Goal: Information Seeking & Learning: Learn about a topic

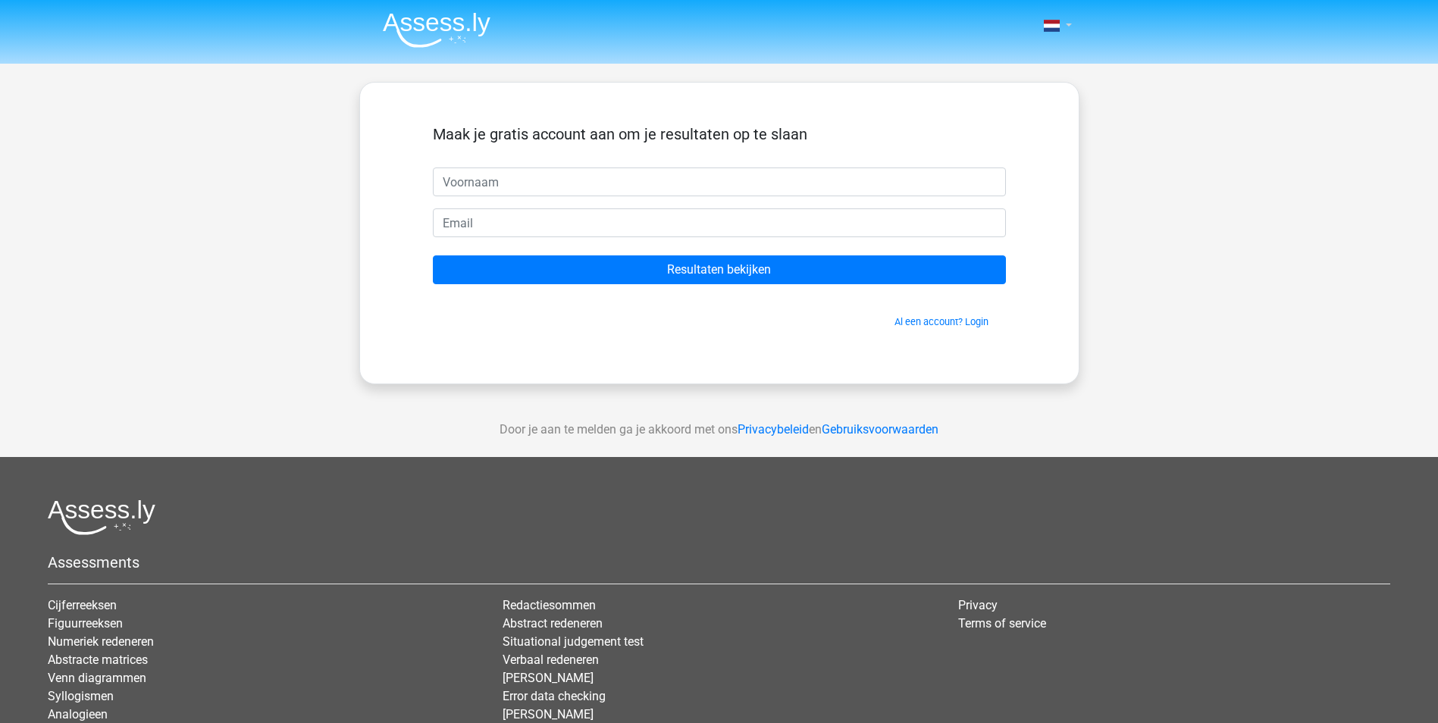
click at [1059, 23] on link at bounding box center [1053, 26] width 30 height 18
click at [1006, 105] on link "Login" at bounding box center [1013, 109] width 105 height 24
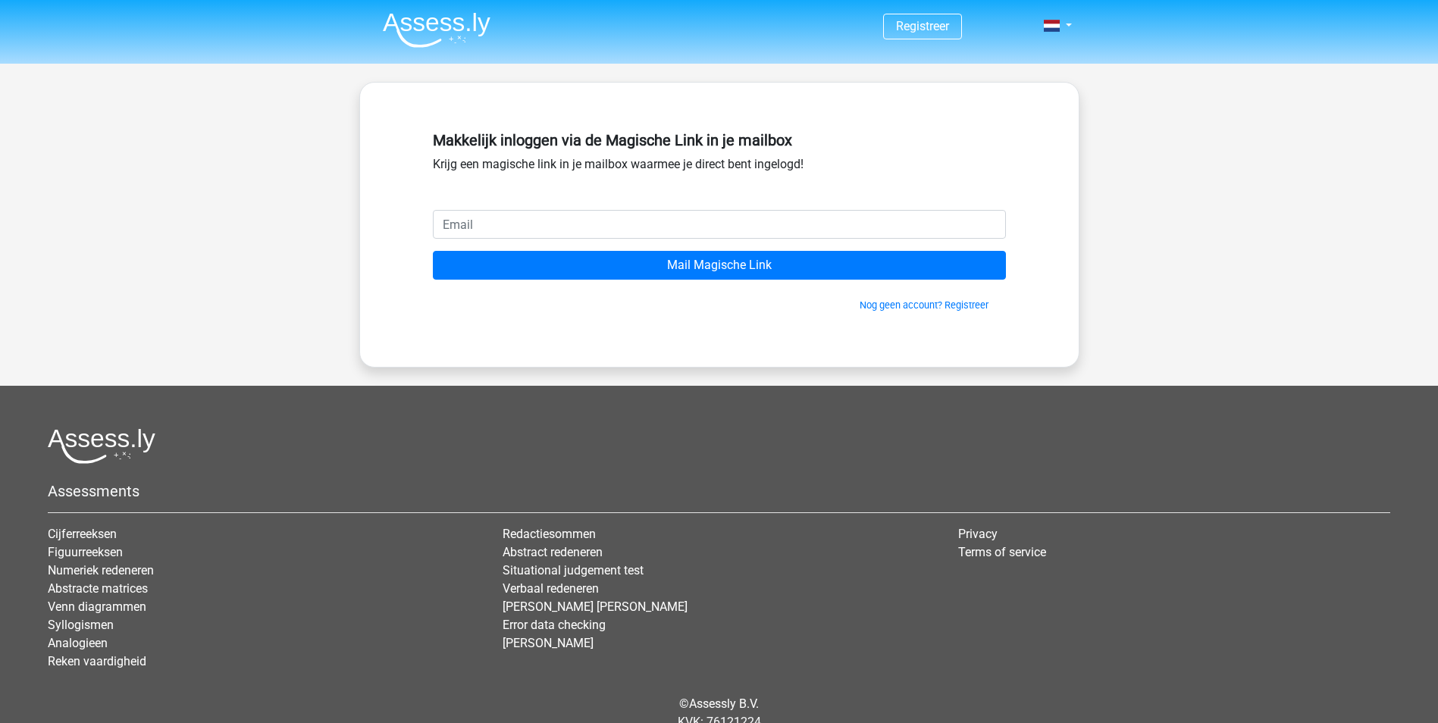
click at [574, 222] on input "email" at bounding box center [719, 224] width 573 height 29
type input "jeroenbolenius@hetnet.nl"
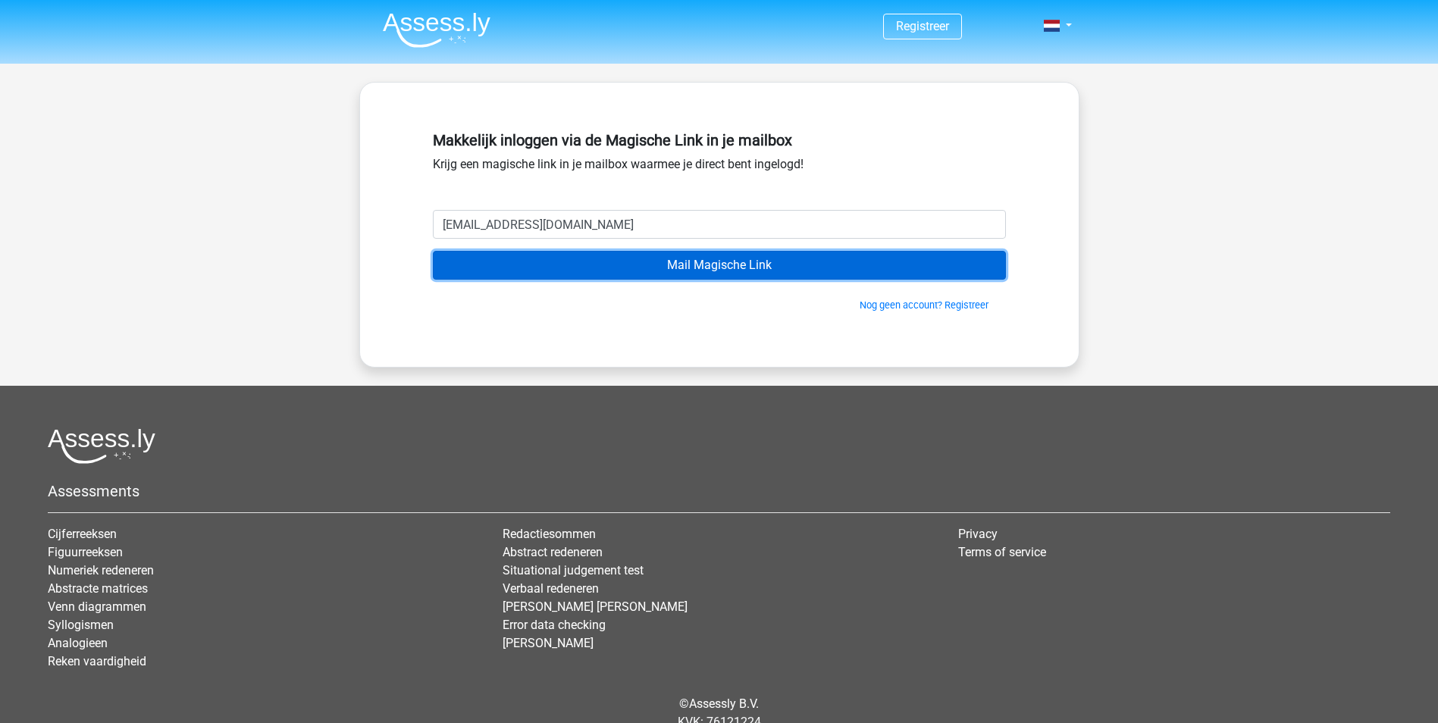
click at [706, 264] on input "Mail Magische Link" at bounding box center [719, 265] width 573 height 29
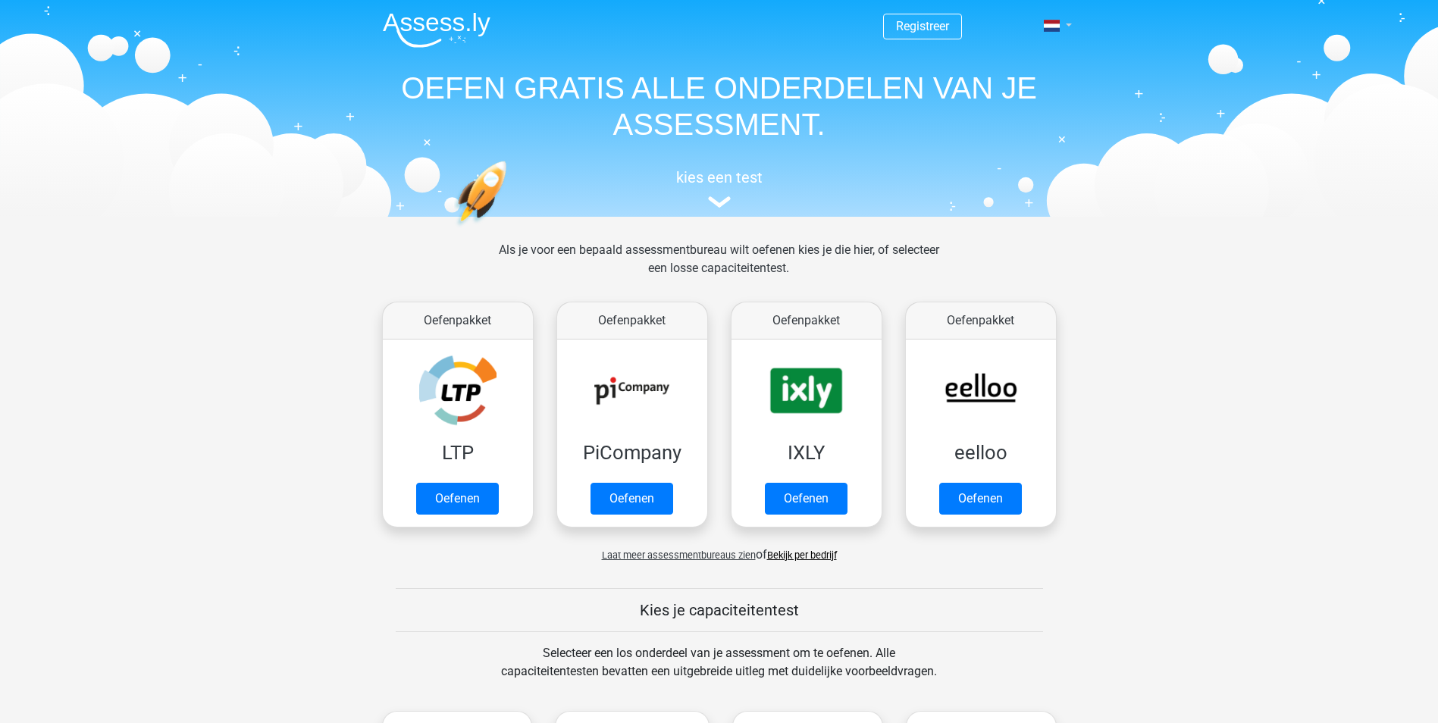
click at [1068, 28] on link at bounding box center [1053, 26] width 30 height 18
click at [1002, 110] on link "Login" at bounding box center [1013, 109] width 105 height 24
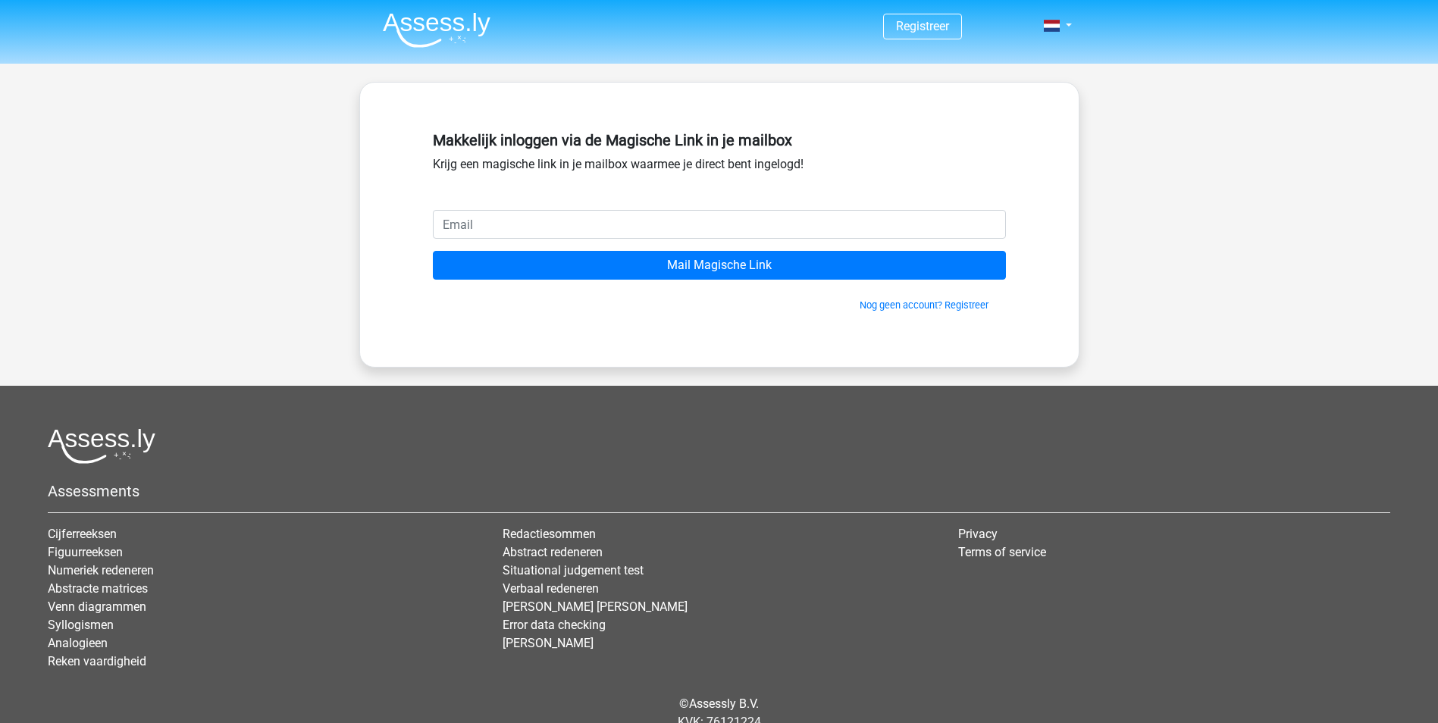
click at [627, 221] on input "email" at bounding box center [719, 224] width 573 height 29
type input "[EMAIL_ADDRESS][DOMAIN_NAME]"
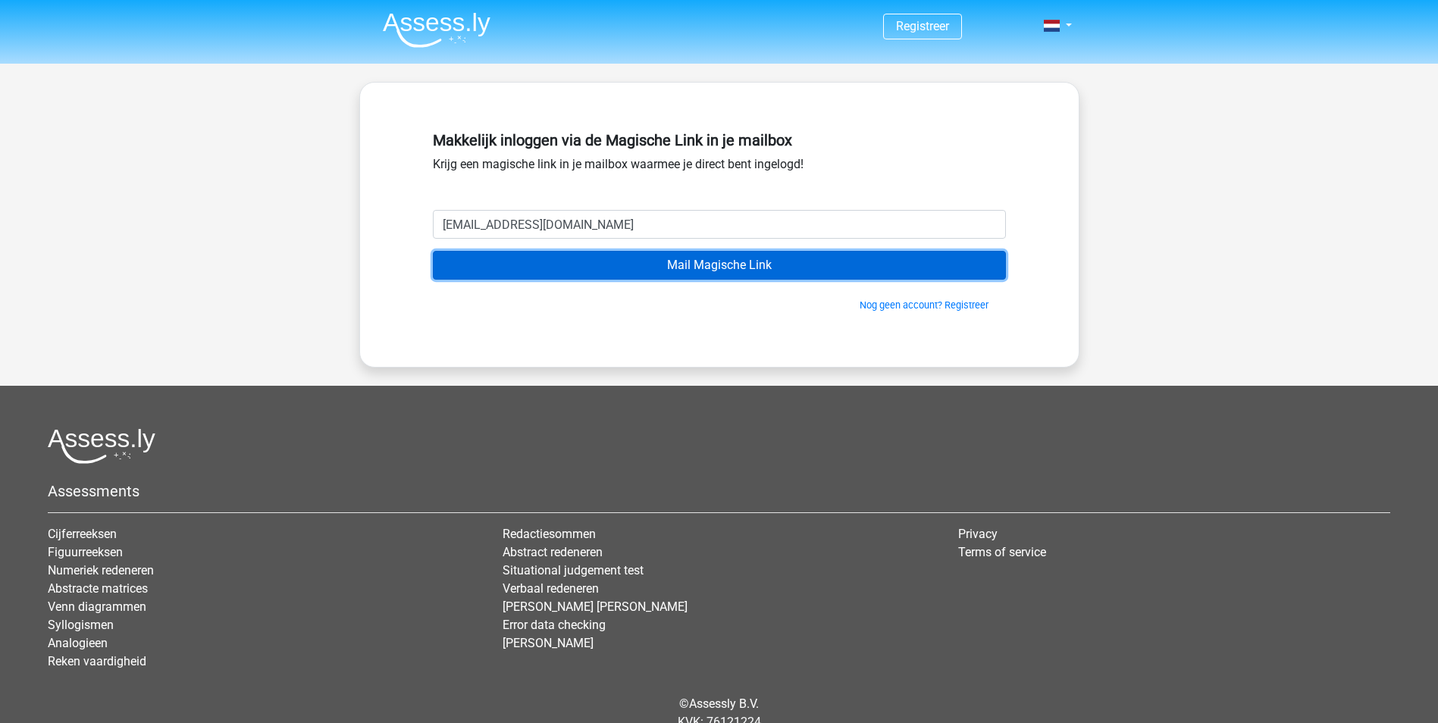
click at [715, 271] on input "Mail Magische Link" at bounding box center [719, 265] width 573 height 29
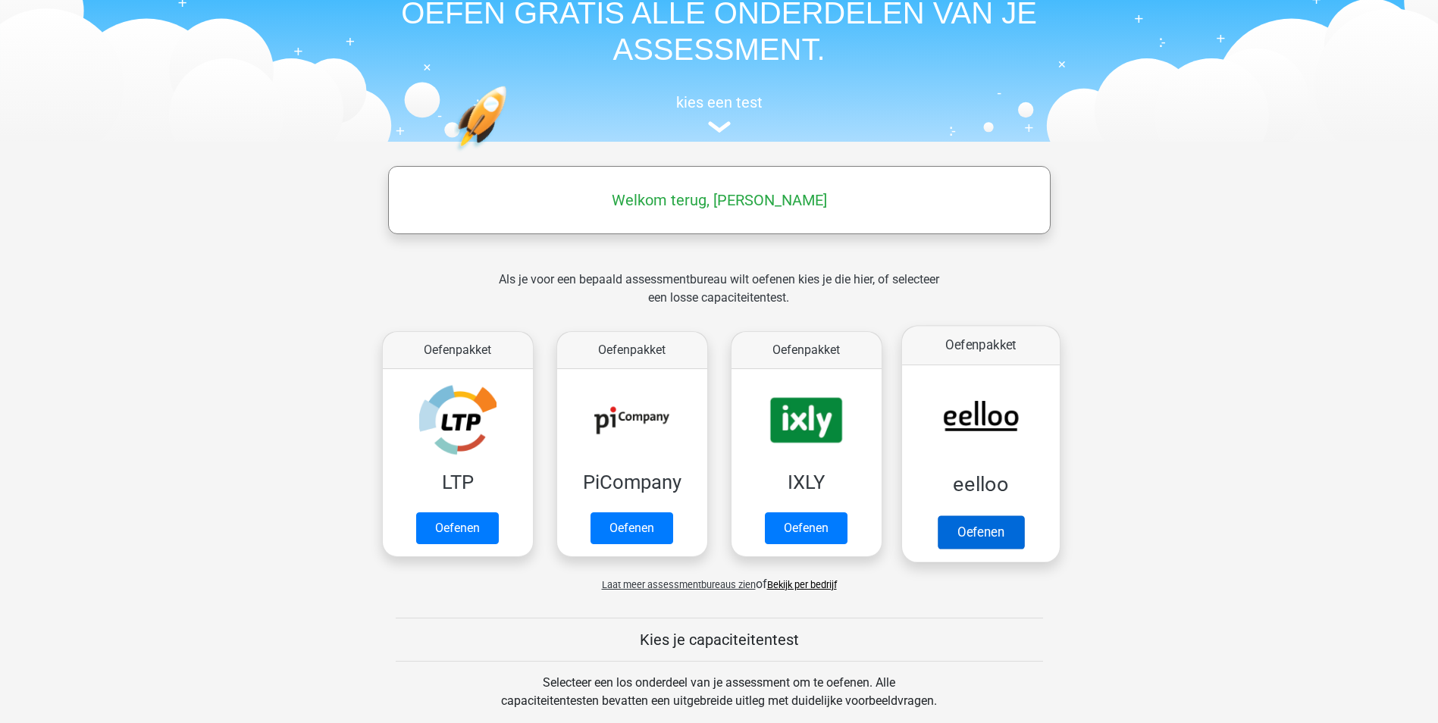
scroll to position [76, 0]
click at [700, 584] on span "Laat meer assessmentbureaus zien" at bounding box center [679, 583] width 154 height 11
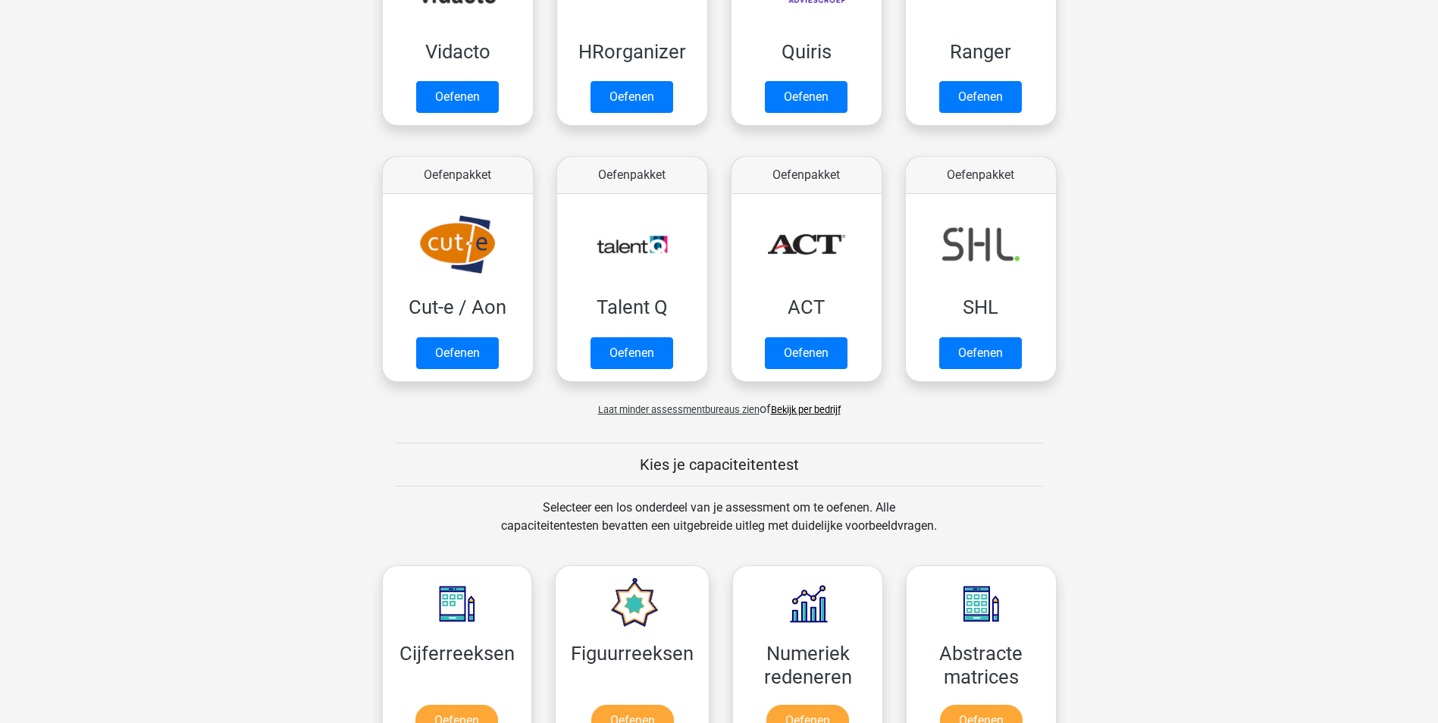
scroll to position [985, 0]
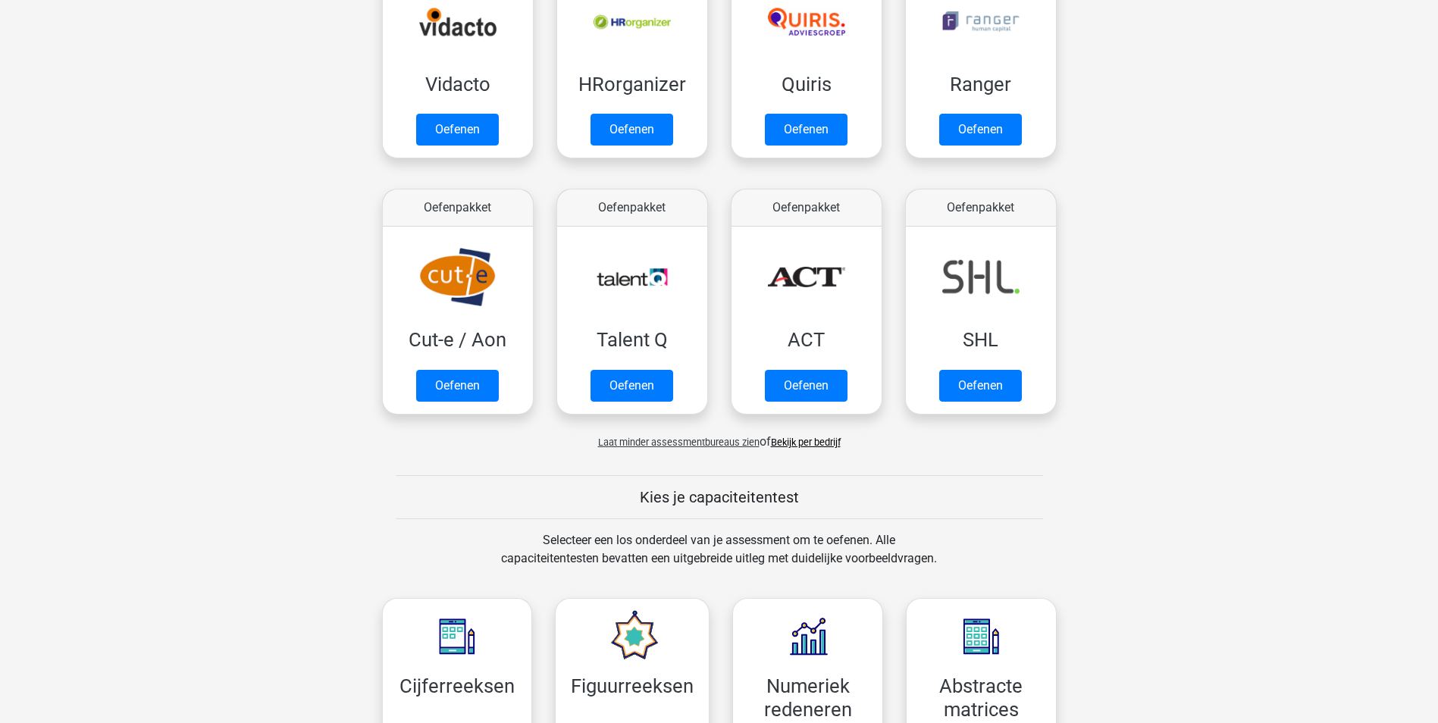
click at [787, 443] on link "Bekijk per bedrijf" at bounding box center [806, 442] width 70 height 11
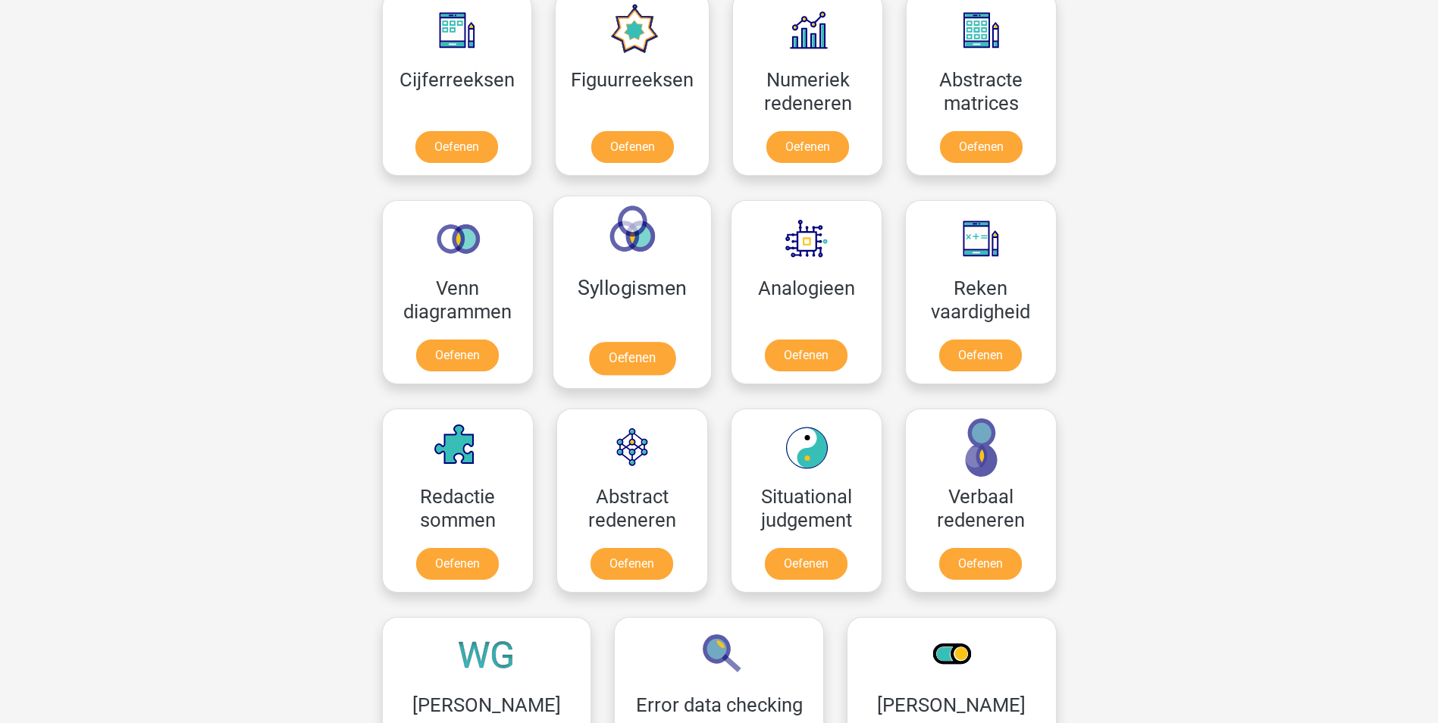
scroll to position [1667, 0]
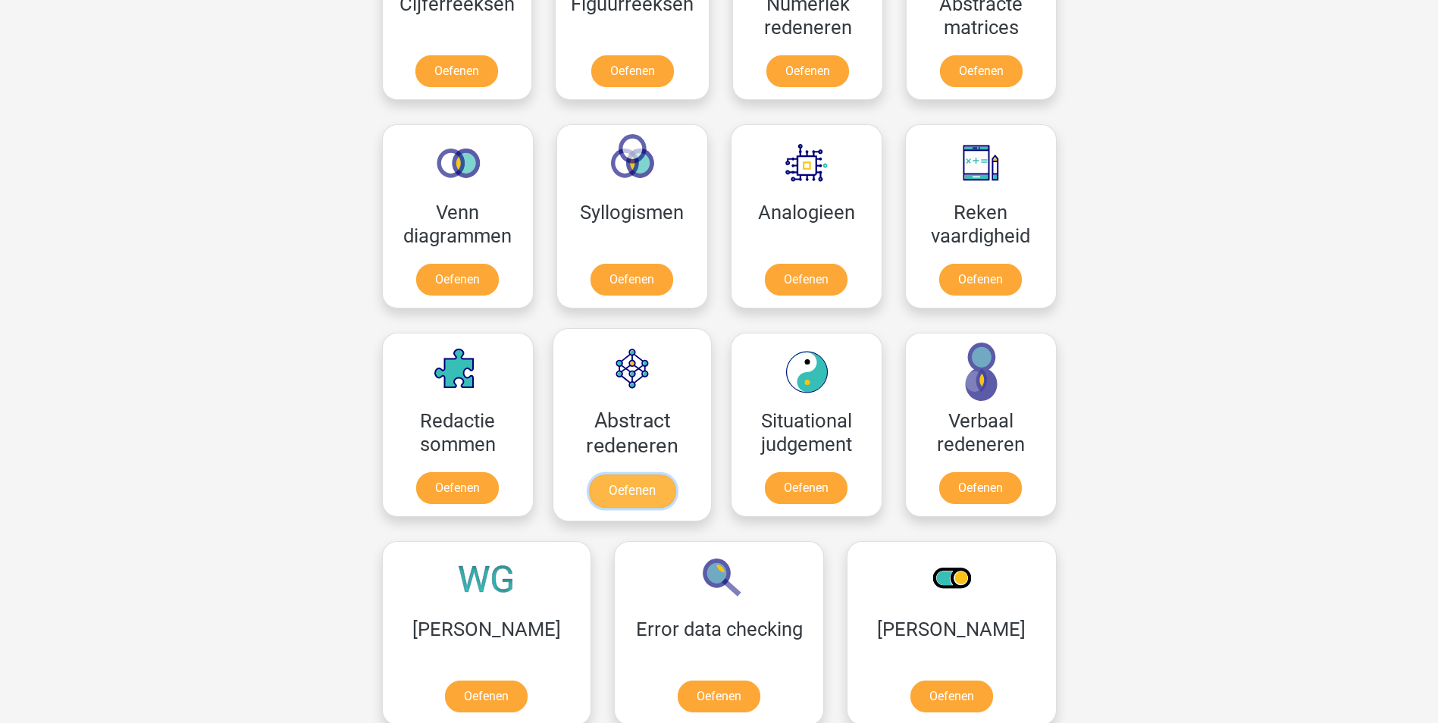
click at [632, 488] on link "Oefenen" at bounding box center [631, 490] width 86 height 33
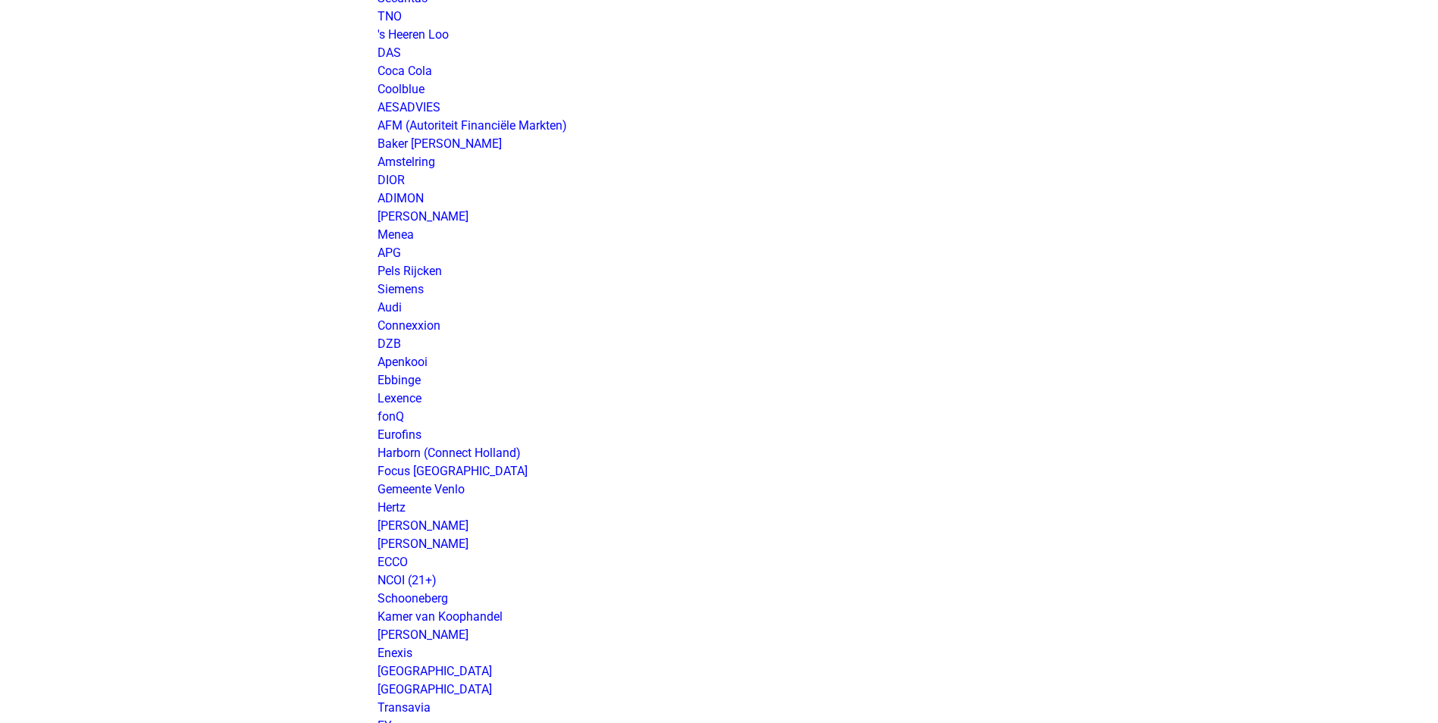
scroll to position [606, 0]
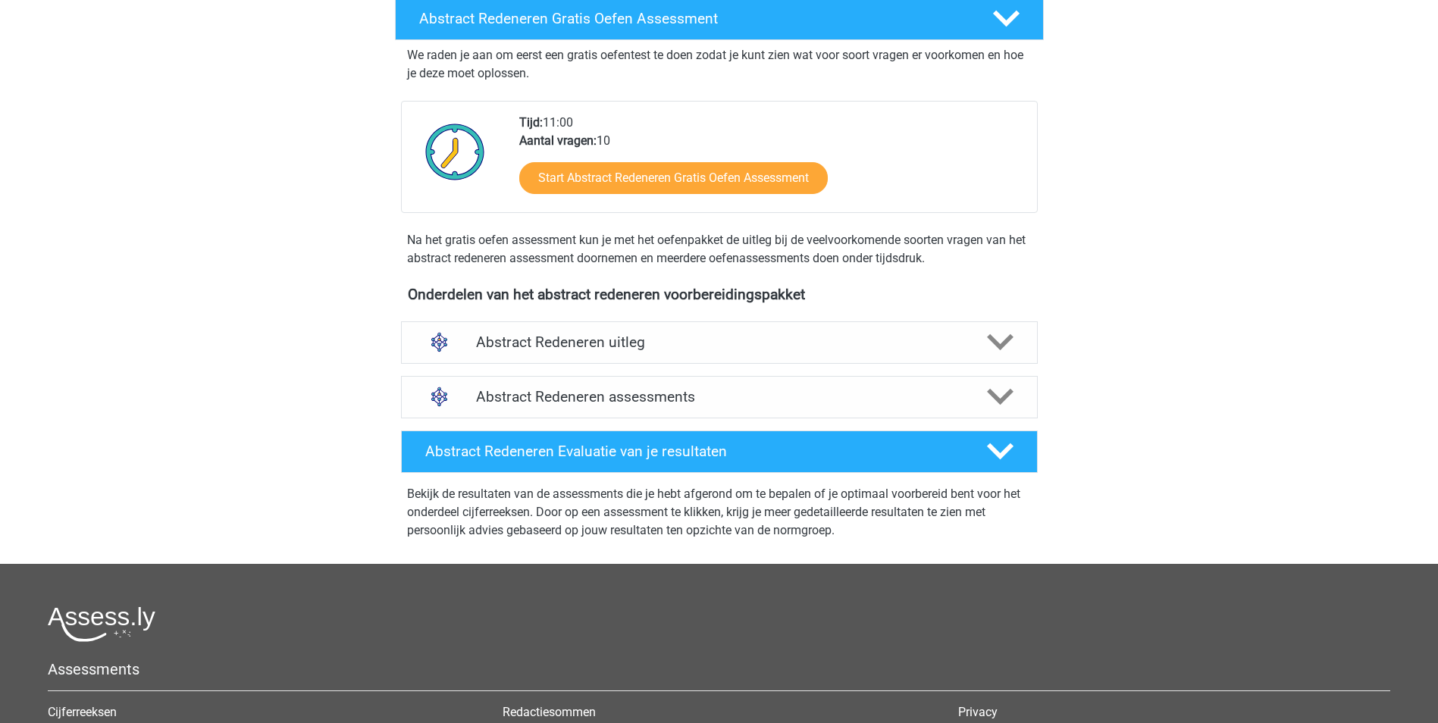
scroll to position [303, 0]
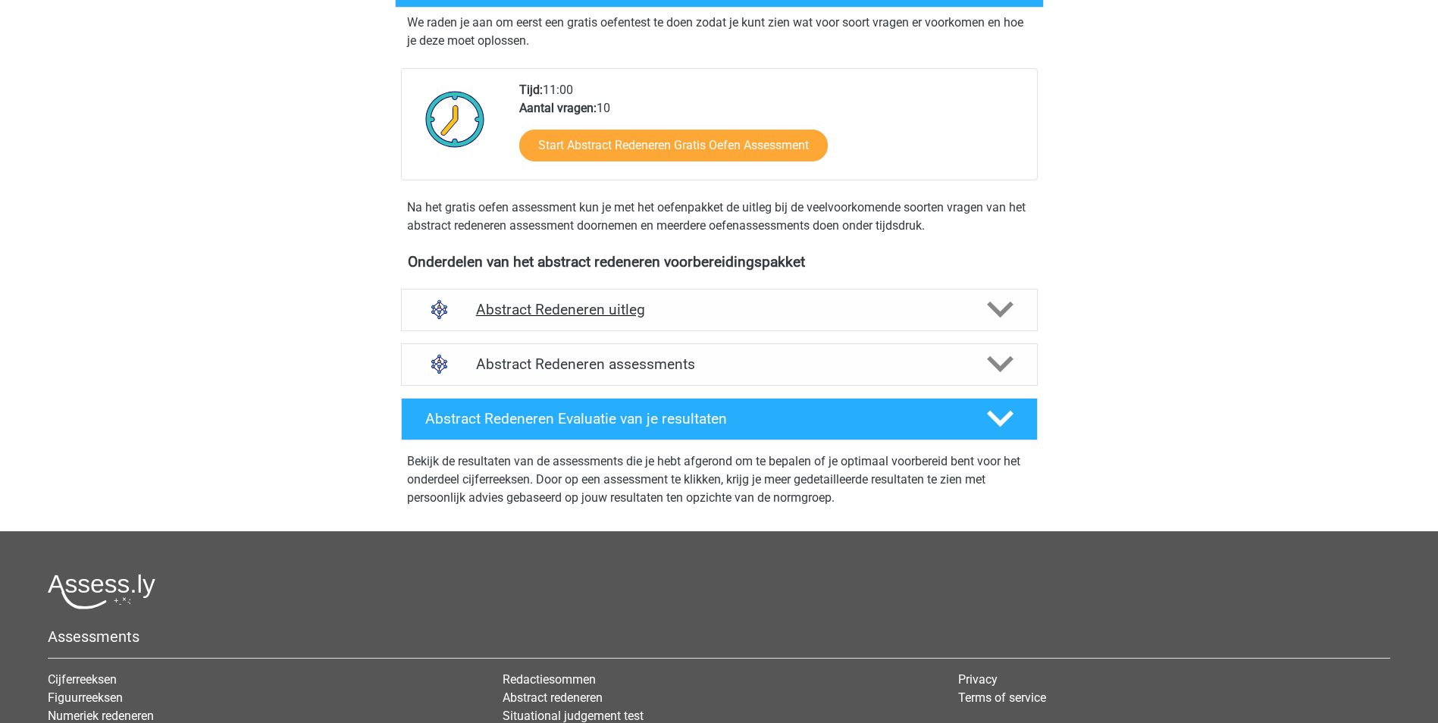
click at [987, 311] on icon at bounding box center [1000, 309] width 27 height 27
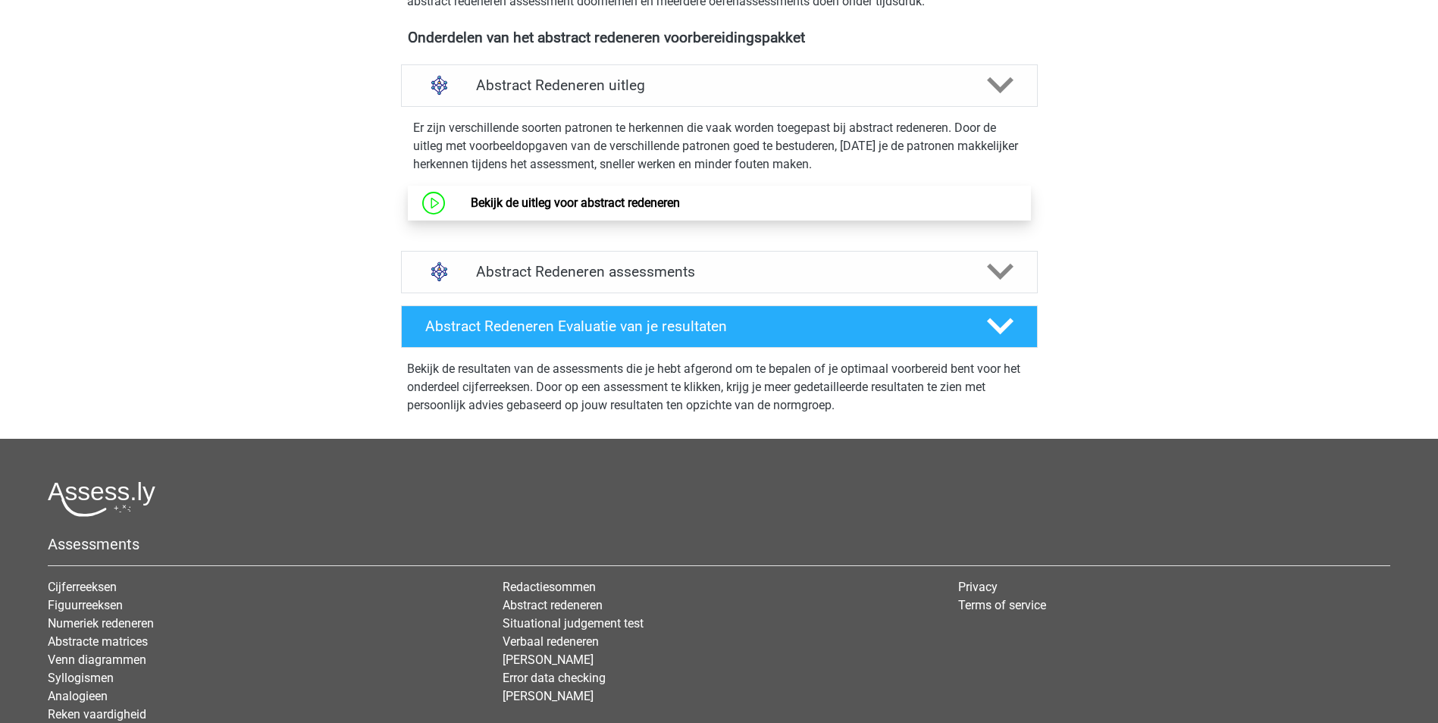
scroll to position [530, 0]
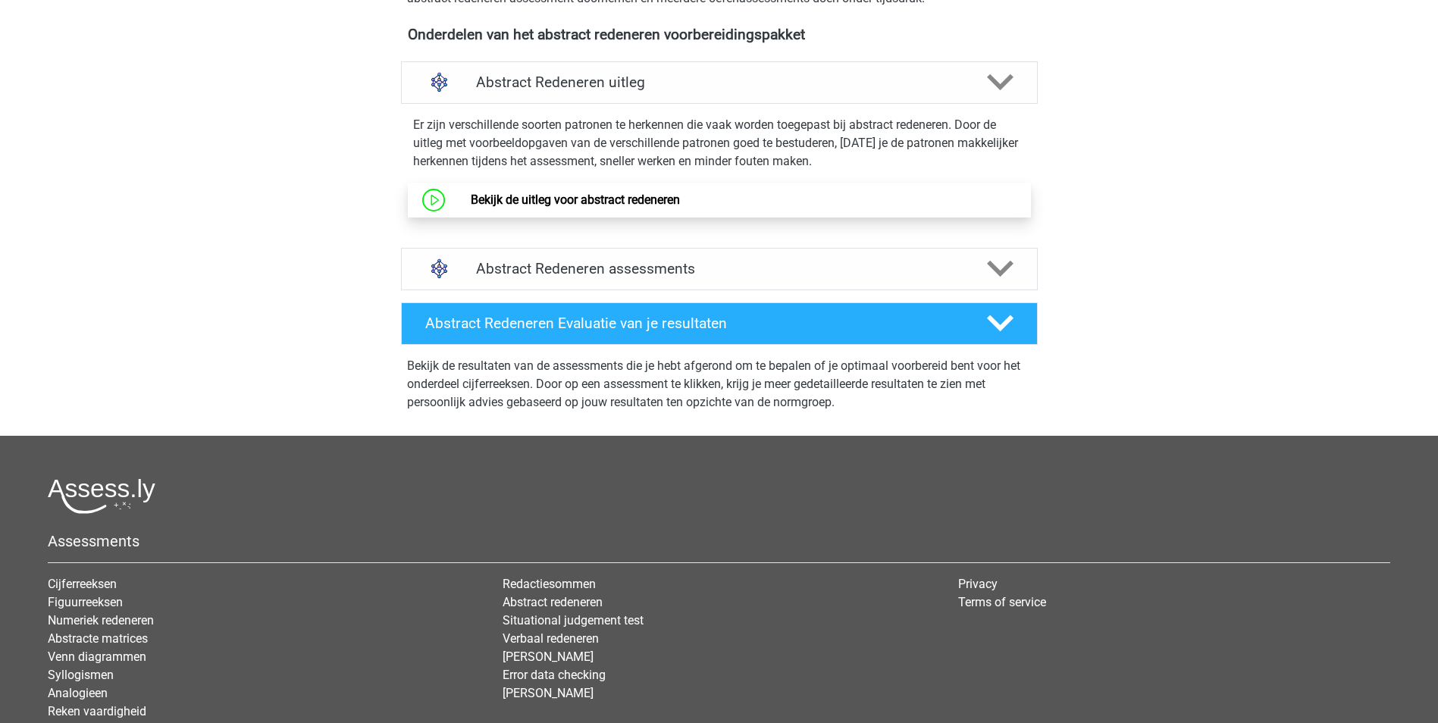
click at [652, 198] on link "Bekijk de uitleg voor abstract redeneren" at bounding box center [575, 199] width 209 height 14
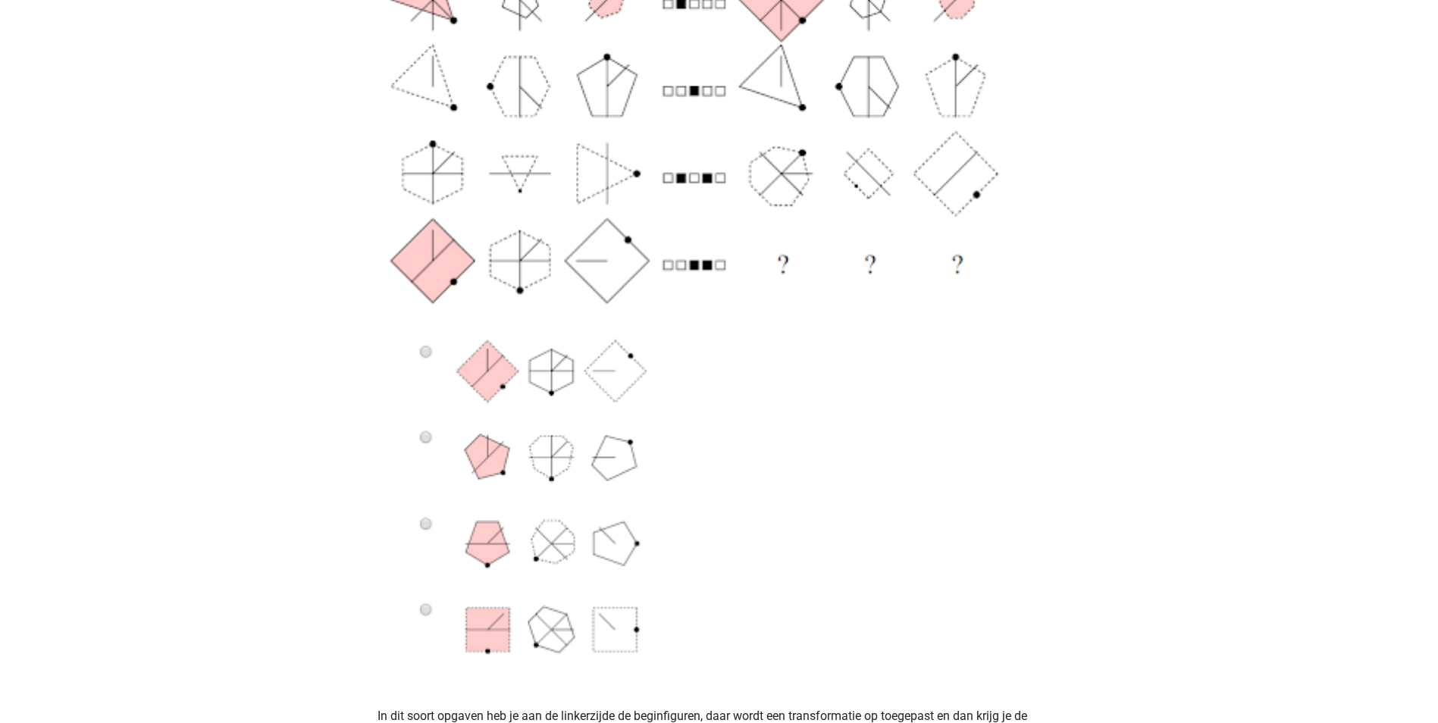
scroll to position [379, 0]
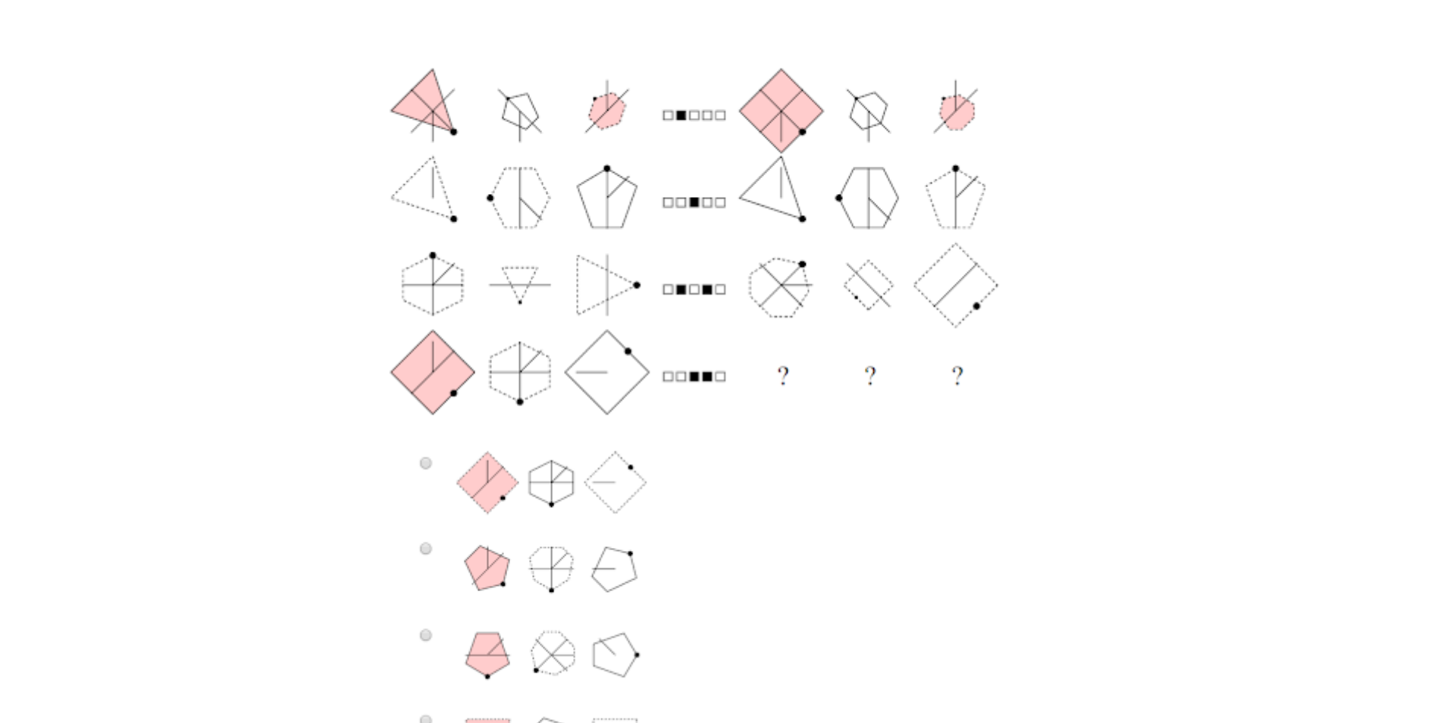
click at [421, 545] on img at bounding box center [719, 400] width 684 height 778
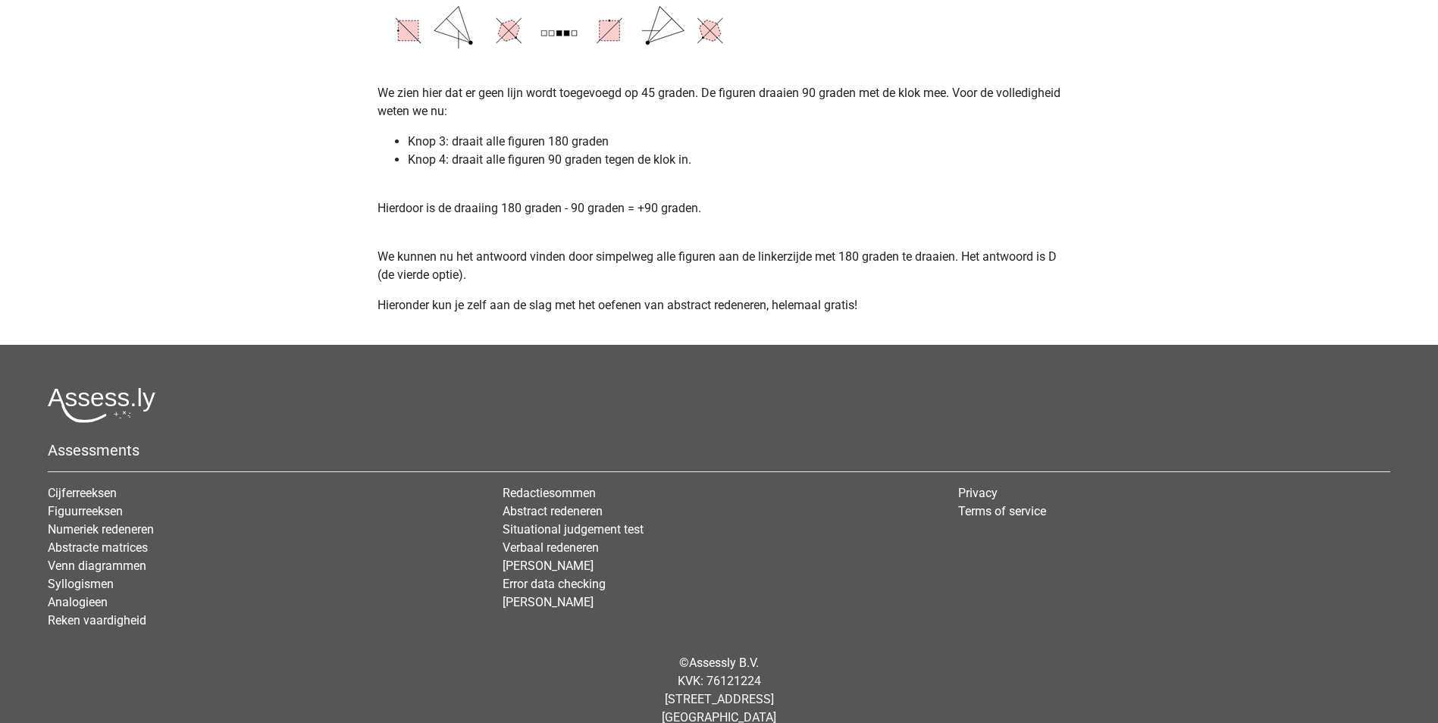
scroll to position [2811, 0]
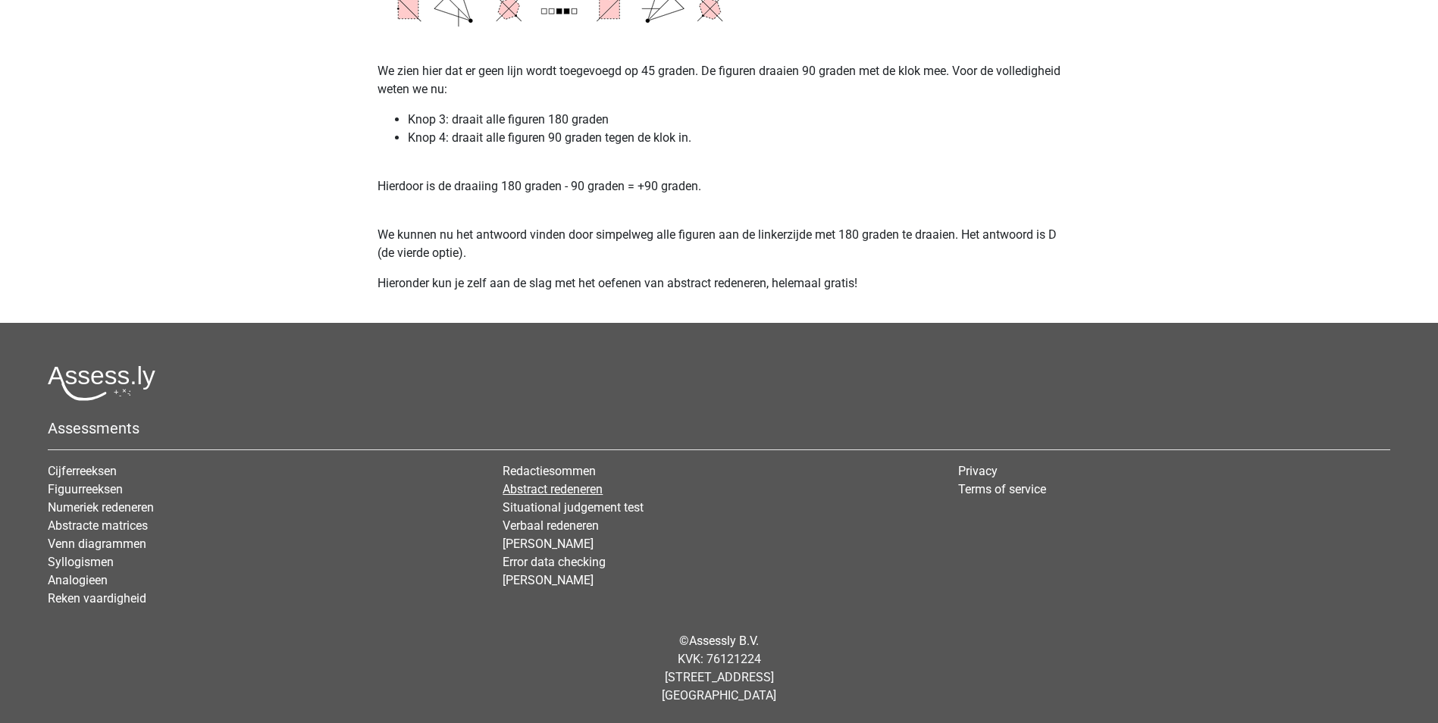
click at [560, 492] on link "Abstract redeneren" at bounding box center [552, 489] width 100 height 14
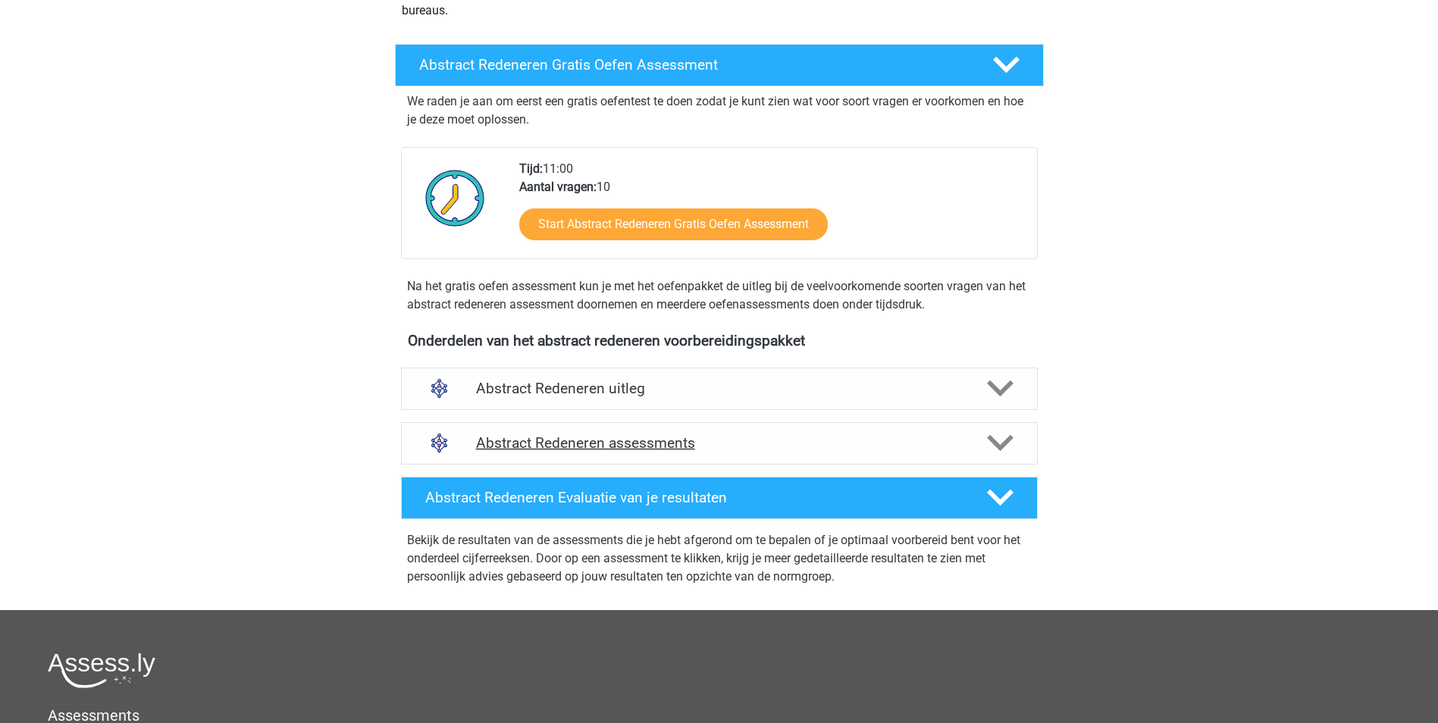
scroll to position [227, 0]
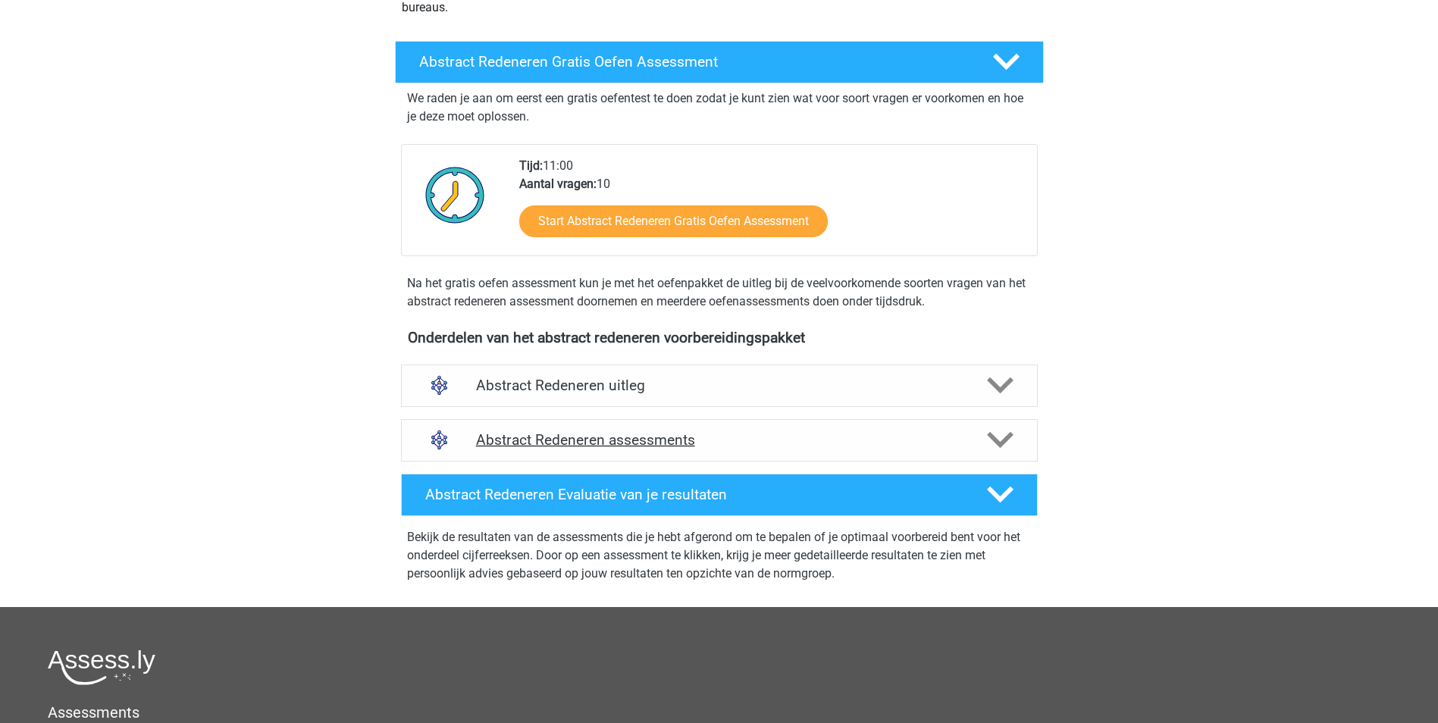
click at [995, 440] on polygon at bounding box center [1000, 440] width 27 height 17
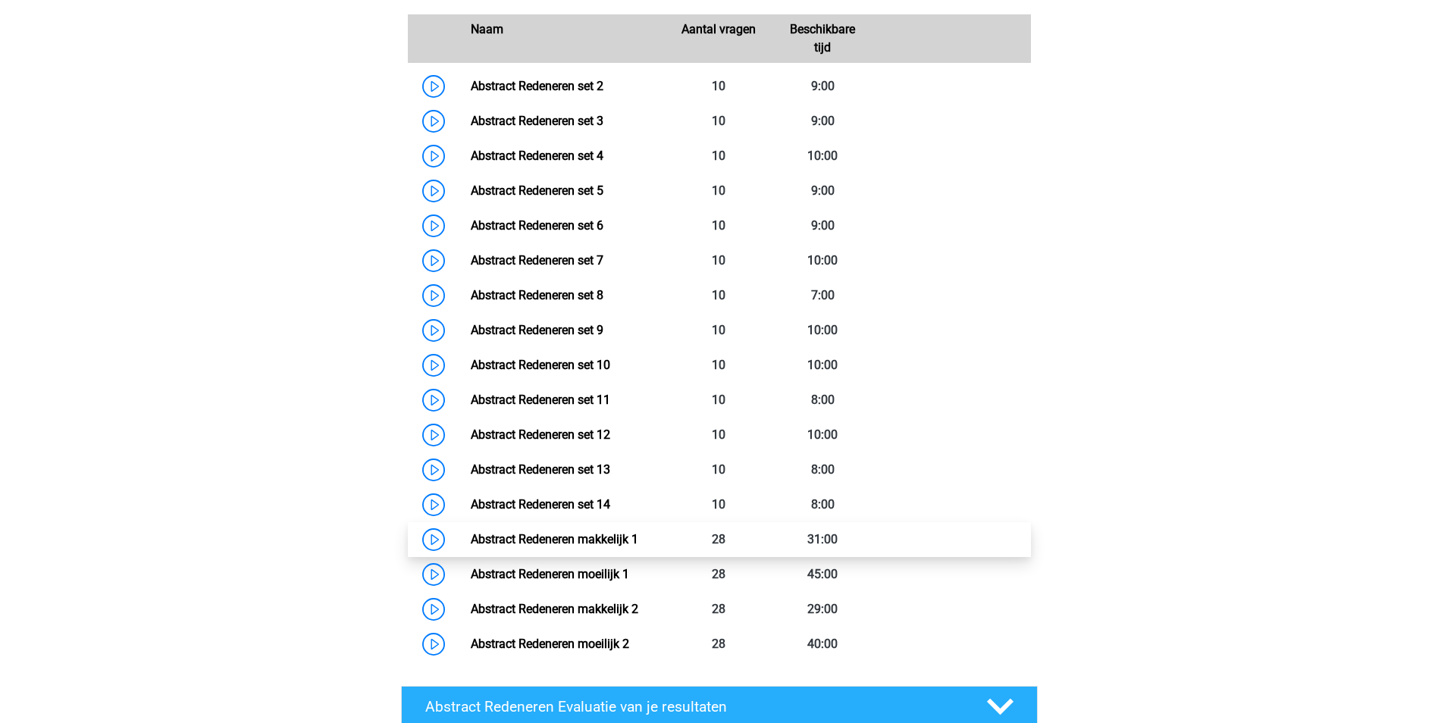
scroll to position [758, 0]
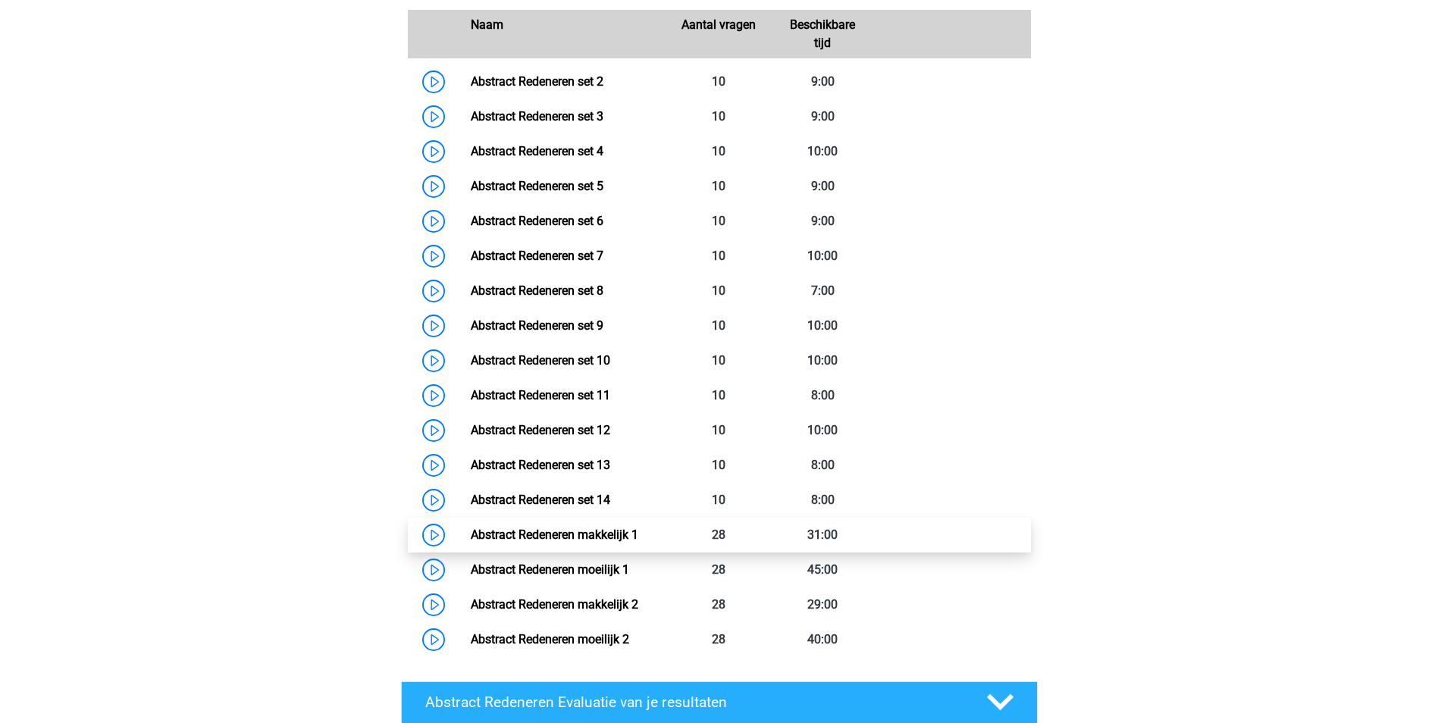
click at [603, 534] on link "Abstract Redeneren makkelijk 1" at bounding box center [554, 534] width 167 height 14
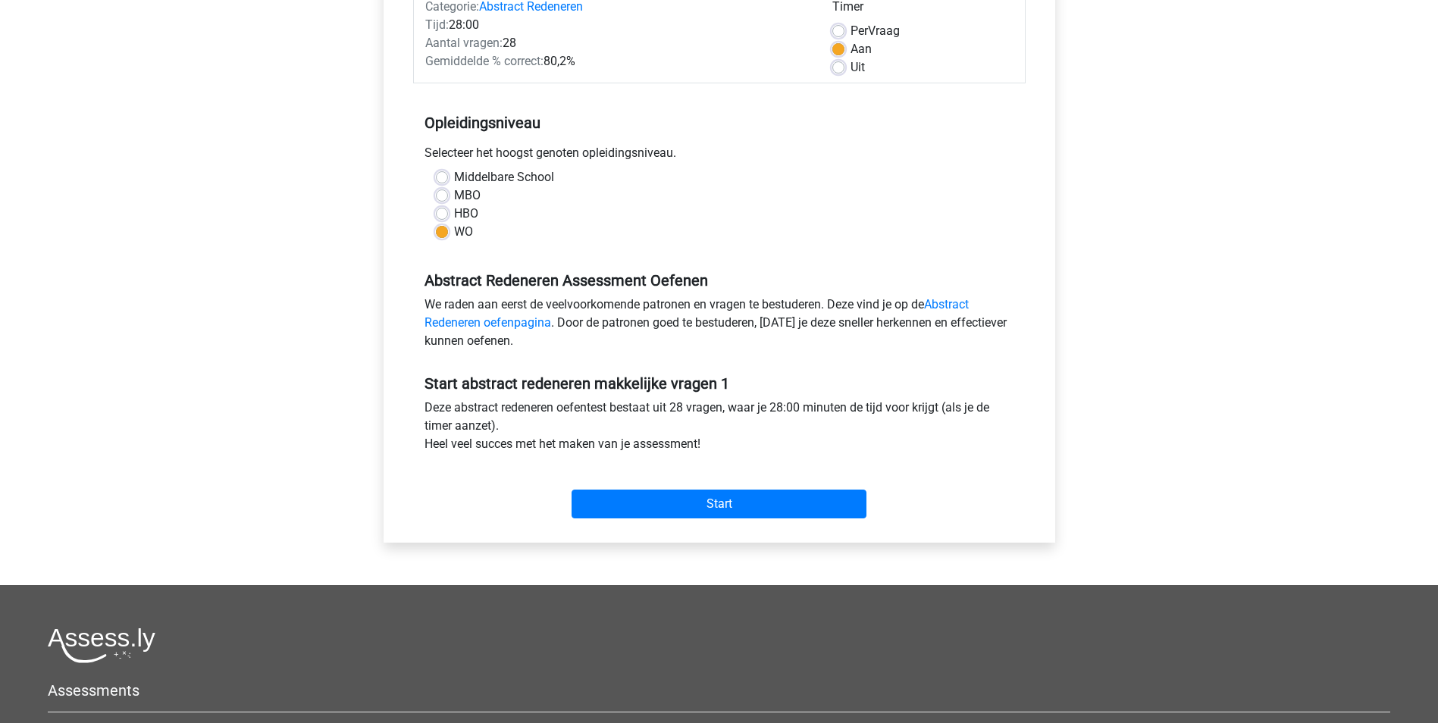
scroll to position [227, 0]
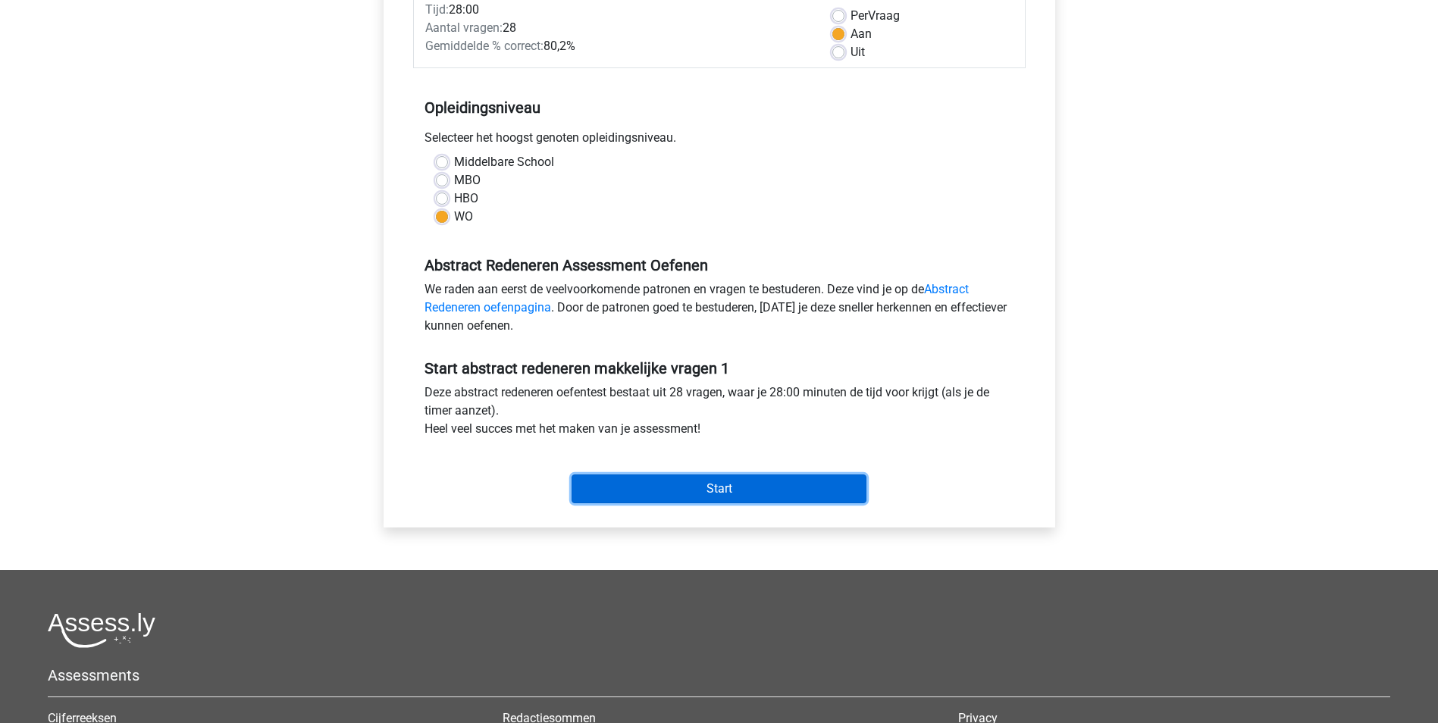
click at [718, 487] on input "Start" at bounding box center [718, 488] width 295 height 29
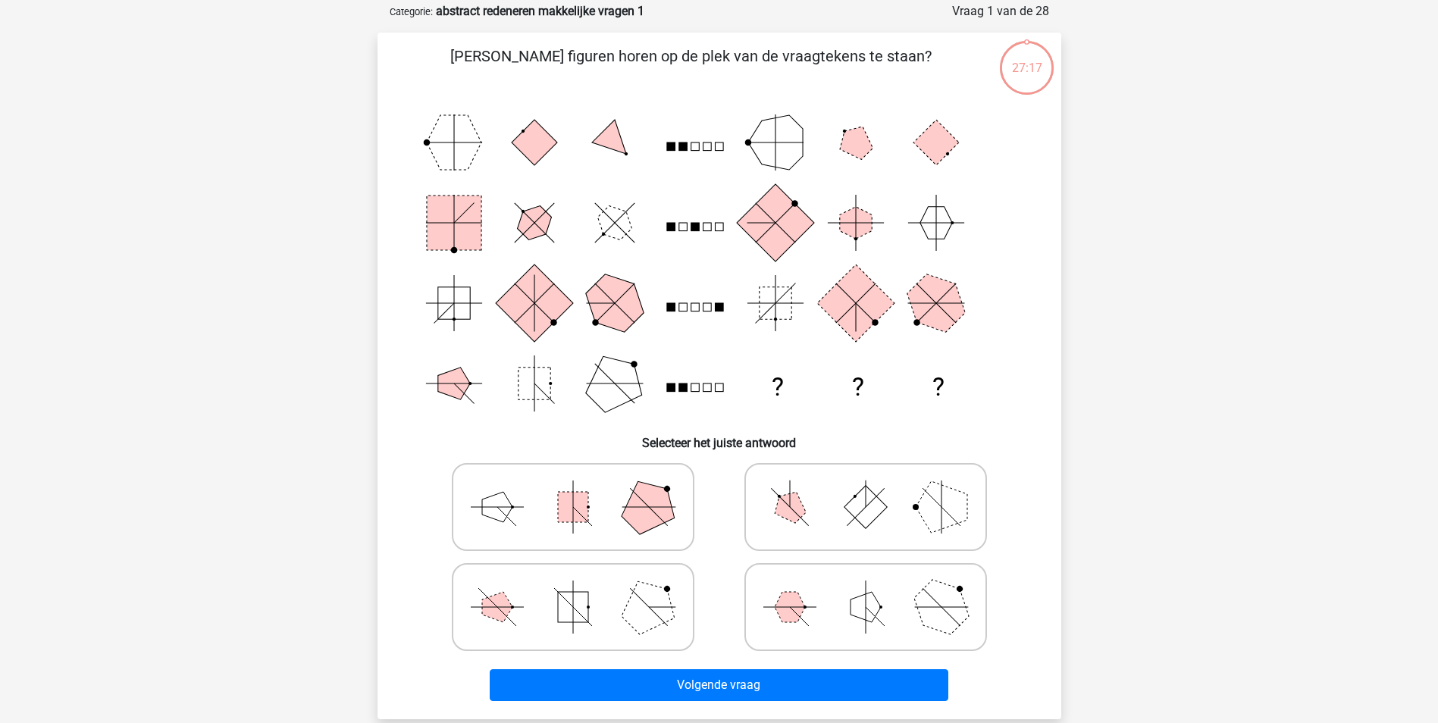
scroll to position [76, 0]
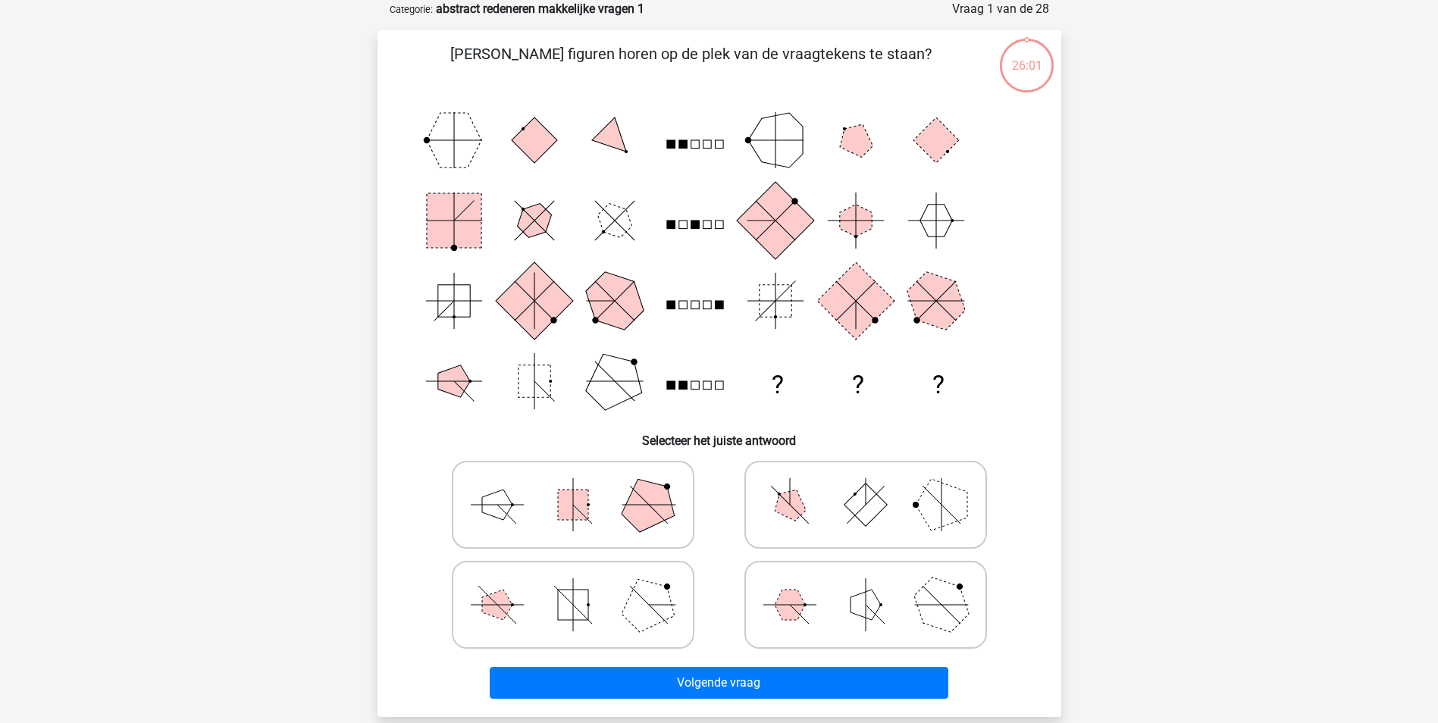
click at [618, 610] on icon at bounding box center [572, 605] width 227 height 76
click at [583, 586] on input "radio" at bounding box center [578, 581] width 10 height 10
radio input "true"
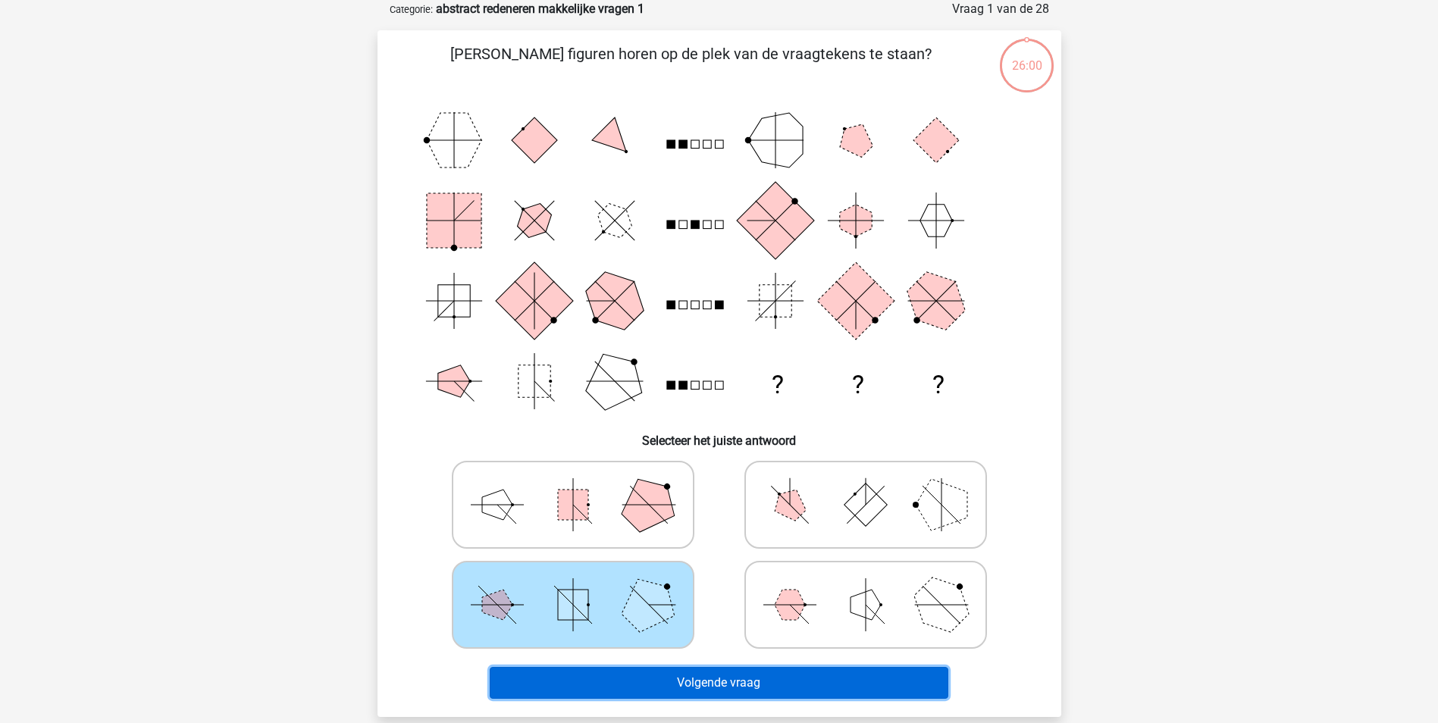
click at [696, 682] on button "Volgende vraag" at bounding box center [719, 683] width 459 height 32
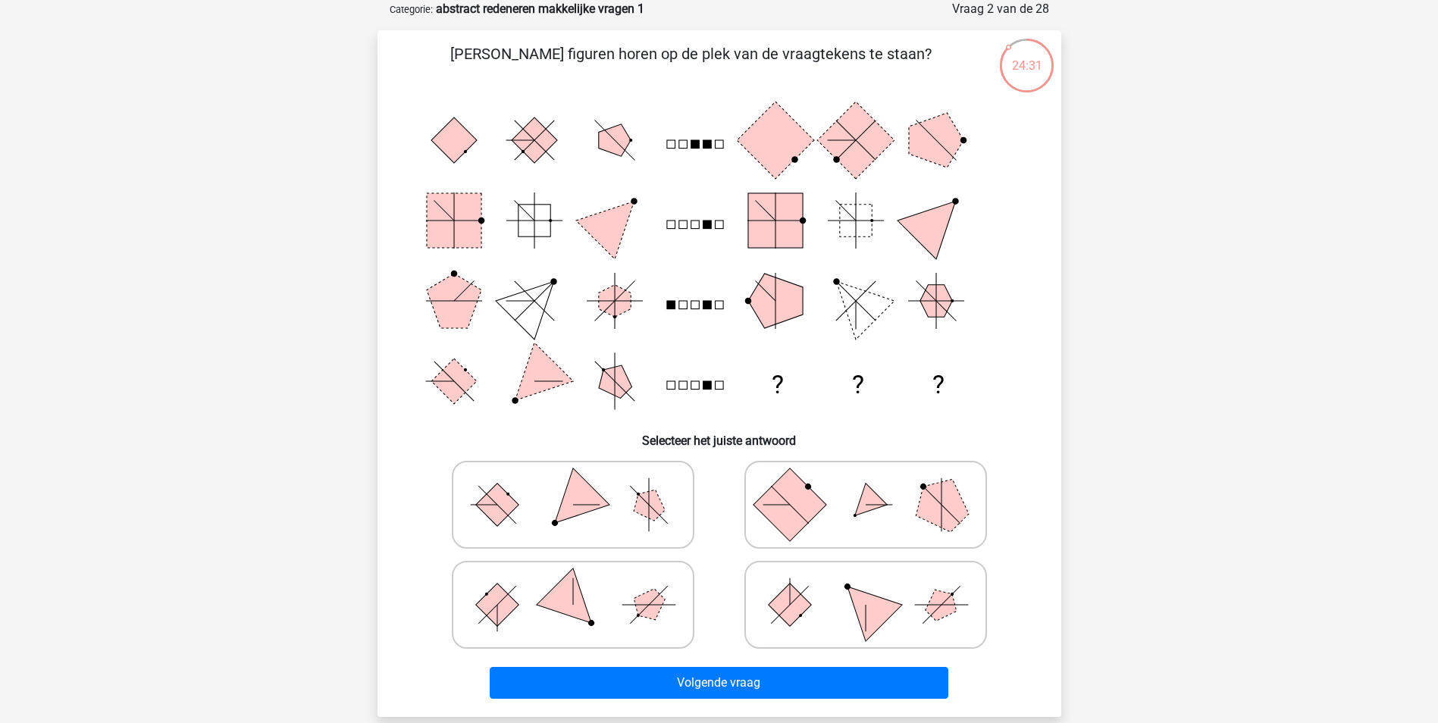
click at [630, 619] on icon at bounding box center [572, 605] width 227 height 76
click at [583, 586] on input "radio" at bounding box center [578, 581] width 10 height 10
radio input "true"
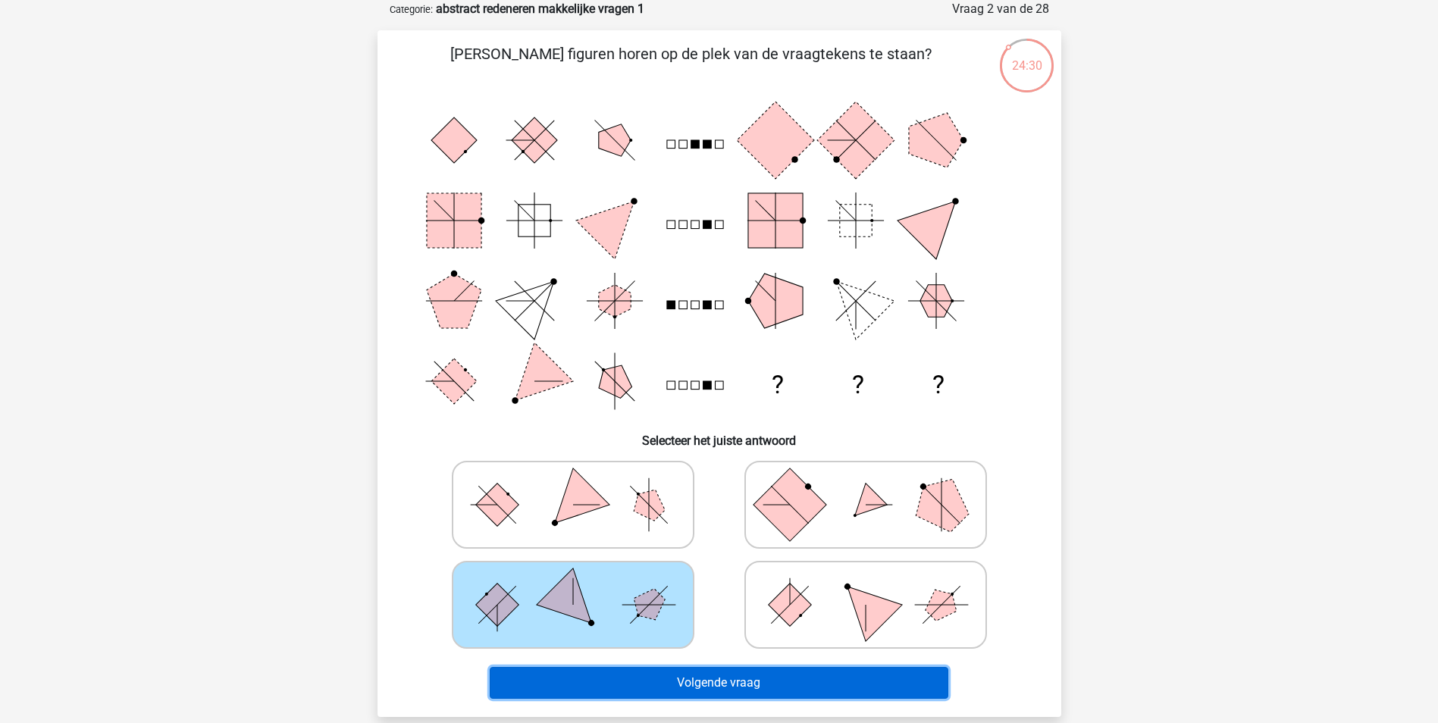
click at [737, 685] on button "Volgende vraag" at bounding box center [719, 683] width 459 height 32
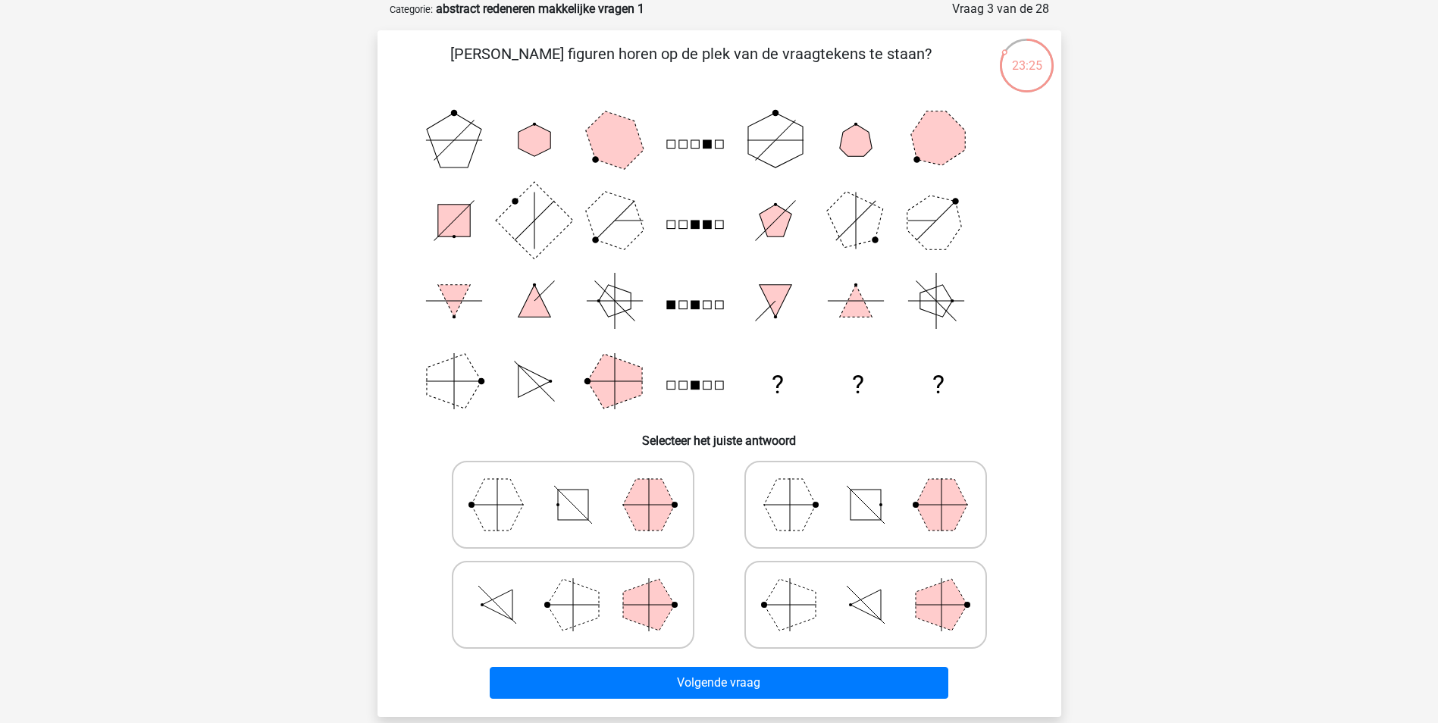
click at [862, 612] on icon at bounding box center [865, 605] width 227 height 76
click at [865, 586] on input "radio" at bounding box center [870, 581] width 10 height 10
radio input "true"
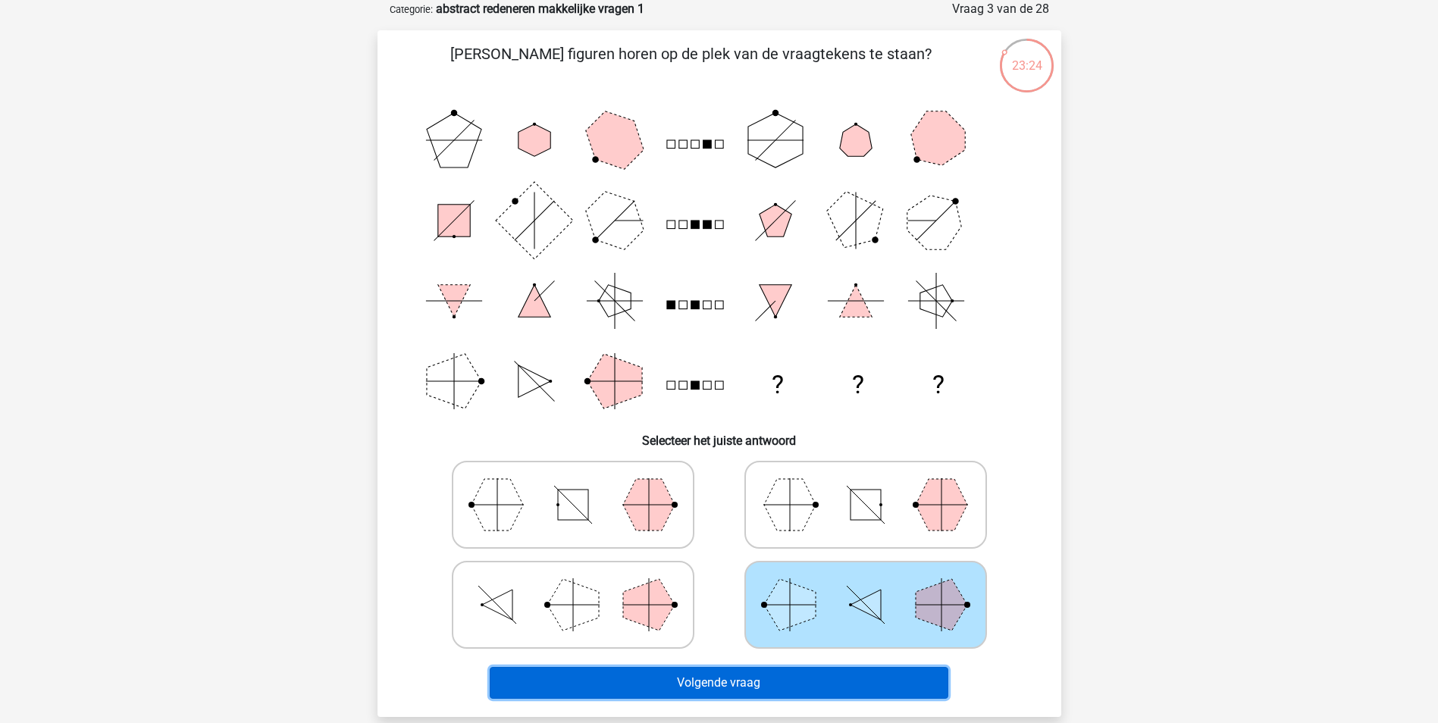
click at [768, 687] on button "Volgende vraag" at bounding box center [719, 683] width 459 height 32
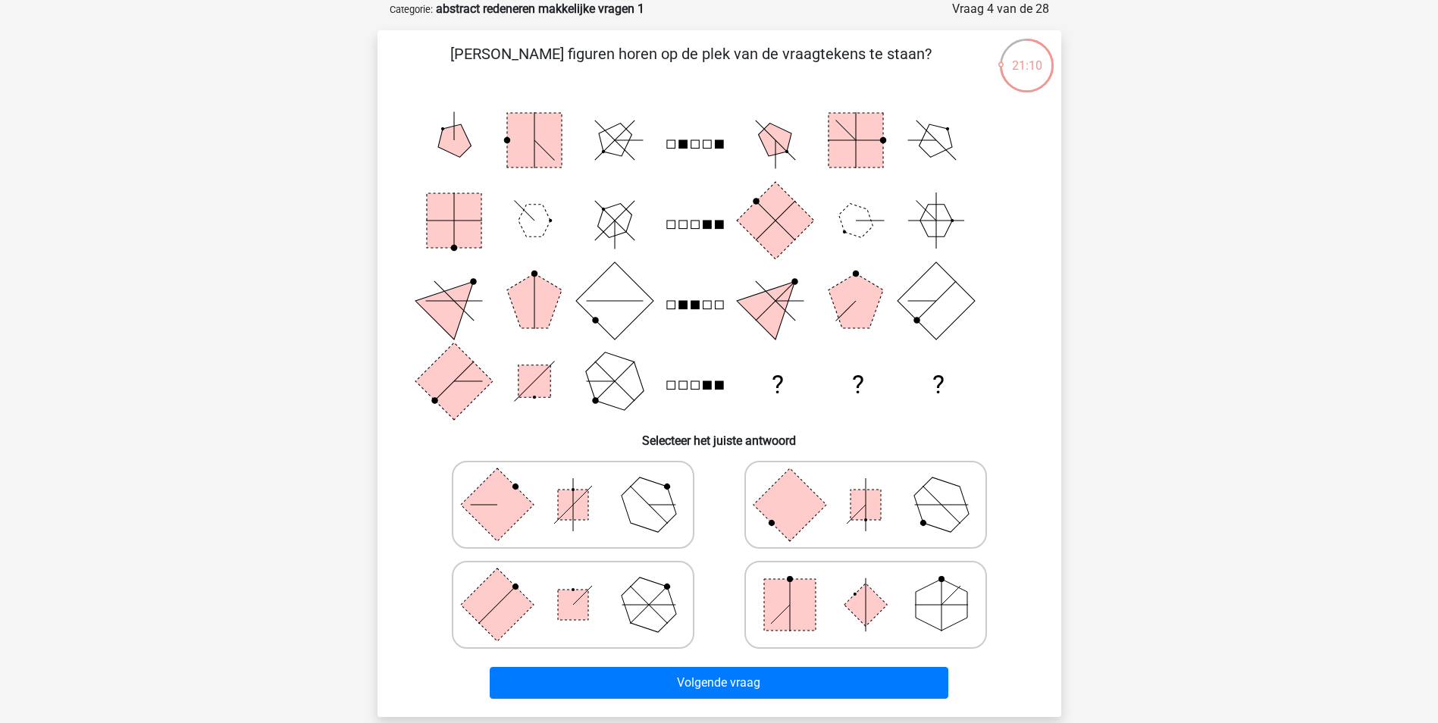
click at [534, 515] on icon at bounding box center [572, 505] width 227 height 76
click at [573, 486] on input "radio" at bounding box center [578, 481] width 10 height 10
radio input "true"
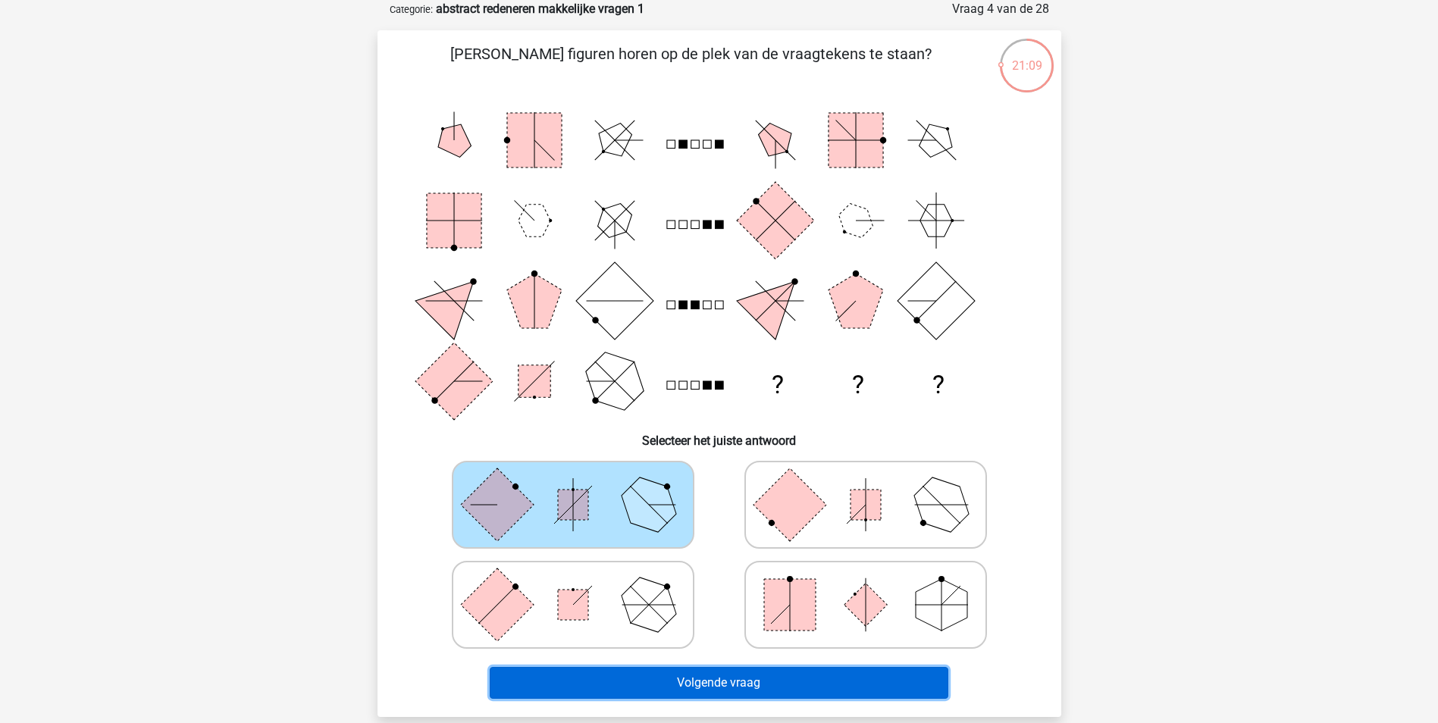
click at [728, 683] on button "Volgende vraag" at bounding box center [719, 683] width 459 height 32
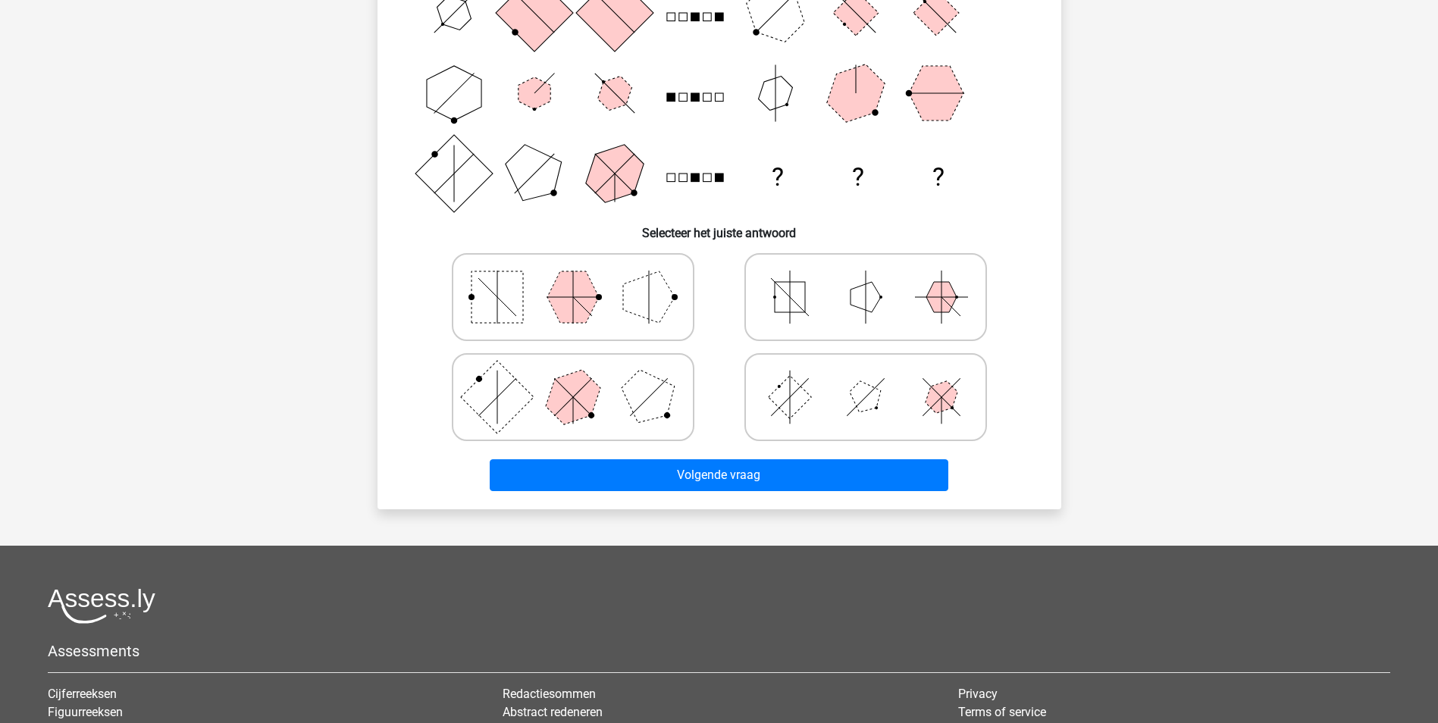
scroll to position [279, 0]
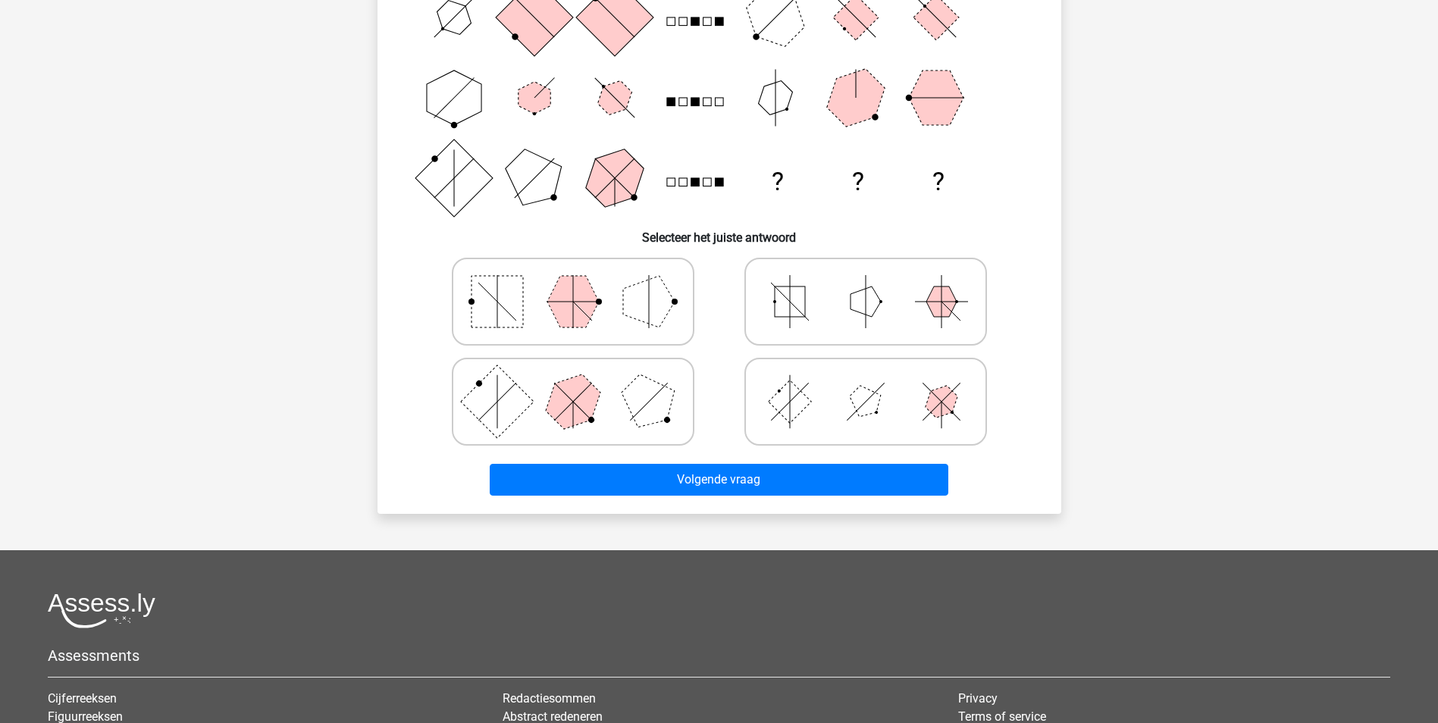
click at [802, 307] on rect at bounding box center [790, 301] width 30 height 30
click at [865, 283] on input "radio" at bounding box center [870, 278] width 10 height 10
radio input "true"
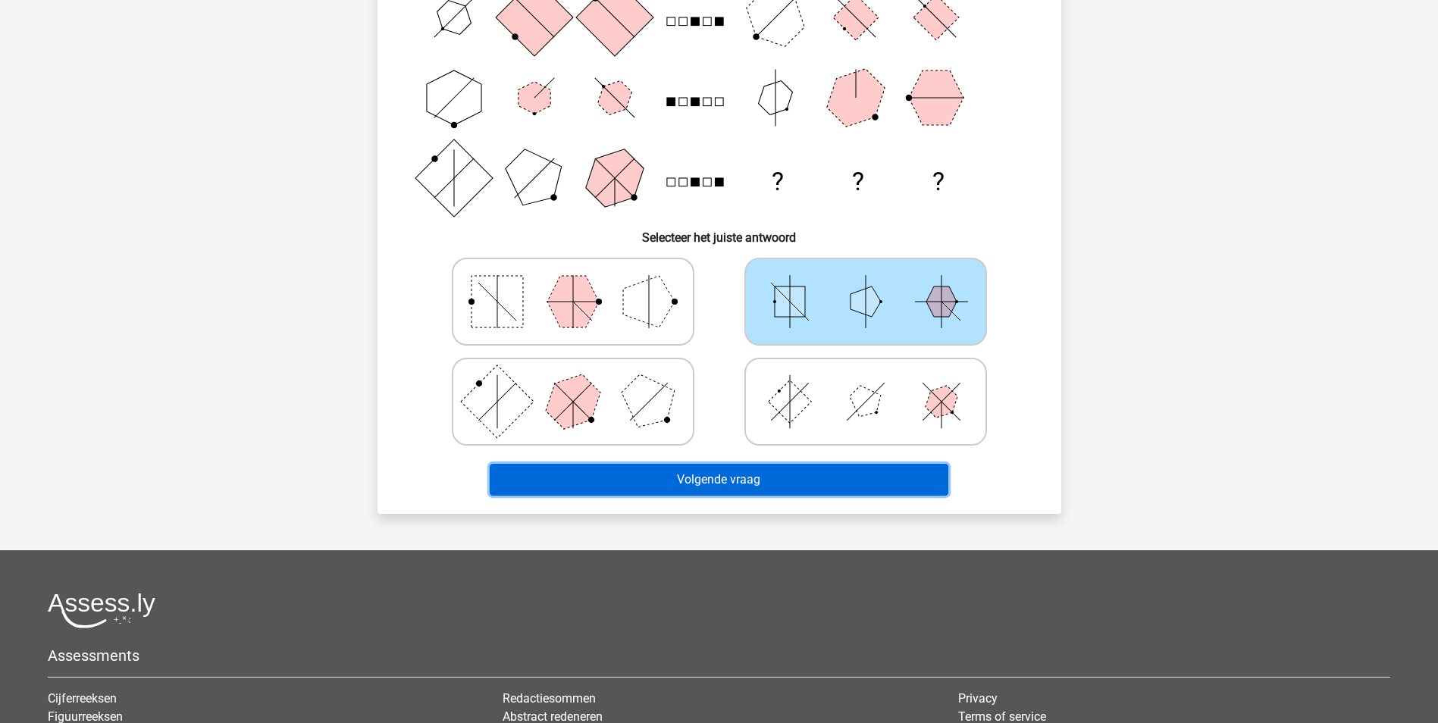
click at [754, 486] on button "Volgende vraag" at bounding box center [719, 480] width 459 height 32
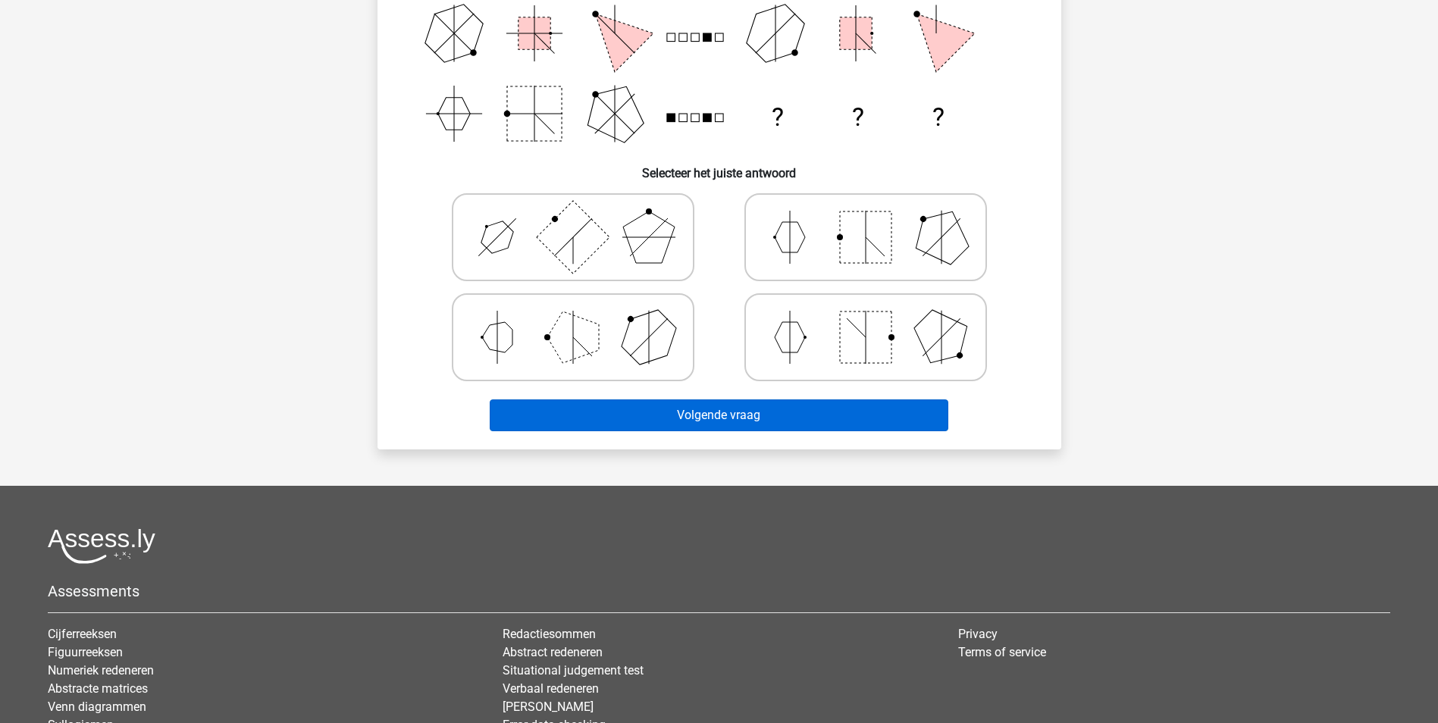
scroll to position [379, 0]
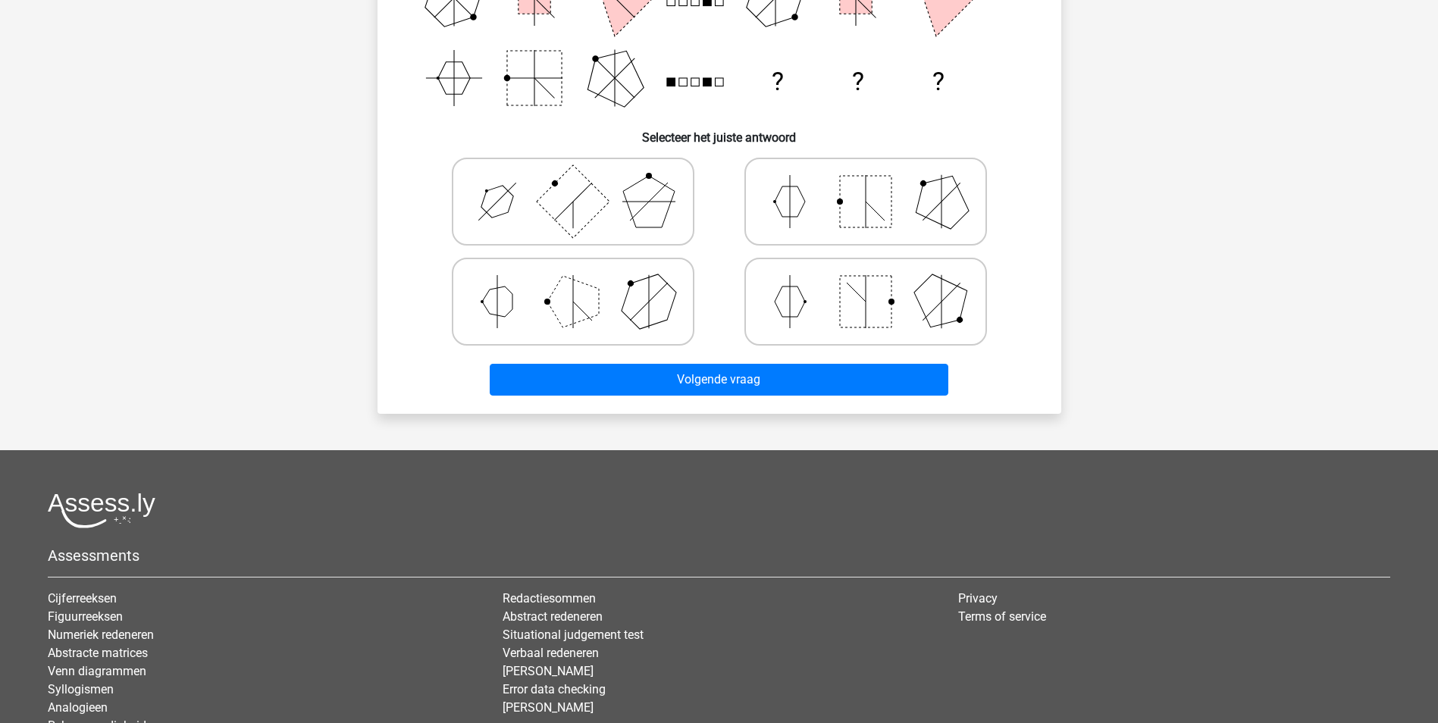
click at [875, 301] on rect at bounding box center [866, 302] width 52 height 52
click at [875, 283] on input "radio" at bounding box center [870, 278] width 10 height 10
radio input "true"
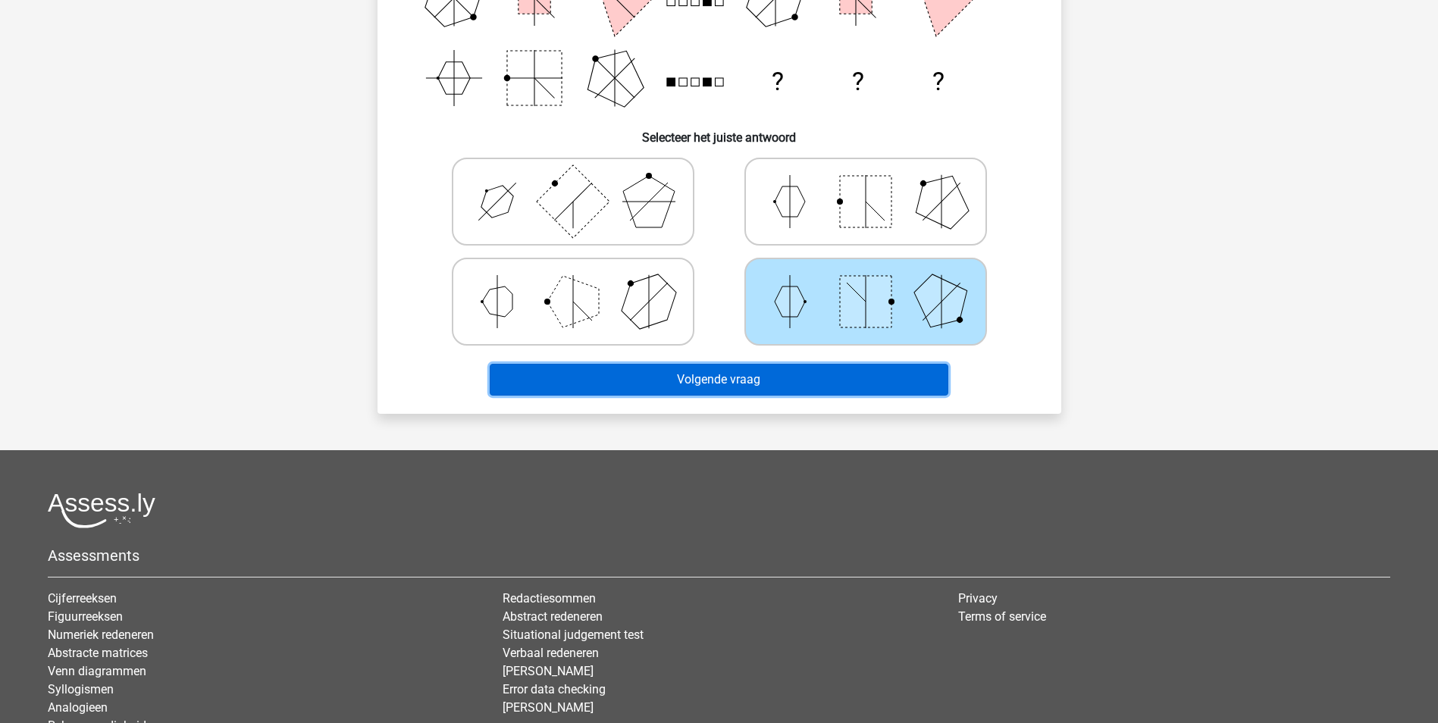
click at [837, 383] on button "Volgende vraag" at bounding box center [719, 380] width 459 height 32
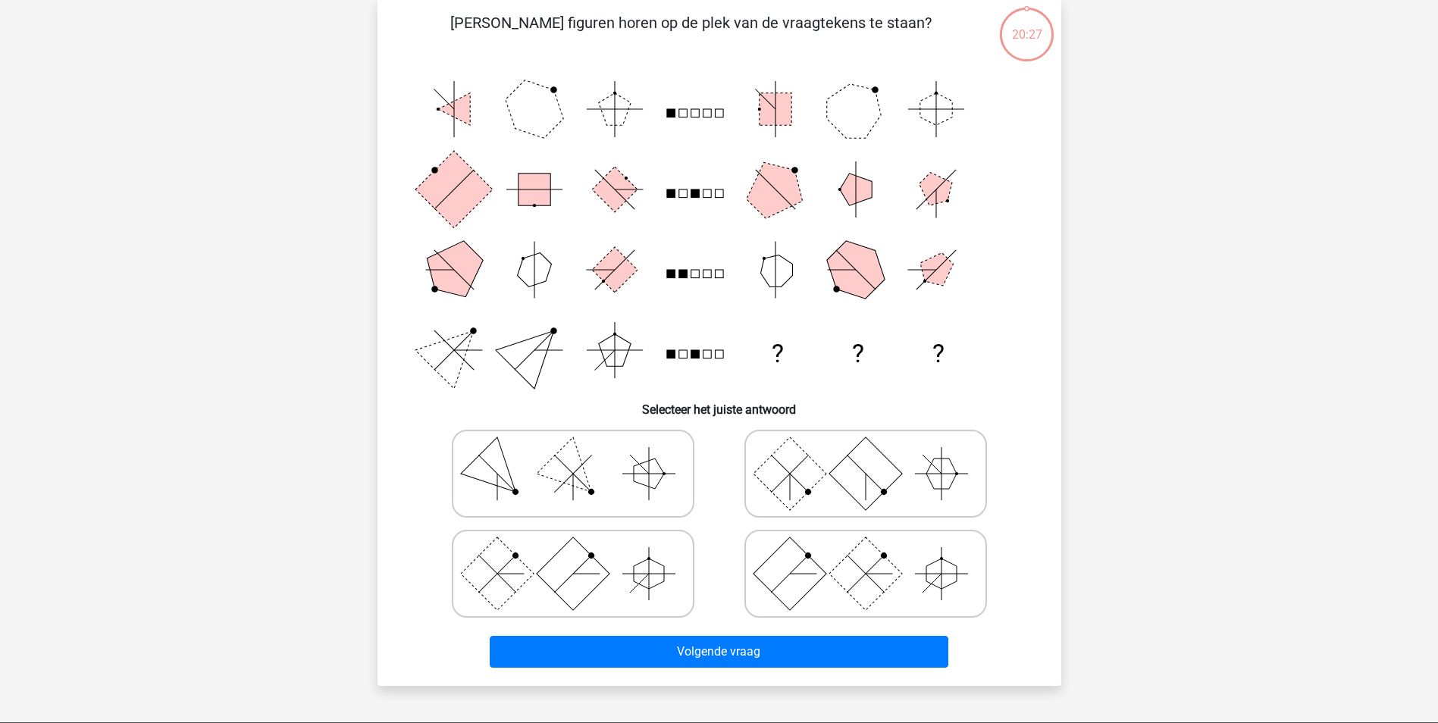
scroll to position [76, 0]
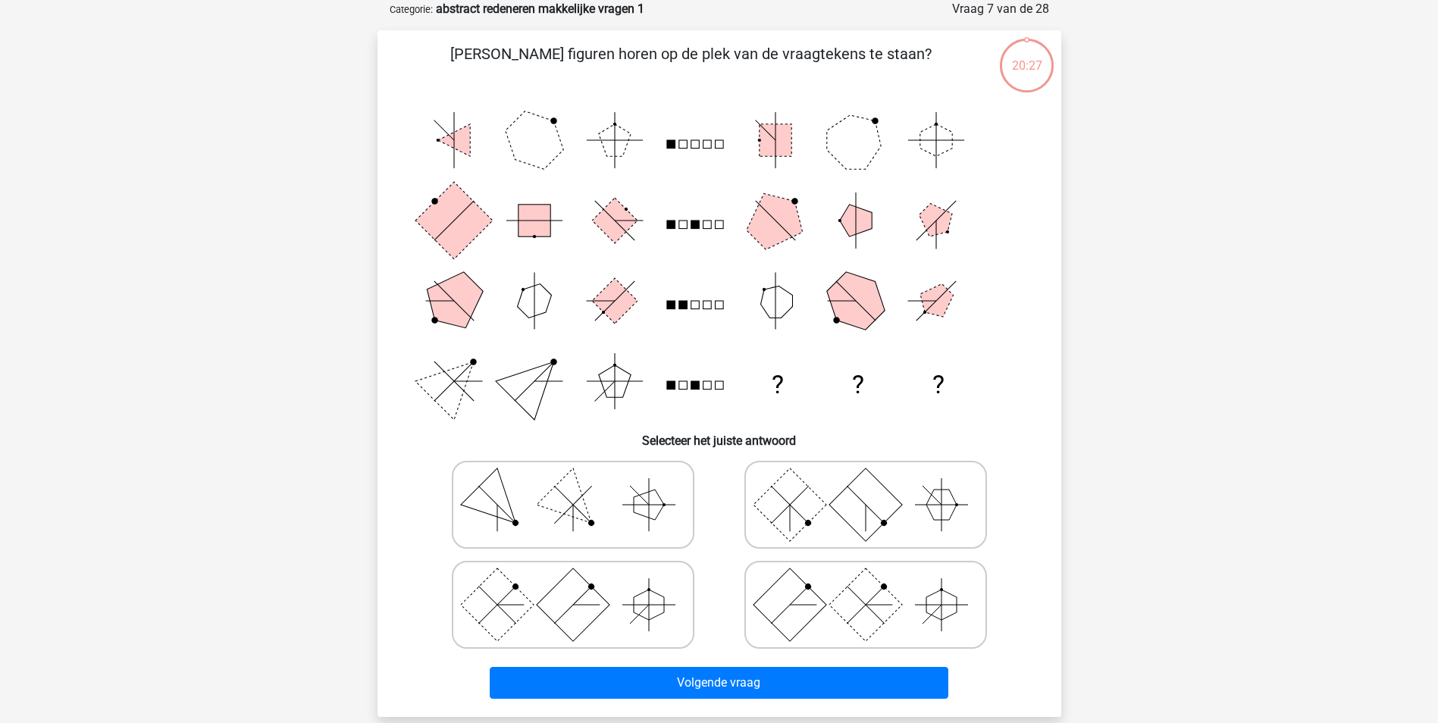
click at [834, 491] on icon at bounding box center [865, 505] width 227 height 76
click at [865, 486] on input "radio" at bounding box center [870, 481] width 10 height 10
radio input "true"
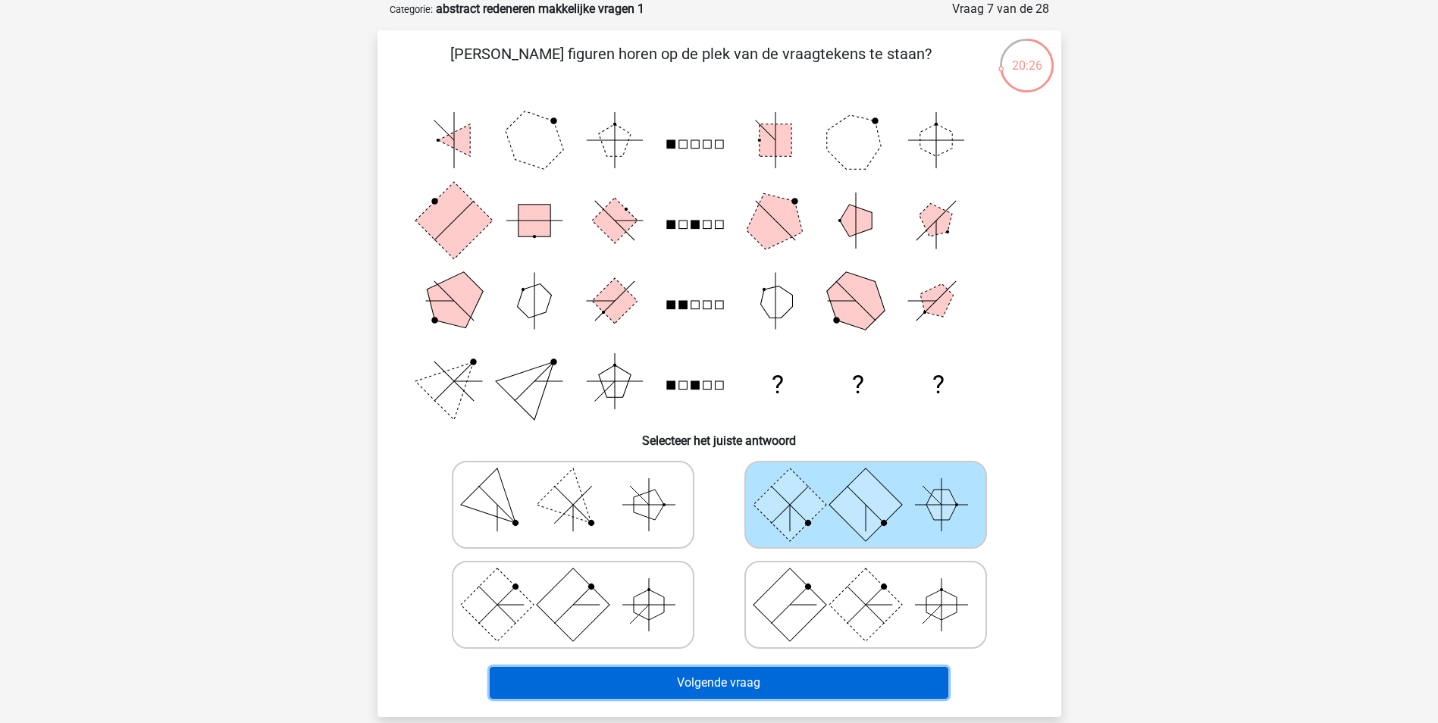
click at [808, 681] on button "Volgende vraag" at bounding box center [719, 683] width 459 height 32
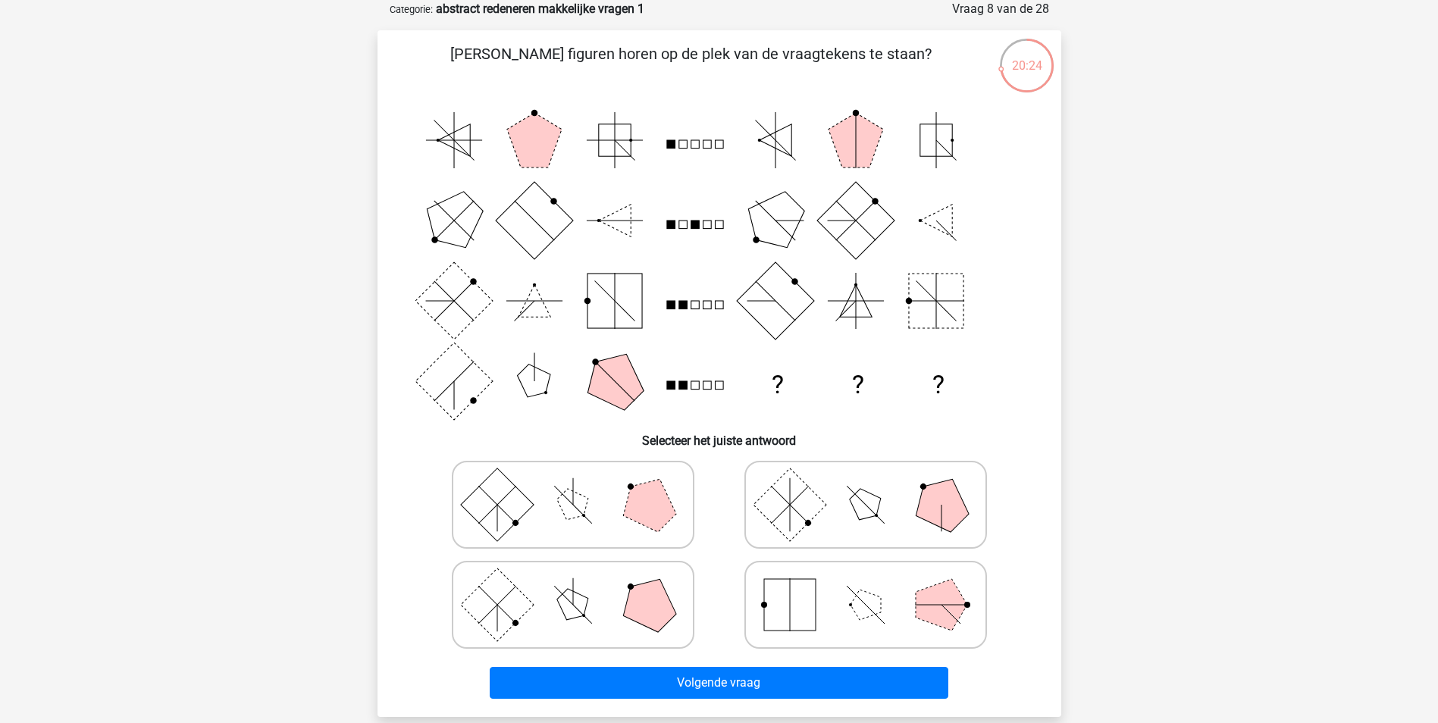
click at [822, 524] on icon at bounding box center [865, 505] width 227 height 76
click at [865, 486] on input "radio" at bounding box center [870, 481] width 10 height 10
radio input "true"
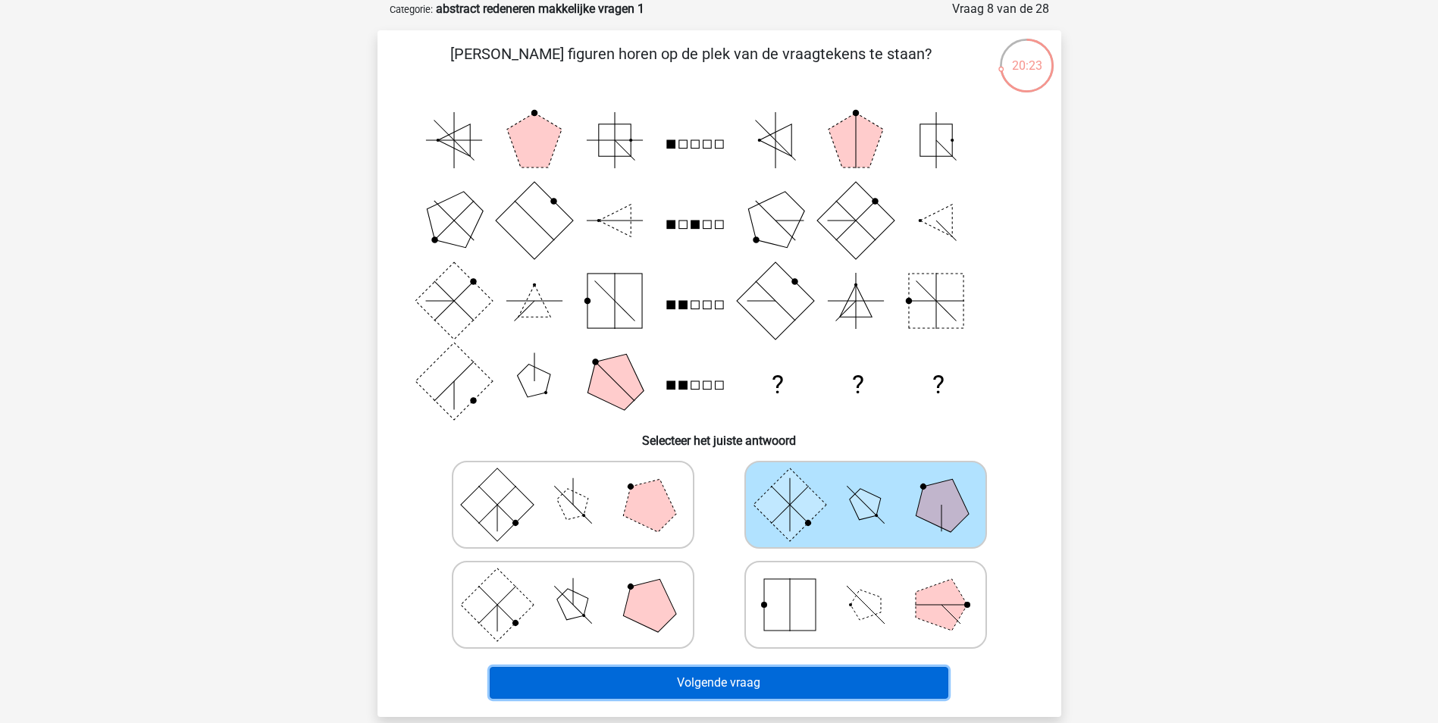
click at [775, 689] on button "Volgende vraag" at bounding box center [719, 683] width 459 height 32
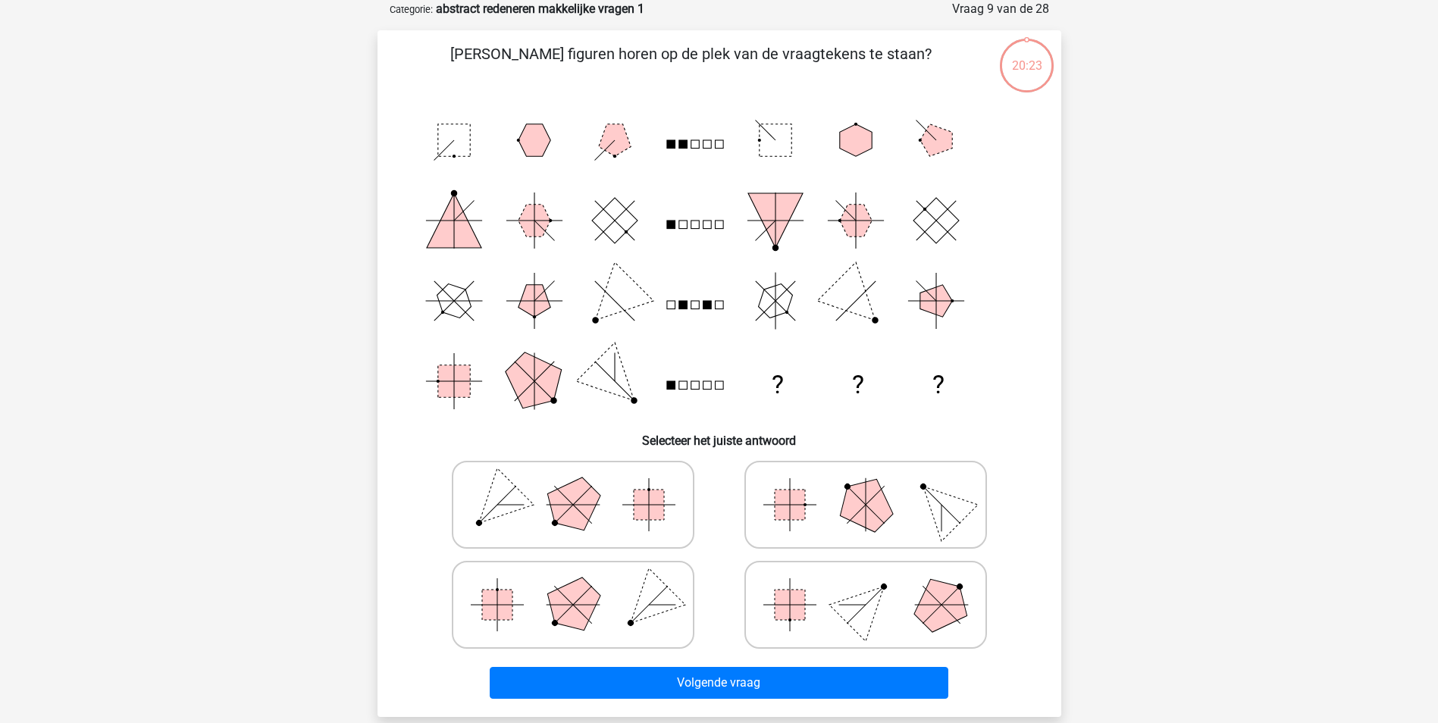
click at [801, 611] on rect at bounding box center [790, 605] width 30 height 30
click at [865, 586] on input "radio" at bounding box center [870, 581] width 10 height 10
radio input "true"
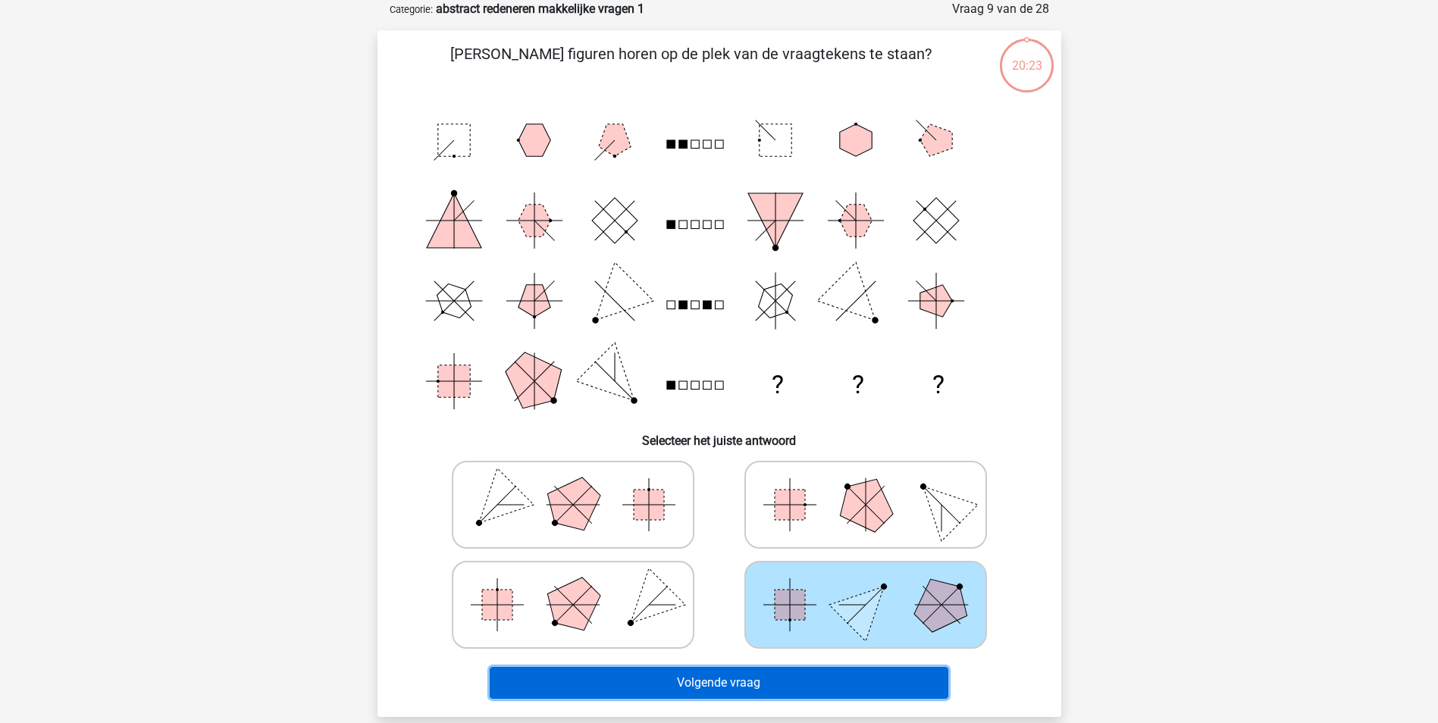
click at [789, 679] on button "Volgende vraag" at bounding box center [719, 683] width 459 height 32
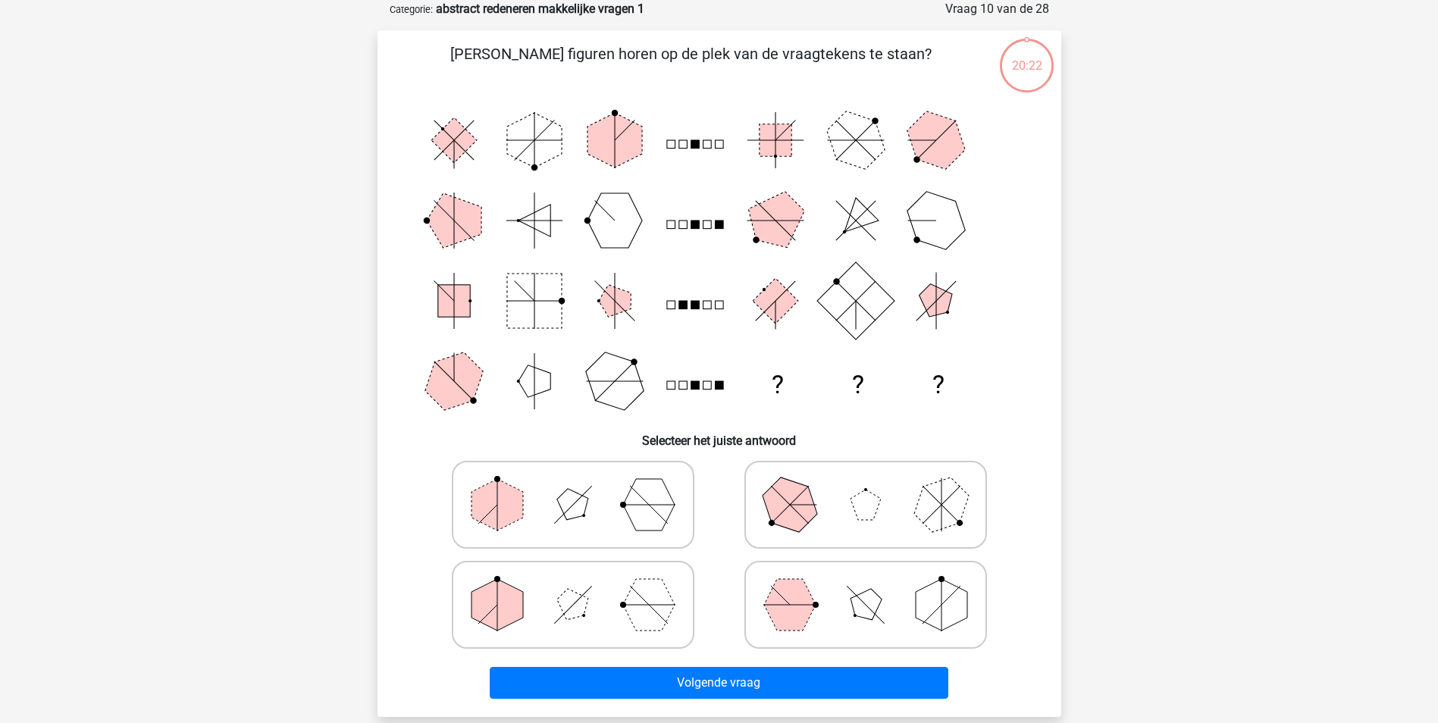
click at [802, 620] on polygon at bounding box center [790, 605] width 52 height 52
click at [865, 586] on input "radio" at bounding box center [870, 581] width 10 height 10
radio input "true"
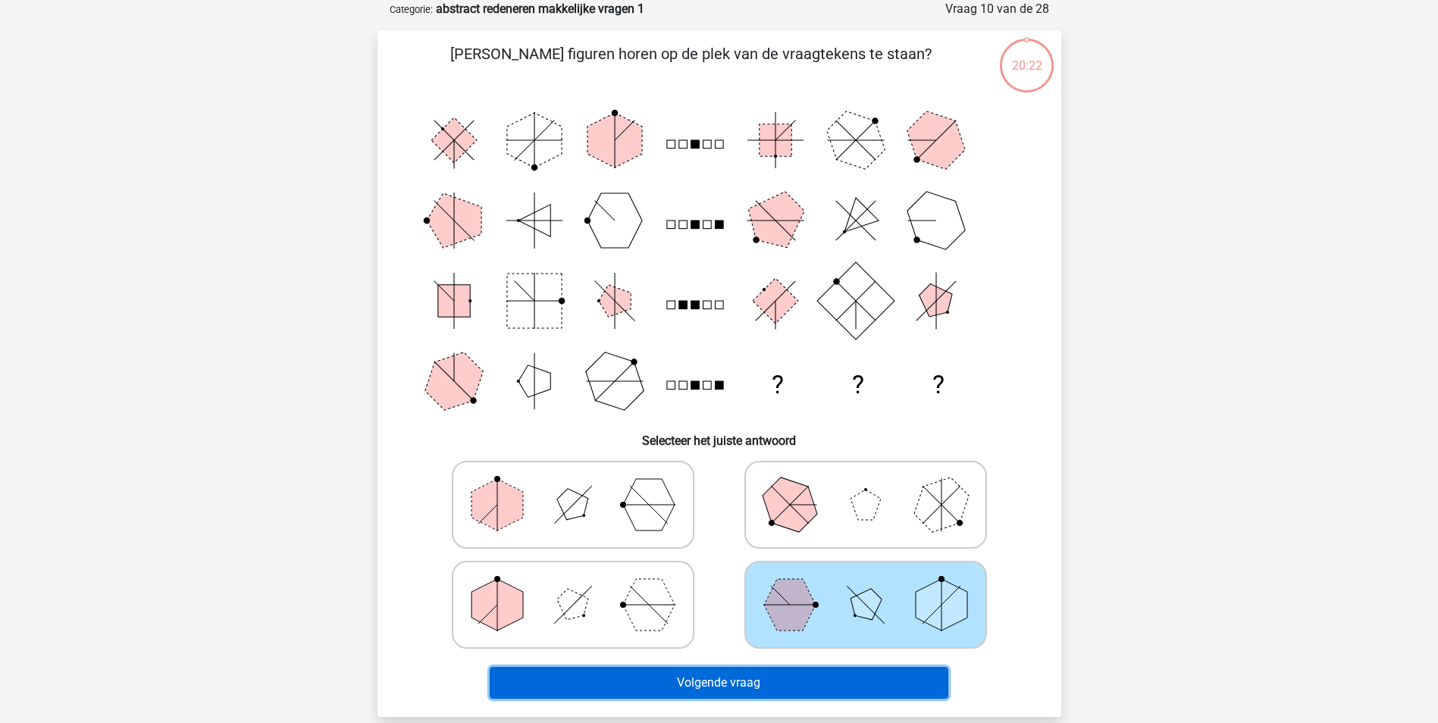
click at [792, 676] on button "Volgende vraag" at bounding box center [719, 683] width 459 height 32
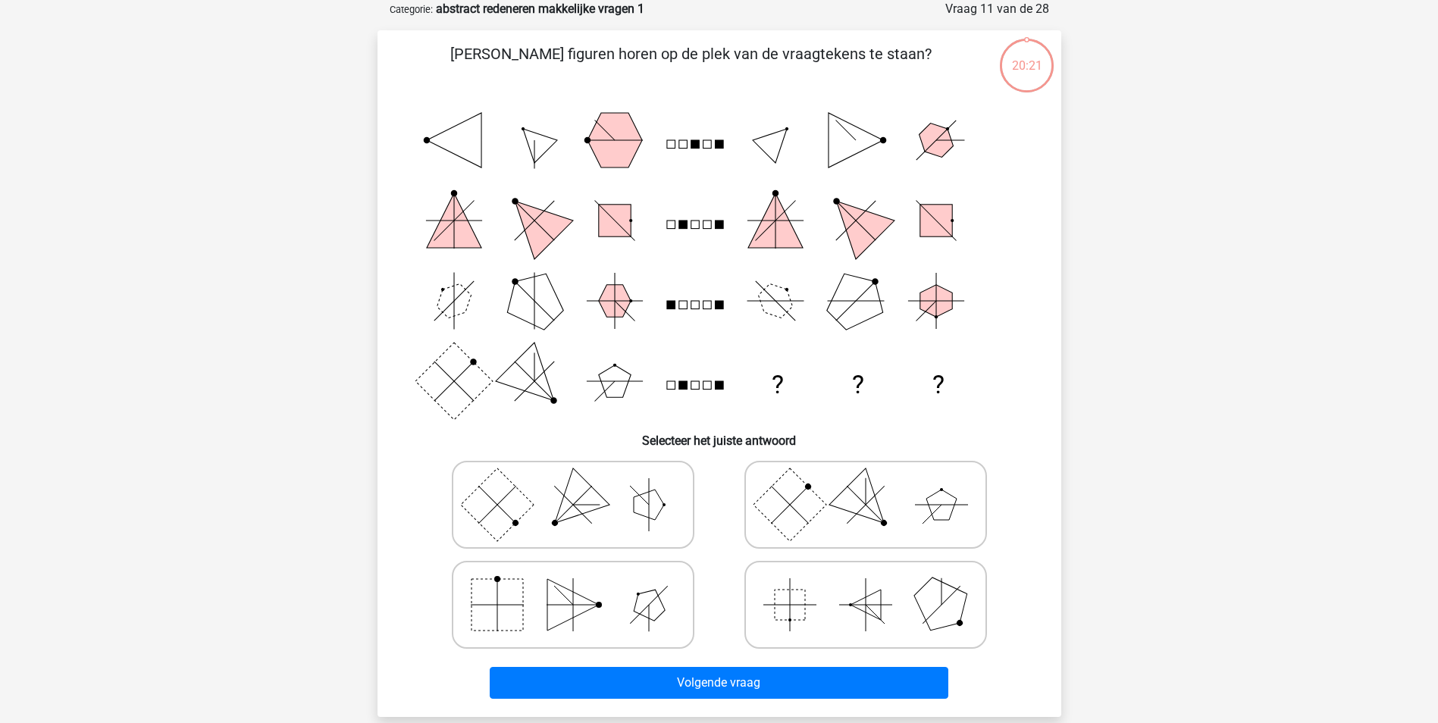
click at [801, 618] on rect at bounding box center [790, 605] width 30 height 30
click at [865, 586] on input "radio" at bounding box center [870, 581] width 10 height 10
radio input "true"
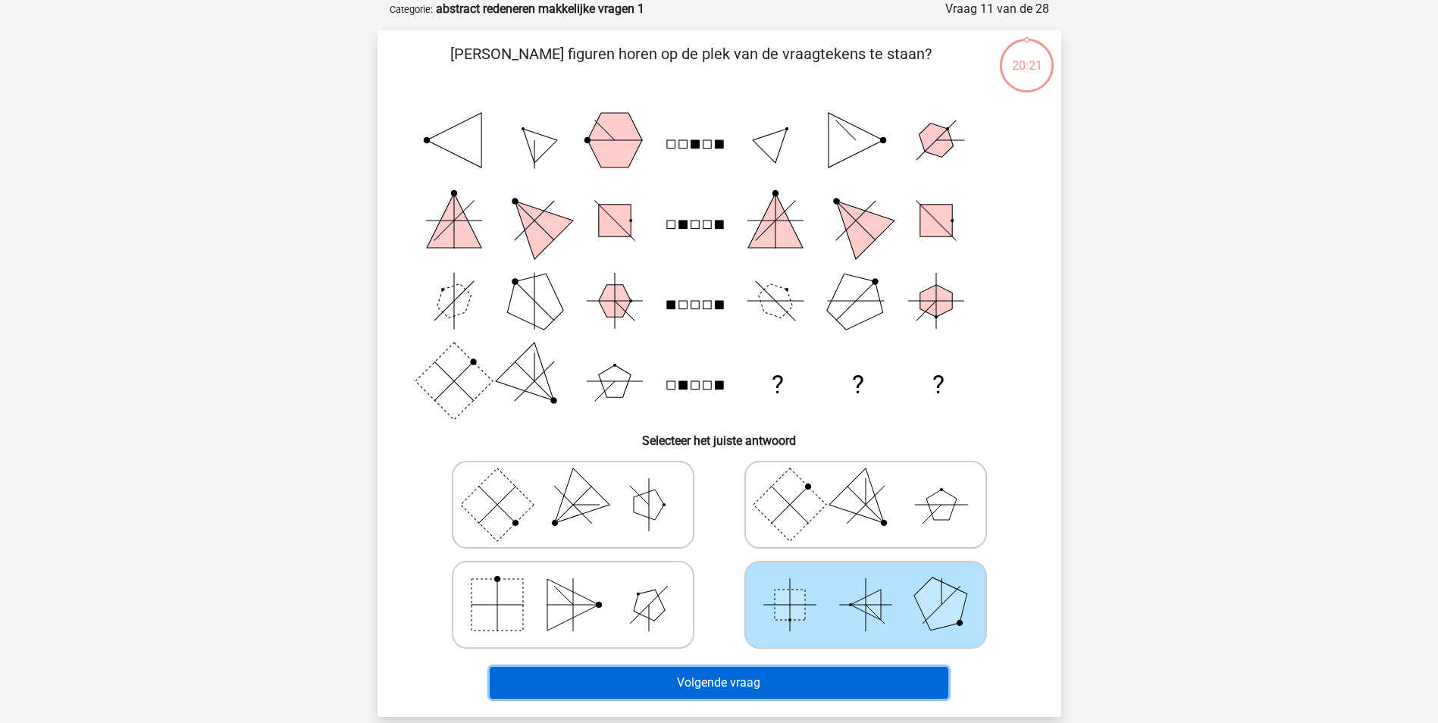
click at [796, 683] on button "Volgende vraag" at bounding box center [719, 683] width 459 height 32
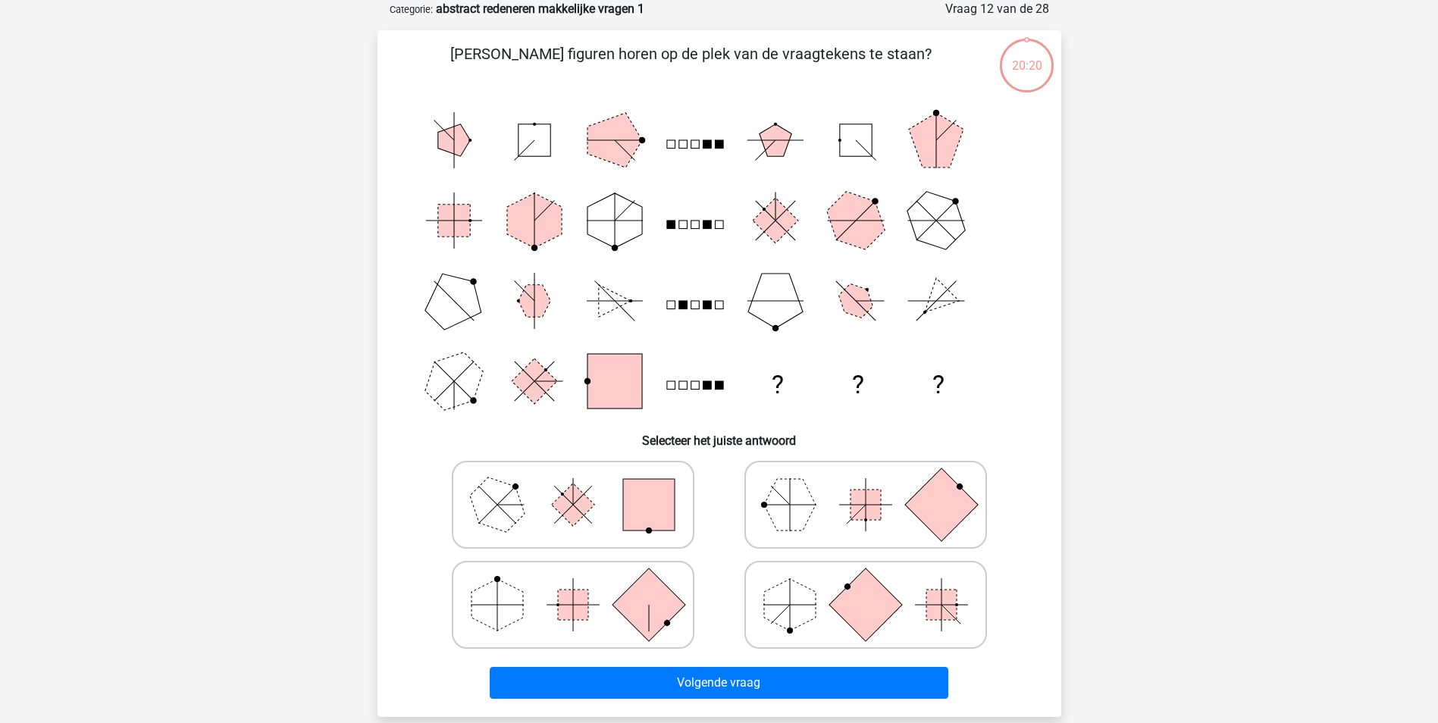
drag, startPoint x: 803, startPoint y: 618, endPoint x: 803, endPoint y: 638, distance: 19.7
click at [803, 618] on polygon at bounding box center [790, 605] width 52 height 52
click at [865, 586] on input "radio" at bounding box center [870, 581] width 10 height 10
radio input "true"
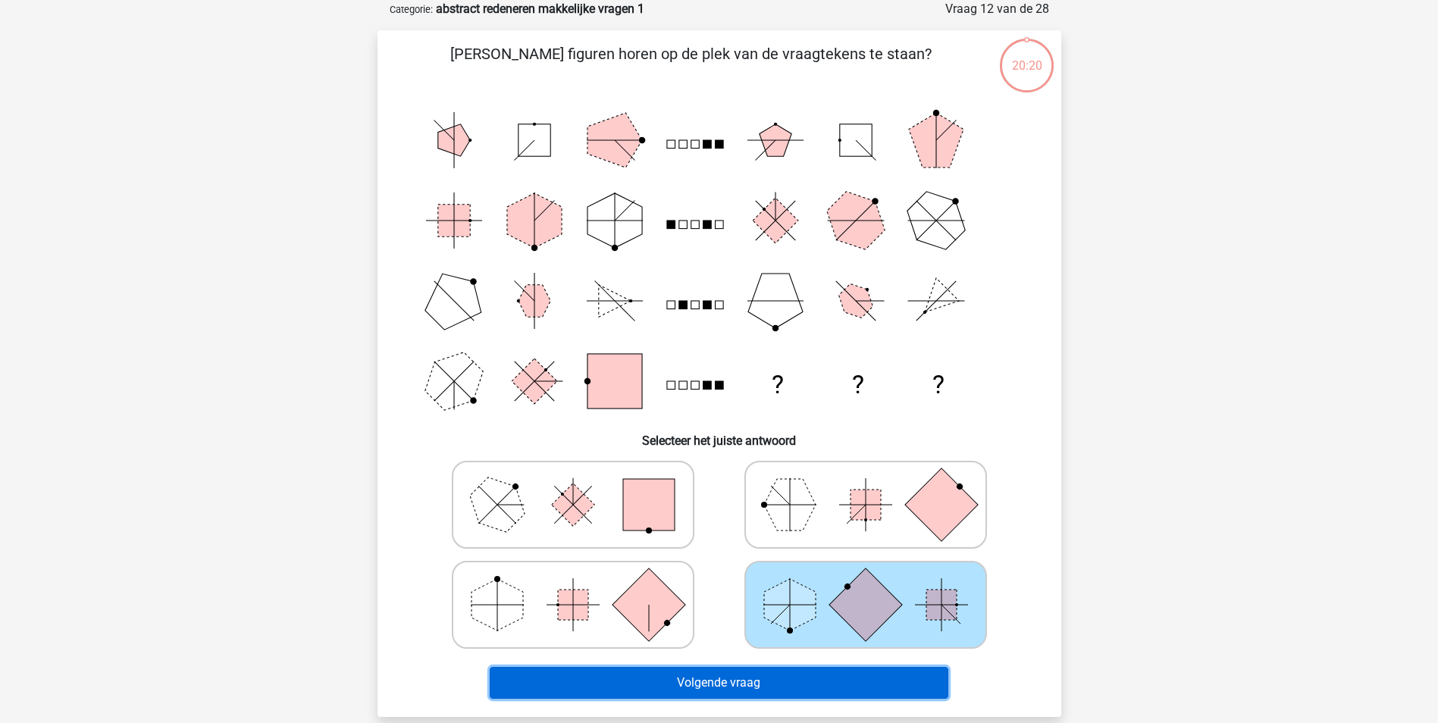
click at [798, 675] on button "Volgende vraag" at bounding box center [719, 683] width 459 height 32
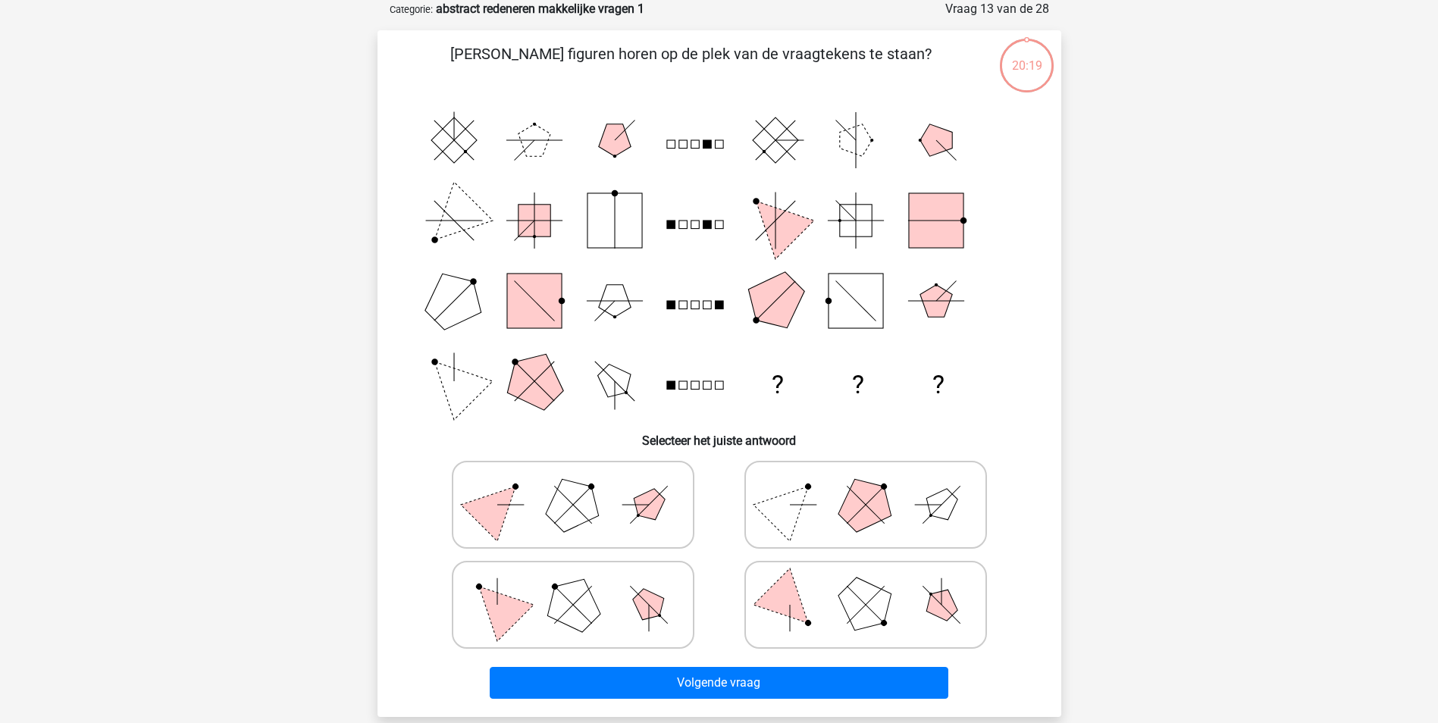
click at [800, 629] on icon at bounding box center [865, 605] width 227 height 76
click at [865, 586] on input "radio" at bounding box center [870, 581] width 10 height 10
radio input "true"
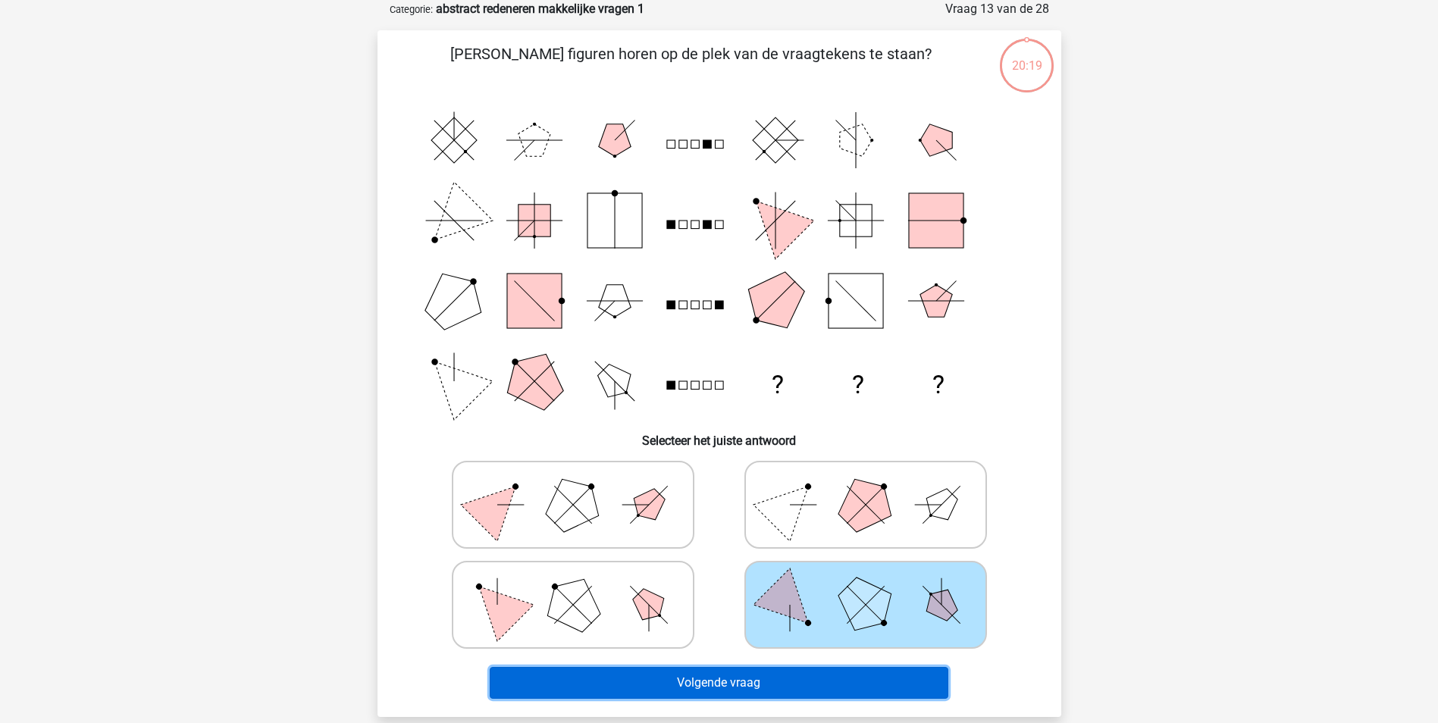
click at [802, 678] on button "Volgende vraag" at bounding box center [719, 683] width 459 height 32
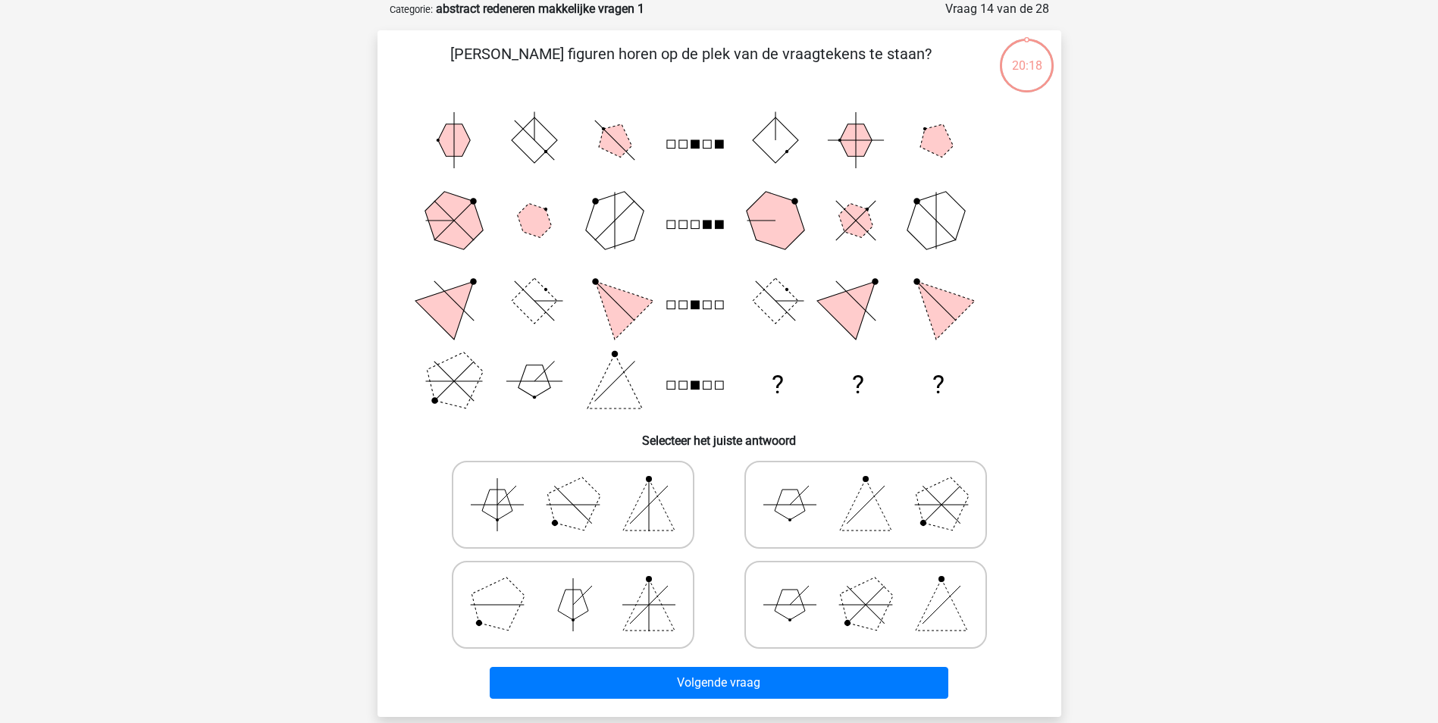
click at [803, 616] on icon at bounding box center [865, 605] width 227 height 76
click at [865, 586] on input "radio" at bounding box center [870, 581] width 10 height 10
radio input "true"
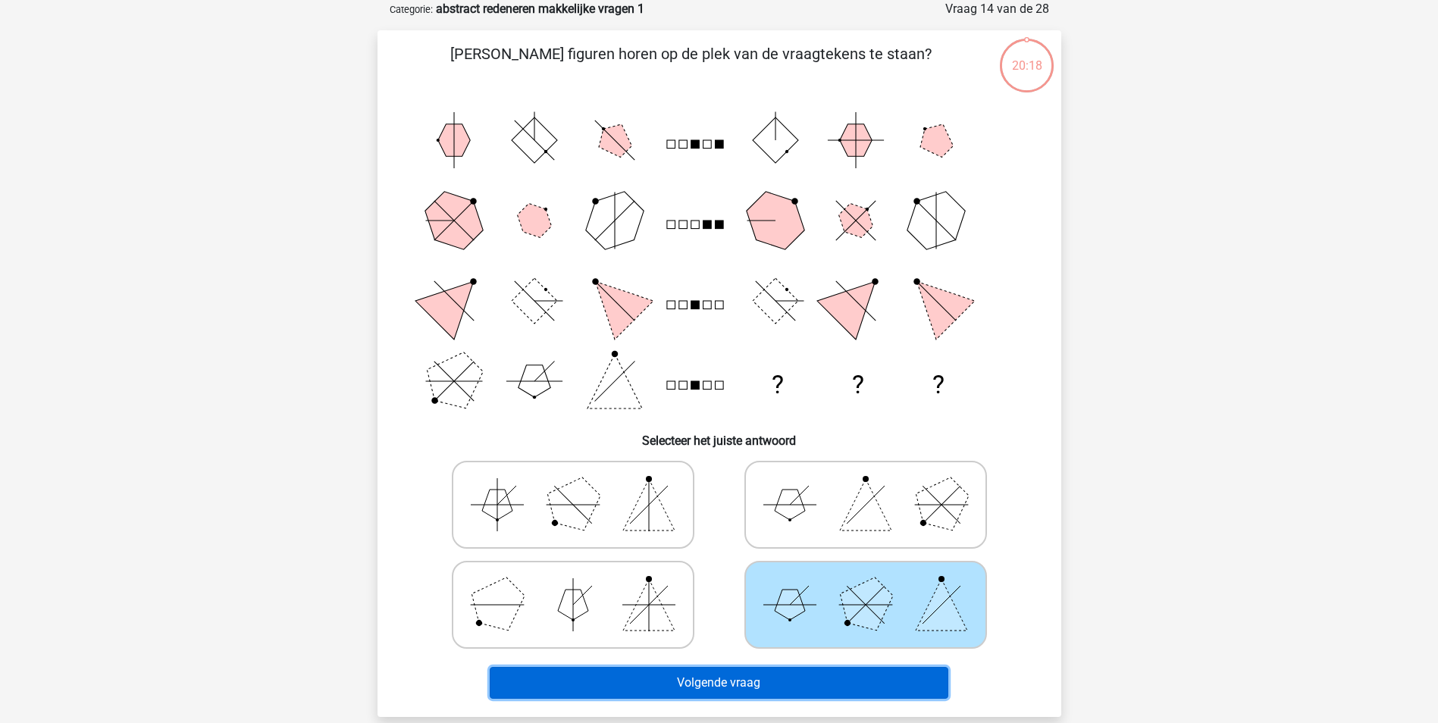
drag, startPoint x: 800, startPoint y: 683, endPoint x: 800, endPoint y: 656, distance: 27.3
click at [799, 681] on button "Volgende vraag" at bounding box center [719, 683] width 459 height 32
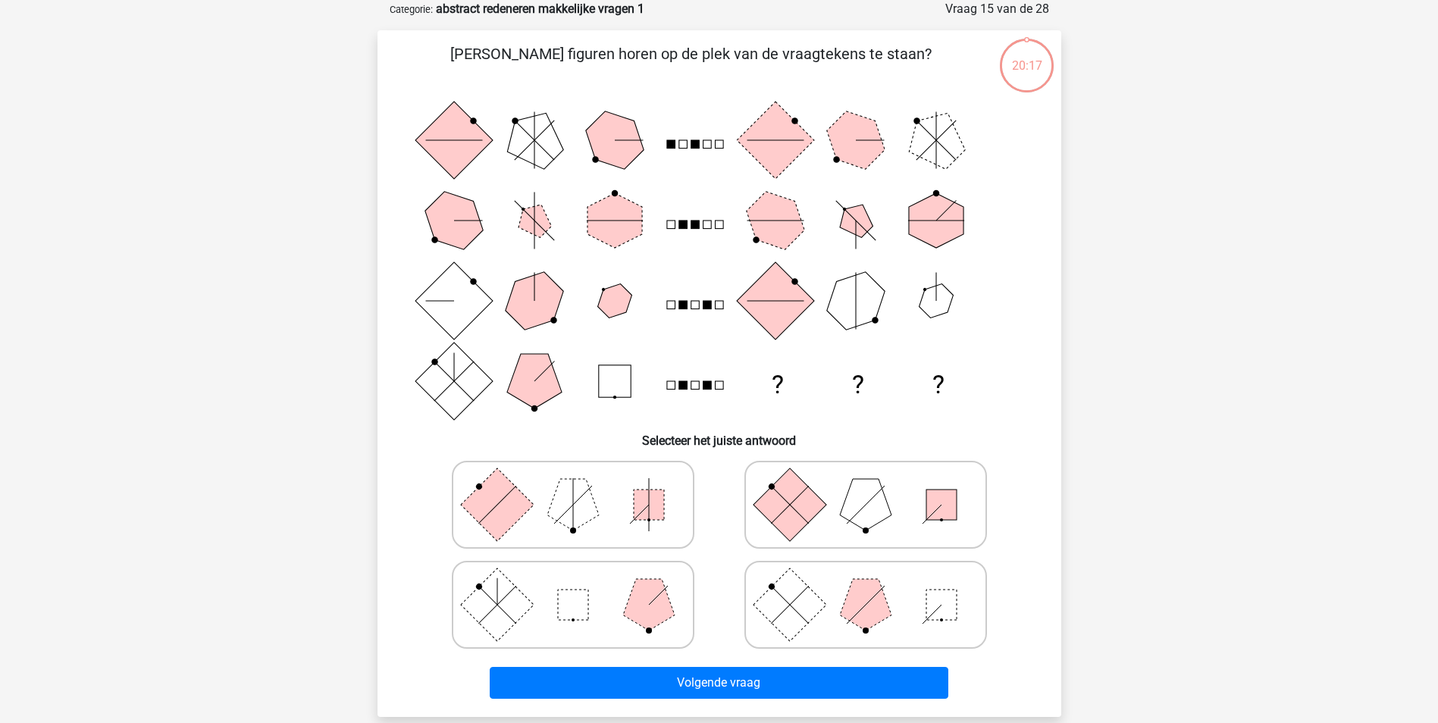
click at [803, 612] on rect at bounding box center [789, 604] width 73 height 73
click at [865, 586] on input "radio" at bounding box center [870, 581] width 10 height 10
radio input "true"
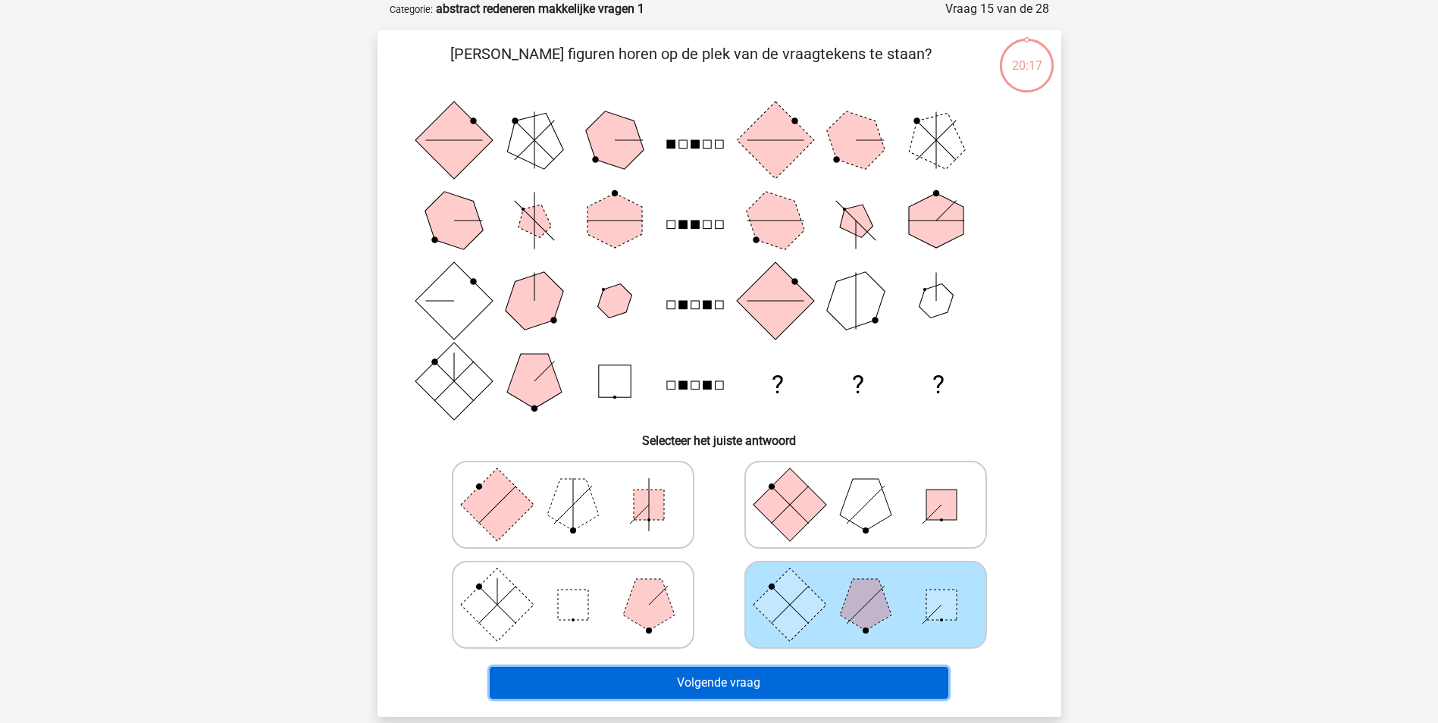
click at [794, 687] on button "Volgende vraag" at bounding box center [719, 683] width 459 height 32
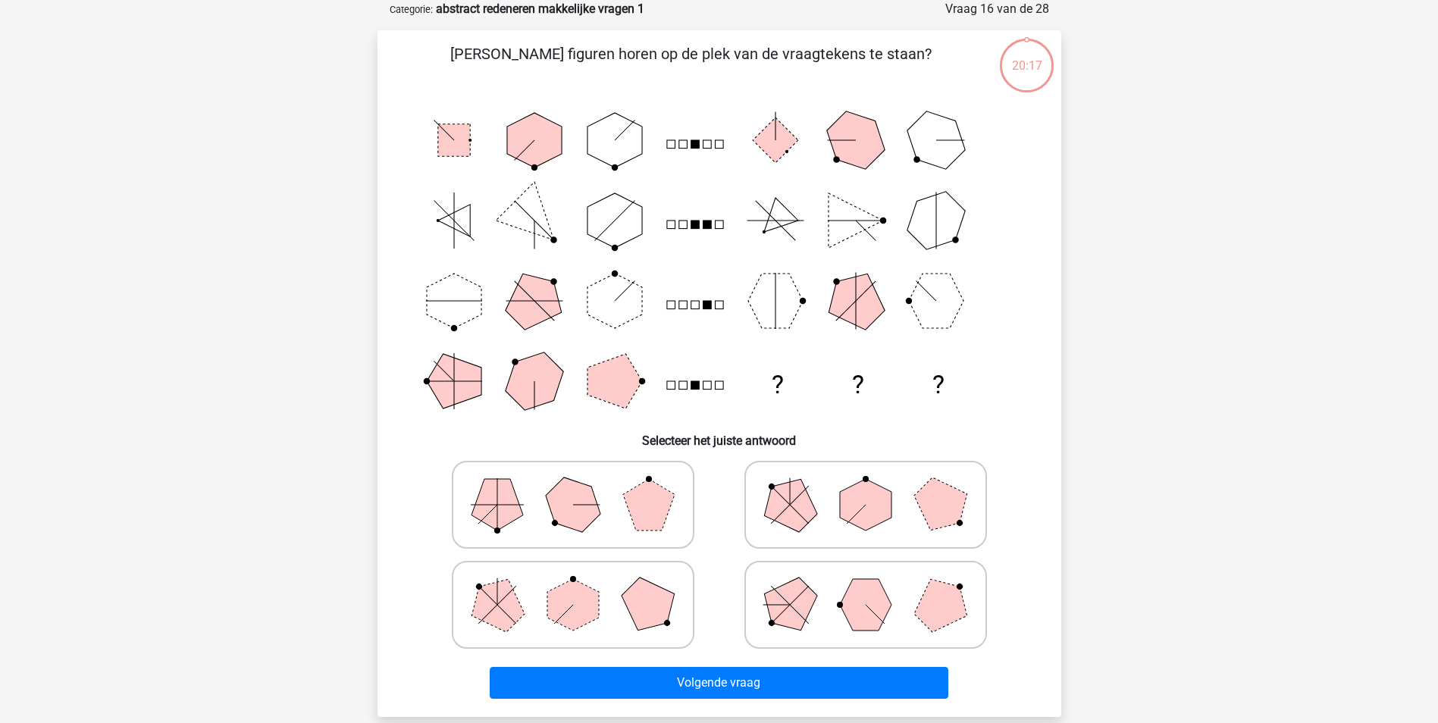
click at [806, 631] on icon at bounding box center [865, 605] width 227 height 76
click at [865, 586] on input "radio" at bounding box center [870, 581] width 10 height 10
radio input "true"
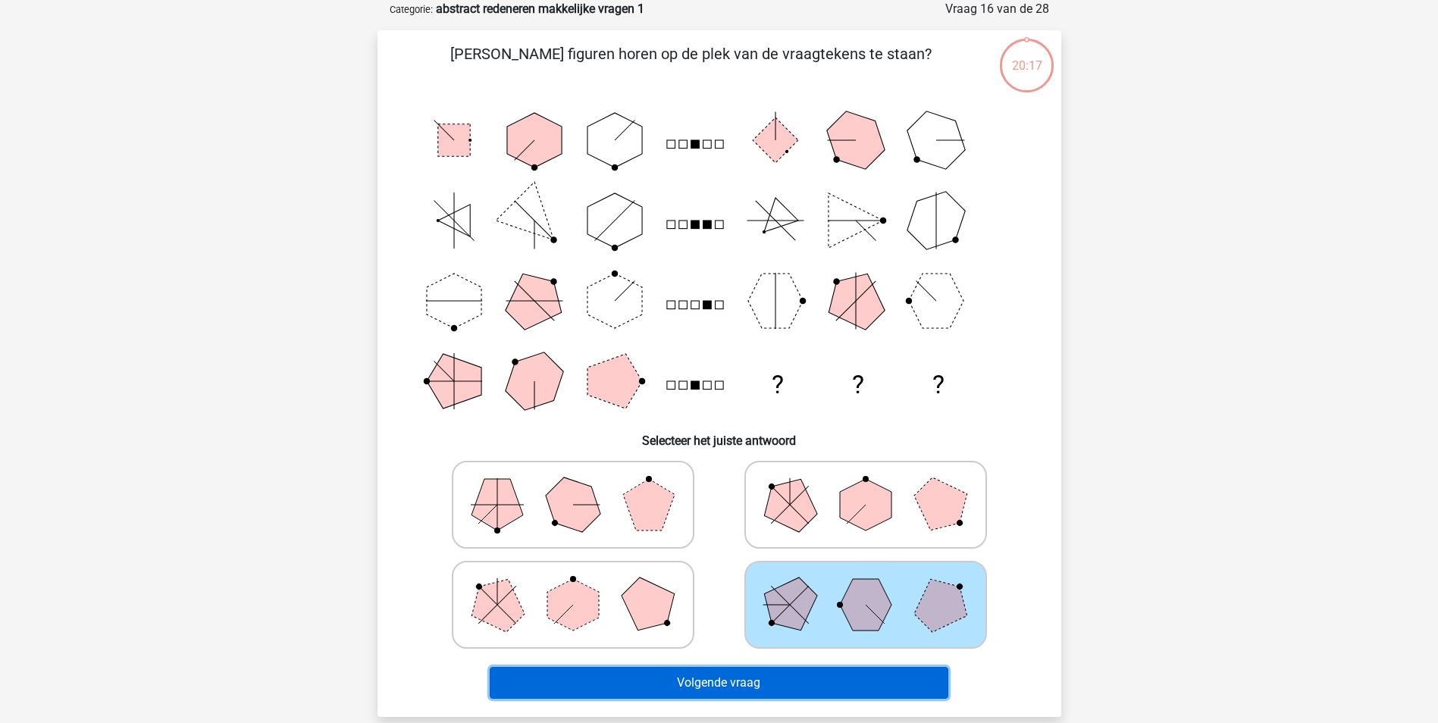
click at [805, 685] on button "Volgende vraag" at bounding box center [719, 683] width 459 height 32
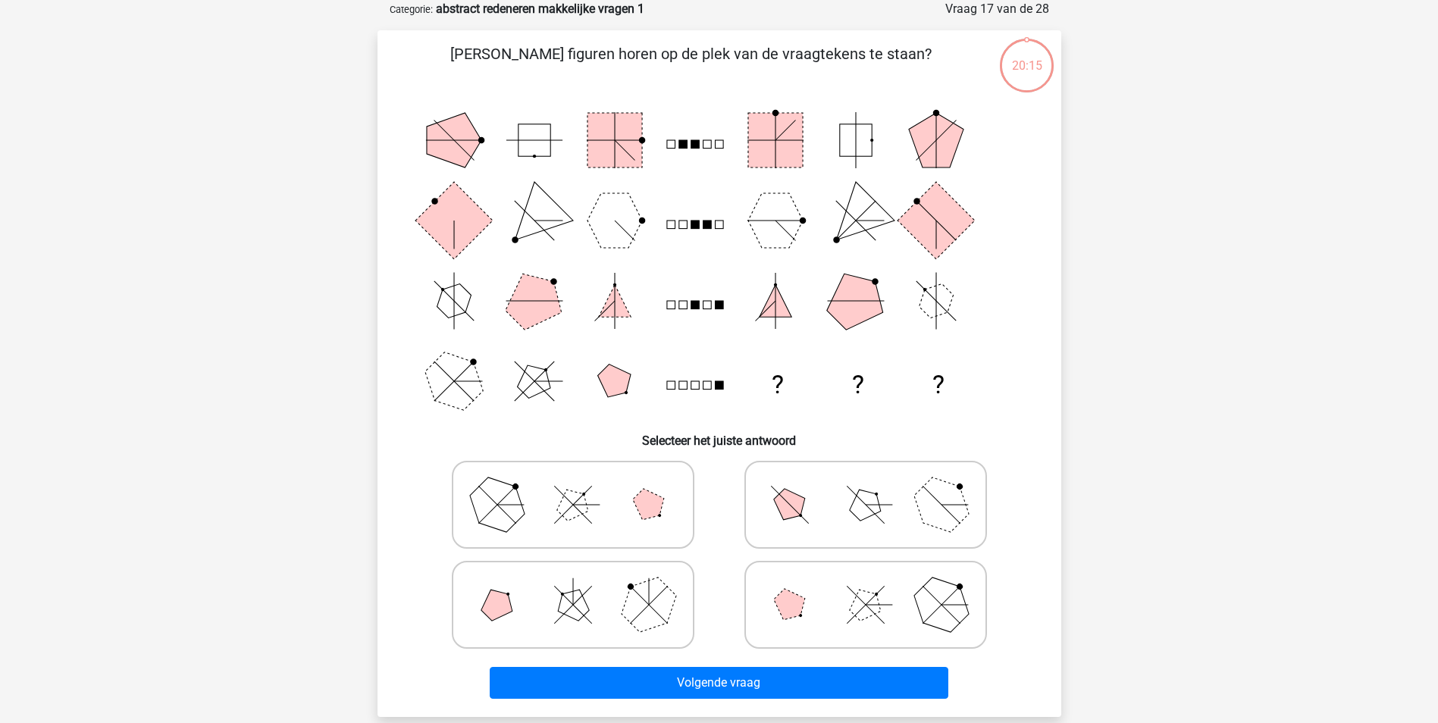
click at [812, 627] on icon at bounding box center [865, 605] width 227 height 76
click at [865, 586] on input "radio" at bounding box center [870, 581] width 10 height 10
radio input "true"
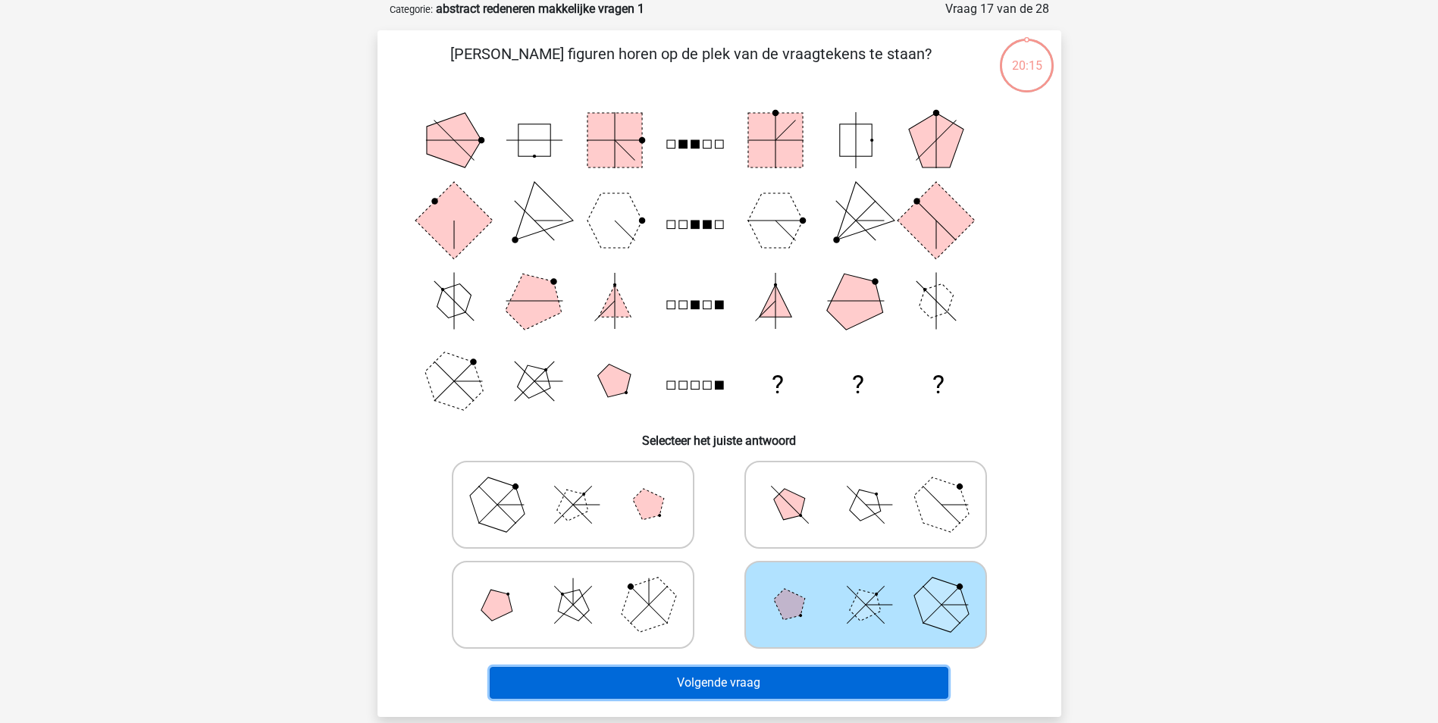
click at [808, 667] on button "Volgende vraag" at bounding box center [719, 683] width 459 height 32
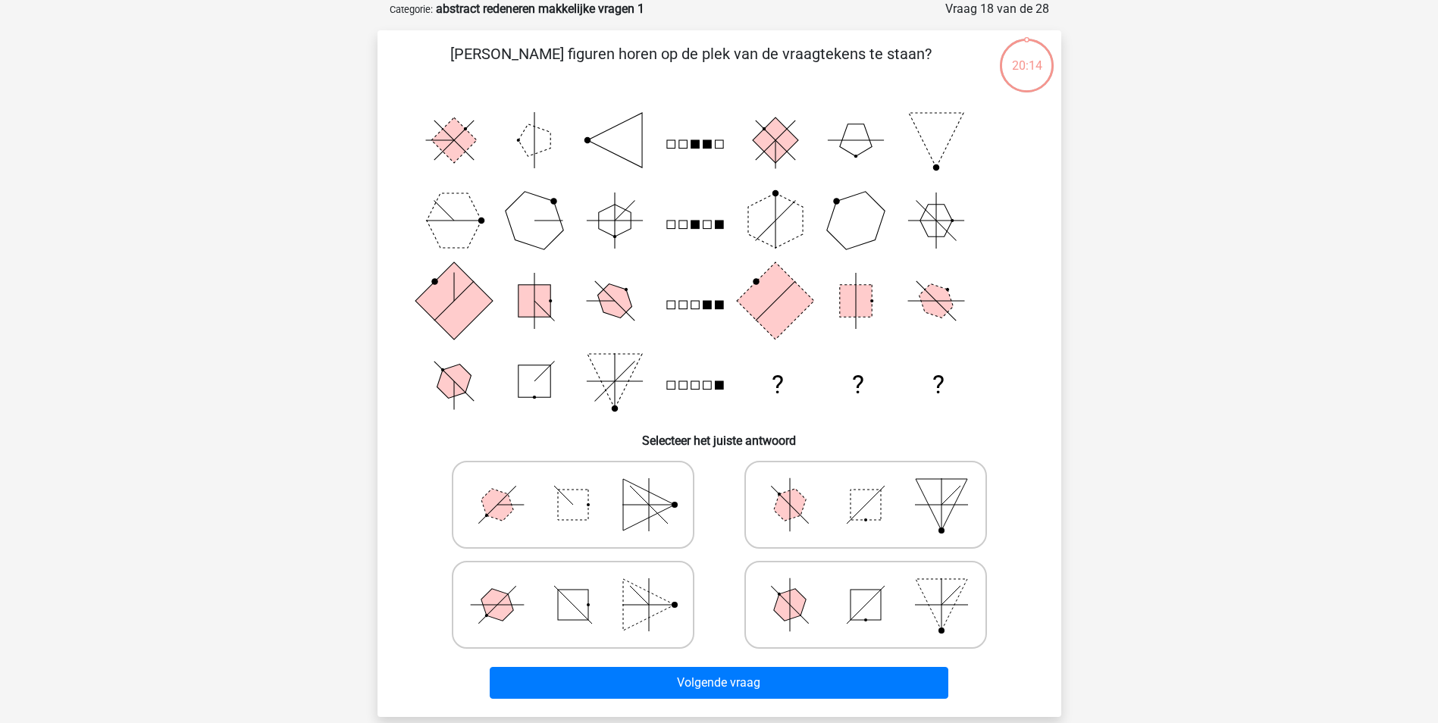
click at [809, 612] on icon at bounding box center [865, 605] width 227 height 76
click at [865, 586] on input "radio" at bounding box center [870, 581] width 10 height 10
radio input "true"
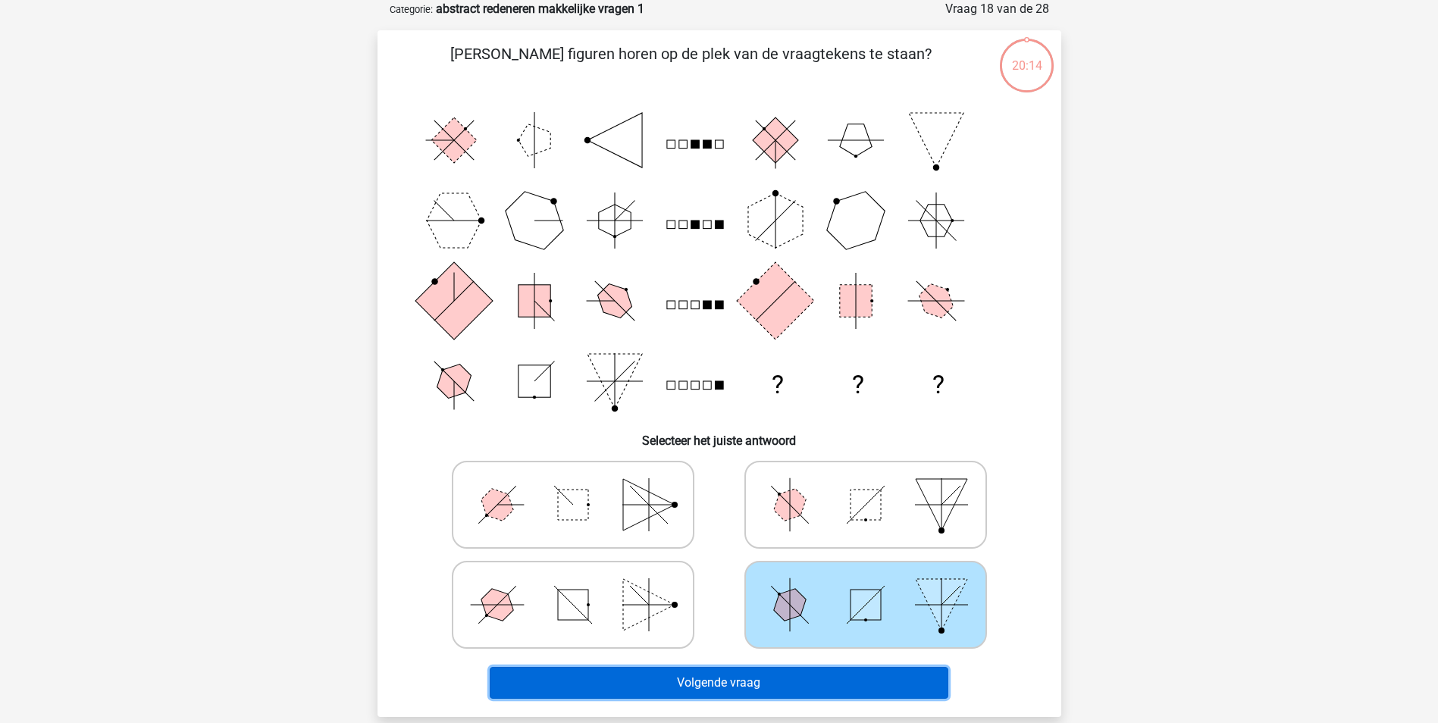
click at [802, 667] on button "Volgende vraag" at bounding box center [719, 683] width 459 height 32
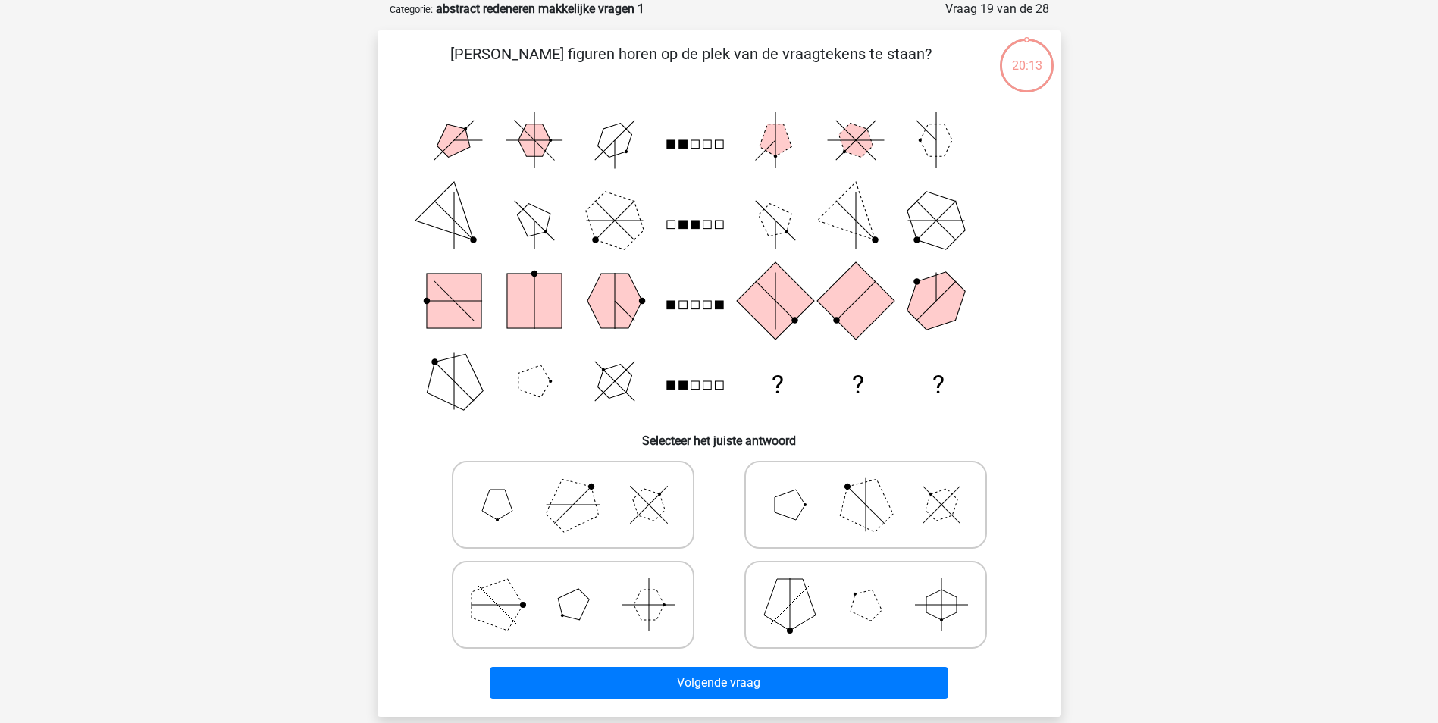
click at [806, 602] on polygon at bounding box center [790, 605] width 52 height 52
click at [865, 586] on input "radio" at bounding box center [870, 581] width 10 height 10
radio input "true"
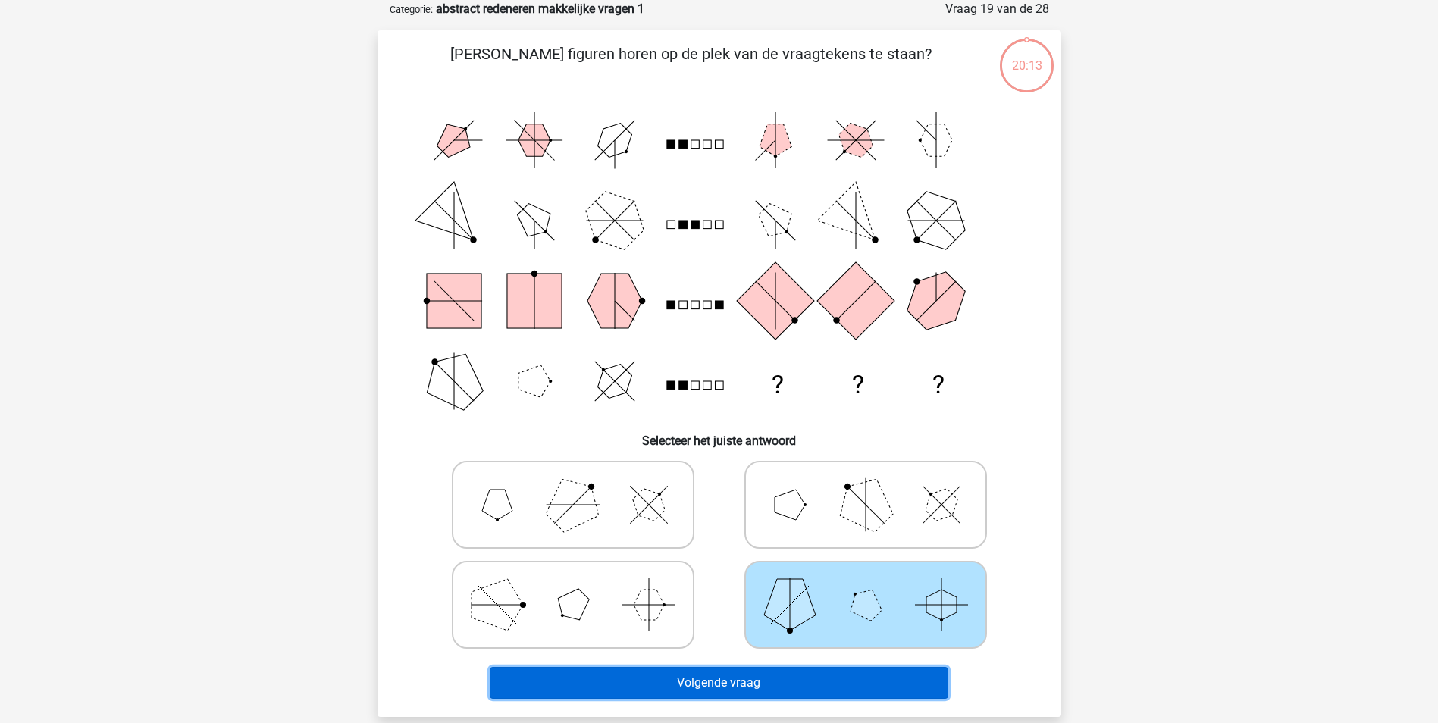
click at [803, 679] on button "Volgende vraag" at bounding box center [719, 683] width 459 height 32
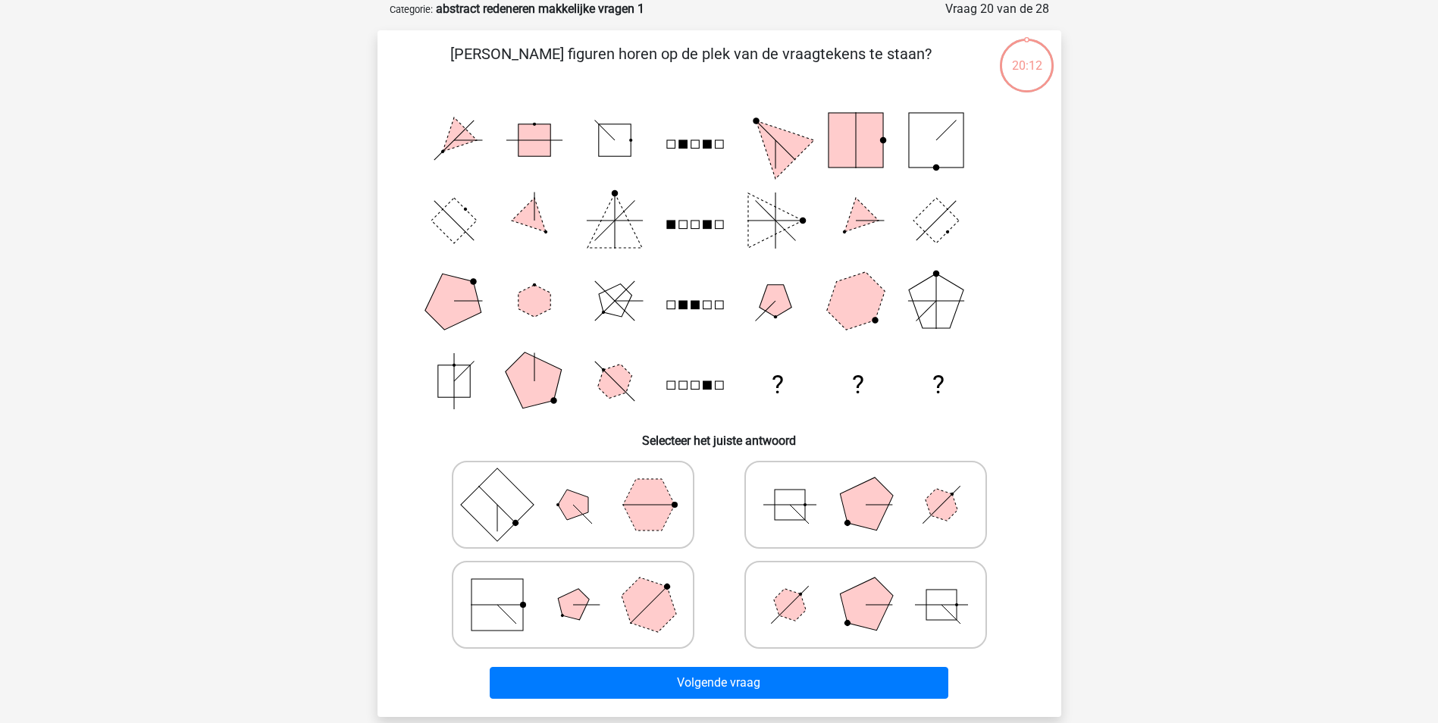
click at [806, 619] on icon at bounding box center [865, 605] width 227 height 76
click at [865, 586] on input "radio" at bounding box center [870, 581] width 10 height 10
radio input "true"
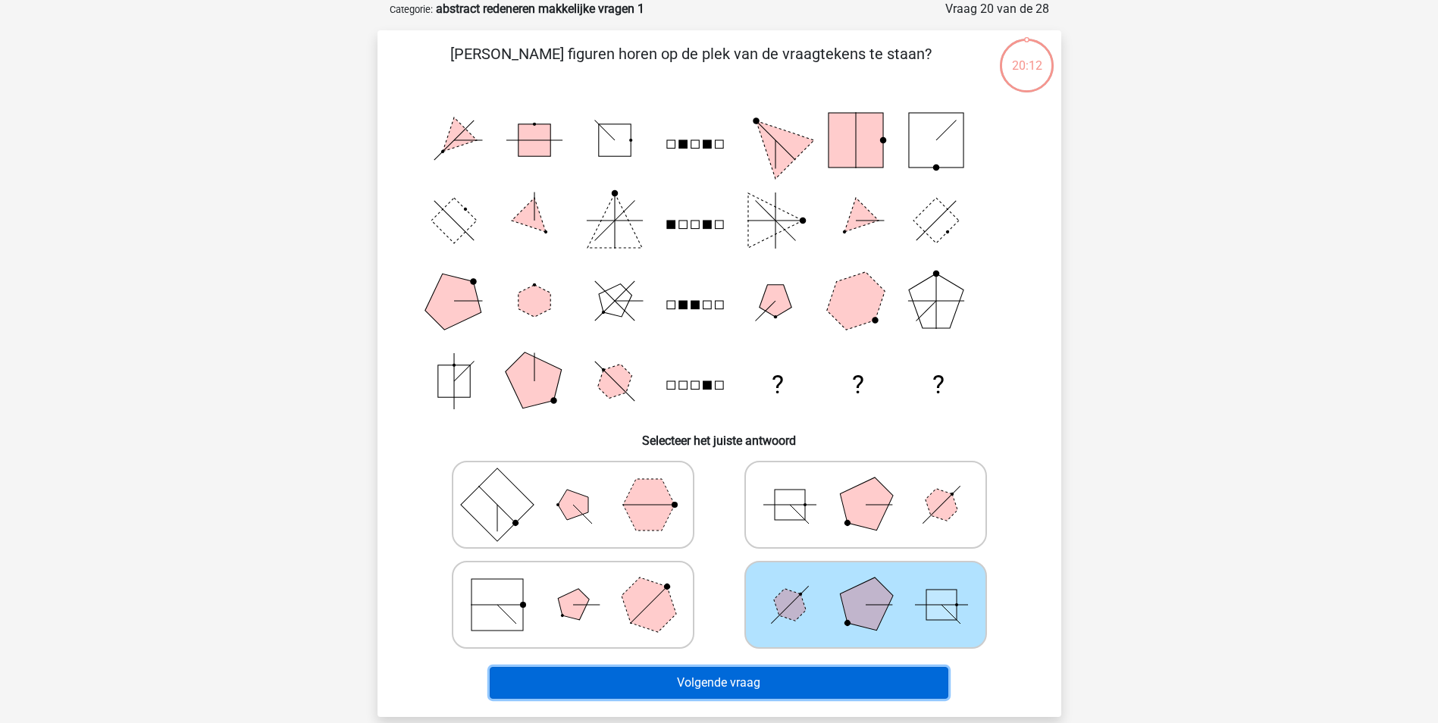
click at [802, 670] on button "Volgende vraag" at bounding box center [719, 683] width 459 height 32
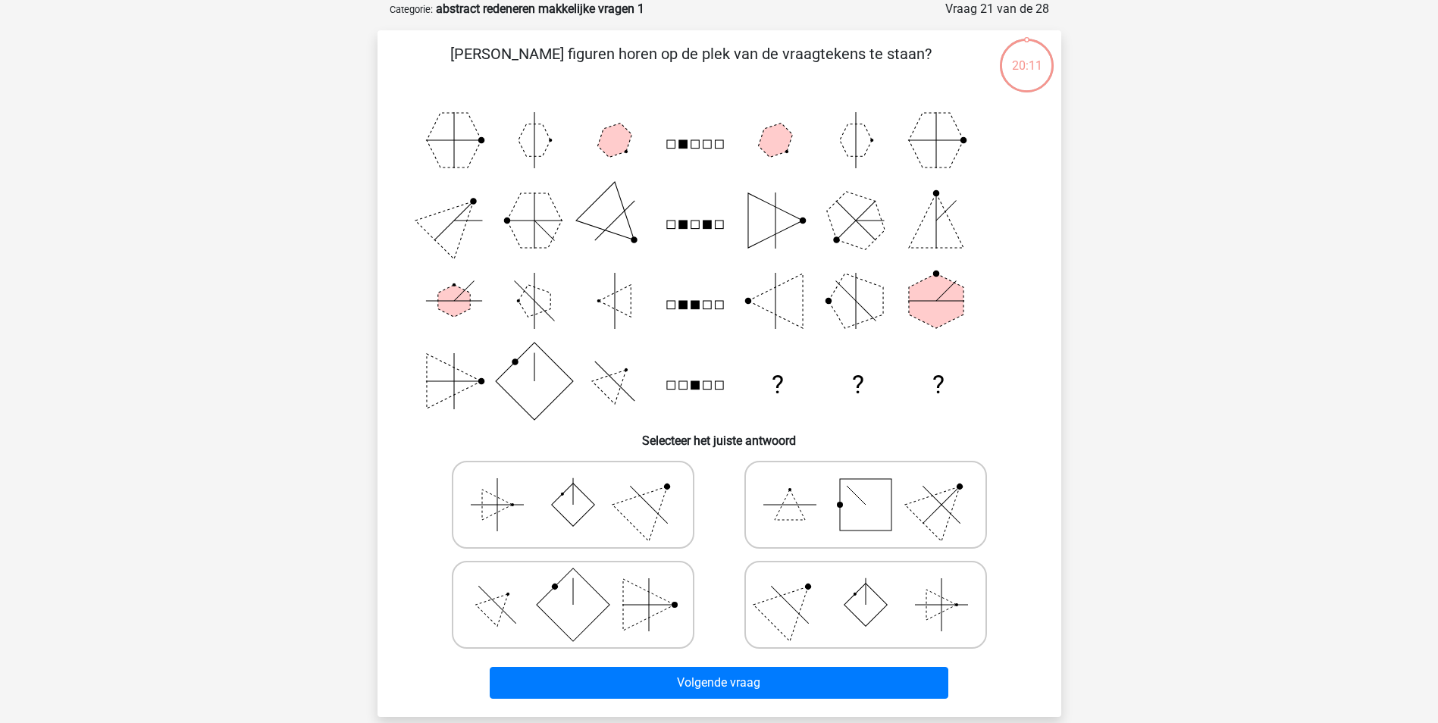
click at [802, 624] on icon at bounding box center [865, 605] width 227 height 76
click at [865, 586] on input "radio" at bounding box center [870, 581] width 10 height 10
radio input "true"
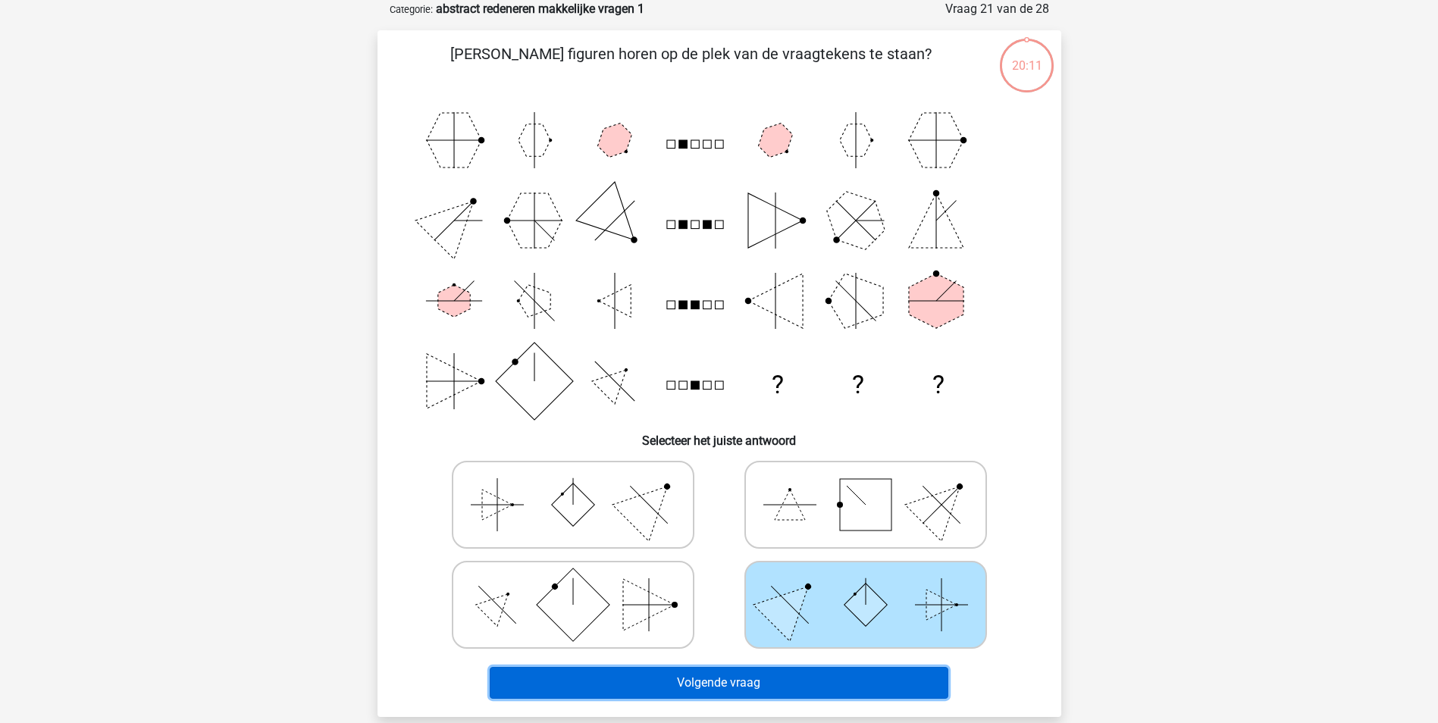
click at [801, 684] on button "Volgende vraag" at bounding box center [719, 683] width 459 height 32
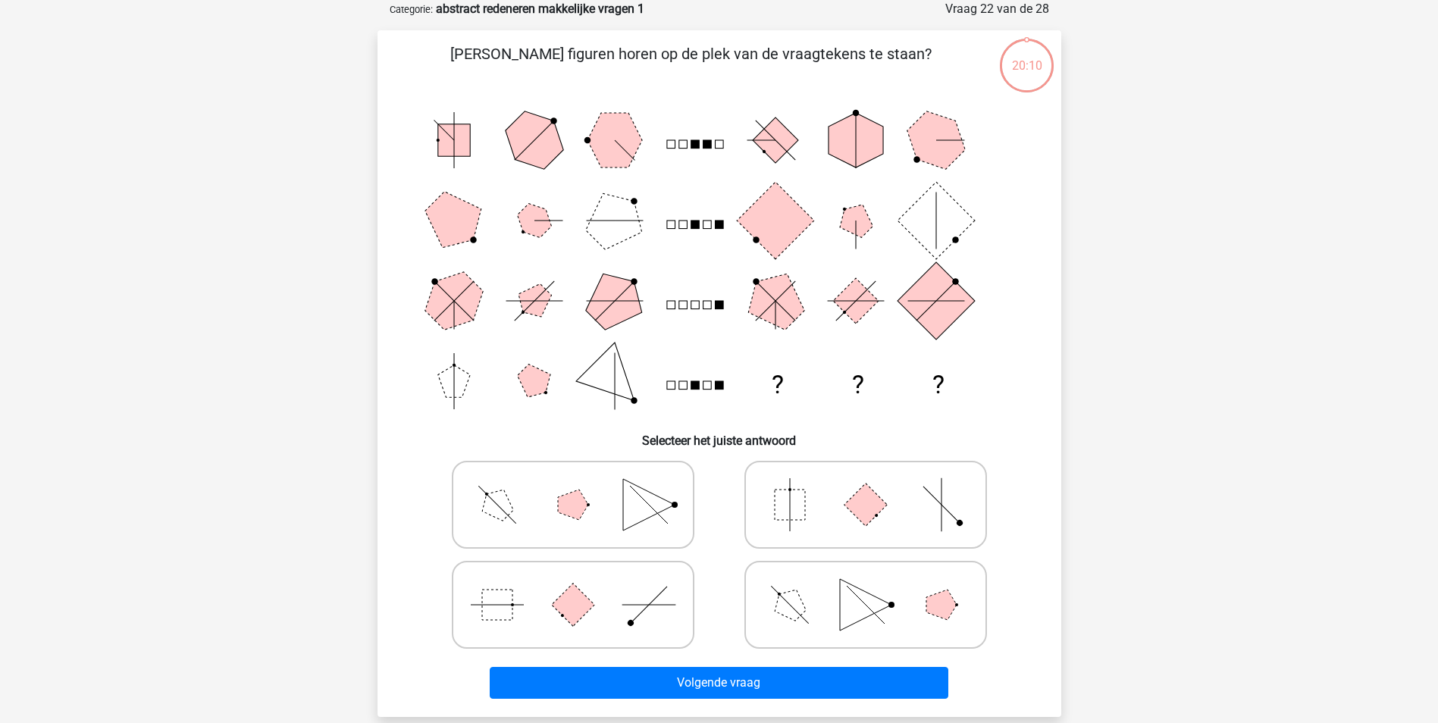
click at [804, 611] on polygon at bounding box center [789, 604] width 43 height 43
click at [865, 586] on input "radio" at bounding box center [870, 581] width 10 height 10
radio input "true"
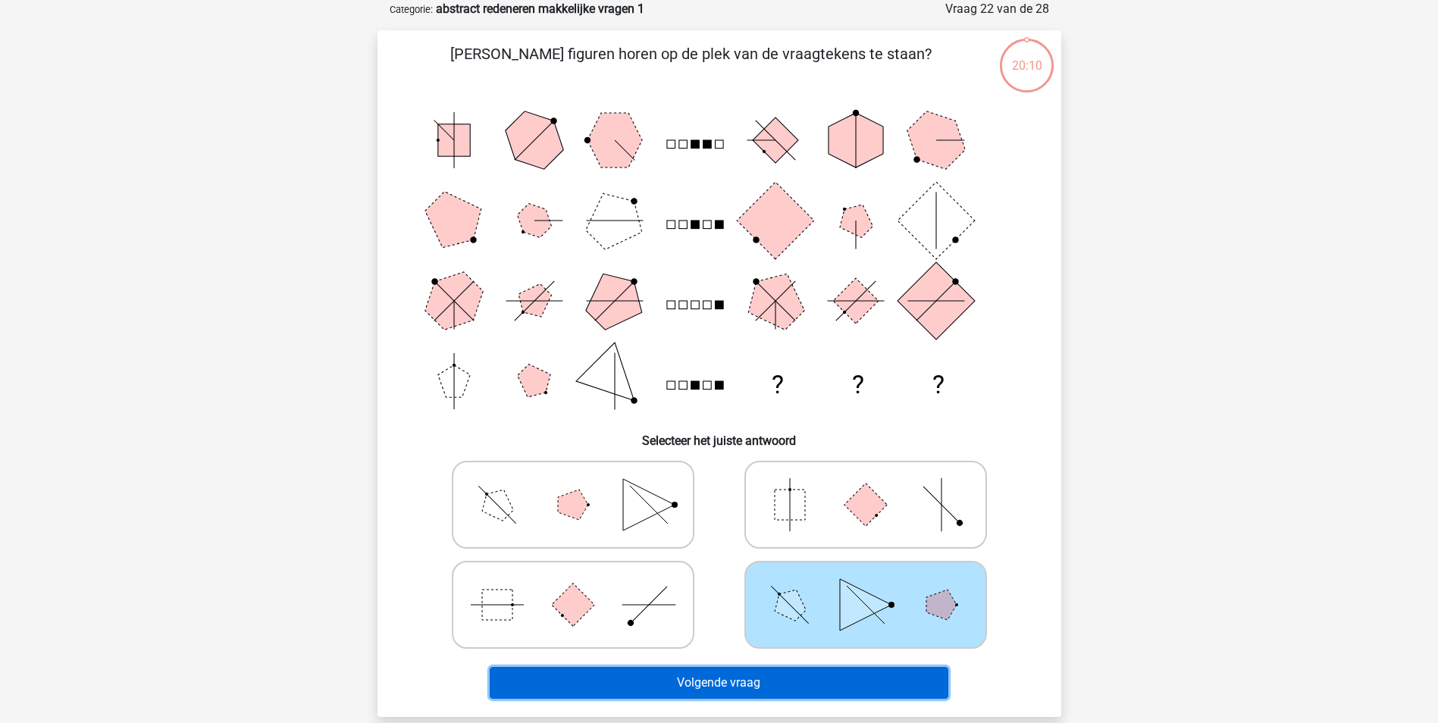
click at [794, 679] on button "Volgende vraag" at bounding box center [719, 683] width 459 height 32
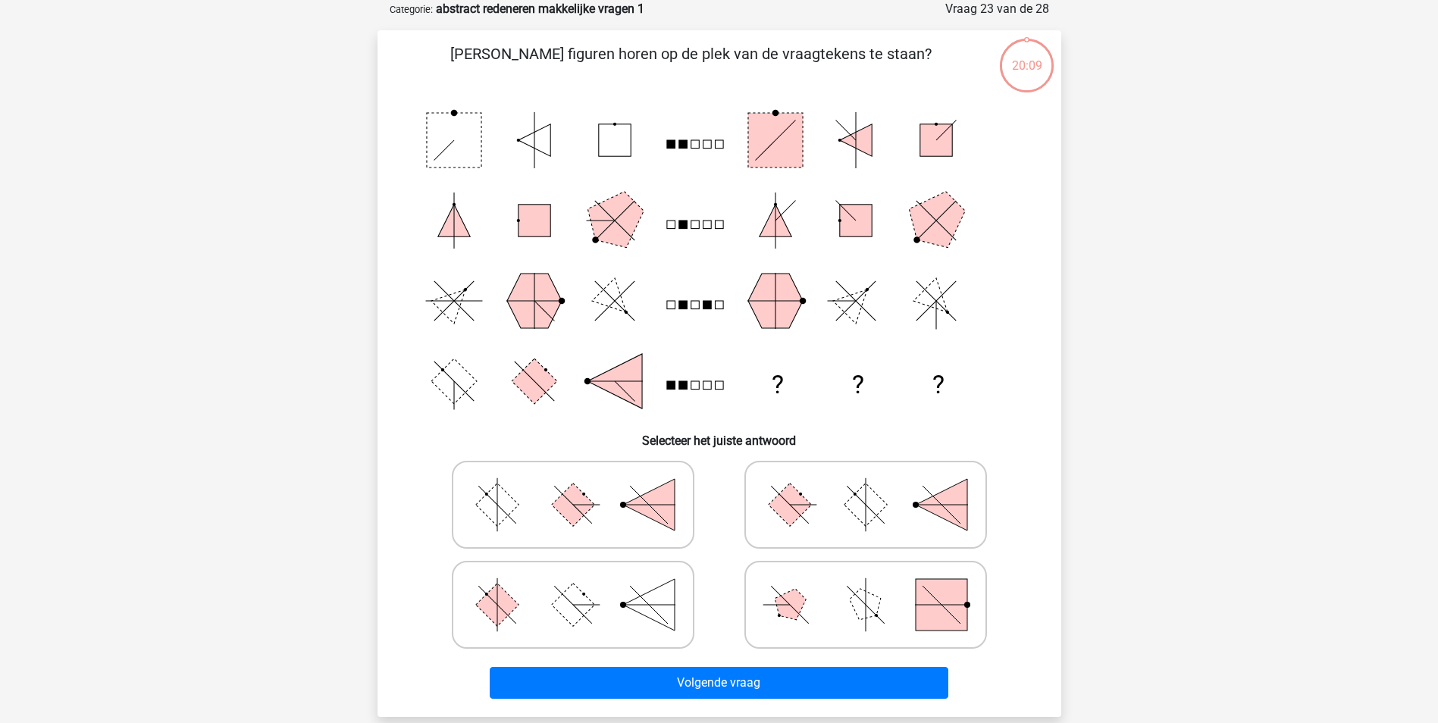
drag, startPoint x: 801, startPoint y: 627, endPoint x: 799, endPoint y: 657, distance: 30.4
click at [801, 626] on icon at bounding box center [865, 605] width 227 height 76
click at [865, 586] on input "radio" at bounding box center [870, 581] width 10 height 10
radio input "true"
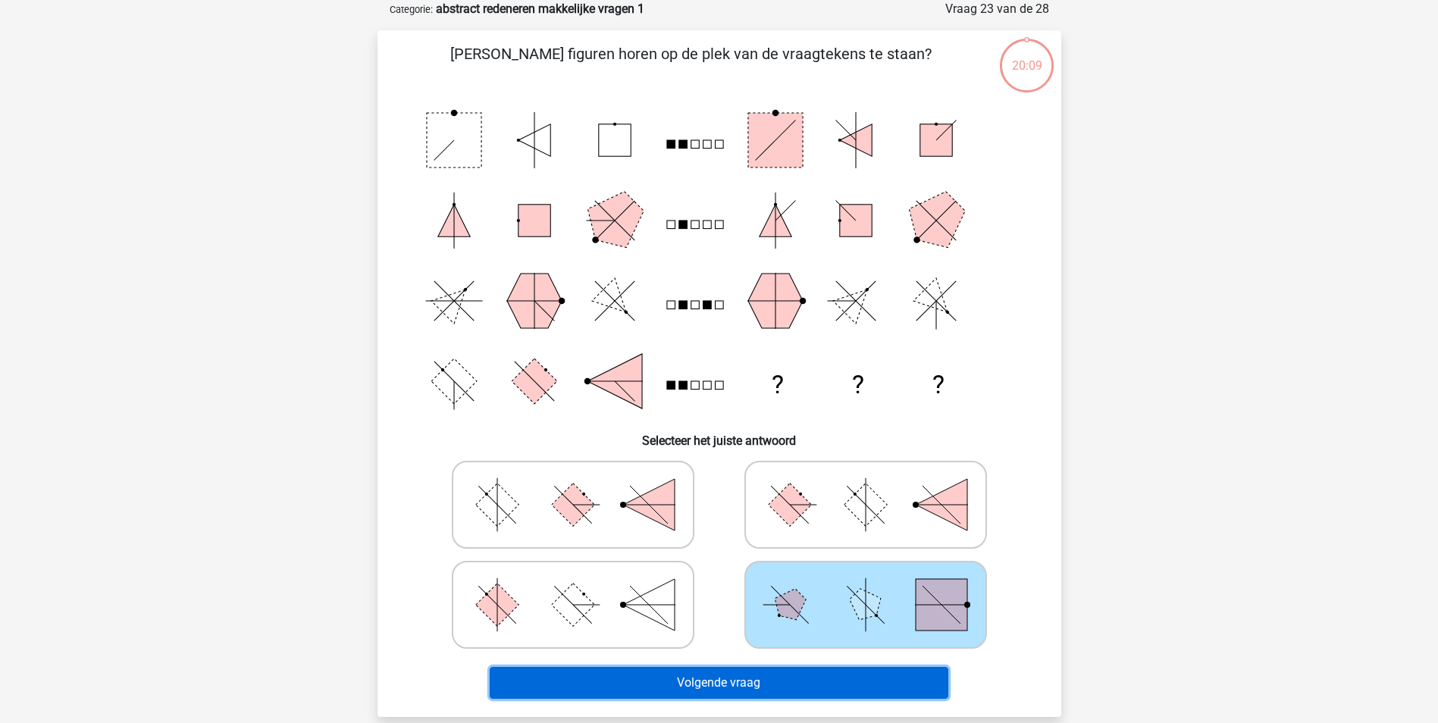
click at [797, 680] on button "Volgende vraag" at bounding box center [719, 683] width 459 height 32
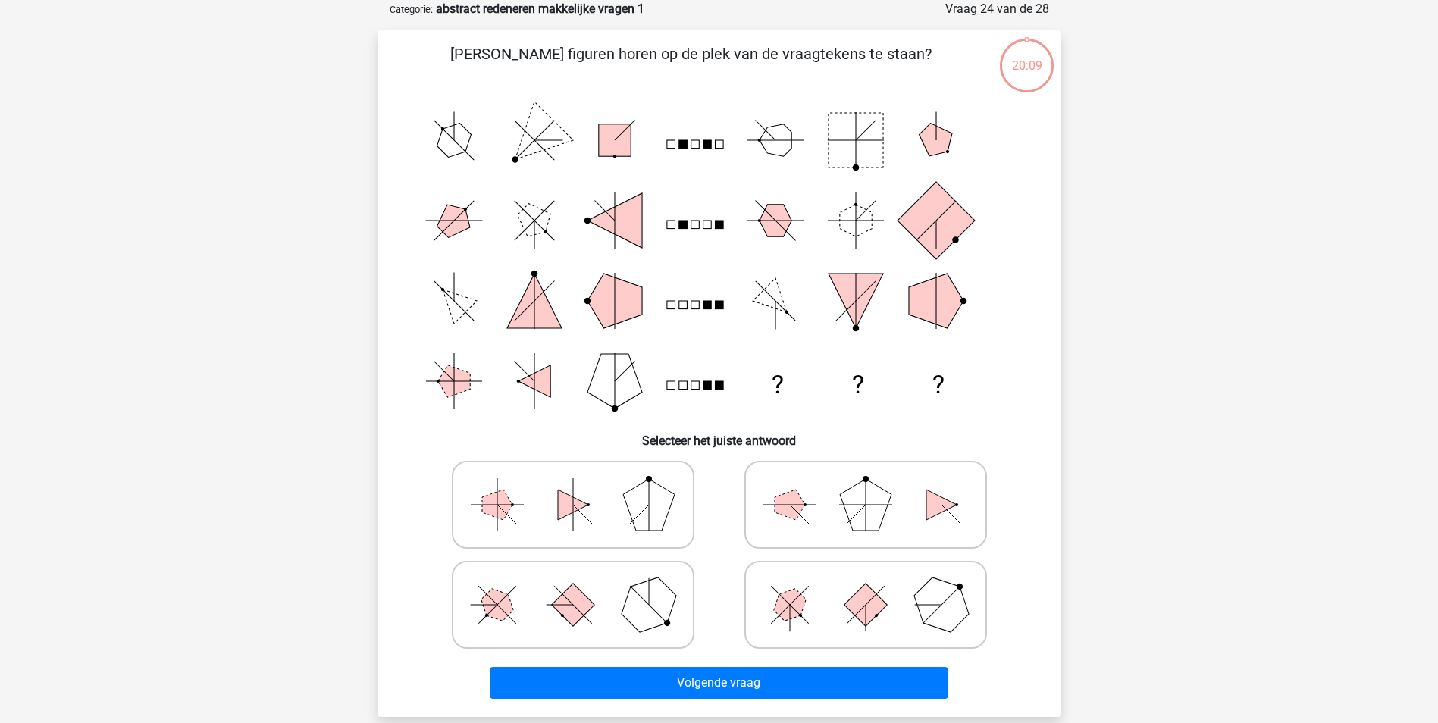
click at [793, 620] on icon at bounding box center [865, 605] width 227 height 76
click at [865, 586] on input "radio" at bounding box center [870, 581] width 10 height 10
radio input "true"
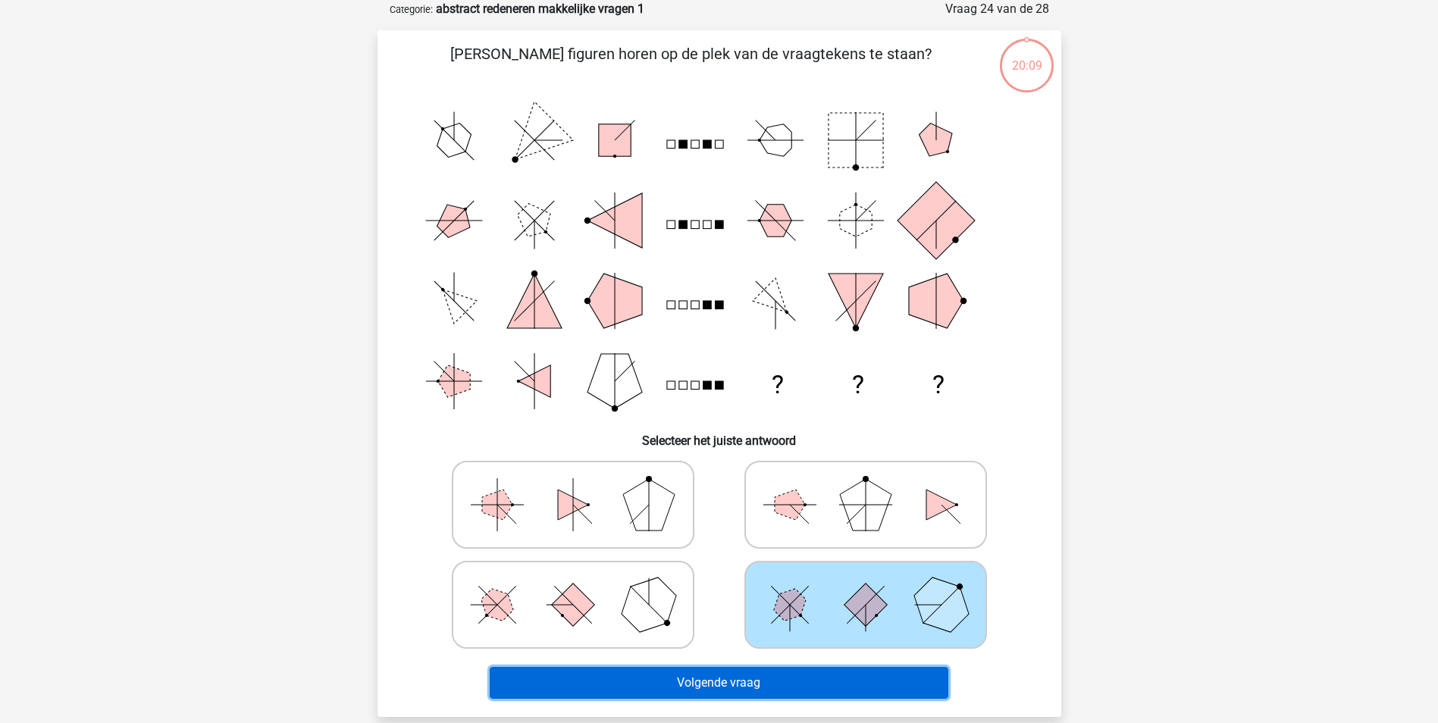
click at [790, 687] on button "Volgende vraag" at bounding box center [719, 683] width 459 height 32
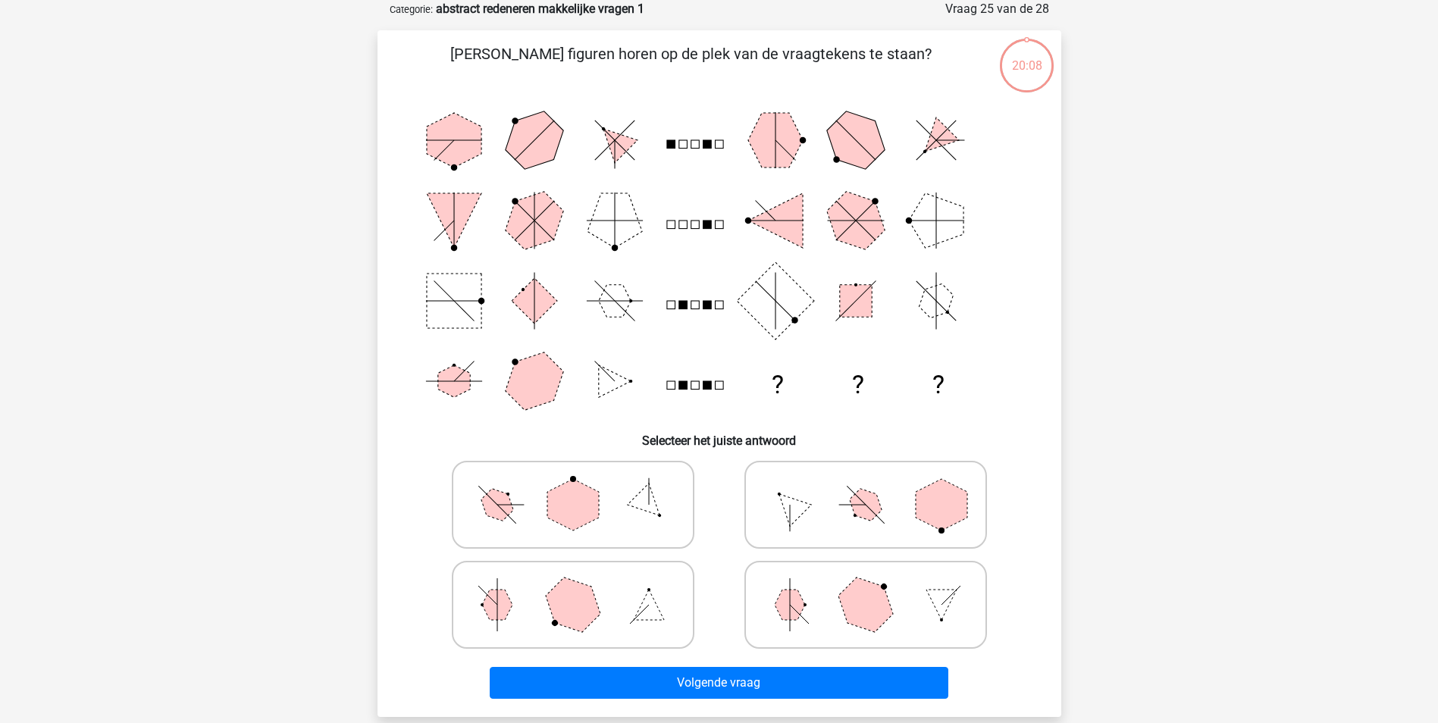
click at [800, 628] on icon at bounding box center [865, 605] width 227 height 76
click at [865, 586] on input "radio" at bounding box center [870, 581] width 10 height 10
radio input "true"
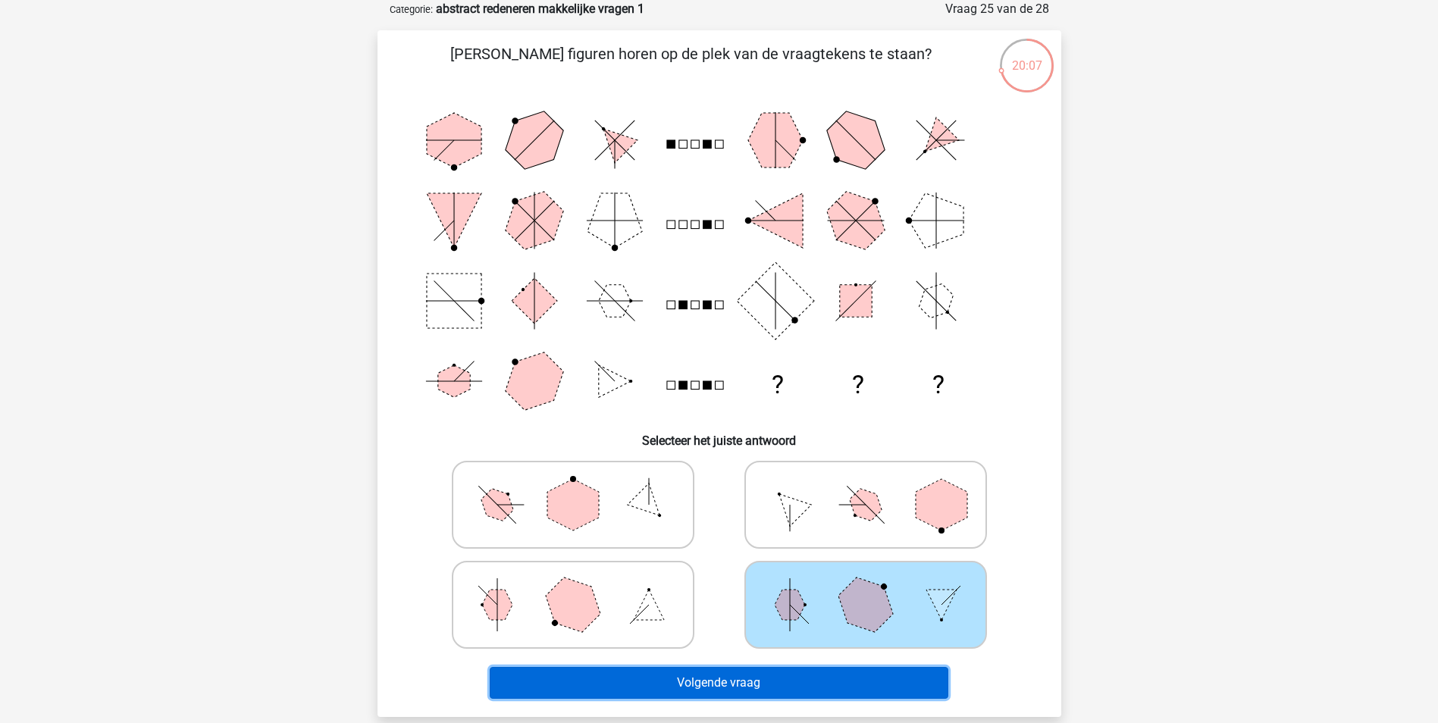
click at [800, 677] on button "Volgende vraag" at bounding box center [719, 683] width 459 height 32
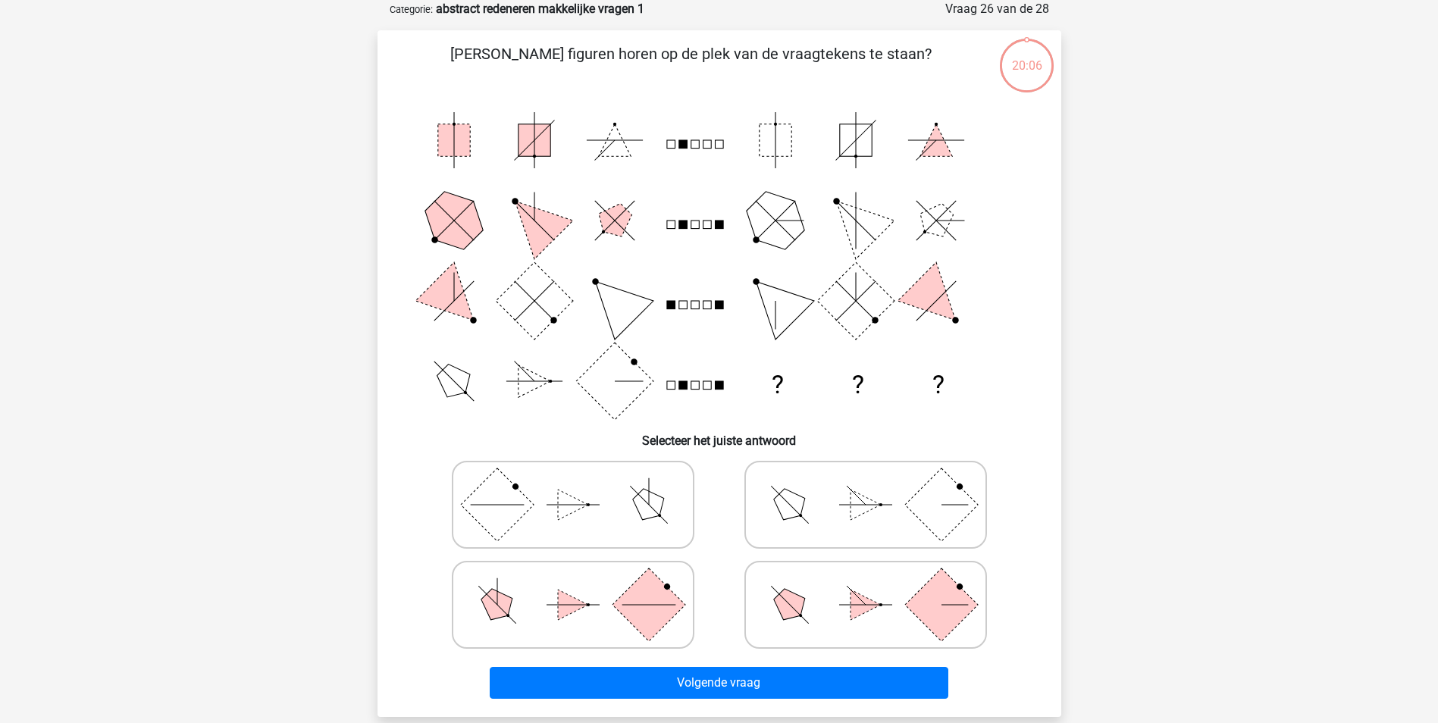
click at [803, 625] on icon at bounding box center [865, 605] width 227 height 76
click at [865, 586] on input "radio" at bounding box center [870, 581] width 10 height 10
radio input "true"
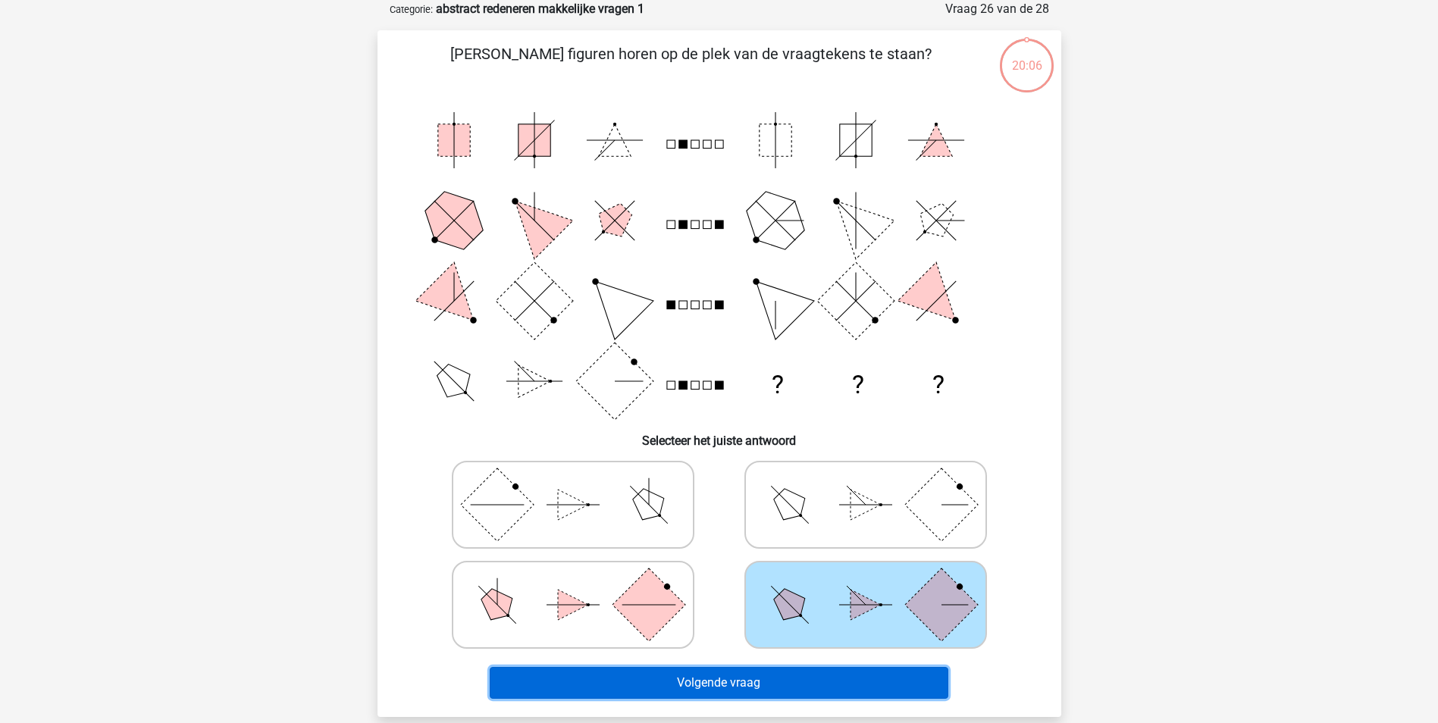
click at [793, 678] on button "Volgende vraag" at bounding box center [719, 683] width 459 height 32
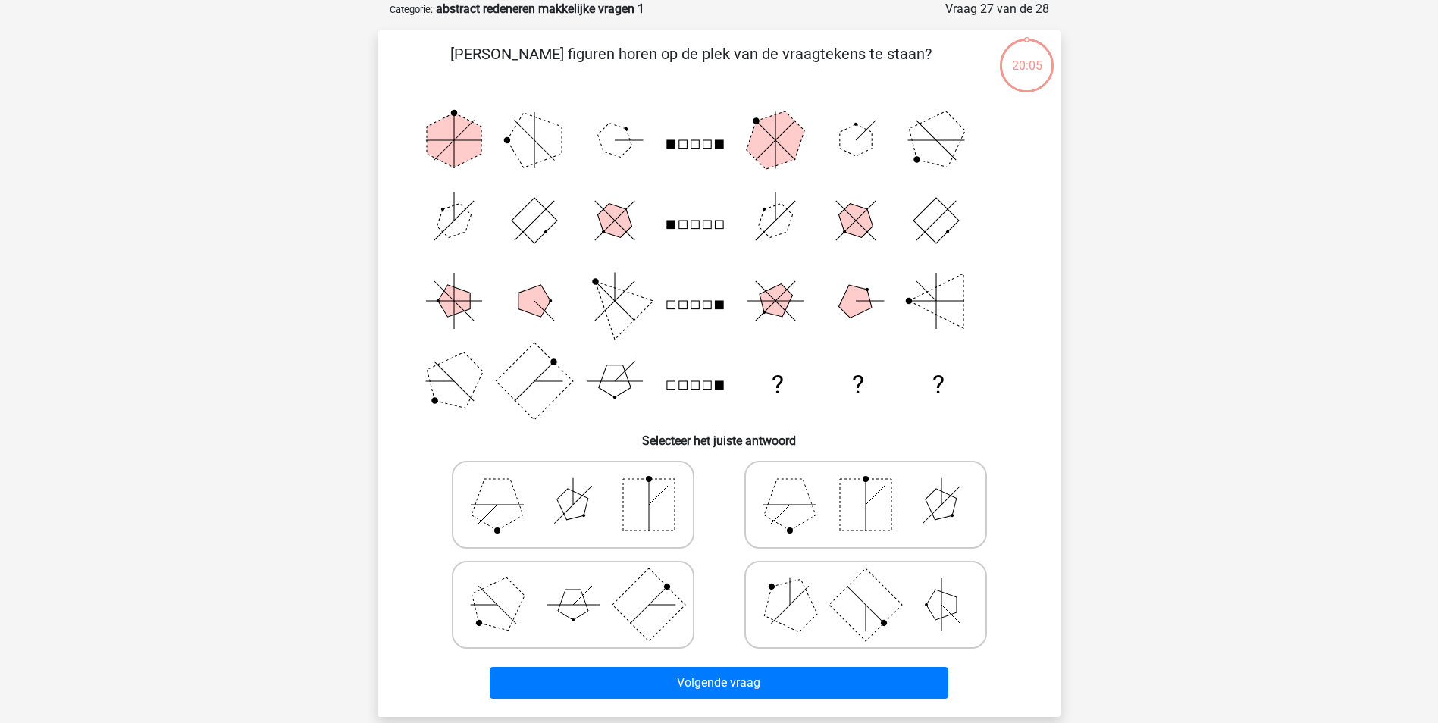
click at [797, 622] on polygon at bounding box center [789, 604] width 73 height 73
click at [865, 586] on input "radio" at bounding box center [870, 581] width 10 height 10
radio input "true"
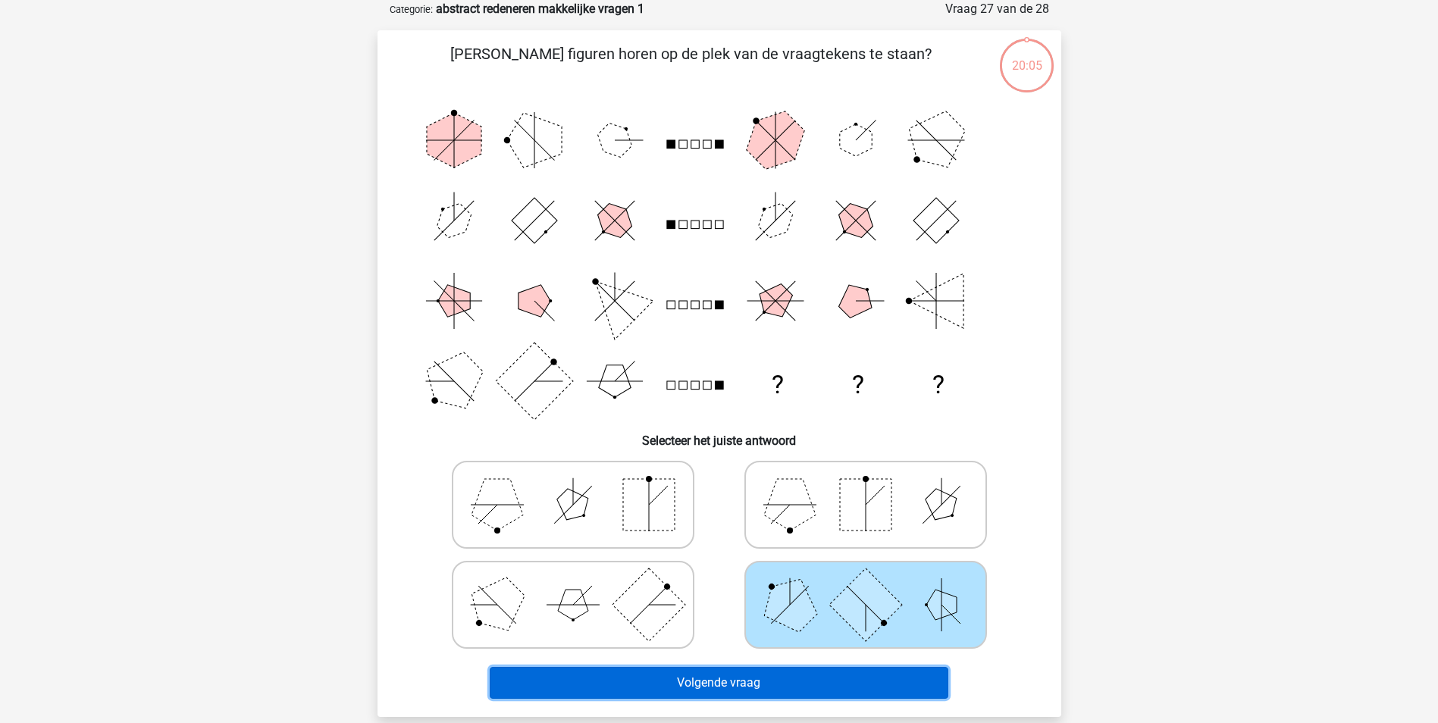
click at [788, 678] on button "Volgende vraag" at bounding box center [719, 683] width 459 height 32
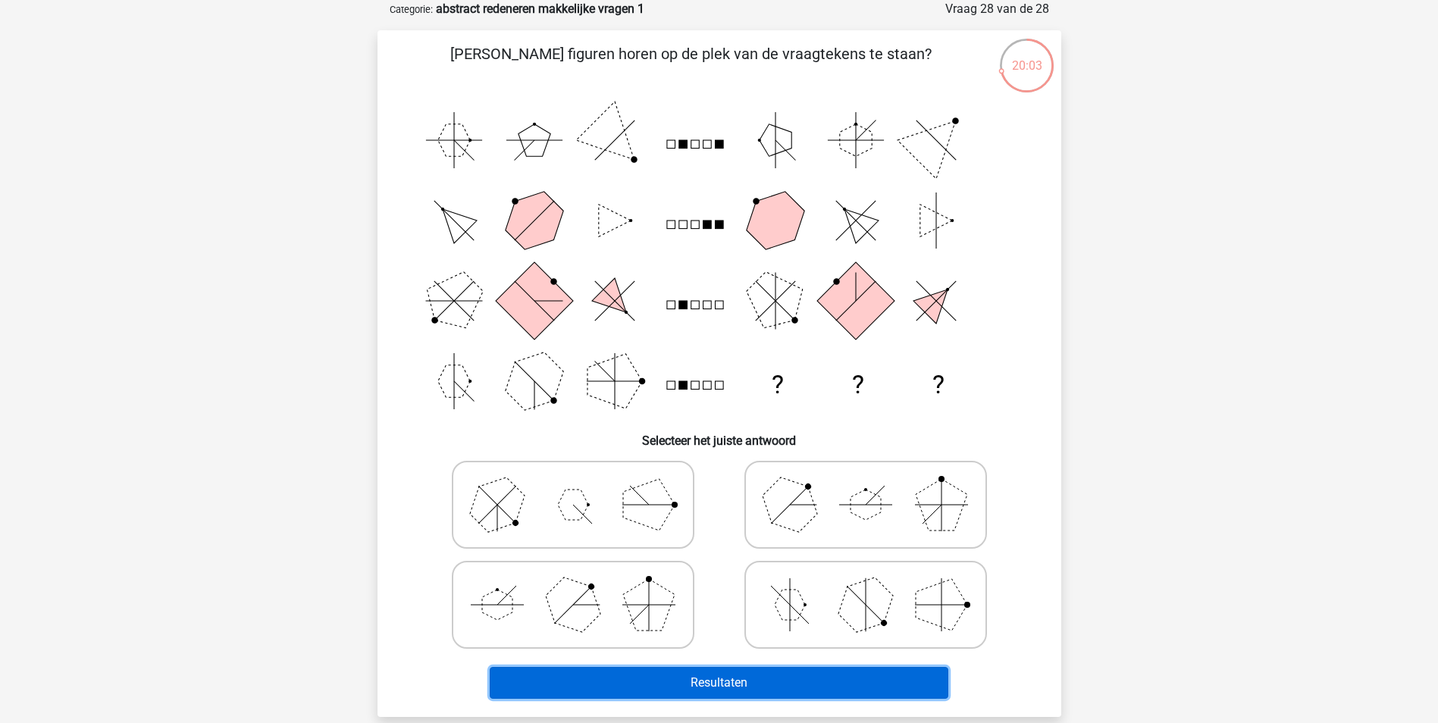
click at [721, 684] on button "Resultaten" at bounding box center [719, 683] width 459 height 32
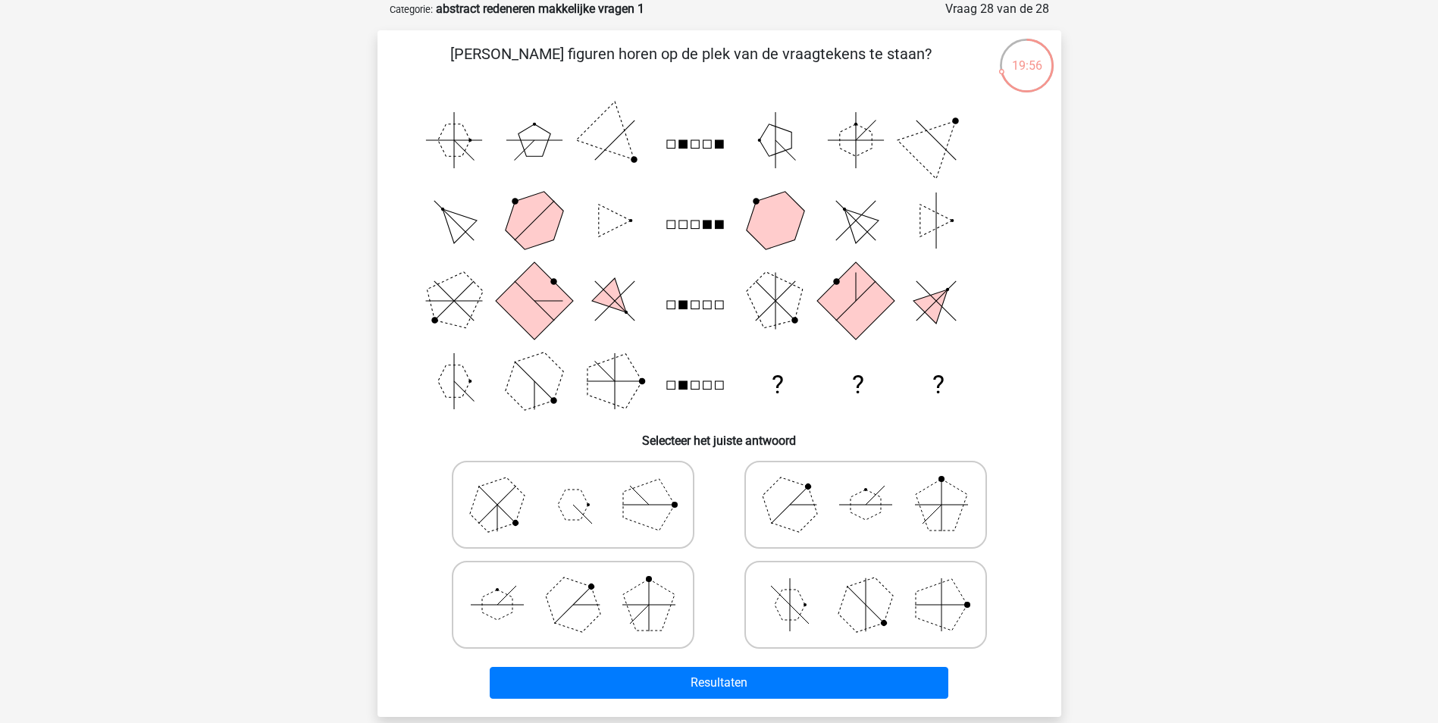
click at [640, 606] on polygon at bounding box center [649, 605] width 52 height 52
click at [583, 586] on input "radio" at bounding box center [578, 581] width 10 height 10
radio input "true"
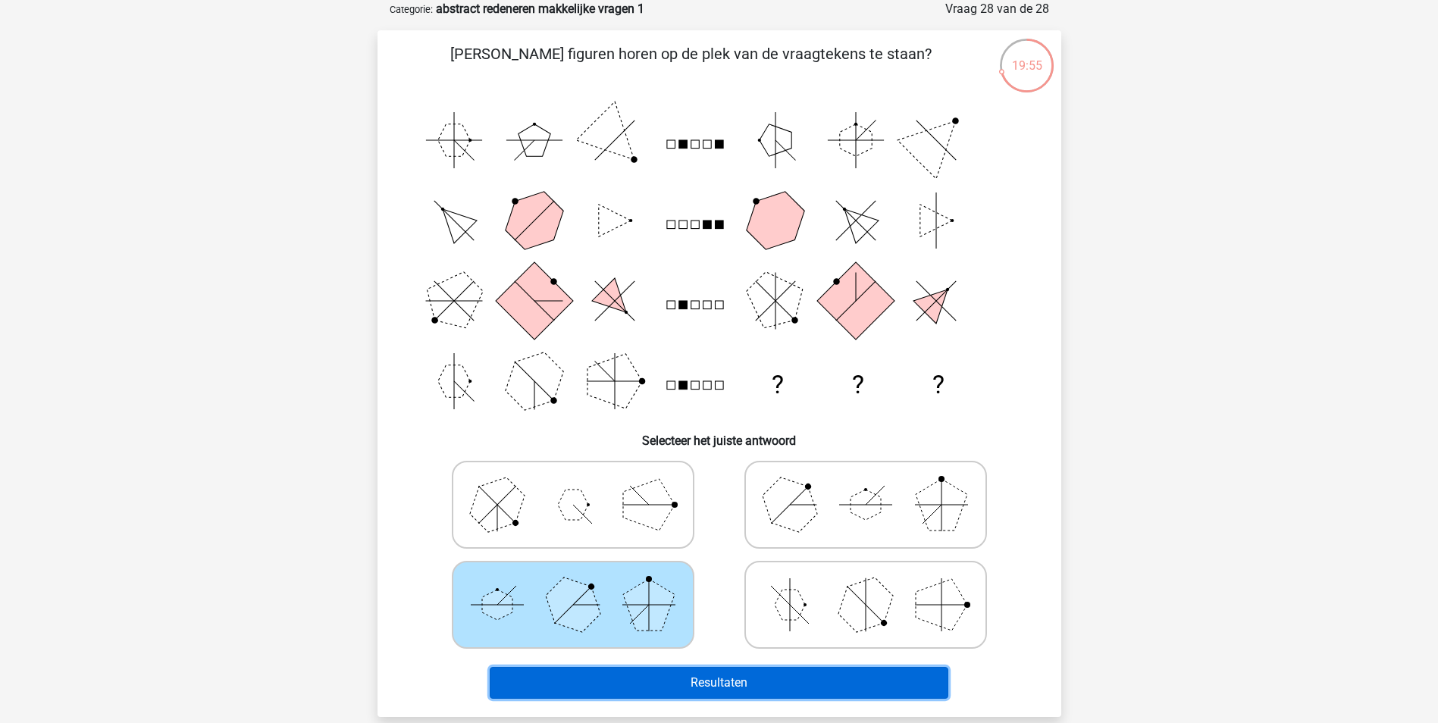
click at [724, 683] on button "Resultaten" at bounding box center [719, 683] width 459 height 32
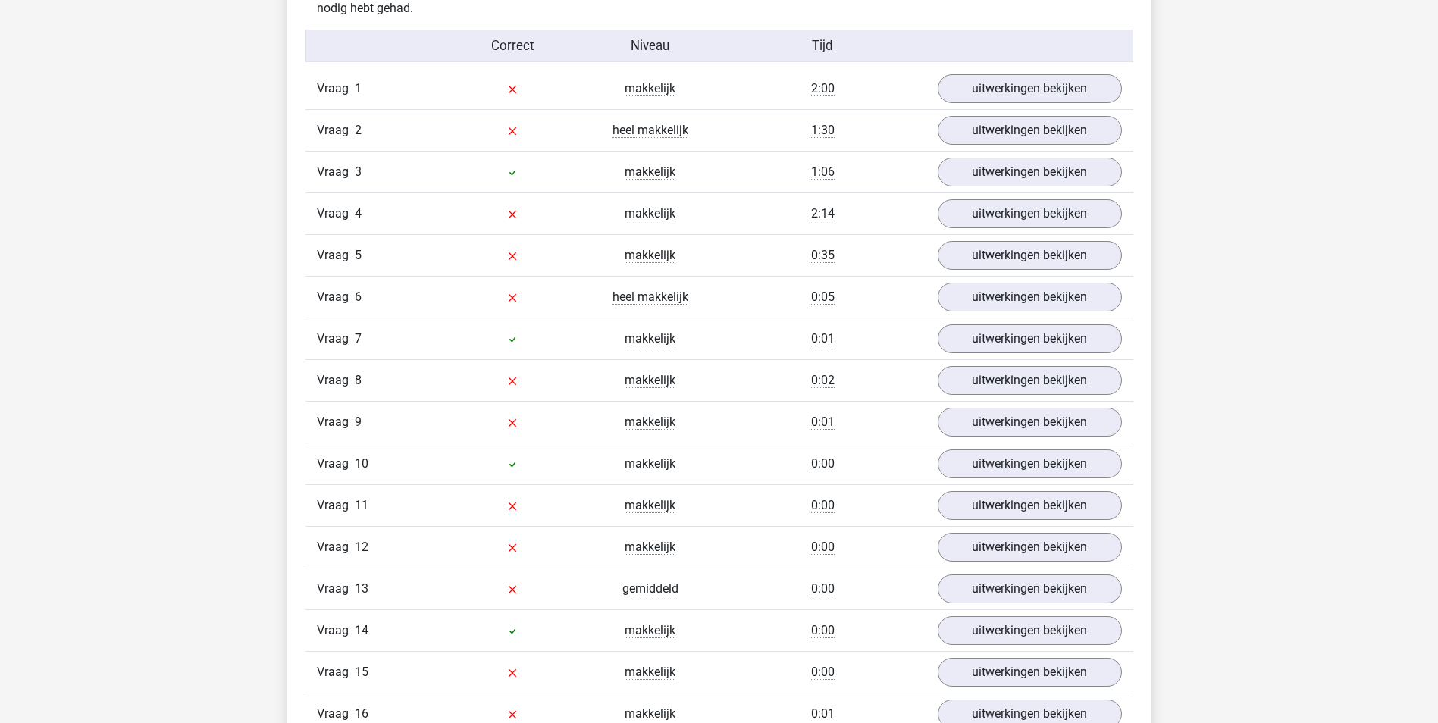
scroll to position [985, 0]
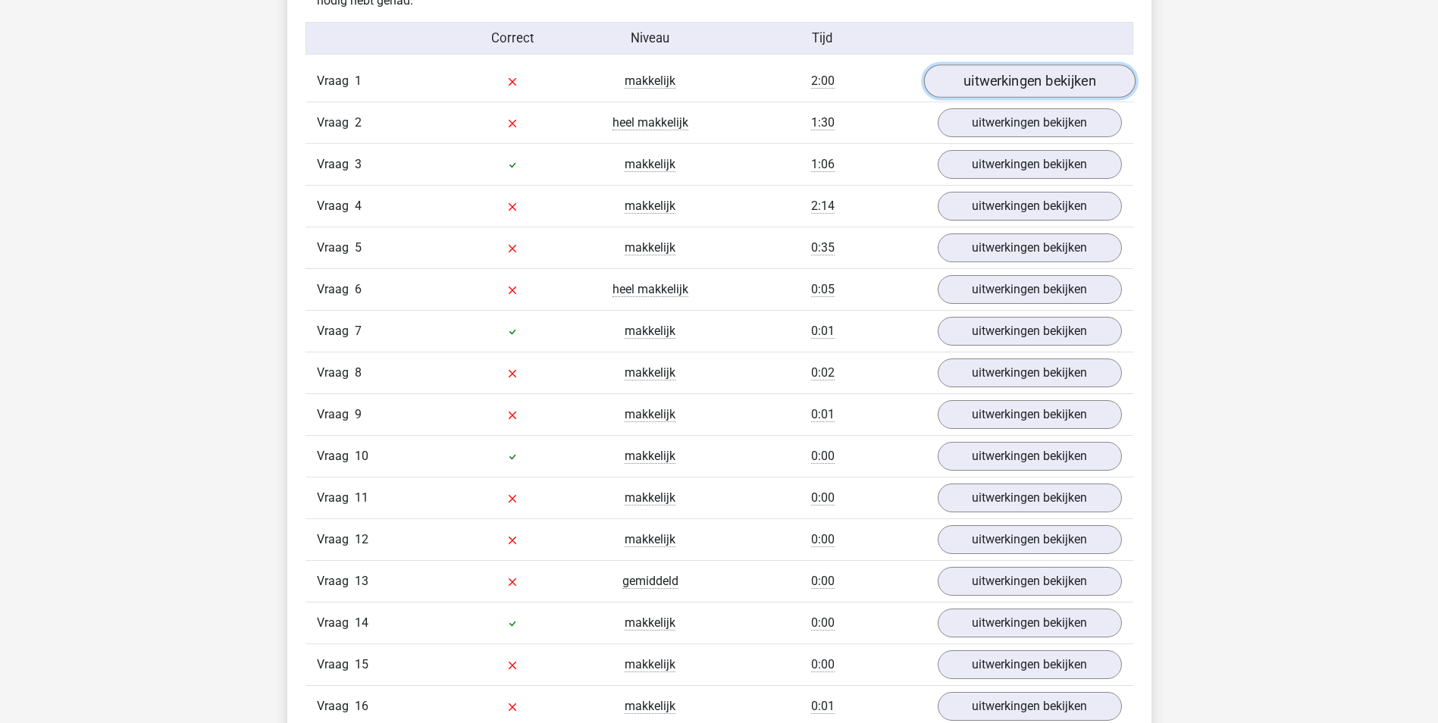
click at [984, 89] on link "uitwerkingen bekijken" at bounding box center [1028, 80] width 211 height 33
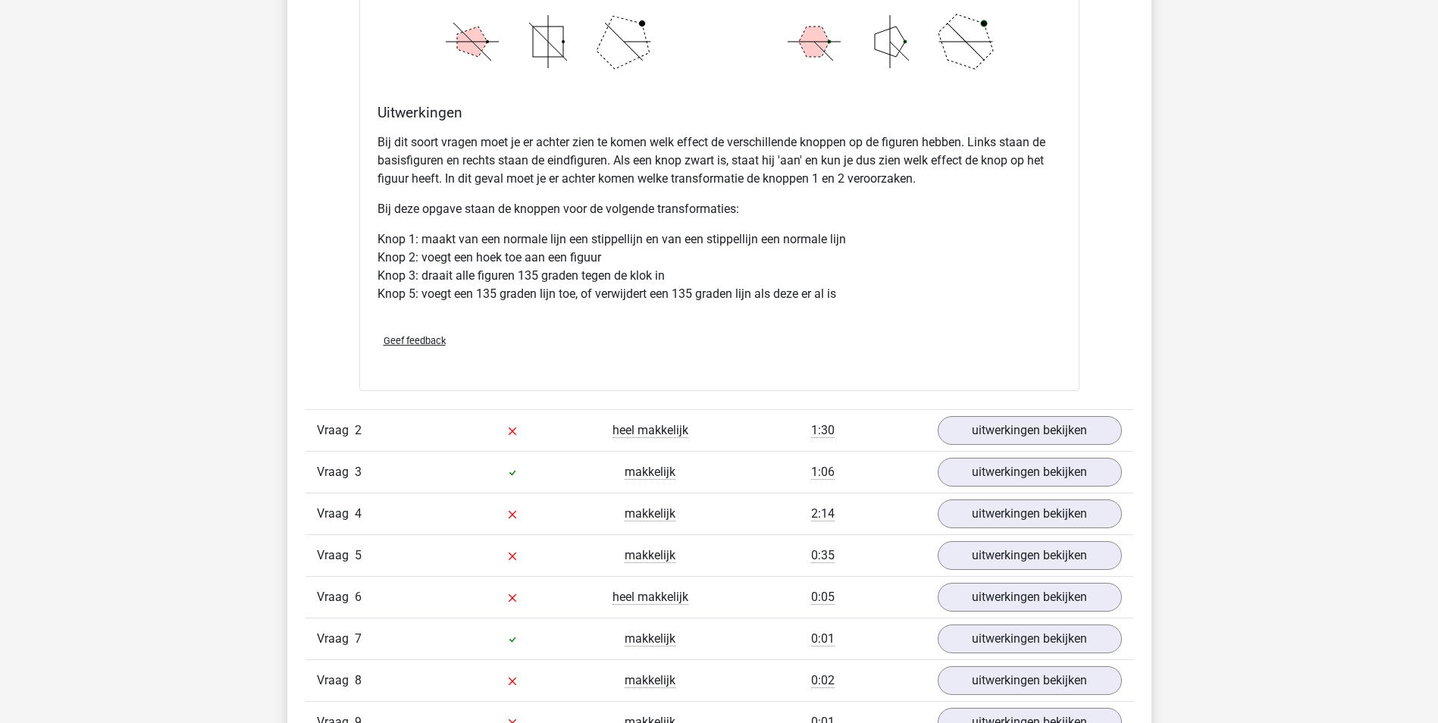
scroll to position [1743, 0]
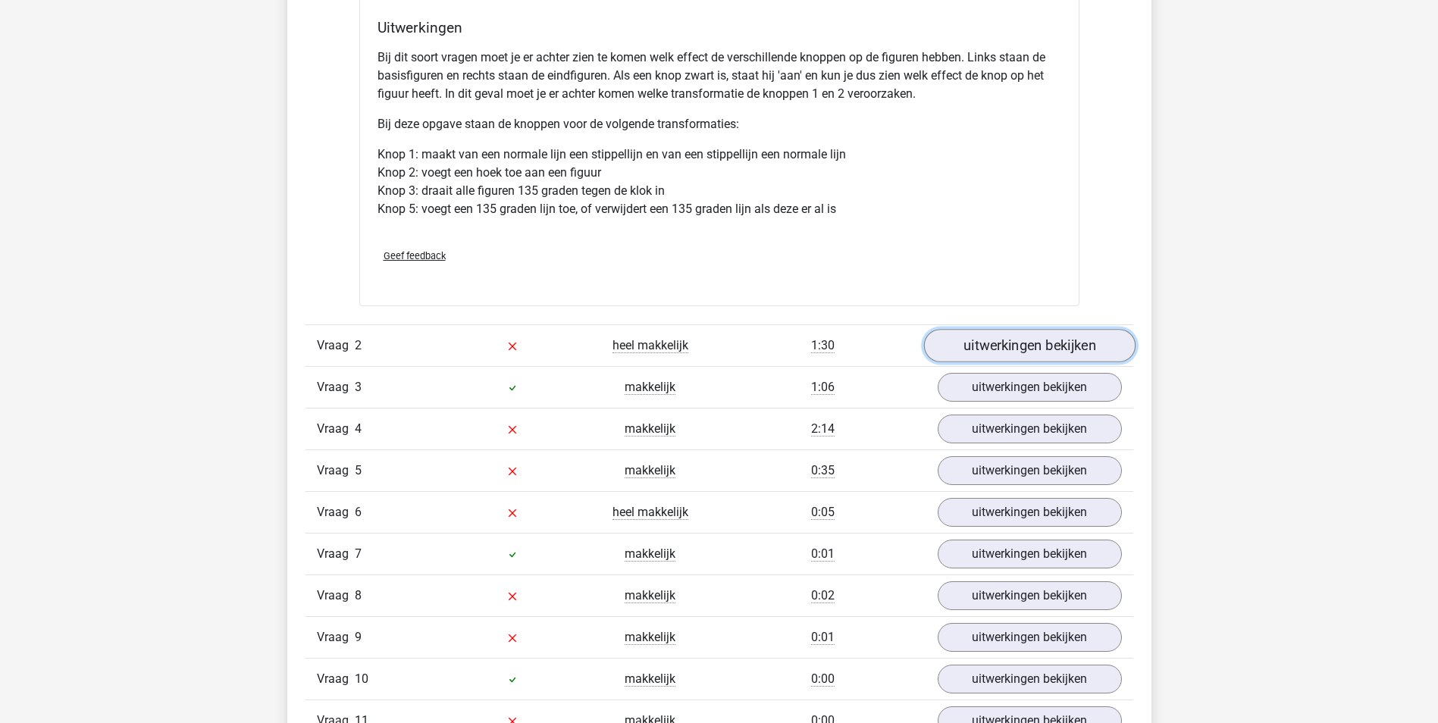
click at [996, 344] on link "uitwerkingen bekijken" at bounding box center [1028, 346] width 211 height 33
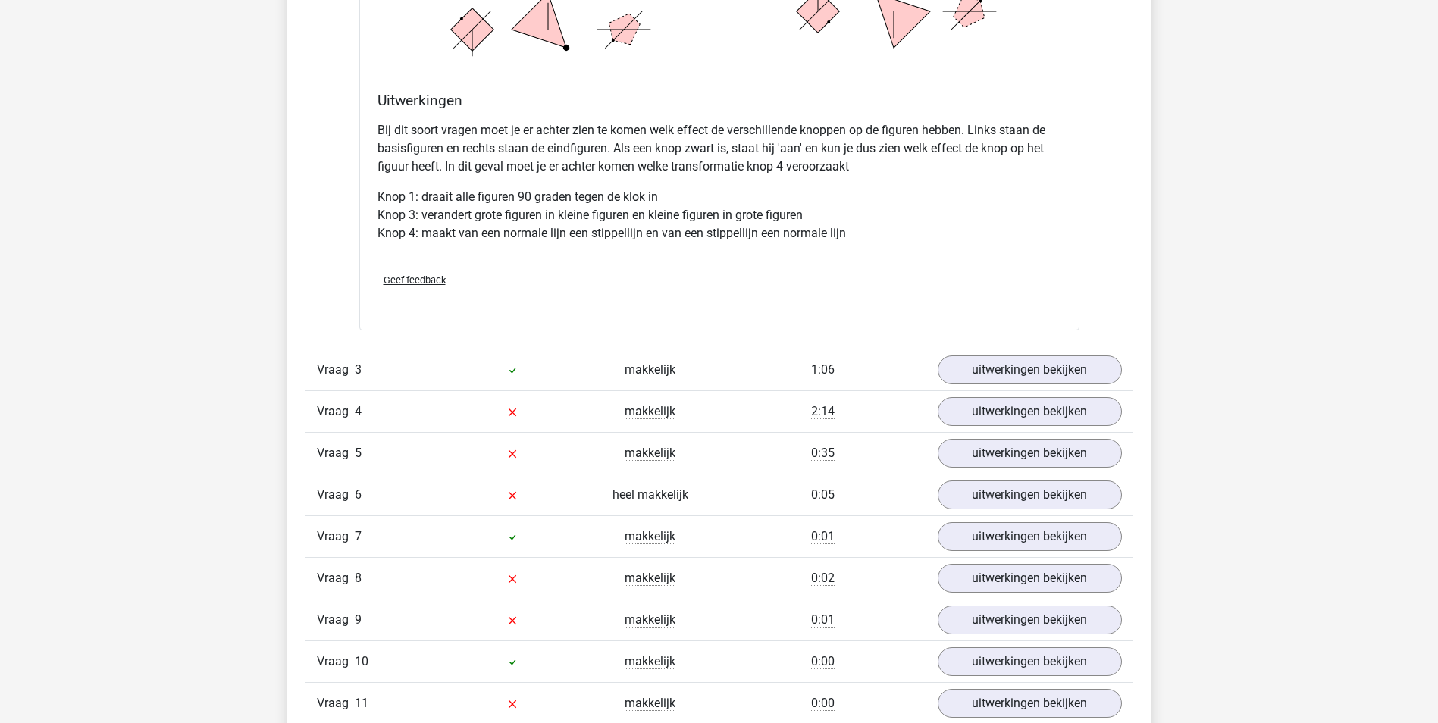
scroll to position [2728, 0]
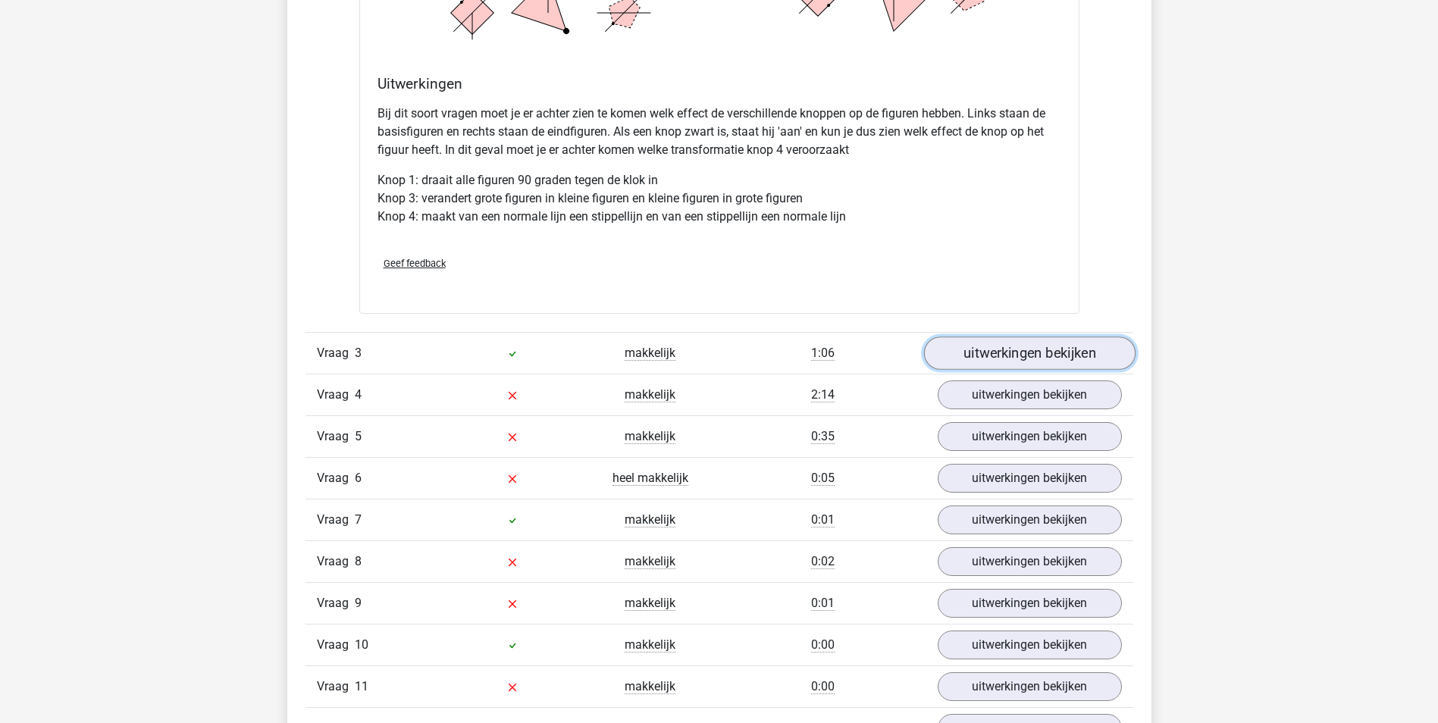
click at [1013, 357] on link "uitwerkingen bekijken" at bounding box center [1028, 352] width 211 height 33
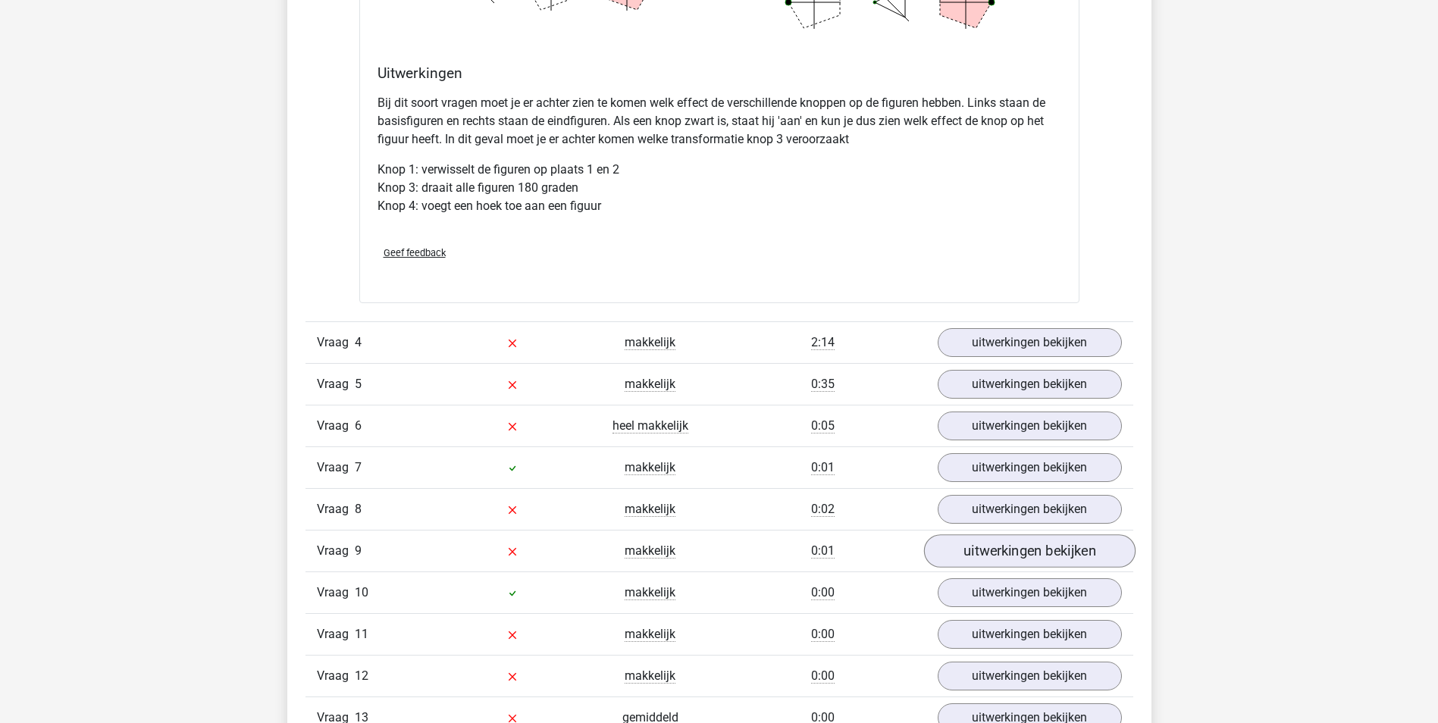
scroll to position [3713, 0]
click at [1052, 340] on link "uitwerkingen bekijken" at bounding box center [1028, 342] width 211 height 33
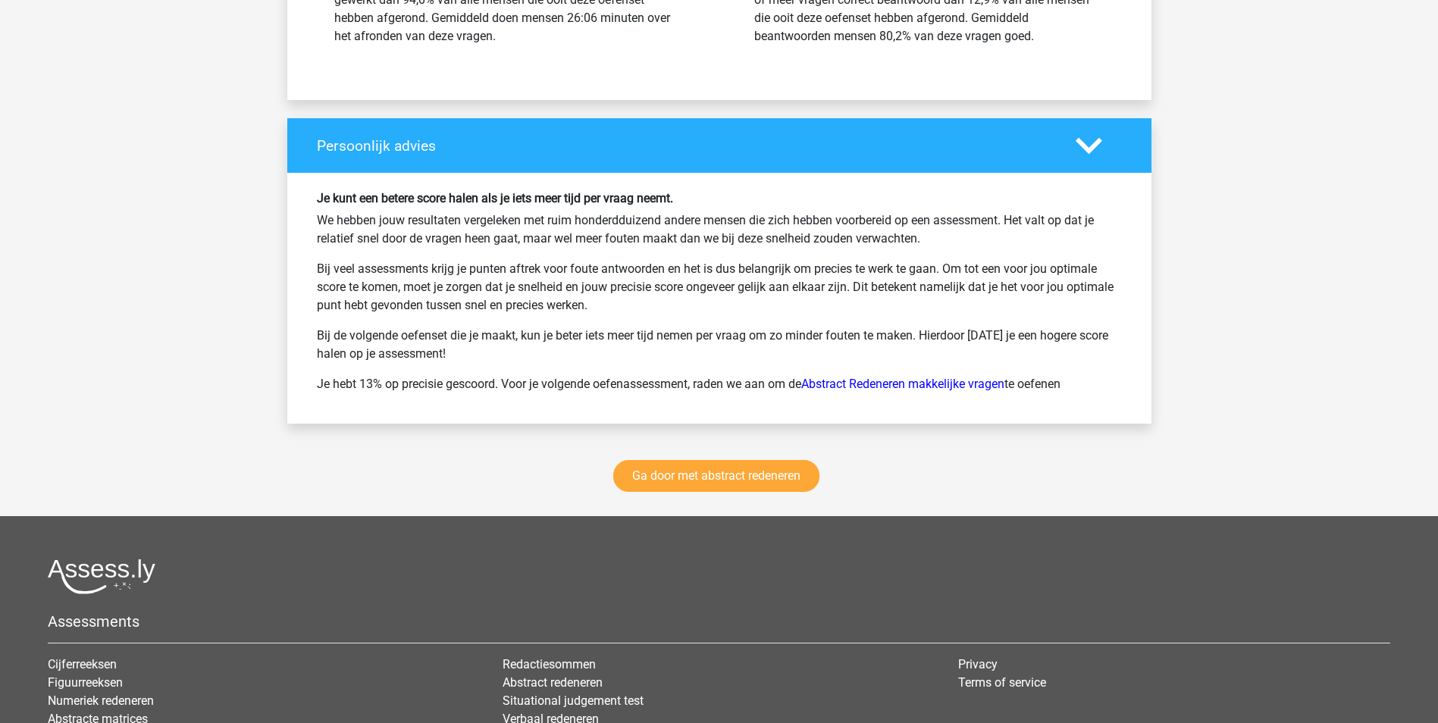
scroll to position [6518, 0]
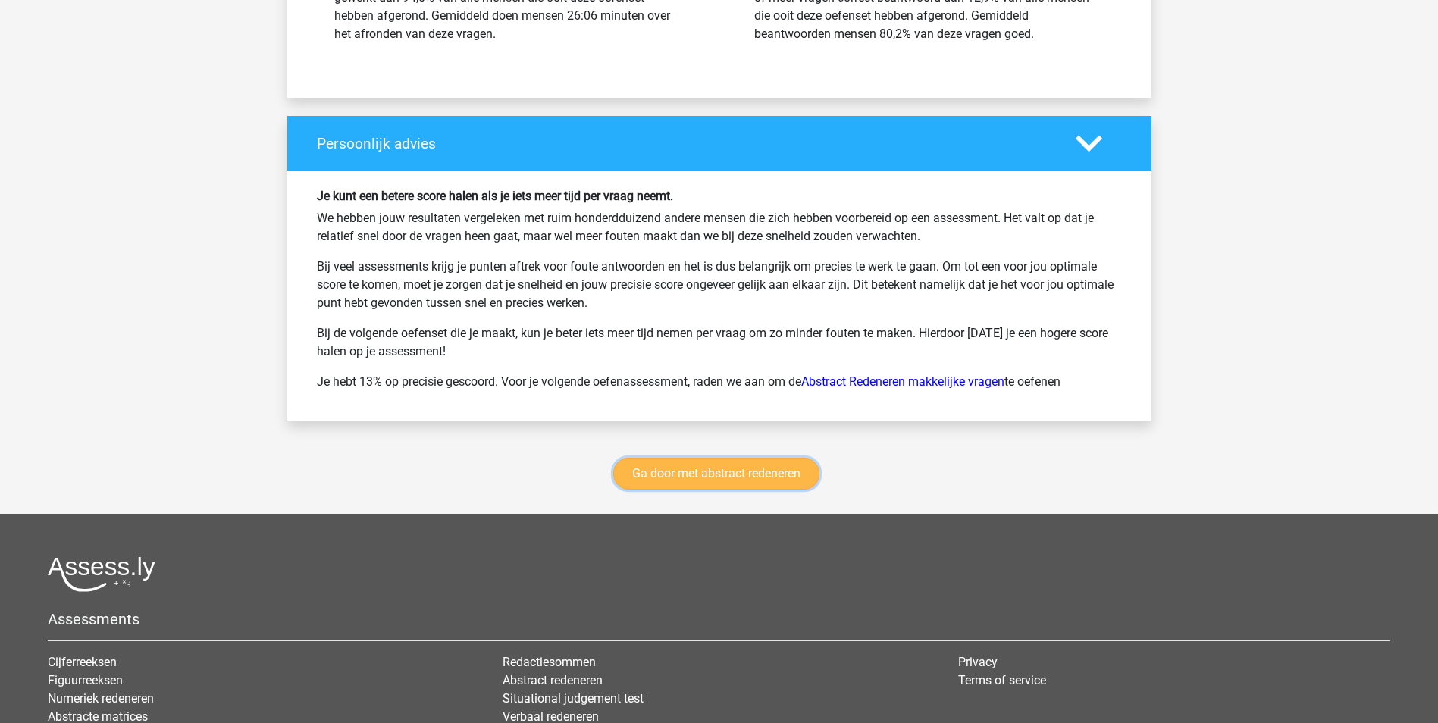
click at [754, 473] on link "Ga door met abstract redeneren" at bounding box center [716, 474] width 206 height 32
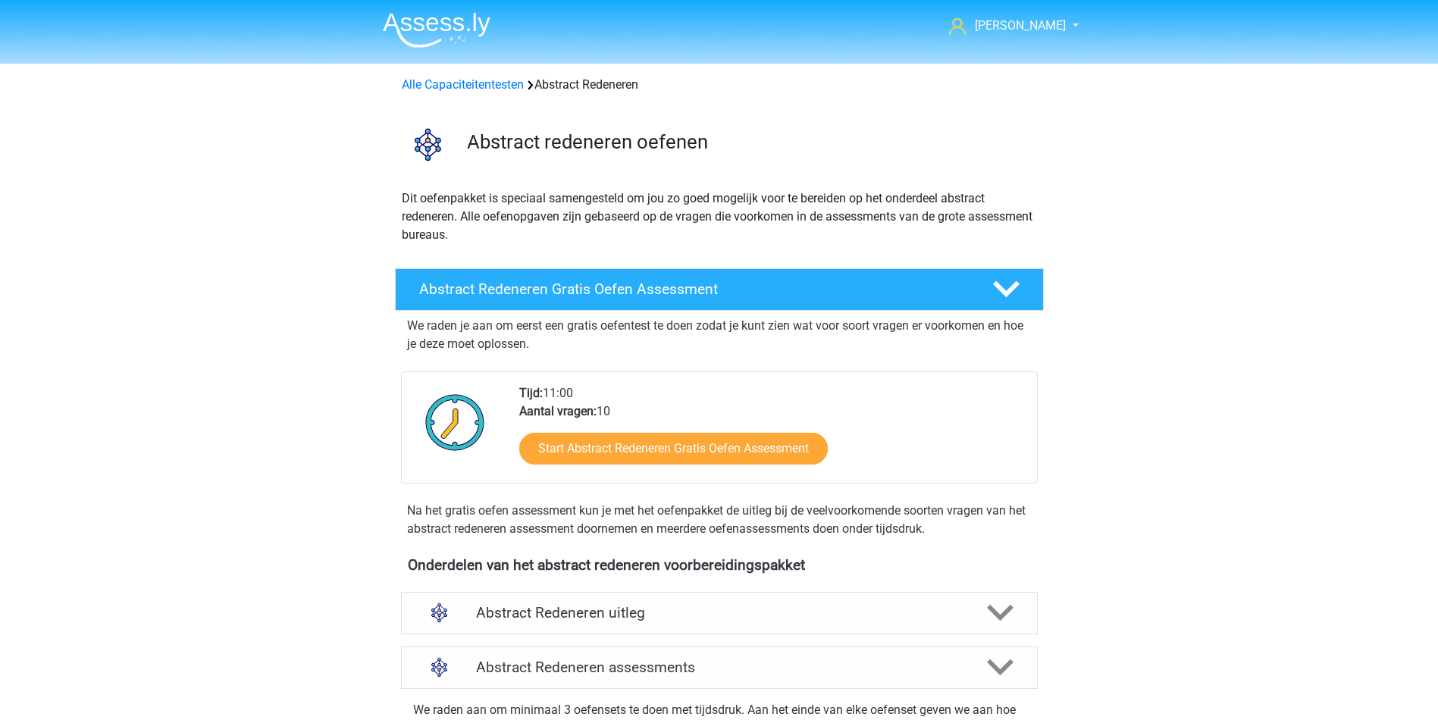
scroll to position [640, 0]
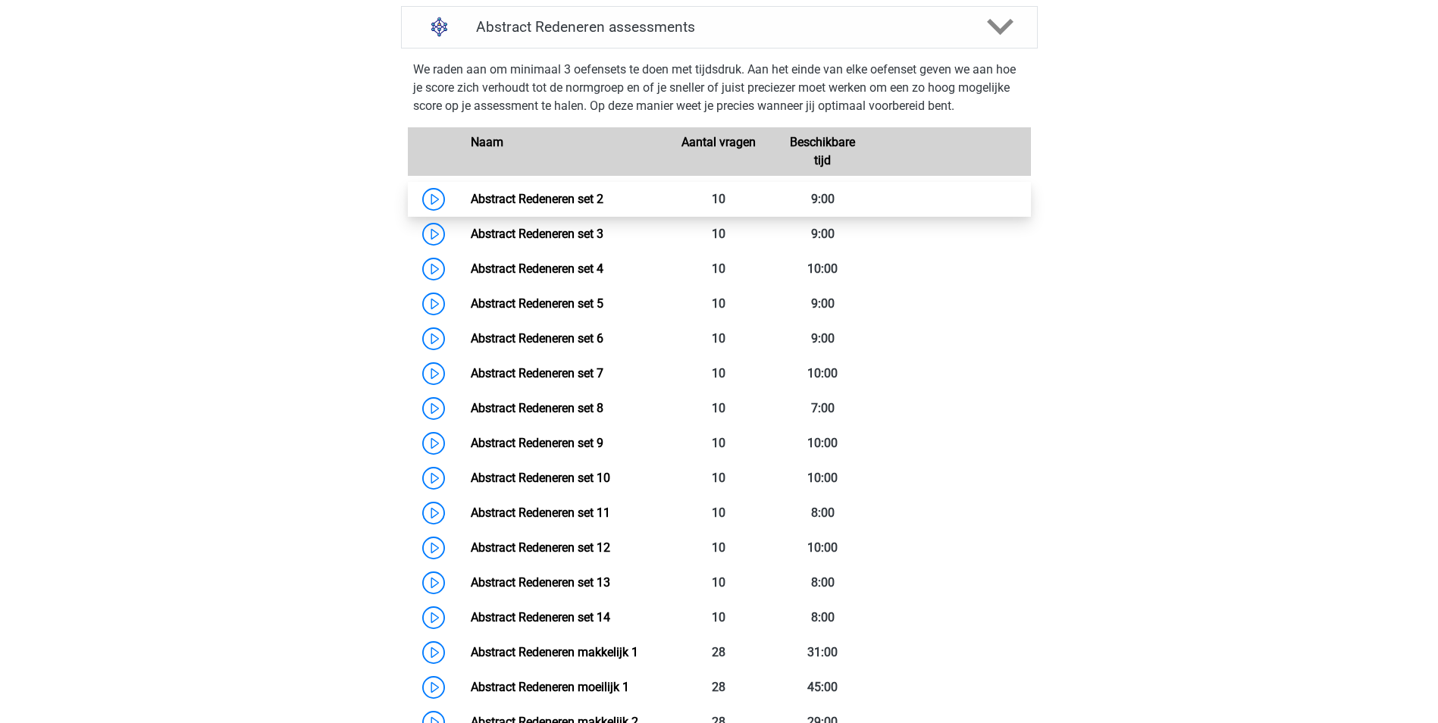
click at [534, 205] on link "Abstract Redeneren set 2" at bounding box center [537, 199] width 133 height 14
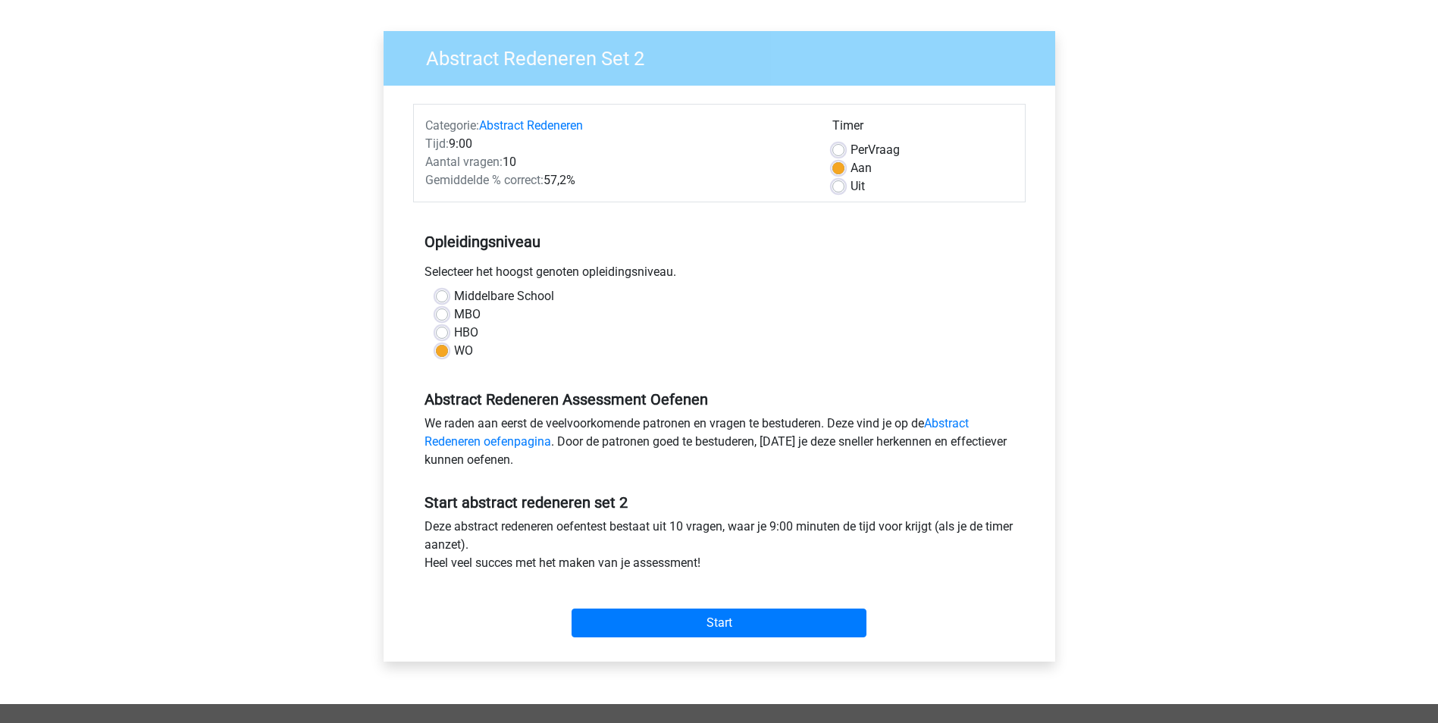
scroll to position [152, 0]
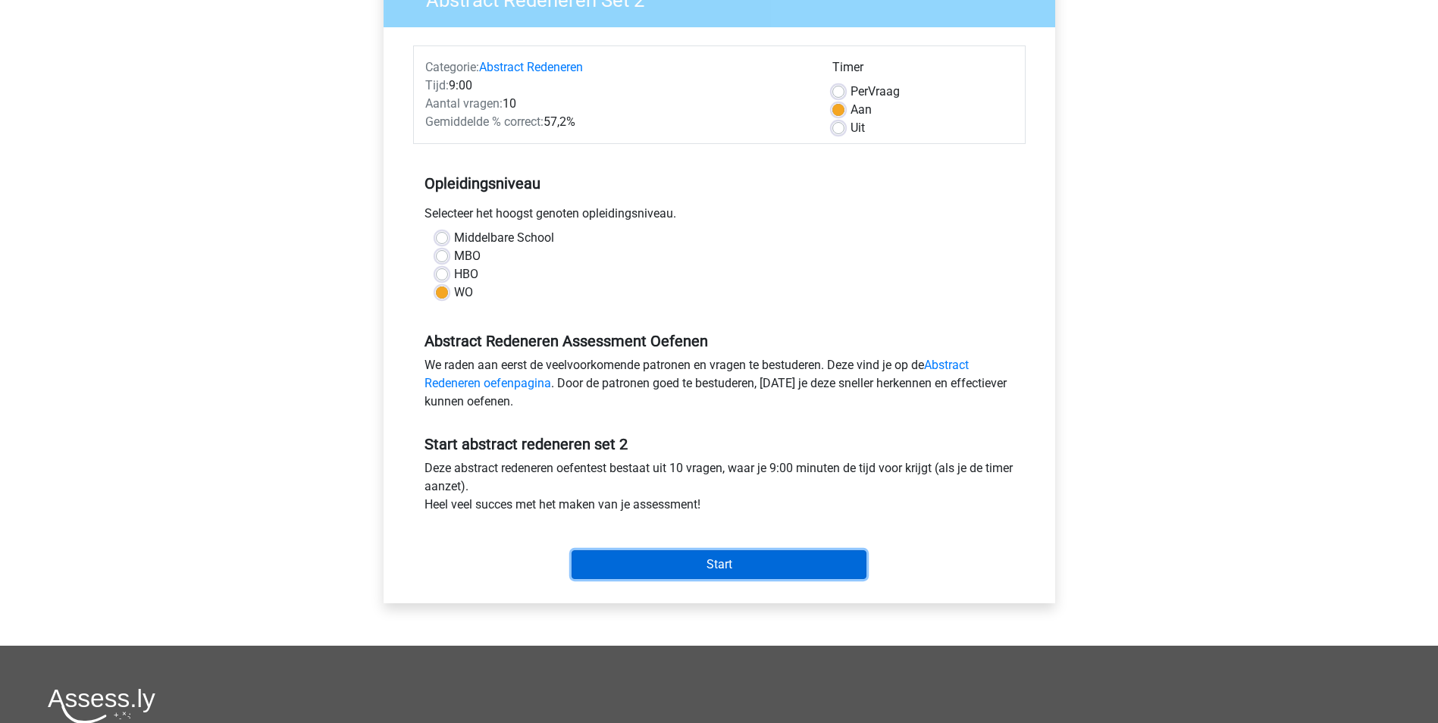
click at [723, 559] on input "Start" at bounding box center [718, 564] width 295 height 29
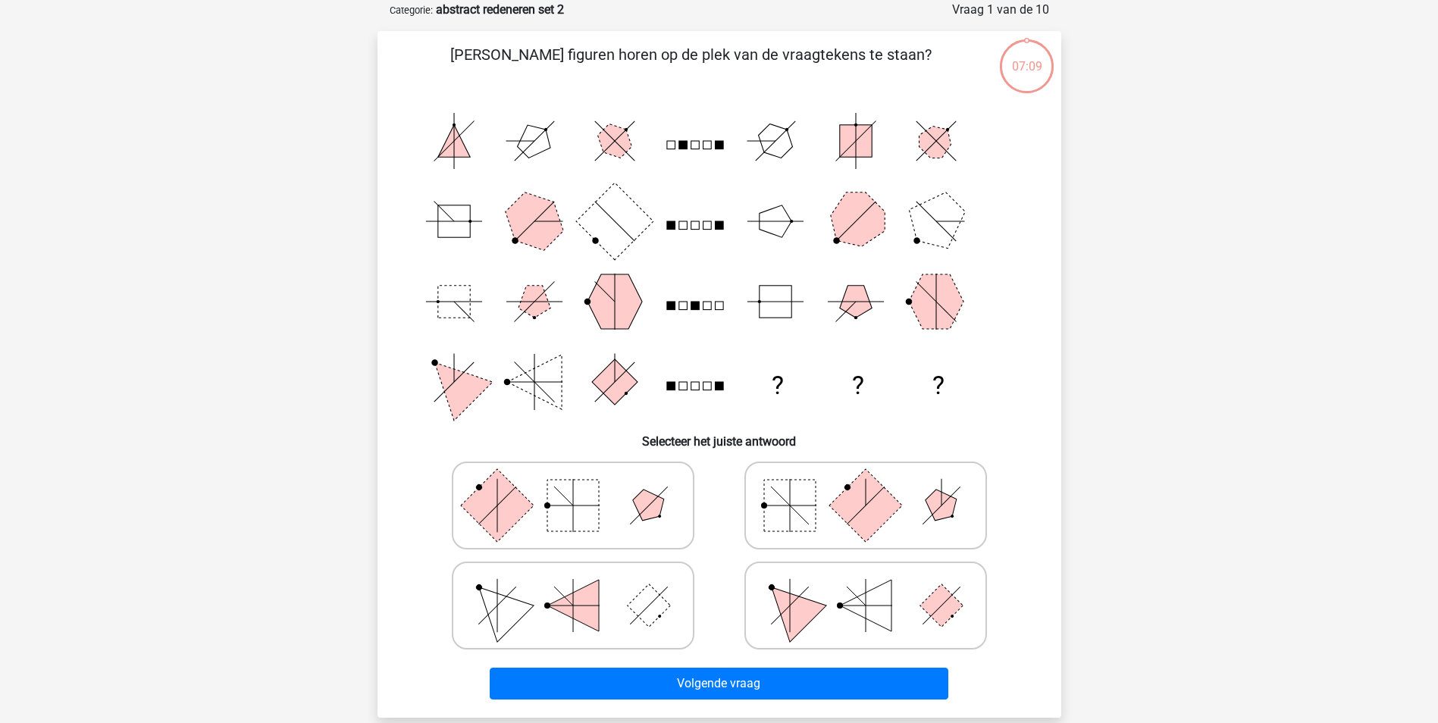
scroll to position [76, 0]
click at [955, 617] on icon at bounding box center [865, 605] width 227 height 76
click at [875, 586] on input "radio" at bounding box center [870, 581] width 10 height 10
radio input "true"
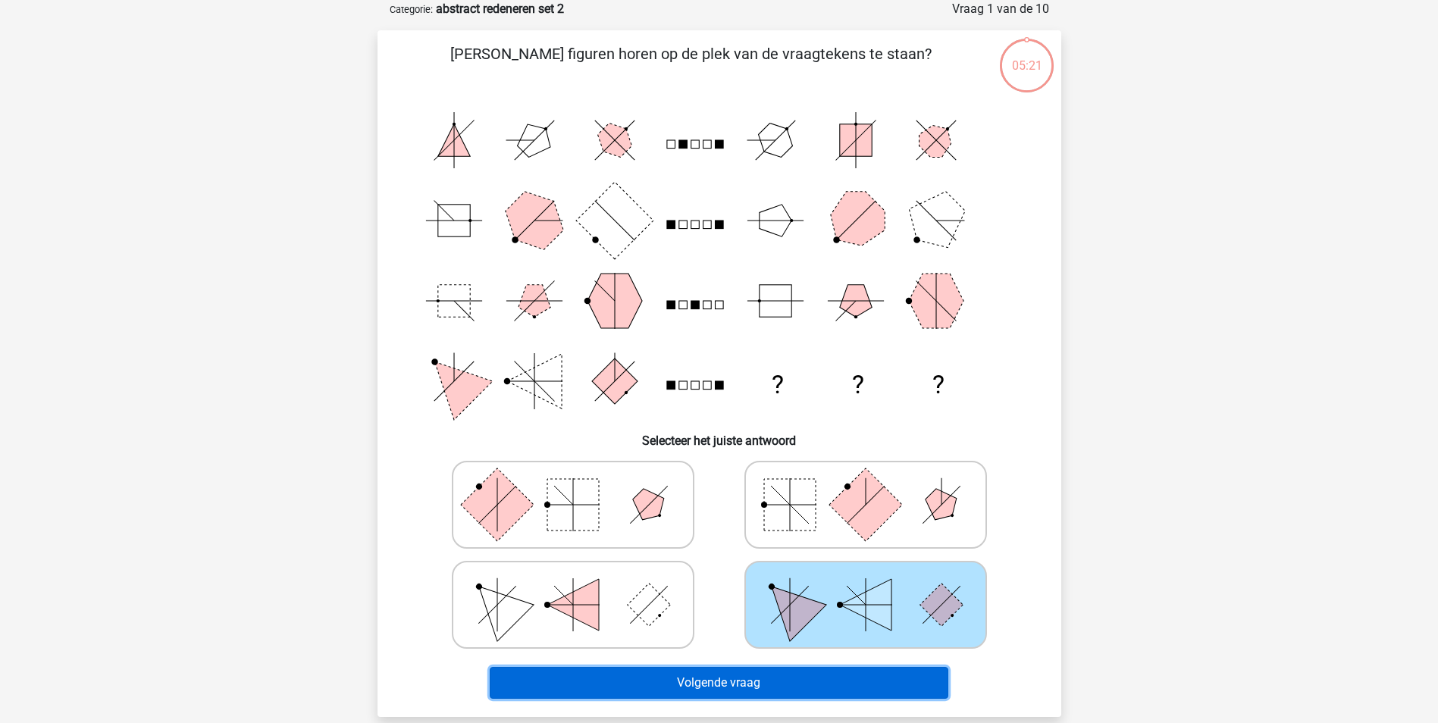
click at [718, 685] on button "Volgende vraag" at bounding box center [719, 683] width 459 height 32
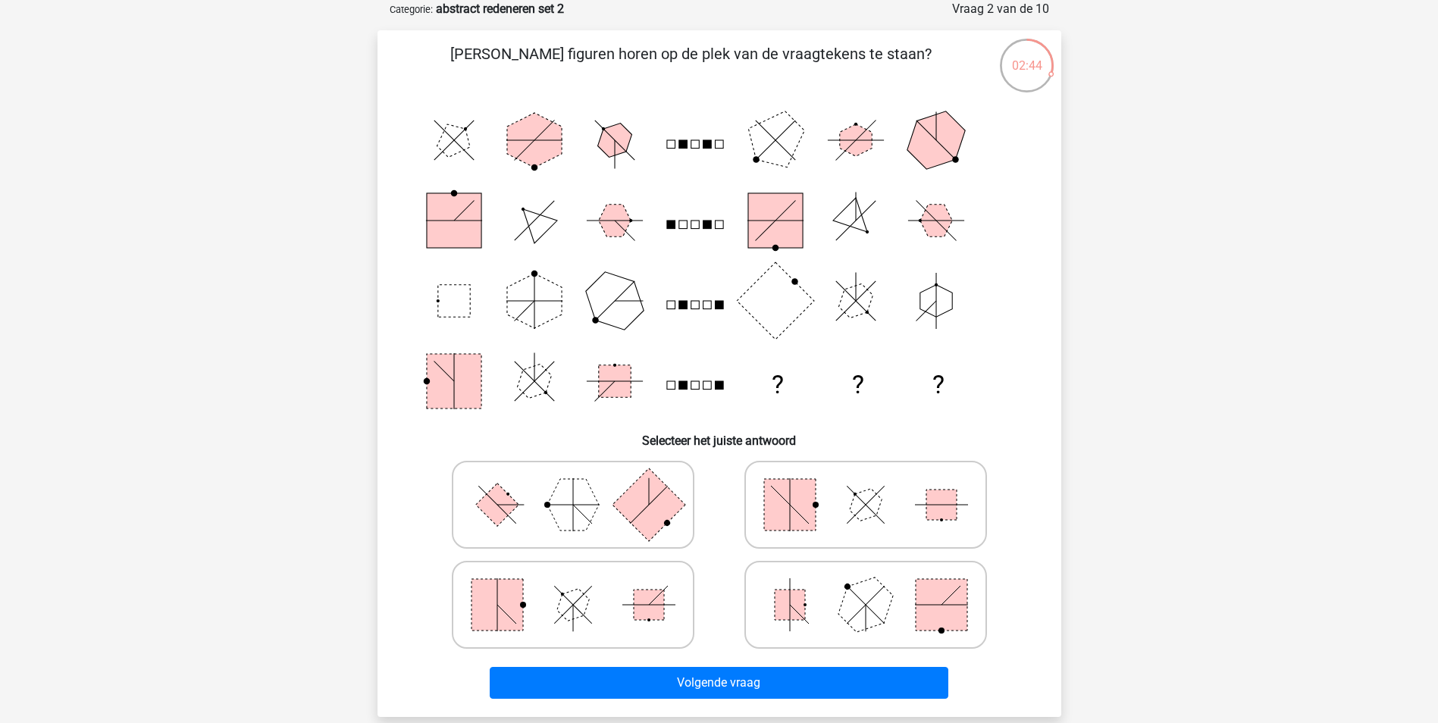
click at [837, 611] on icon at bounding box center [865, 605] width 227 height 76
click at [865, 586] on input "radio" at bounding box center [870, 581] width 10 height 10
radio input "true"
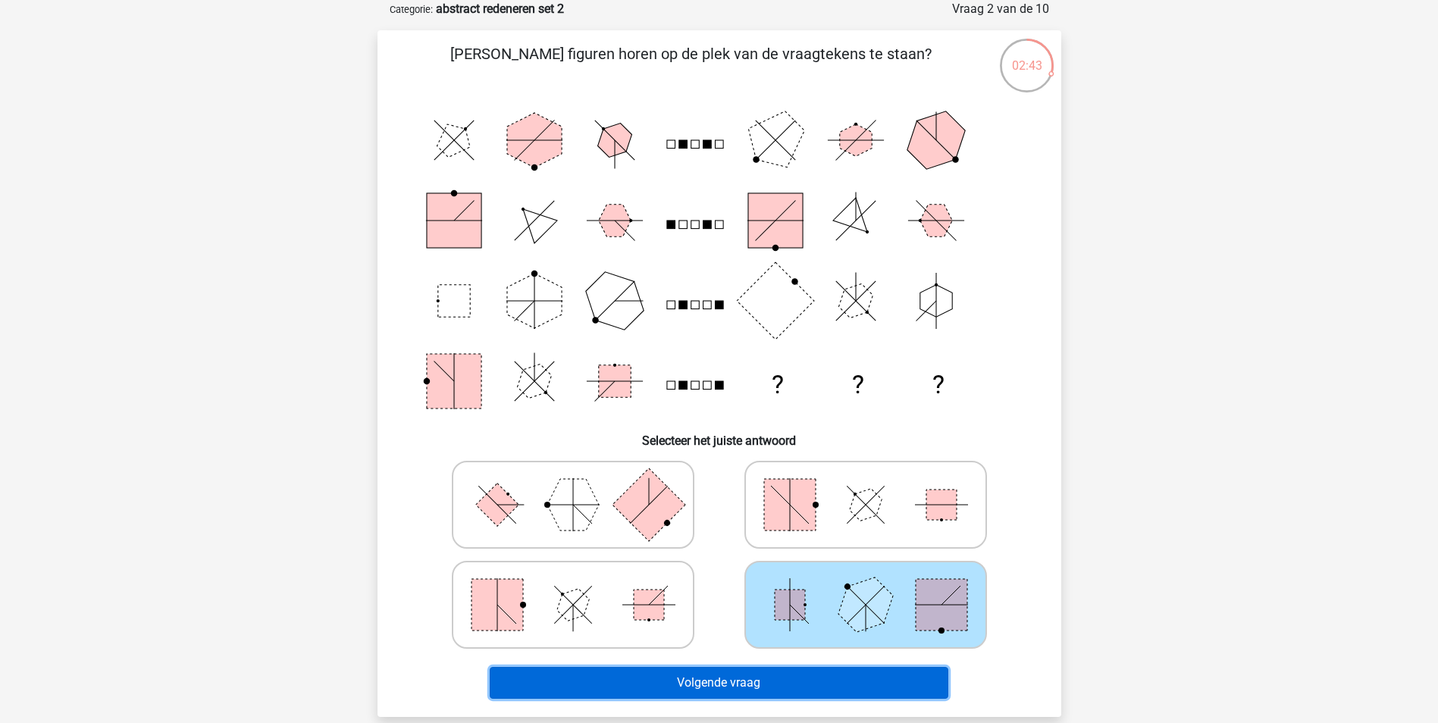
click at [803, 683] on button "Volgende vraag" at bounding box center [719, 683] width 459 height 32
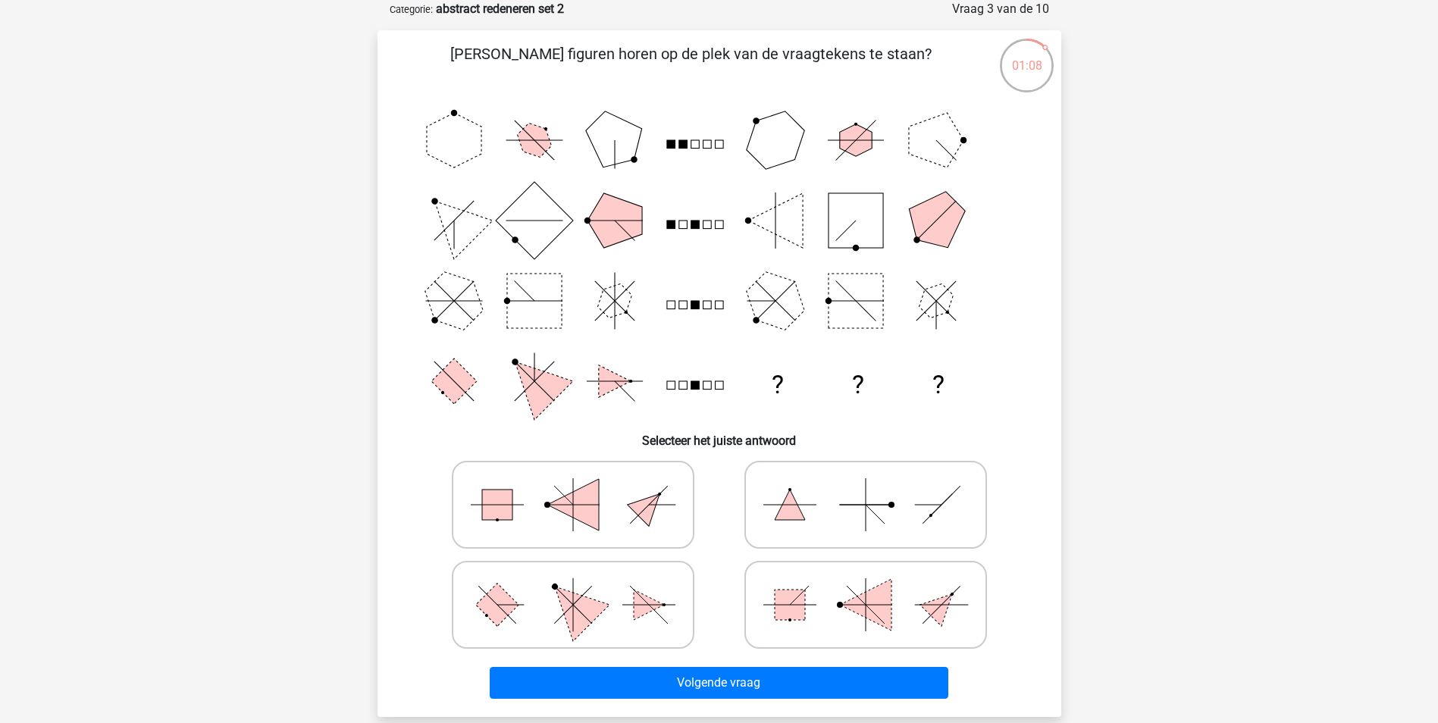
click at [523, 612] on icon at bounding box center [572, 605] width 227 height 76
click at [573, 586] on input "radio" at bounding box center [578, 581] width 10 height 10
radio input "true"
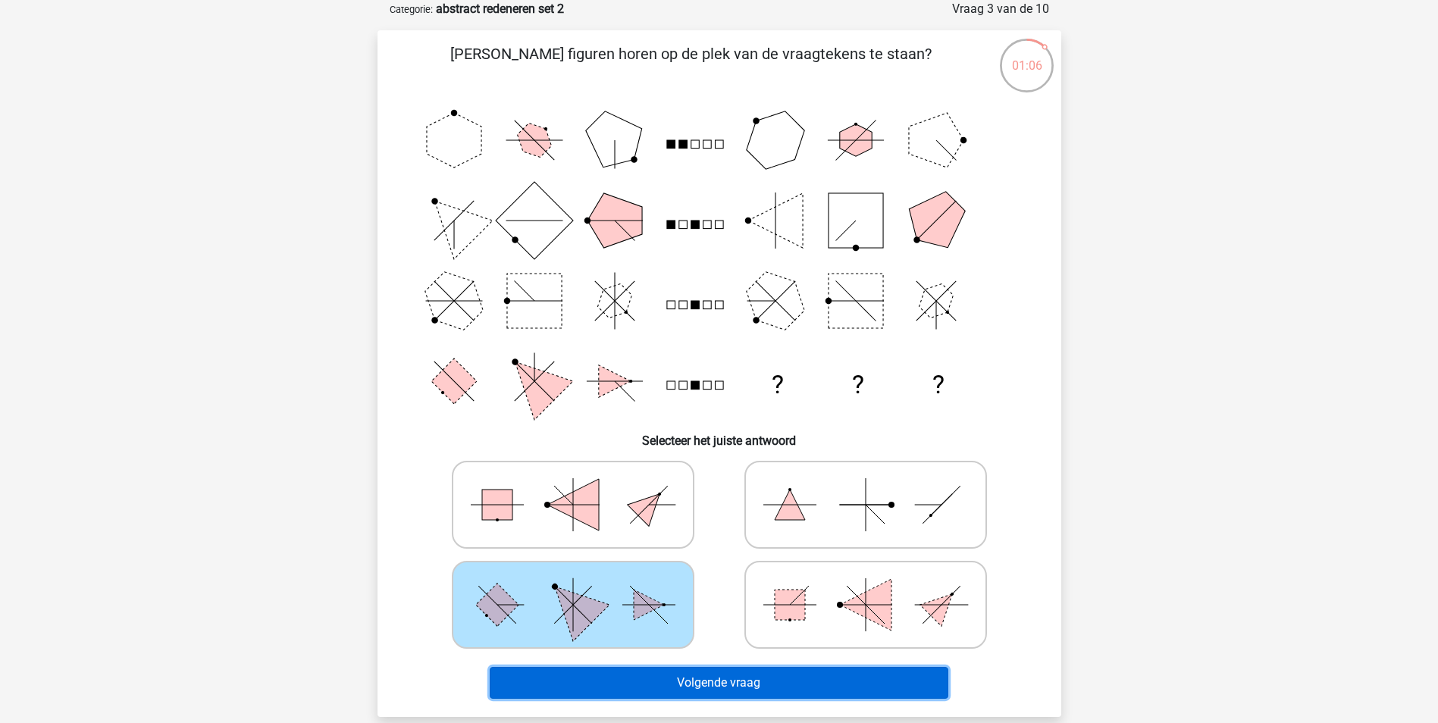
click at [760, 686] on button "Volgende vraag" at bounding box center [719, 683] width 459 height 32
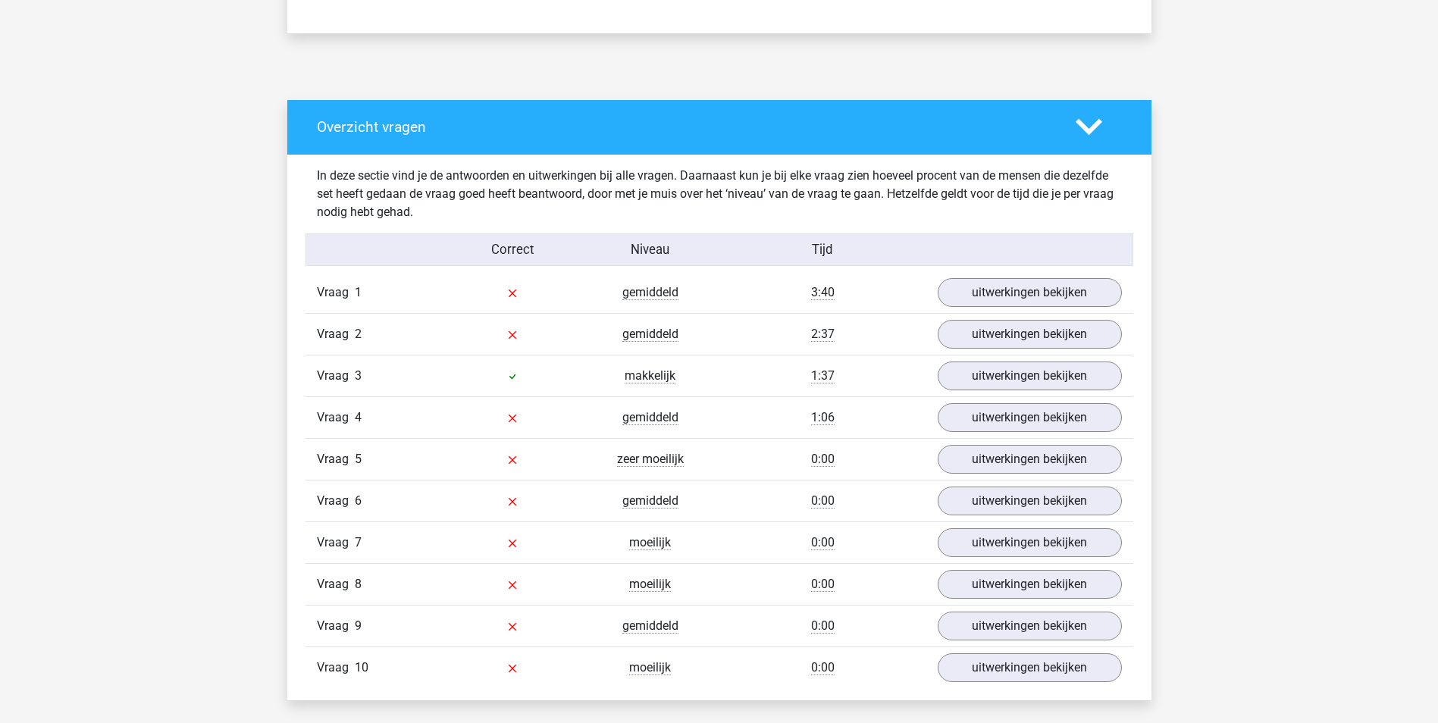
scroll to position [758, 0]
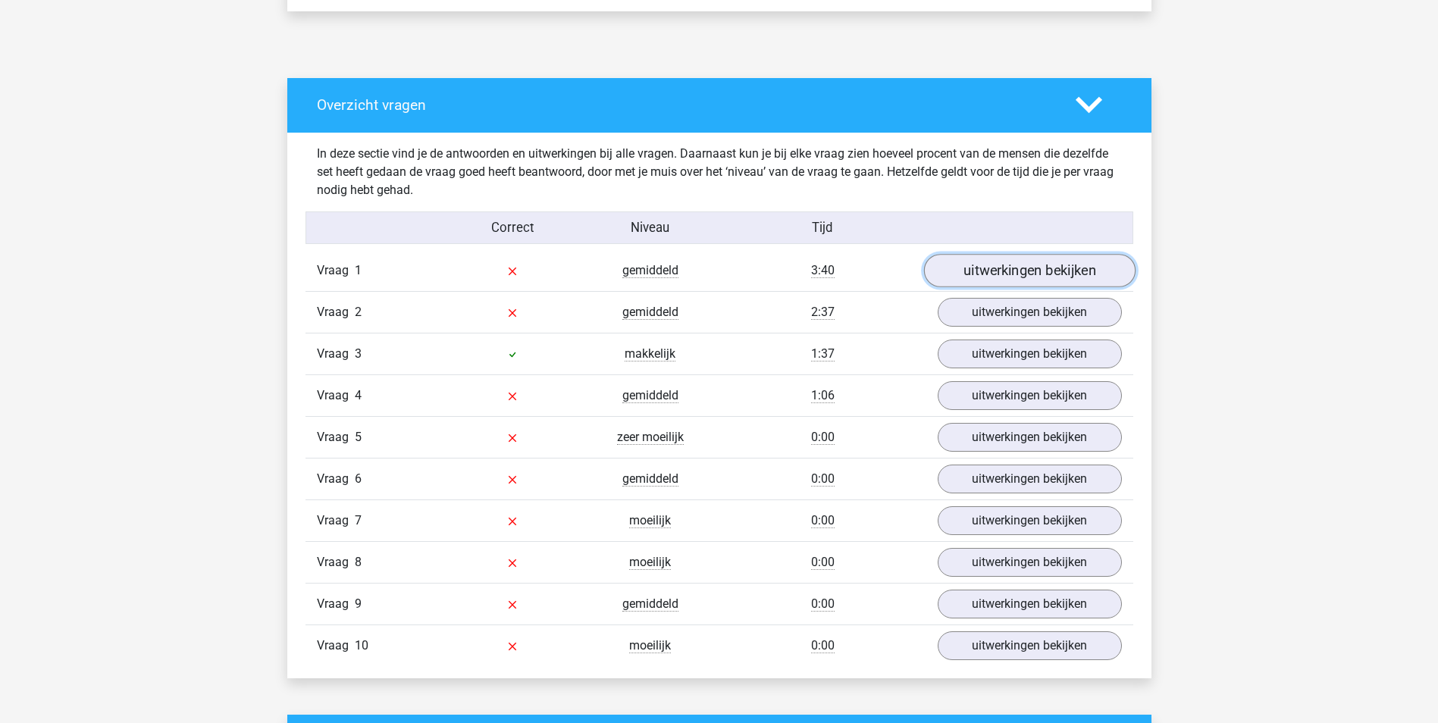
click at [1019, 268] on link "uitwerkingen bekijken" at bounding box center [1028, 270] width 211 height 33
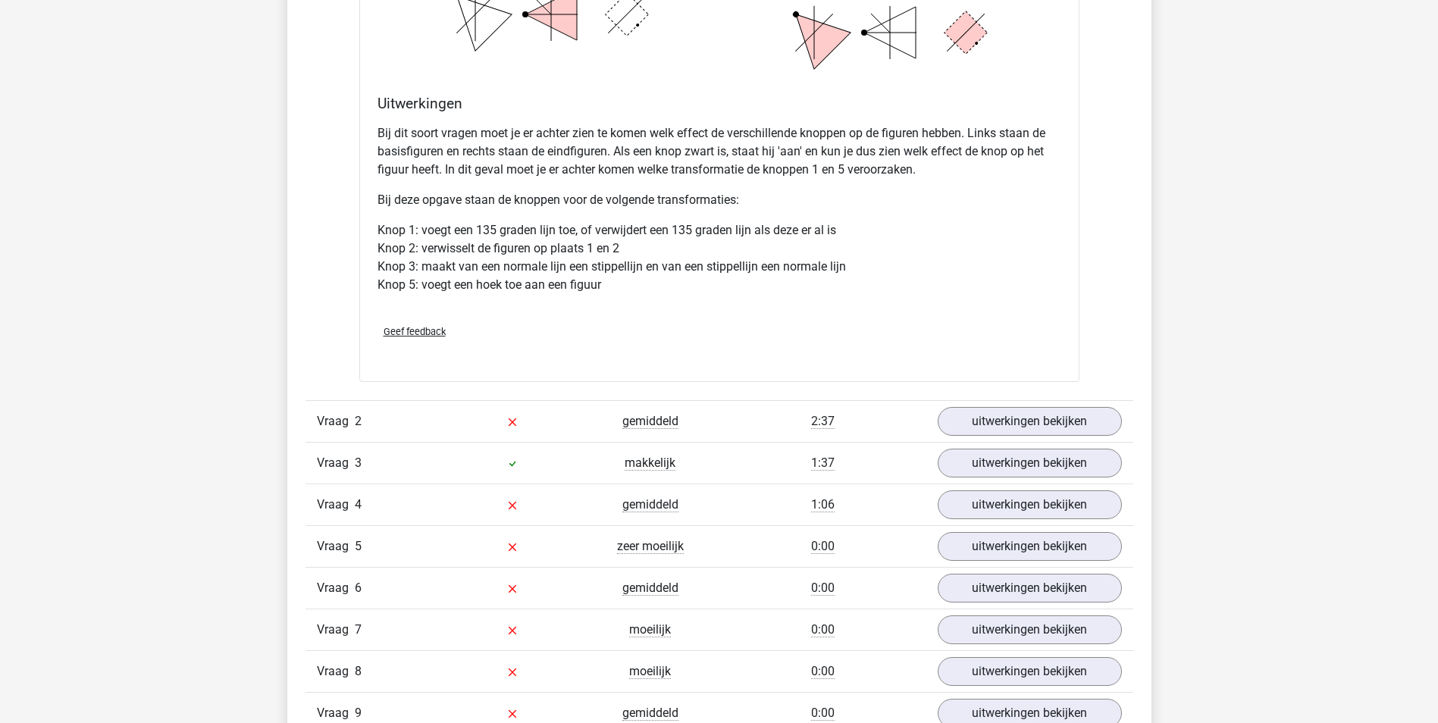
scroll to position [1667, 0]
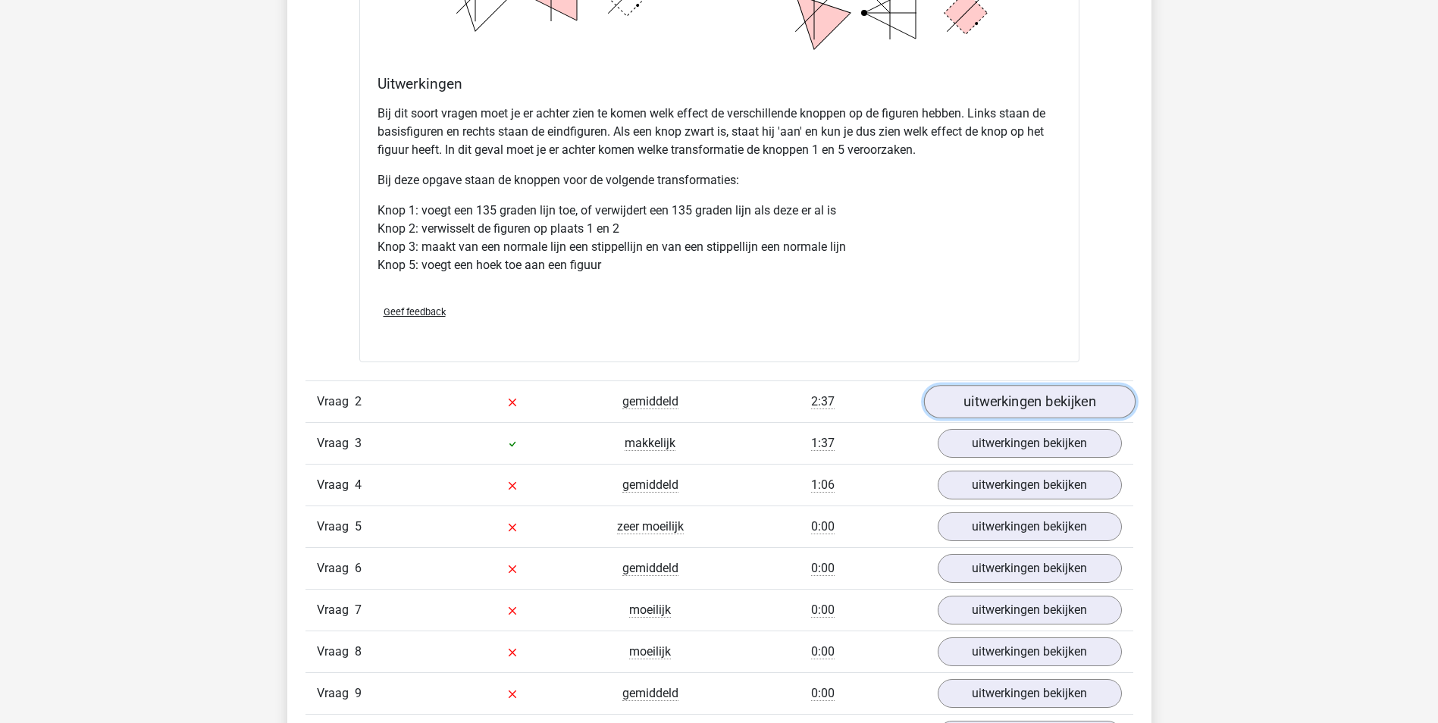
click at [998, 399] on link "uitwerkingen bekijken" at bounding box center [1028, 402] width 211 height 33
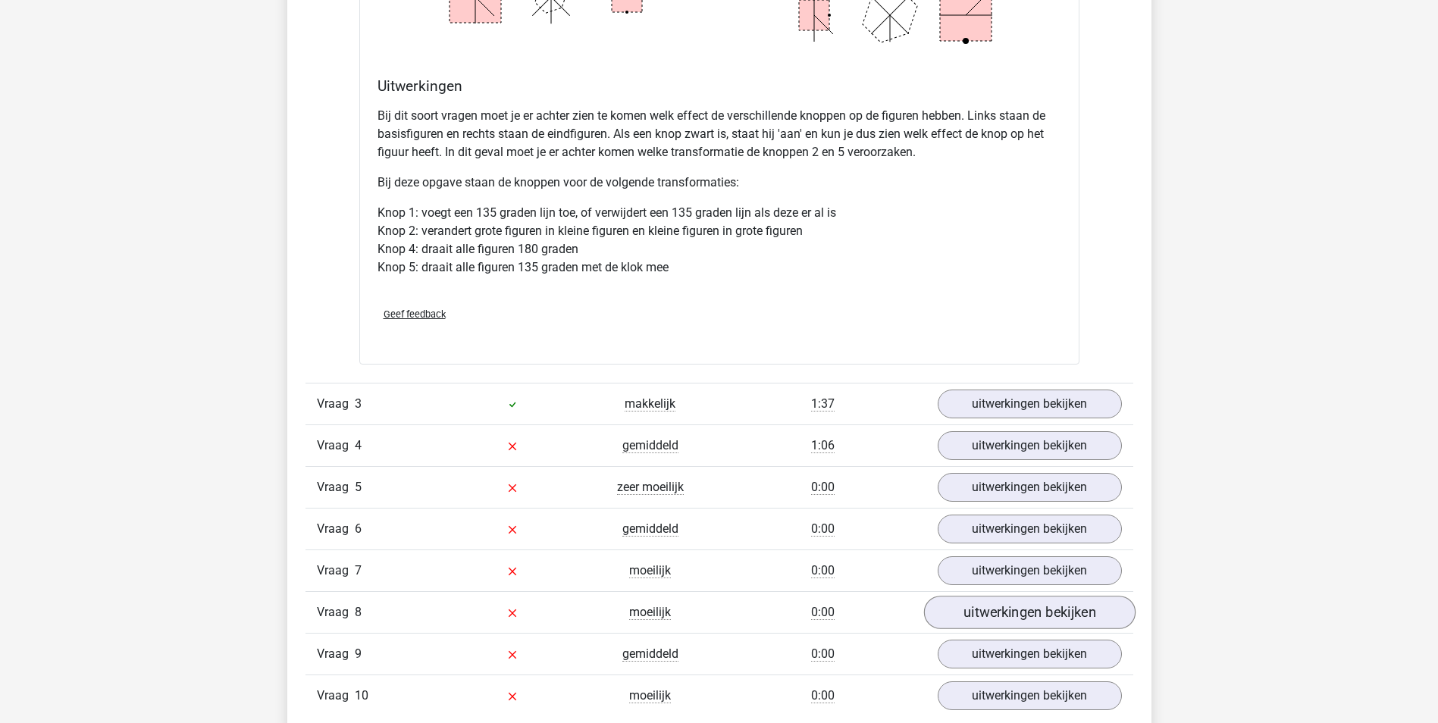
scroll to position [2804, 0]
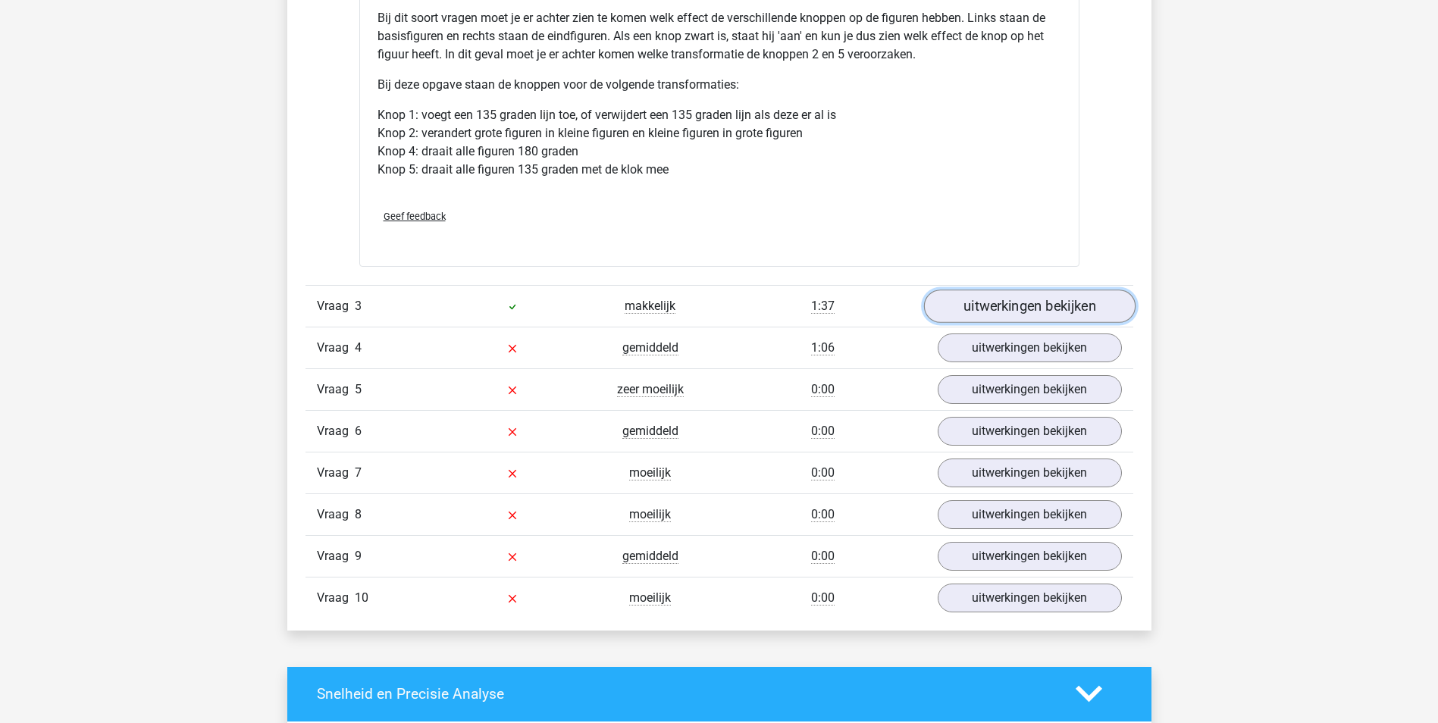
click at [1002, 317] on link "uitwerkingen bekijken" at bounding box center [1028, 306] width 211 height 33
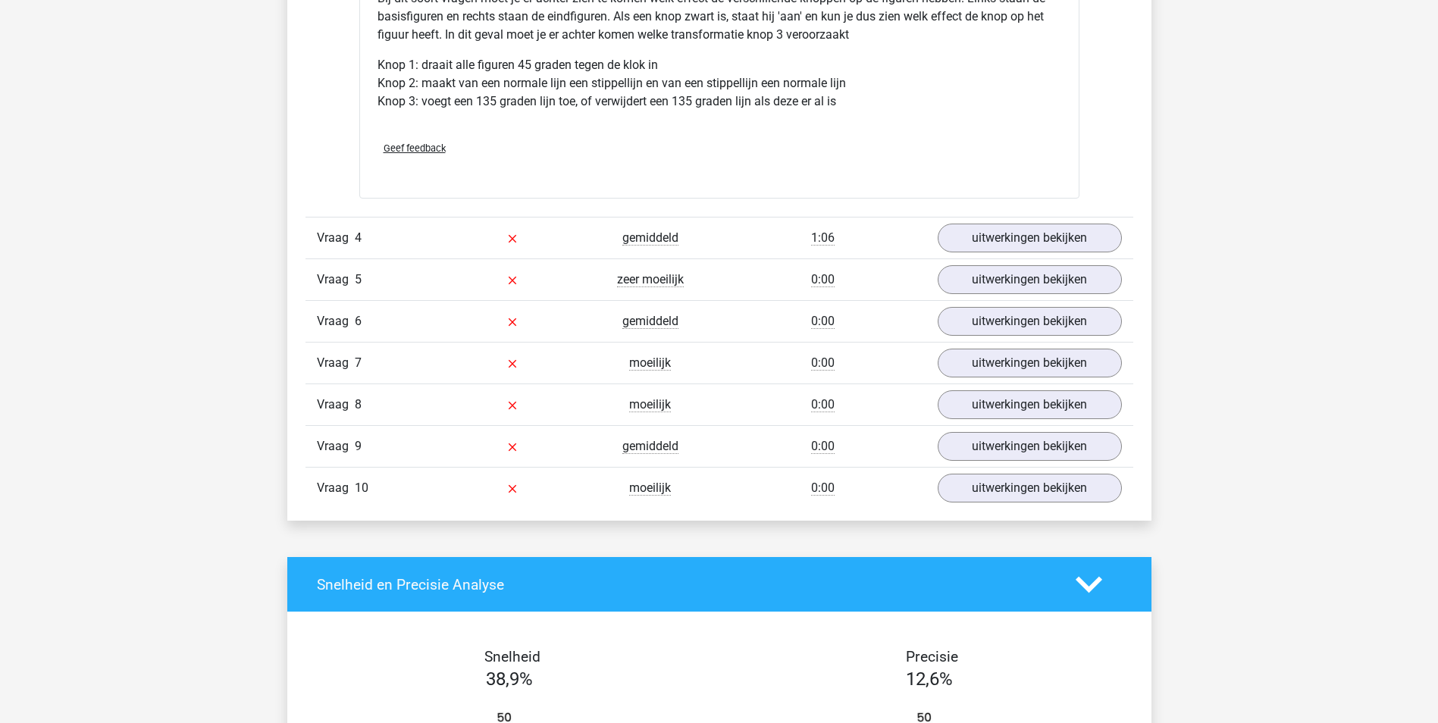
scroll to position [3865, 0]
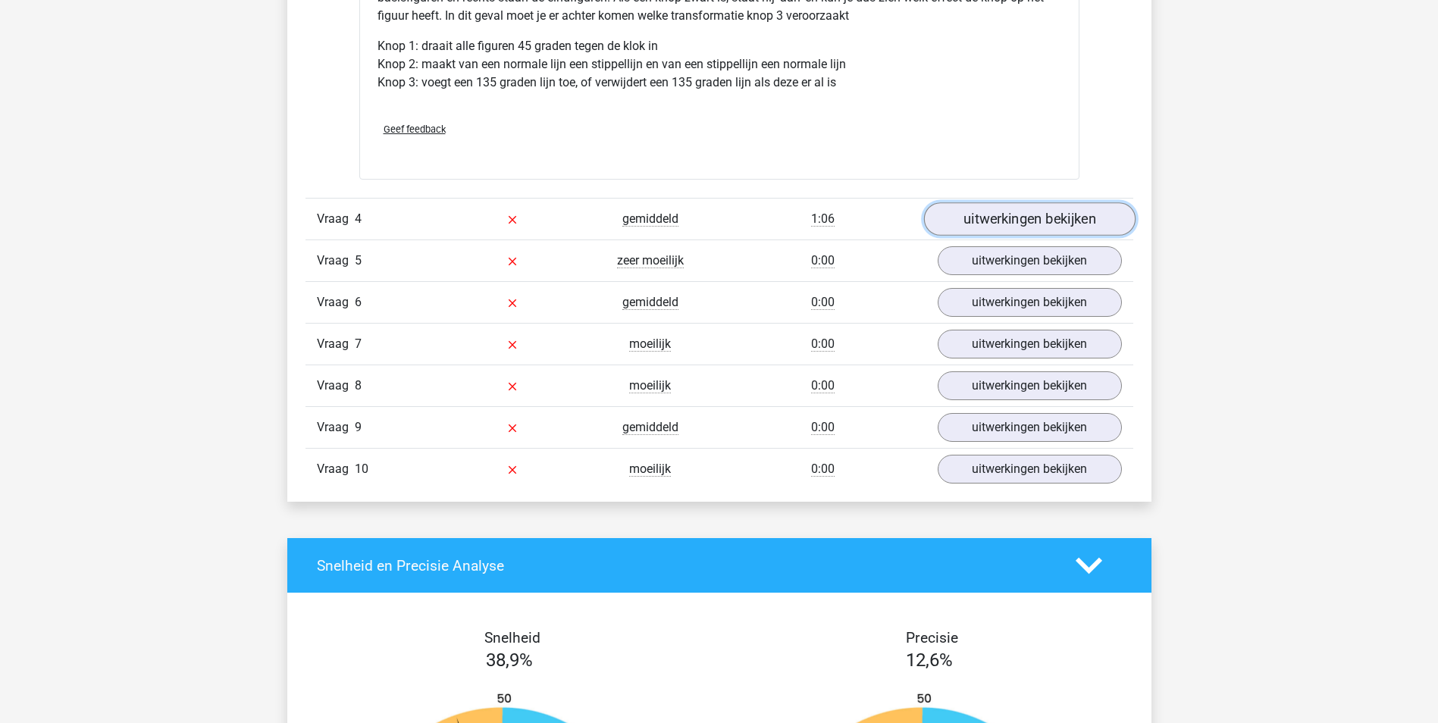
click at [1019, 227] on link "uitwerkingen bekijken" at bounding box center [1028, 219] width 211 height 33
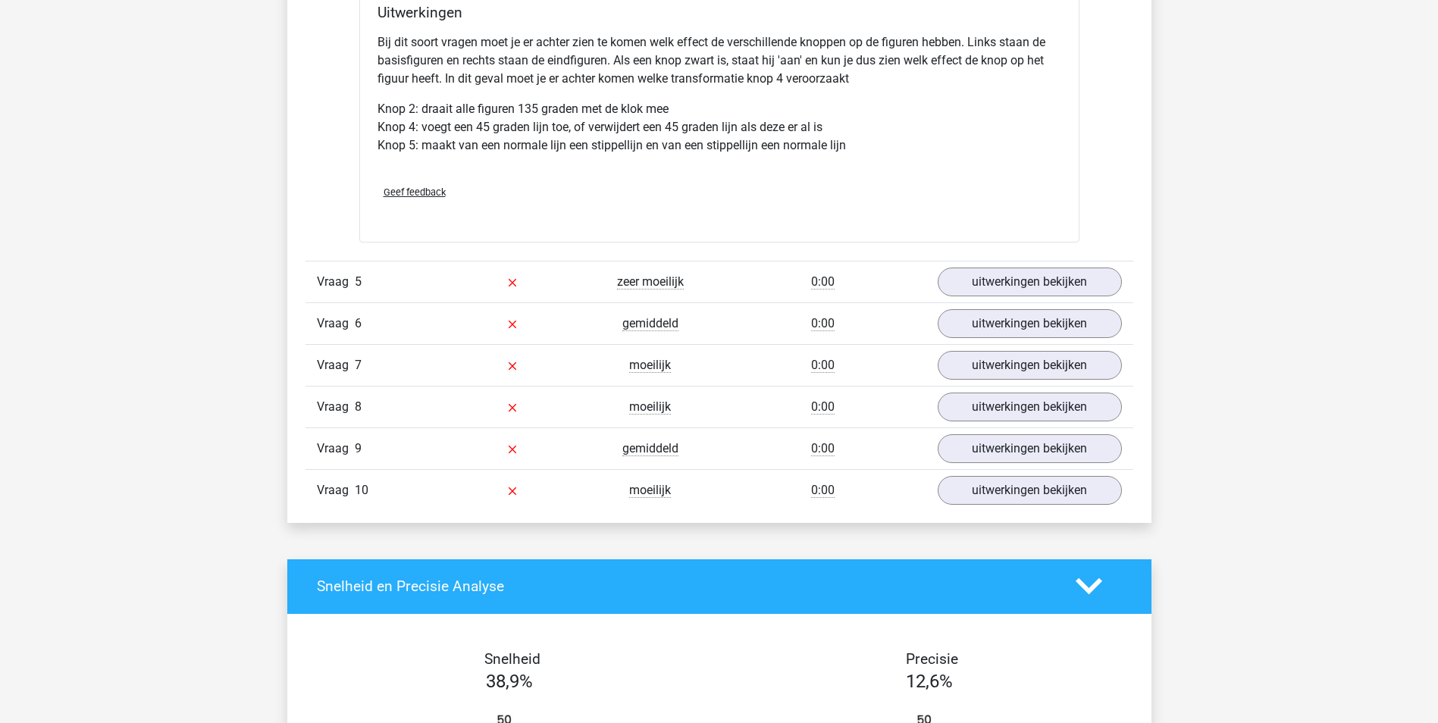
scroll to position [4774, 0]
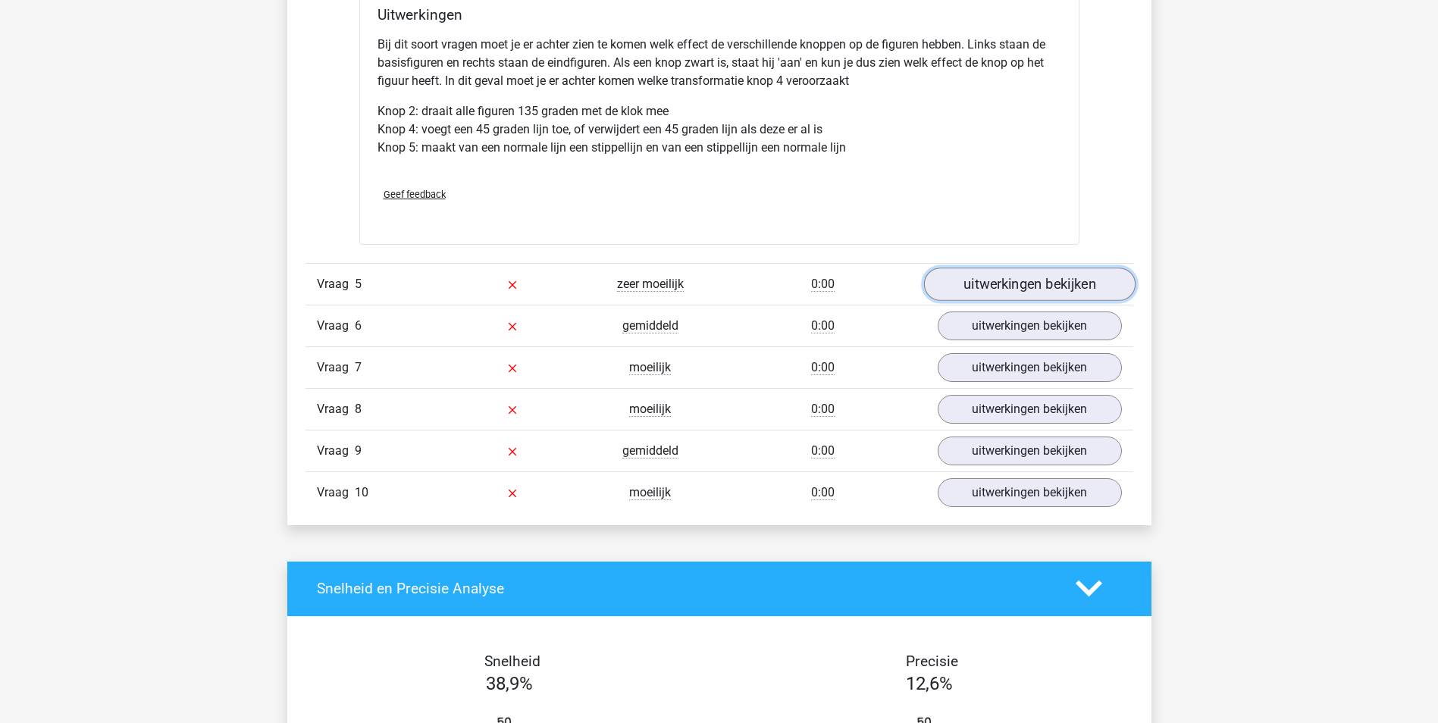
click at [1017, 290] on link "uitwerkingen bekijken" at bounding box center [1028, 284] width 211 height 33
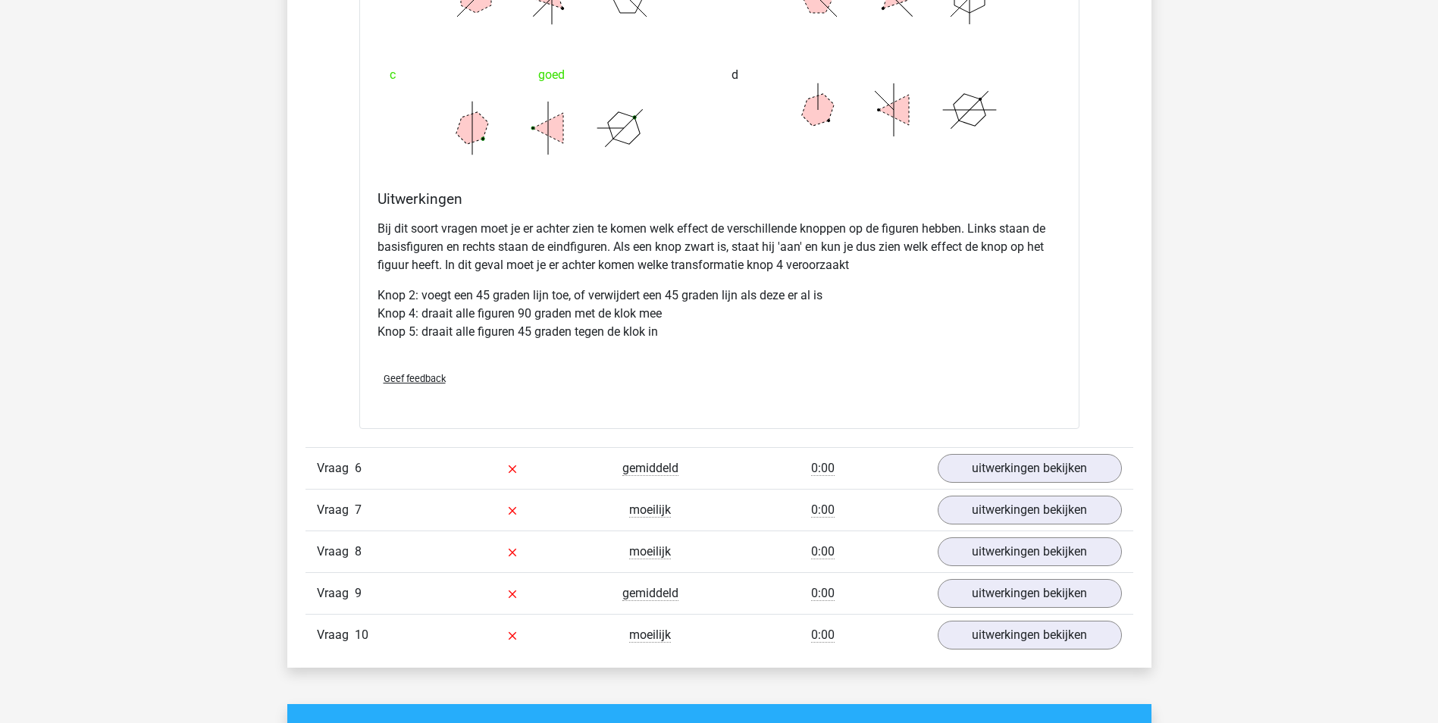
scroll to position [5608, 0]
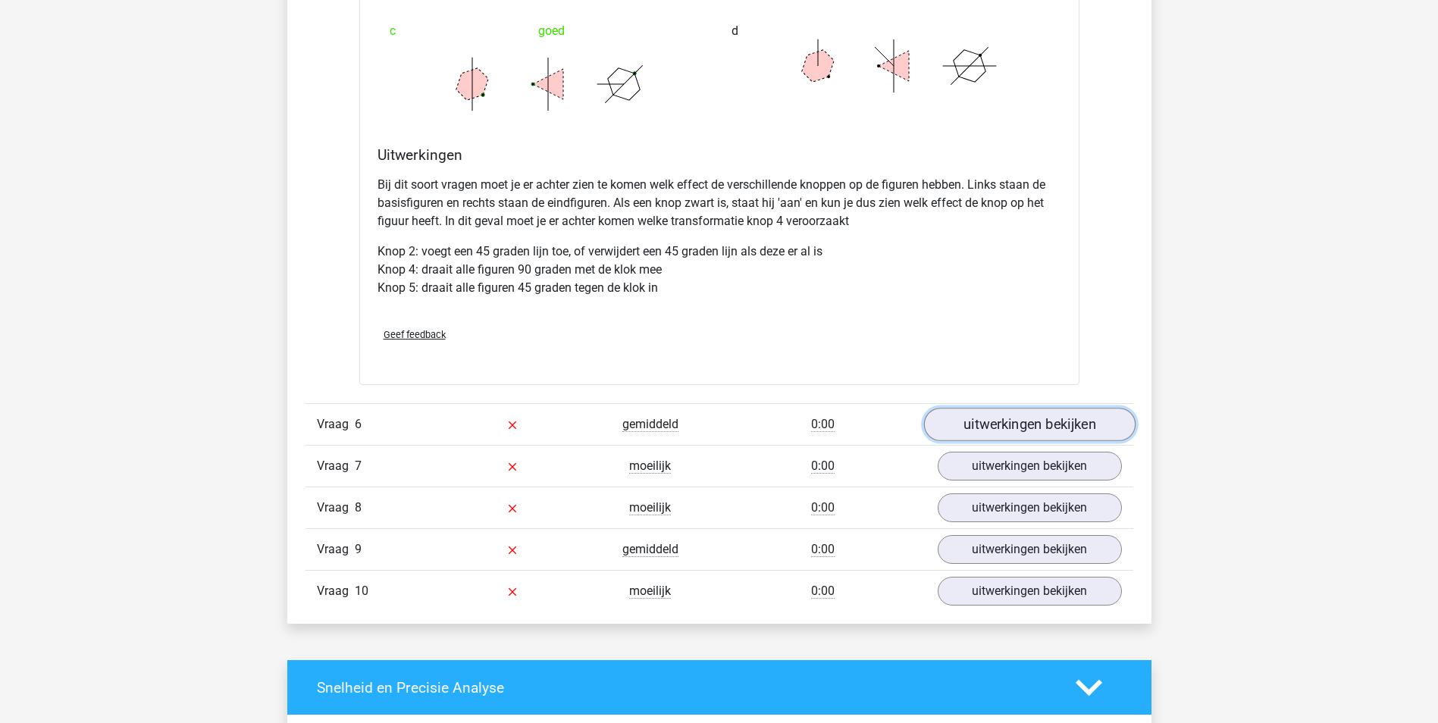
click at [978, 427] on link "uitwerkingen bekijken" at bounding box center [1028, 424] width 211 height 33
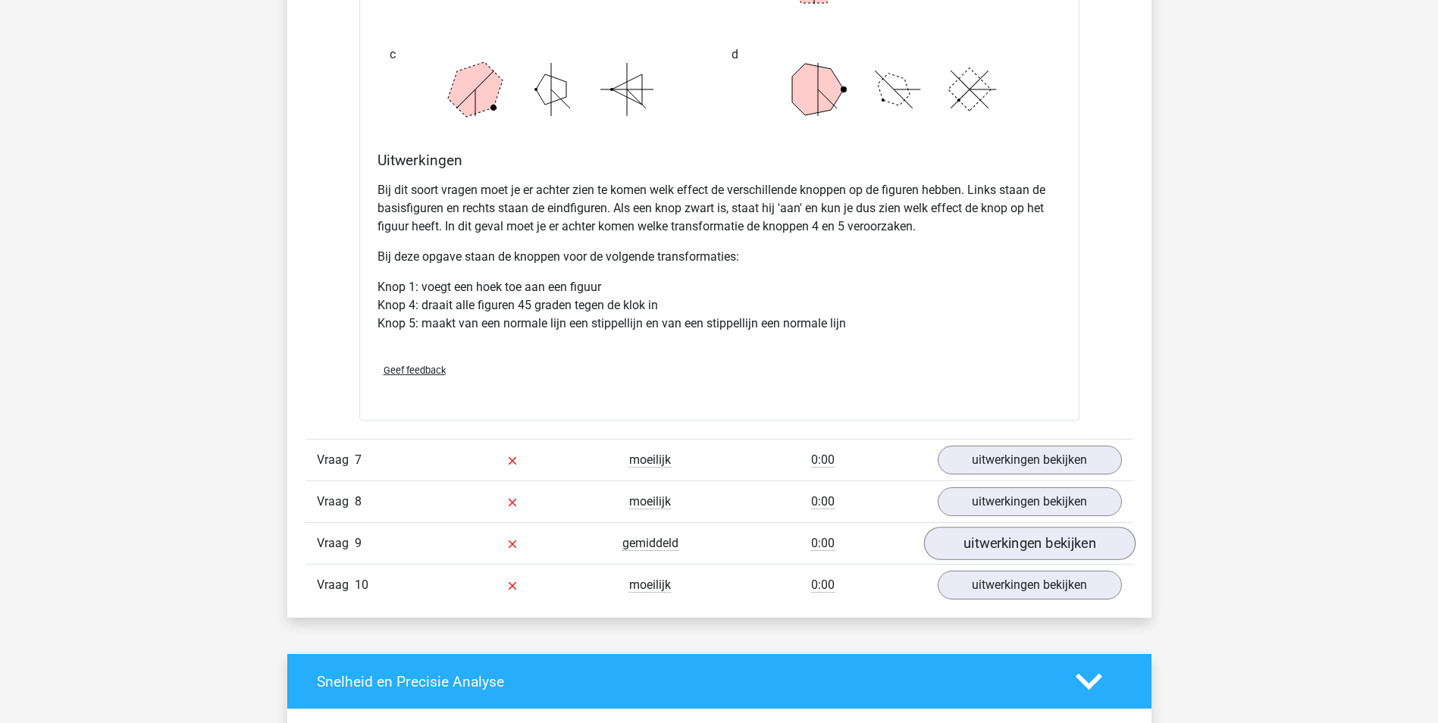
scroll to position [6593, 0]
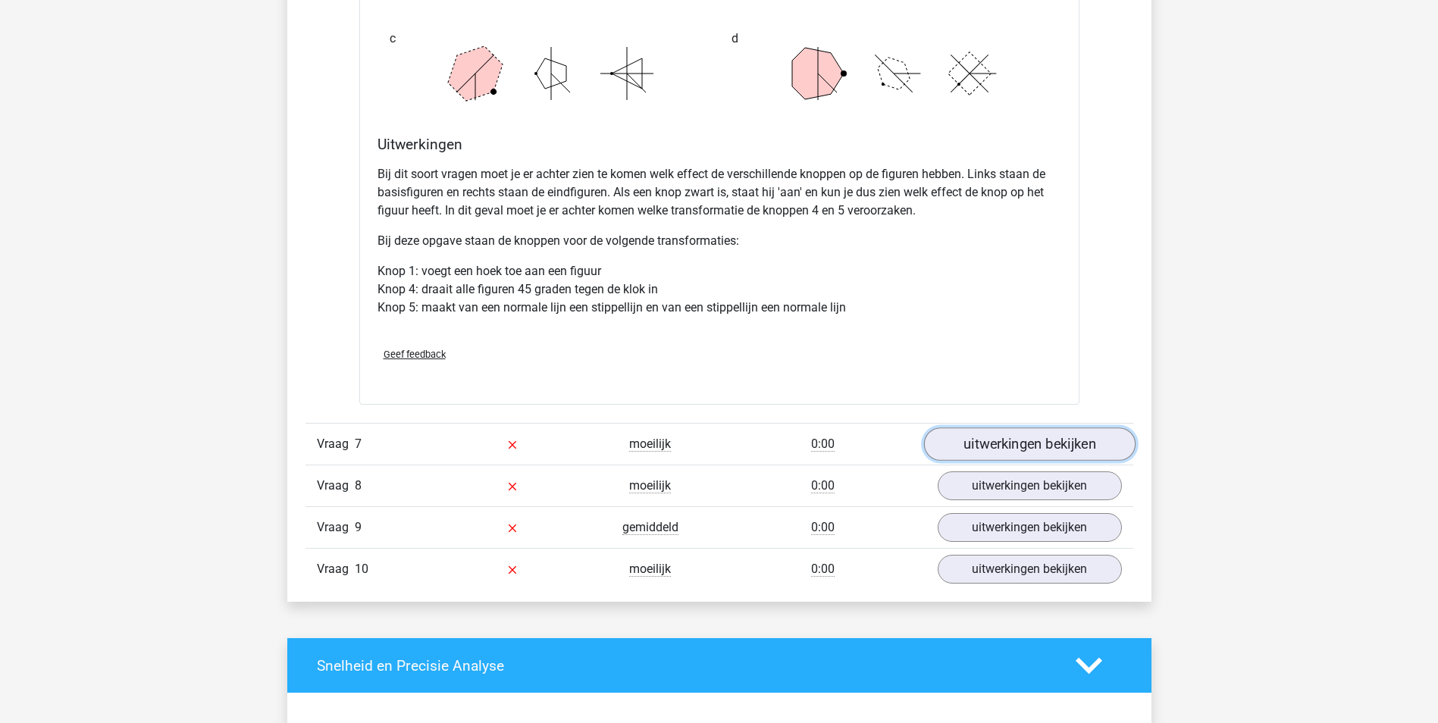
click at [1019, 443] on link "uitwerkingen bekijken" at bounding box center [1028, 443] width 211 height 33
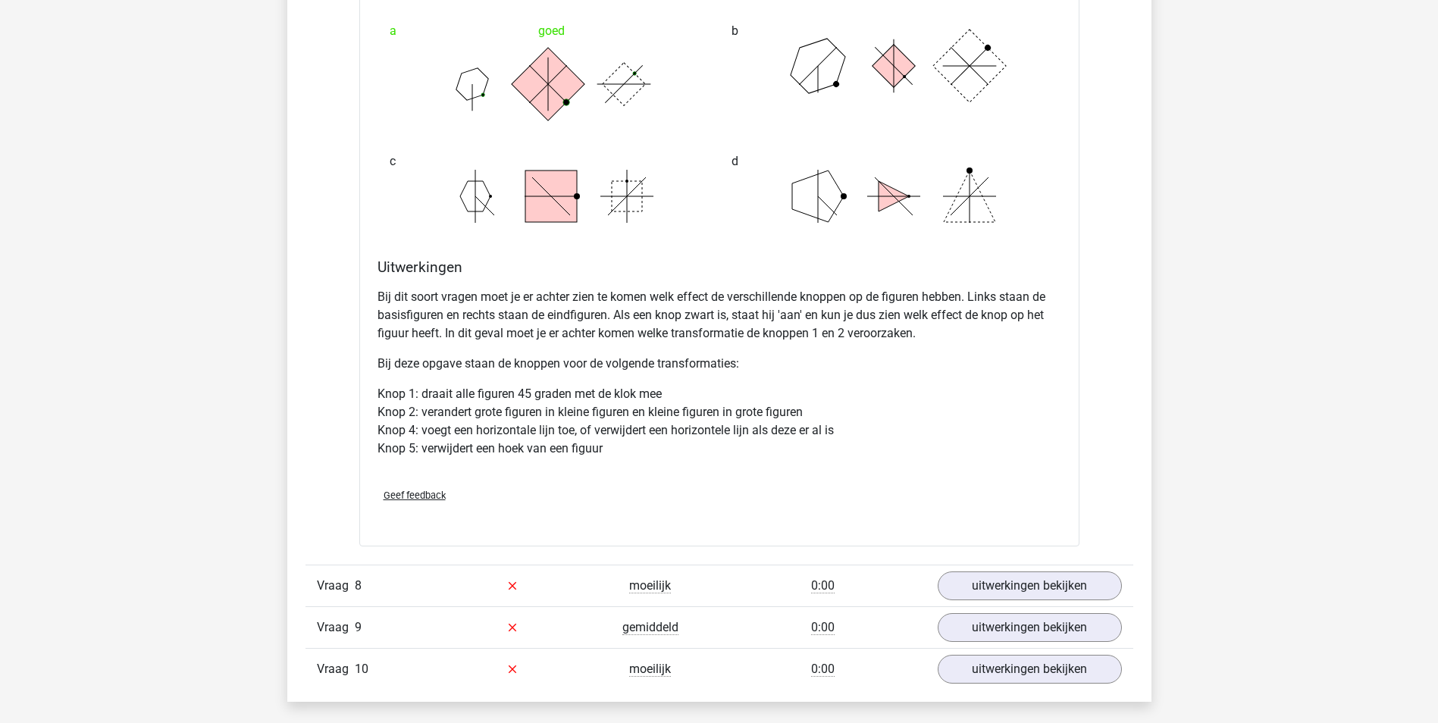
scroll to position [7579, 0]
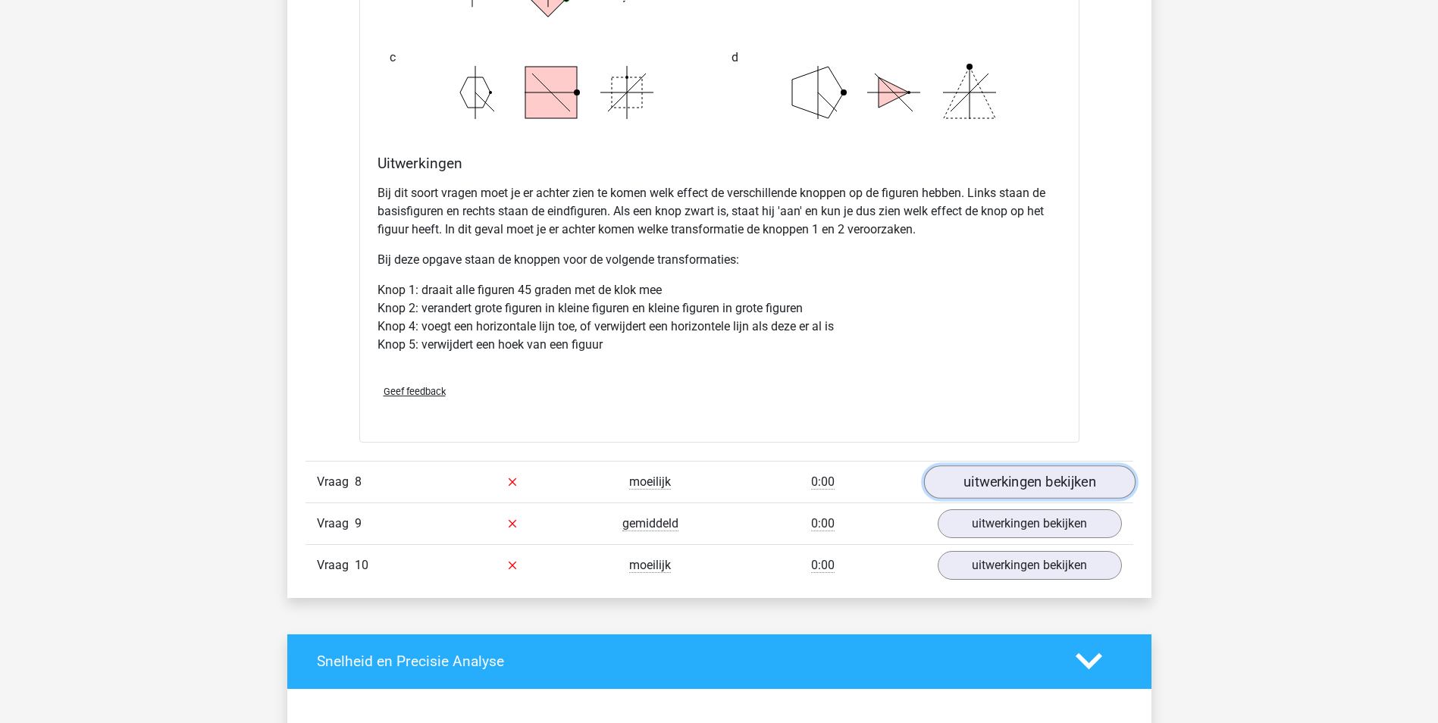
click at [1039, 477] on link "uitwerkingen bekijken" at bounding box center [1028, 481] width 211 height 33
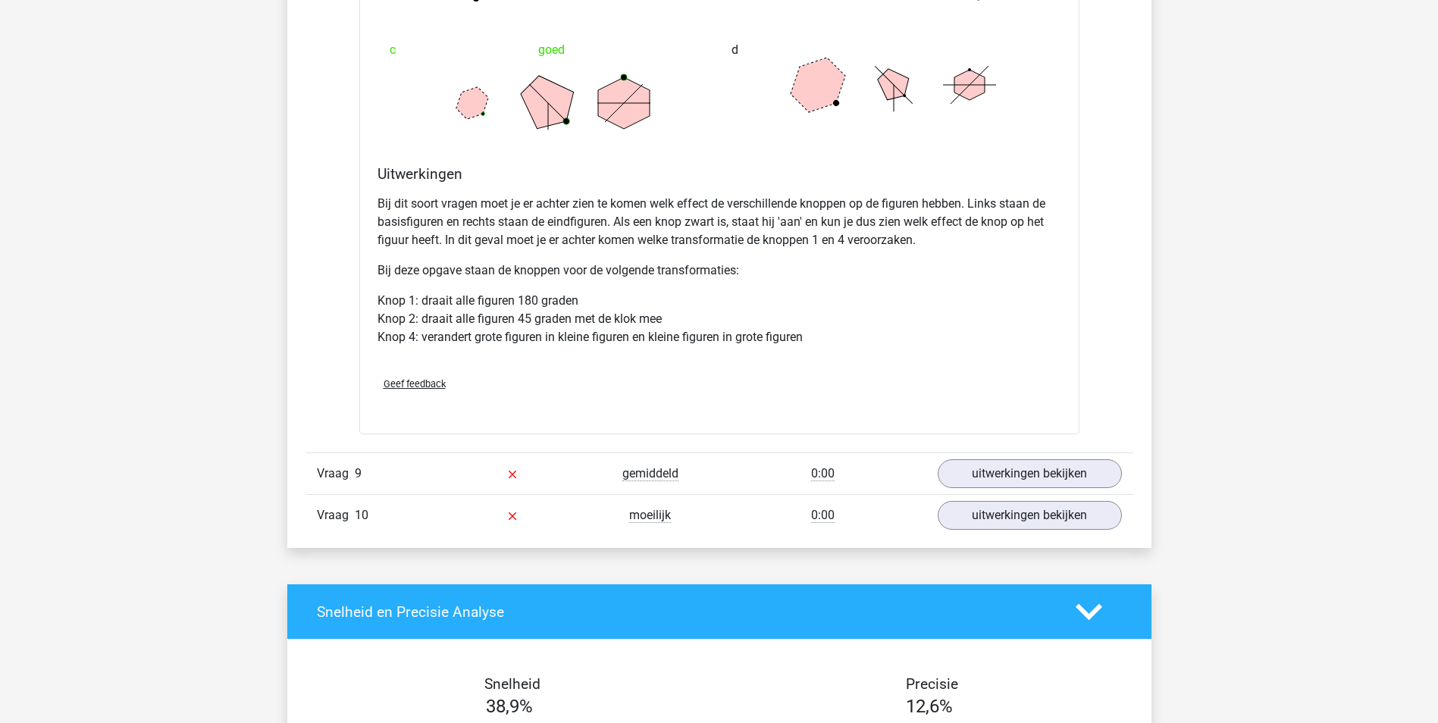
scroll to position [8640, 0]
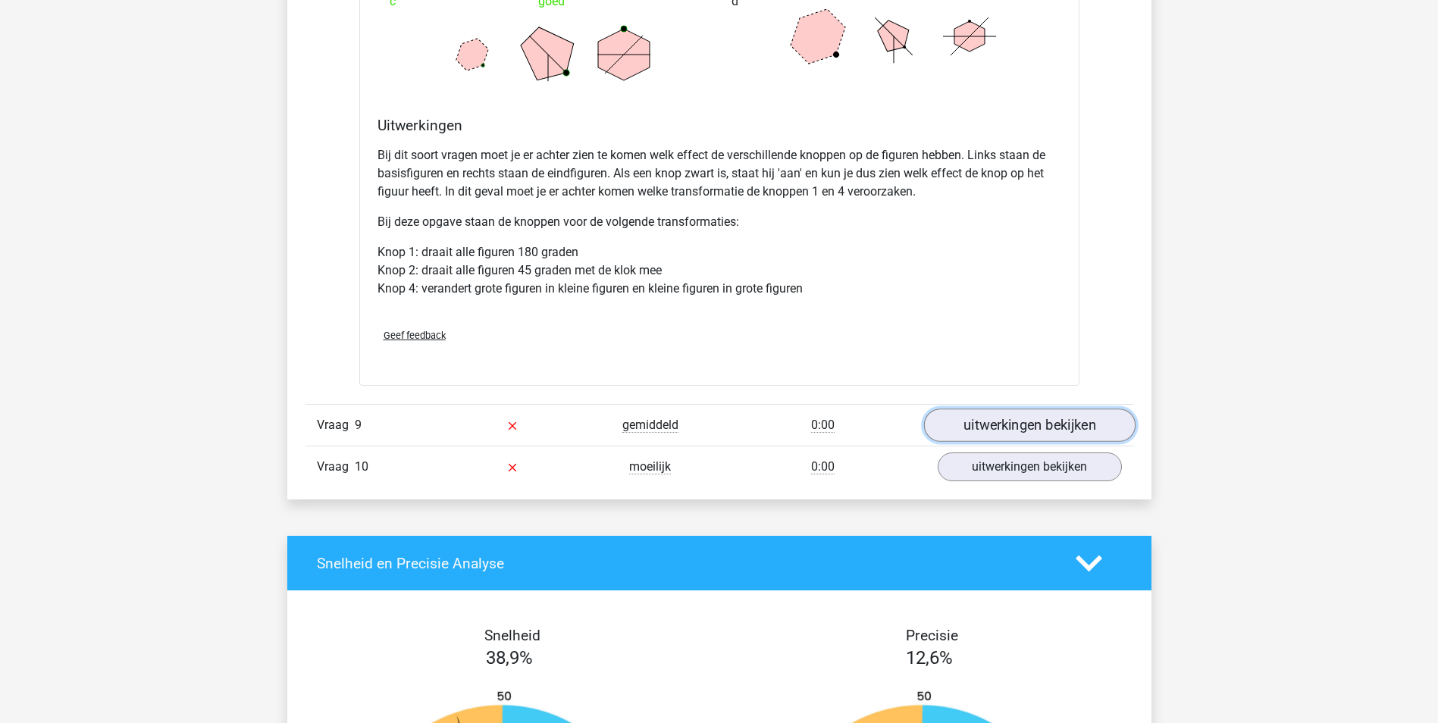
click at [1033, 424] on link "uitwerkingen bekijken" at bounding box center [1028, 424] width 211 height 33
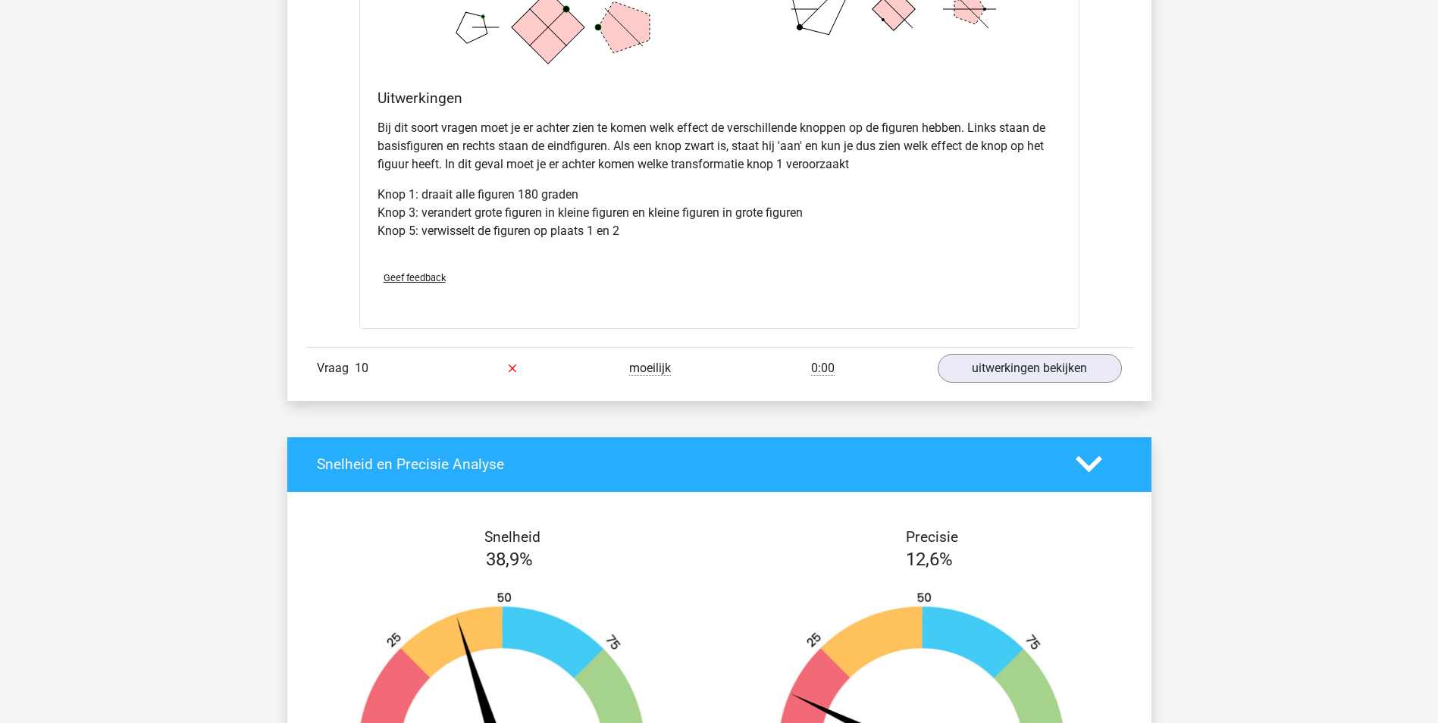
scroll to position [9701, 0]
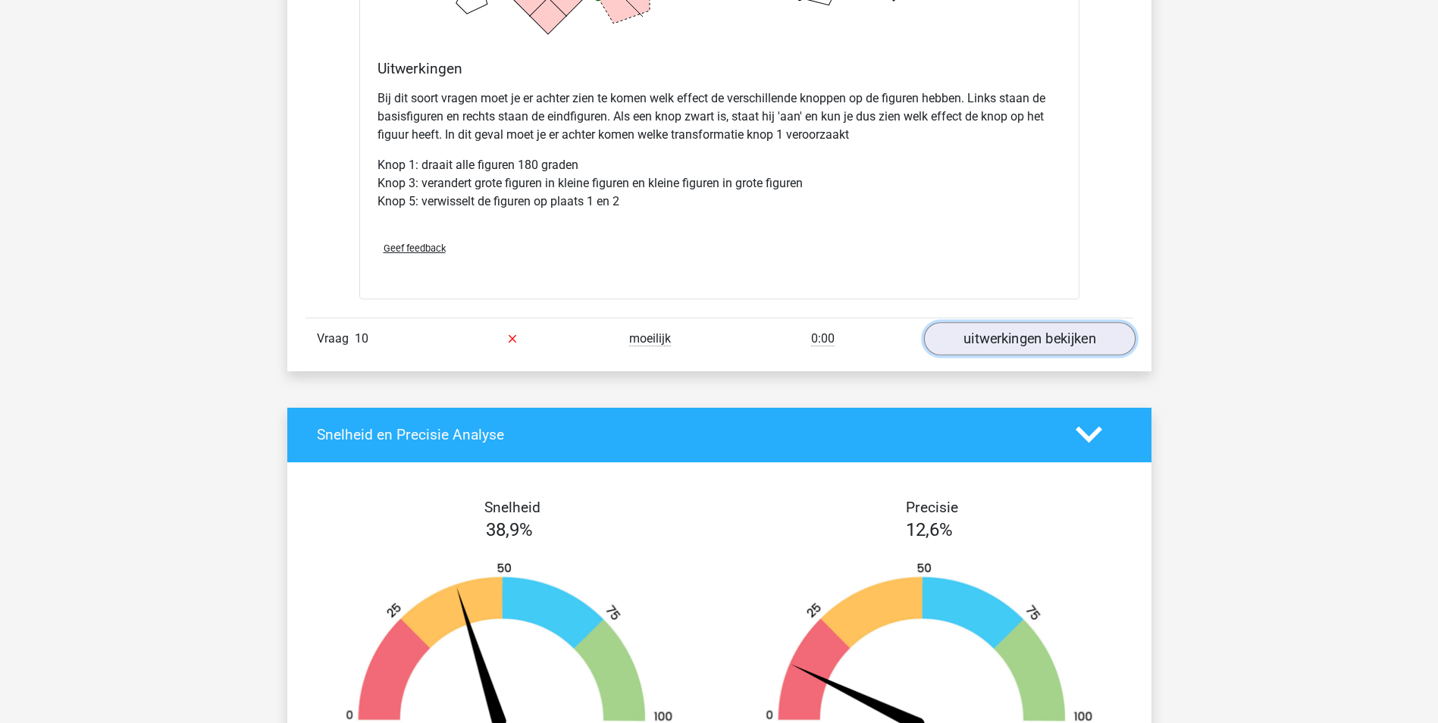
click at [1020, 335] on link "uitwerkingen bekijken" at bounding box center [1028, 338] width 211 height 33
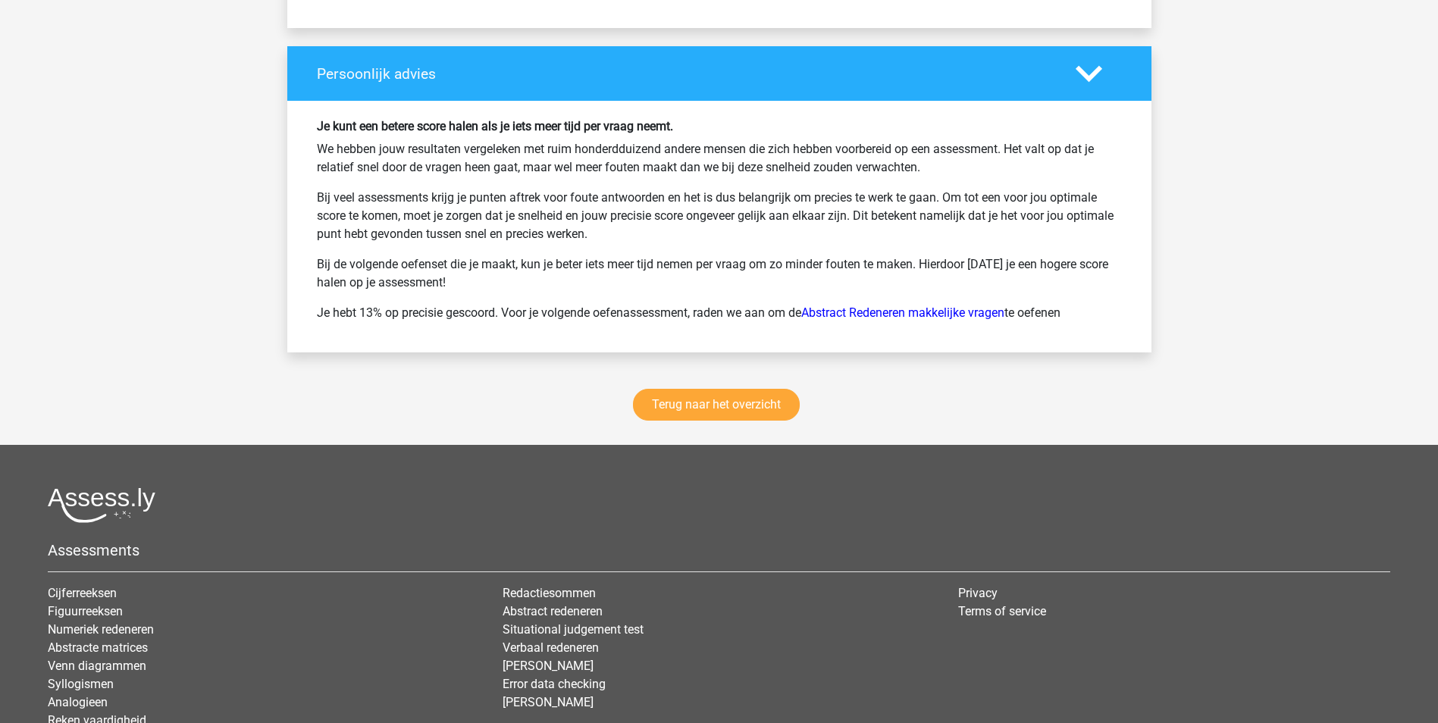
scroll to position [11519, 0]
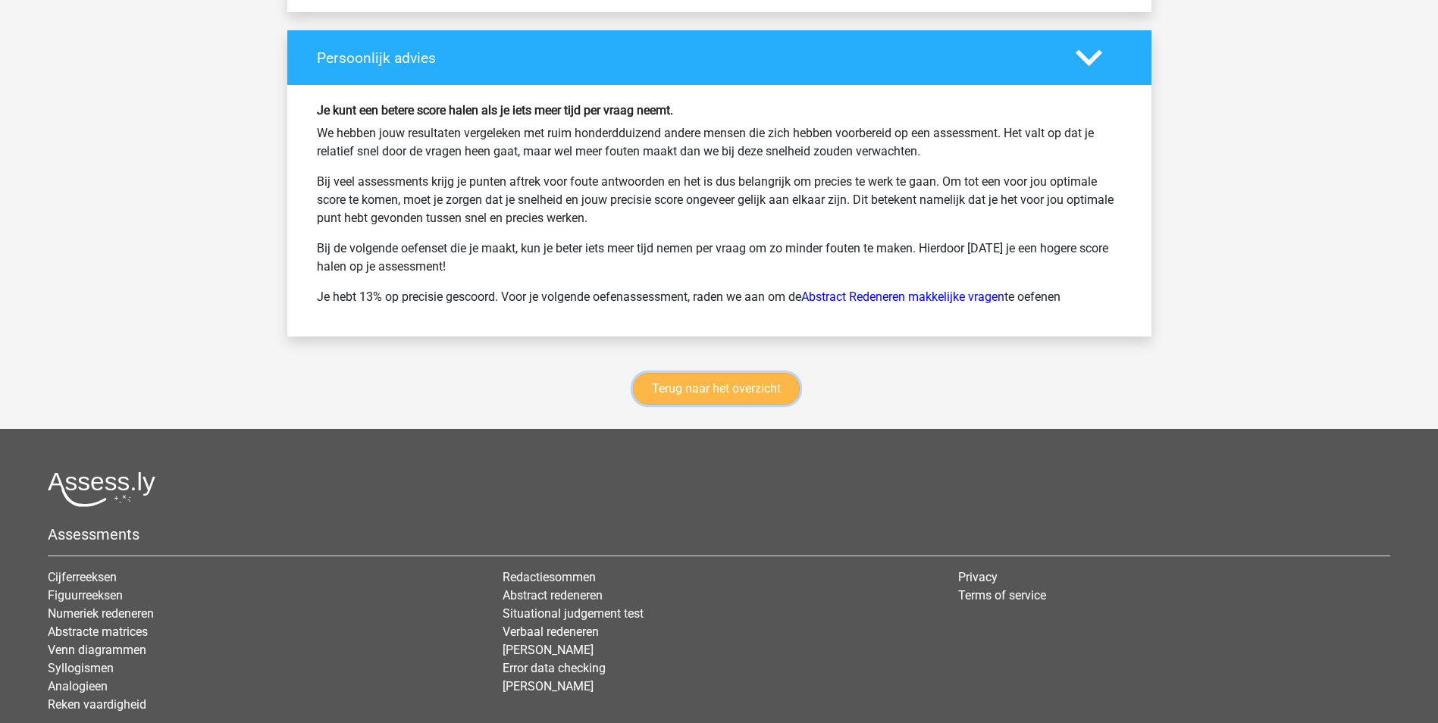
click at [760, 386] on link "Terug naar het overzicht" at bounding box center [716, 389] width 167 height 32
click at [728, 387] on link "Terug naar het overzicht" at bounding box center [716, 389] width 167 height 32
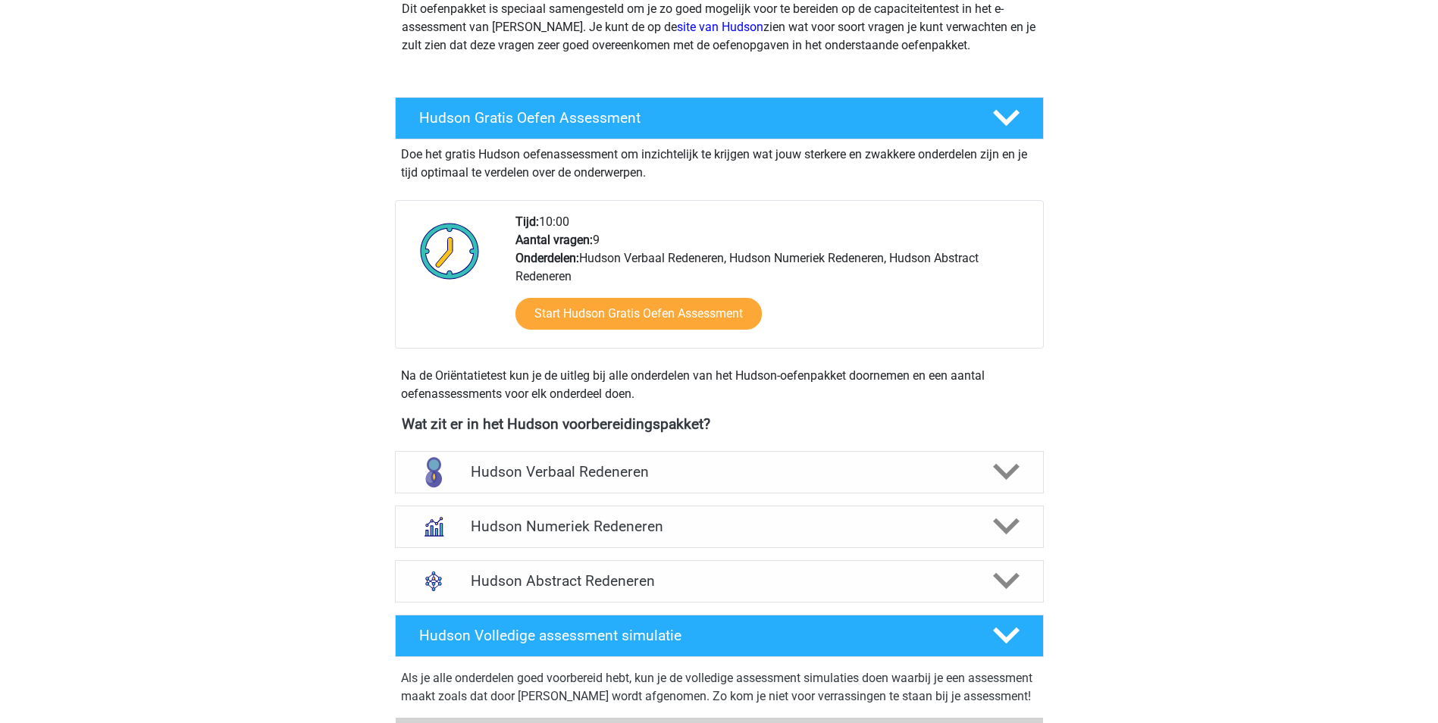
scroll to position [303, 0]
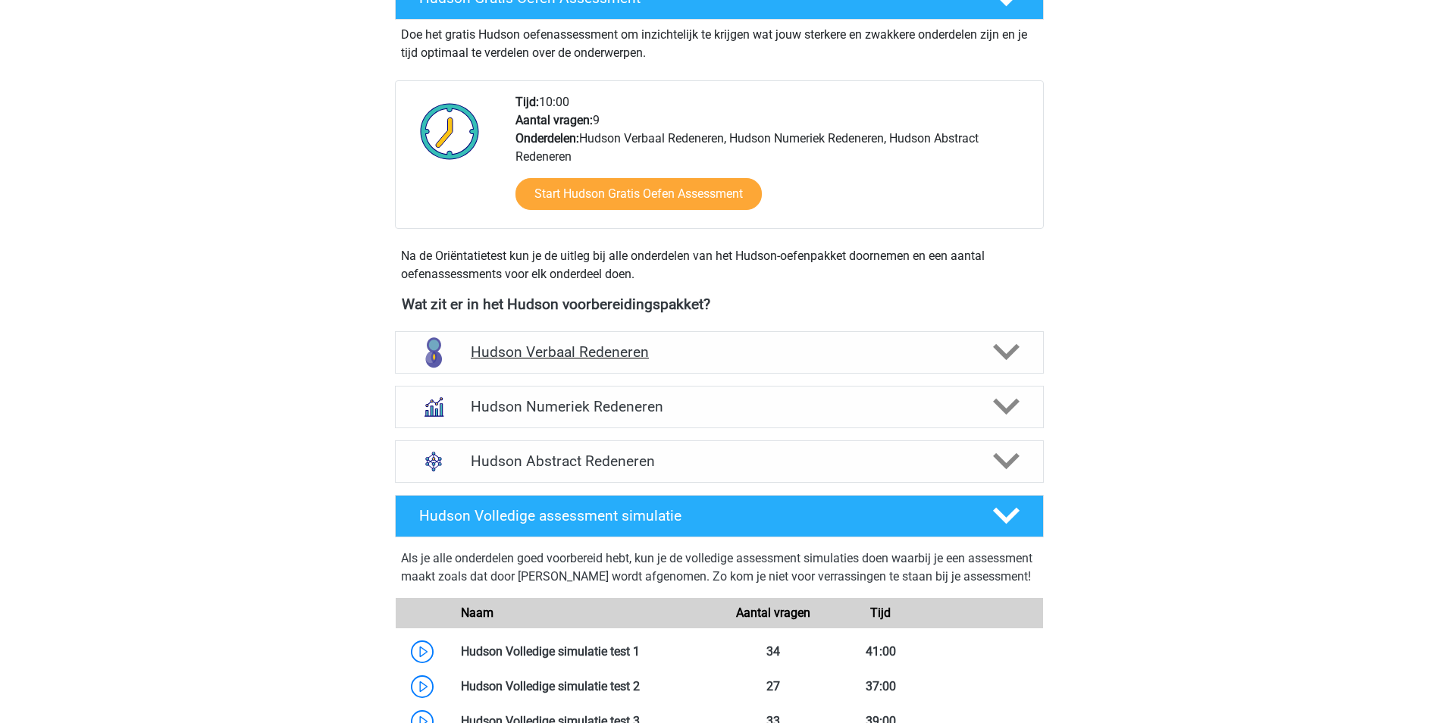
click at [576, 355] on h4 "Hudson Verbaal Redeneren" at bounding box center [719, 351] width 496 height 17
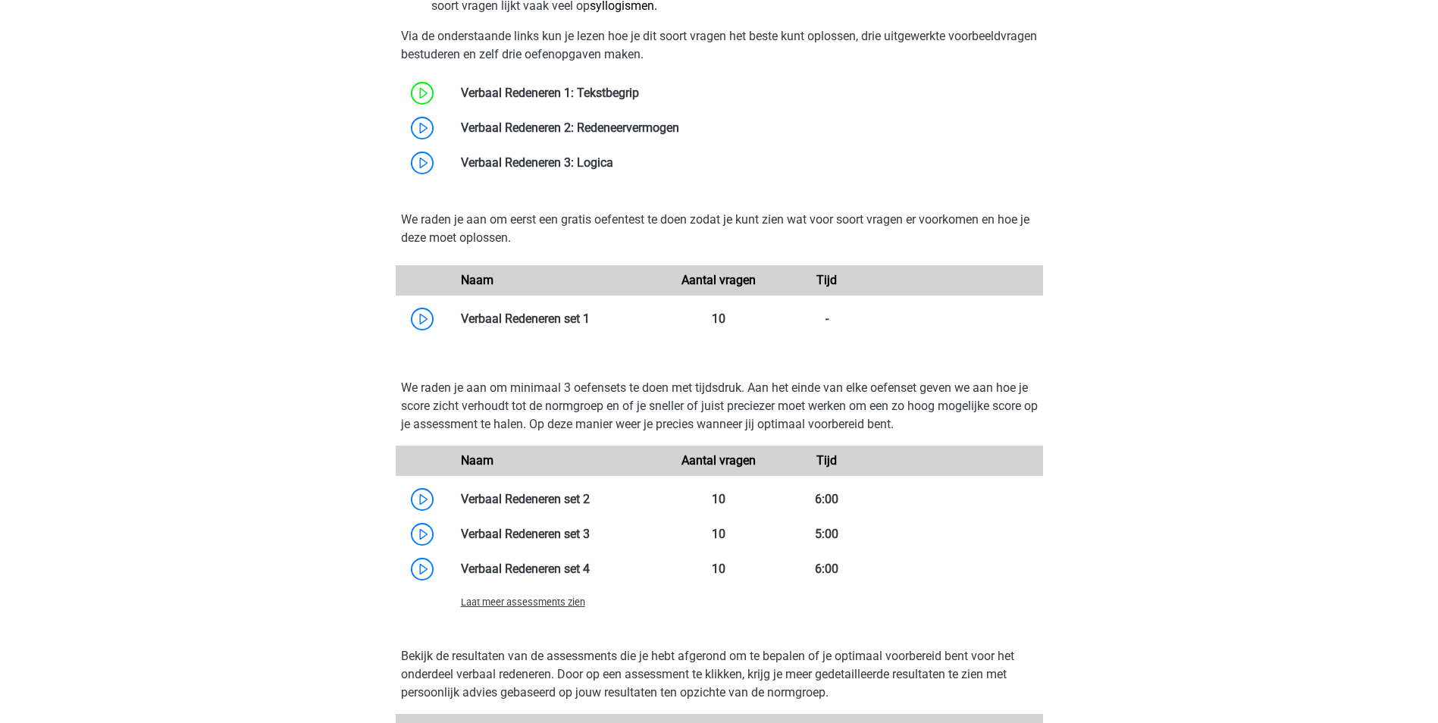
scroll to position [985, 0]
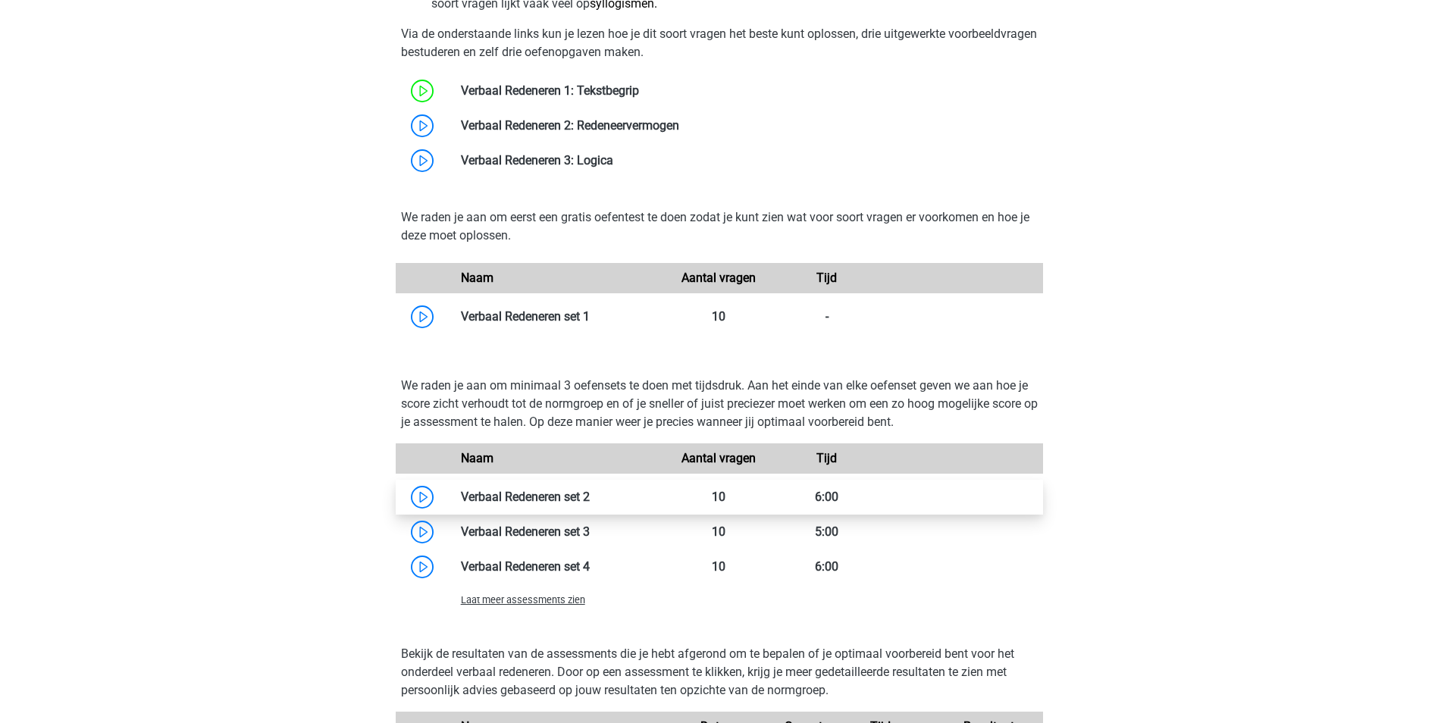
click at [590, 499] on link at bounding box center [590, 497] width 0 height 14
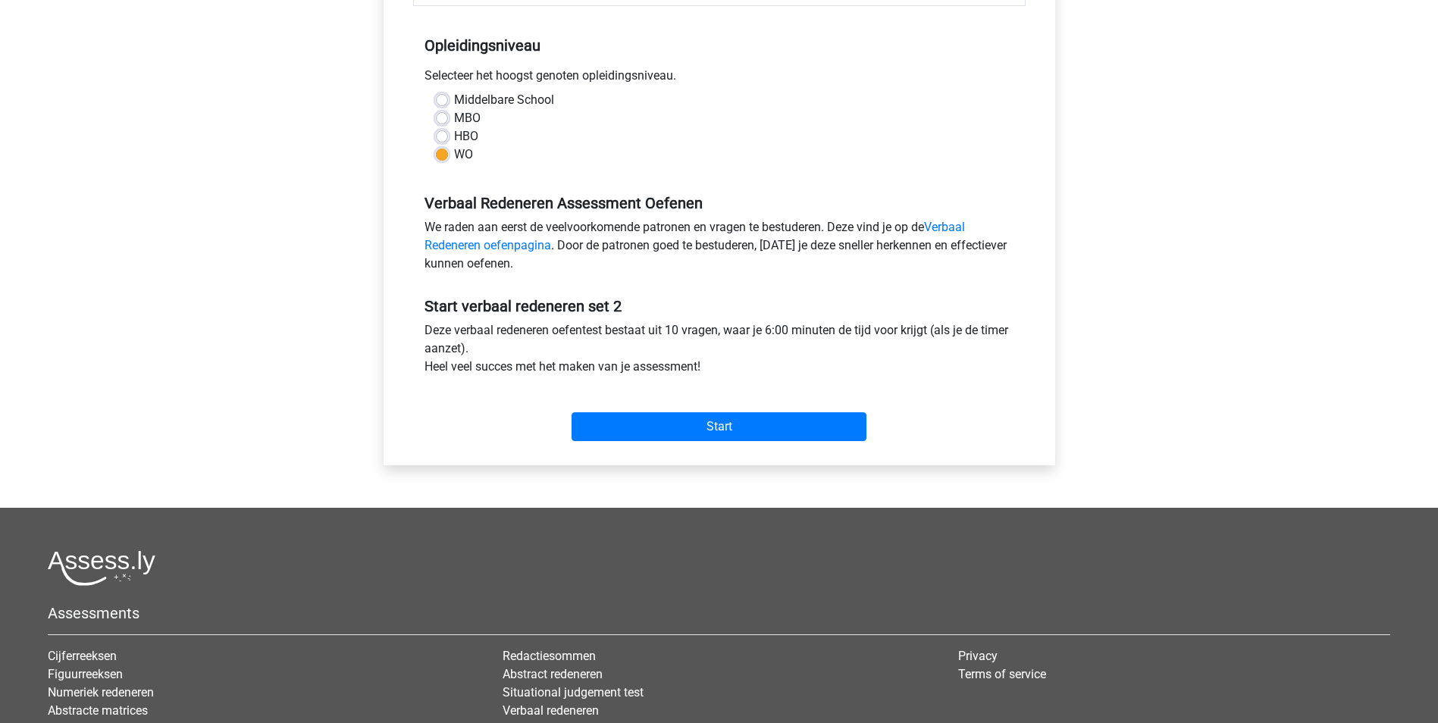
scroll to position [303, 0]
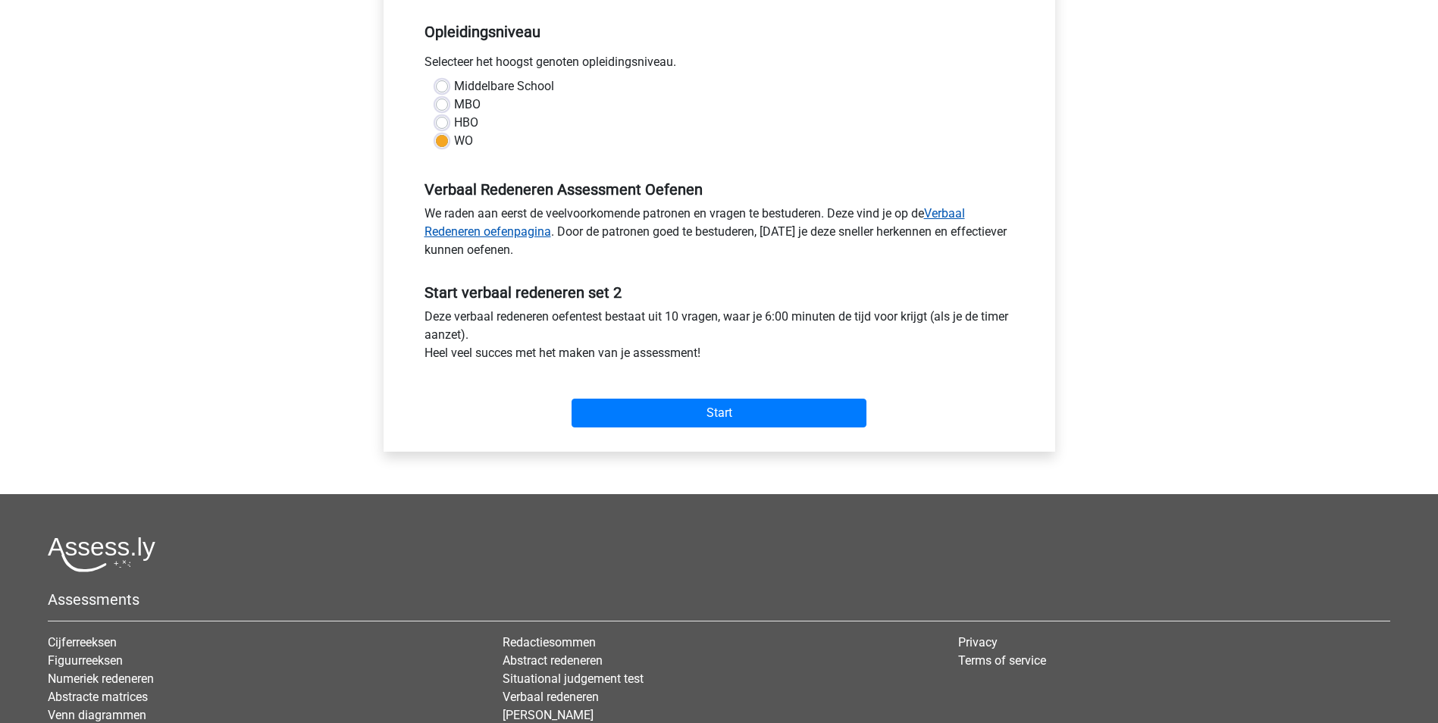
click at [957, 214] on link "Verbaal Redeneren oefenpagina" at bounding box center [694, 222] width 540 height 33
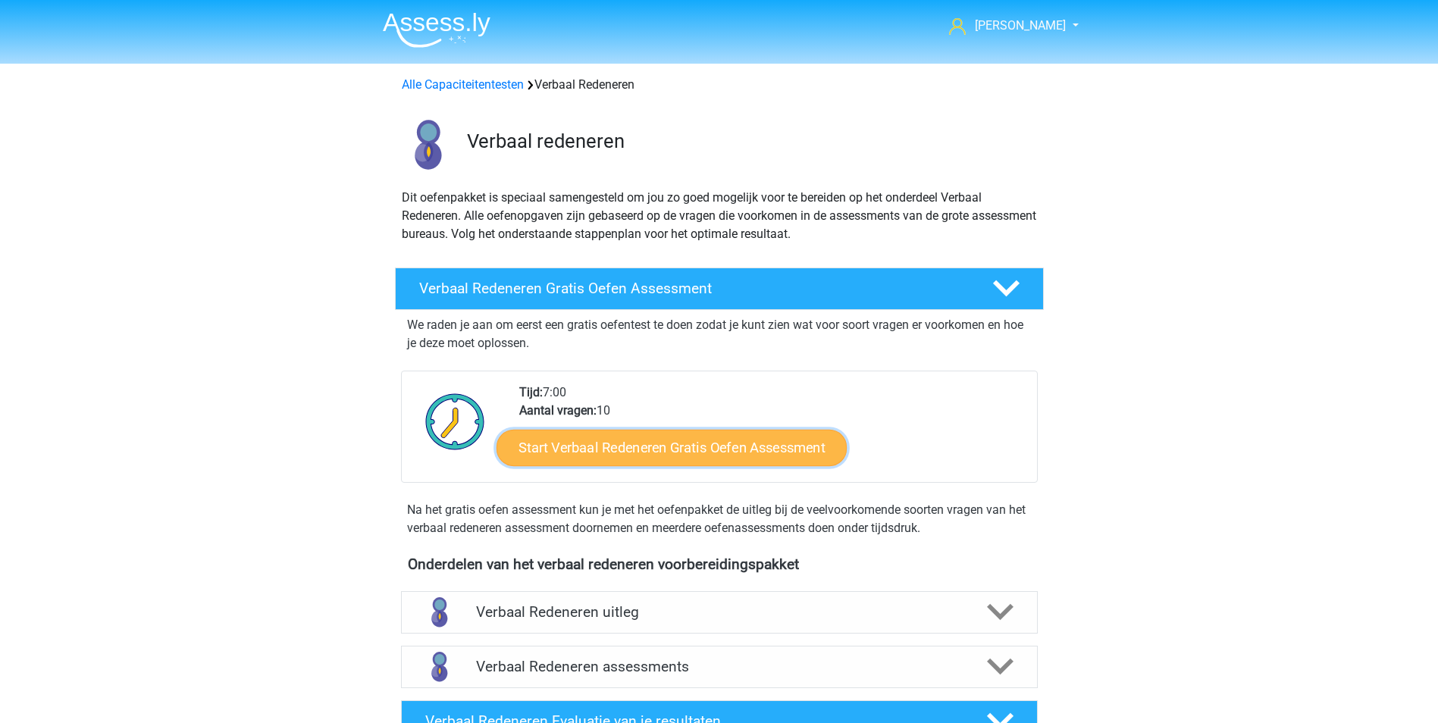
click at [615, 447] on link "Start Verbaal Redeneren Gratis Oefen Assessment" at bounding box center [671, 448] width 350 height 36
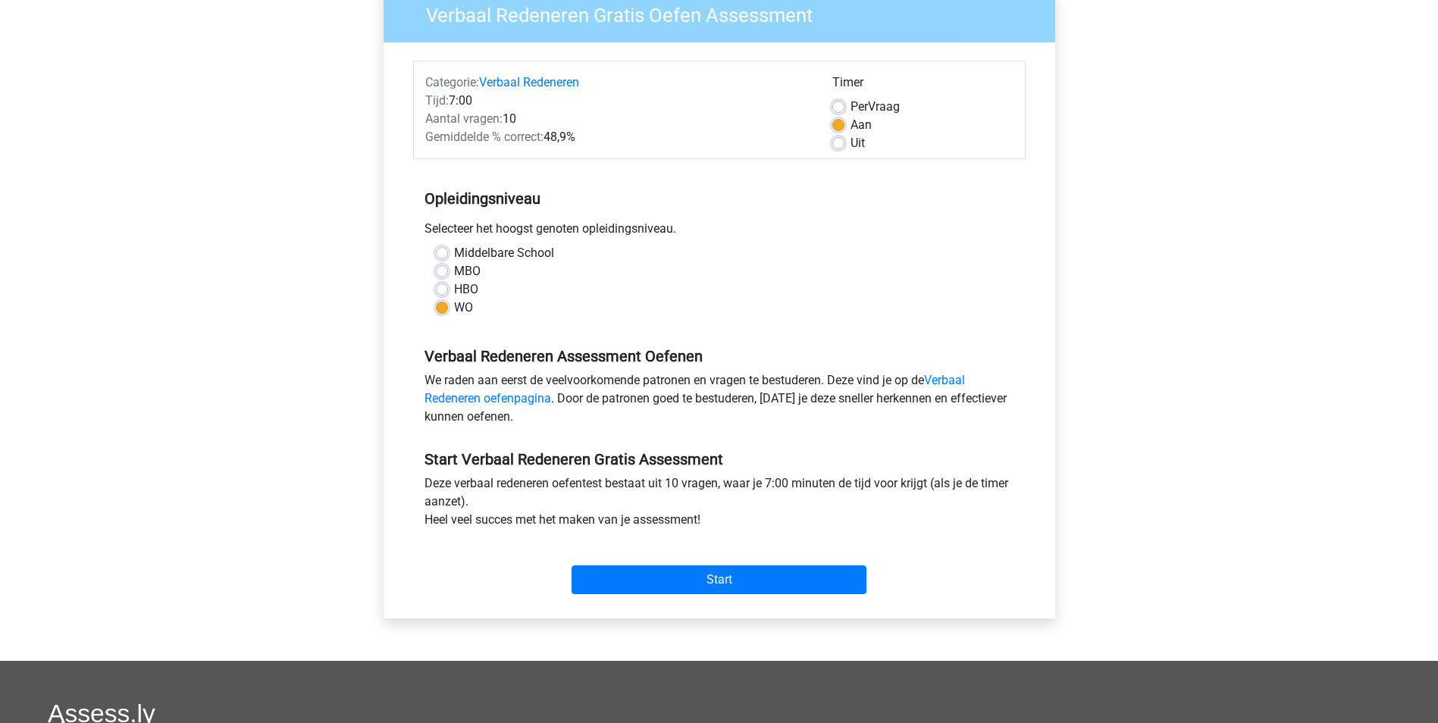
scroll to position [227, 0]
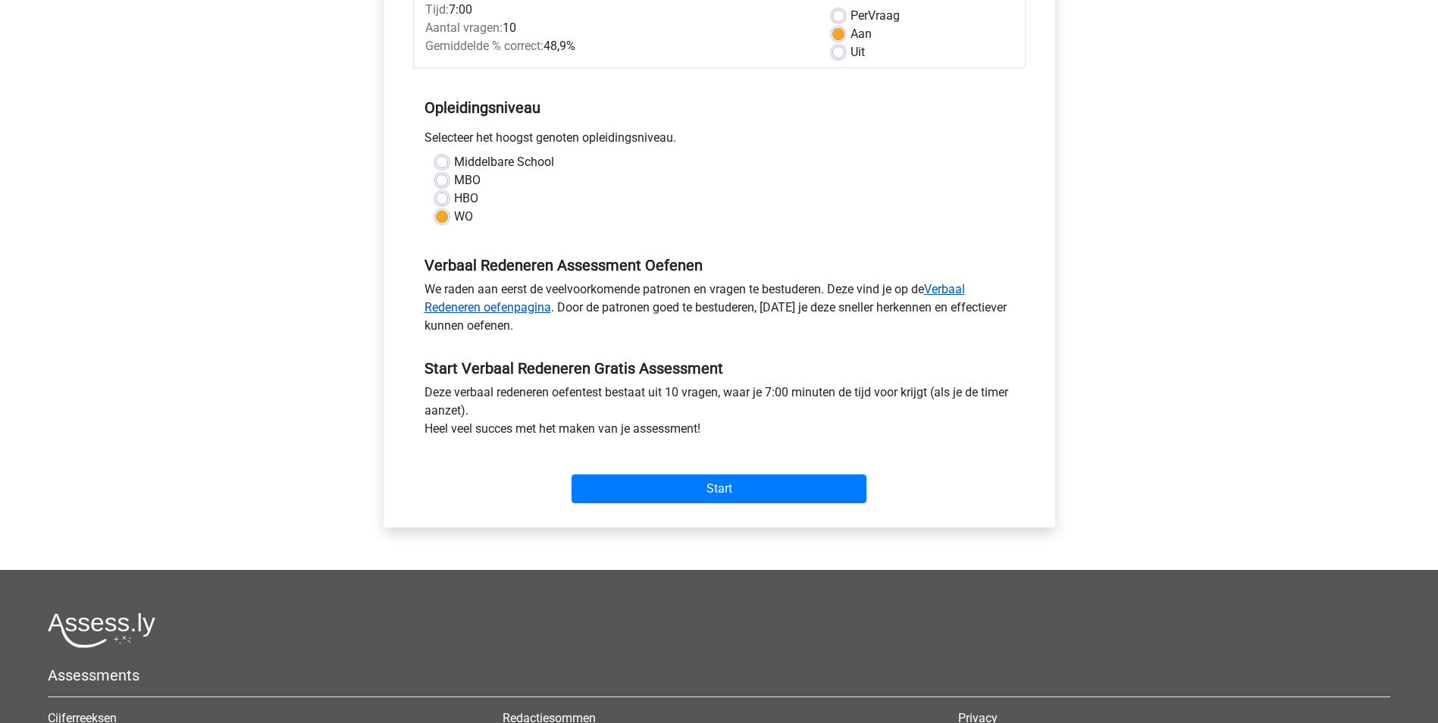
click at [953, 288] on link "Verbaal Redeneren oefenpagina" at bounding box center [694, 298] width 540 height 33
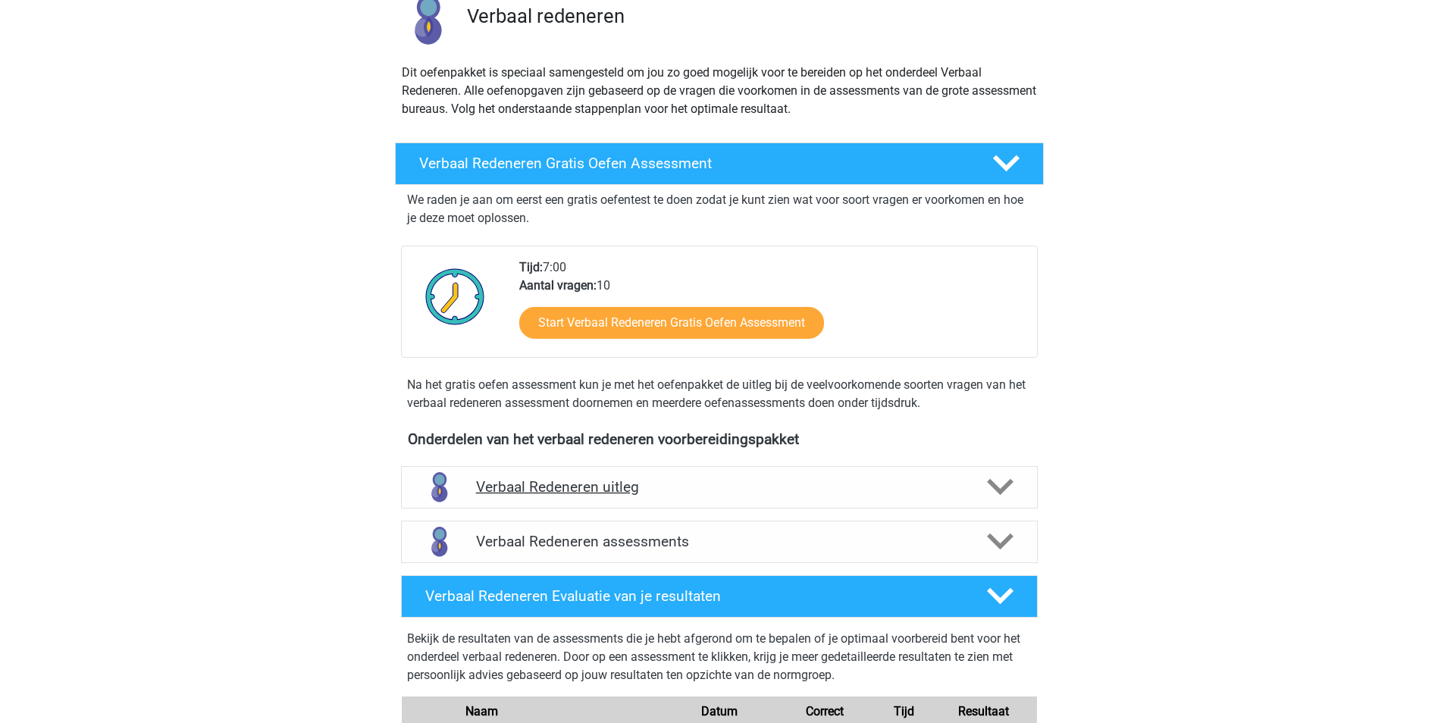
scroll to position [152, 0]
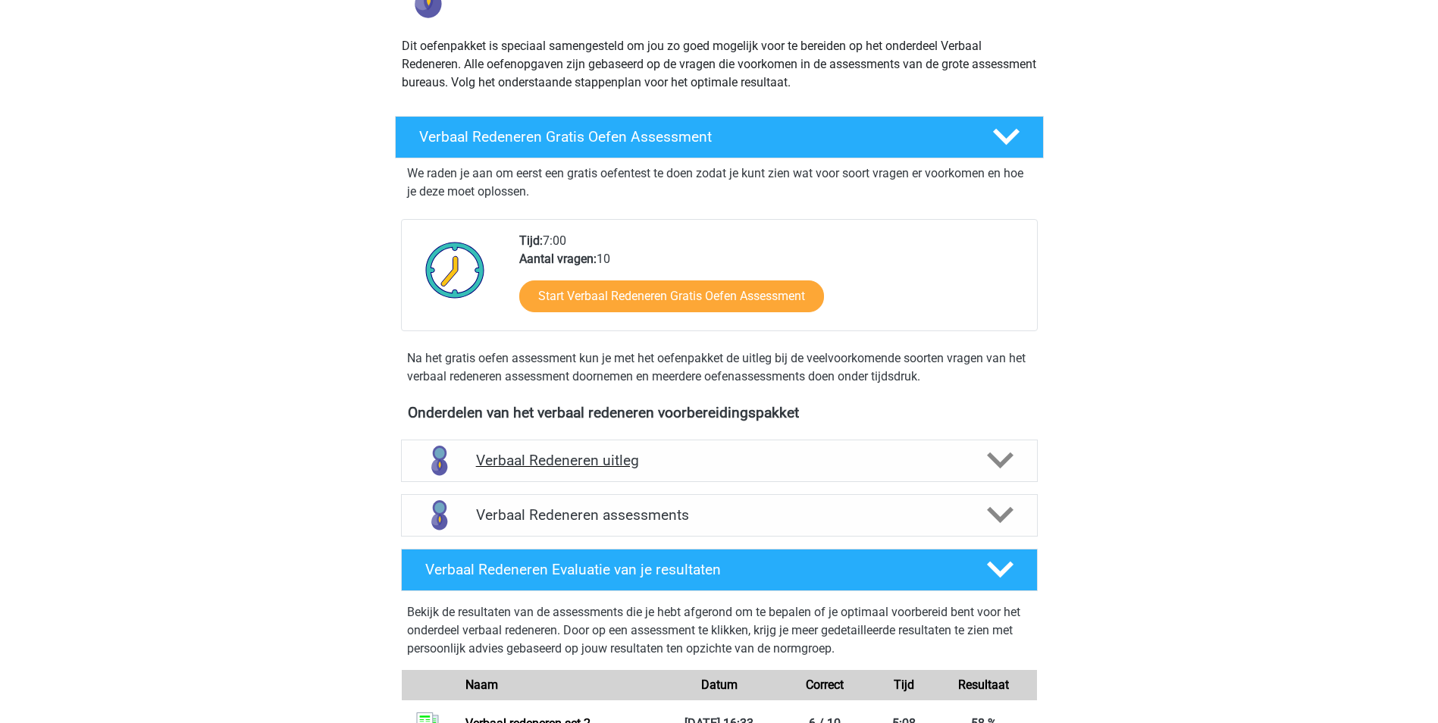
click at [793, 469] on h4 "Verbaal Redeneren uitleg" at bounding box center [719, 460] width 487 height 17
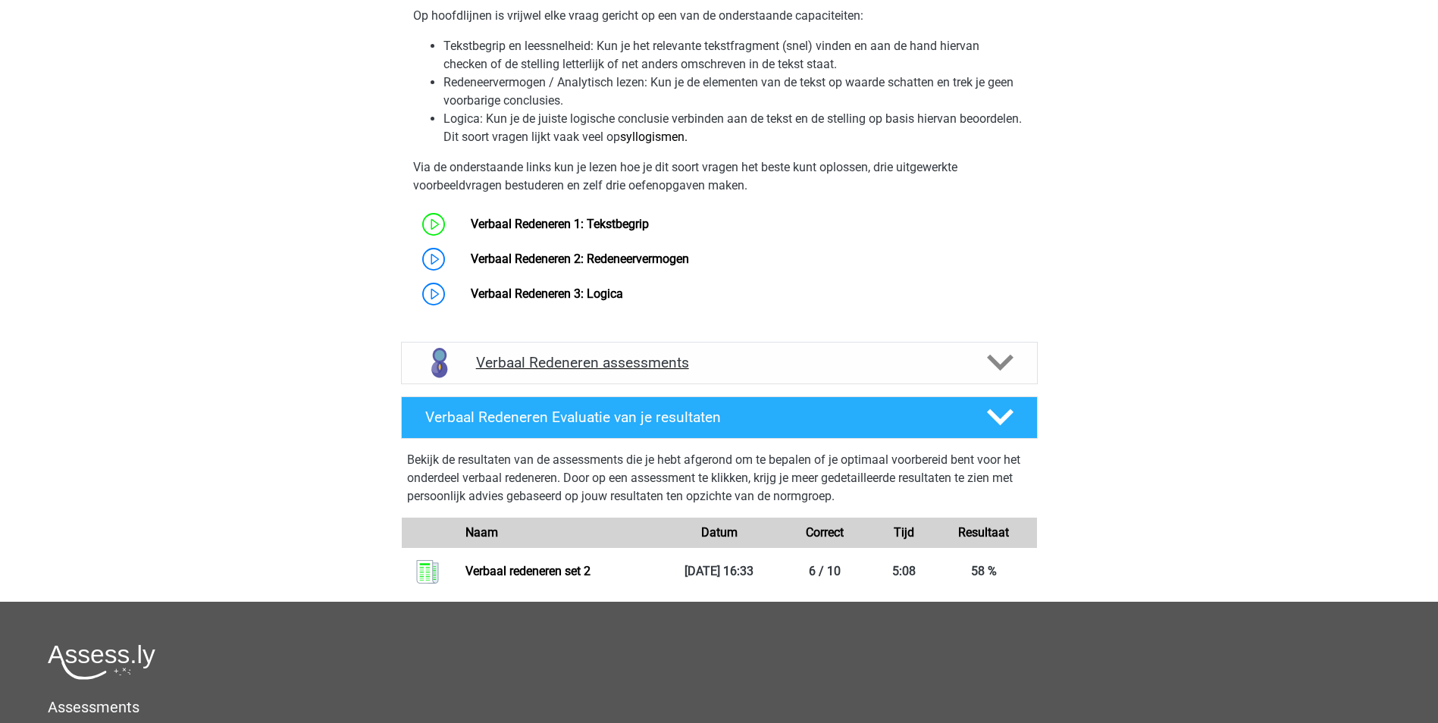
scroll to position [834, 0]
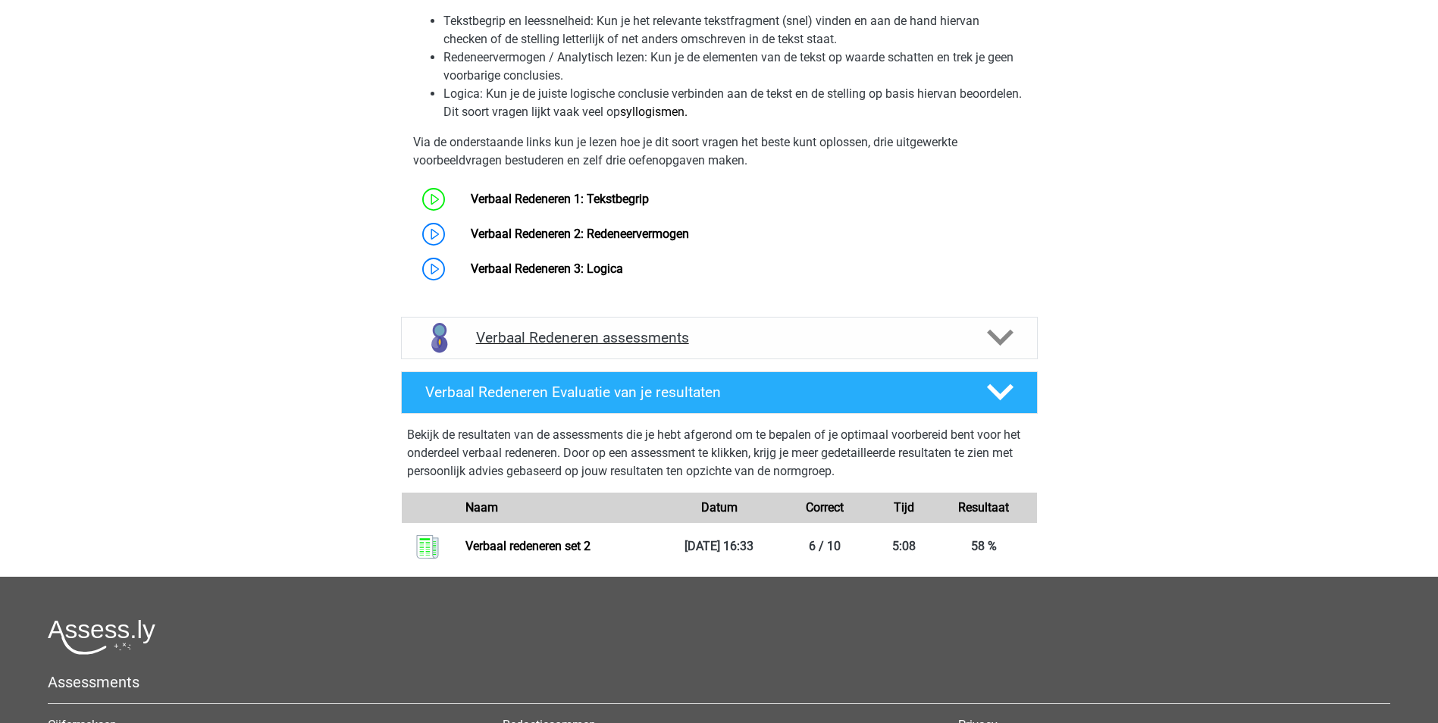
click at [642, 339] on h4 "Verbaal Redeneren assessments" at bounding box center [719, 337] width 487 height 17
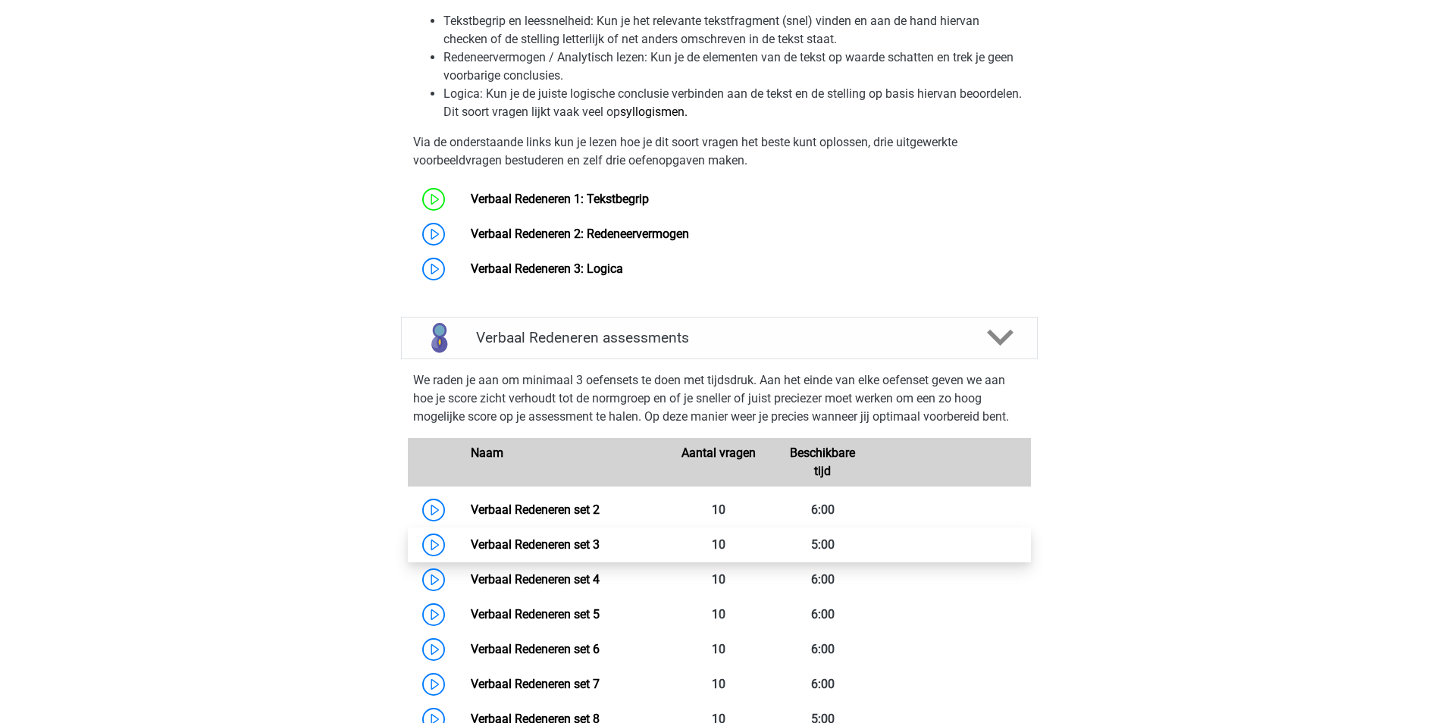
click at [576, 539] on link "Verbaal Redeneren set 3" at bounding box center [535, 544] width 129 height 14
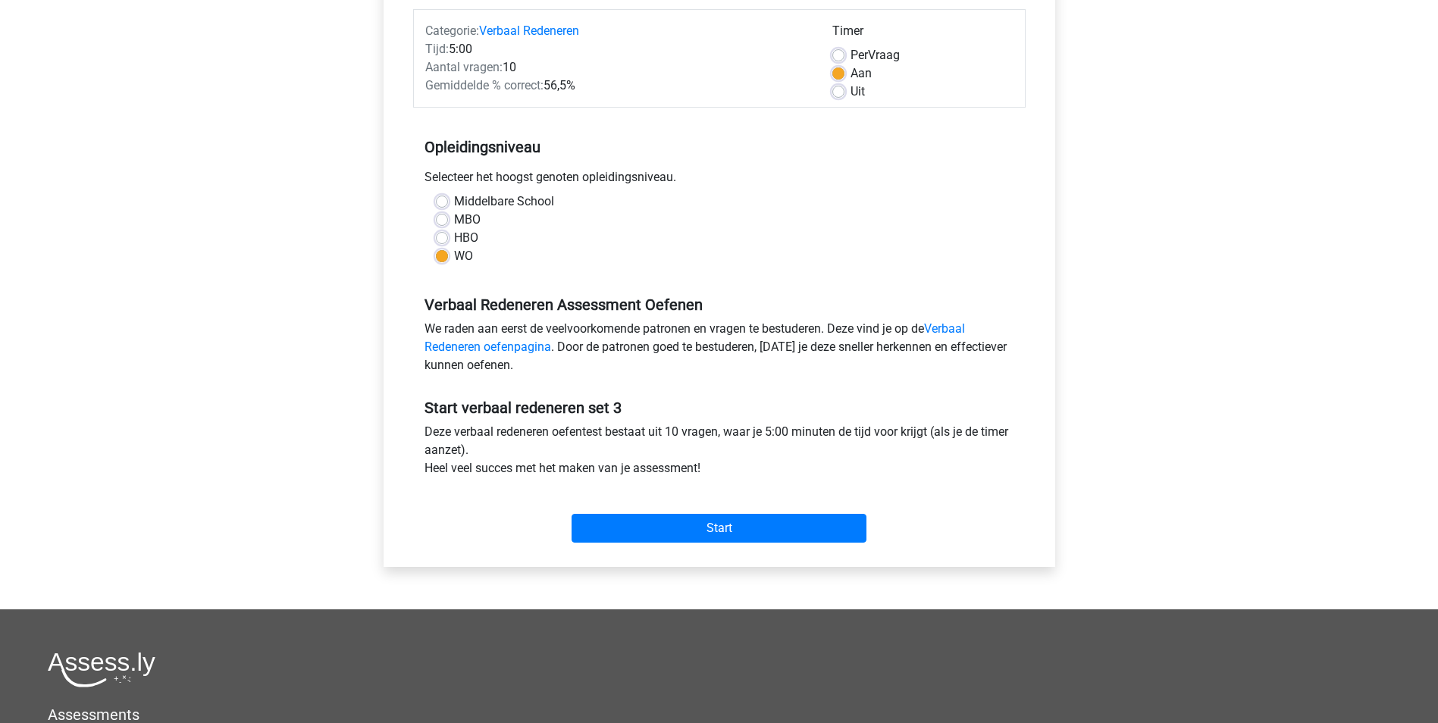
scroll to position [227, 0]
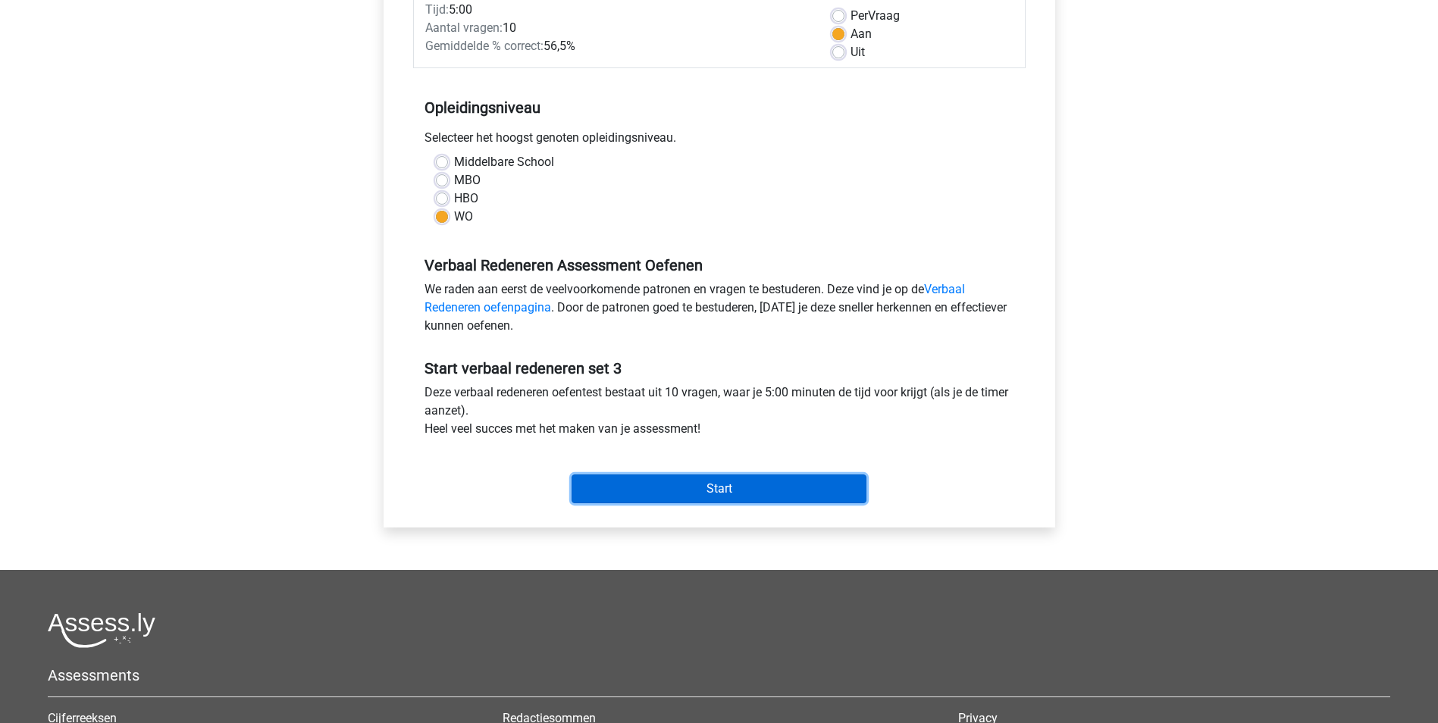
click at [725, 488] on input "Start" at bounding box center [718, 488] width 295 height 29
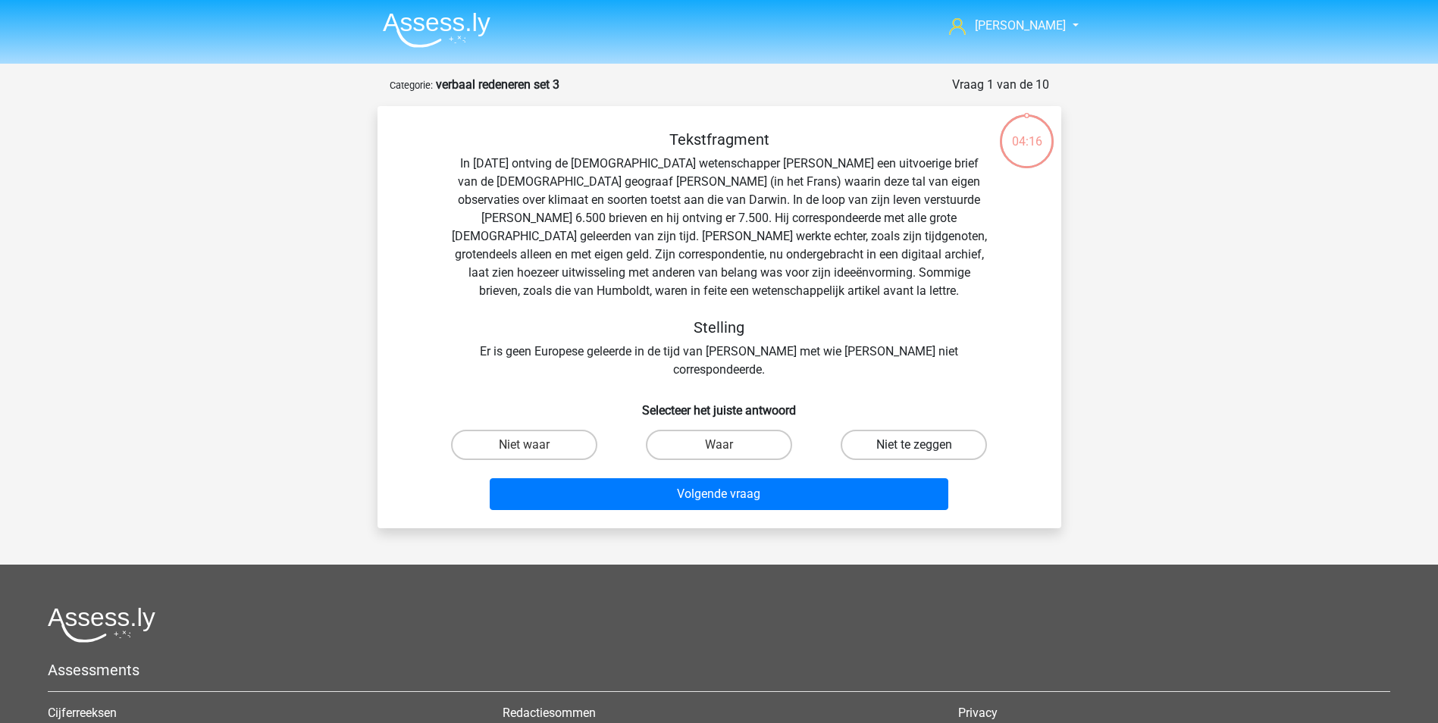
click at [949, 430] on label "Niet te zeggen" at bounding box center [913, 445] width 146 height 30
click at [924, 445] on input "Niet te zeggen" at bounding box center [919, 450] width 10 height 10
radio input "true"
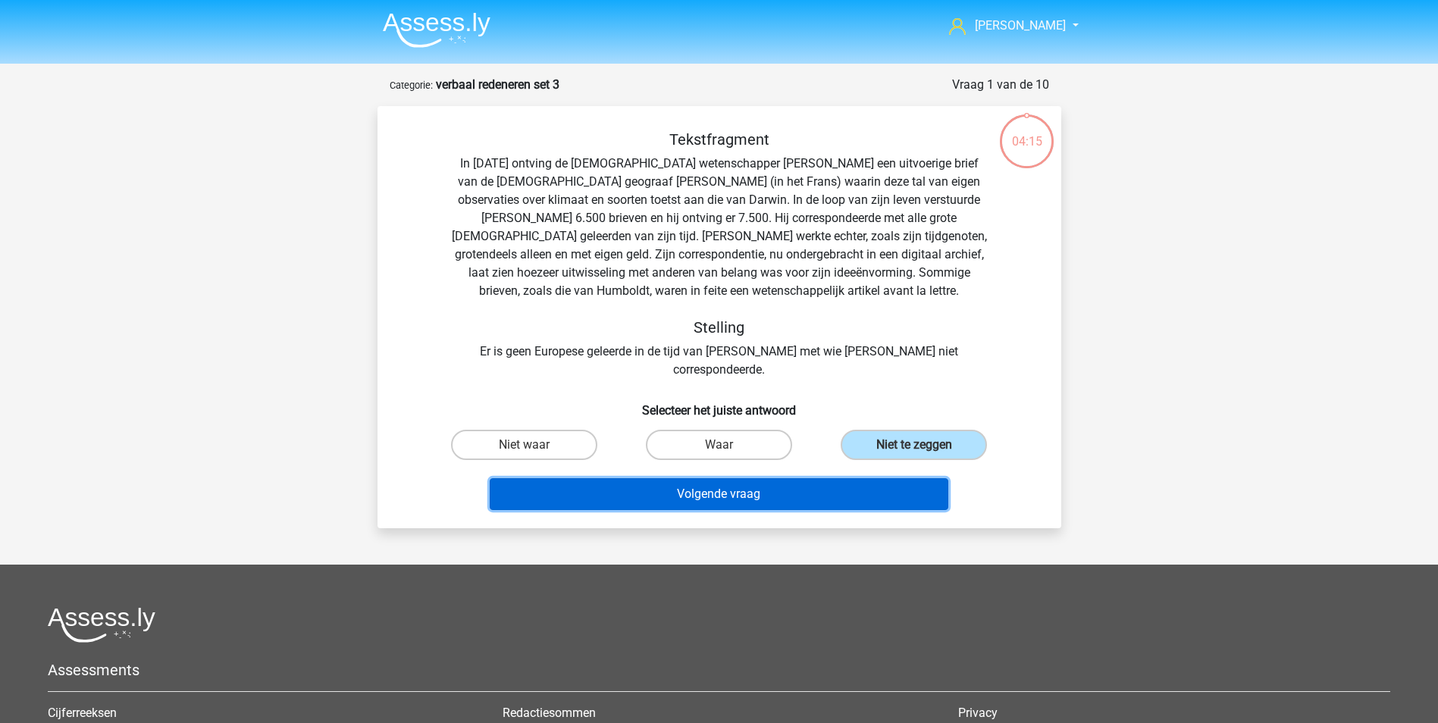
click at [761, 478] on button "Volgende vraag" at bounding box center [719, 494] width 459 height 32
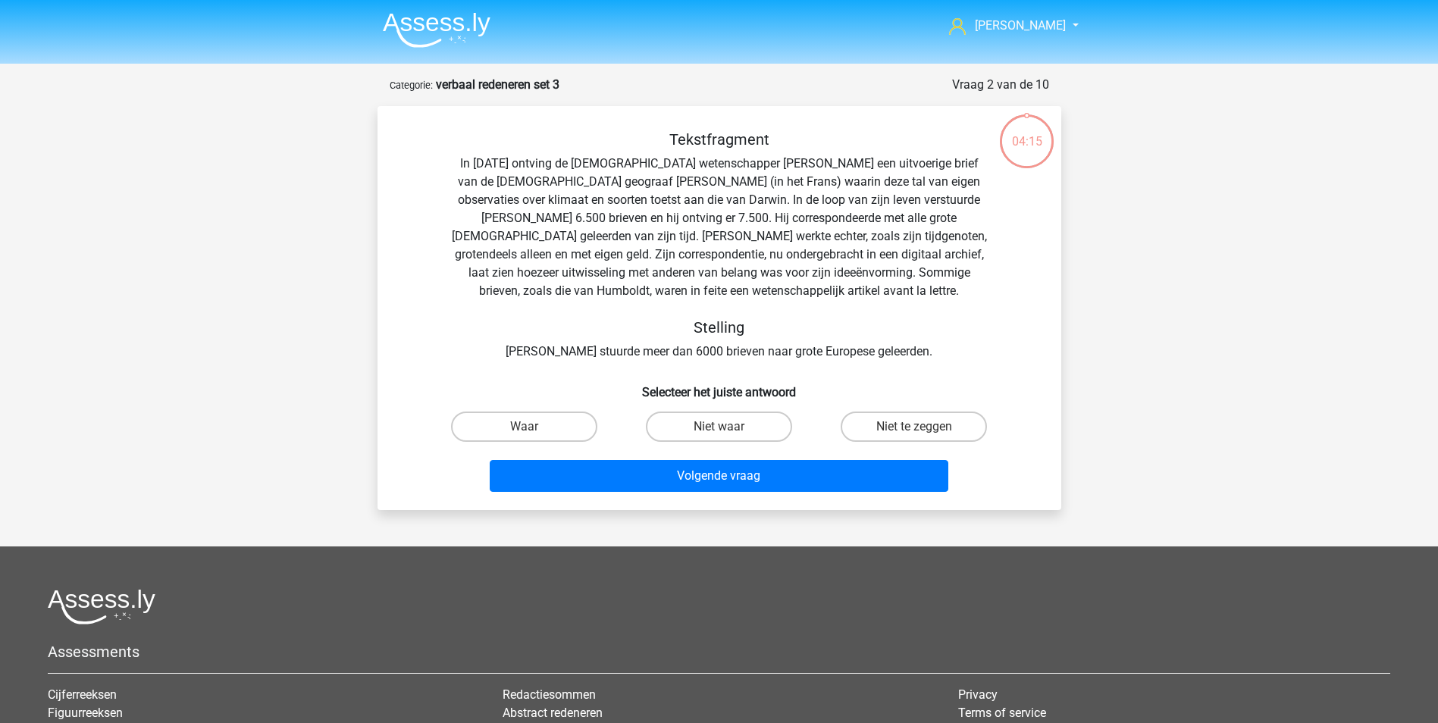
scroll to position [76, 0]
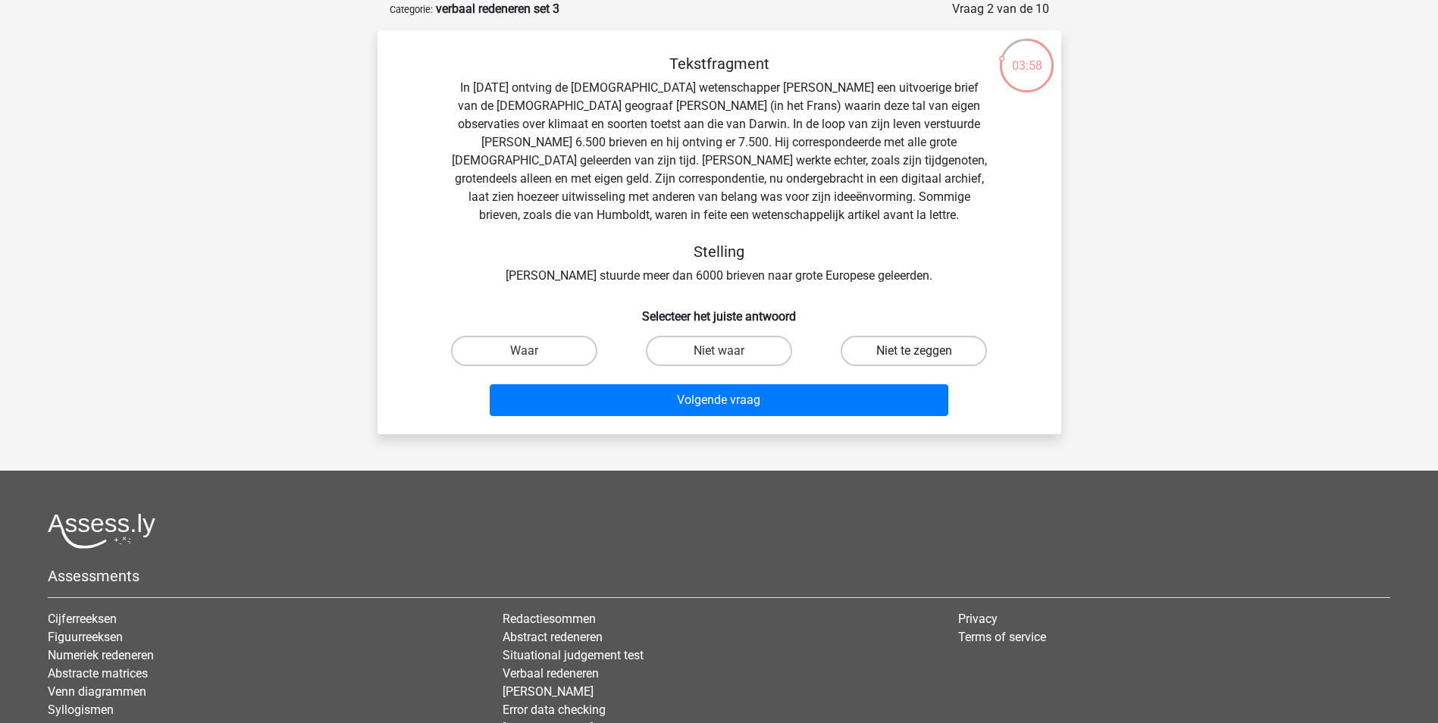
click at [908, 352] on label "Niet te zeggen" at bounding box center [913, 351] width 146 height 30
click at [914, 352] on input "Niet te zeggen" at bounding box center [919, 356] width 10 height 10
radio input "true"
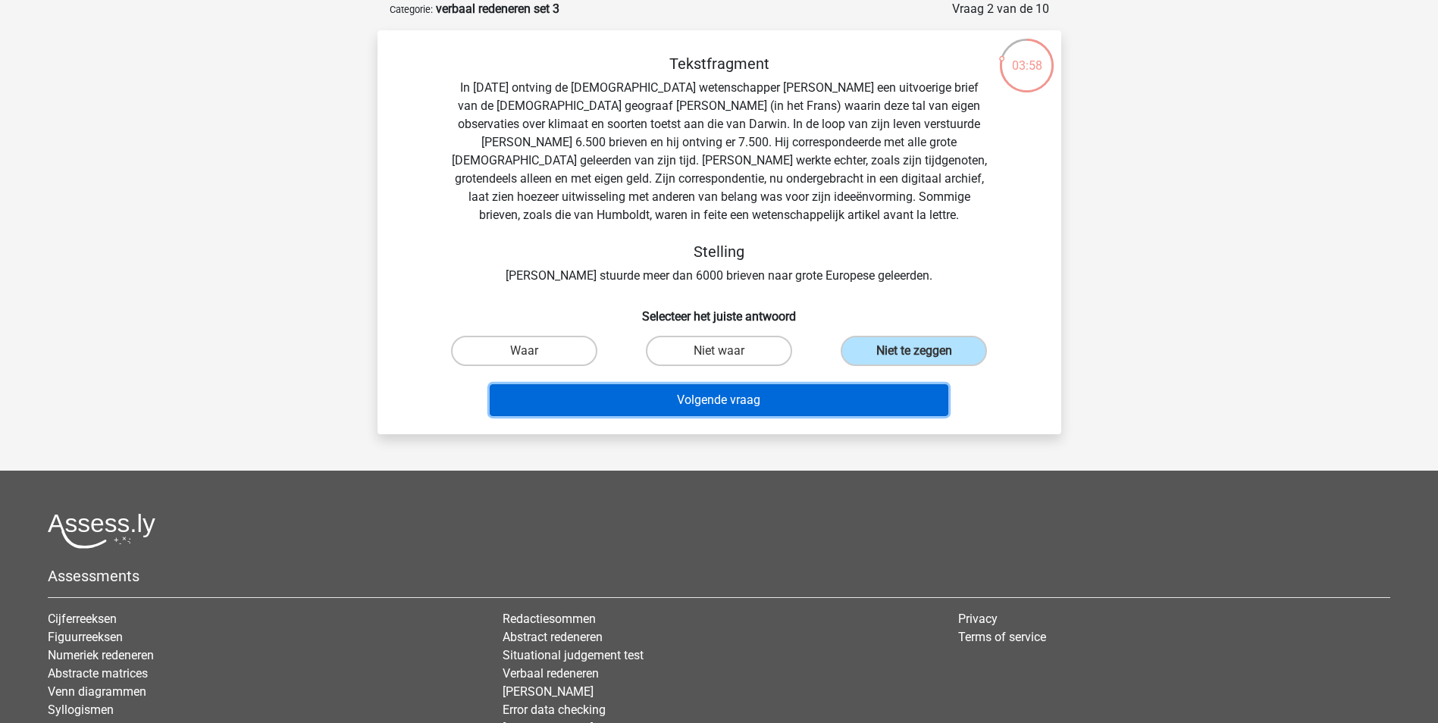
click at [750, 402] on button "Volgende vraag" at bounding box center [719, 400] width 459 height 32
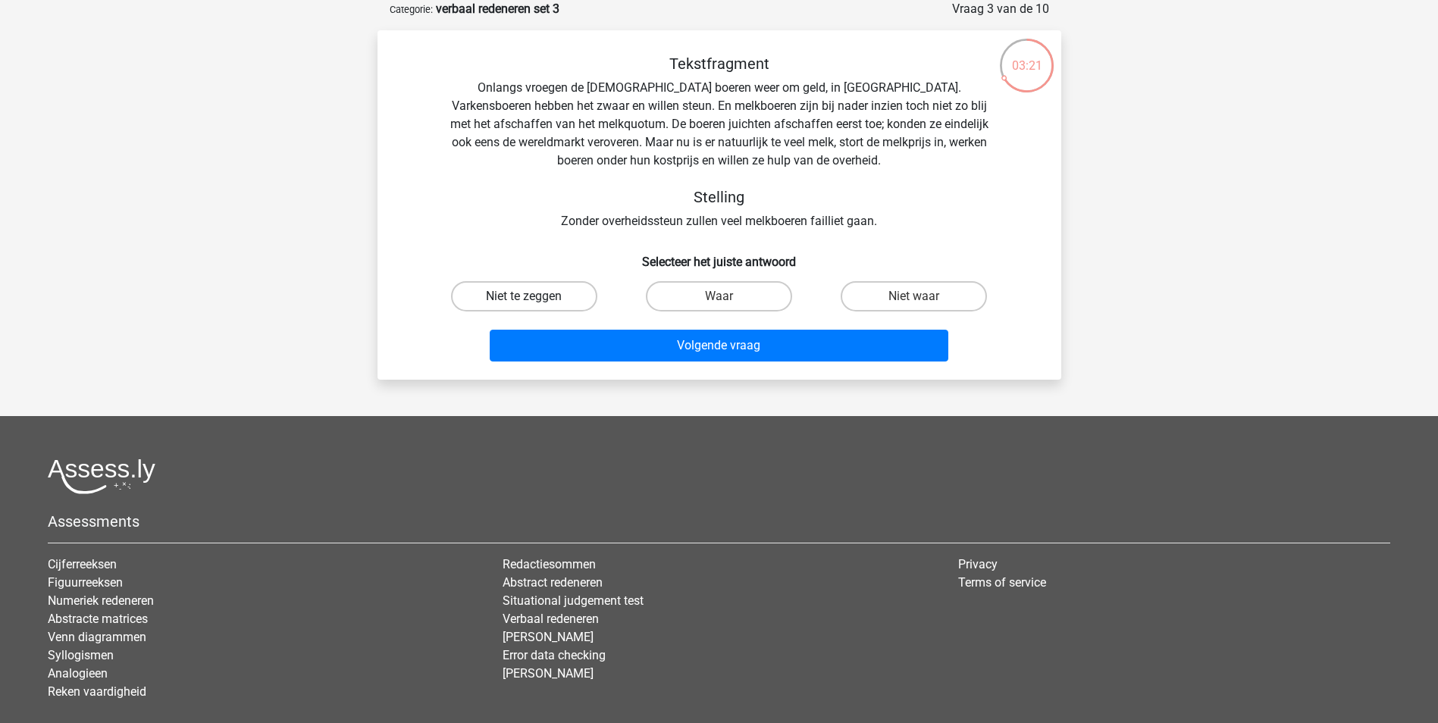
click at [522, 300] on label "Niet te zeggen" at bounding box center [524, 296] width 146 height 30
click at [524, 300] on input "Niet te zeggen" at bounding box center [529, 301] width 10 height 10
radio input "true"
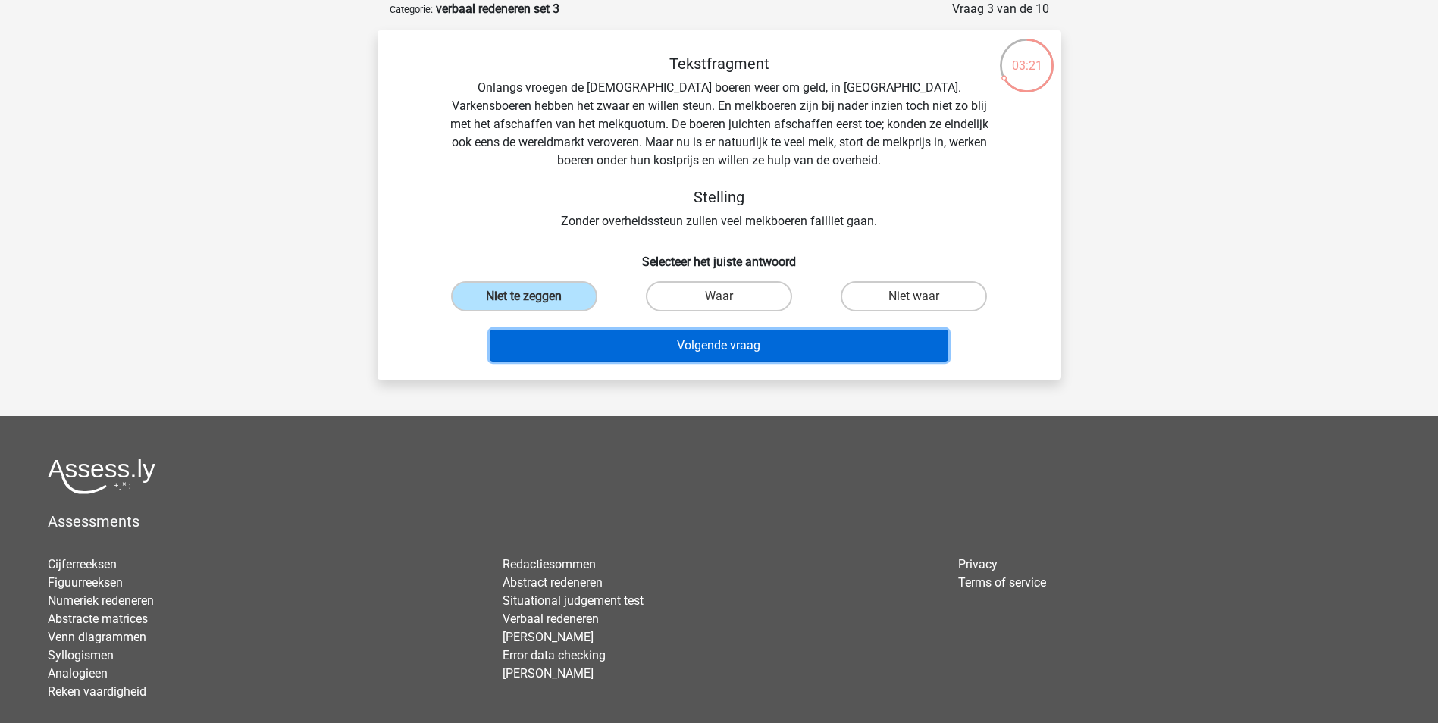
click at [673, 352] on button "Volgende vraag" at bounding box center [719, 346] width 459 height 32
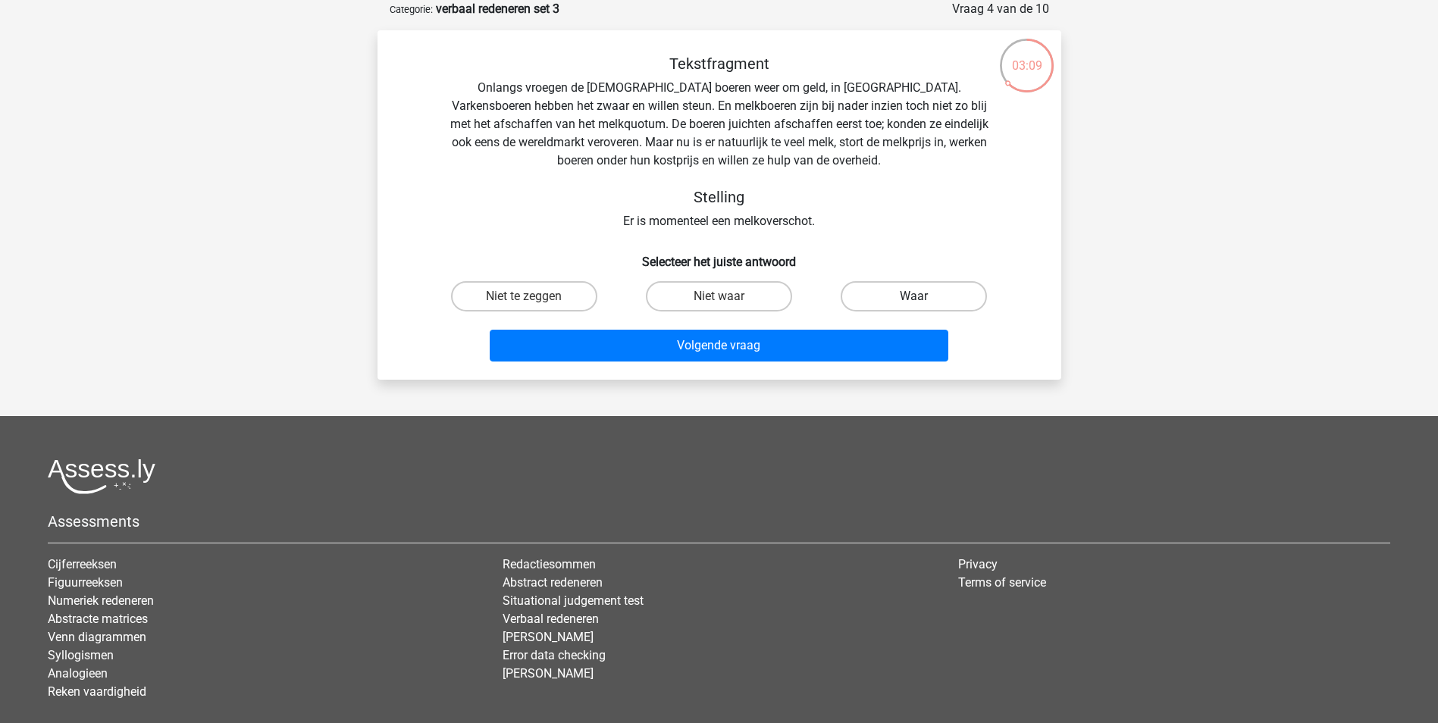
click at [885, 298] on label "Waar" at bounding box center [913, 296] width 146 height 30
click at [914, 298] on input "Waar" at bounding box center [919, 301] width 10 height 10
radio input "true"
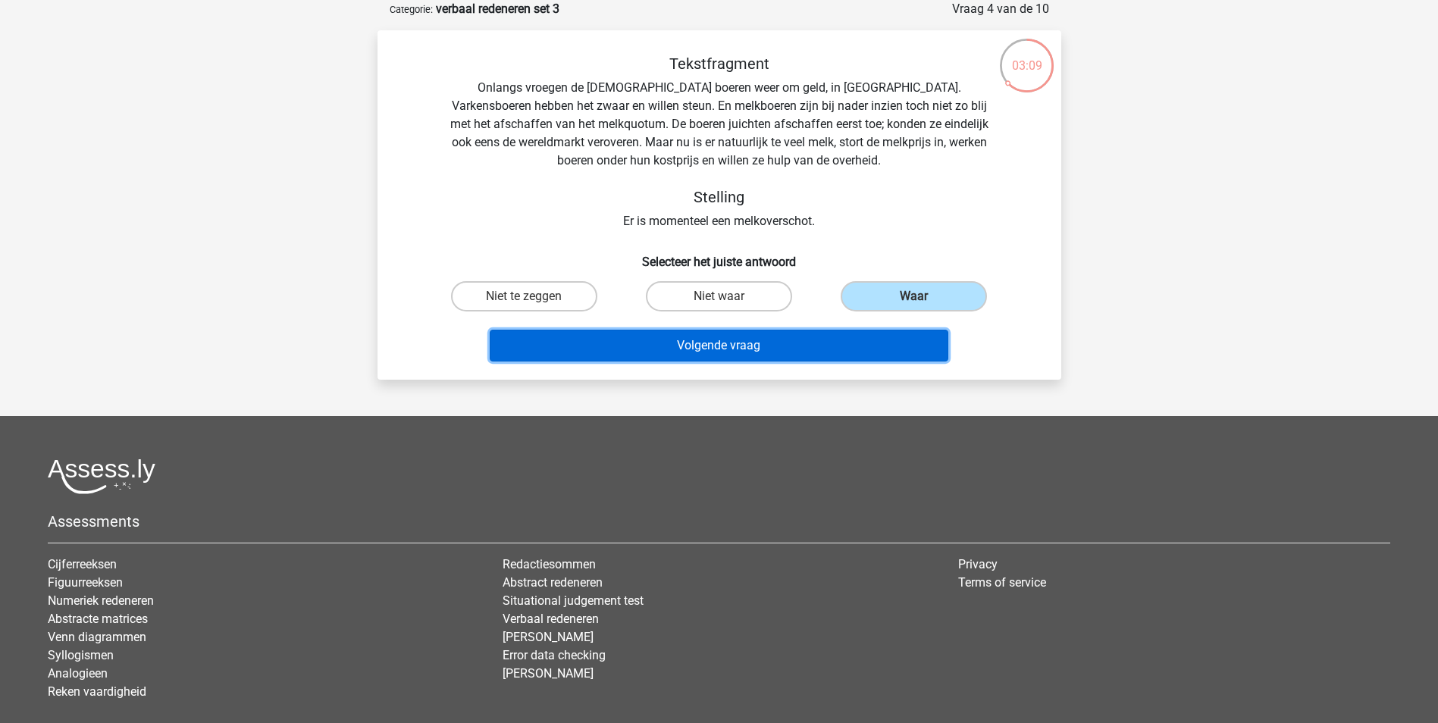
click at [781, 352] on button "Volgende vraag" at bounding box center [719, 346] width 459 height 32
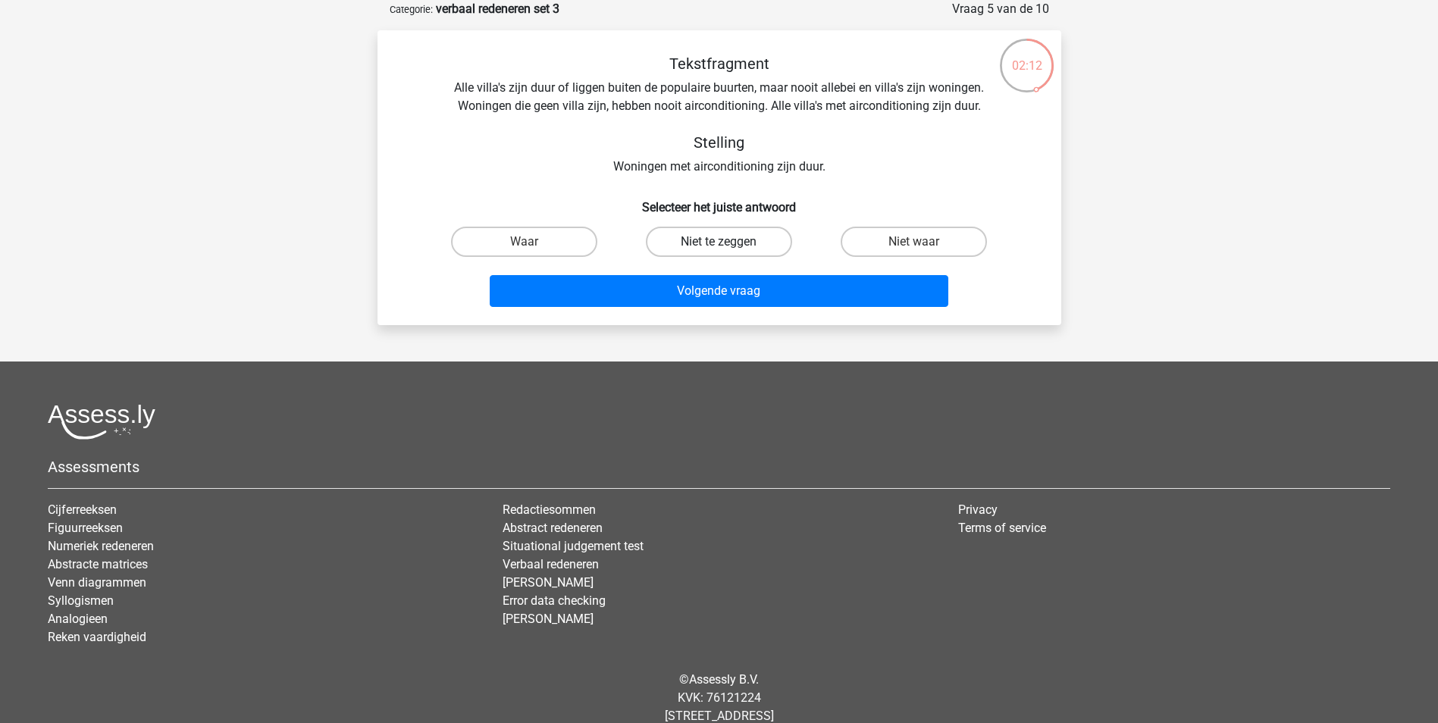
click at [741, 245] on label "Niet te zeggen" at bounding box center [719, 242] width 146 height 30
click at [728, 245] on input "Niet te zeggen" at bounding box center [723, 247] width 10 height 10
radio input "true"
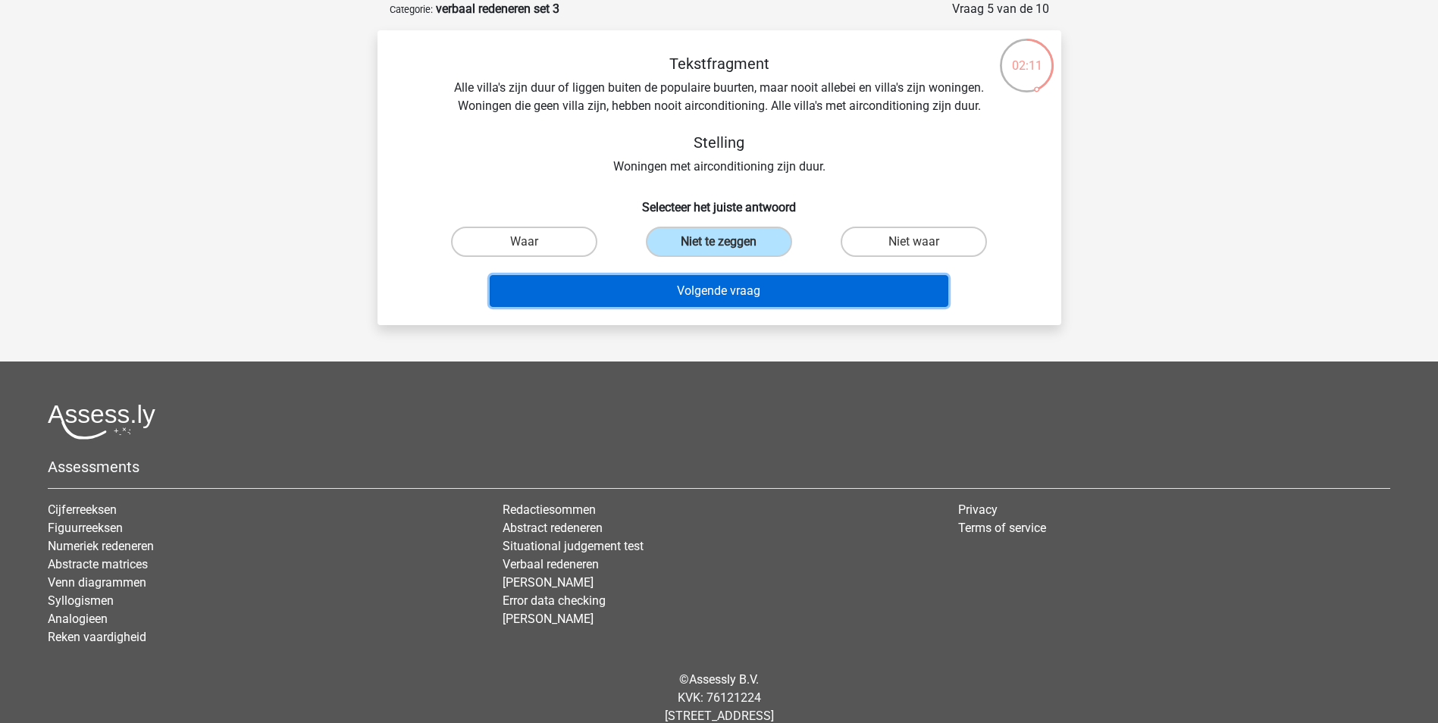
click at [740, 286] on button "Volgende vraag" at bounding box center [719, 291] width 459 height 32
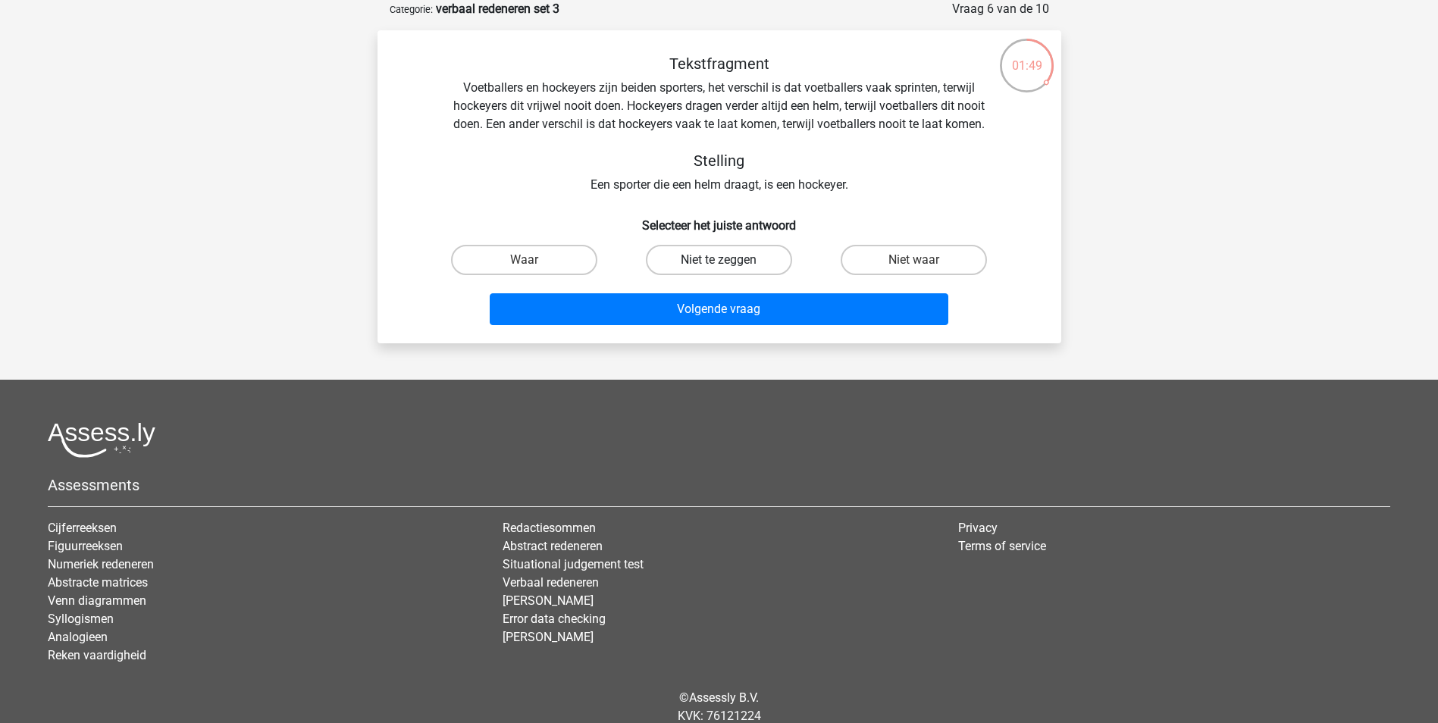
click at [699, 262] on label "Niet te zeggen" at bounding box center [719, 260] width 146 height 30
click at [718, 262] on input "Niet te zeggen" at bounding box center [723, 265] width 10 height 10
radio input "true"
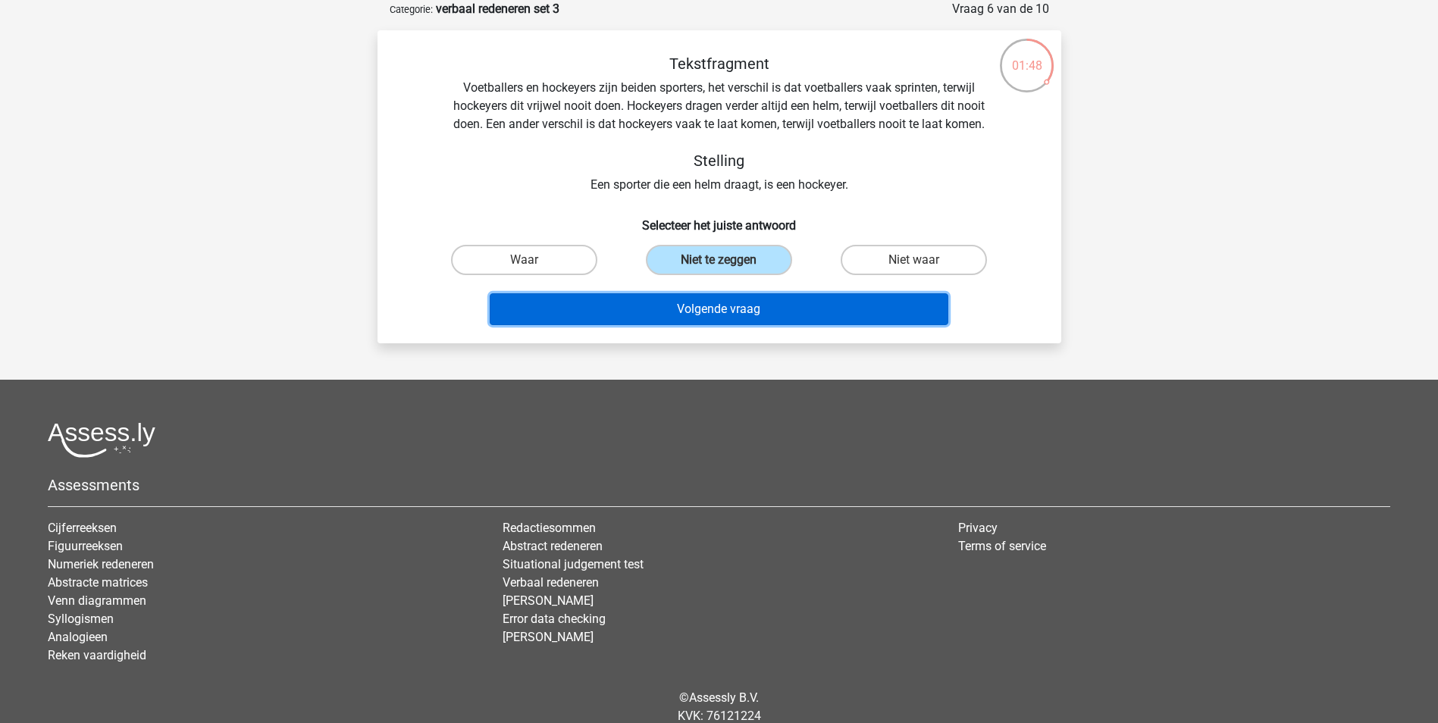
click at [706, 316] on button "Volgende vraag" at bounding box center [719, 309] width 459 height 32
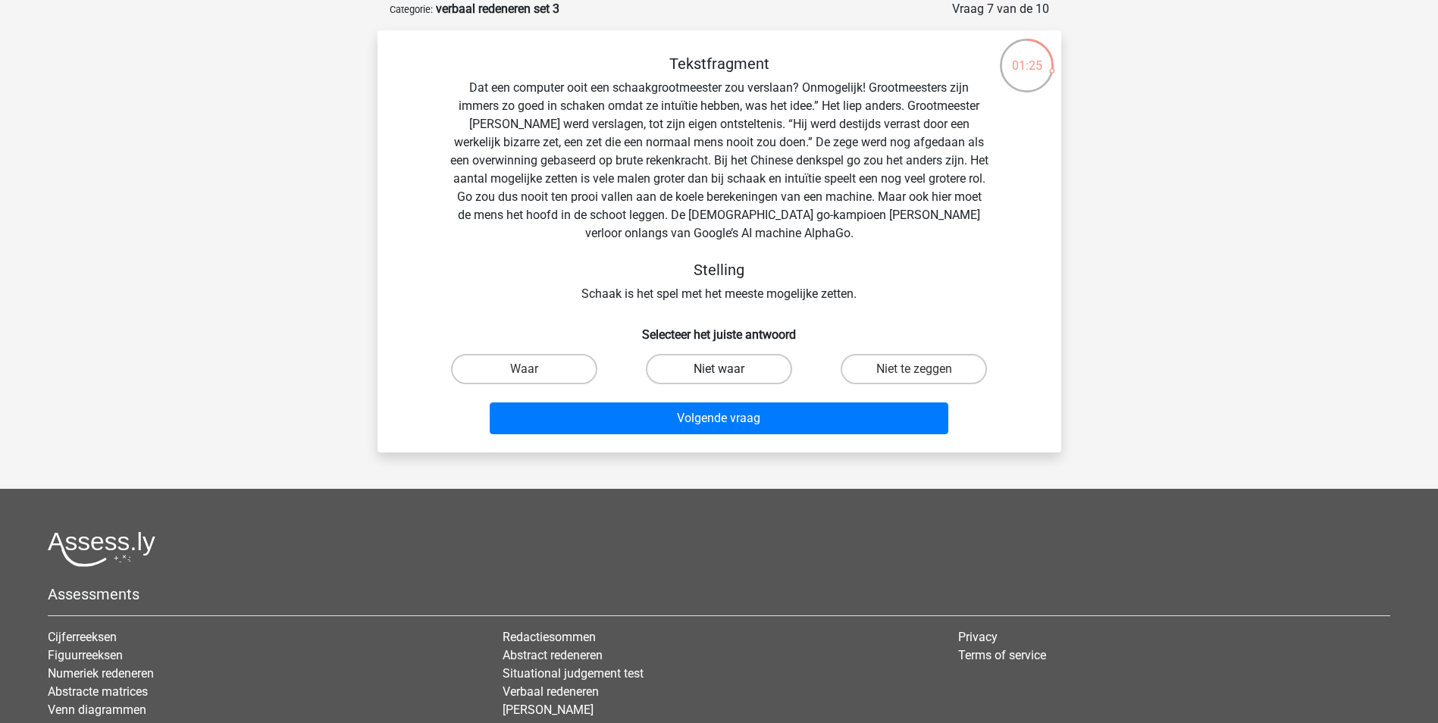
click at [717, 371] on label "Niet waar" at bounding box center [719, 369] width 146 height 30
click at [718, 371] on input "Niet waar" at bounding box center [723, 374] width 10 height 10
radio input "true"
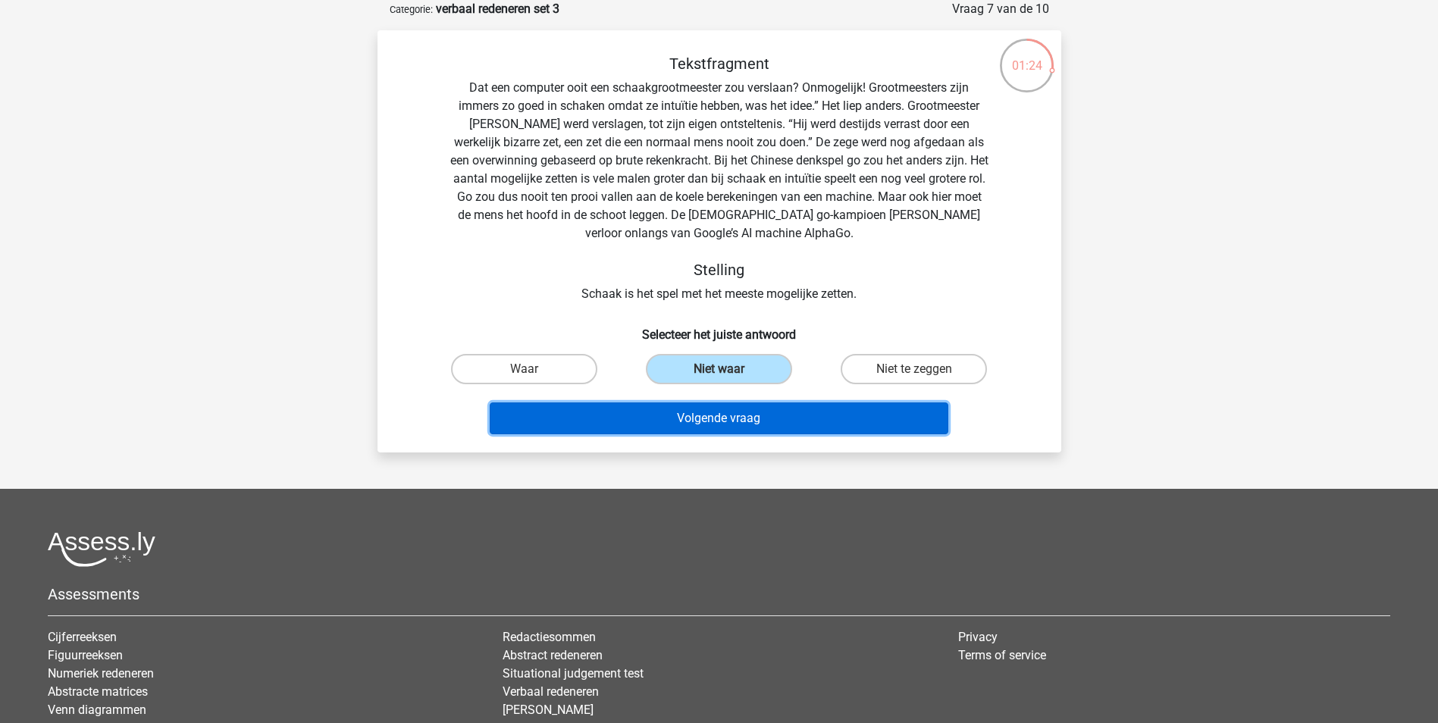
click at [729, 424] on button "Volgende vraag" at bounding box center [719, 418] width 459 height 32
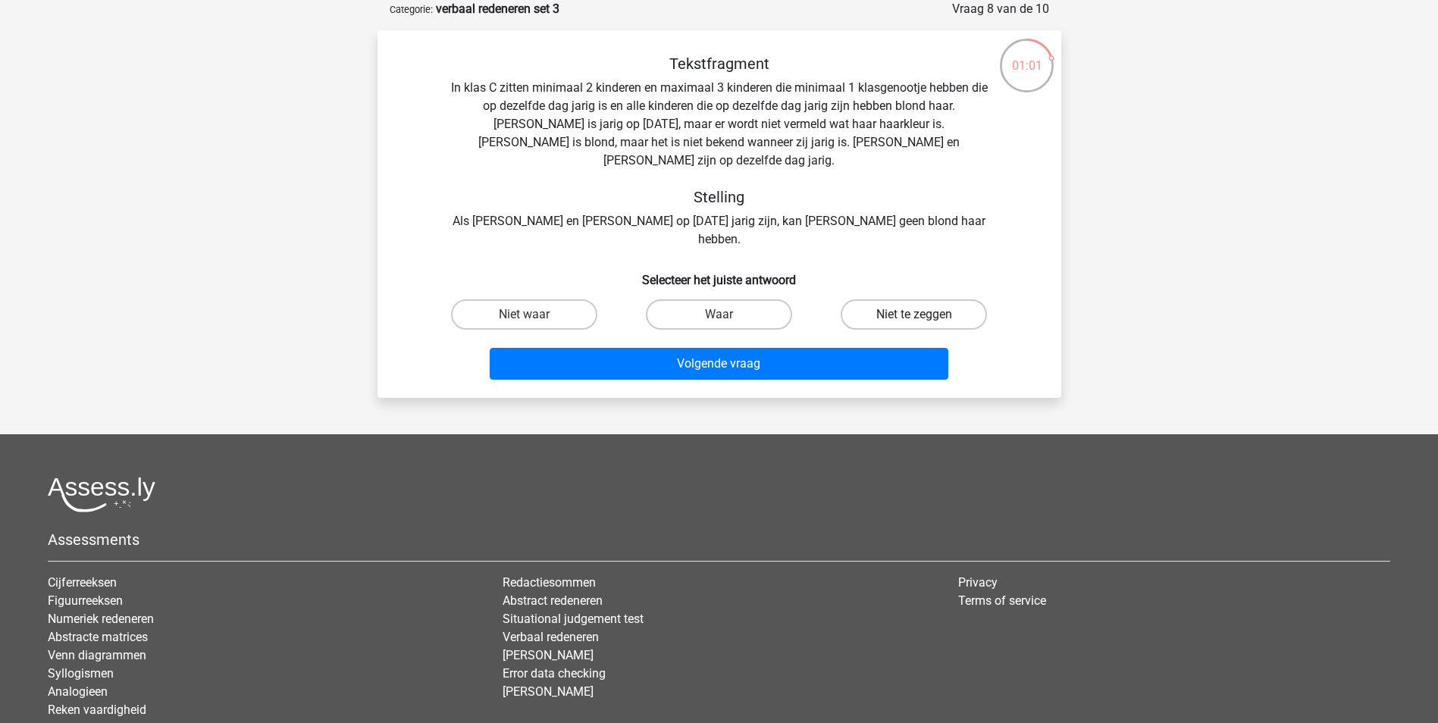
click at [900, 299] on label "Niet te zeggen" at bounding box center [913, 314] width 146 height 30
click at [914, 315] on input "Niet te zeggen" at bounding box center [919, 320] width 10 height 10
radio input "true"
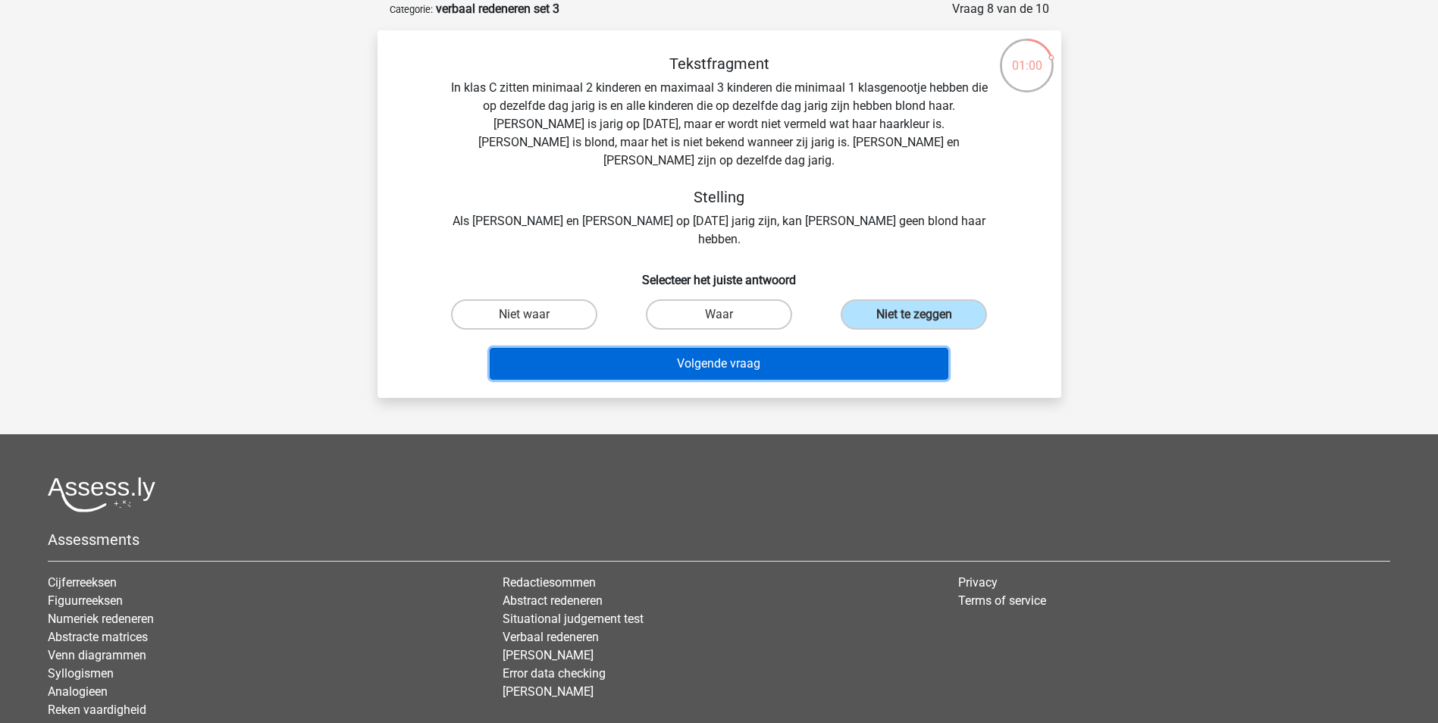
click at [734, 348] on button "Volgende vraag" at bounding box center [719, 364] width 459 height 32
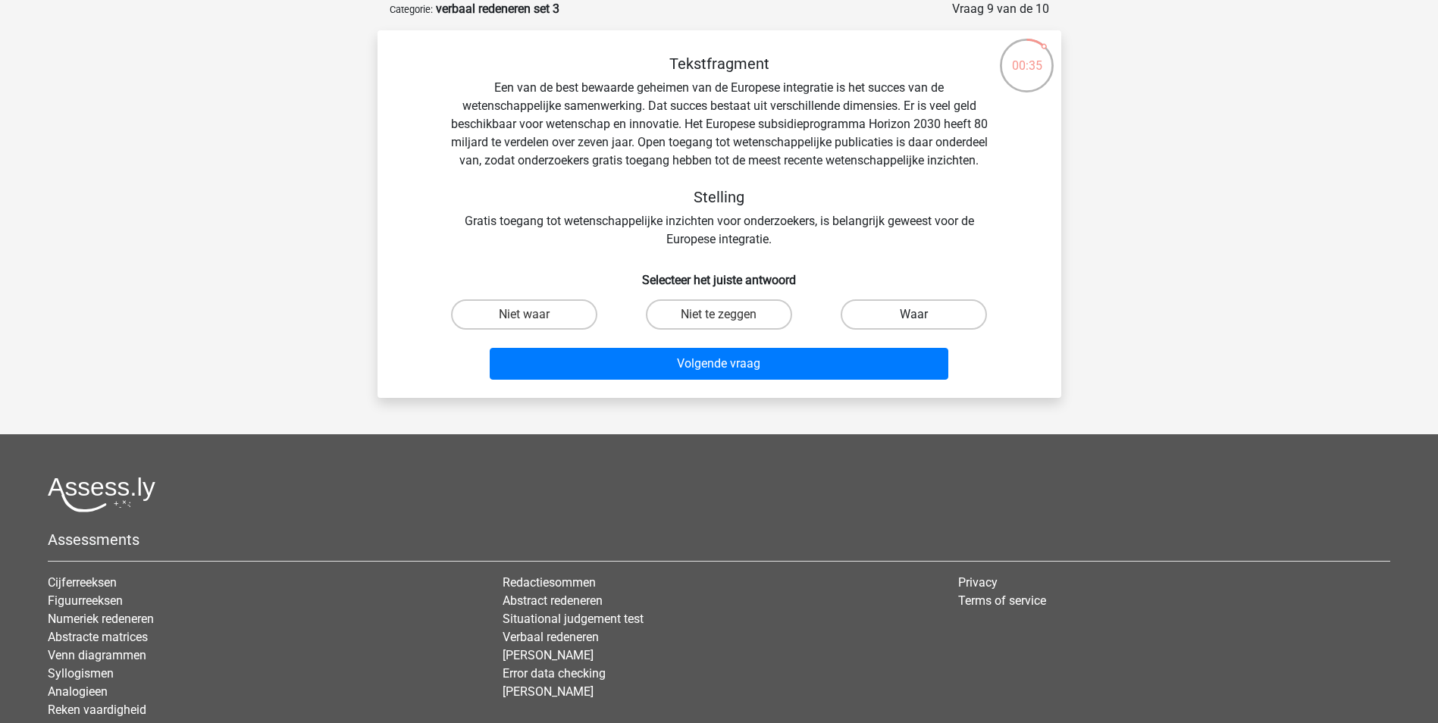
click at [883, 330] on label "Waar" at bounding box center [913, 314] width 146 height 30
click at [914, 324] on input "Waar" at bounding box center [919, 320] width 10 height 10
radio input "true"
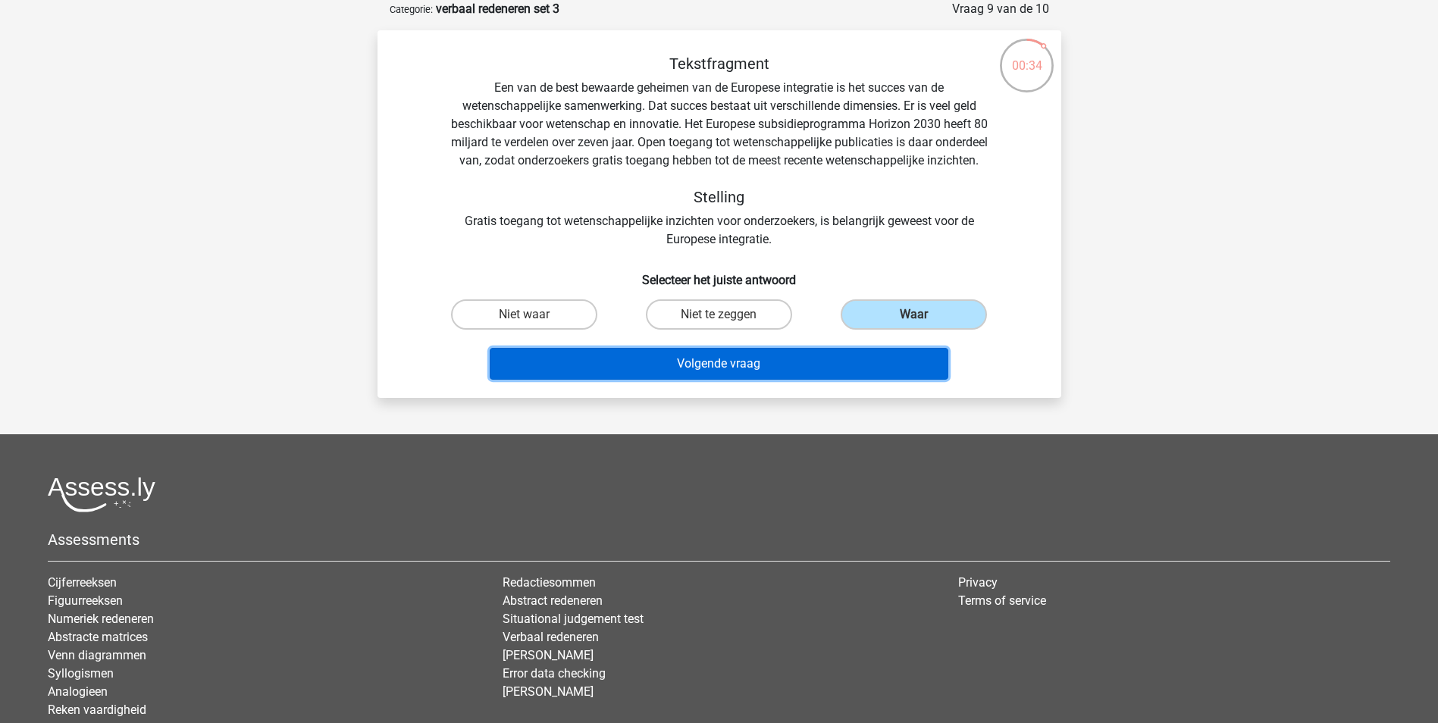
click at [744, 380] on button "Volgende vraag" at bounding box center [719, 364] width 459 height 32
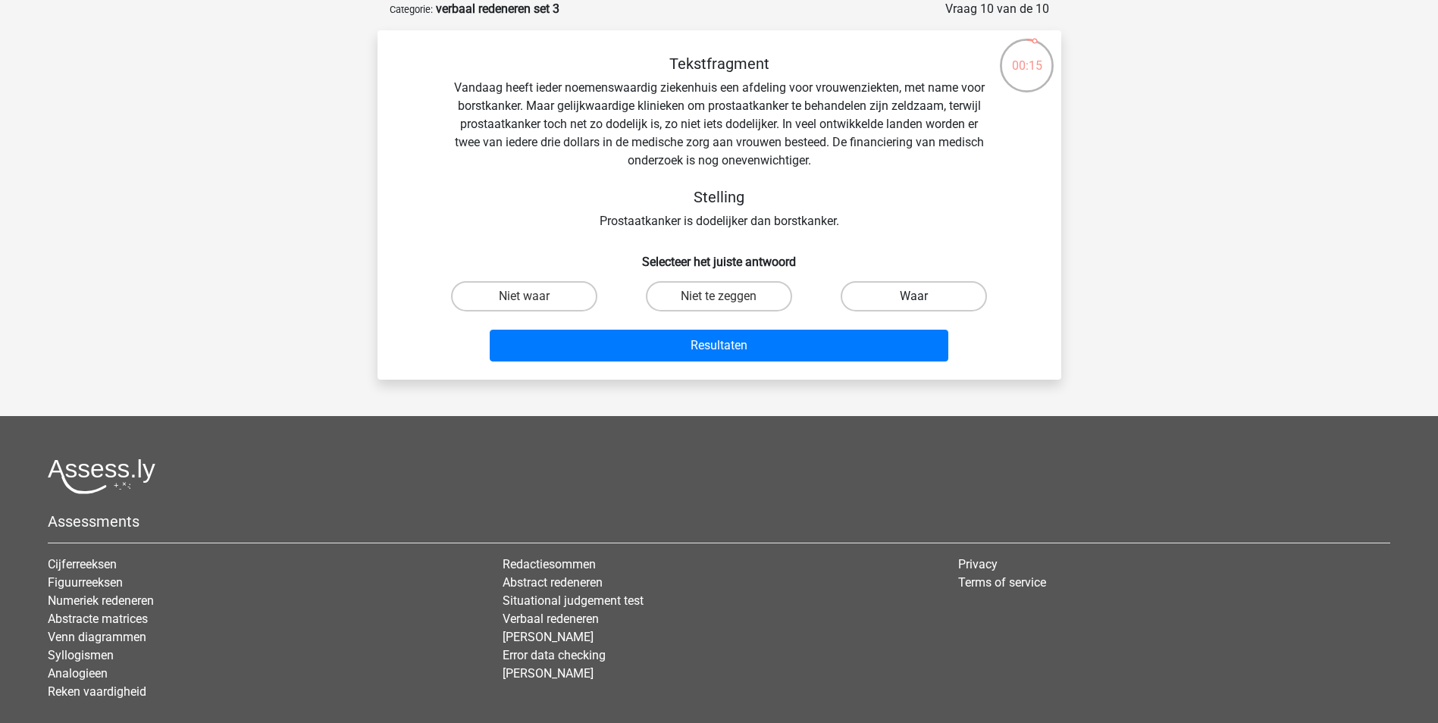
click at [928, 294] on label "Waar" at bounding box center [913, 296] width 146 height 30
click at [924, 296] on input "Waar" at bounding box center [919, 301] width 10 height 10
radio input "true"
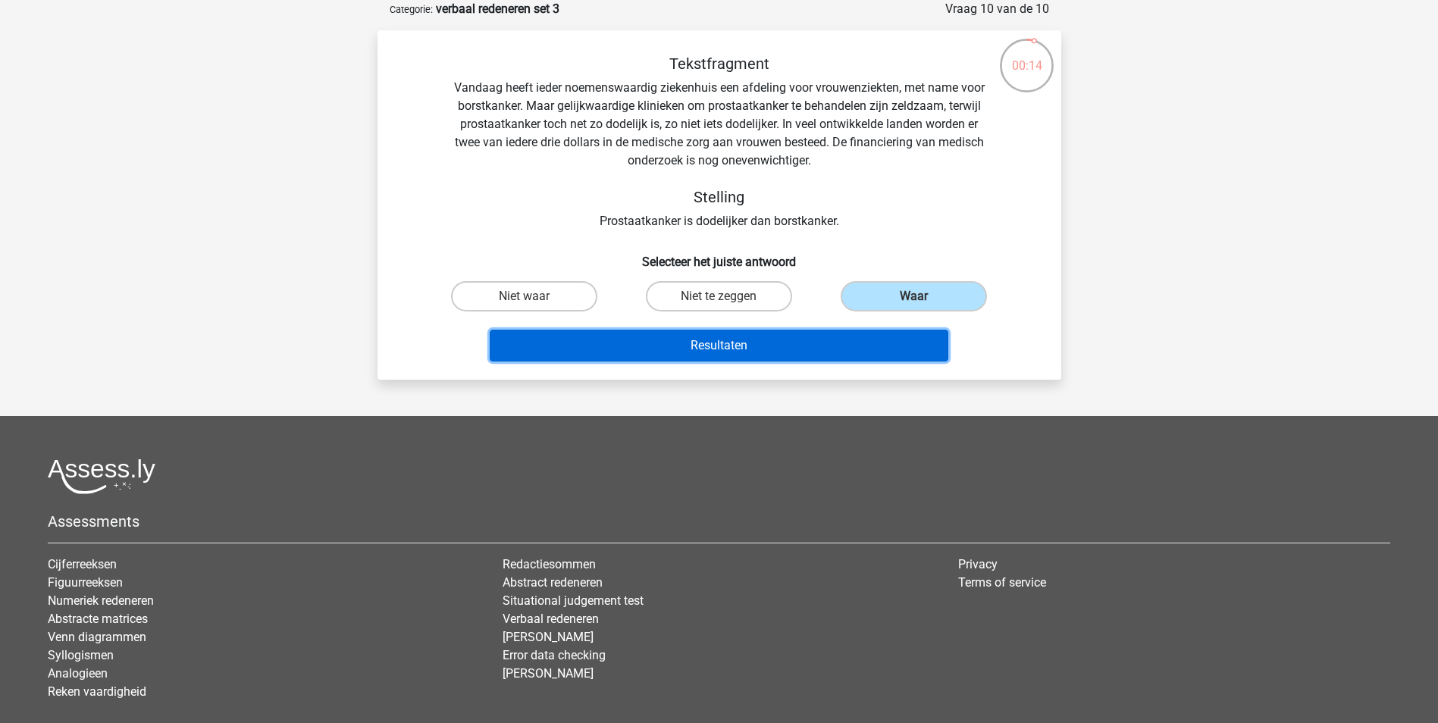
click at [789, 349] on button "Resultaten" at bounding box center [719, 346] width 459 height 32
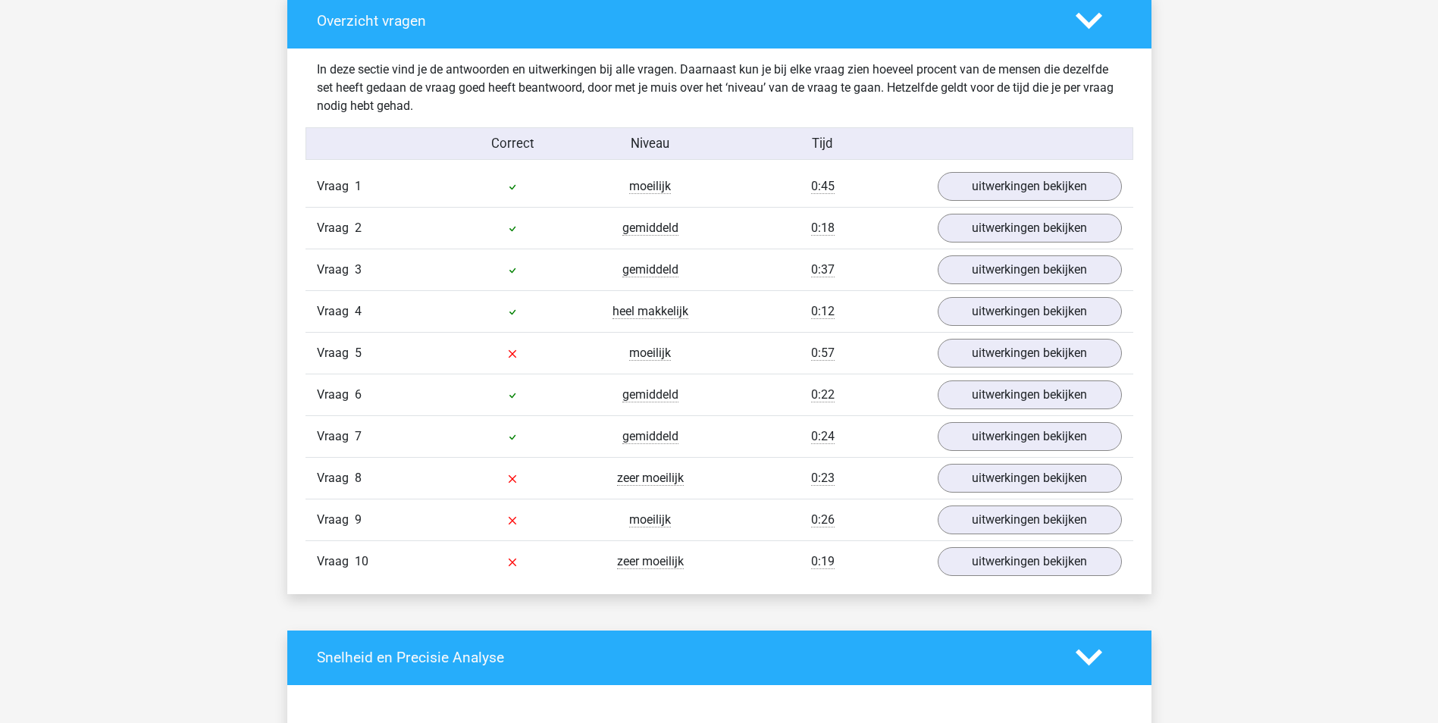
scroll to position [909, 0]
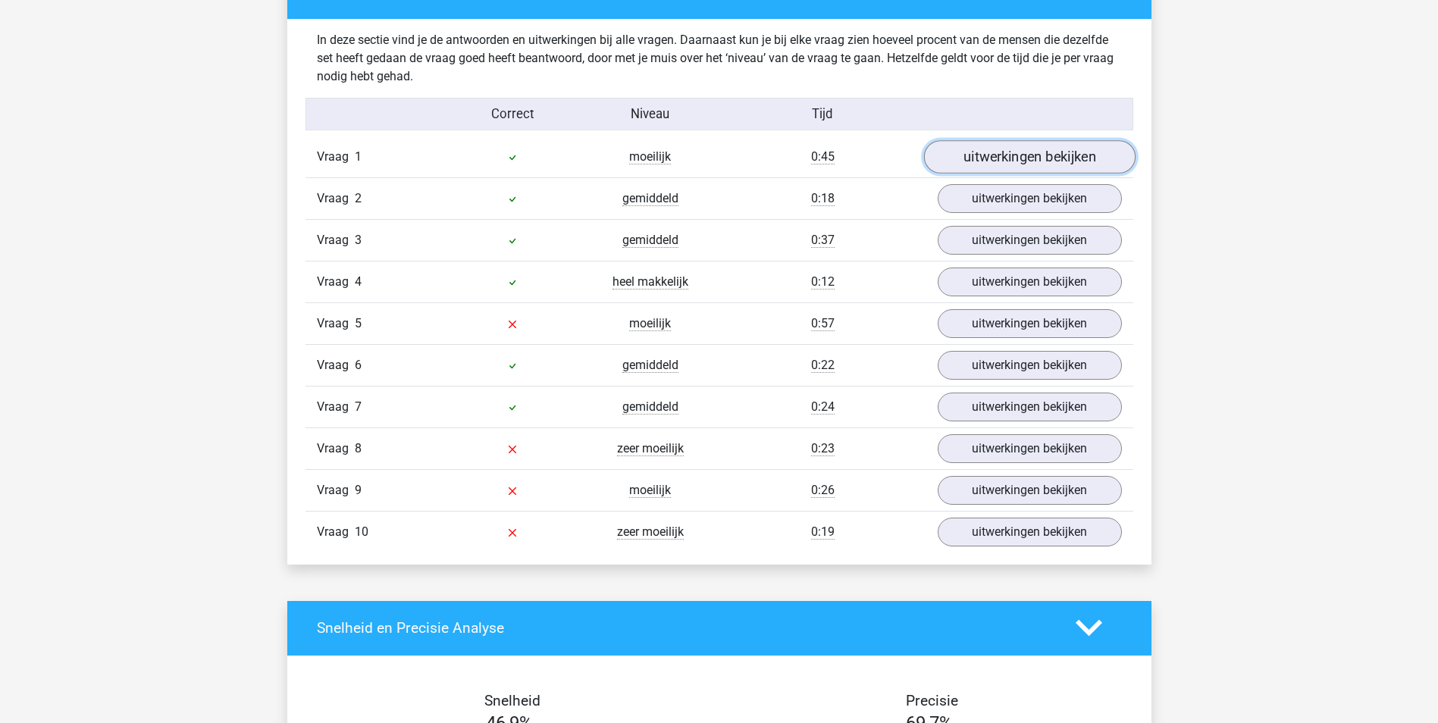
click at [1015, 157] on link "uitwerkingen bekijken" at bounding box center [1028, 156] width 211 height 33
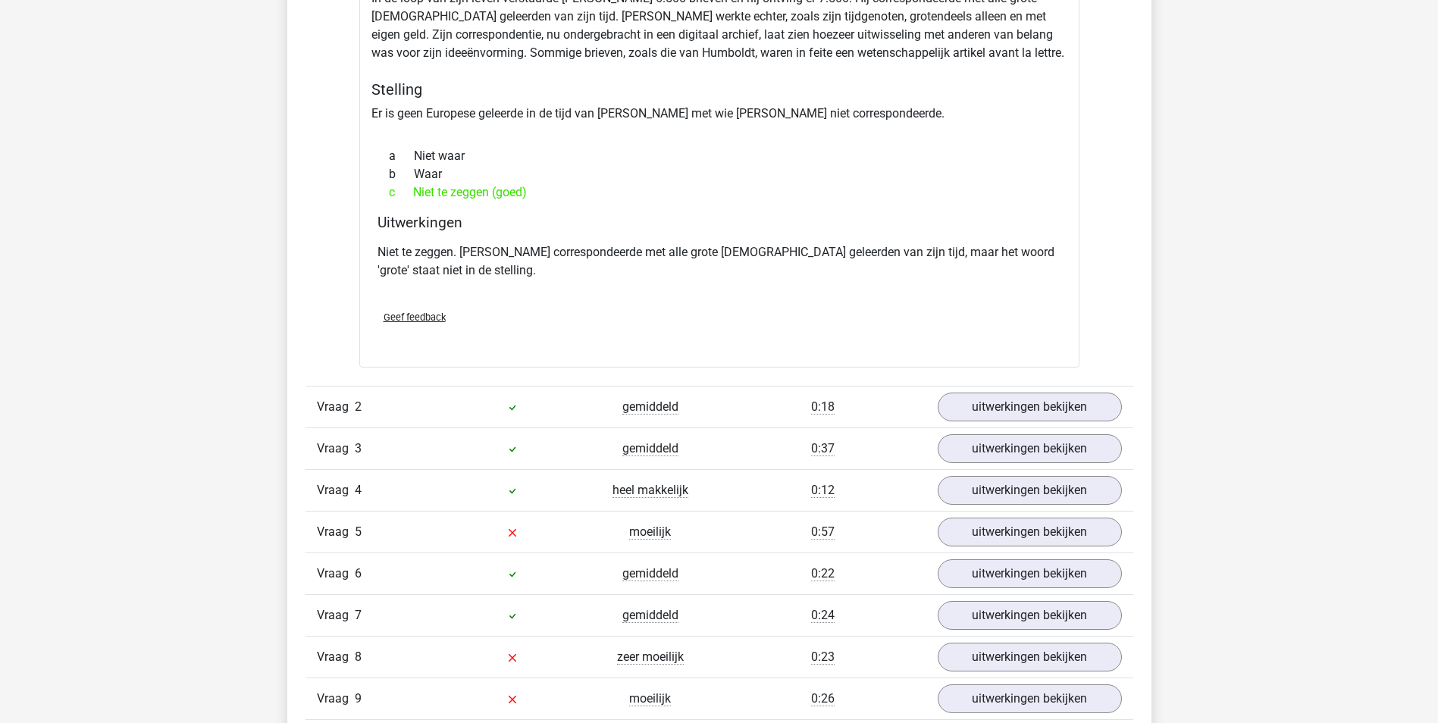
scroll to position [1213, 0]
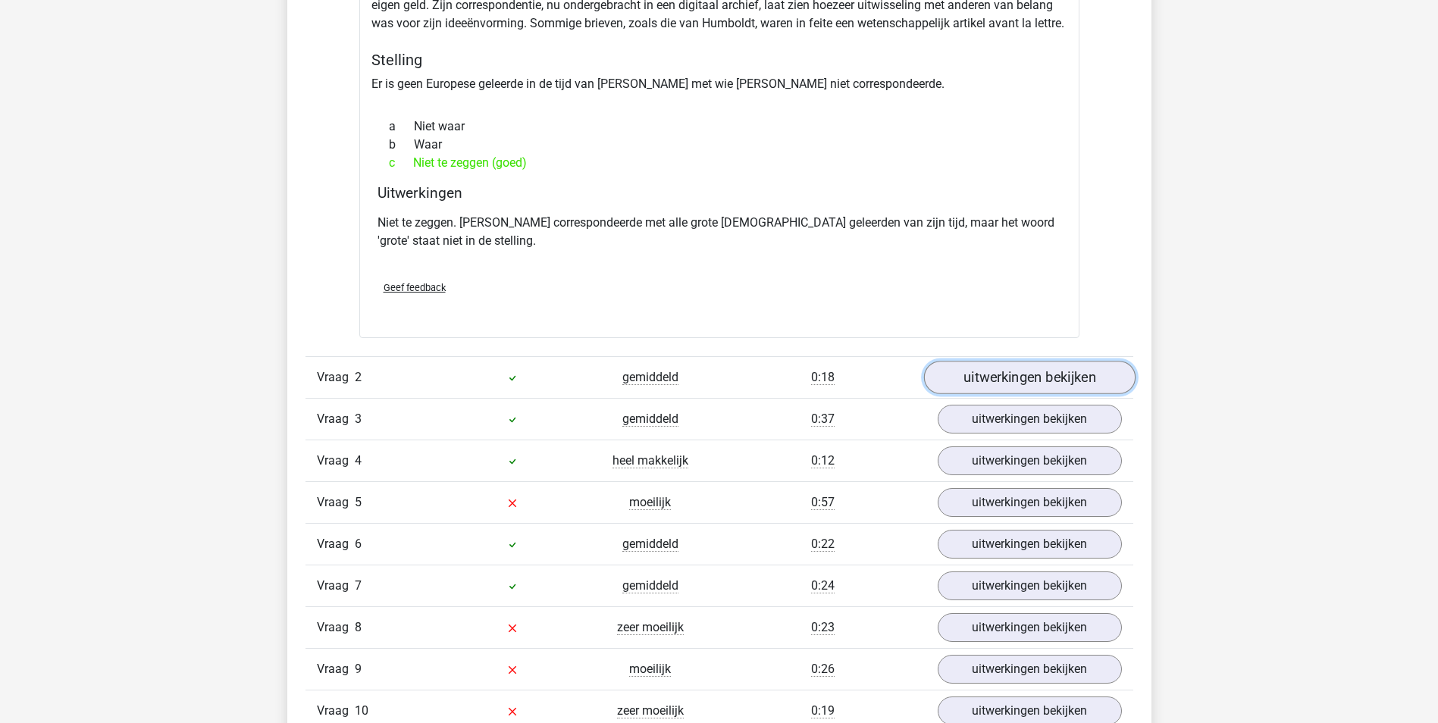
click at [968, 382] on link "uitwerkingen bekijken" at bounding box center [1028, 377] width 211 height 33
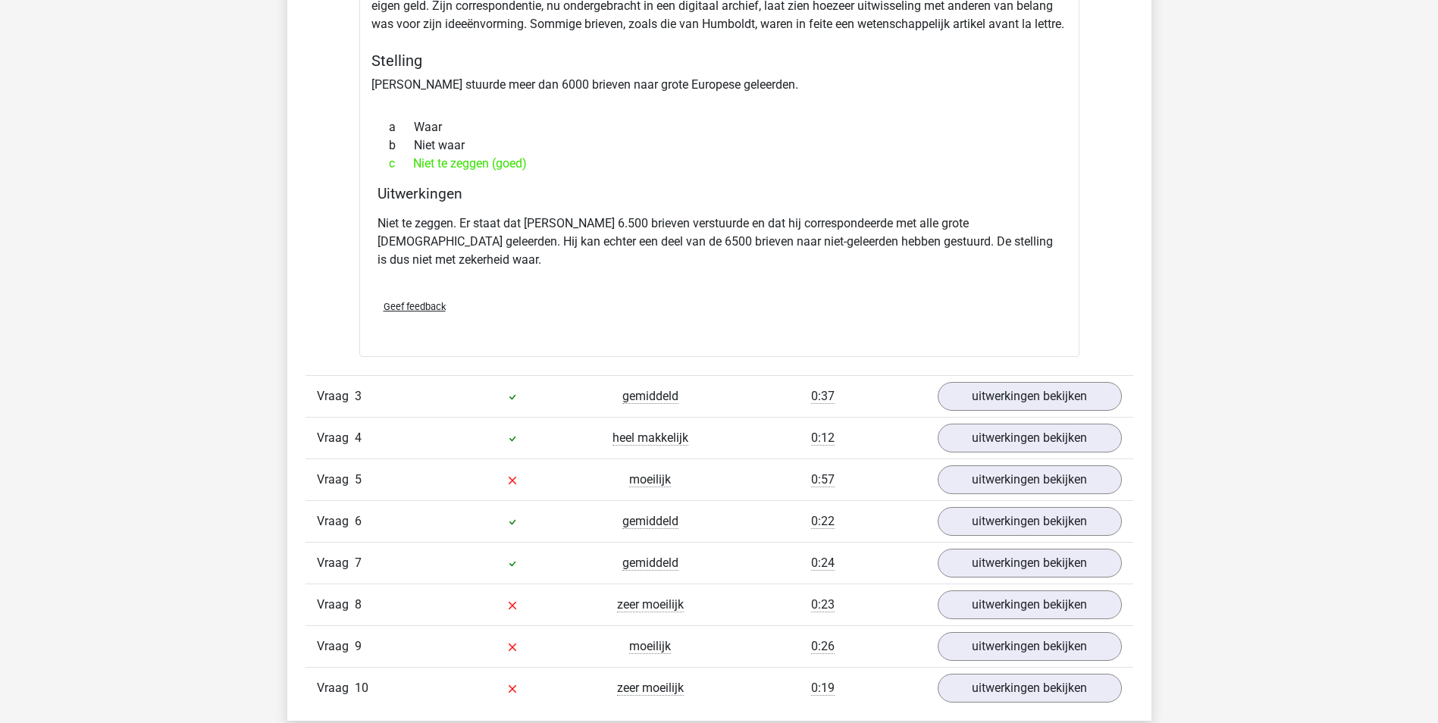
scroll to position [1743, 0]
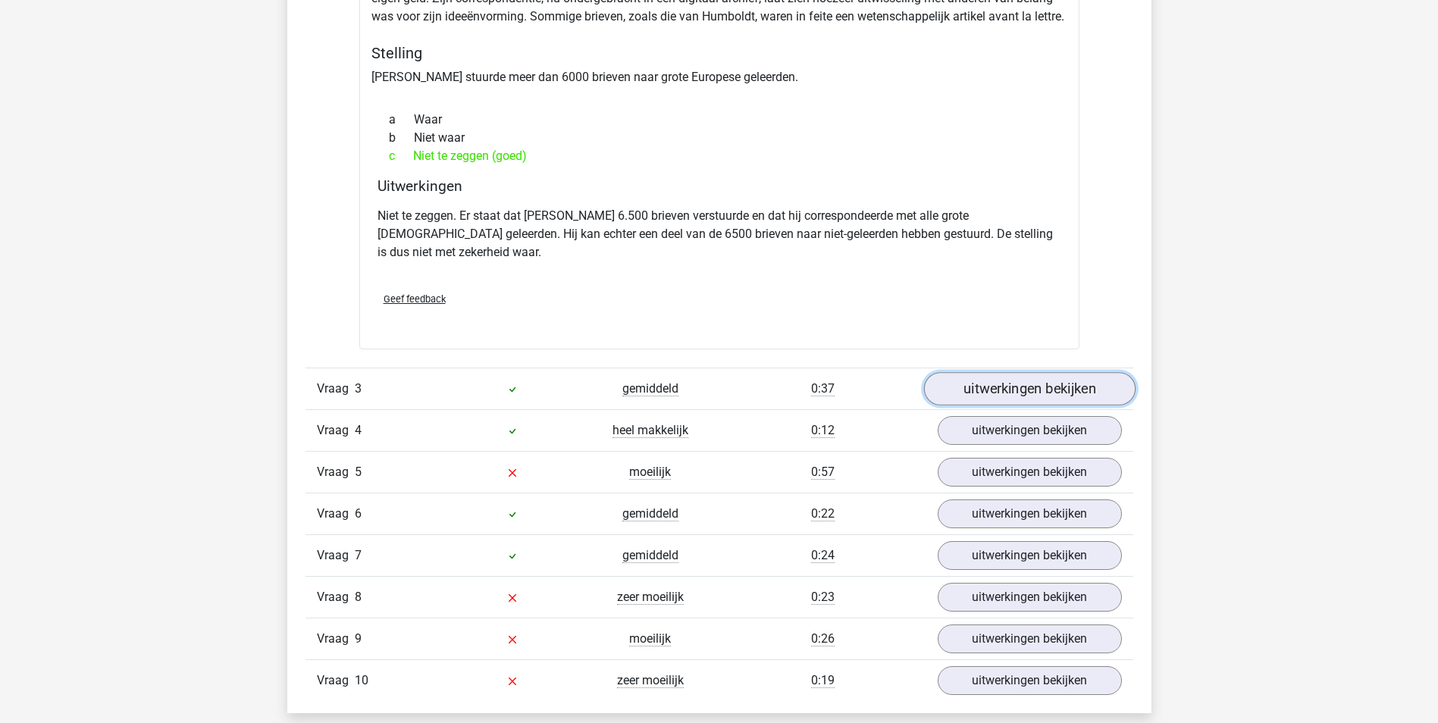
click at [1016, 374] on link "uitwerkingen bekijken" at bounding box center [1028, 388] width 211 height 33
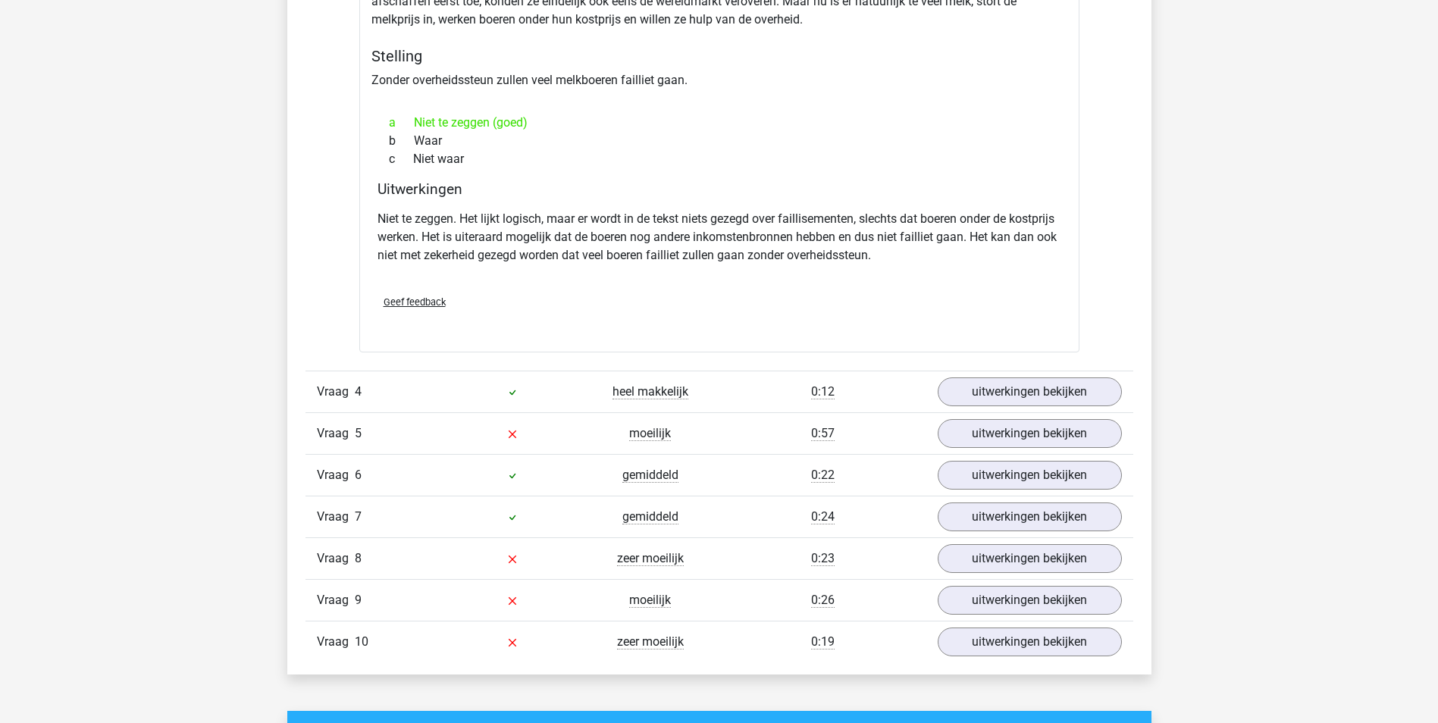
scroll to position [2274, 0]
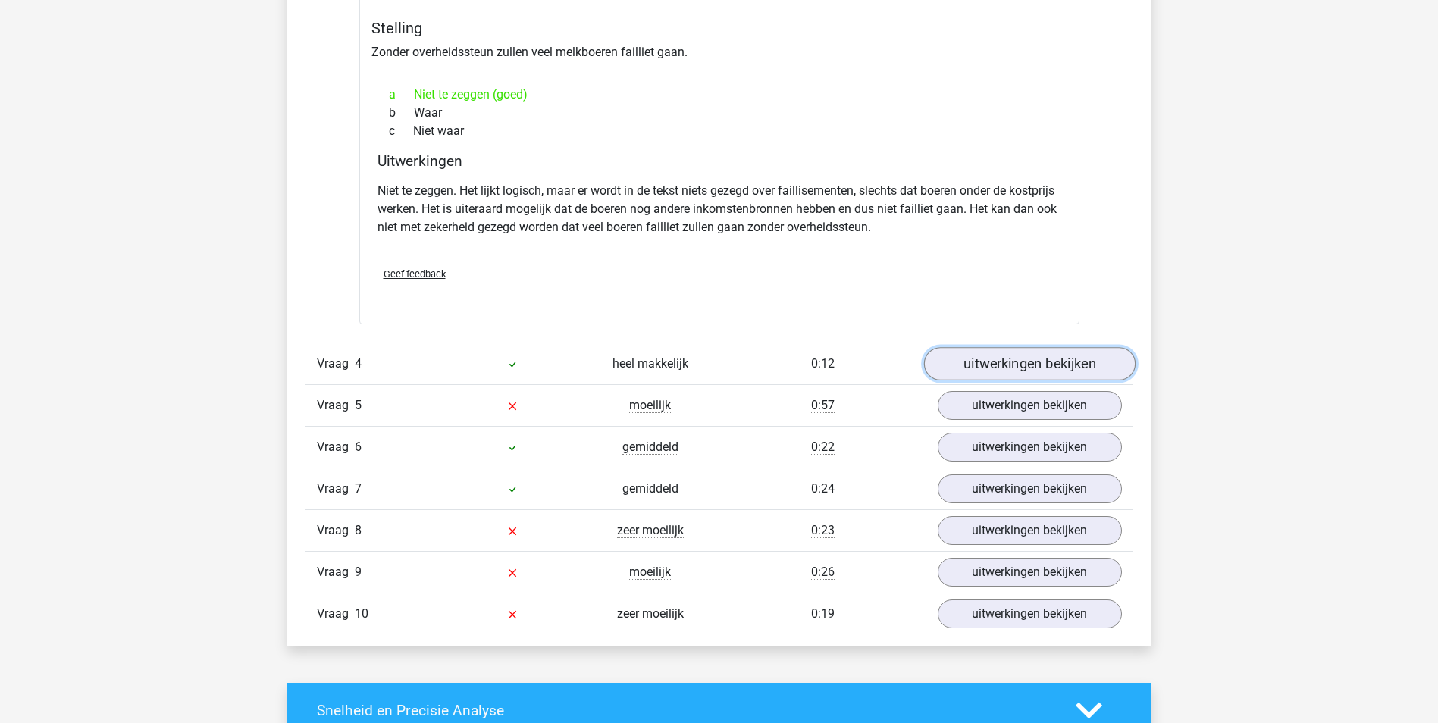
click at [1020, 357] on link "uitwerkingen bekijken" at bounding box center [1028, 364] width 211 height 33
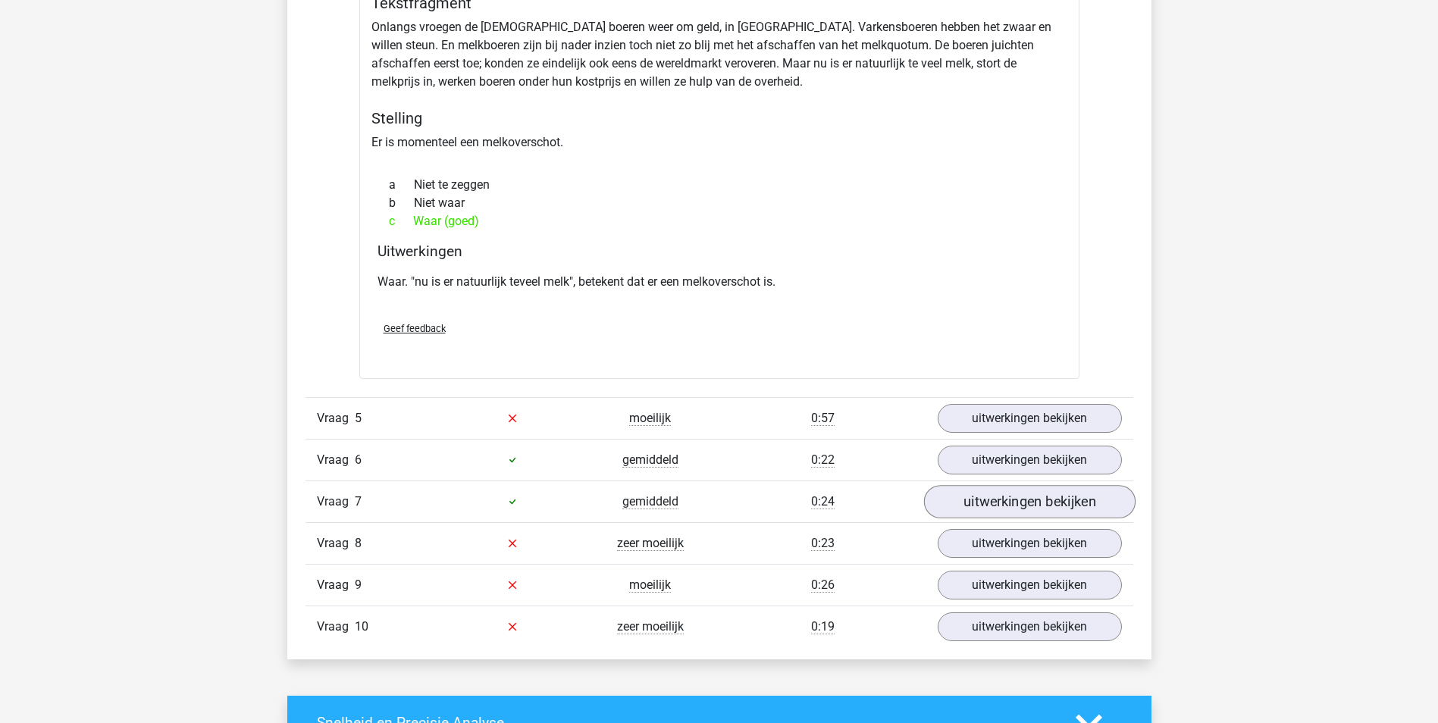
scroll to position [2728, 0]
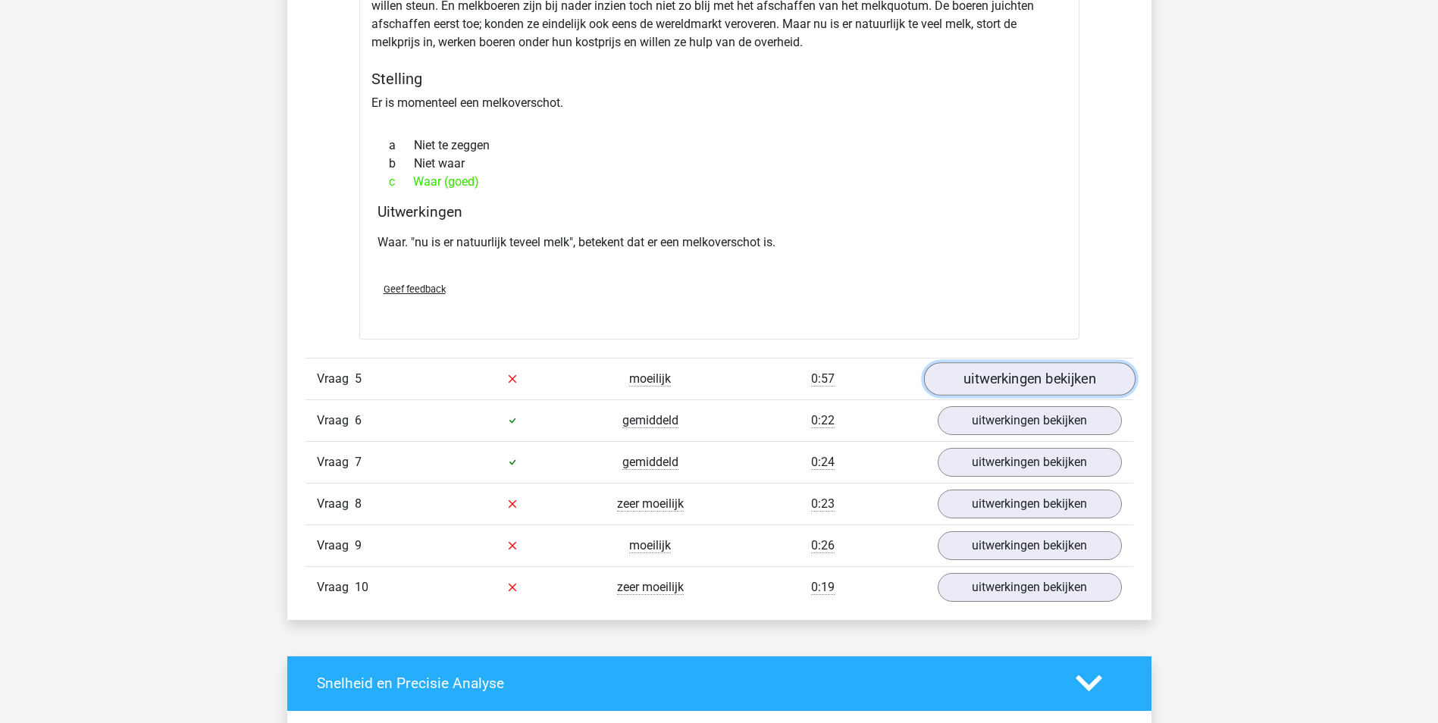
click at [1012, 371] on link "uitwerkingen bekijken" at bounding box center [1028, 378] width 211 height 33
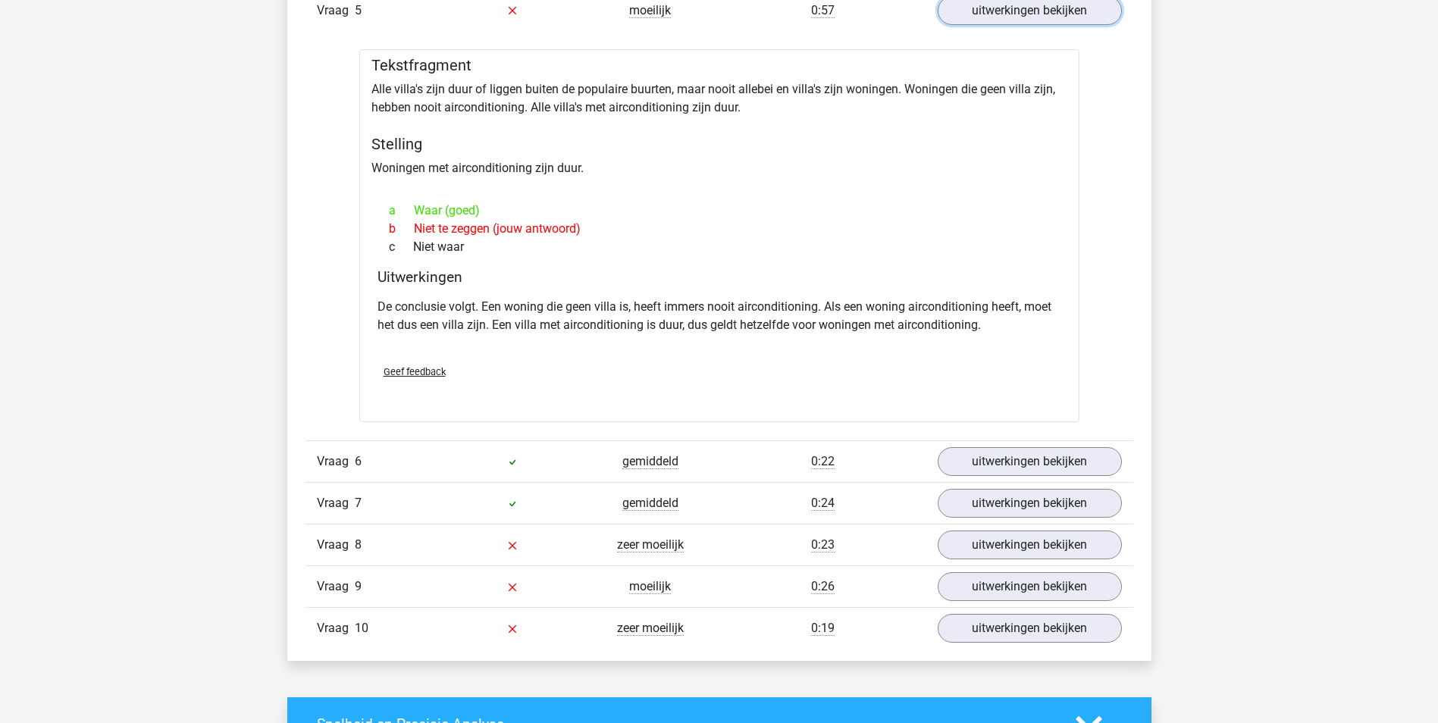
scroll to position [3107, 0]
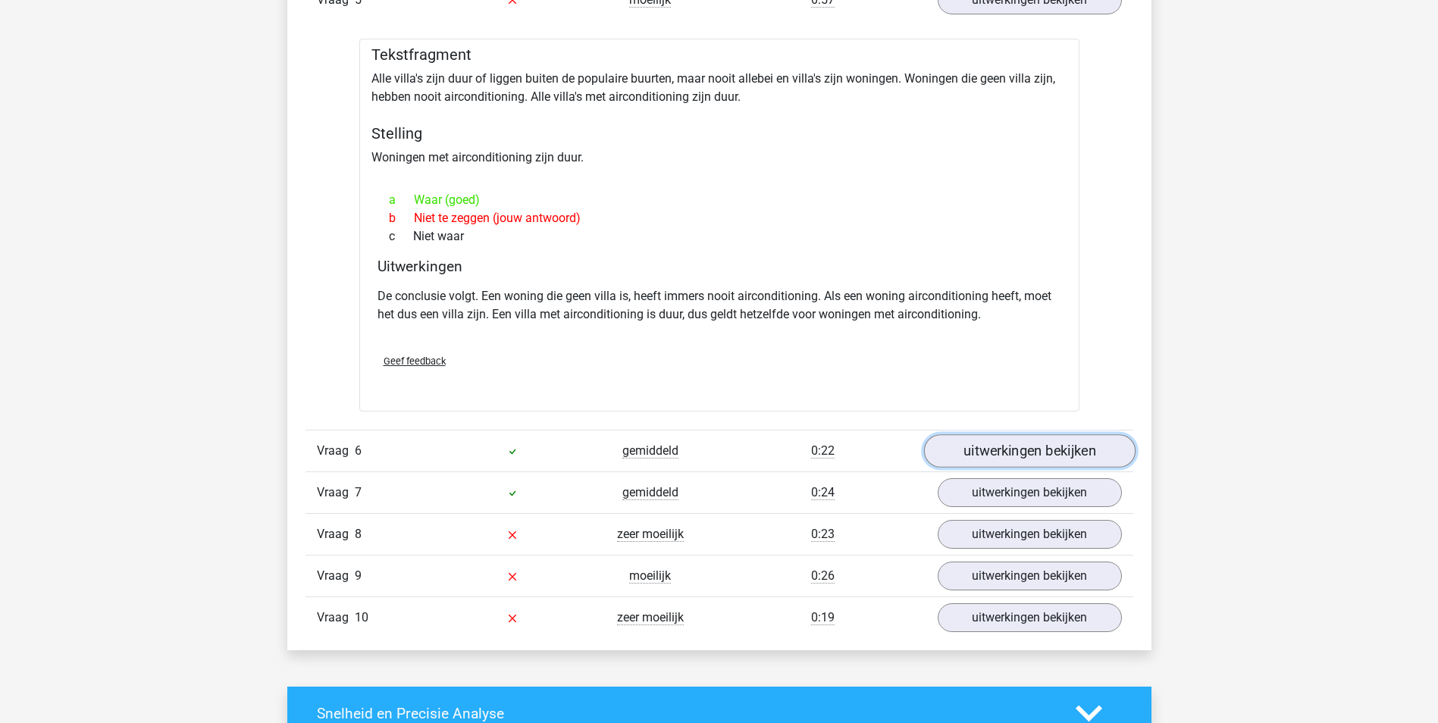
click at [1006, 446] on link "uitwerkingen bekijken" at bounding box center [1028, 450] width 211 height 33
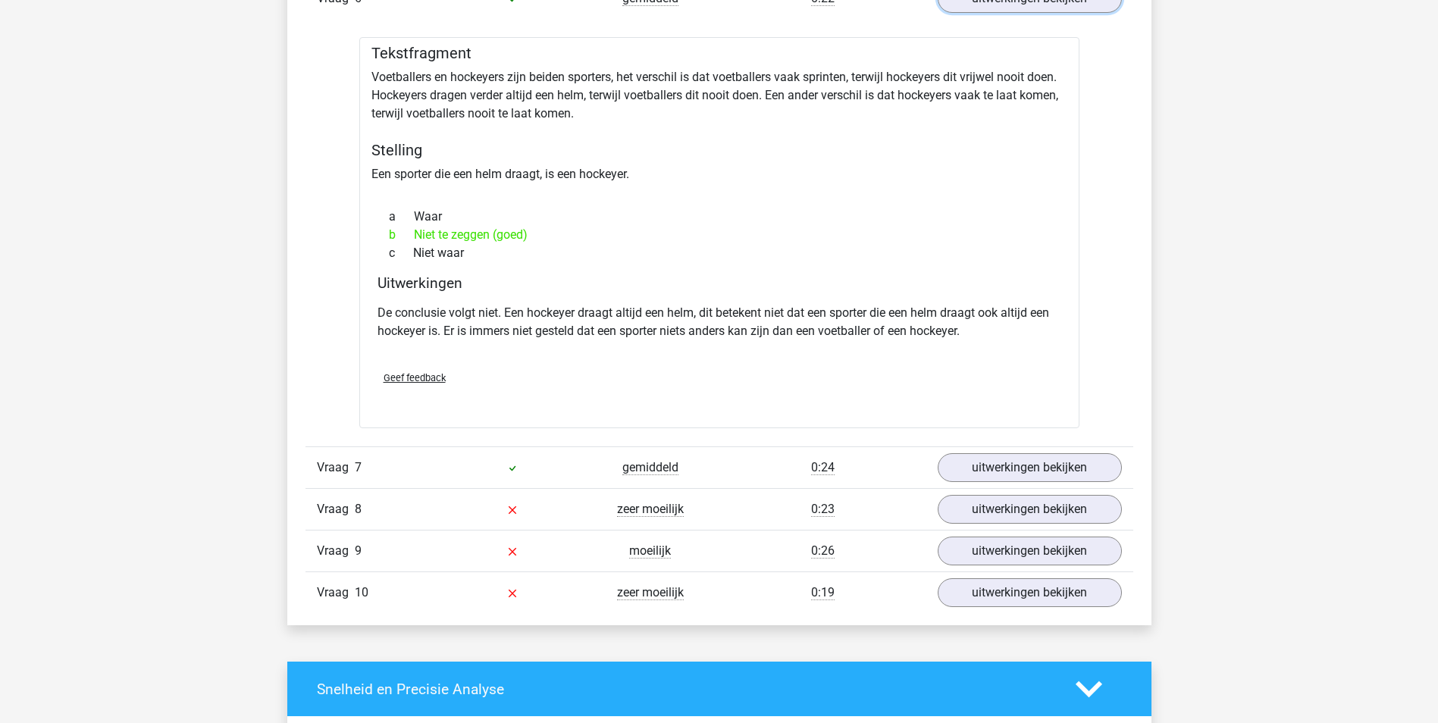
scroll to position [3562, 0]
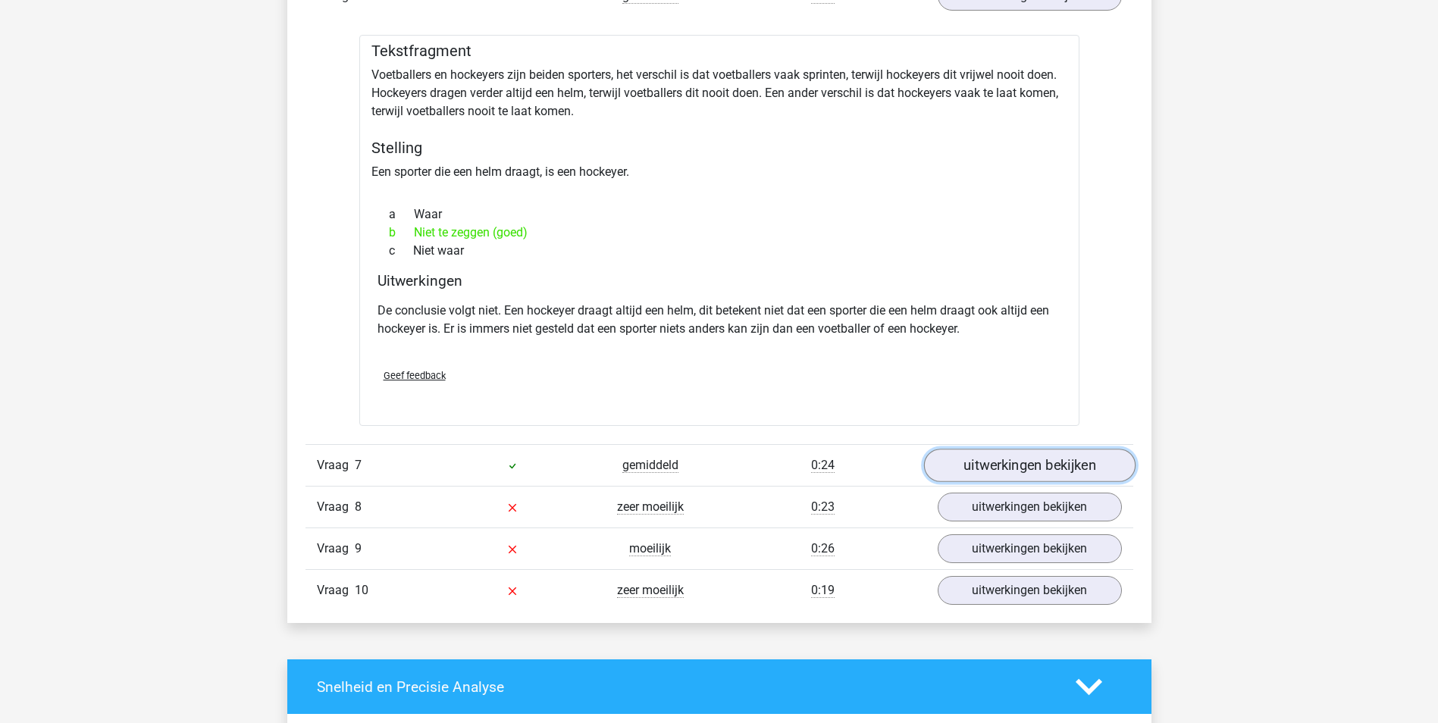
click at [1025, 457] on link "uitwerkingen bekijken" at bounding box center [1028, 465] width 211 height 33
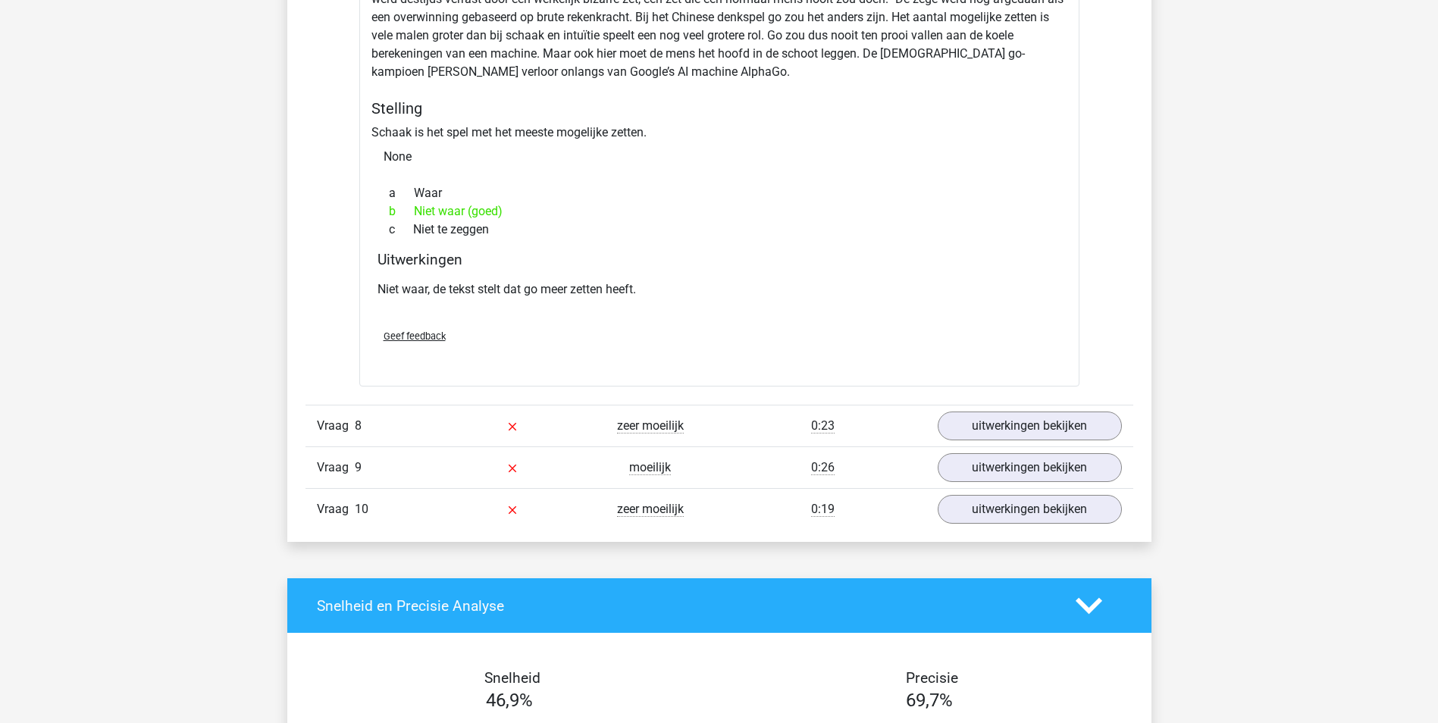
scroll to position [4168, 0]
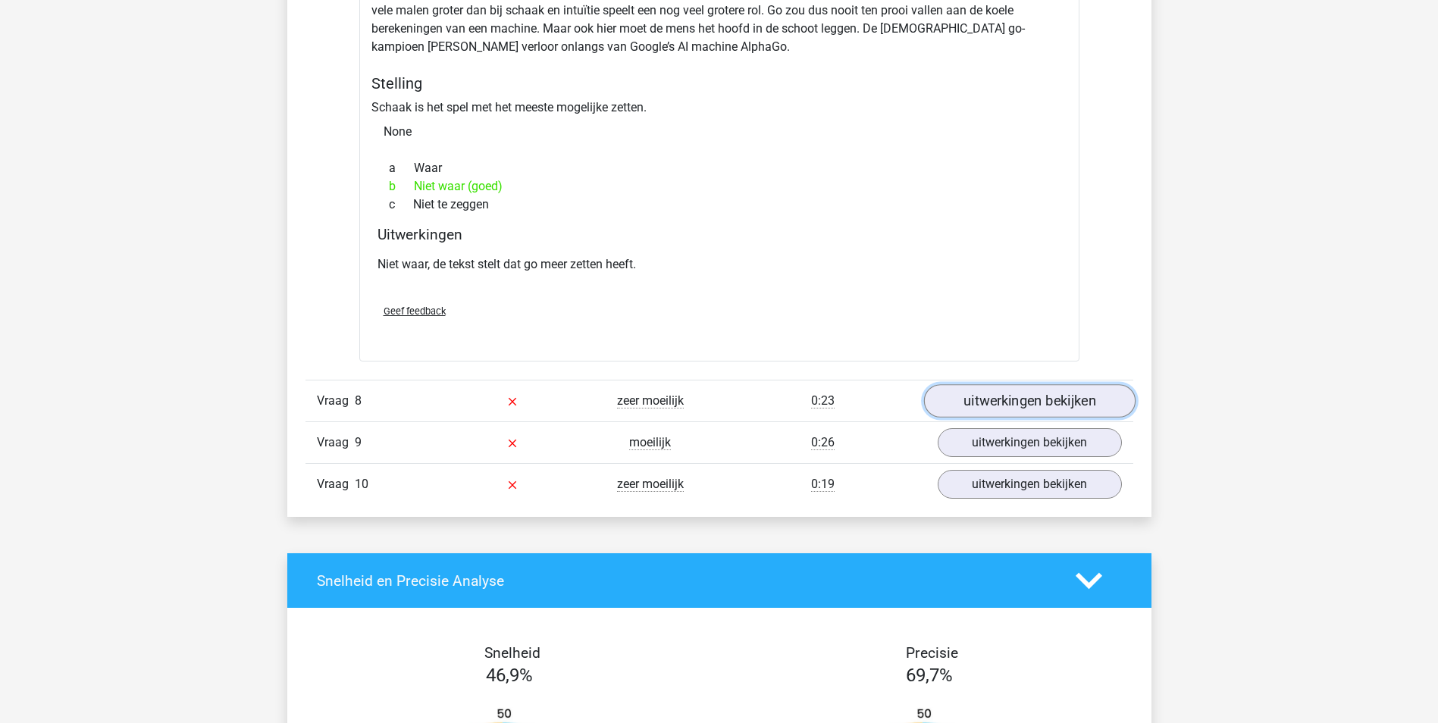
click at [1044, 385] on link "uitwerkingen bekijken" at bounding box center [1028, 401] width 211 height 33
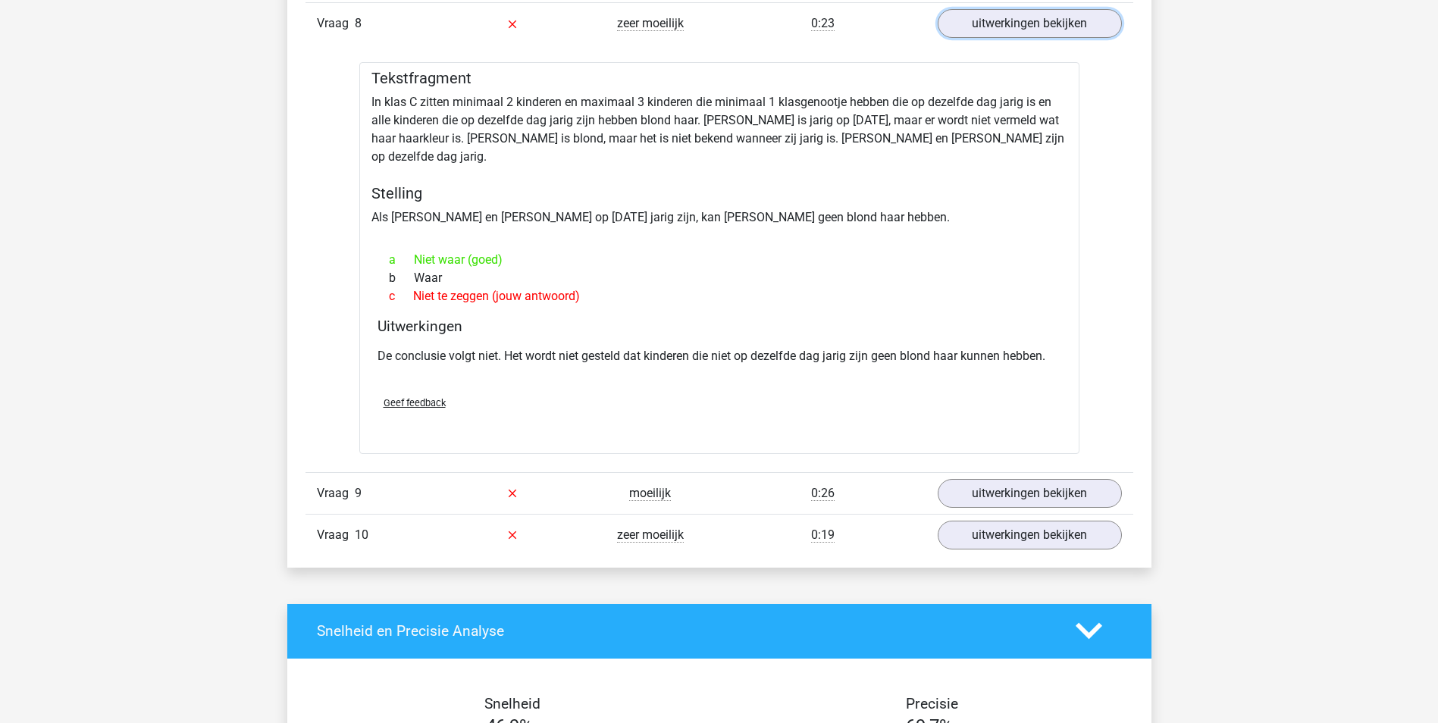
scroll to position [4547, 0]
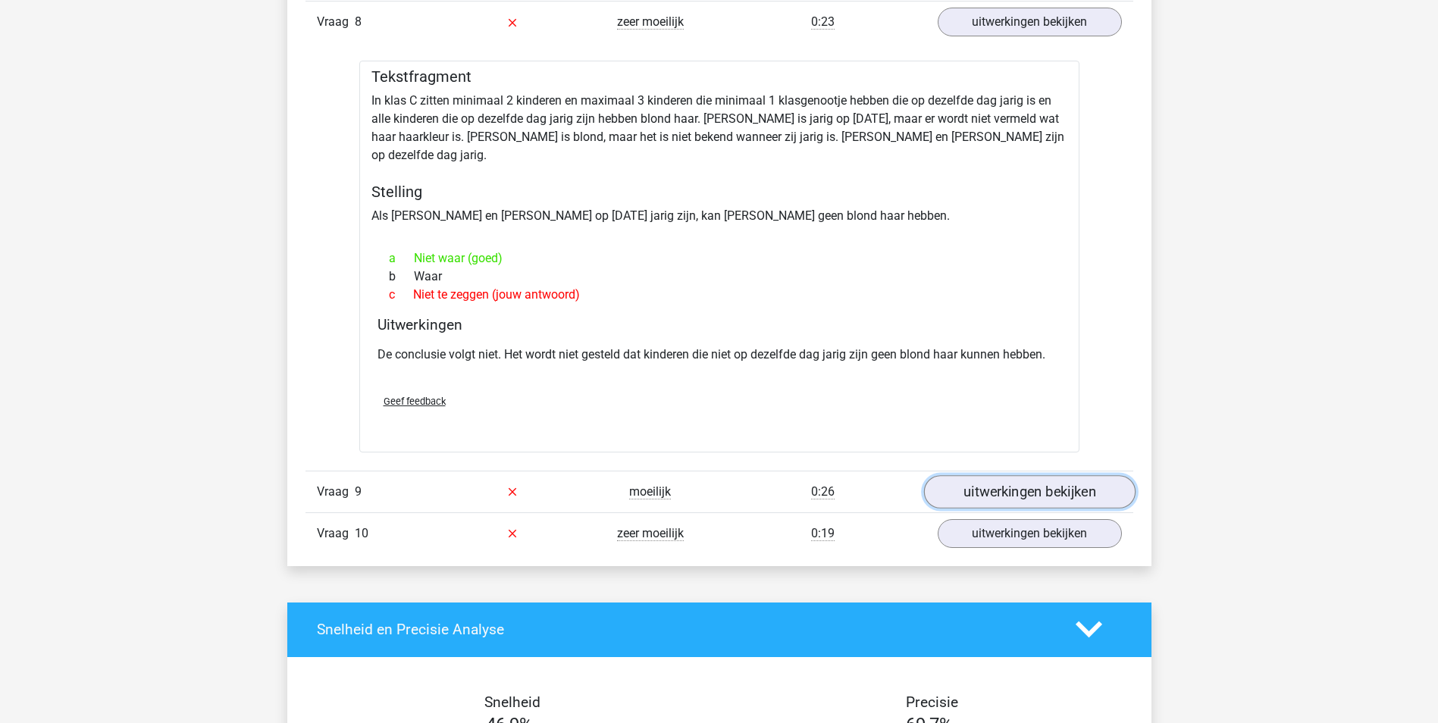
click at [985, 475] on link "uitwerkingen bekijken" at bounding box center [1028, 491] width 211 height 33
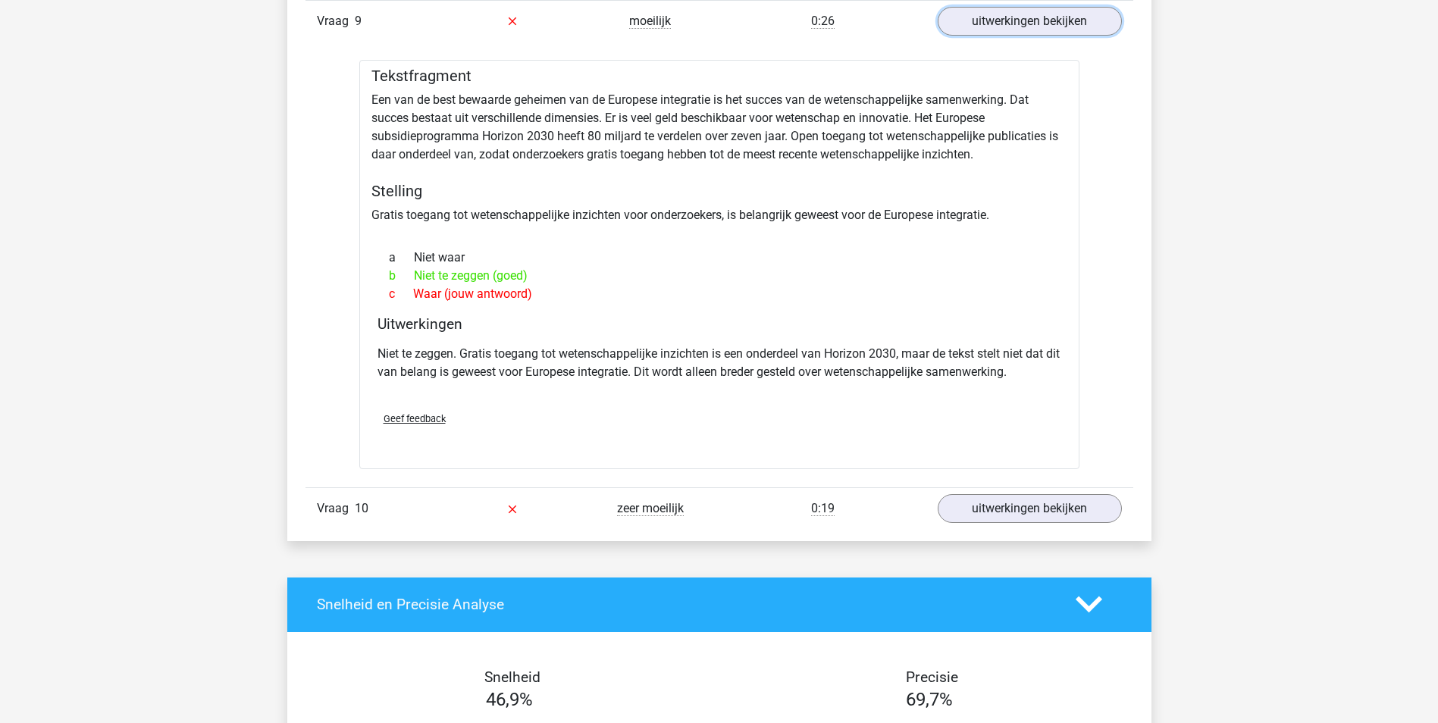
scroll to position [5153, 0]
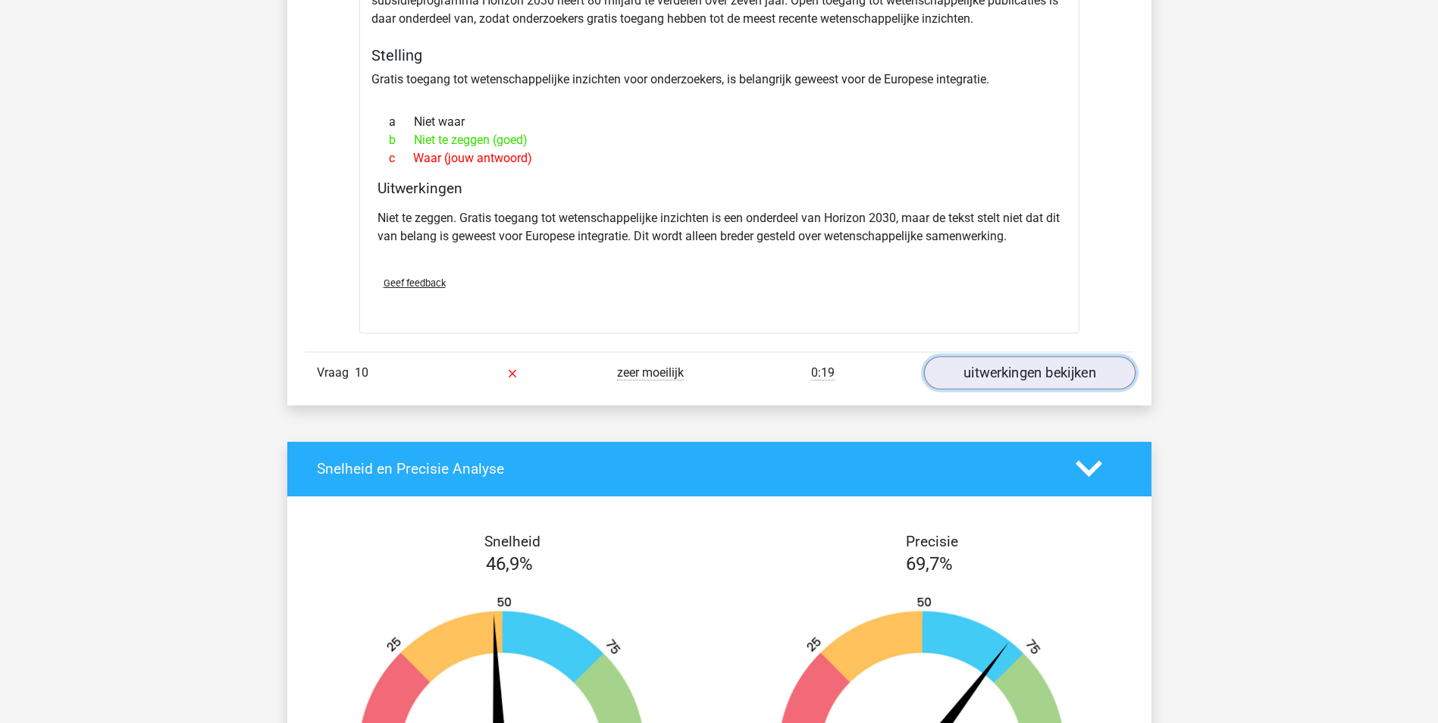
click at [1044, 356] on link "uitwerkingen bekijken" at bounding box center [1028, 372] width 211 height 33
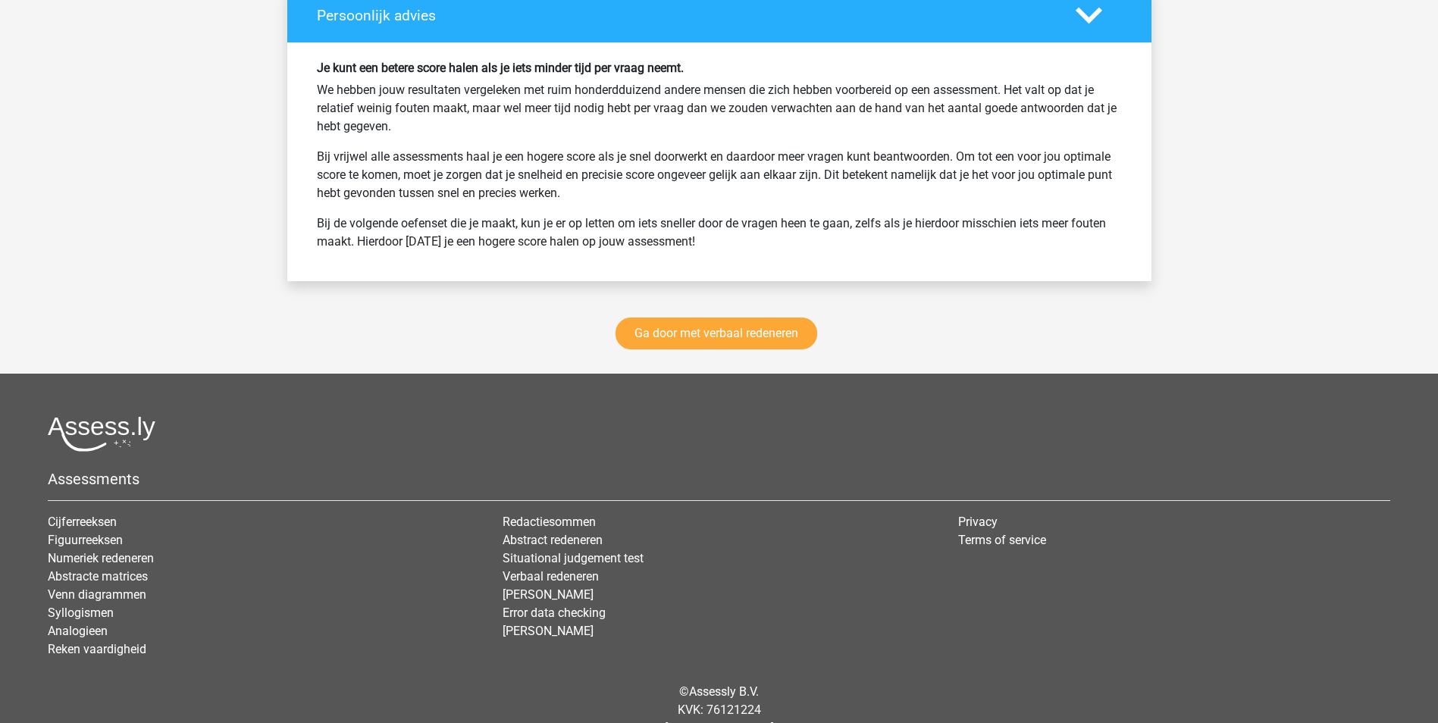
scroll to position [6577, 0]
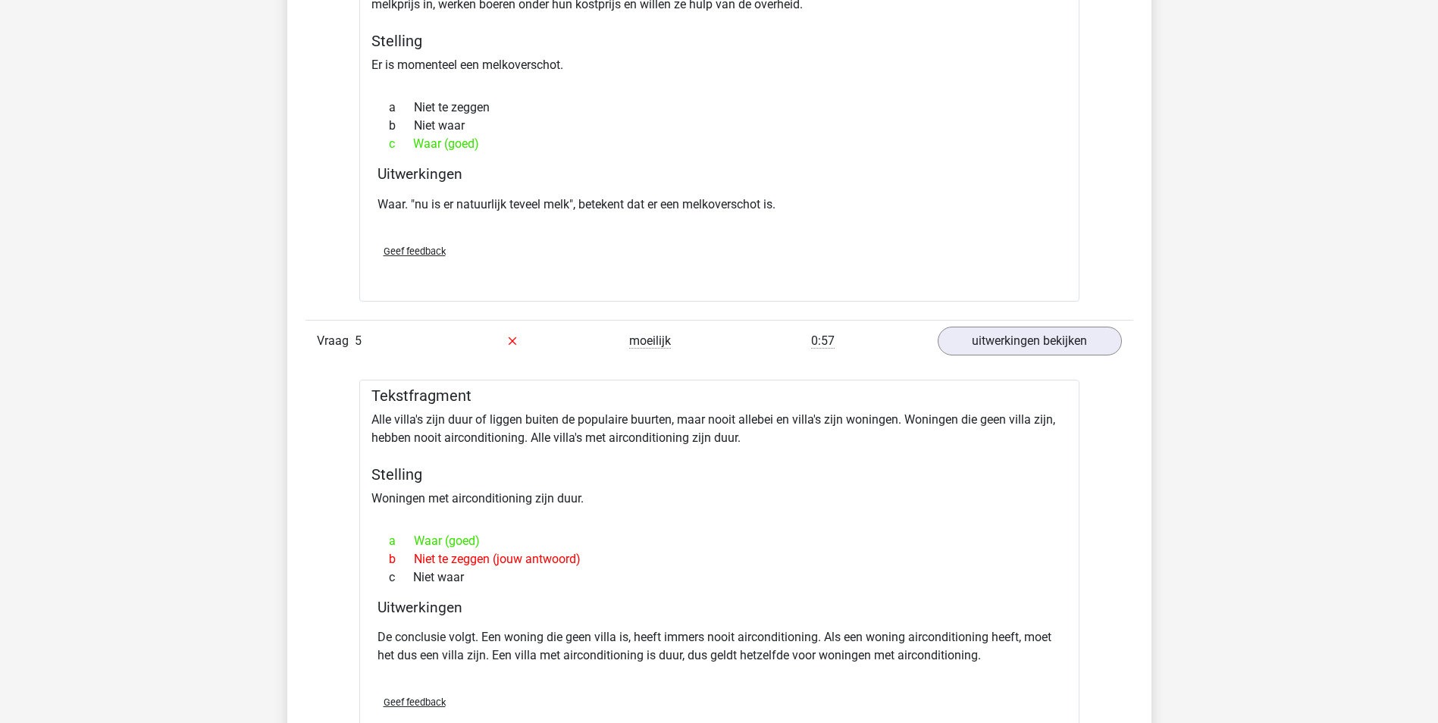
scroll to position [2484, 0]
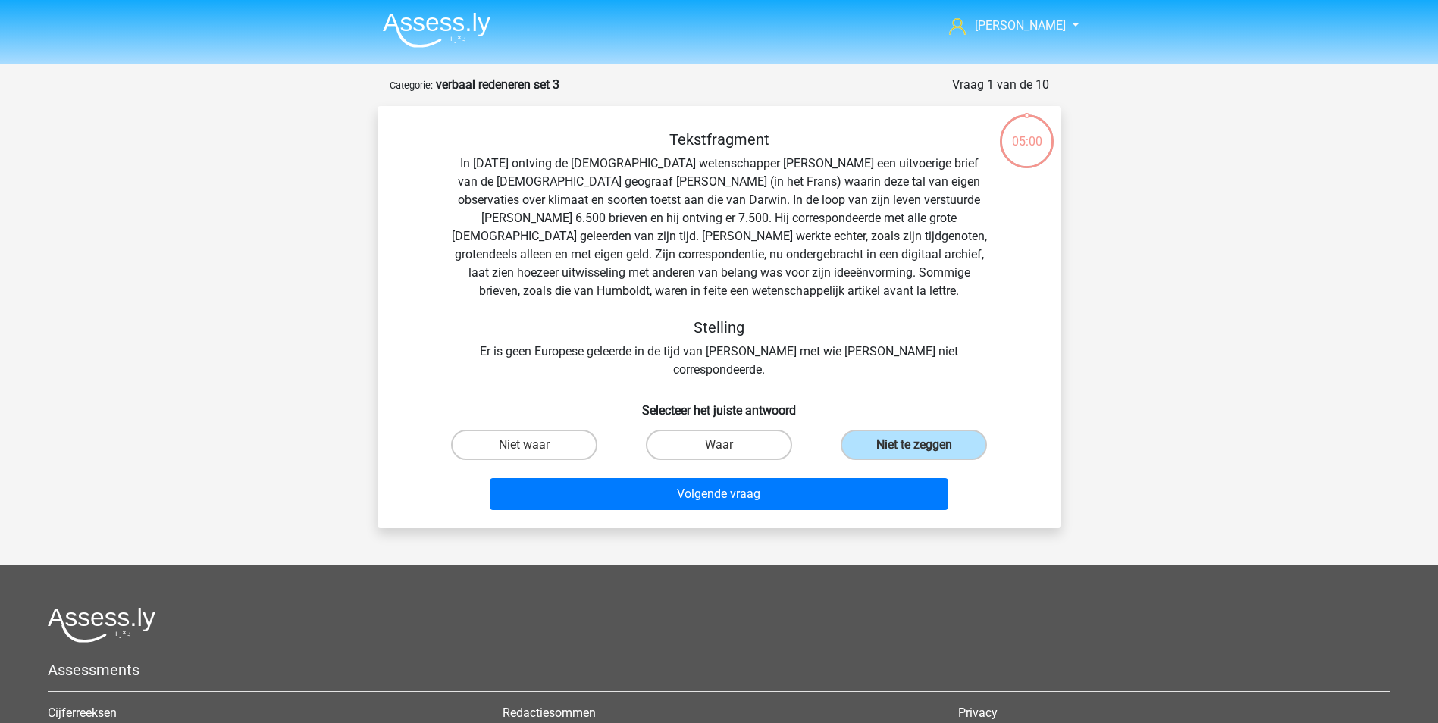
scroll to position [76, 0]
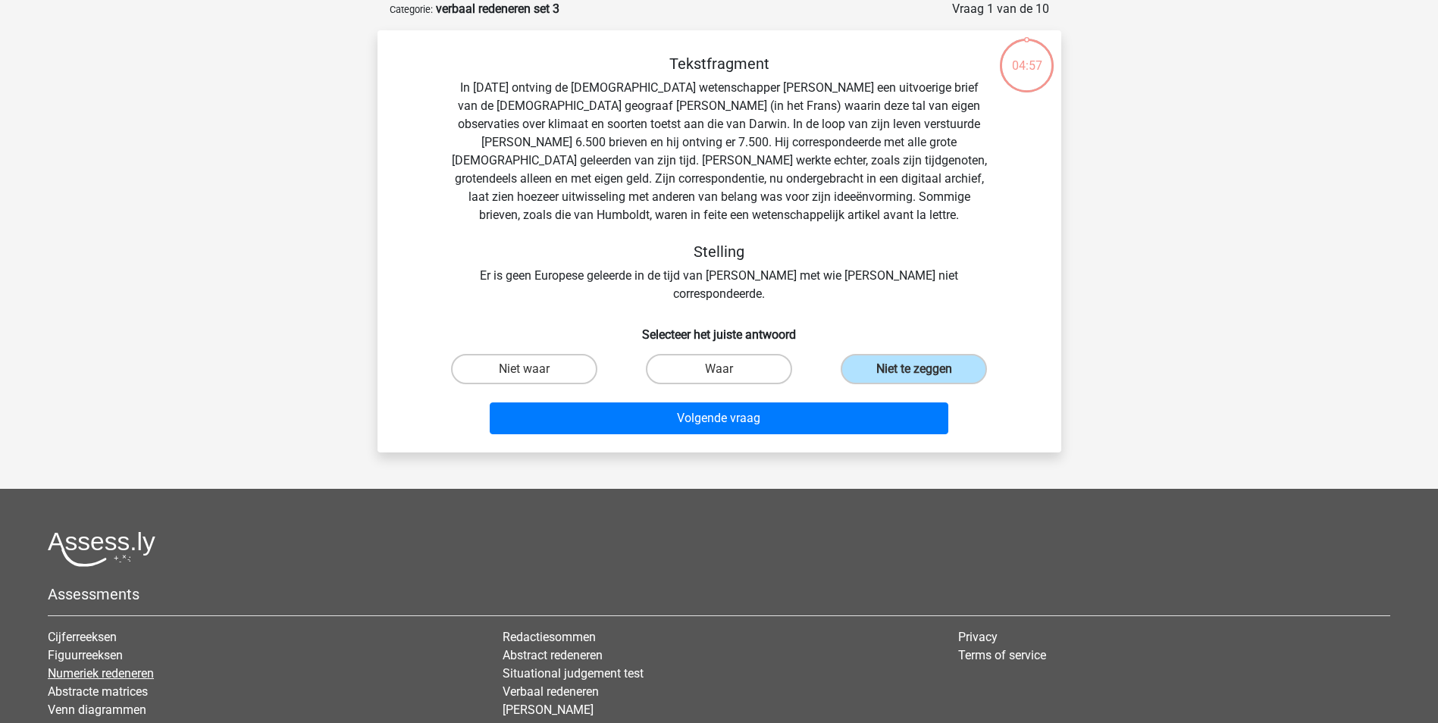
click at [141, 666] on link "Numeriek redeneren" at bounding box center [101, 673] width 106 height 14
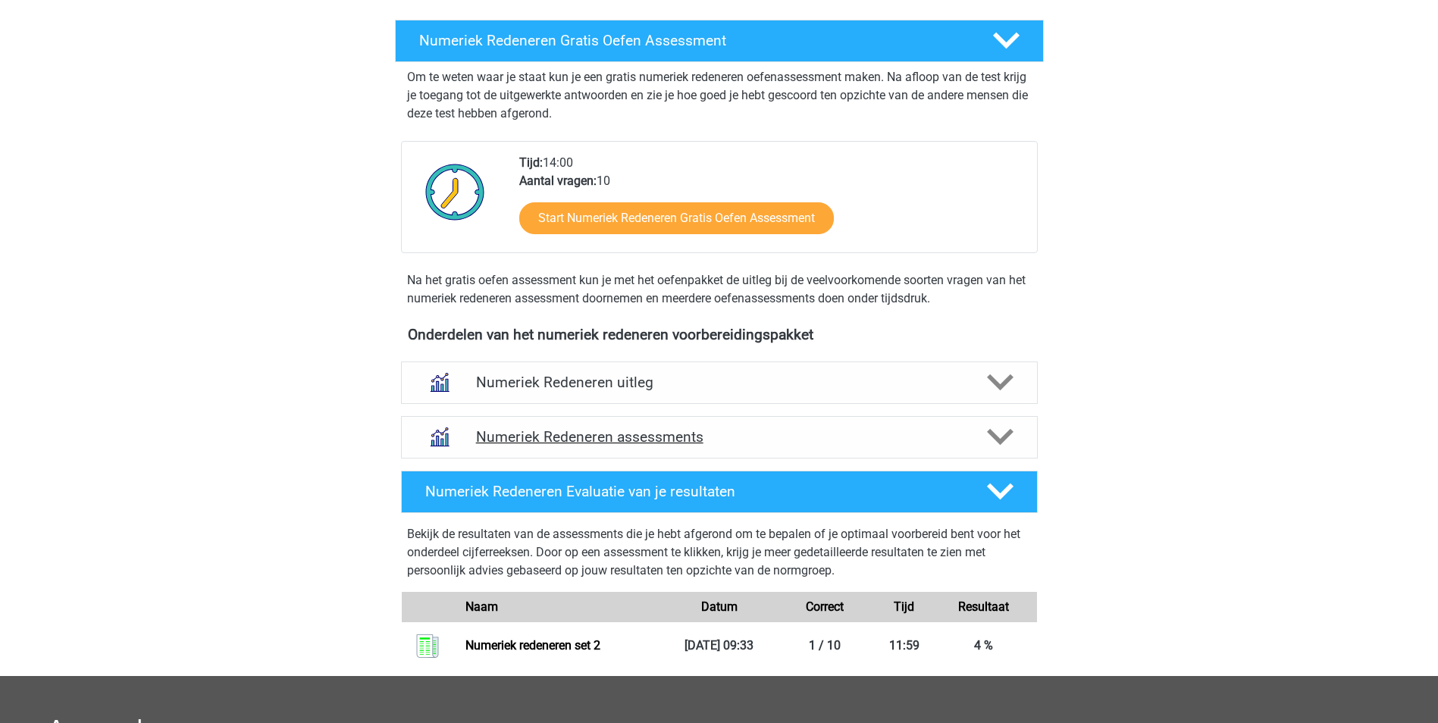
scroll to position [379, 0]
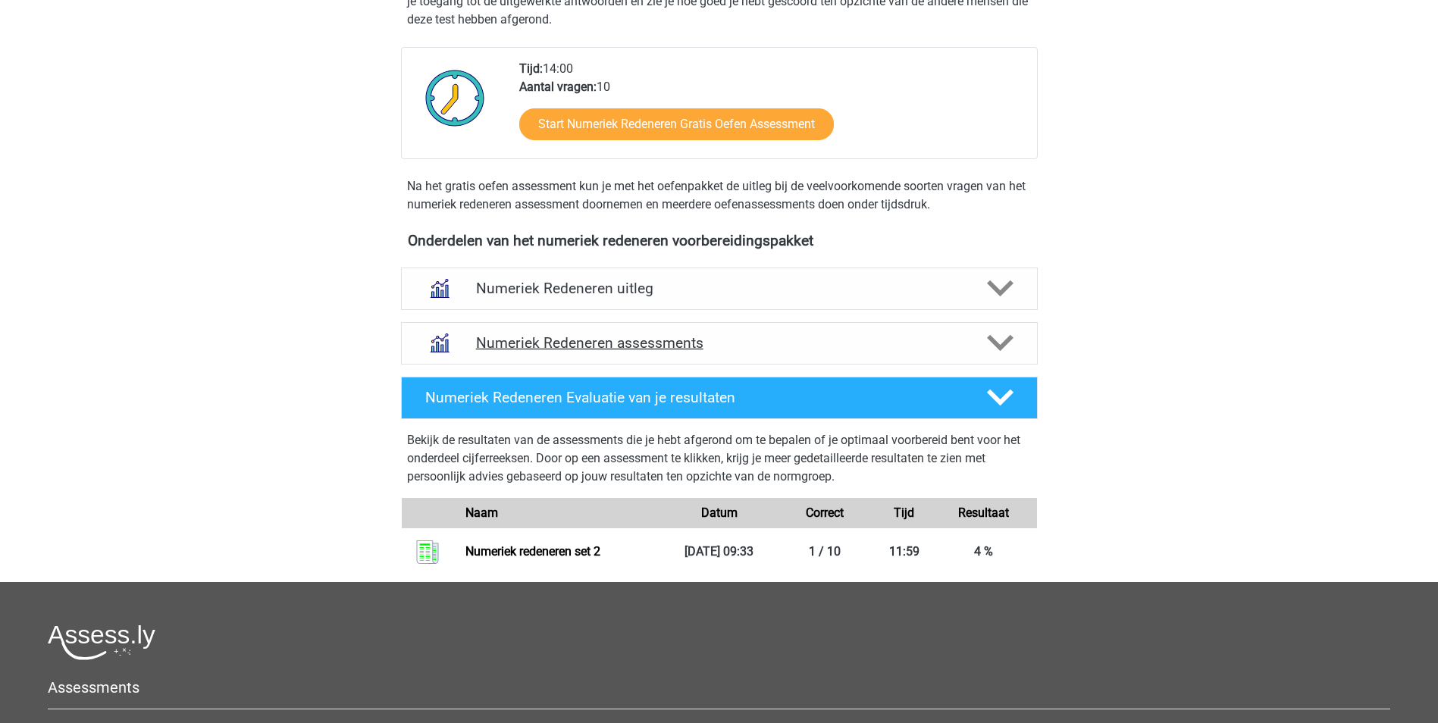
click at [998, 345] on polygon at bounding box center [1000, 343] width 27 height 17
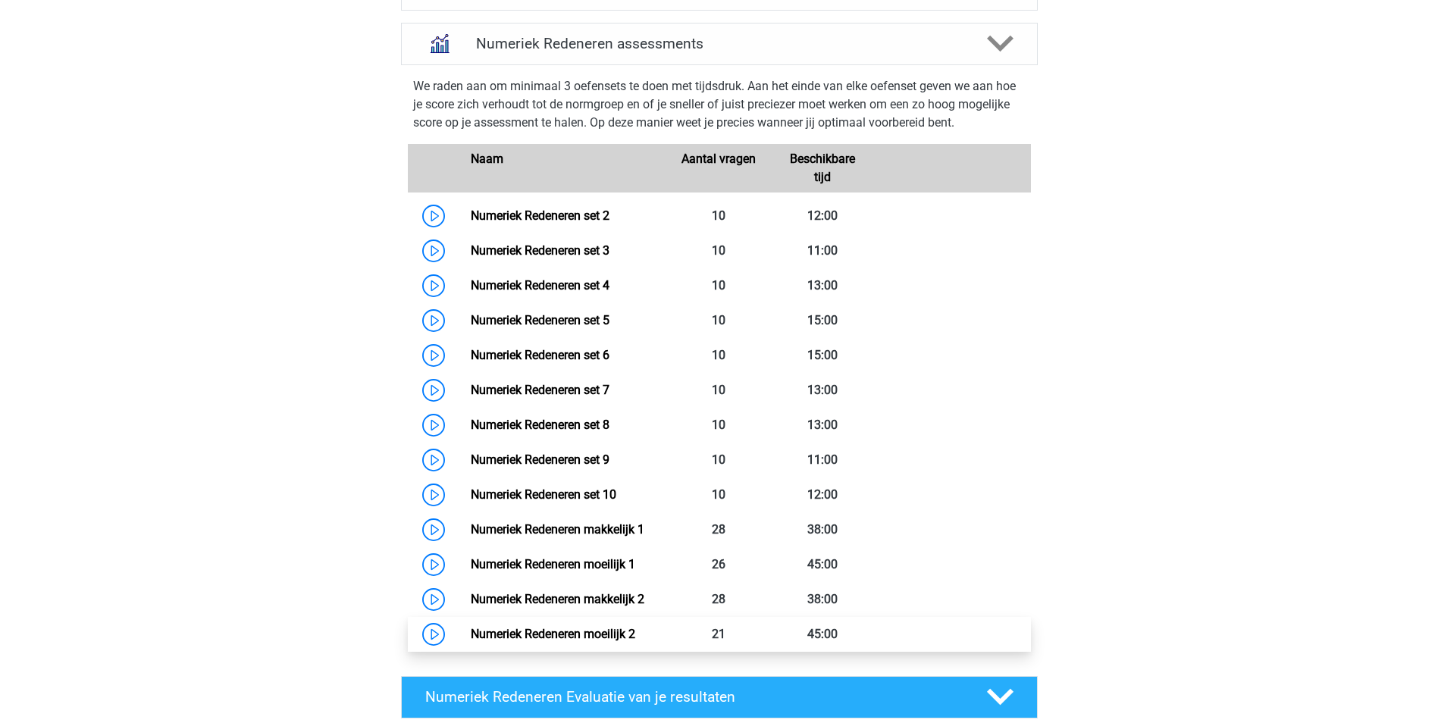
scroll to position [682, 0]
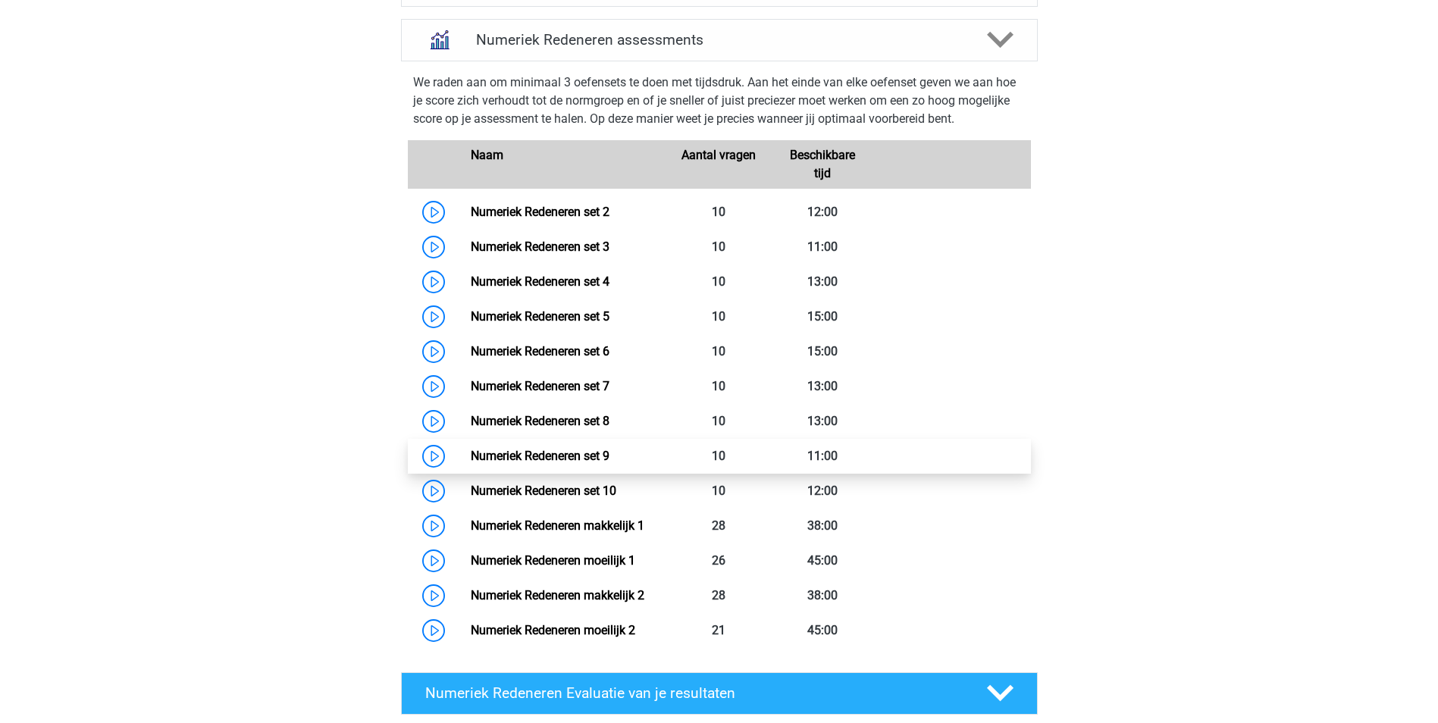
click at [559, 452] on link "Numeriek Redeneren set 9" at bounding box center [540, 456] width 139 height 14
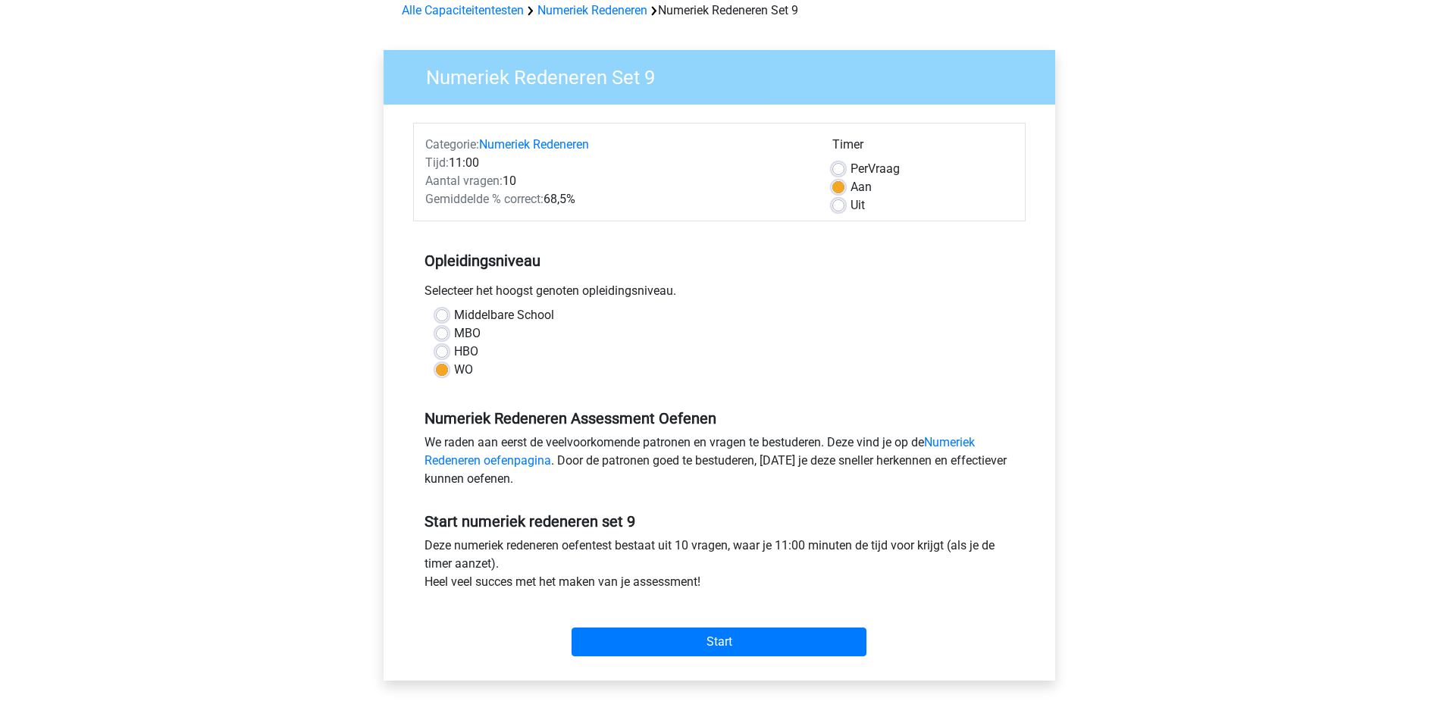
scroll to position [76, 0]
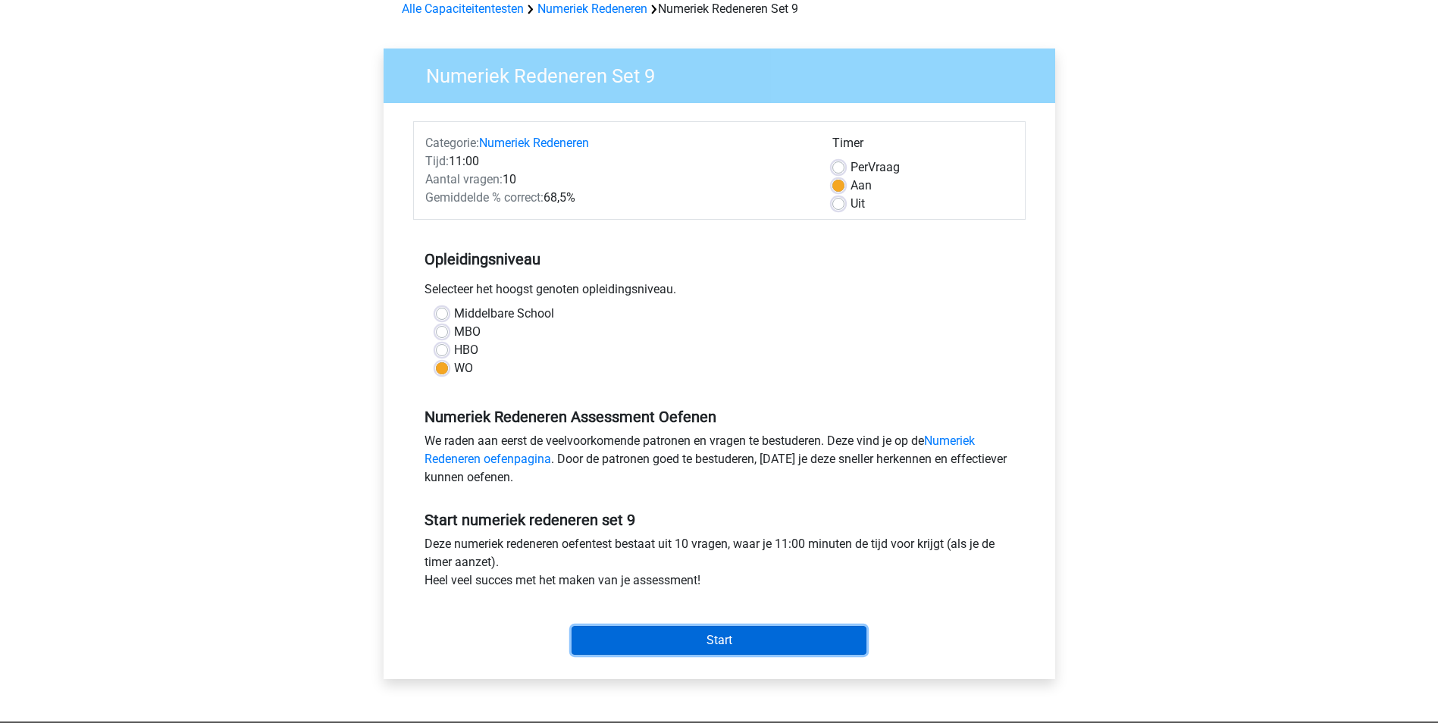
click at [691, 640] on input "Start" at bounding box center [718, 640] width 295 height 29
click at [966, 474] on div "We raden aan eerst de veelvoorkomende patronen en vragen te bestuderen. Deze vi…" at bounding box center [719, 462] width 612 height 61
click at [1075, 423] on div "Numeriek Redeneren Set 9 Categorie: Numeriek Redeneren Tijd: 11:00 Aantal vrage…" at bounding box center [719, 372] width 720 height 697
click at [717, 642] on input "Start" at bounding box center [718, 640] width 295 height 29
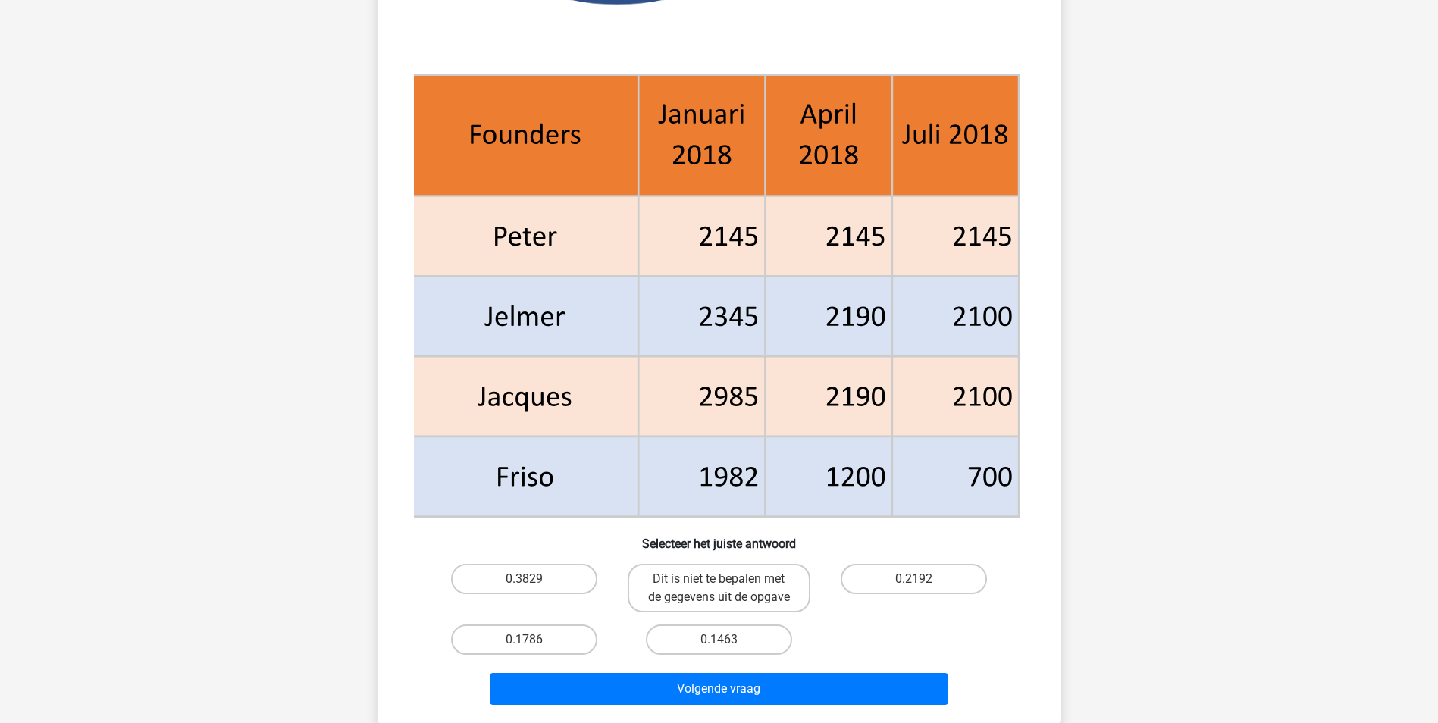
scroll to position [530, 0]
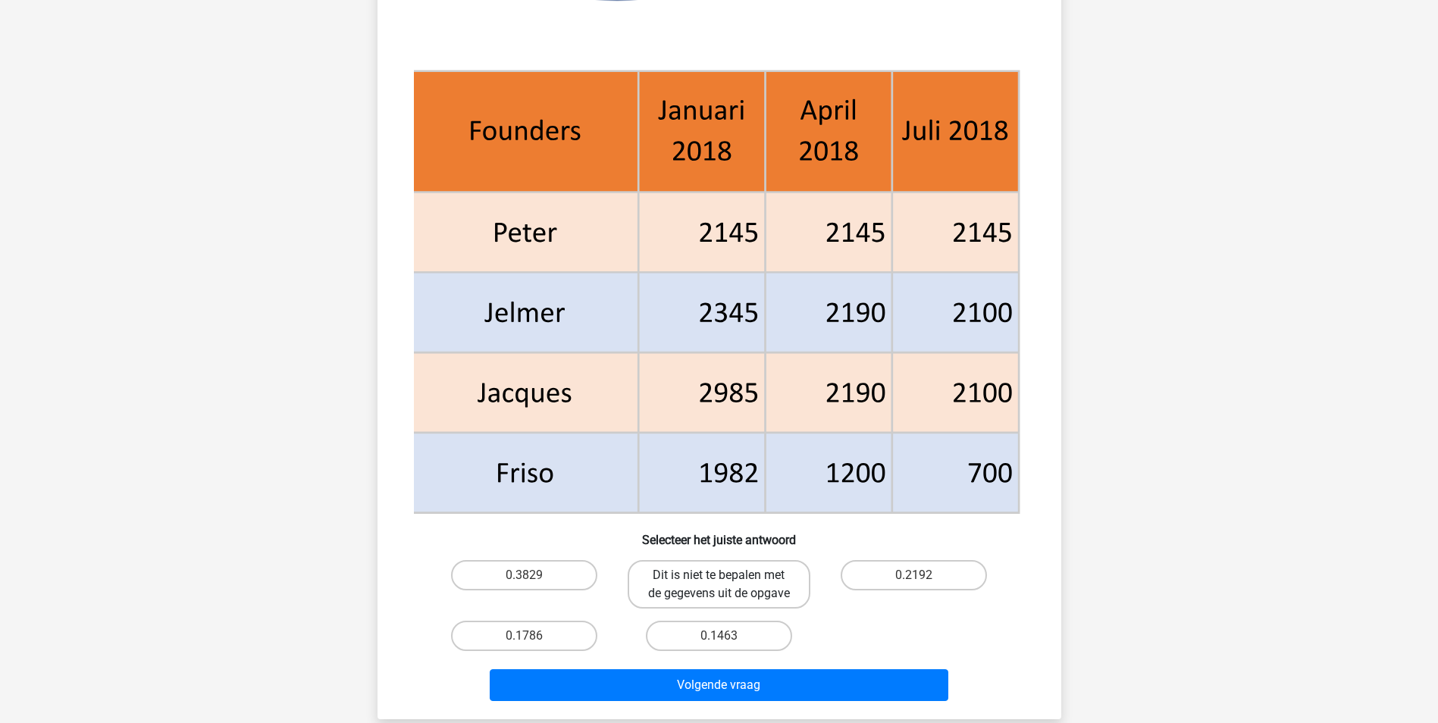
click at [731, 590] on label "Dit is niet te bepalen met de gegevens uit de opgave" at bounding box center [719, 584] width 183 height 49
click at [728, 585] on input "Dit is niet te bepalen met de gegevens uit de opgave" at bounding box center [723, 580] width 10 height 10
radio input "true"
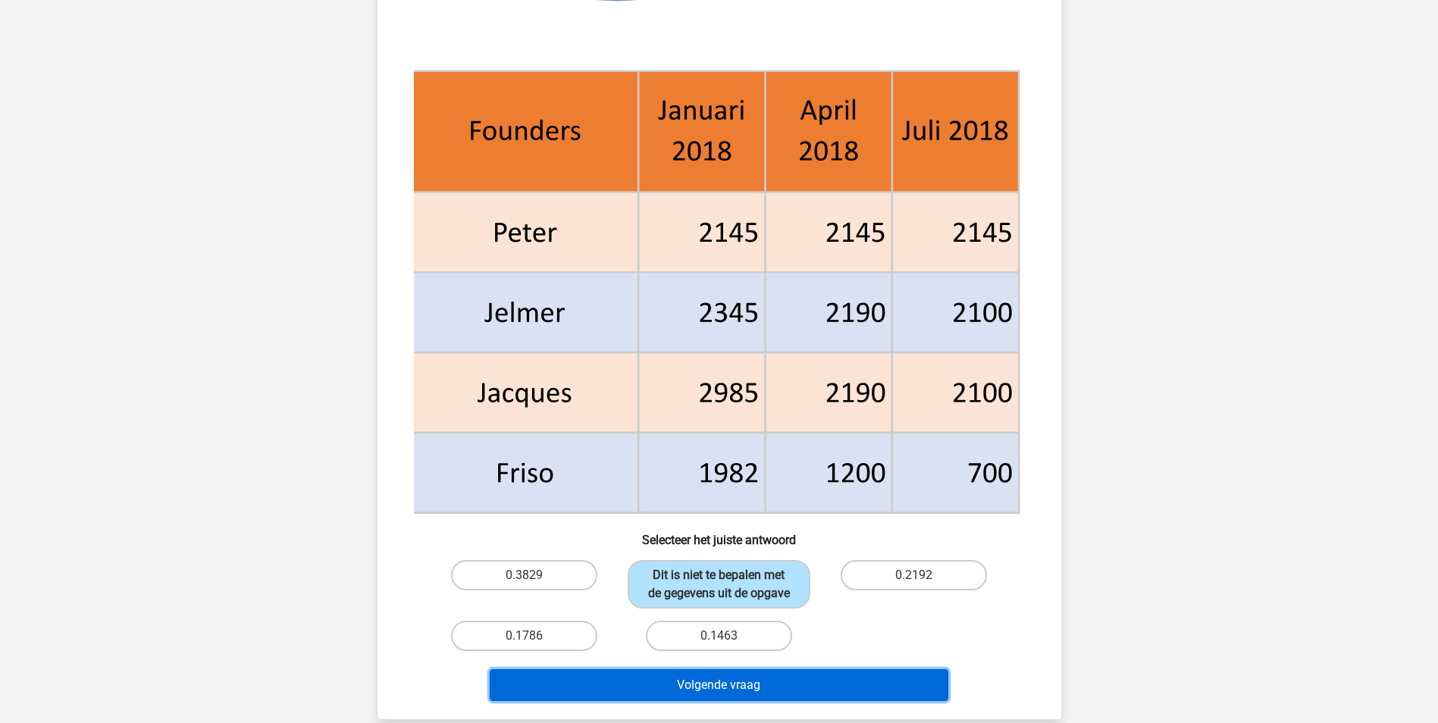
click at [739, 695] on button "Volgende vraag" at bounding box center [719, 685] width 459 height 32
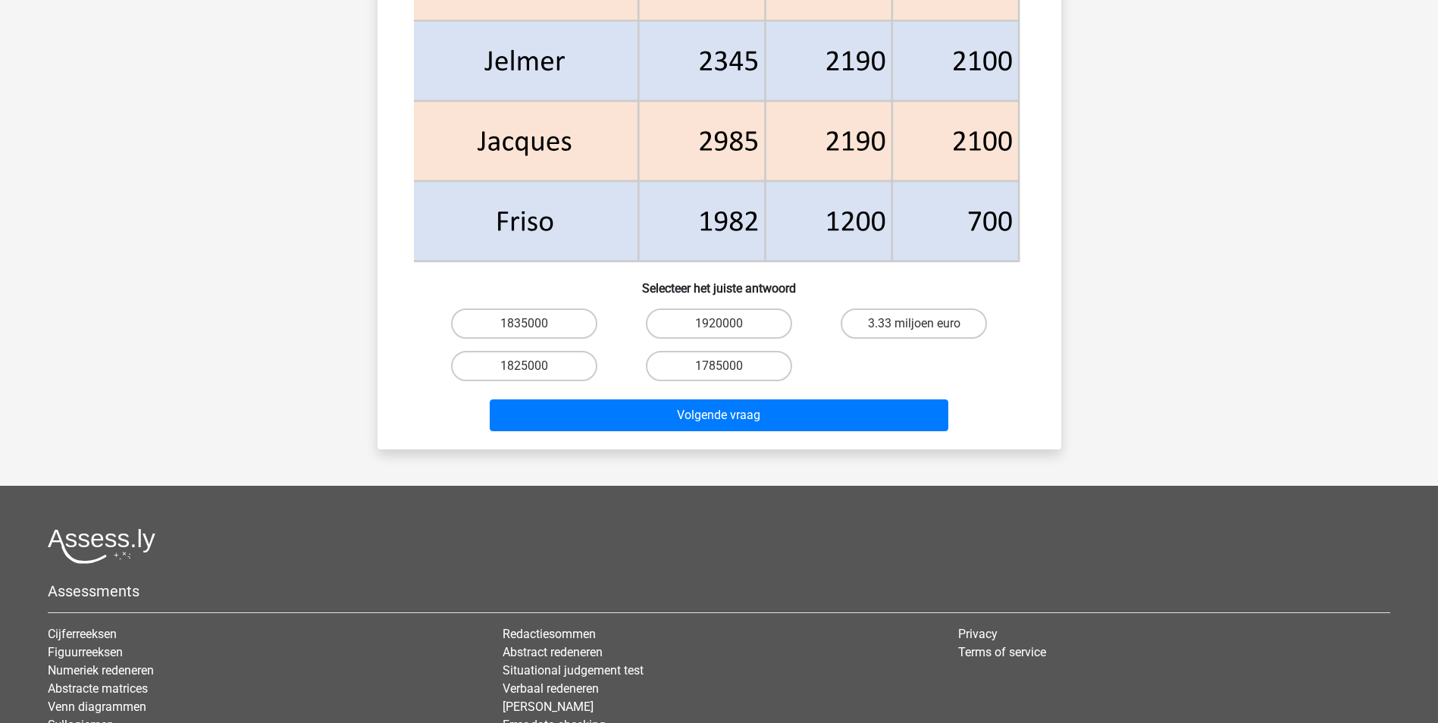
scroll to position [909, 0]
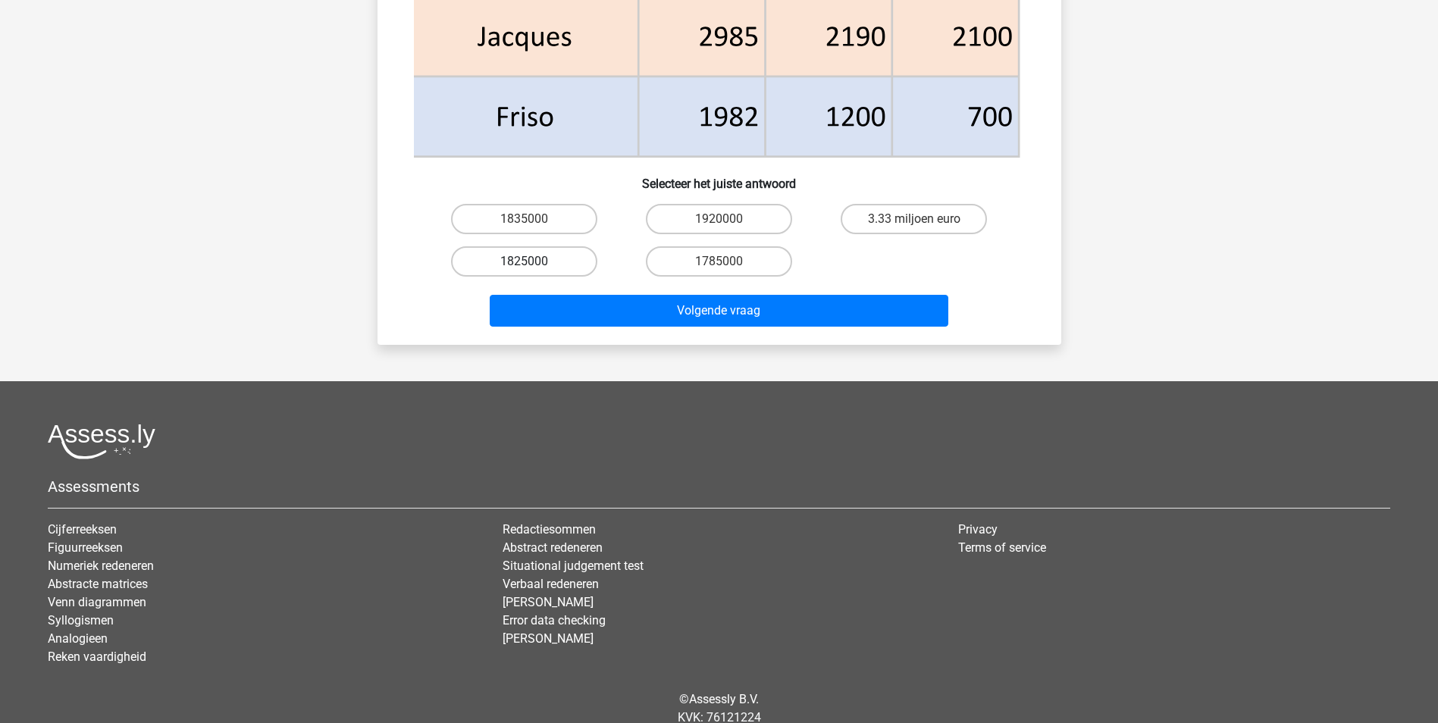
click at [538, 261] on label "1825000" at bounding box center [524, 261] width 146 height 30
click at [534, 261] on input "1825000" at bounding box center [529, 266] width 10 height 10
radio input "true"
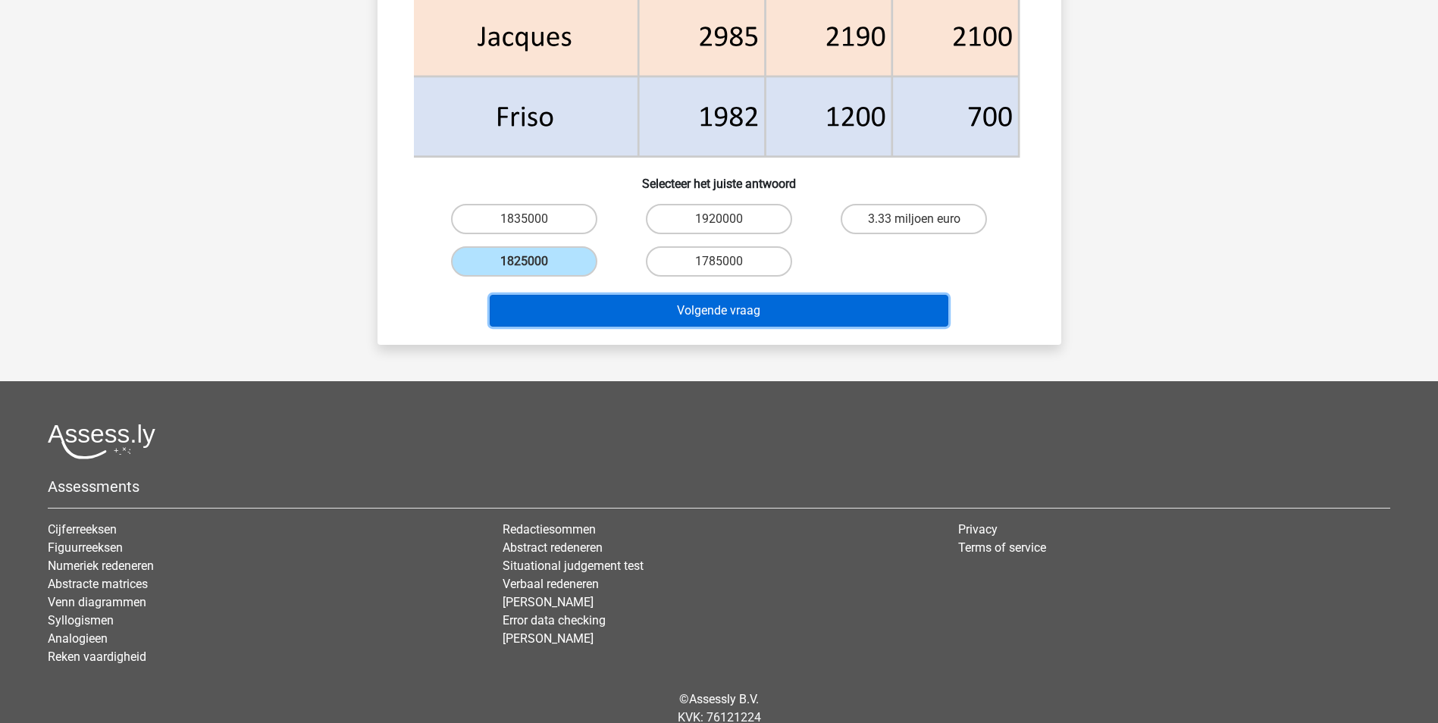
click at [683, 318] on button "Volgende vraag" at bounding box center [719, 311] width 459 height 32
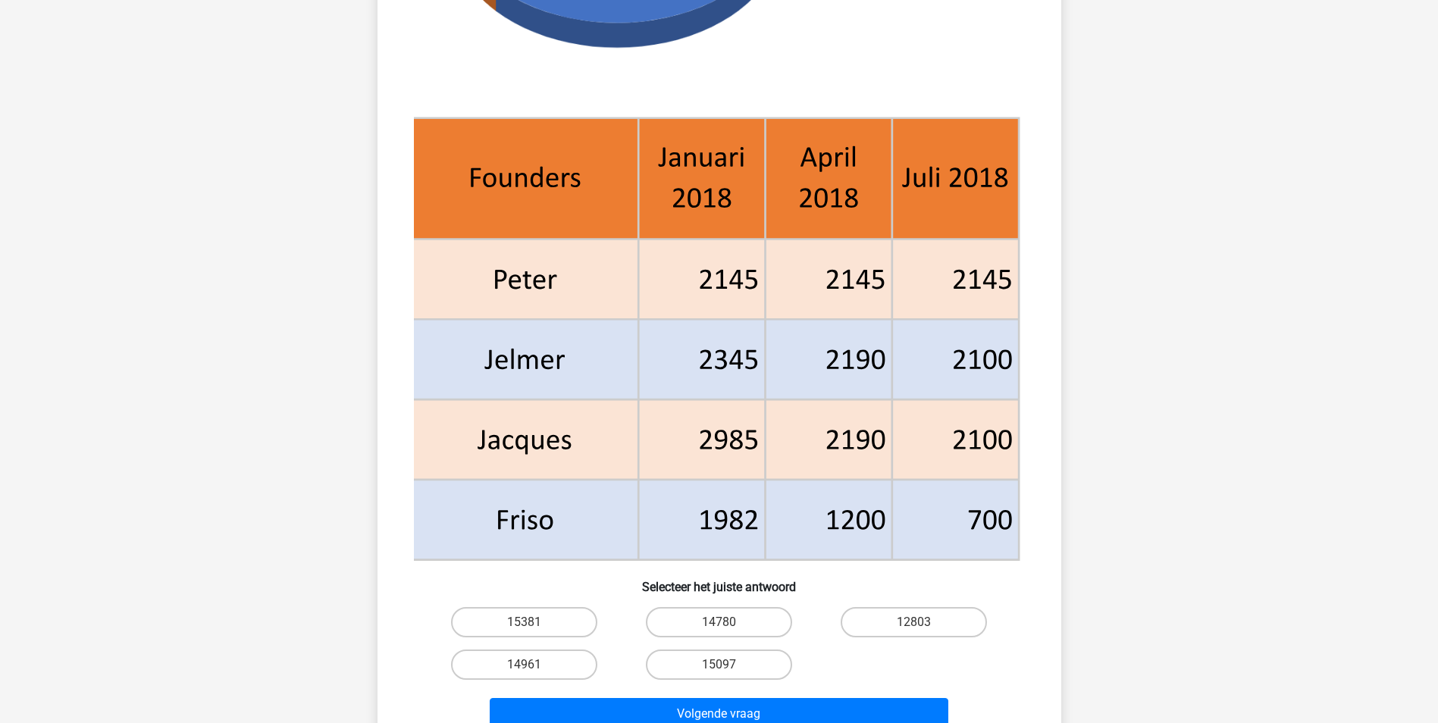
scroll to position [682, 0]
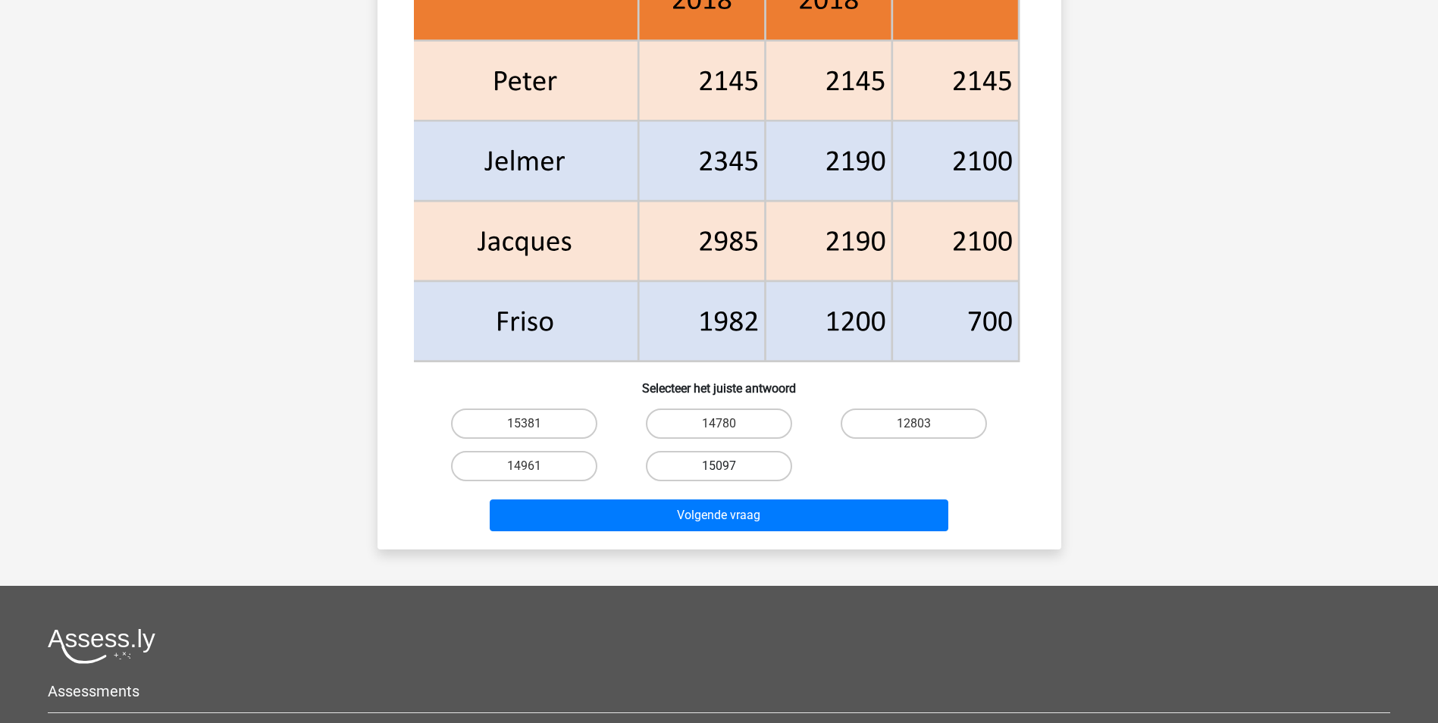
click at [709, 471] on label "15097" at bounding box center [719, 466] width 146 height 30
click at [718, 471] on input "15097" at bounding box center [723, 471] width 10 height 10
radio input "true"
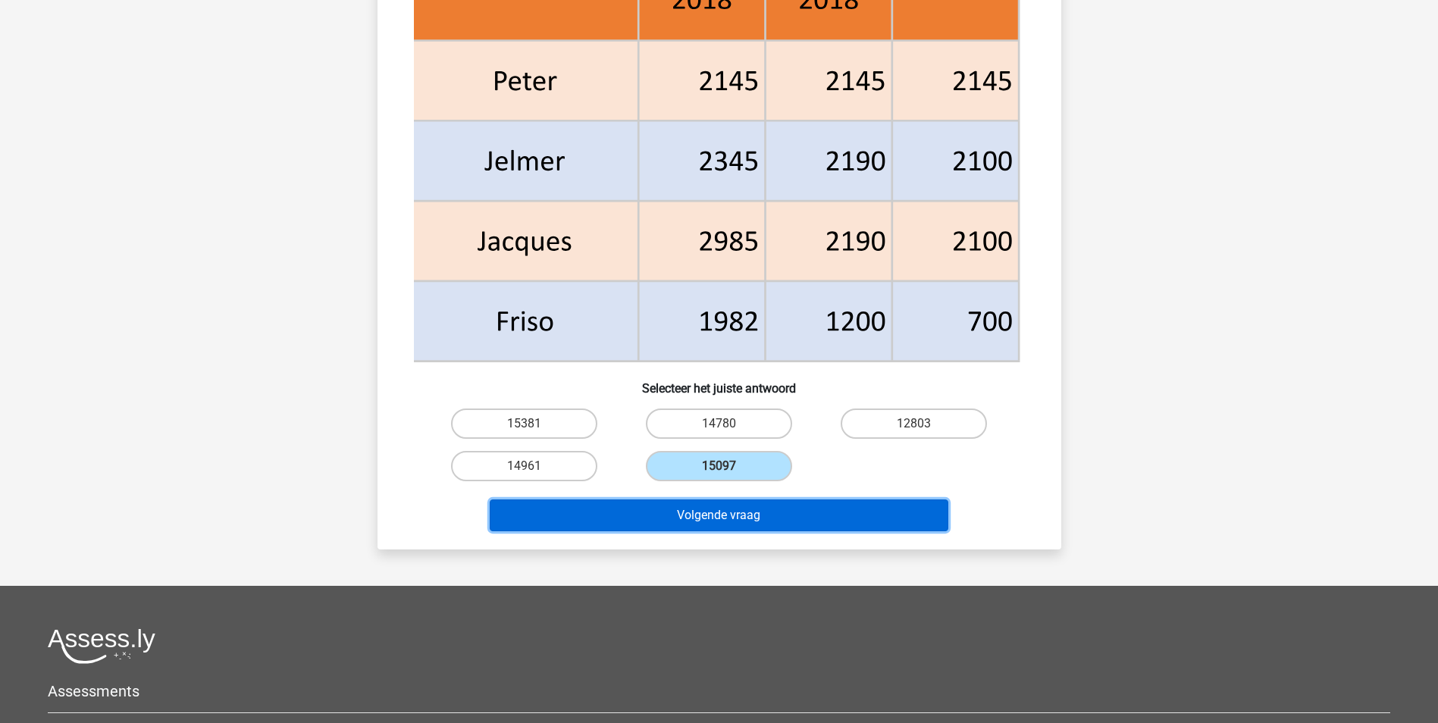
click at [718, 518] on button "Volgende vraag" at bounding box center [719, 515] width 459 height 32
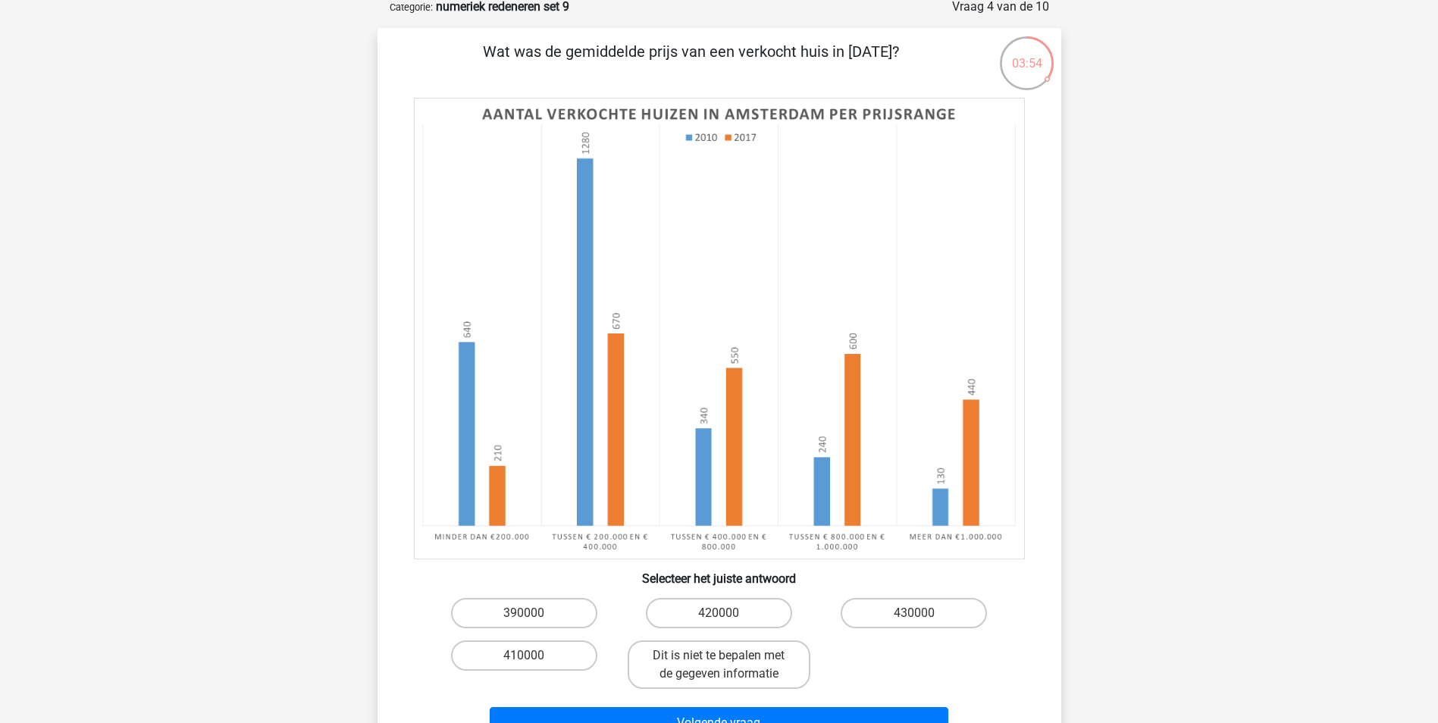
scroll to position [76, 0]
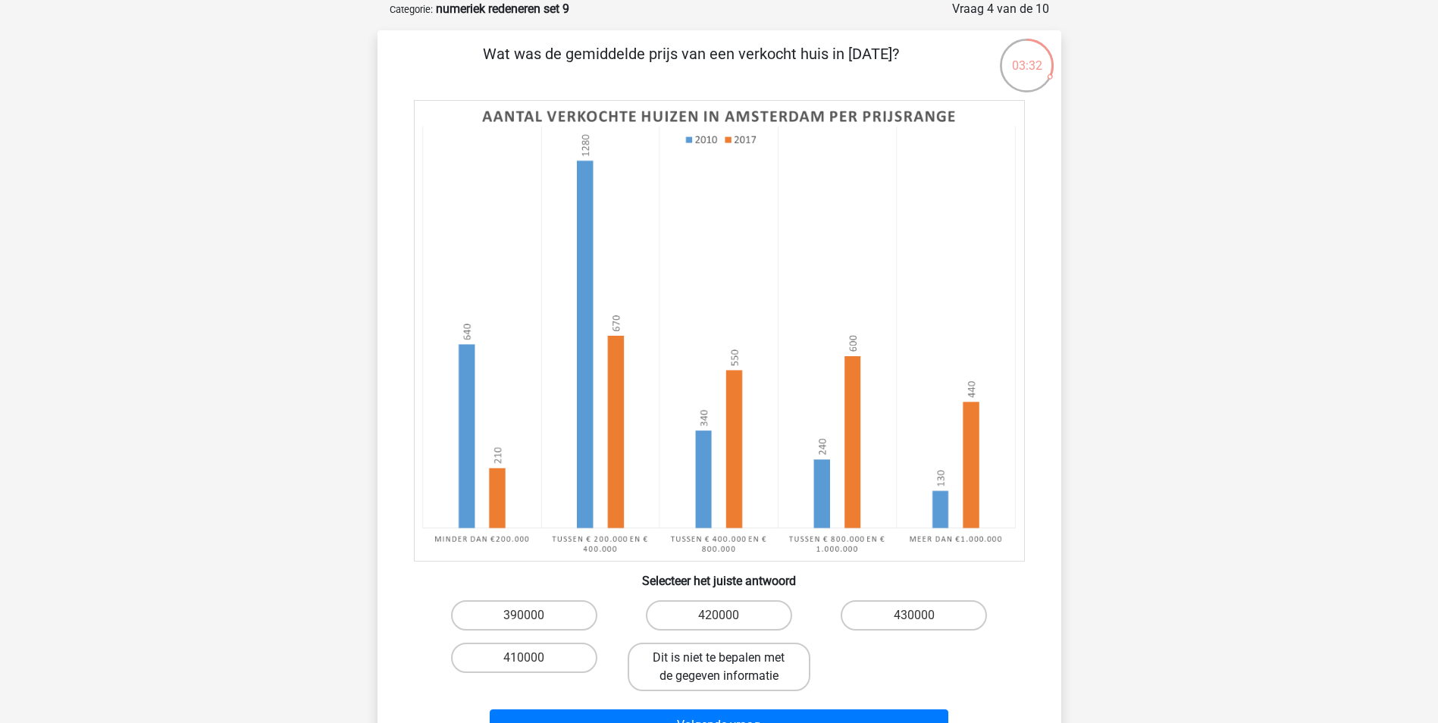
click at [756, 671] on label "Dit is niet te bepalen met de gegeven informatie" at bounding box center [719, 667] width 183 height 49
click at [728, 668] on input "Dit is niet te bepalen met de gegeven informatie" at bounding box center [723, 663] width 10 height 10
radio input "true"
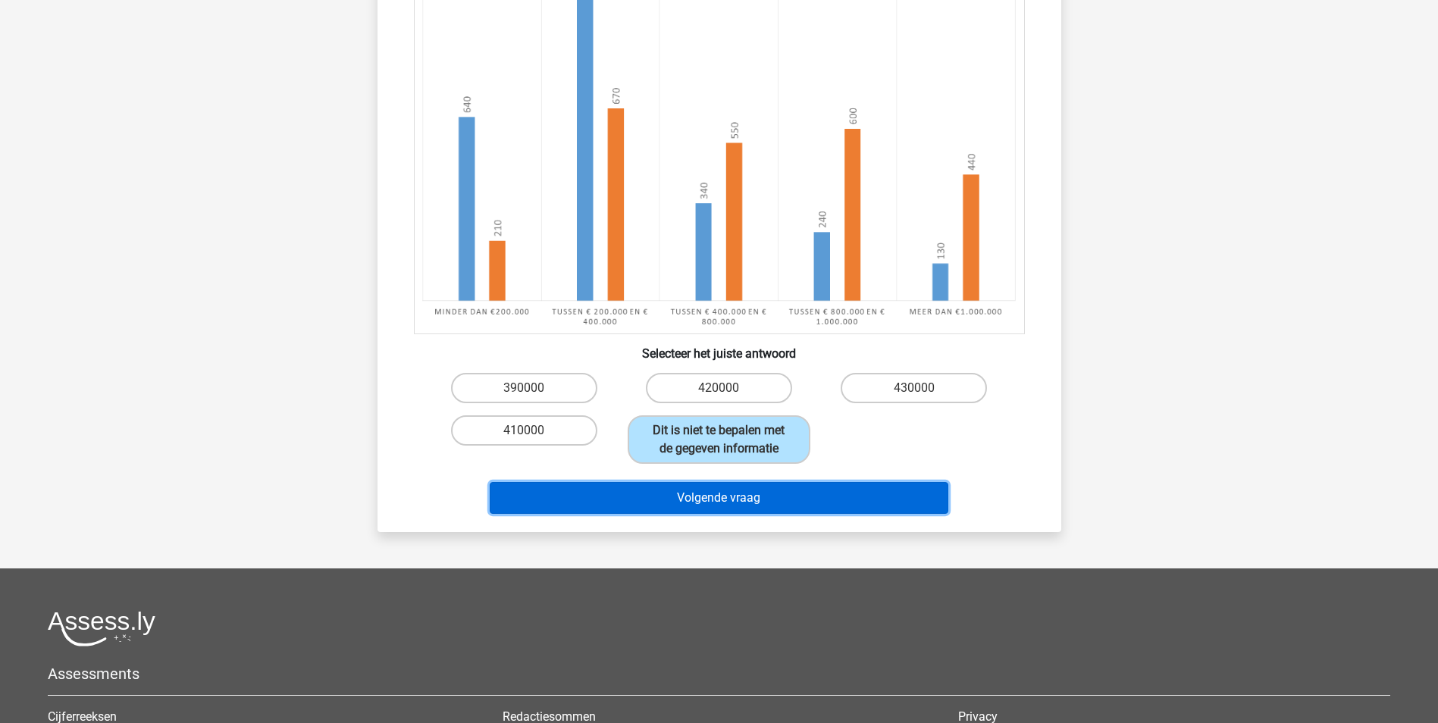
click at [762, 498] on button "Volgende vraag" at bounding box center [719, 498] width 459 height 32
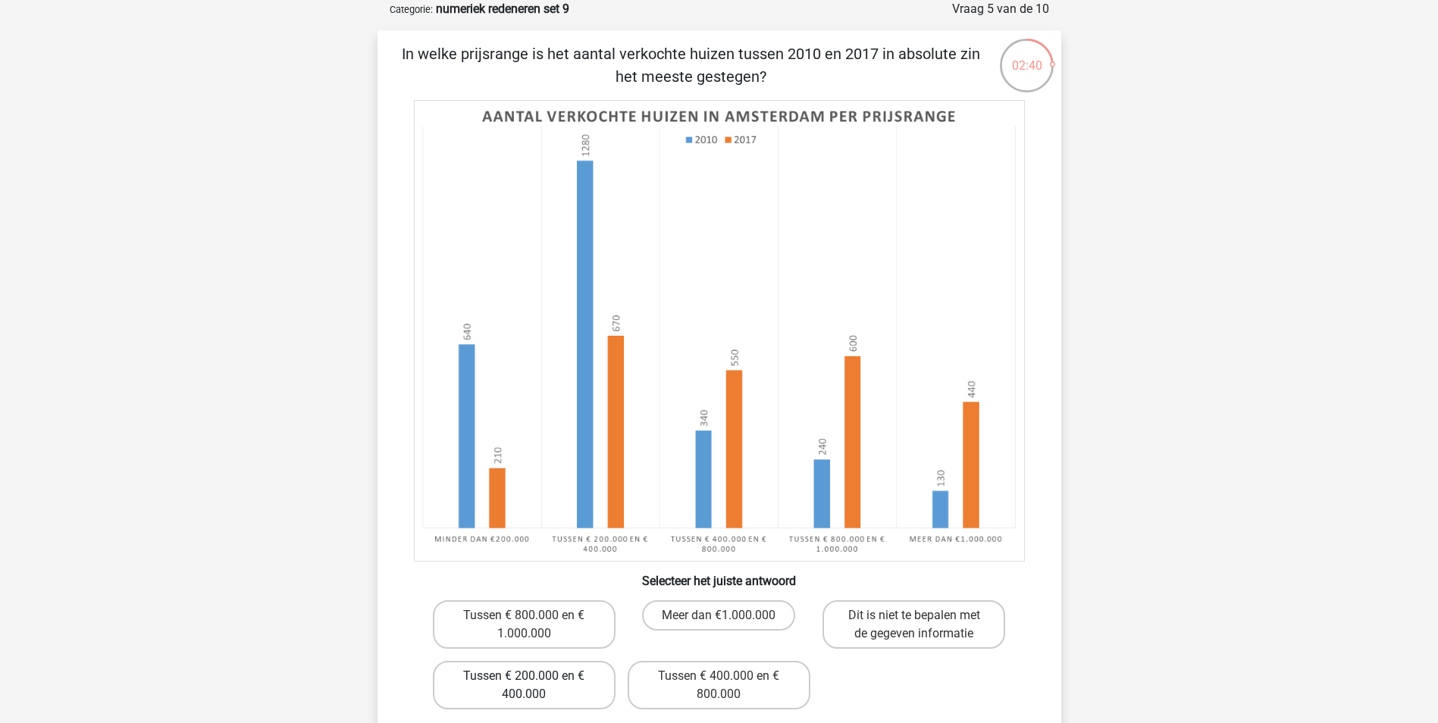
click at [596, 682] on label "Tussen € 200.000 en € 400.000" at bounding box center [524, 685] width 183 height 49
click at [534, 682] on input "Tussen € 200.000 en € 400.000" at bounding box center [529, 681] width 10 height 10
radio input "true"
click at [551, 619] on label "Tussen € 800.000 en € 1.000.000" at bounding box center [524, 624] width 183 height 49
click at [534, 619] on input "Tussen € 800.000 en € 1.000.000" at bounding box center [529, 620] width 10 height 10
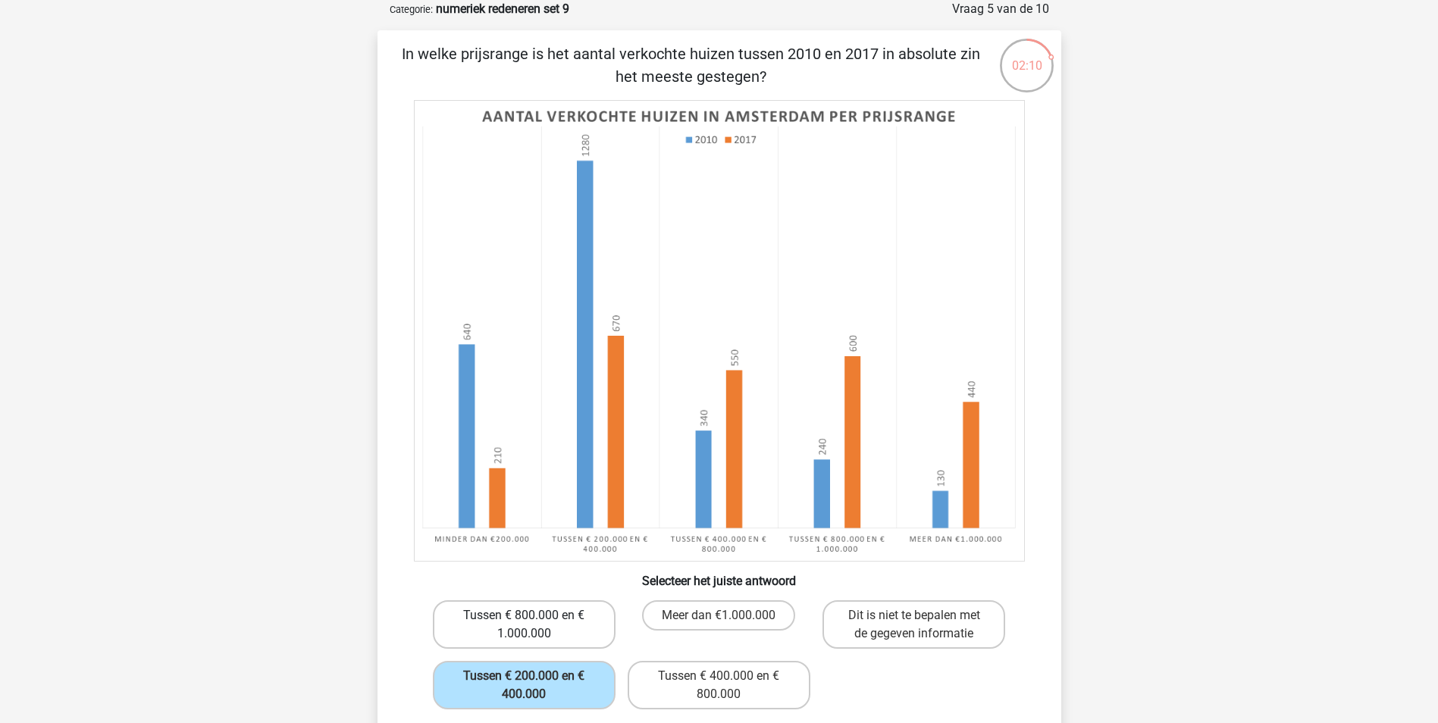
radio input "true"
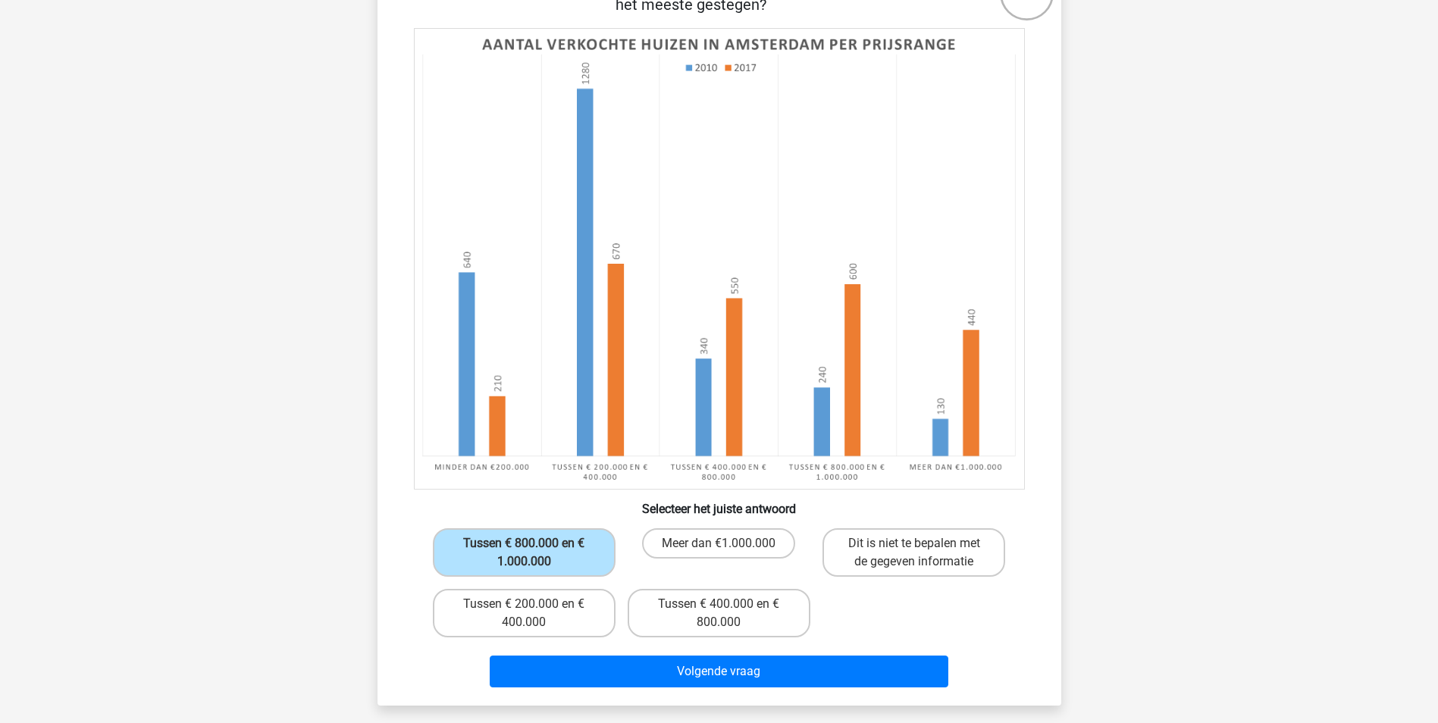
scroll to position [152, 0]
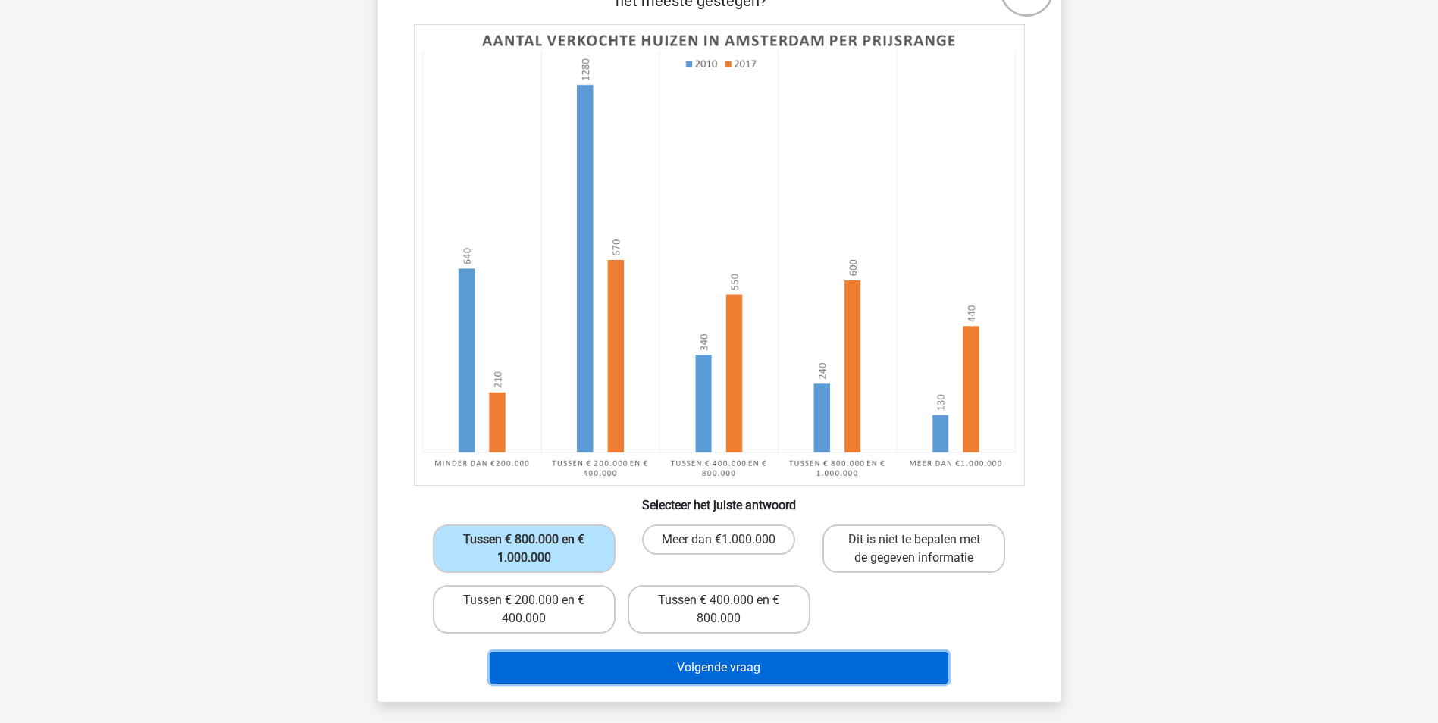
click at [693, 660] on button "Volgende vraag" at bounding box center [719, 668] width 459 height 32
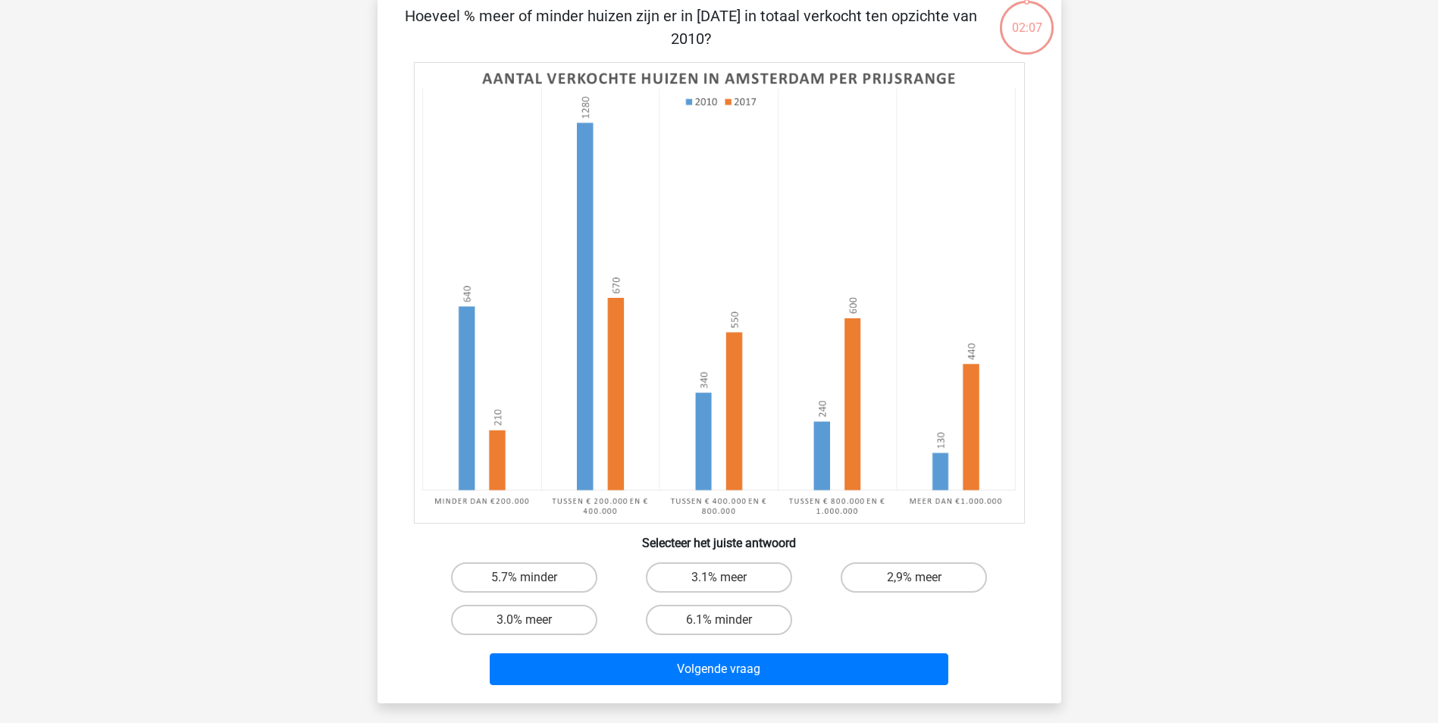
scroll to position [76, 0]
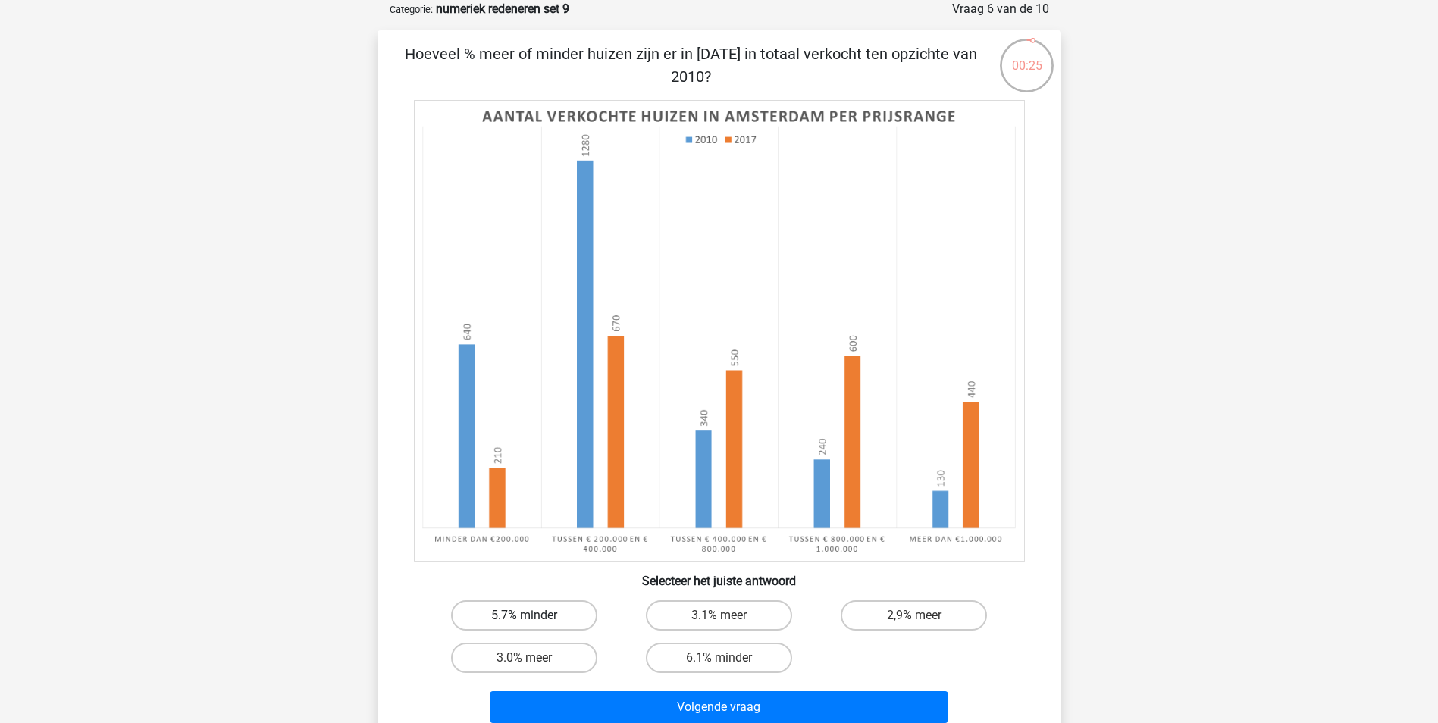
click at [521, 617] on label "5.7% minder" at bounding box center [524, 615] width 146 height 30
click at [524, 617] on input "5.7% minder" at bounding box center [529, 620] width 10 height 10
radio input "true"
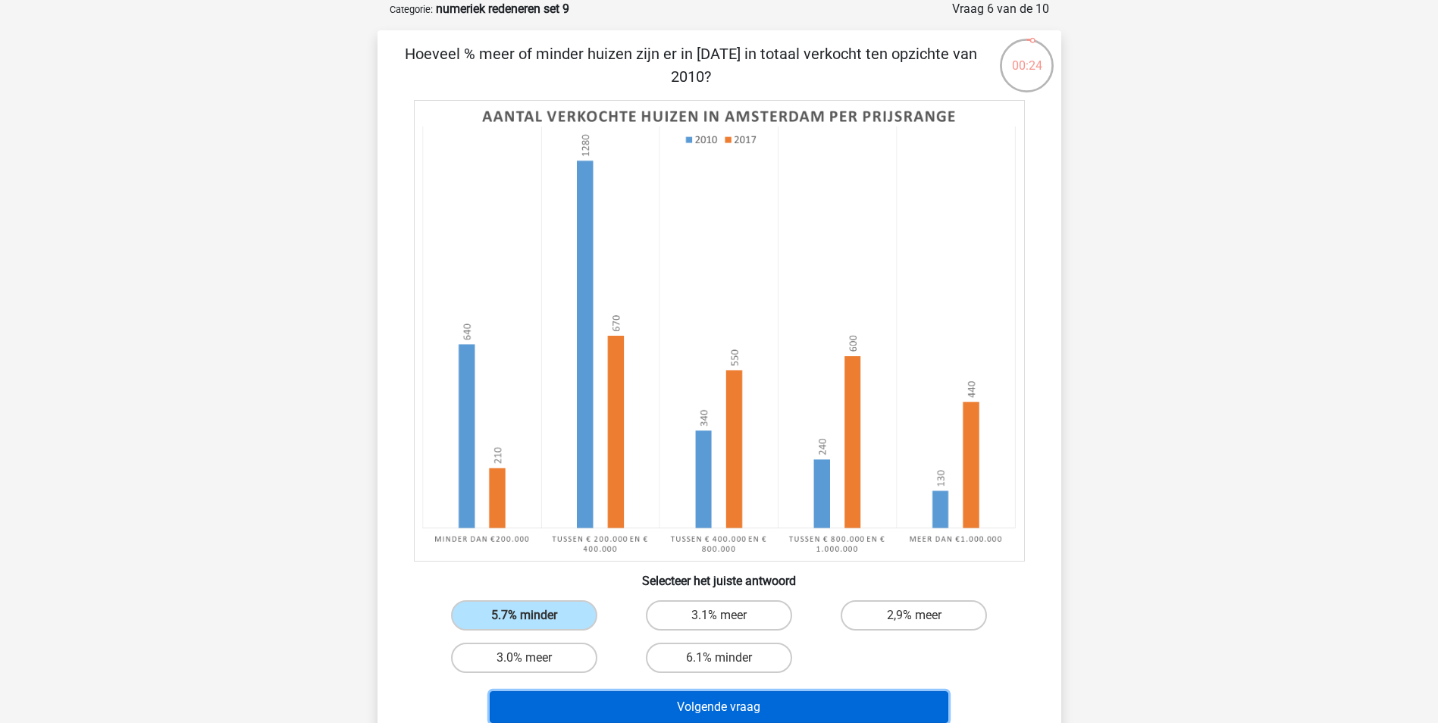
click at [695, 709] on button "Volgende vraag" at bounding box center [719, 707] width 459 height 32
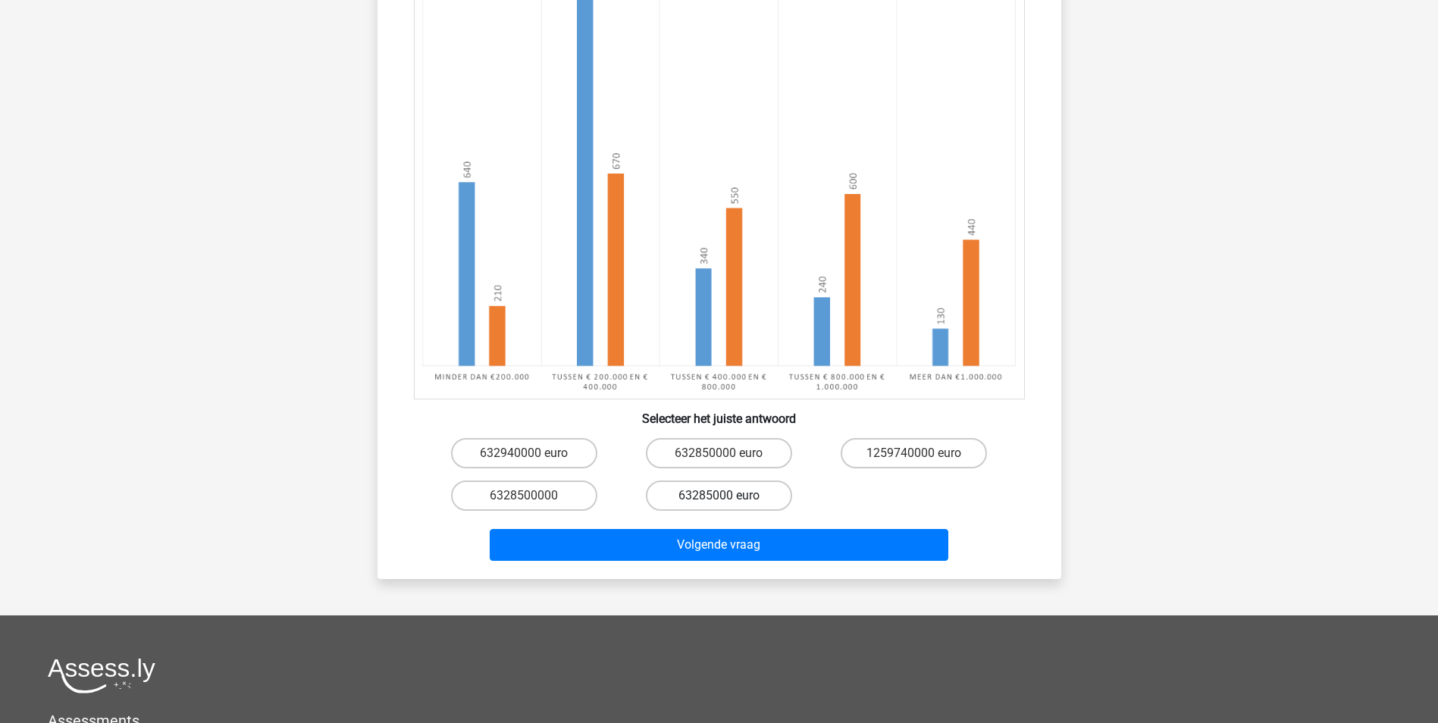
scroll to position [379, 0]
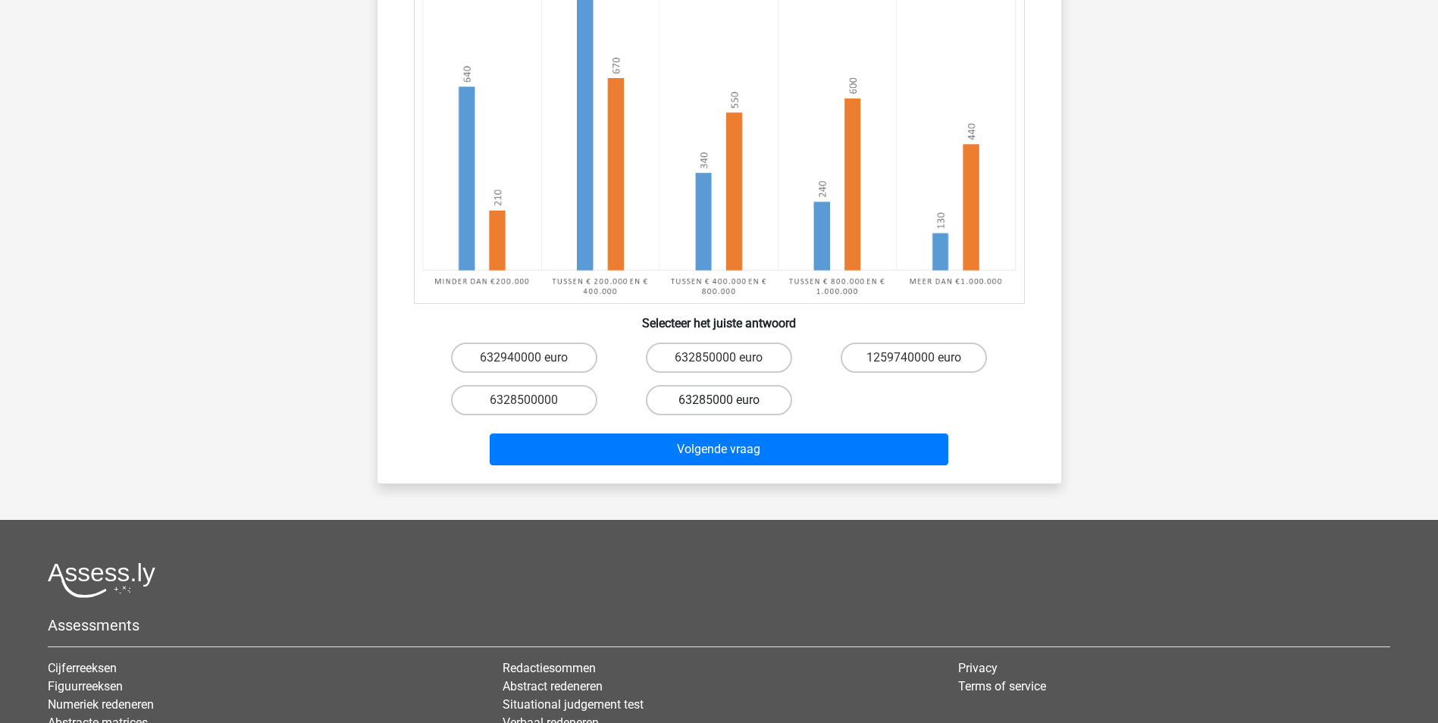
click at [753, 399] on label "63285000 euro" at bounding box center [719, 400] width 146 height 30
click at [728, 400] on input "63285000 euro" at bounding box center [723, 405] width 10 height 10
radio input "true"
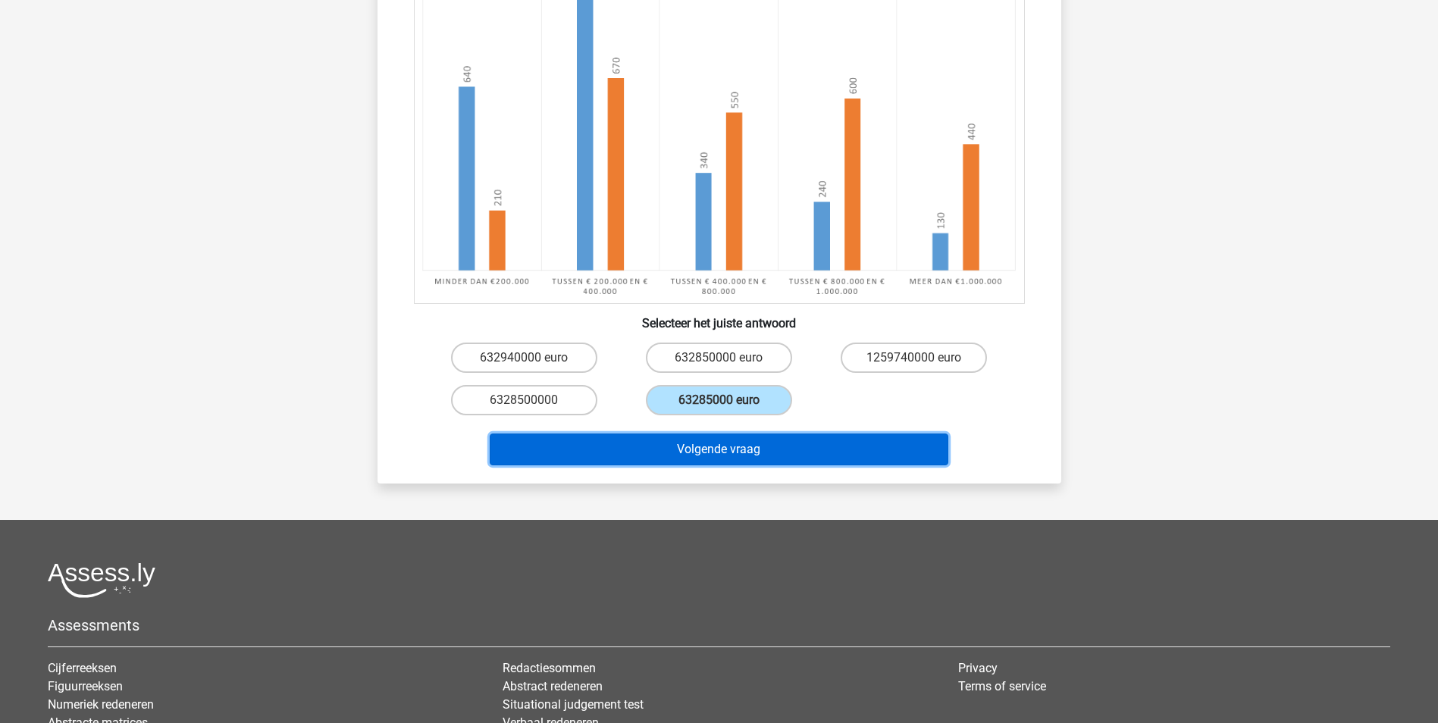
click at [749, 449] on button "Volgende vraag" at bounding box center [719, 449] width 459 height 32
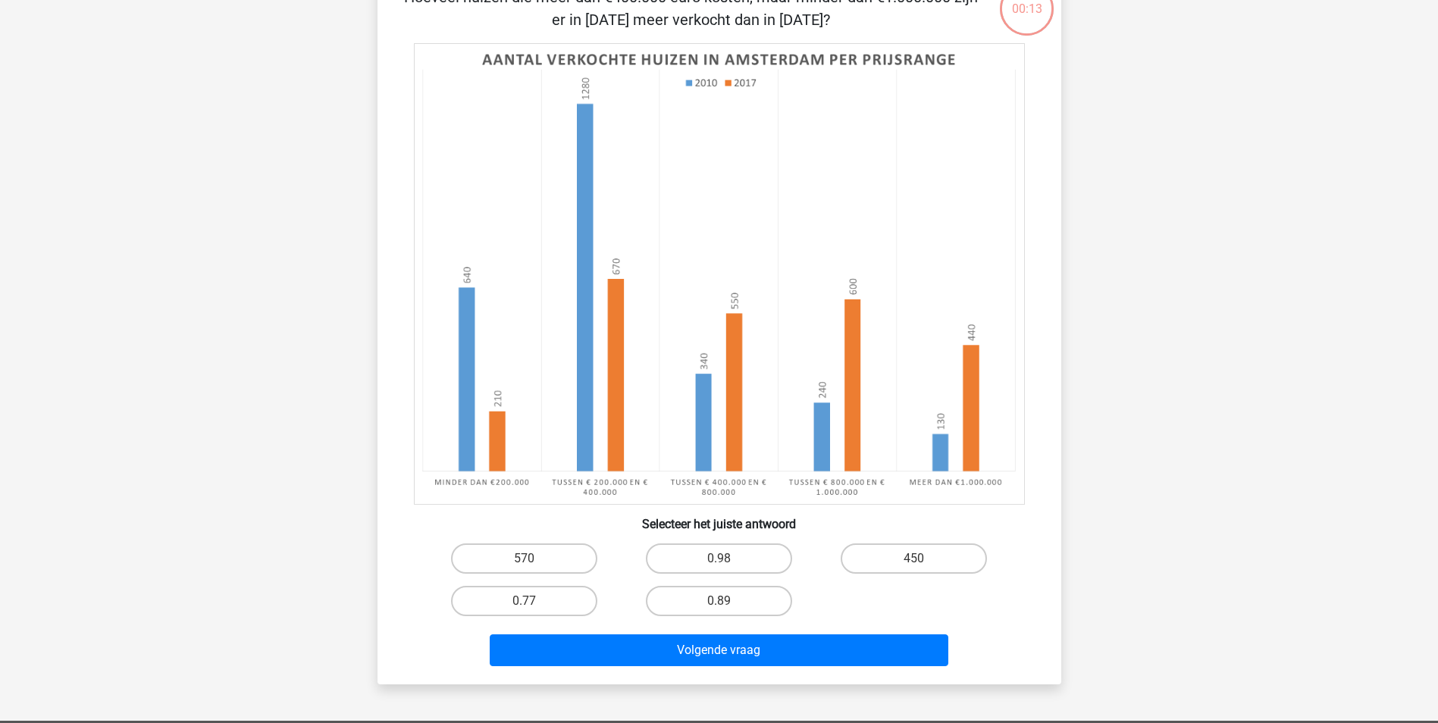
scroll to position [76, 0]
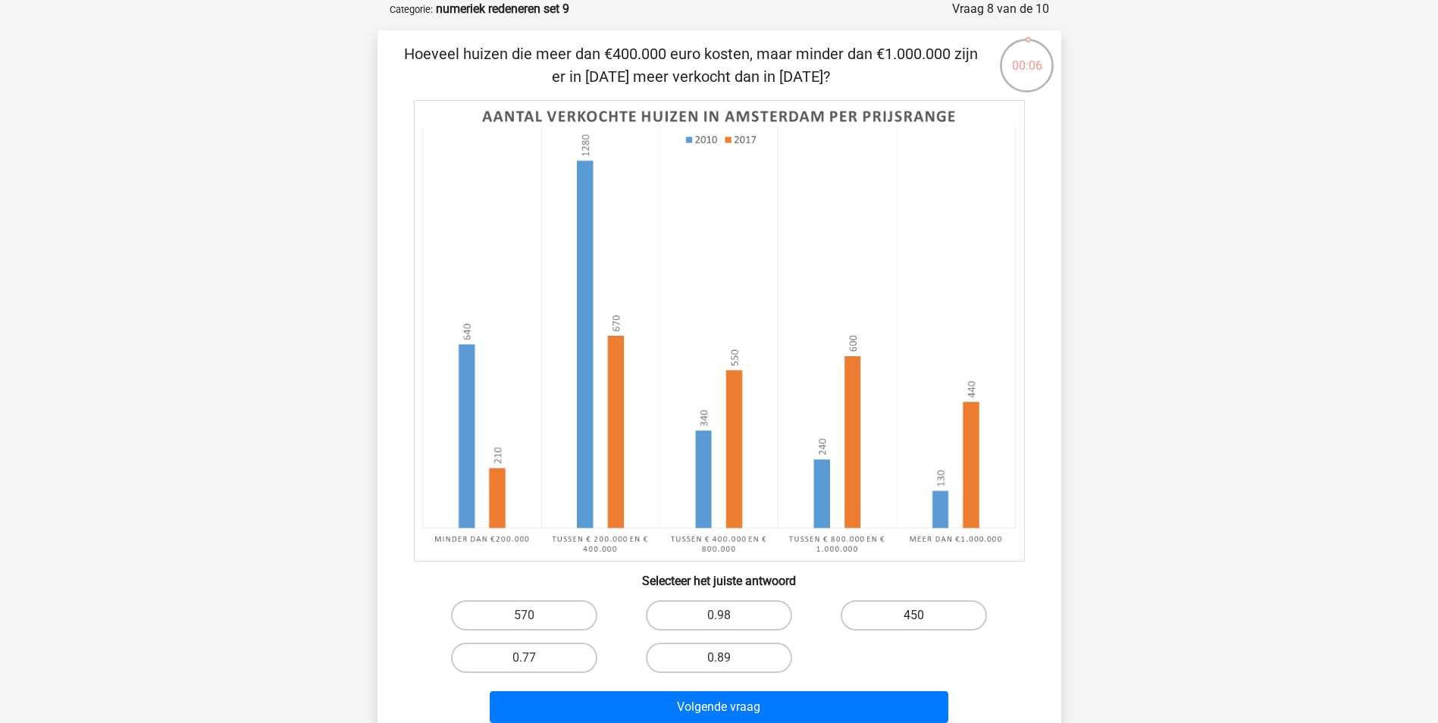
drag, startPoint x: 955, startPoint y: 618, endPoint x: 935, endPoint y: 631, distance: 23.1
click at [954, 618] on label "450" at bounding box center [913, 615] width 146 height 30
click at [924, 618] on input "450" at bounding box center [919, 620] width 10 height 10
radio input "true"
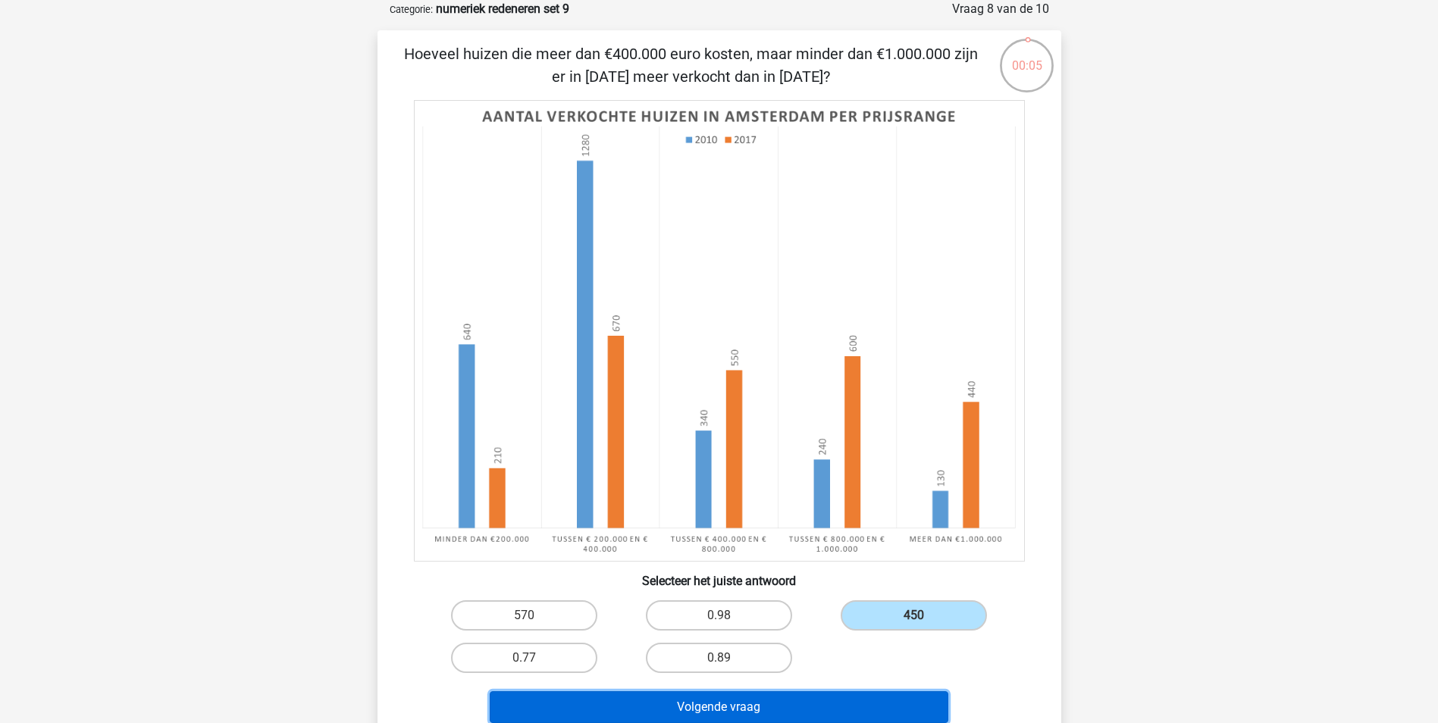
click at [824, 699] on button "Volgende vraag" at bounding box center [719, 707] width 459 height 32
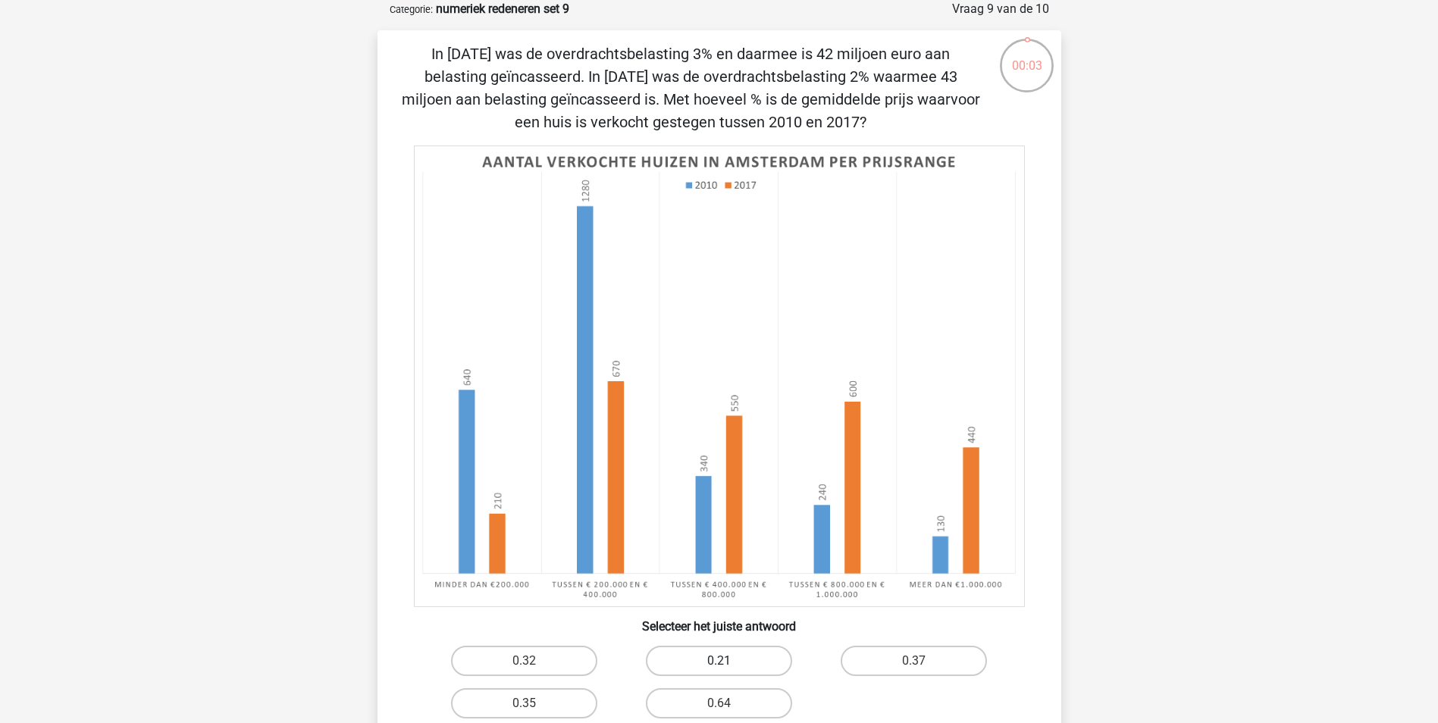
click at [735, 662] on label "0.21" at bounding box center [719, 661] width 146 height 30
click at [728, 662] on input "0.21" at bounding box center [723, 666] width 10 height 10
radio input "true"
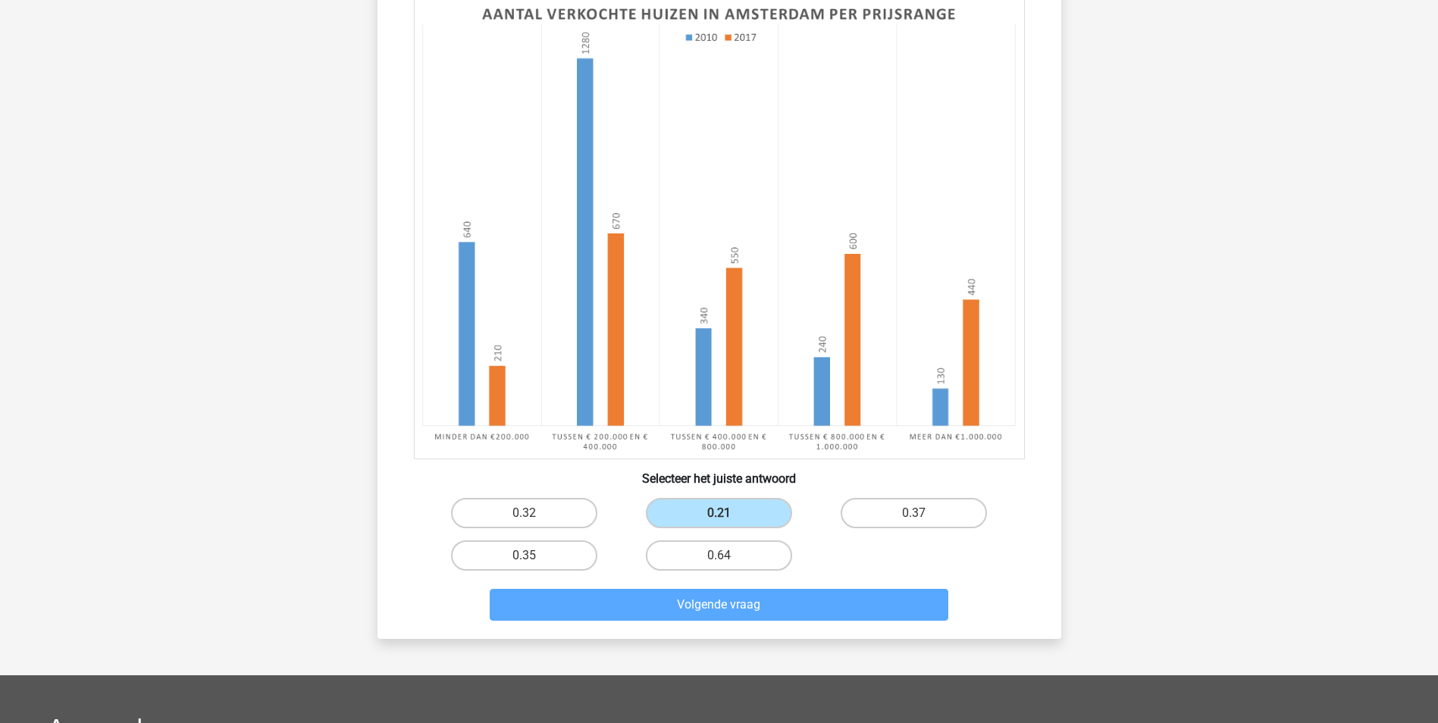
scroll to position [227, 0]
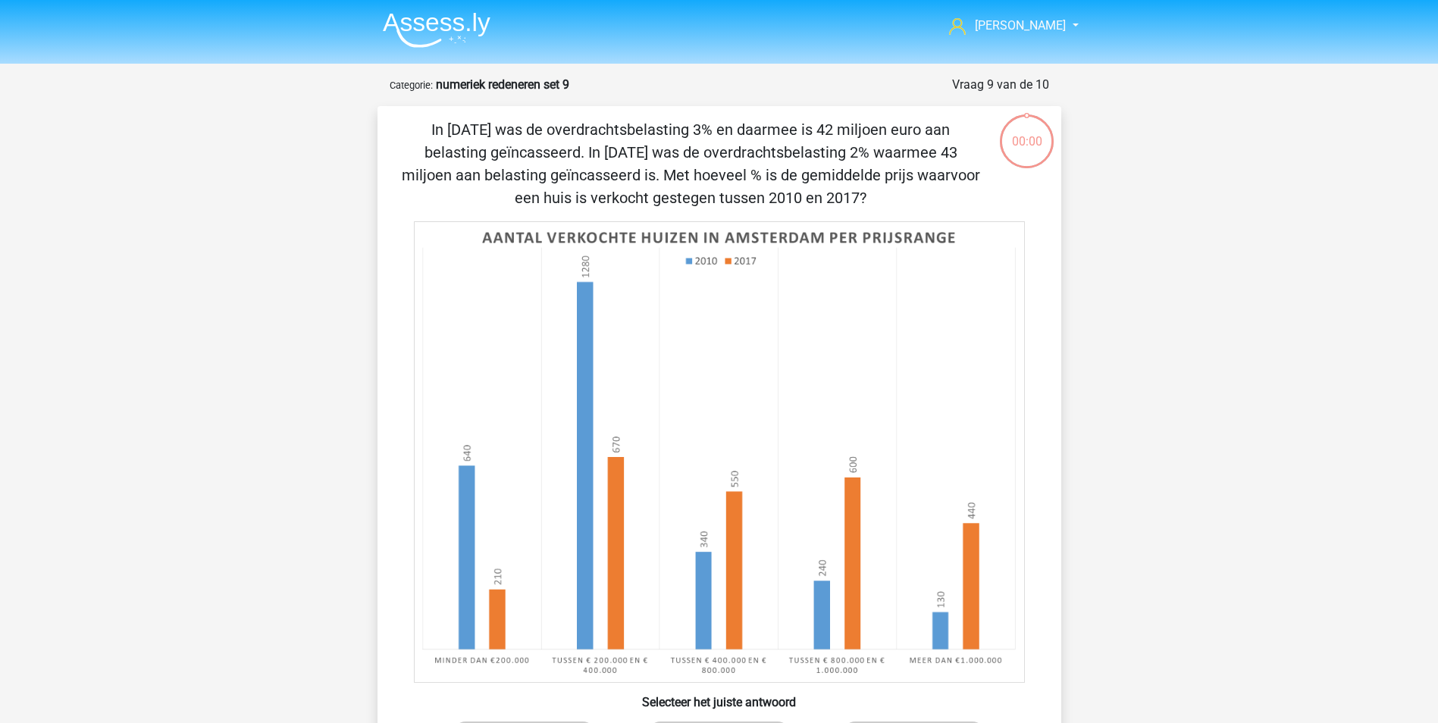
scroll to position [227, 0]
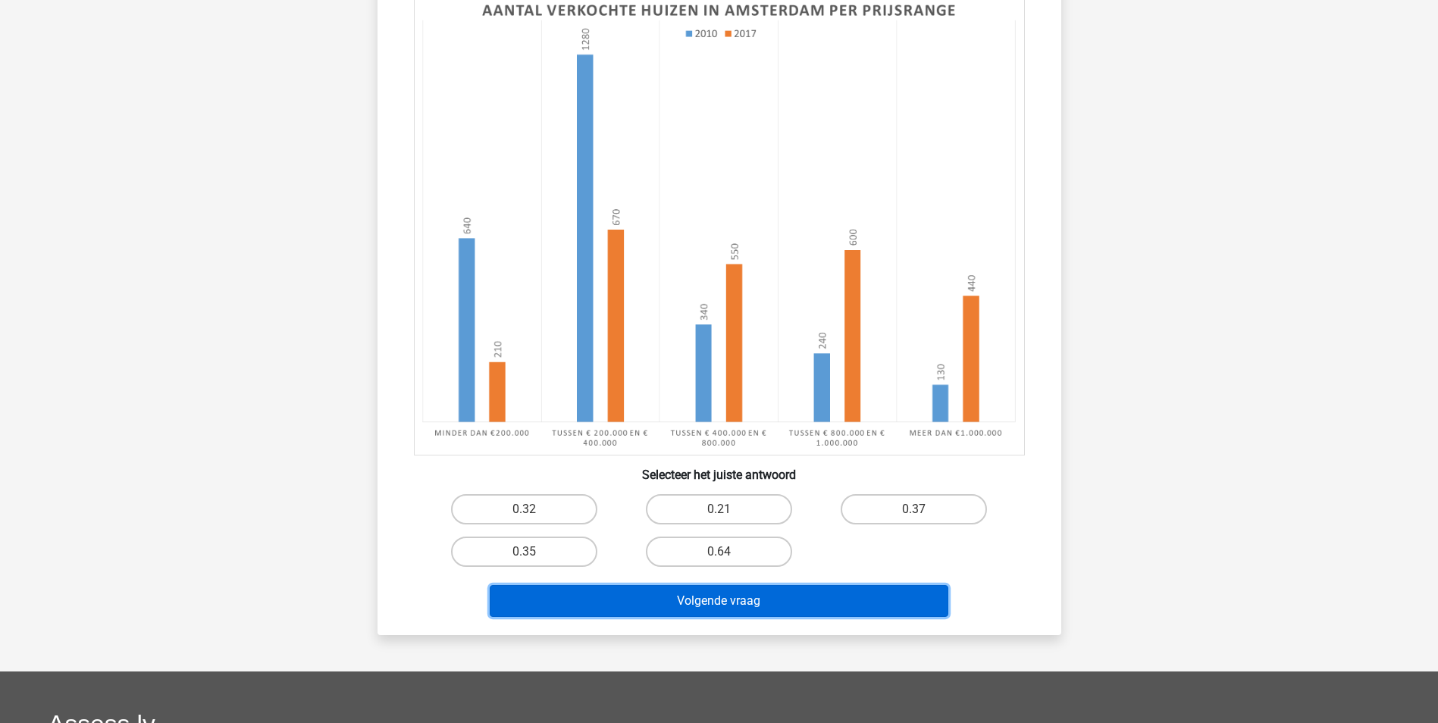
click at [756, 603] on button "Volgende vraag" at bounding box center [719, 601] width 459 height 32
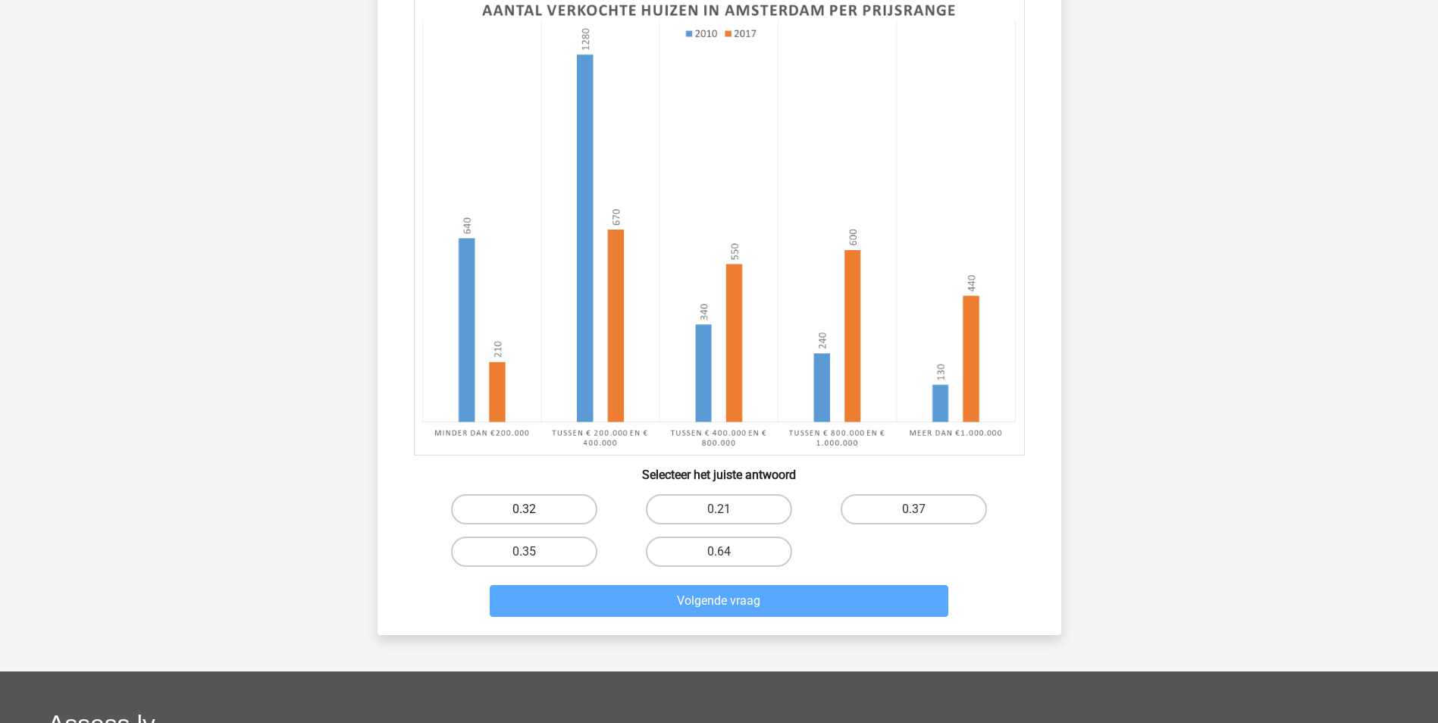
click at [555, 495] on label "0.32" at bounding box center [524, 509] width 146 height 30
click at [534, 509] on input "0.32" at bounding box center [529, 514] width 10 height 10
radio input "true"
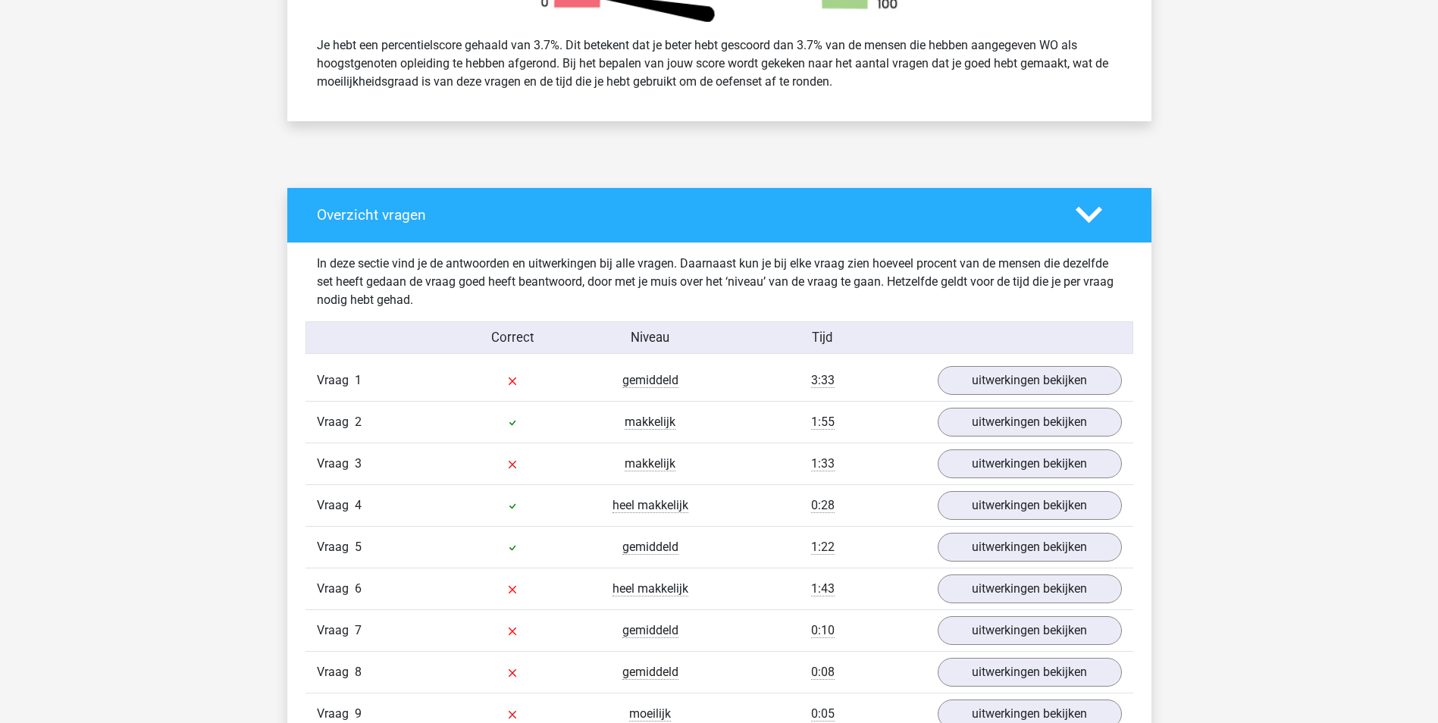
scroll to position [758, 0]
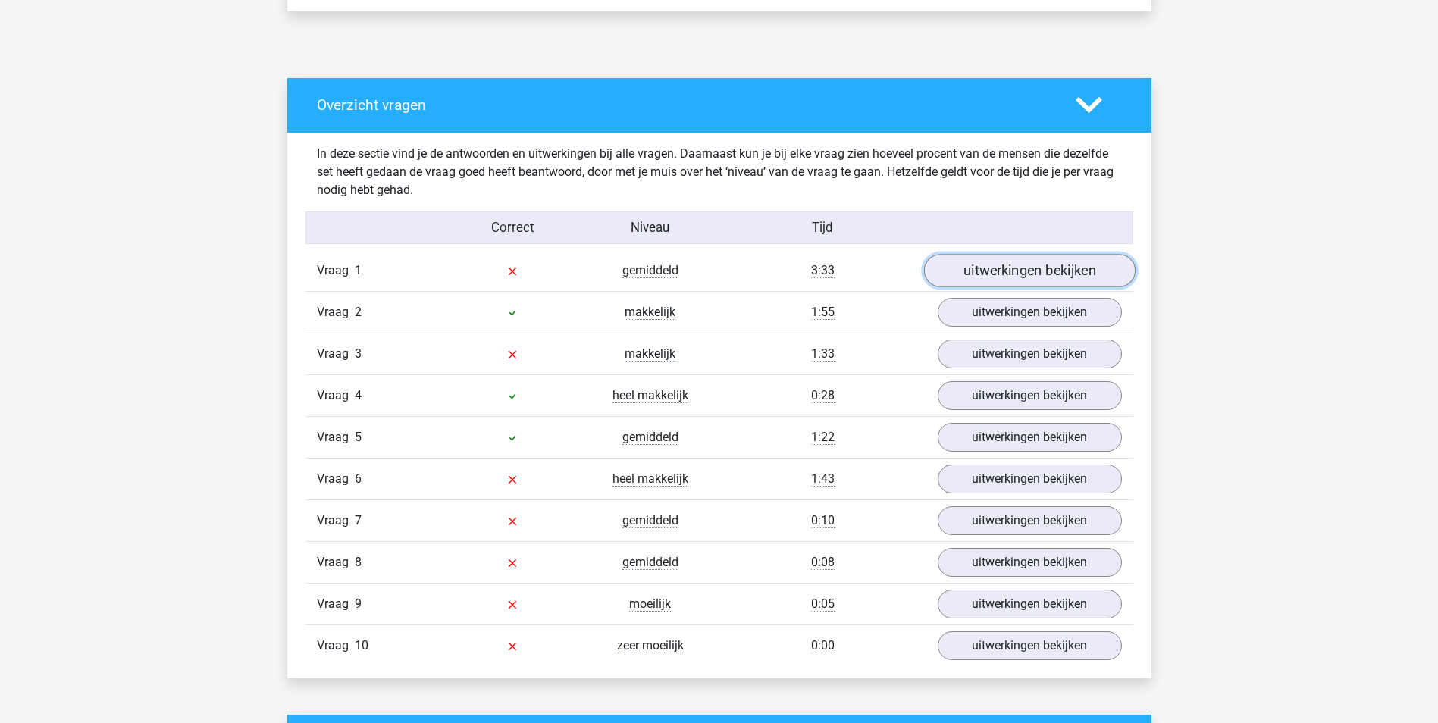
click at [998, 267] on link "uitwerkingen bekijken" at bounding box center [1028, 270] width 211 height 33
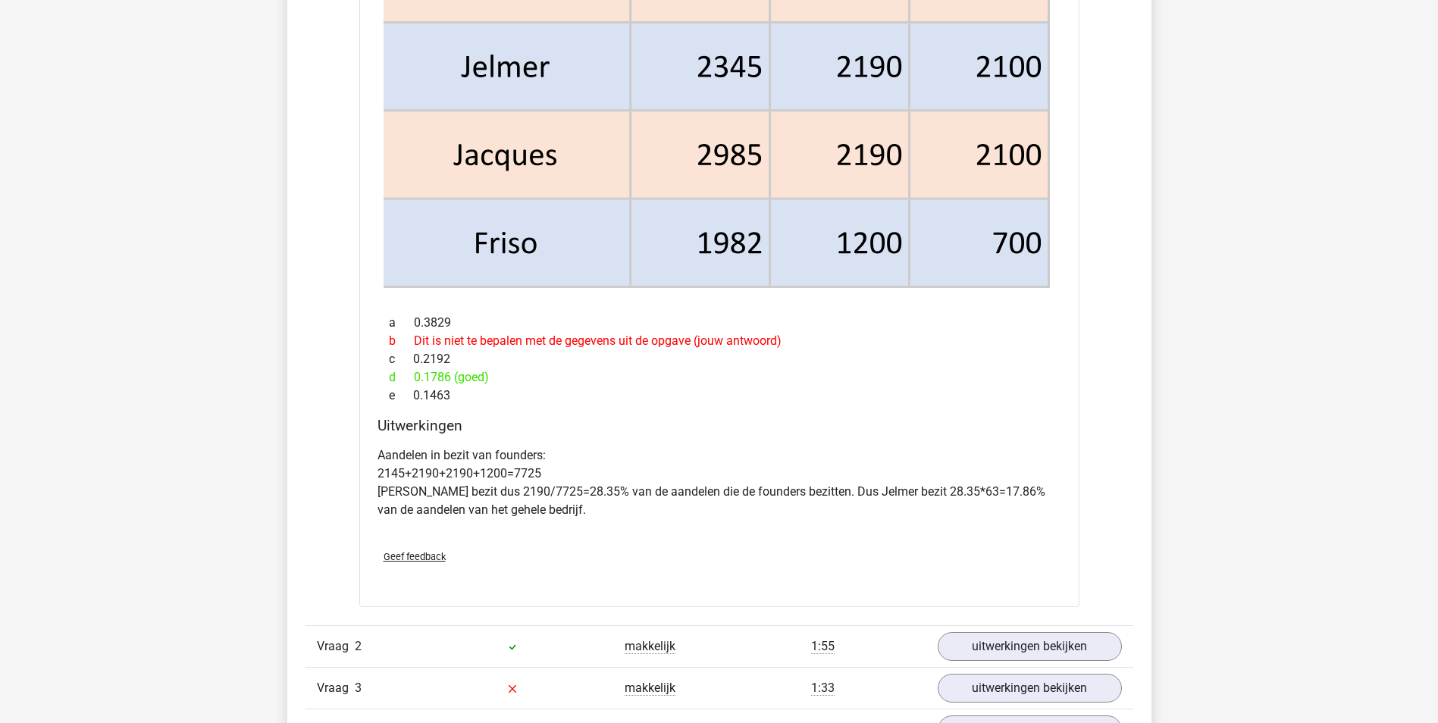
scroll to position [1895, 0]
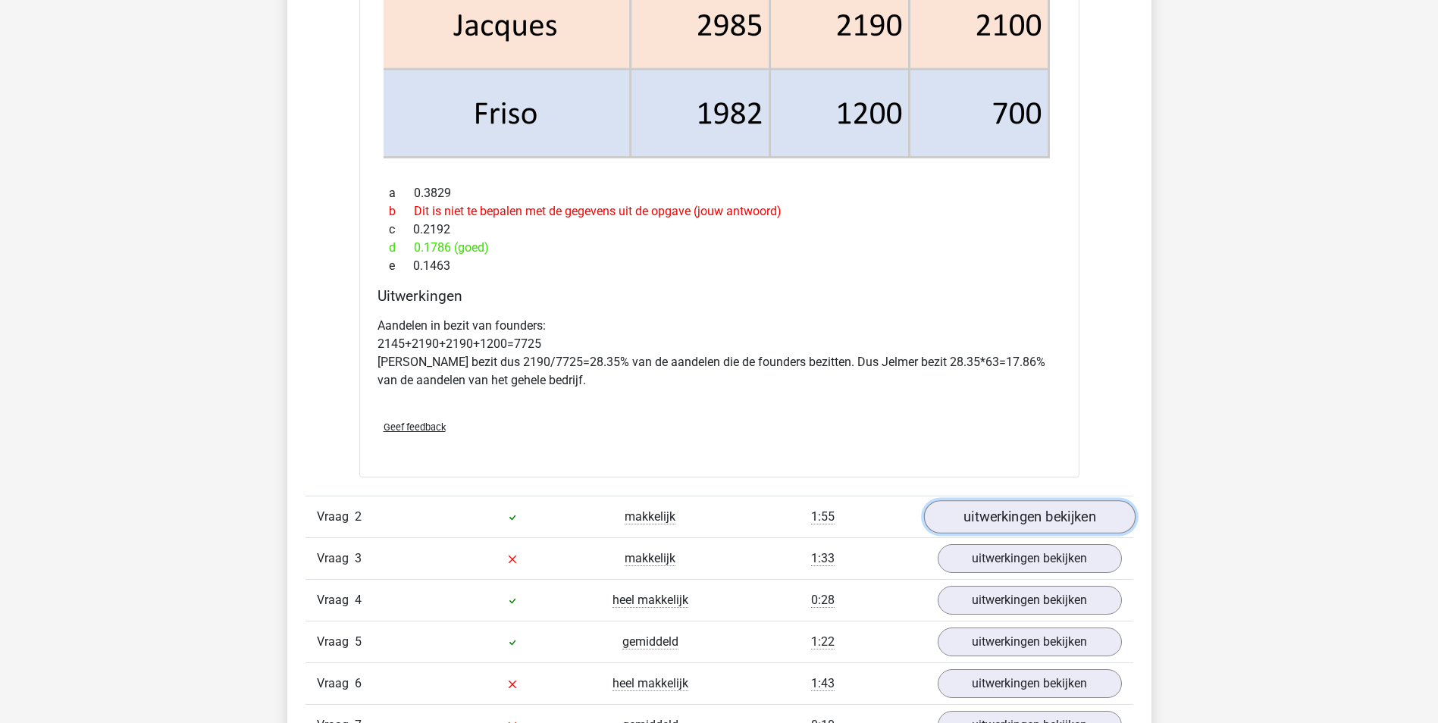
click at [1038, 519] on link "uitwerkingen bekijken" at bounding box center [1028, 516] width 211 height 33
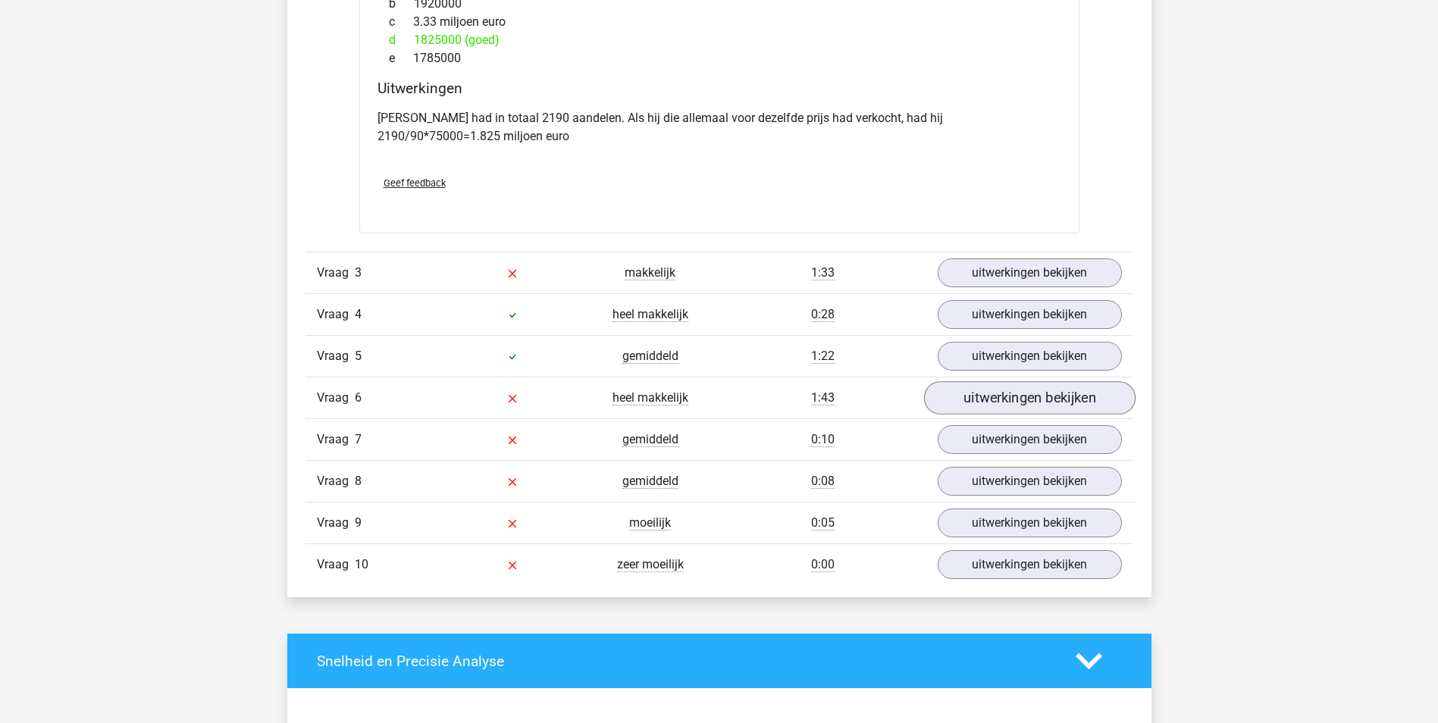
scroll to position [3562, 0]
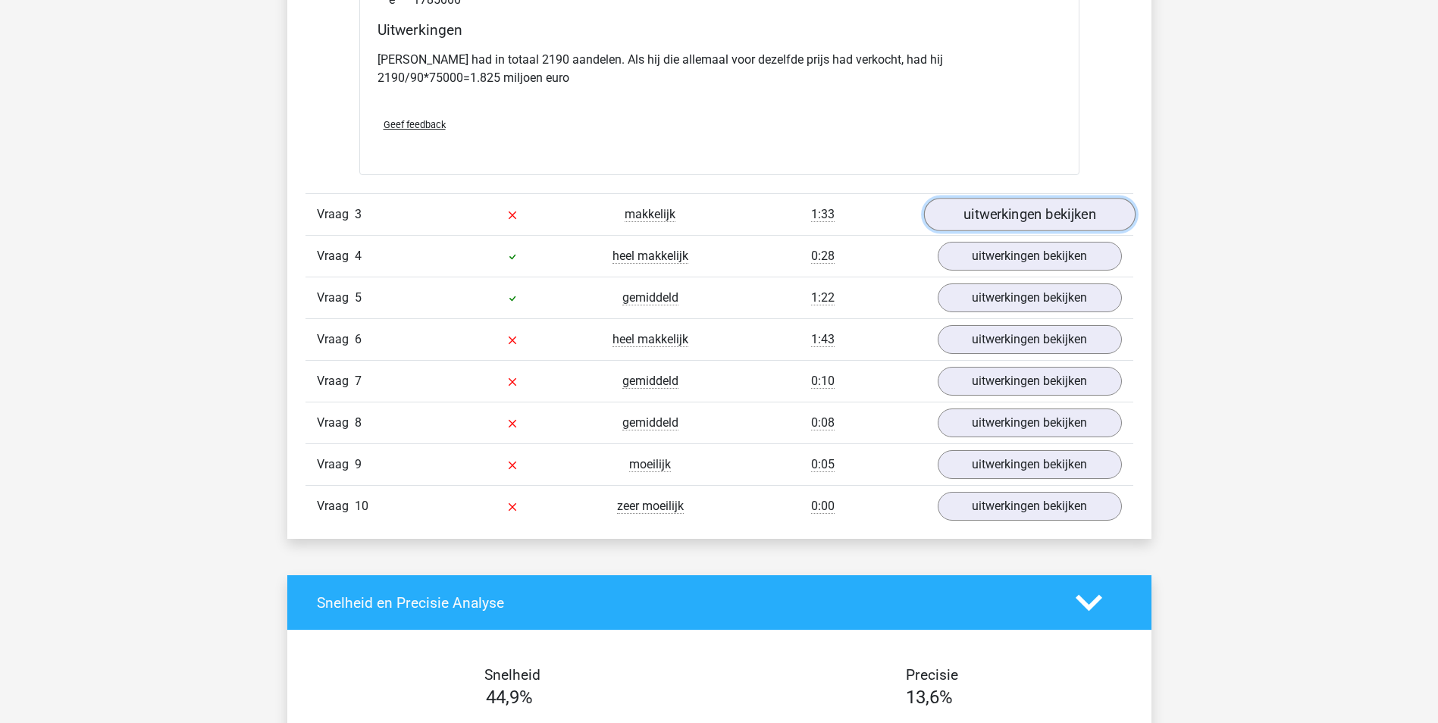
click at [994, 217] on link "uitwerkingen bekijken" at bounding box center [1028, 214] width 211 height 33
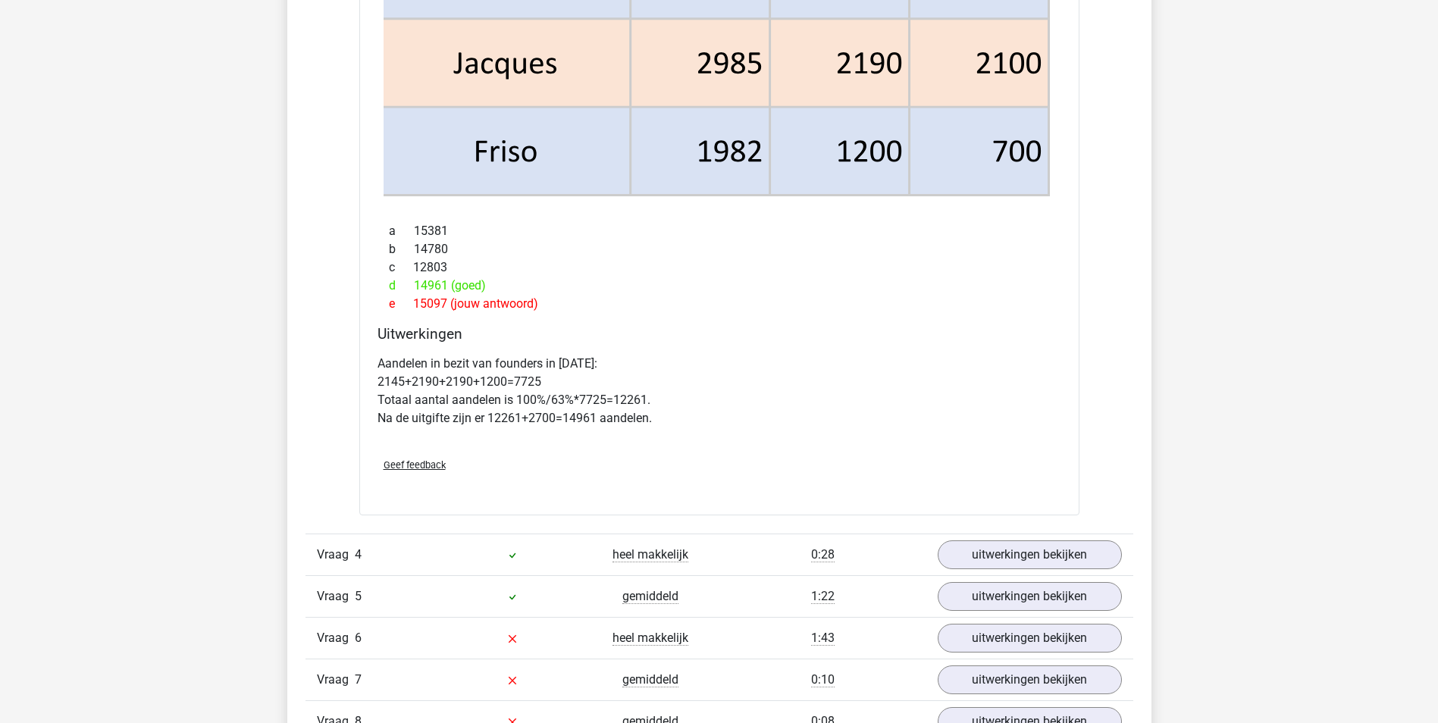
scroll to position [4623, 0]
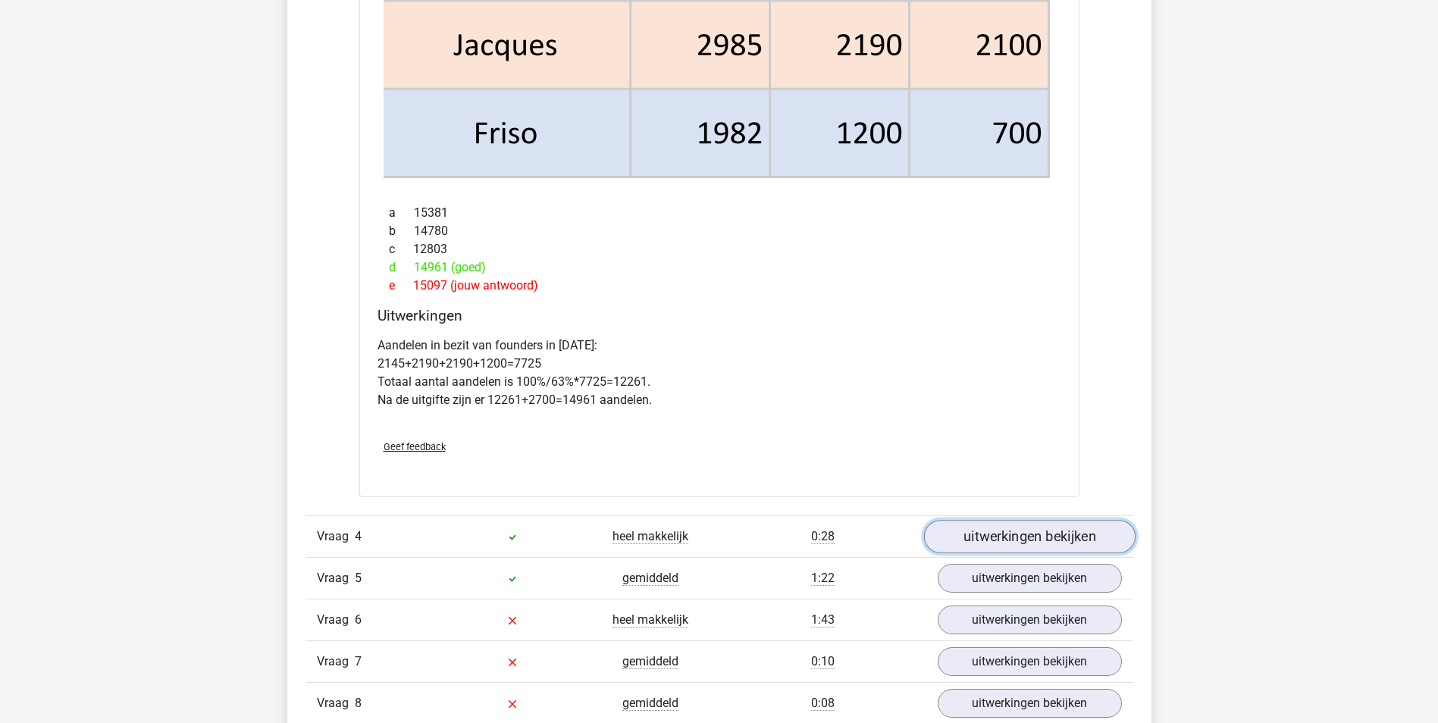
click at [981, 536] on link "uitwerkingen bekijken" at bounding box center [1028, 536] width 211 height 33
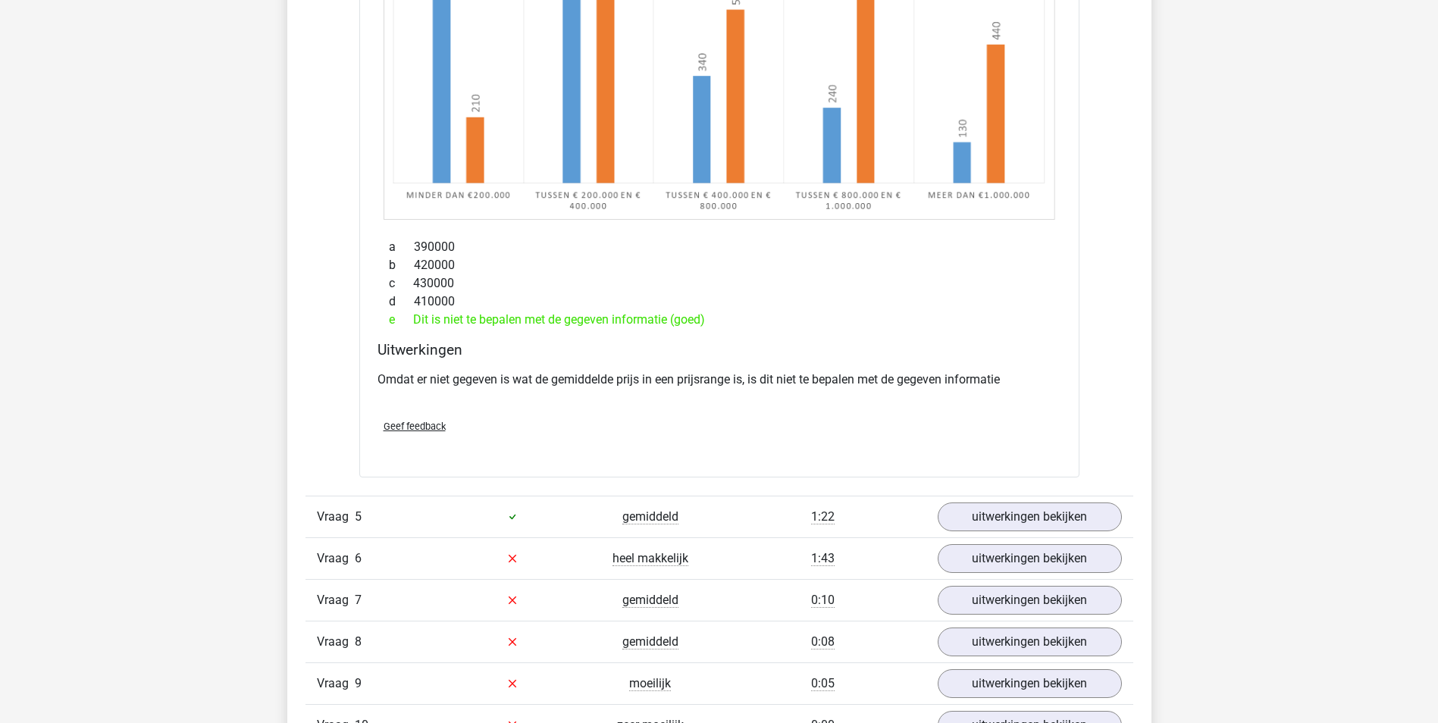
scroll to position [5608, 0]
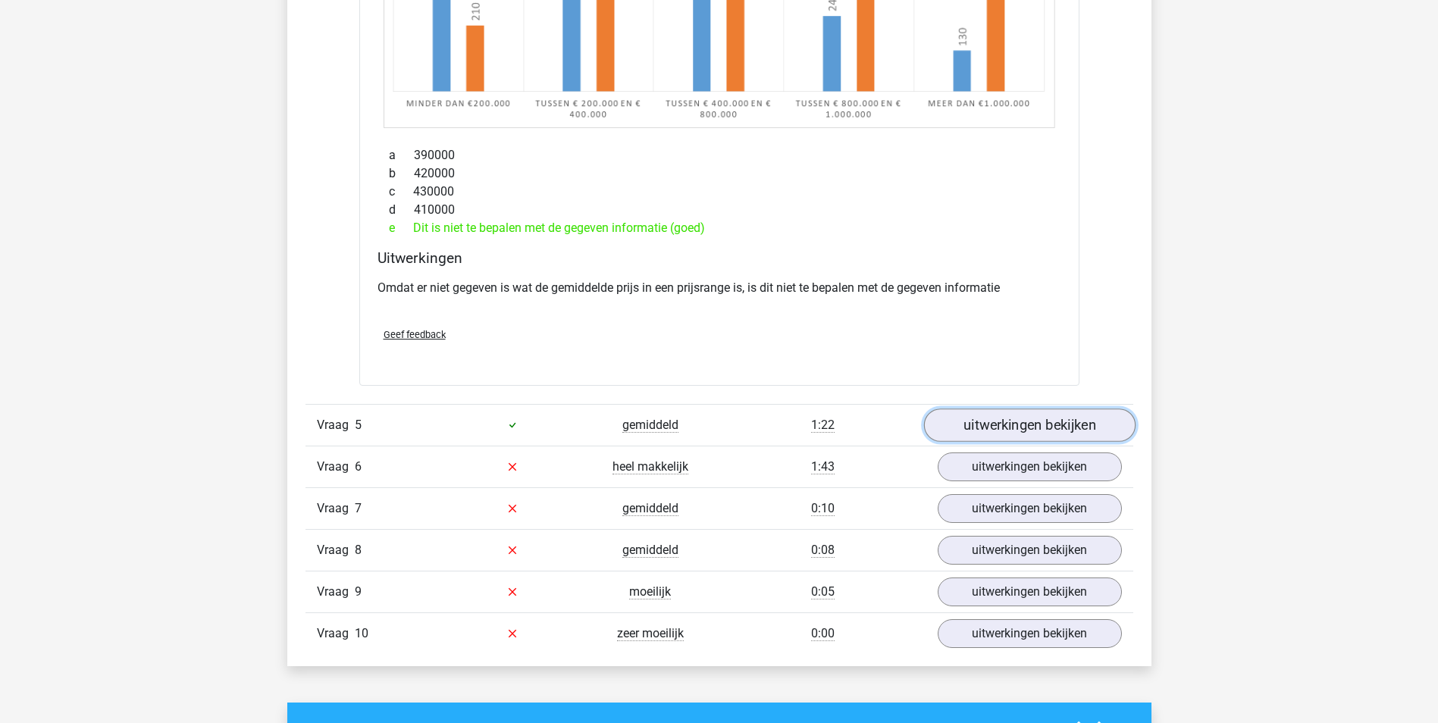
click at [995, 428] on link "uitwerkingen bekijken" at bounding box center [1028, 424] width 211 height 33
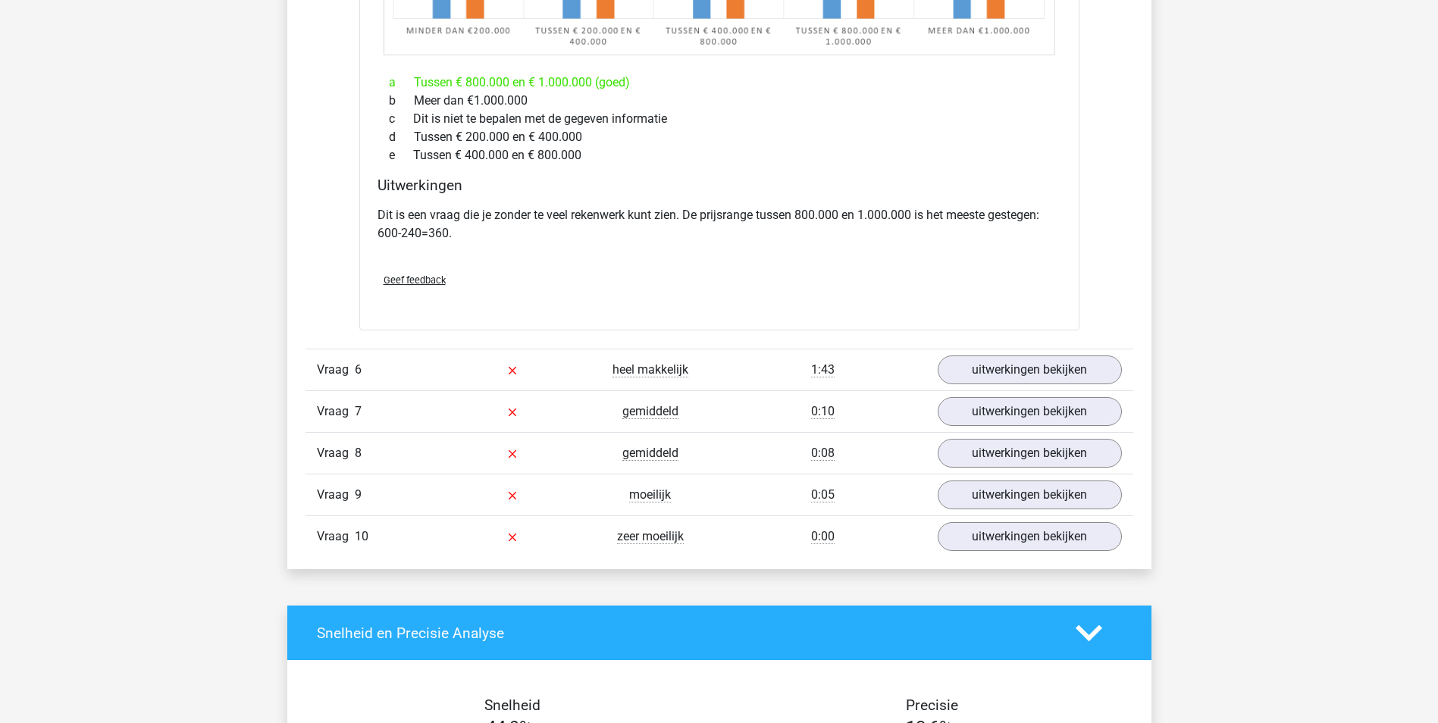
scroll to position [6593, 0]
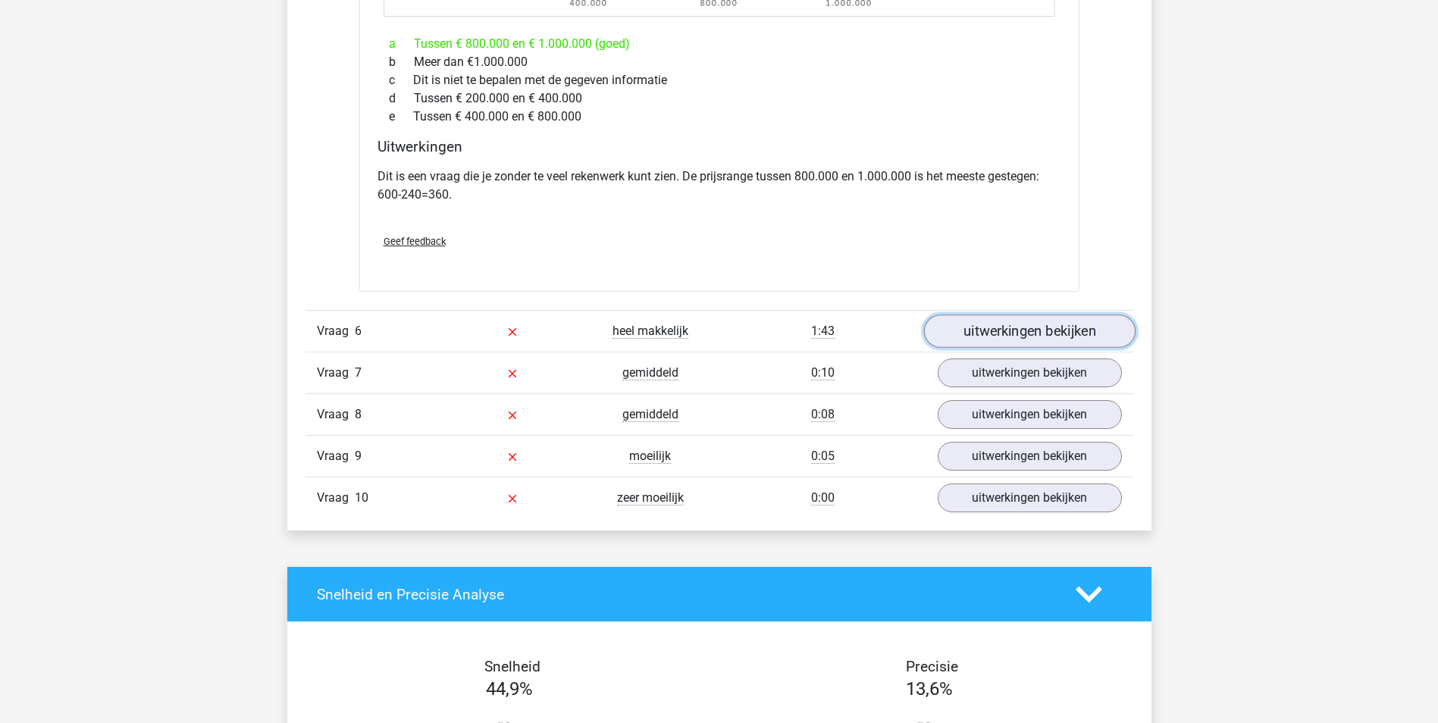
click at [1017, 343] on link "uitwerkingen bekijken" at bounding box center [1028, 331] width 211 height 33
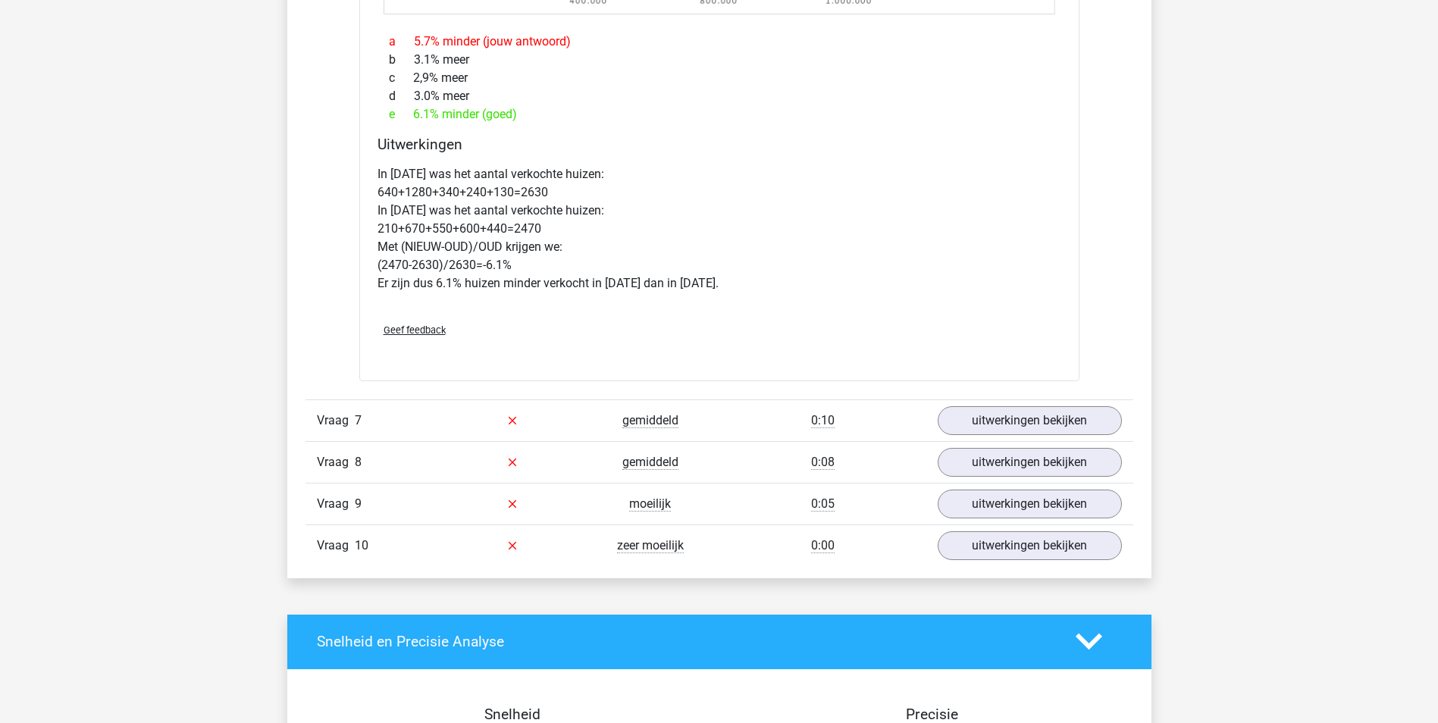
scroll to position [7503, 0]
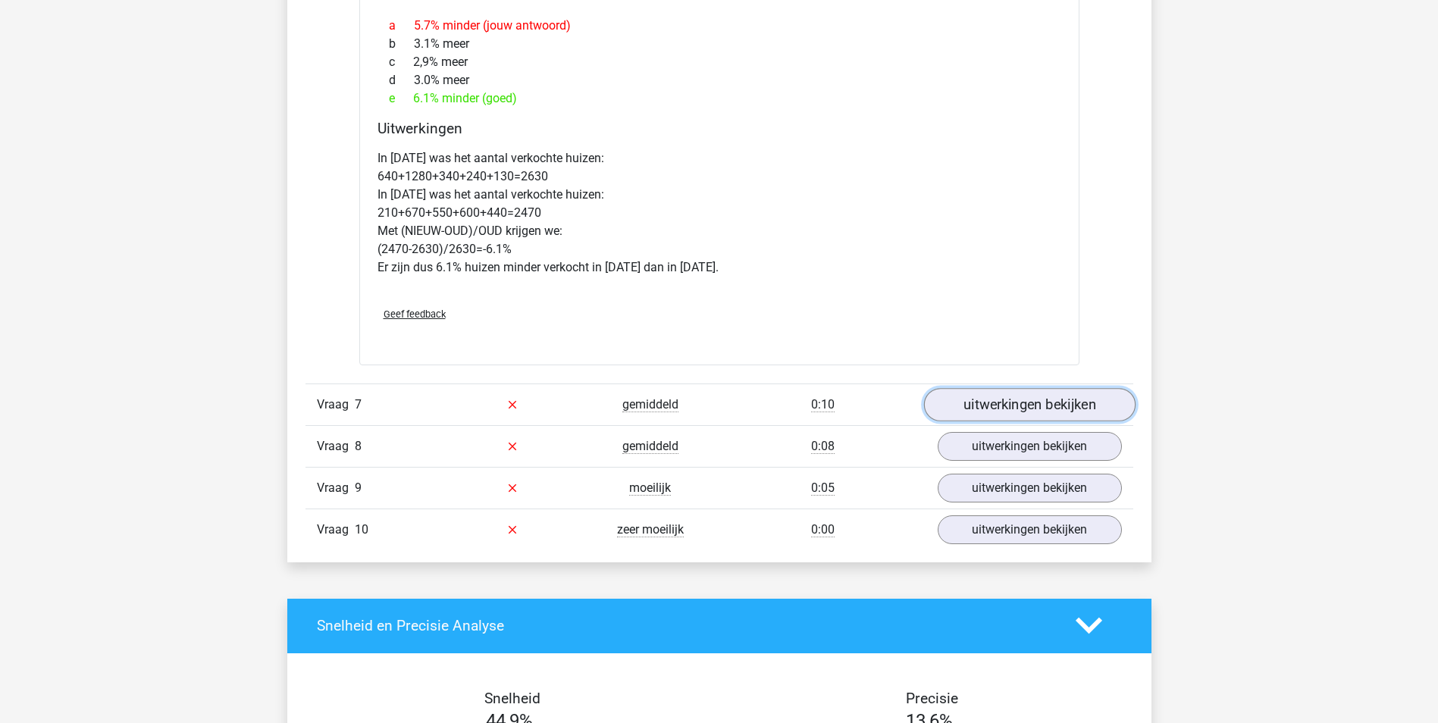
click at [1033, 408] on link "uitwerkingen bekijken" at bounding box center [1028, 404] width 211 height 33
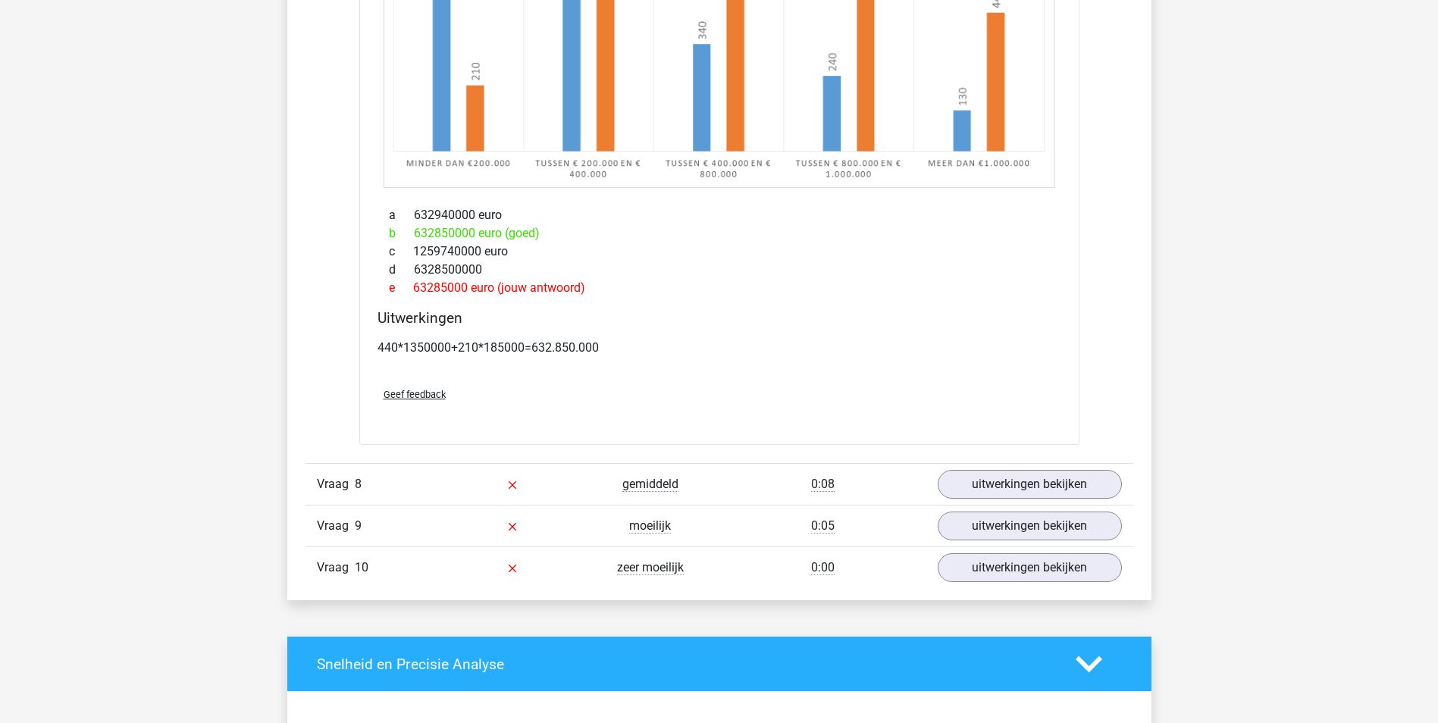
scroll to position [8336, 0]
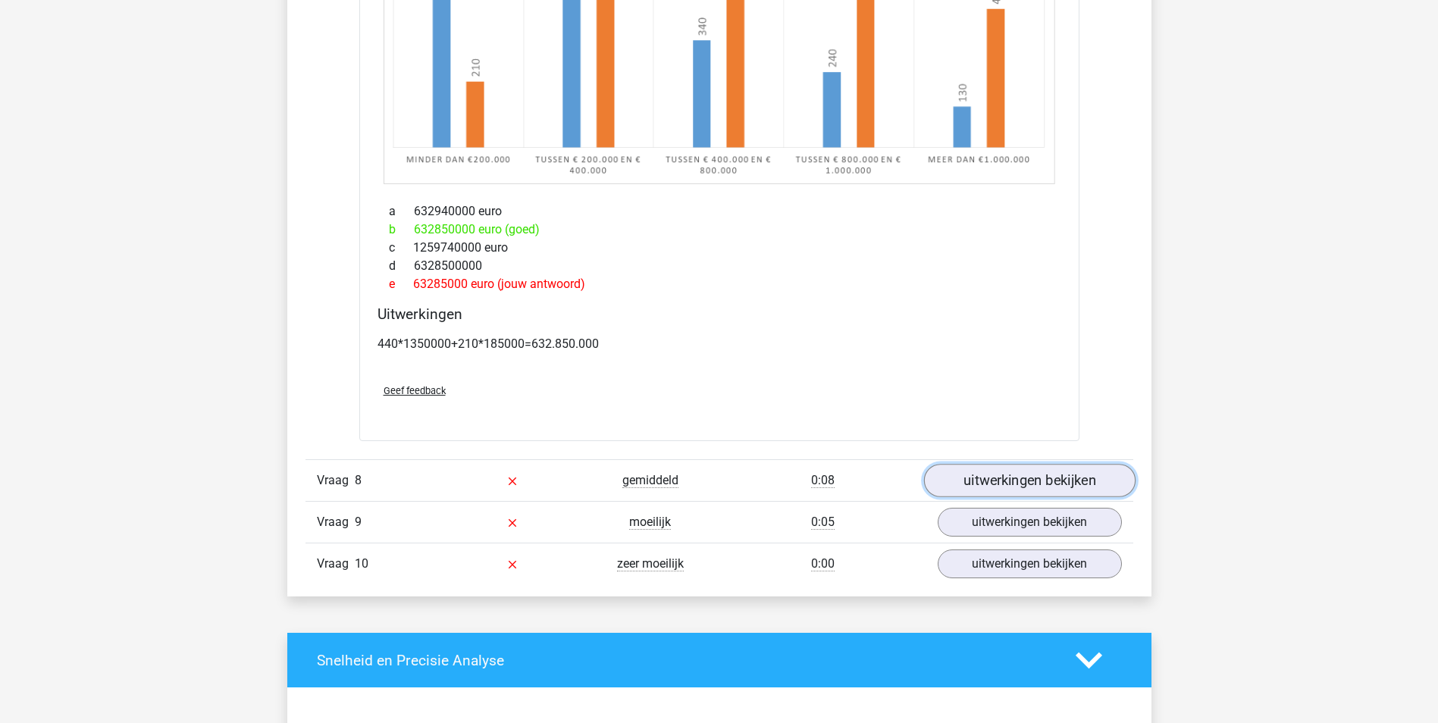
click at [991, 484] on link "uitwerkingen bekijken" at bounding box center [1028, 480] width 211 height 33
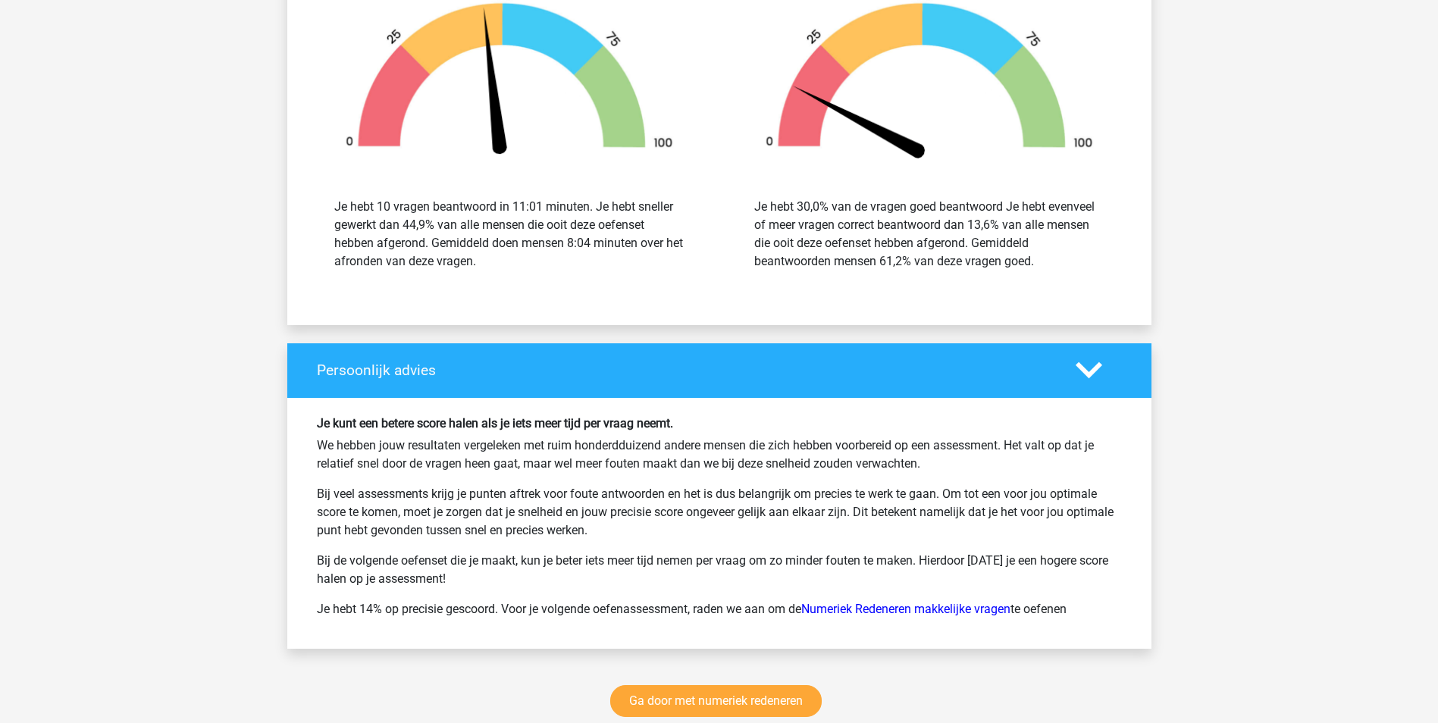
scroll to position [10422, 0]
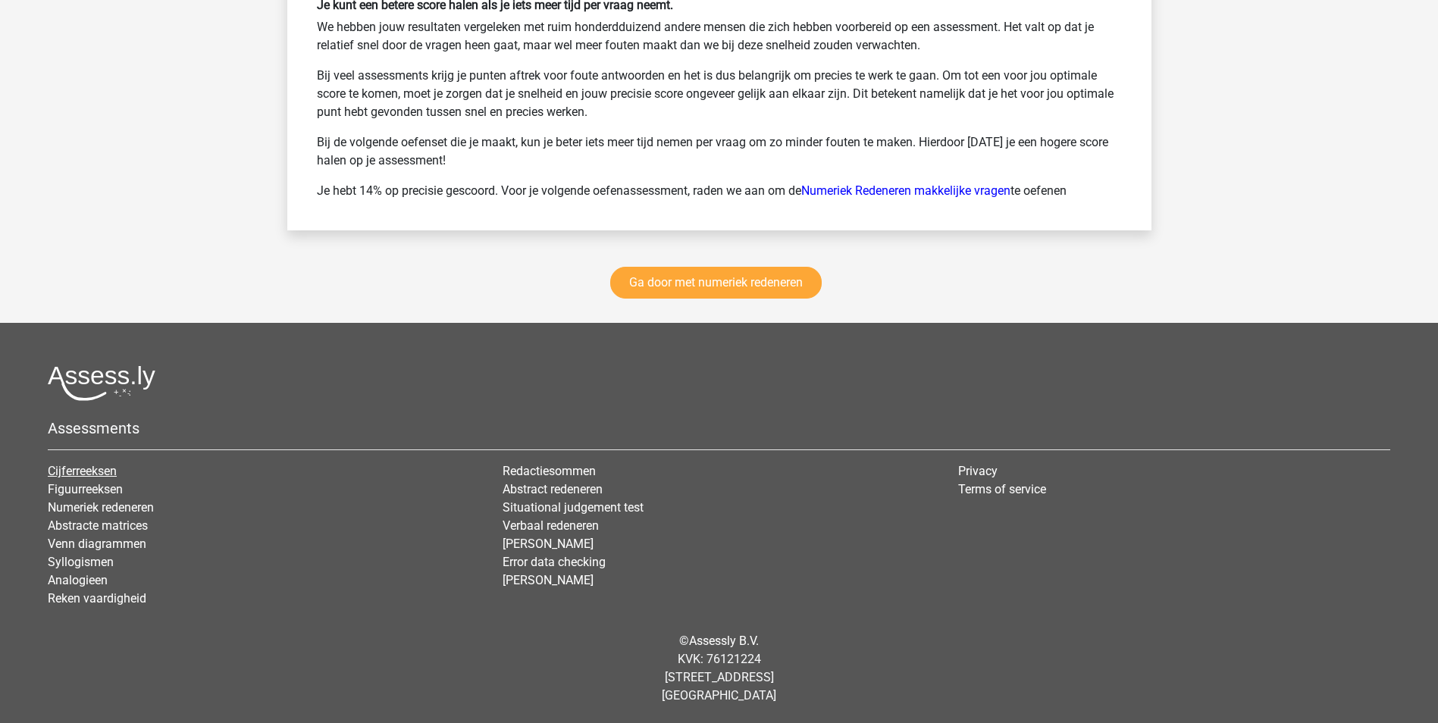
click at [99, 472] on link "Cijferreeksen" at bounding box center [82, 471] width 69 height 14
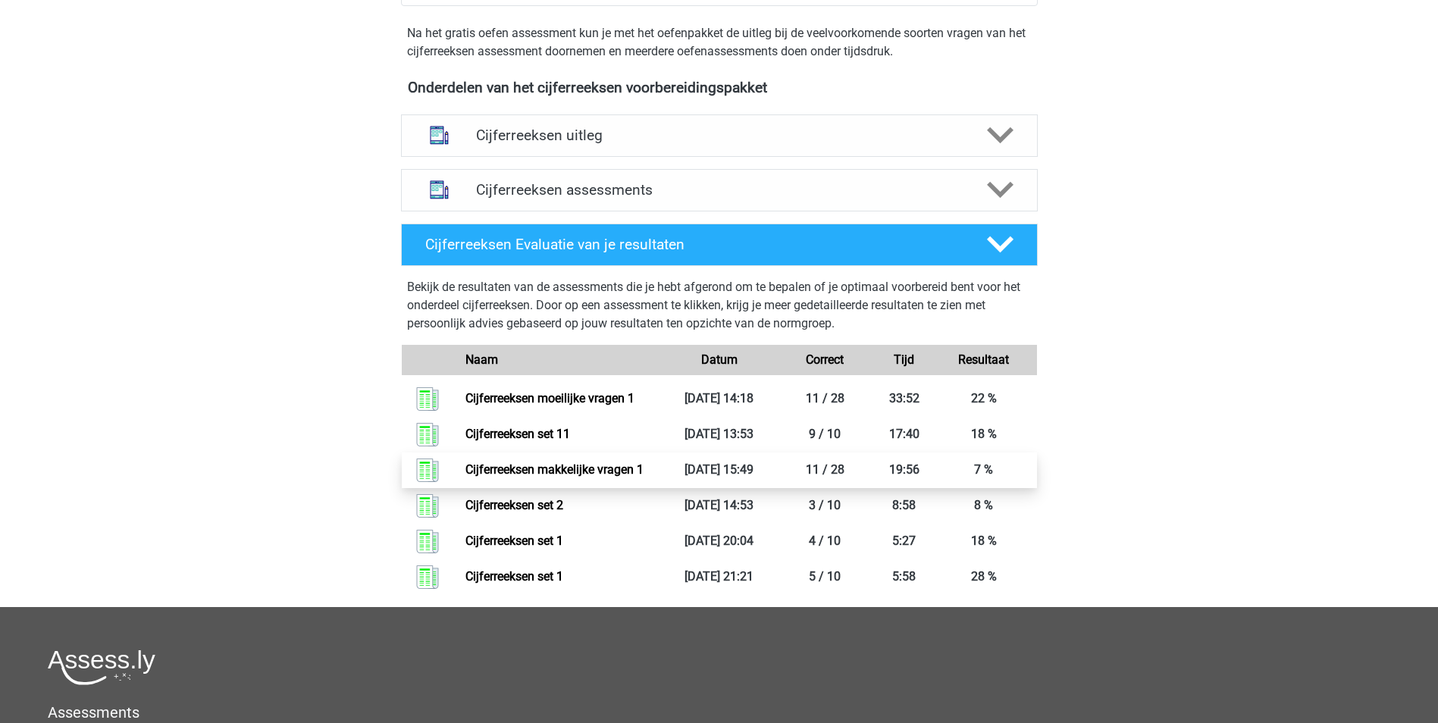
scroll to position [606, 0]
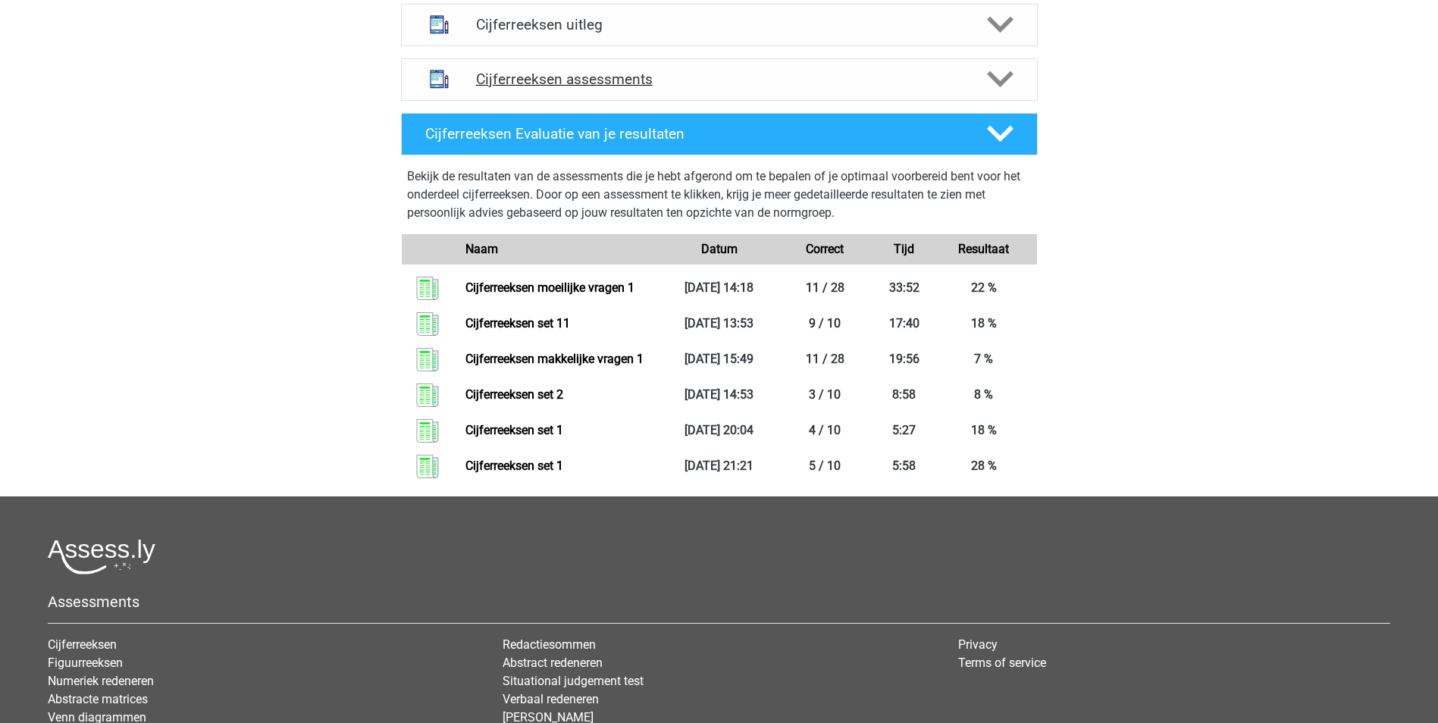
click at [1006, 91] on icon at bounding box center [1000, 79] width 27 height 27
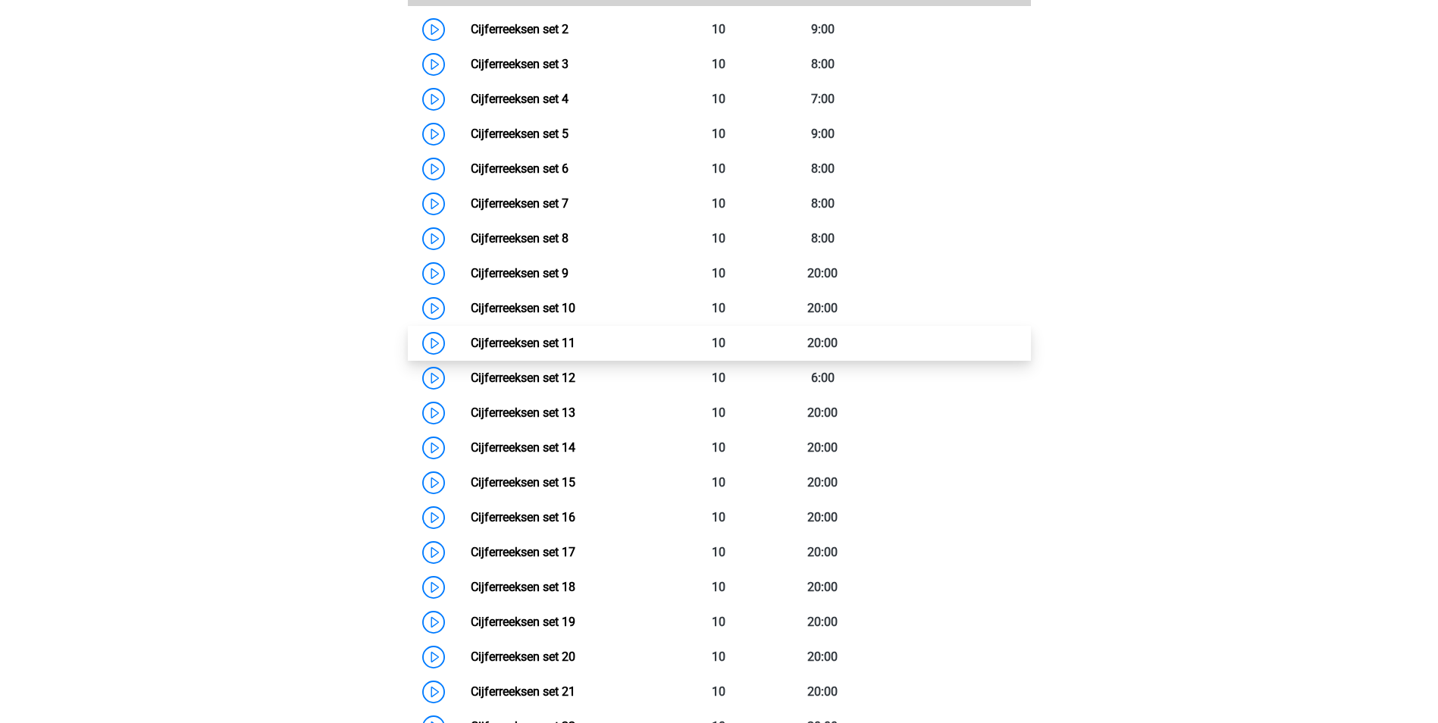
scroll to position [909, 0]
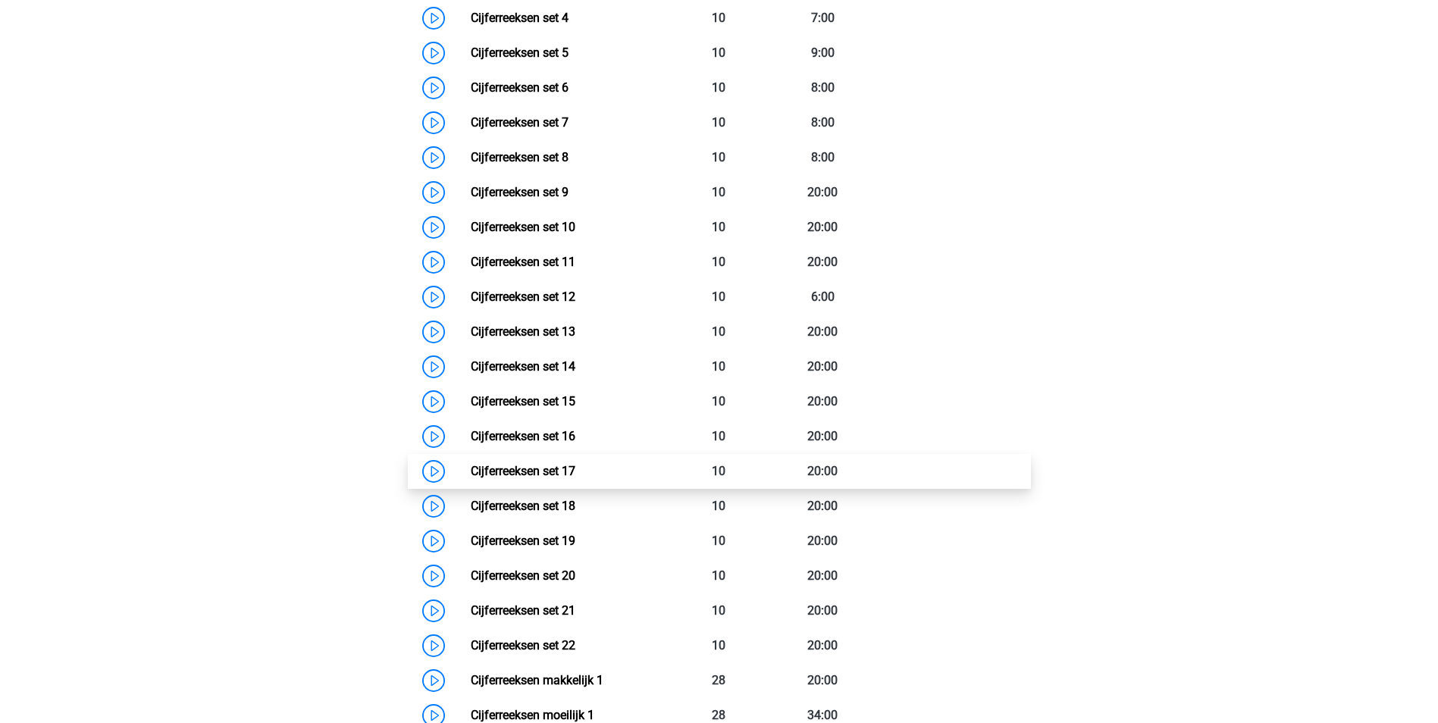
click at [543, 478] on link "Cijferreeksen set 17" at bounding box center [523, 471] width 105 height 14
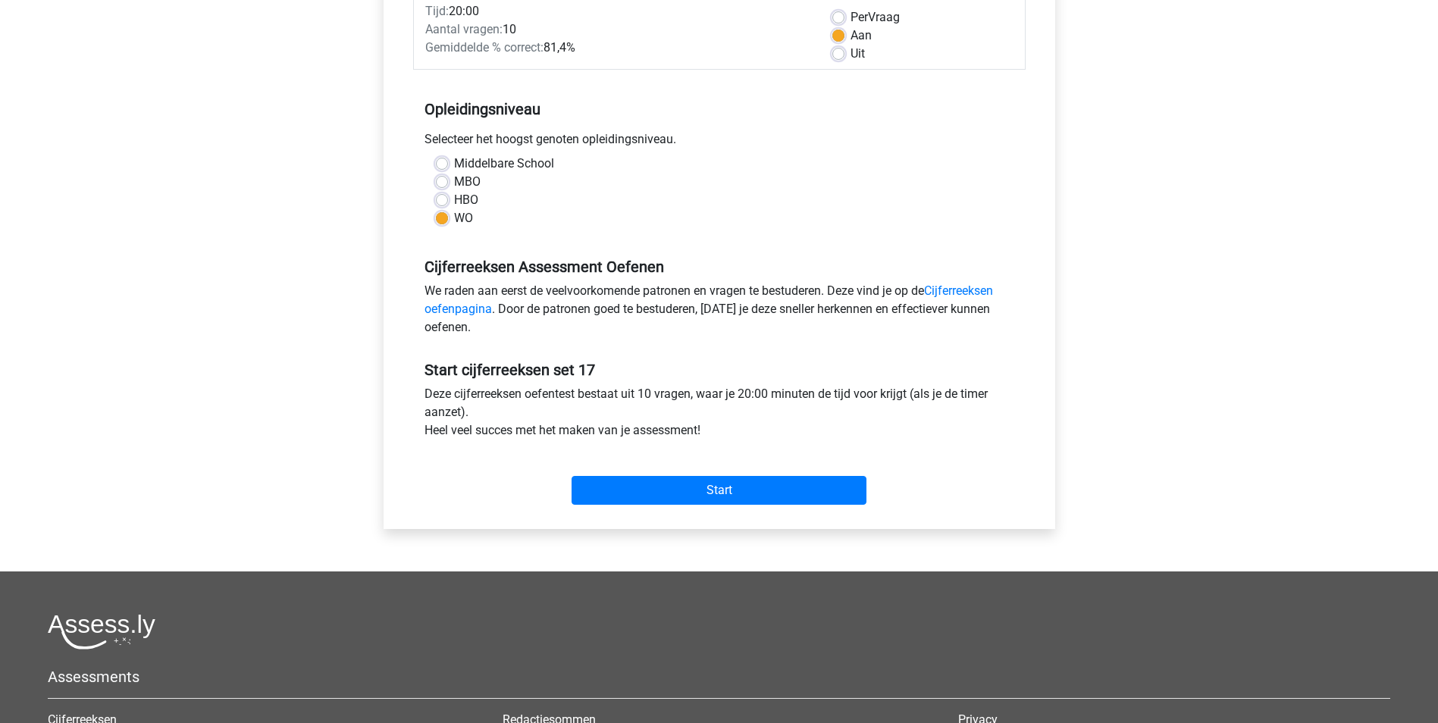
scroll to position [303, 0]
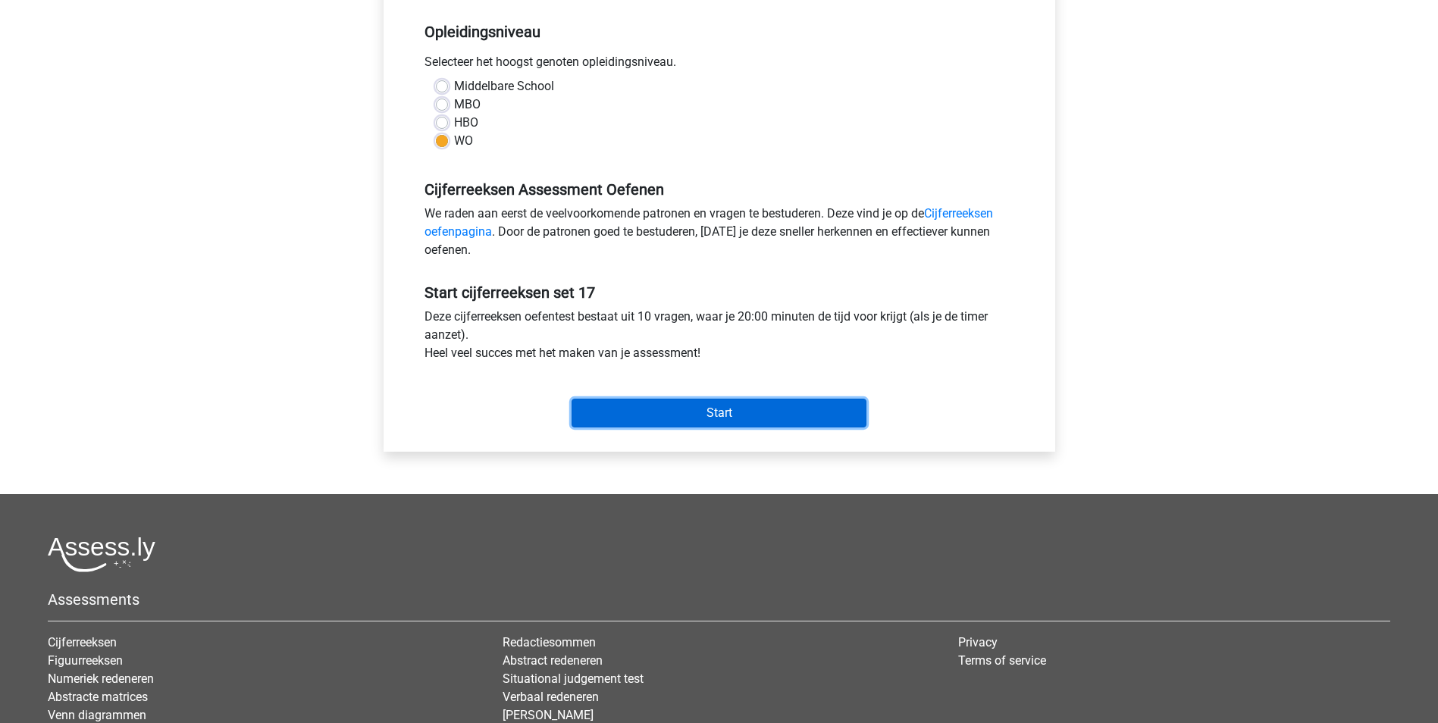
click at [691, 408] on input "Start" at bounding box center [718, 413] width 295 height 29
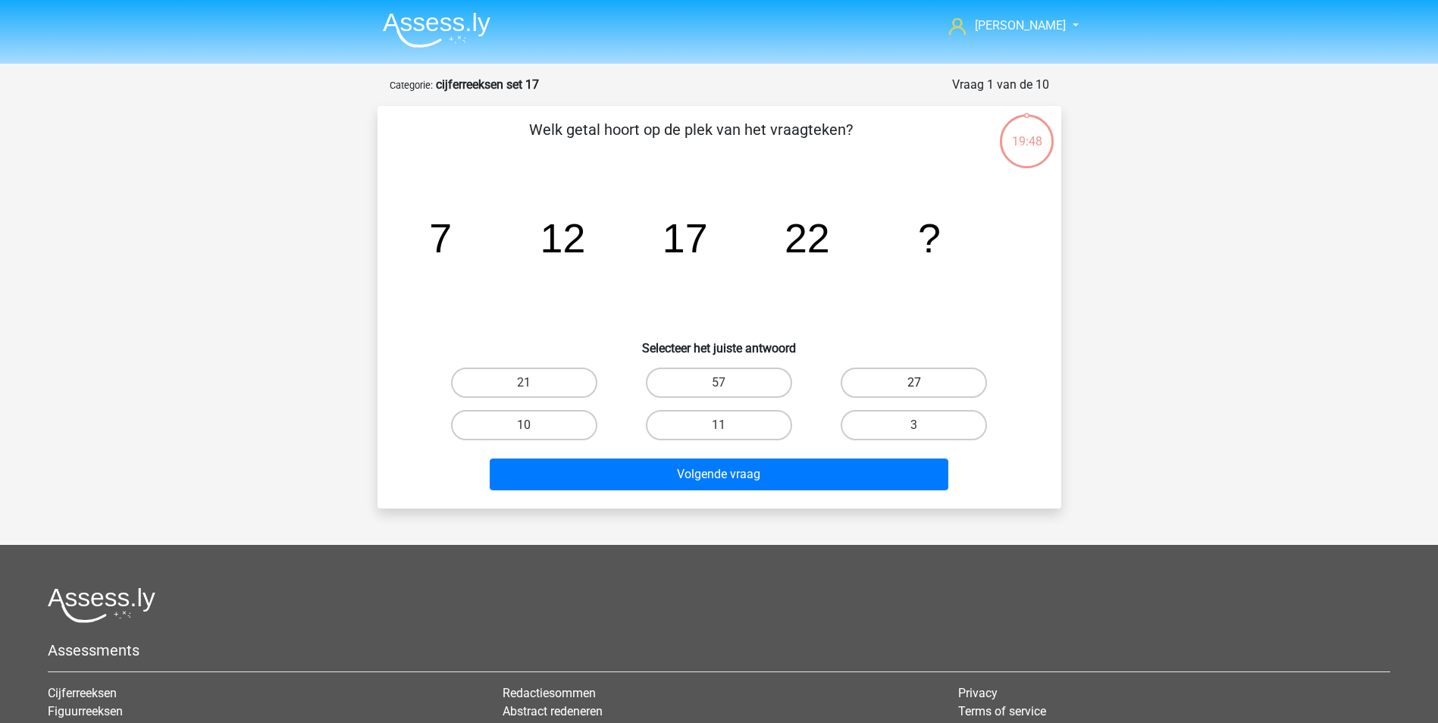
click at [881, 379] on label "27" at bounding box center [913, 383] width 146 height 30
click at [914, 383] on input "27" at bounding box center [919, 388] width 10 height 10
radio input "true"
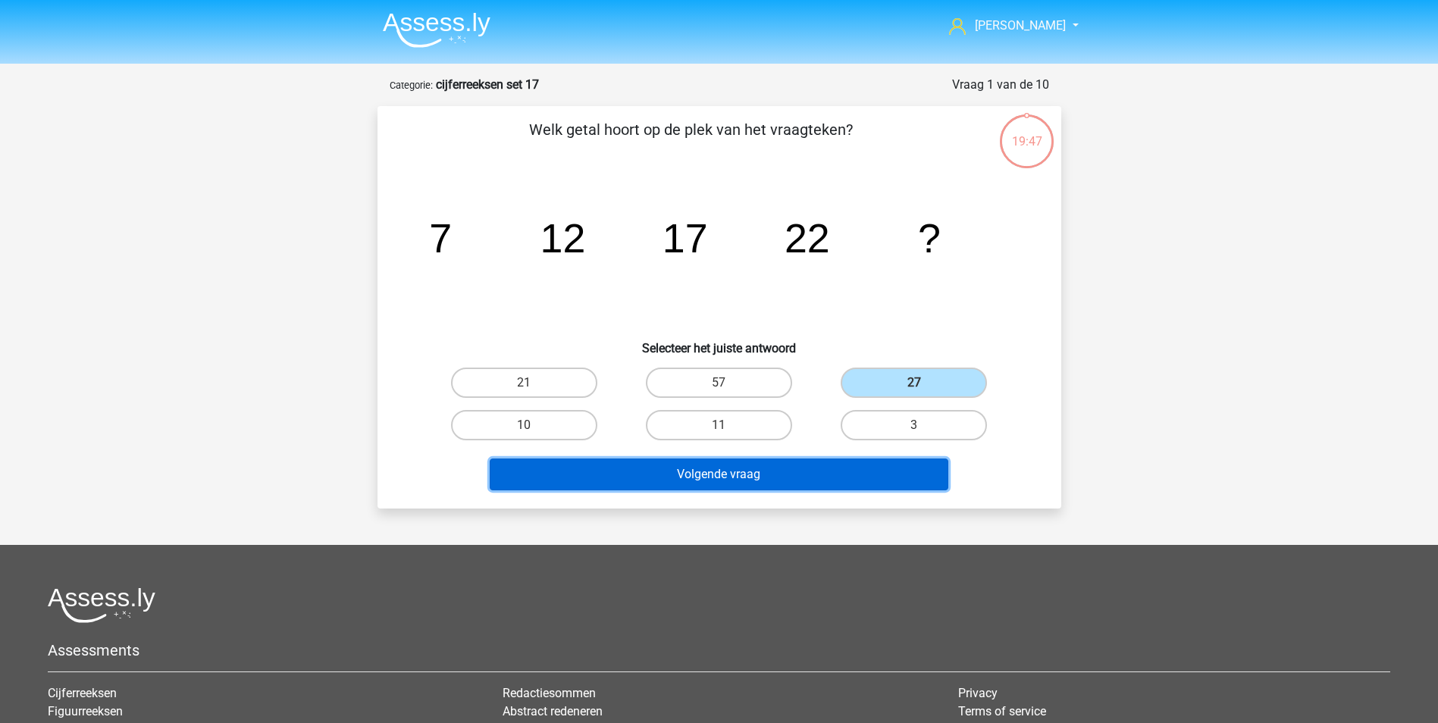
click at [824, 482] on button "Volgende vraag" at bounding box center [719, 475] width 459 height 32
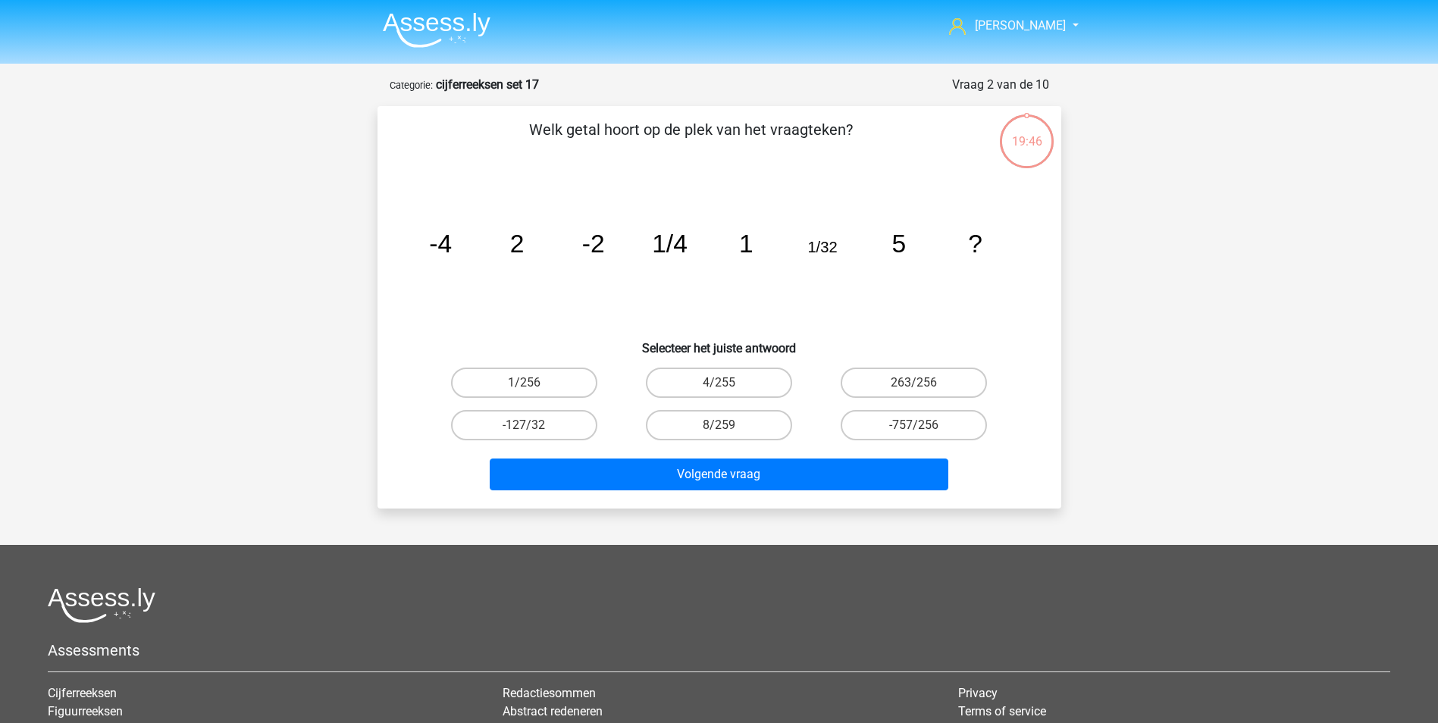
scroll to position [76, 0]
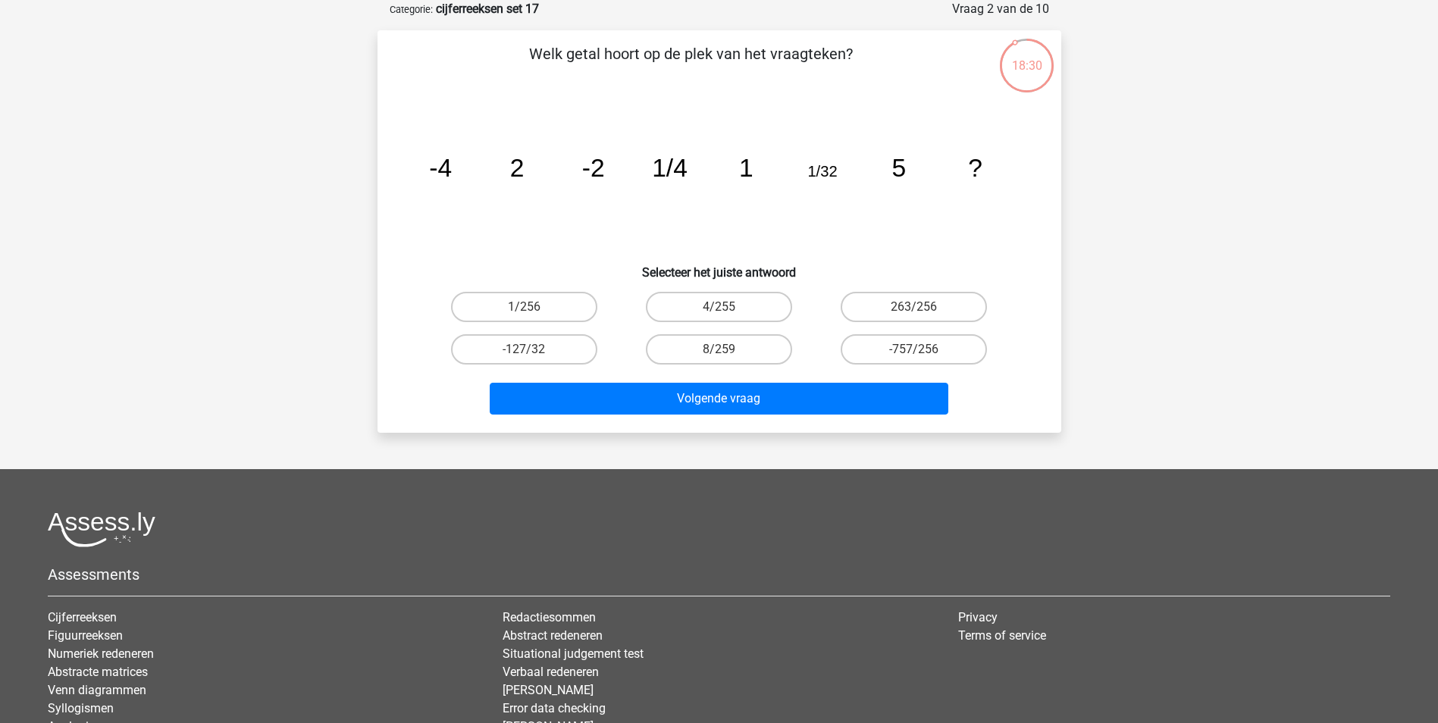
click at [527, 312] on input "1/256" at bounding box center [529, 312] width 10 height 10
radio input "true"
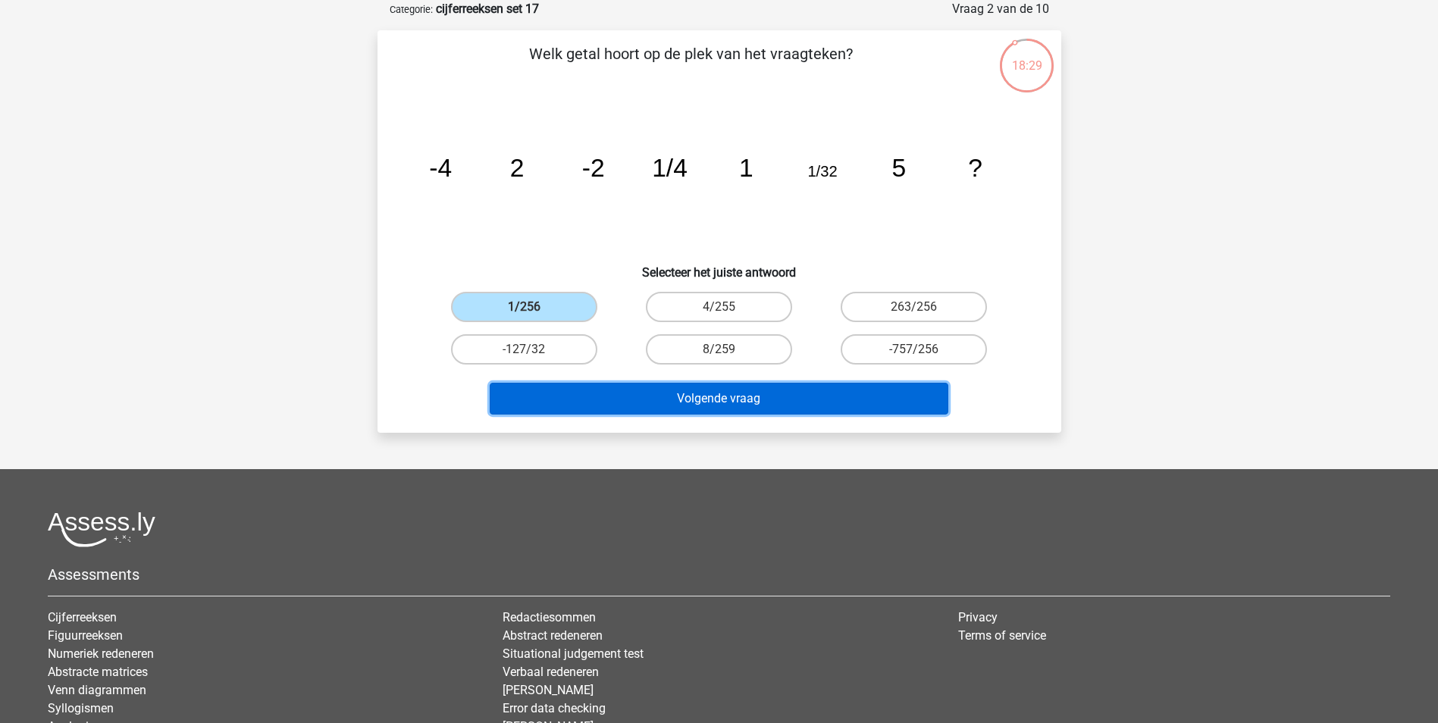
click at [705, 400] on button "Volgende vraag" at bounding box center [719, 399] width 459 height 32
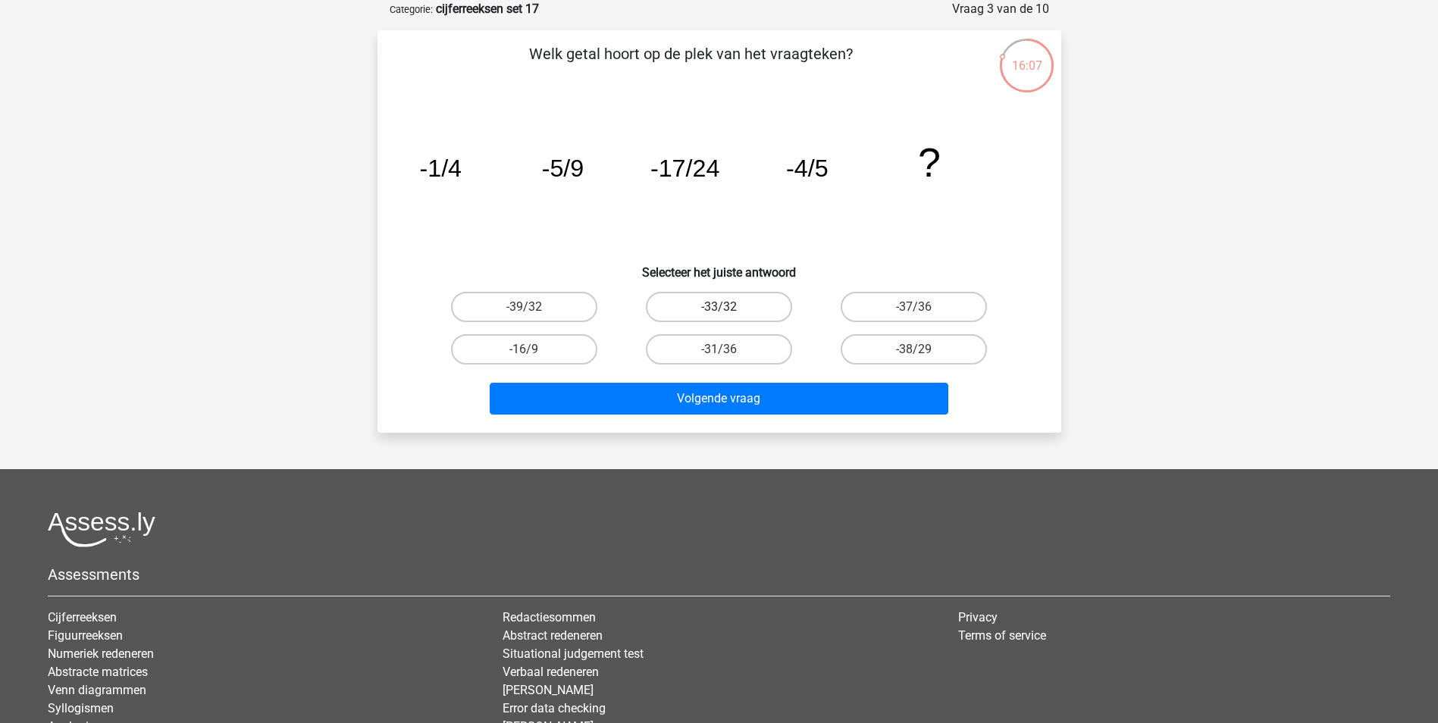
click at [736, 313] on label "-33/32" at bounding box center [719, 307] width 146 height 30
click at [728, 313] on input "-33/32" at bounding box center [723, 312] width 10 height 10
radio input "true"
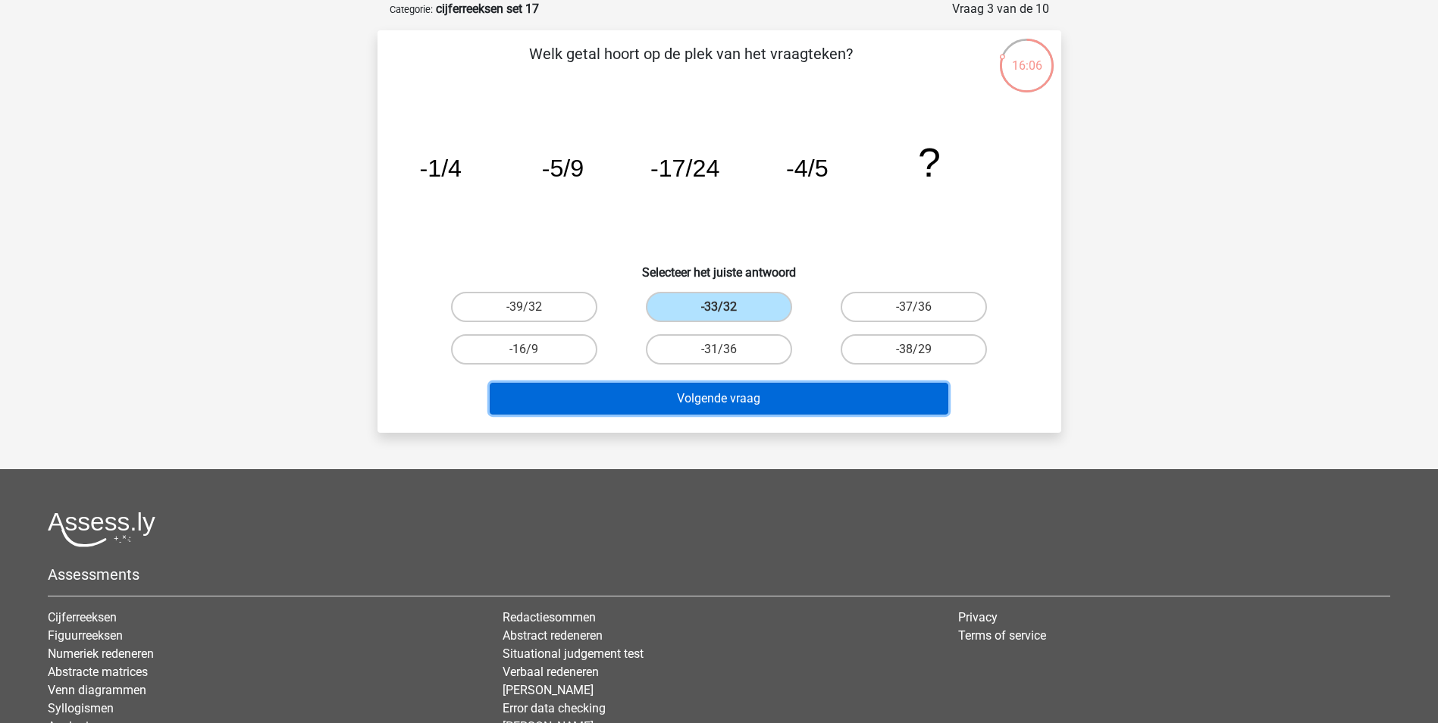
click at [744, 407] on button "Volgende vraag" at bounding box center [719, 399] width 459 height 32
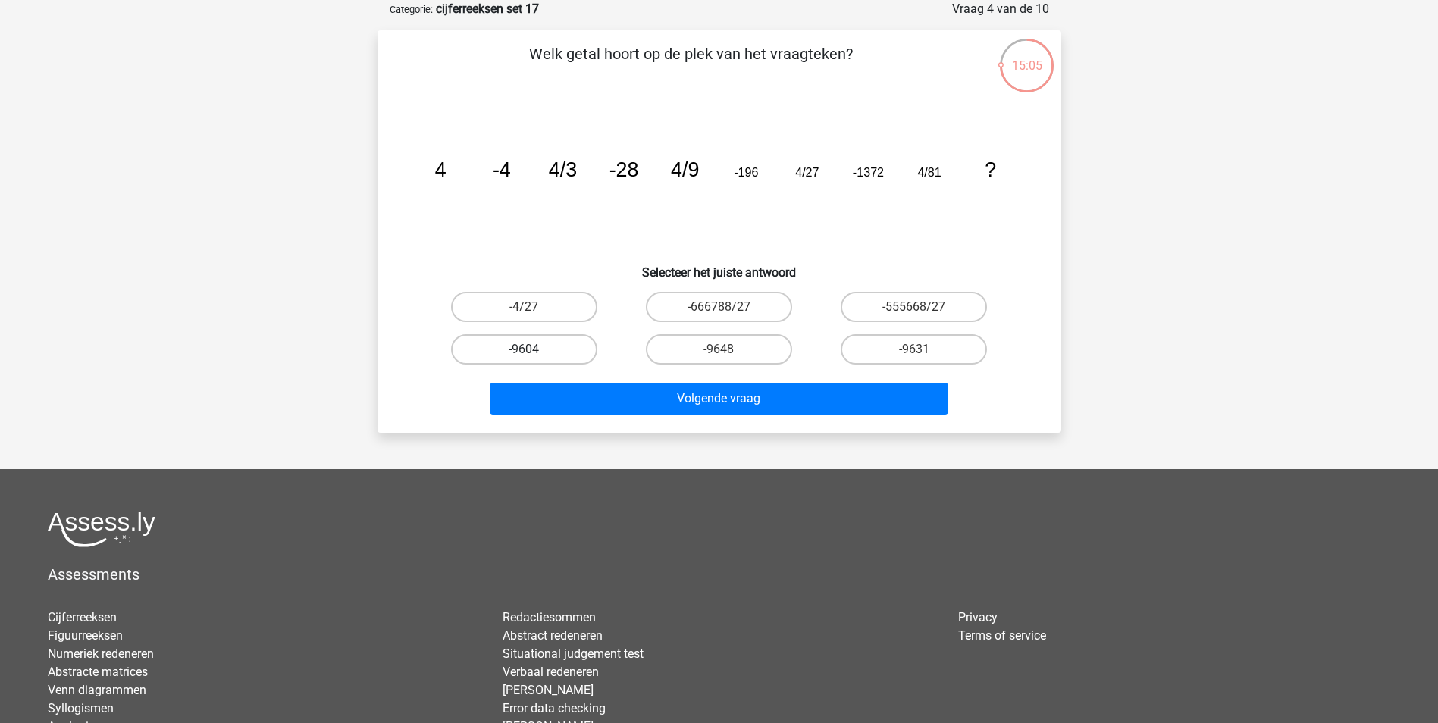
click at [556, 352] on label "-9604" at bounding box center [524, 349] width 146 height 30
click at [534, 352] on input "-9604" at bounding box center [529, 354] width 10 height 10
radio input "true"
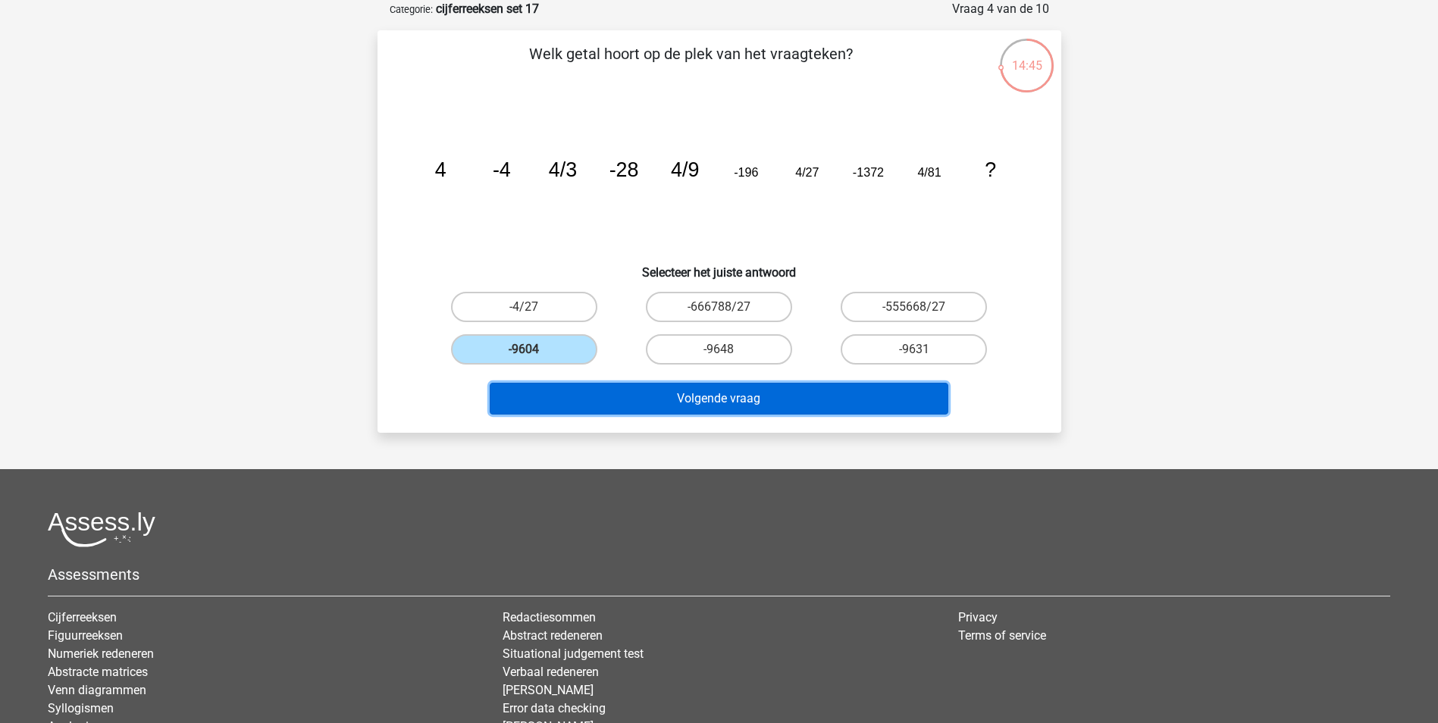
click at [692, 402] on button "Volgende vraag" at bounding box center [719, 399] width 459 height 32
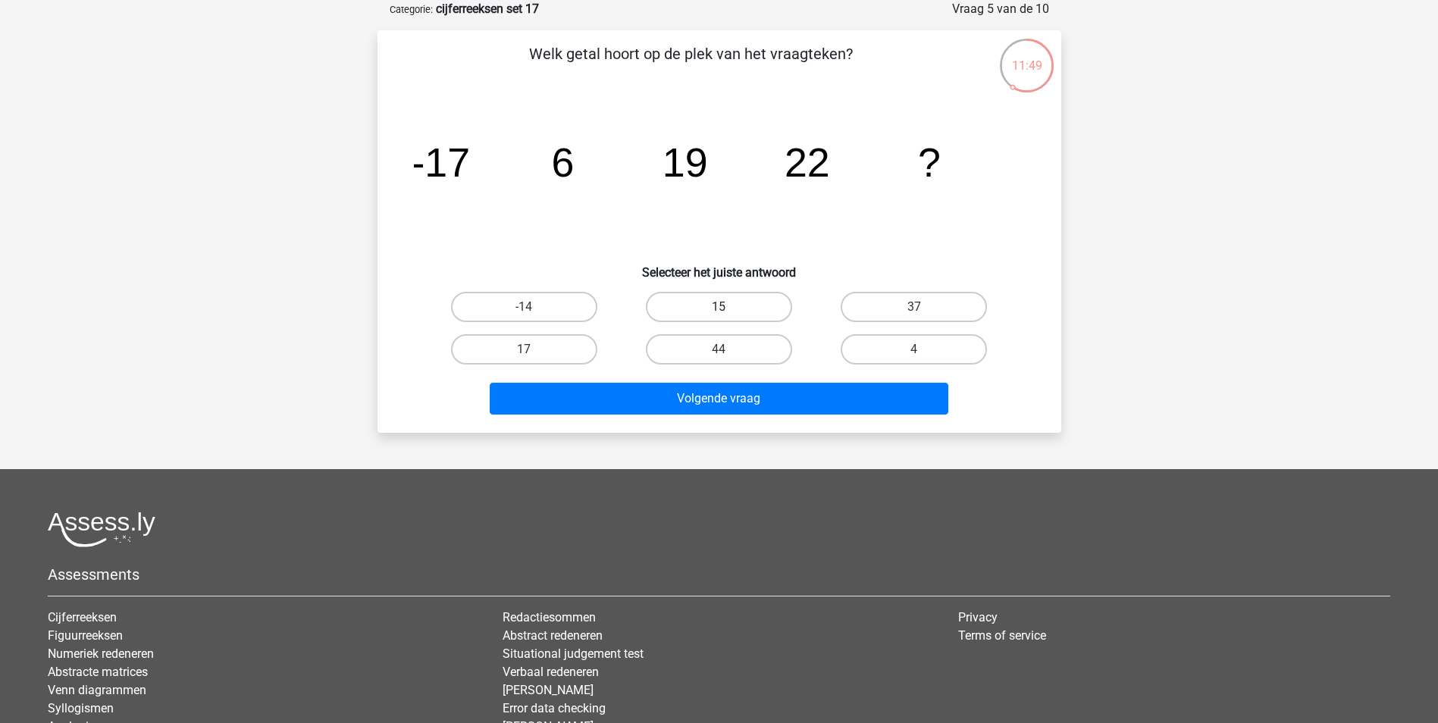
click at [705, 309] on label "15" at bounding box center [719, 307] width 146 height 30
click at [718, 309] on input "15" at bounding box center [723, 312] width 10 height 10
radio input "true"
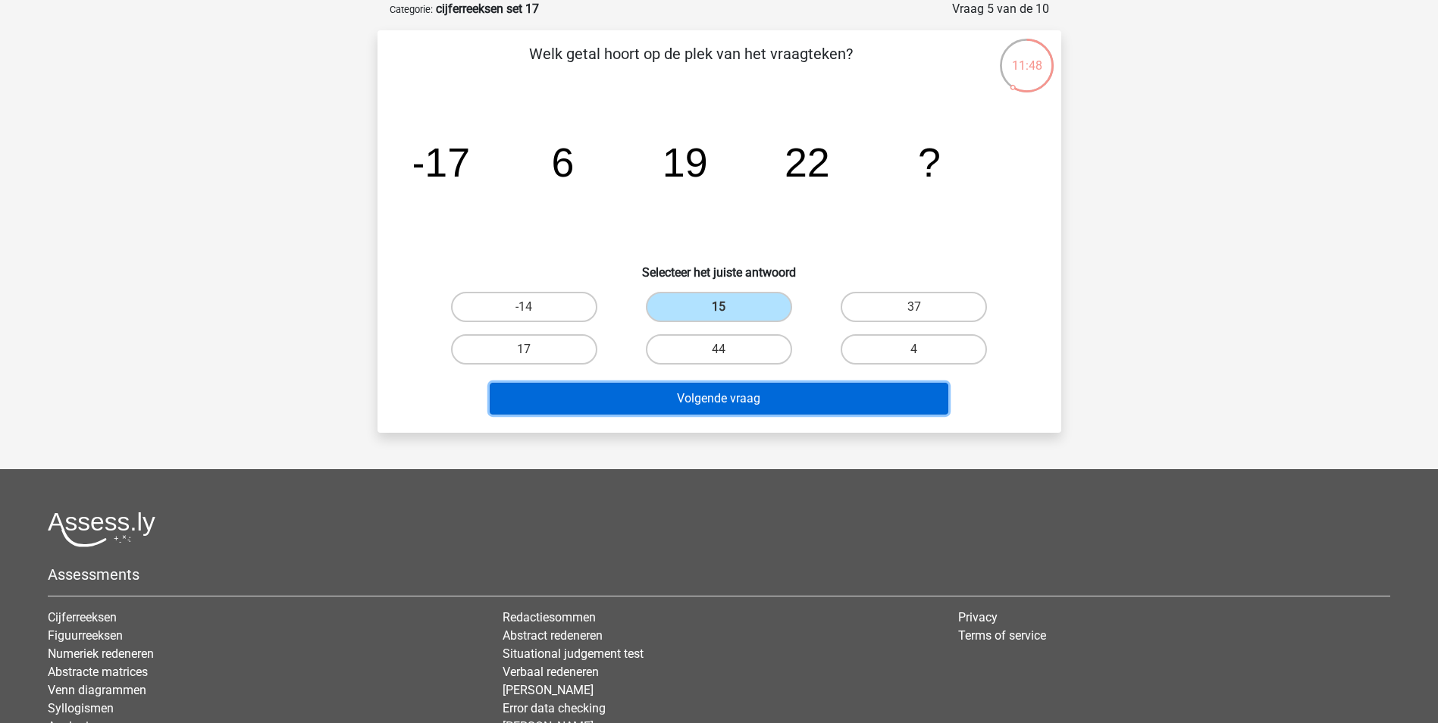
click at [725, 401] on button "Volgende vraag" at bounding box center [719, 399] width 459 height 32
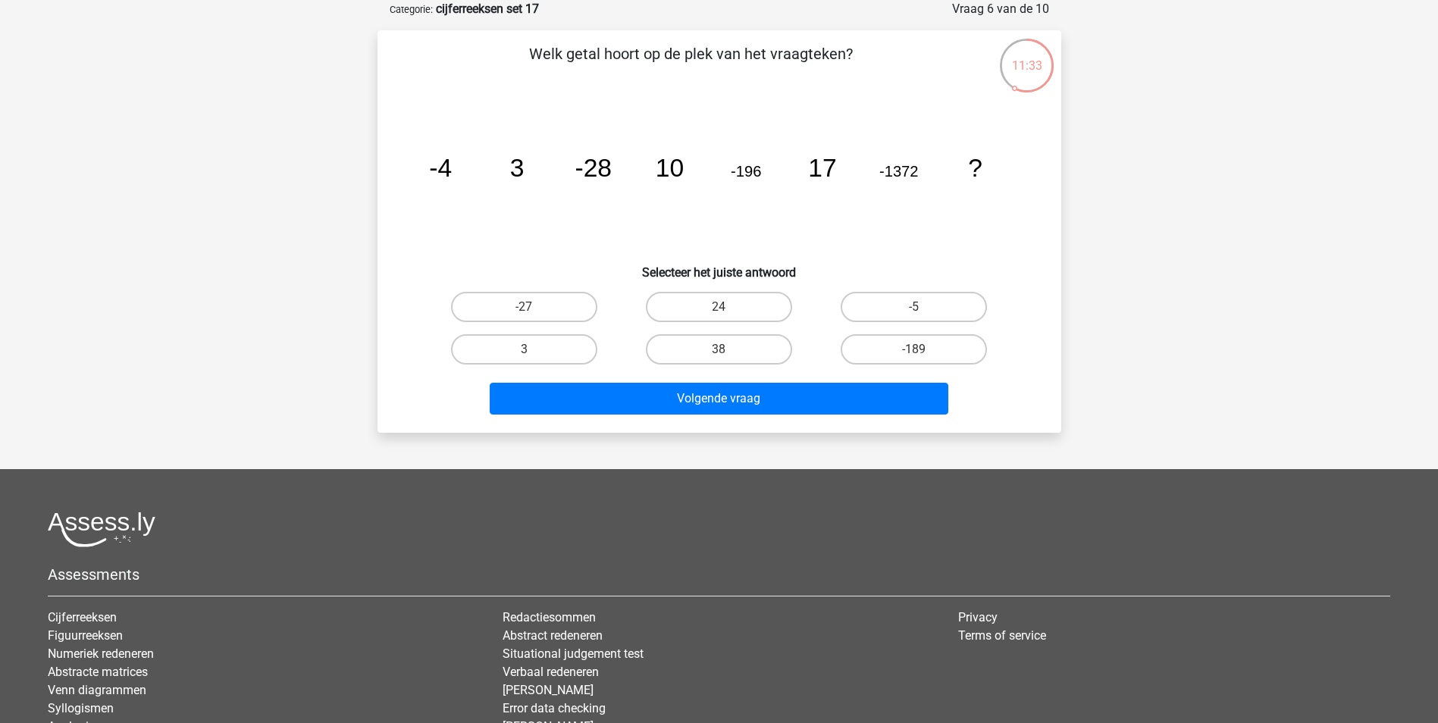
click at [728, 311] on input "24" at bounding box center [723, 312] width 10 height 10
radio input "true"
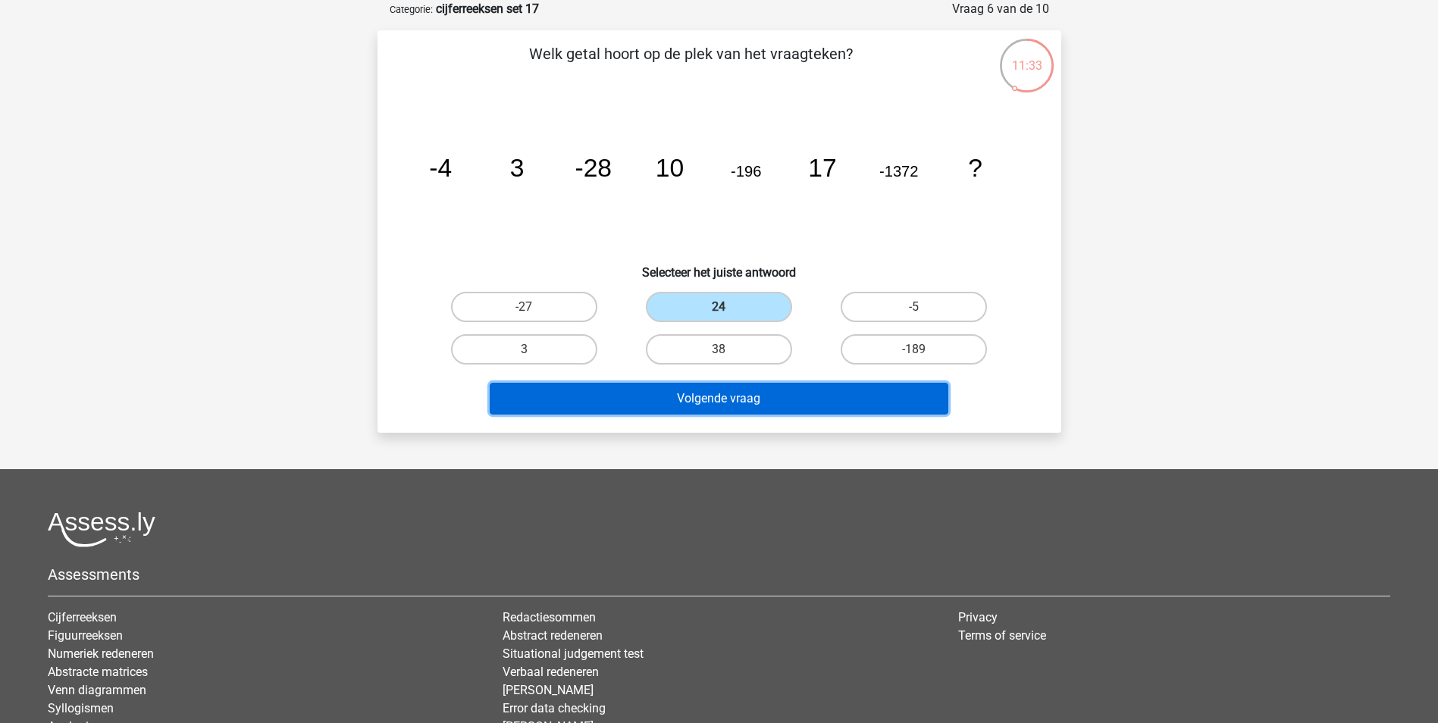
click at [720, 402] on button "Volgende vraag" at bounding box center [719, 399] width 459 height 32
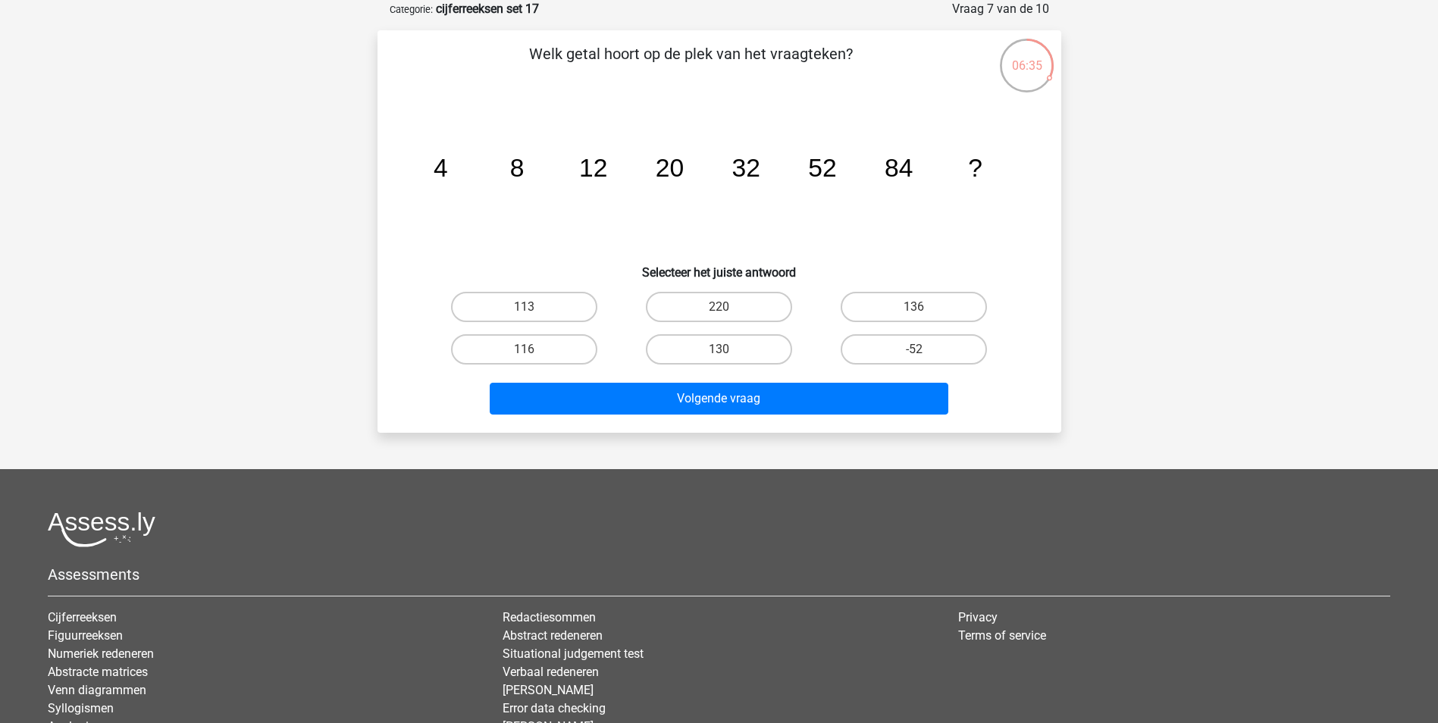
click at [525, 350] on input "116" at bounding box center [529, 354] width 10 height 10
radio input "true"
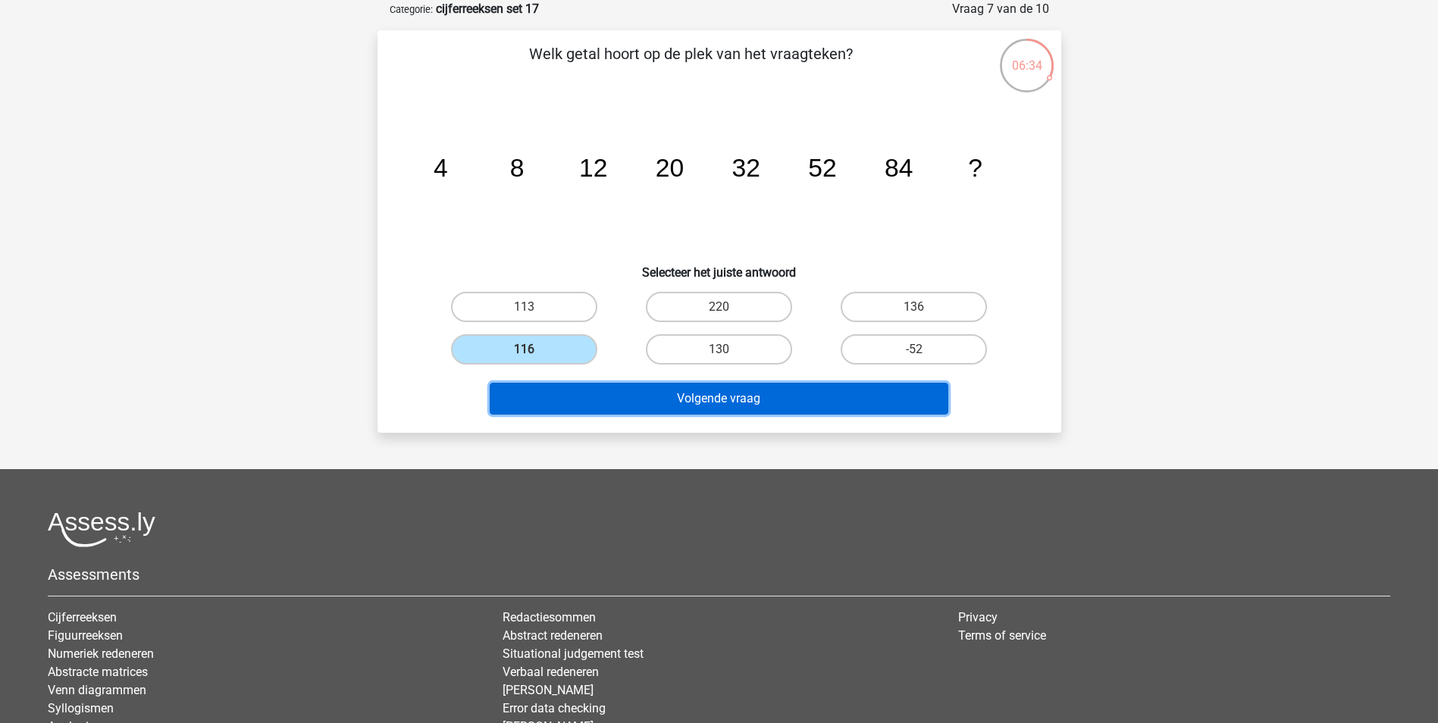
click at [731, 402] on button "Volgende vraag" at bounding box center [719, 399] width 459 height 32
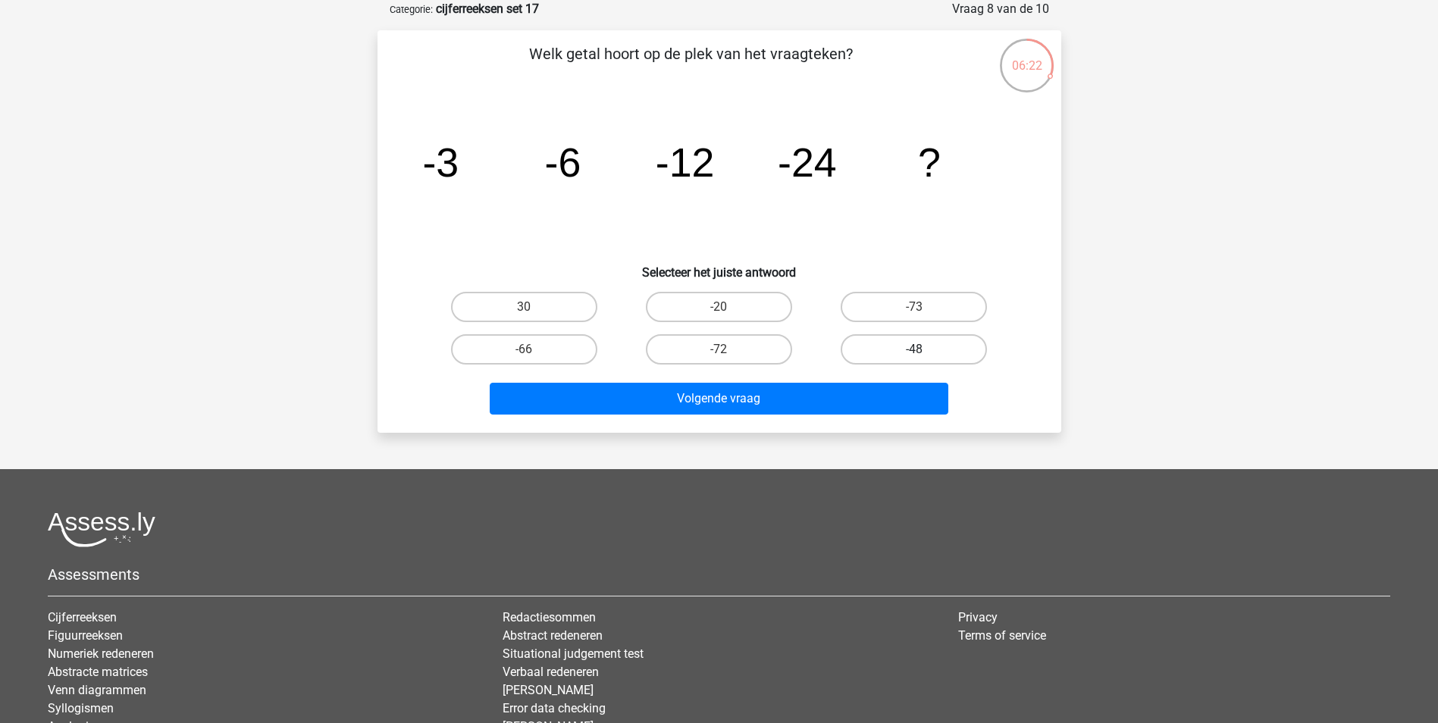
click at [879, 347] on label "-48" at bounding box center [913, 349] width 146 height 30
click at [914, 349] on input "-48" at bounding box center [919, 354] width 10 height 10
radio input "true"
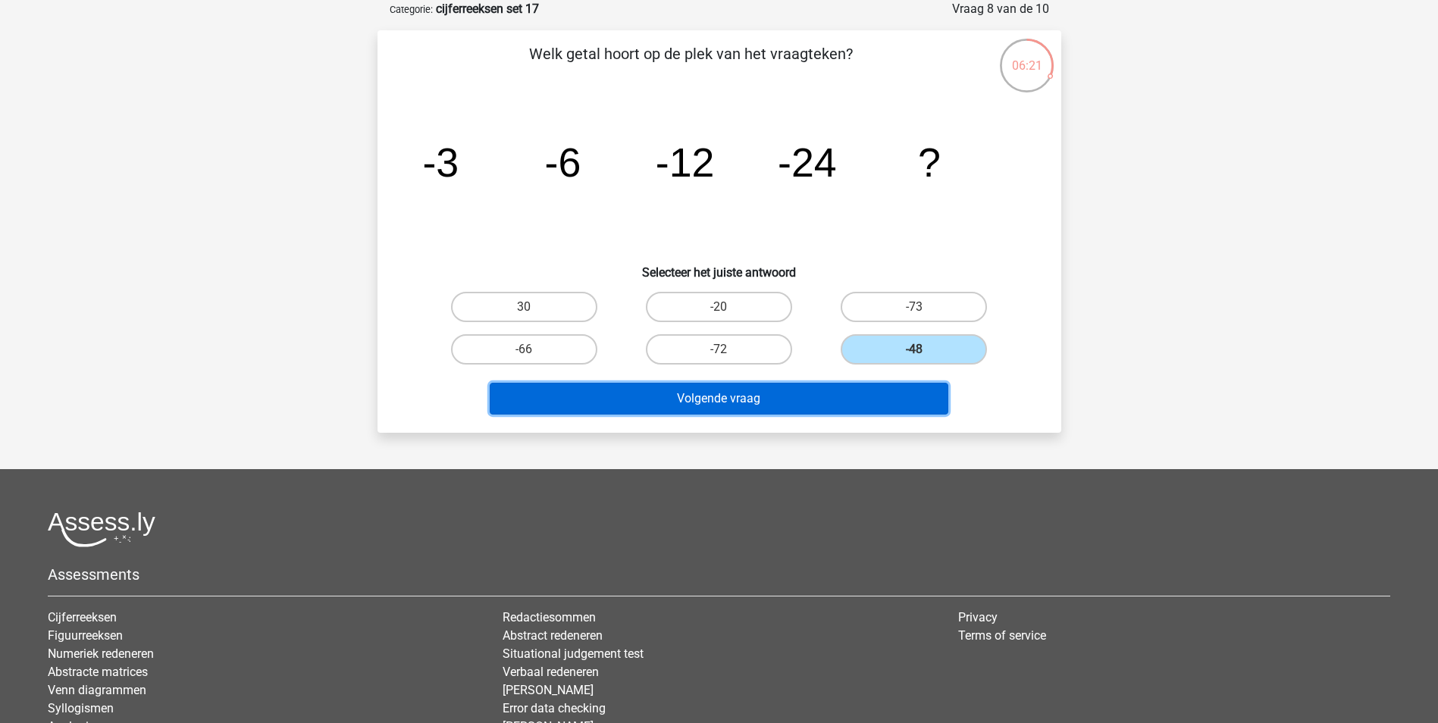
click at [736, 400] on button "Volgende vraag" at bounding box center [719, 399] width 459 height 32
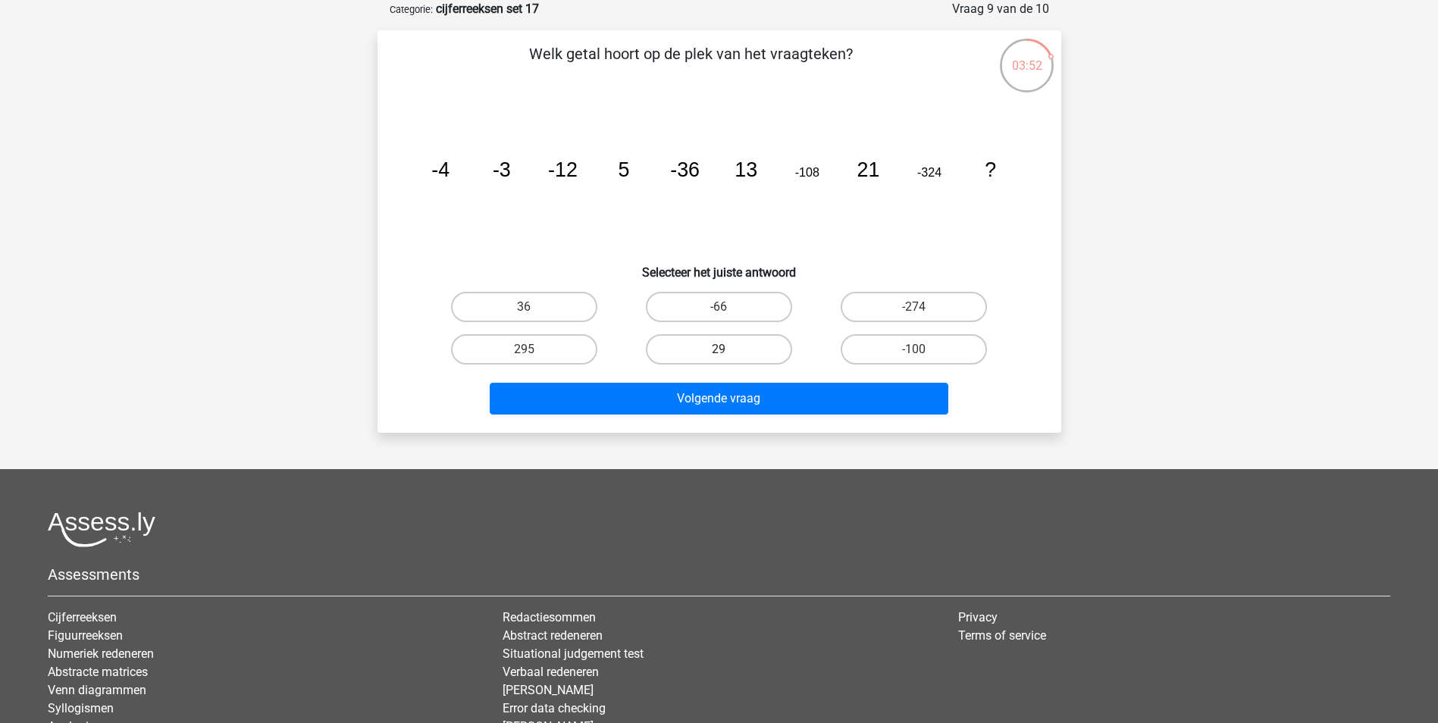
click at [731, 338] on label "29" at bounding box center [719, 349] width 146 height 30
click at [728, 349] on input "29" at bounding box center [723, 354] width 10 height 10
radio input "true"
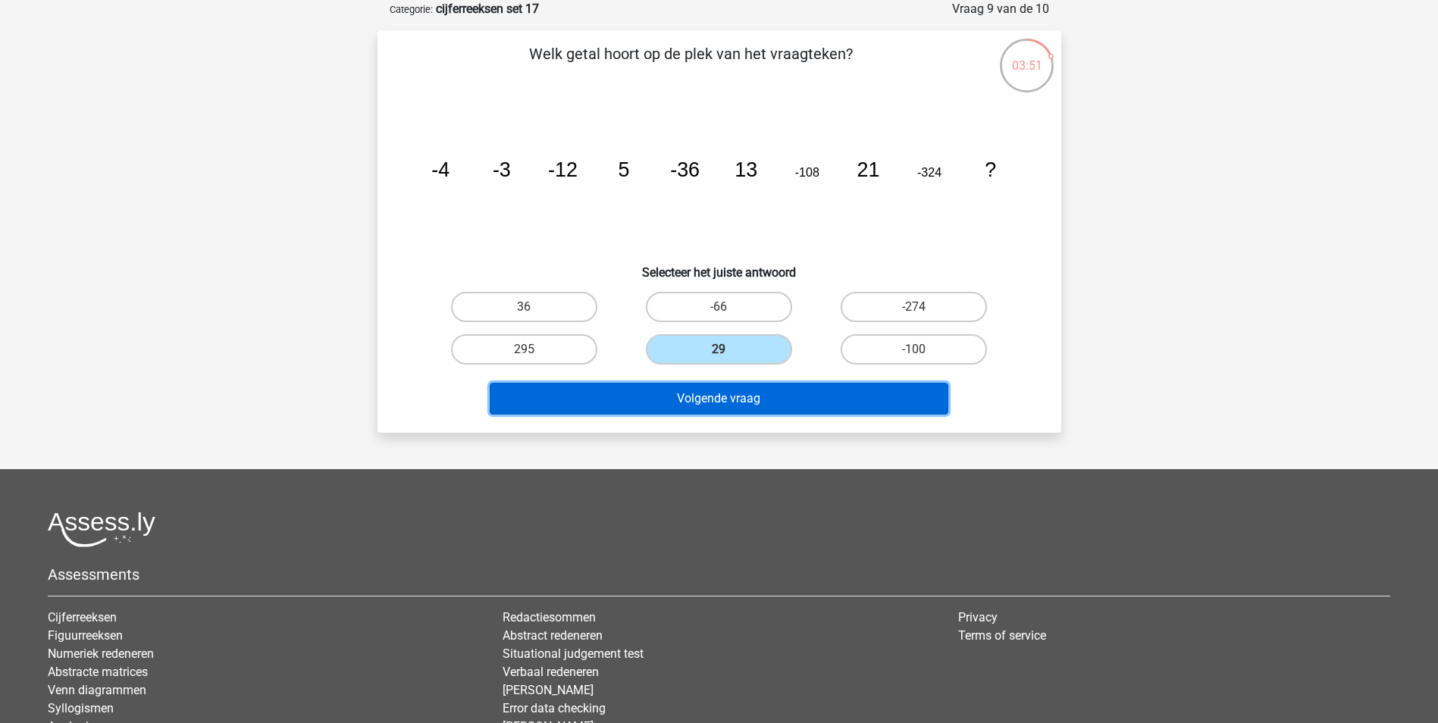
click at [731, 395] on button "Volgende vraag" at bounding box center [719, 399] width 459 height 32
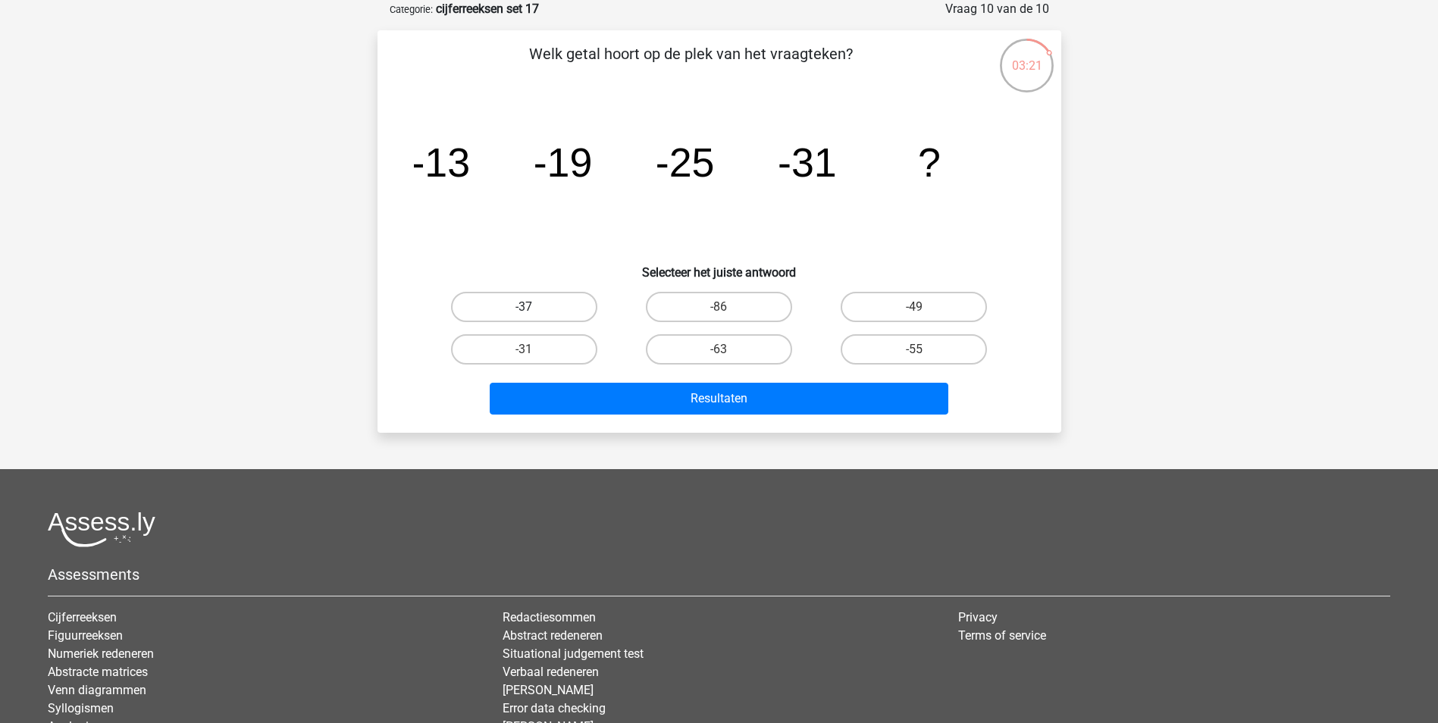
click at [523, 308] on label "-37" at bounding box center [524, 307] width 146 height 30
click at [524, 308] on input "-37" at bounding box center [529, 312] width 10 height 10
radio input "true"
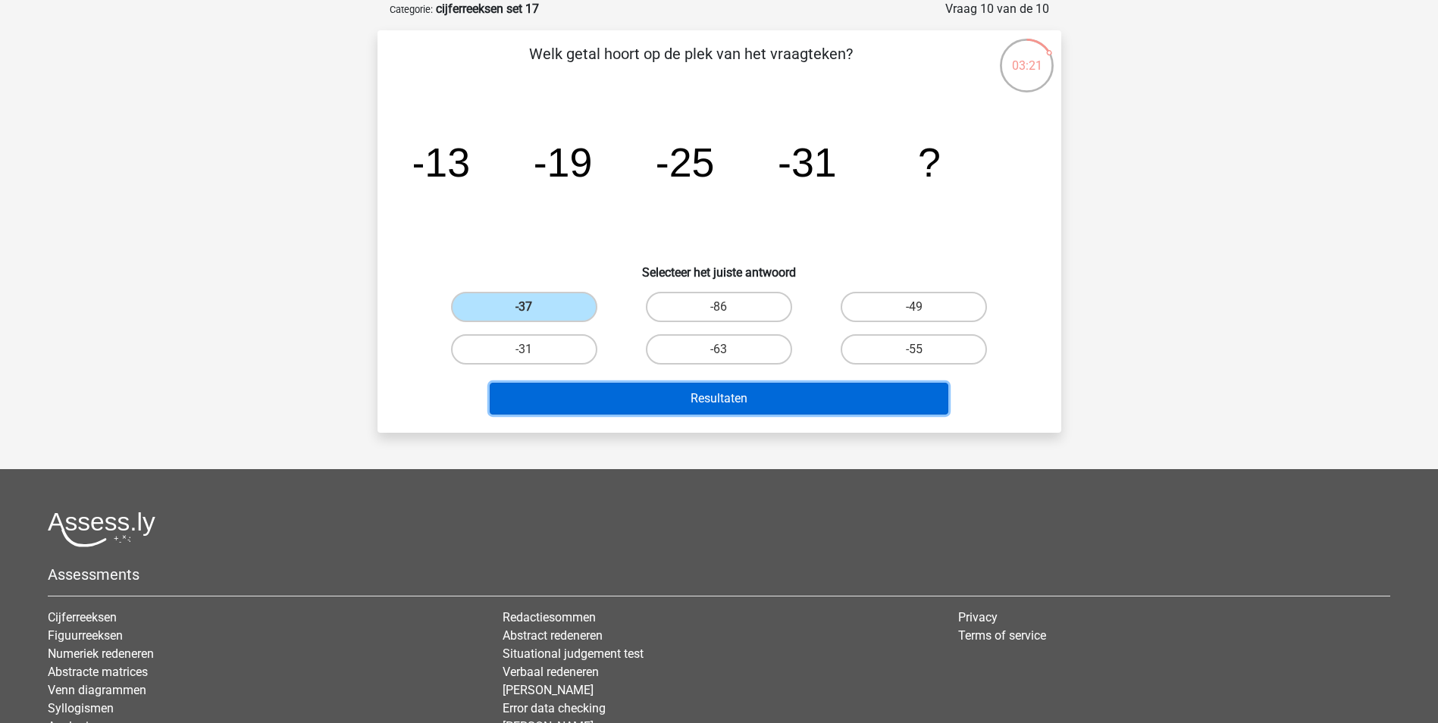
click at [711, 401] on button "Resultaten" at bounding box center [719, 399] width 459 height 32
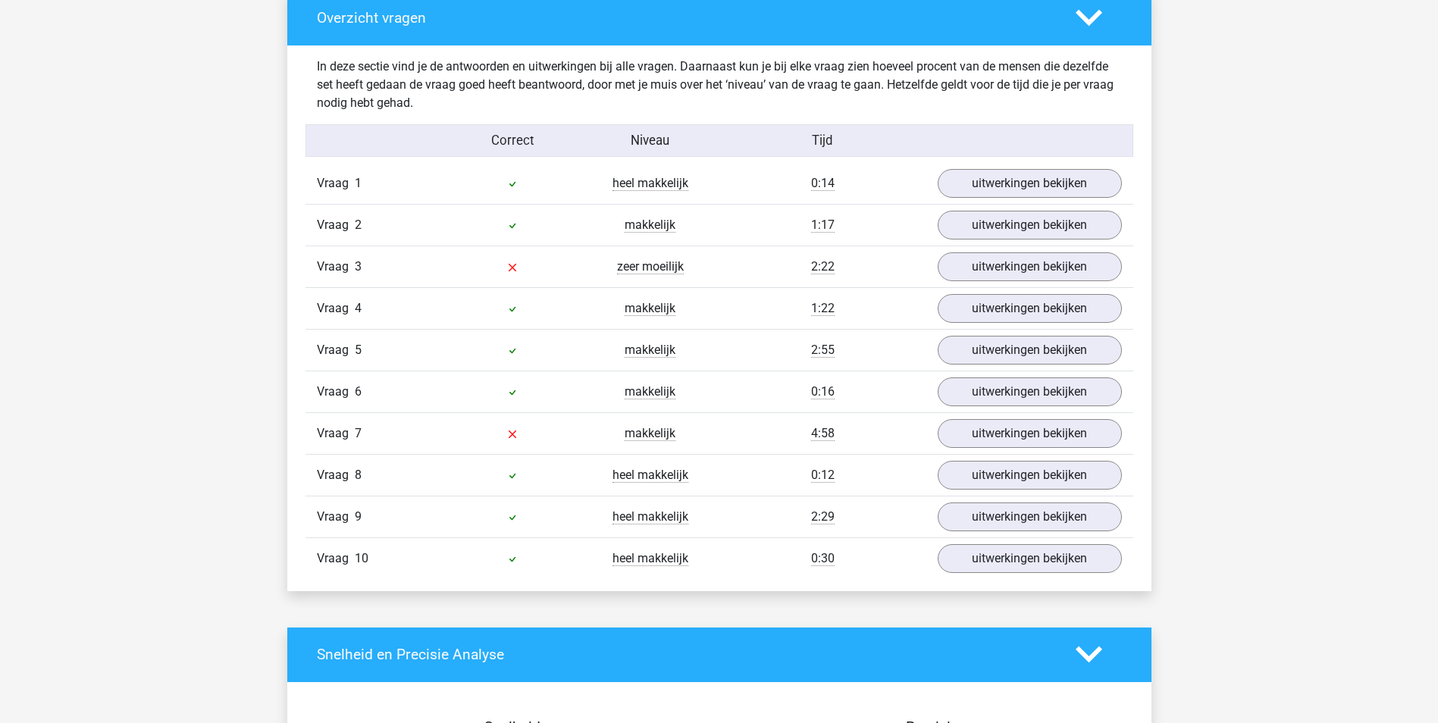
scroll to position [834, 0]
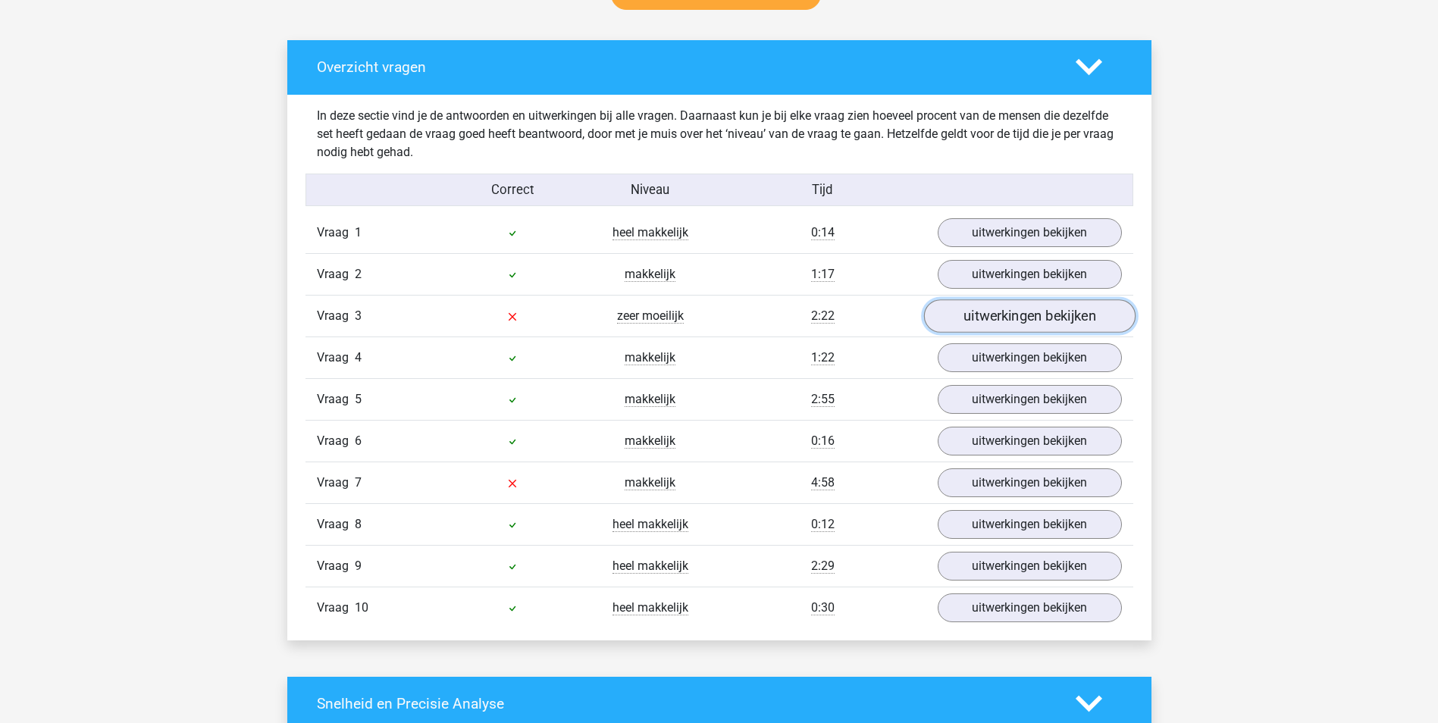
click at [996, 324] on link "uitwerkingen bekijken" at bounding box center [1028, 315] width 211 height 33
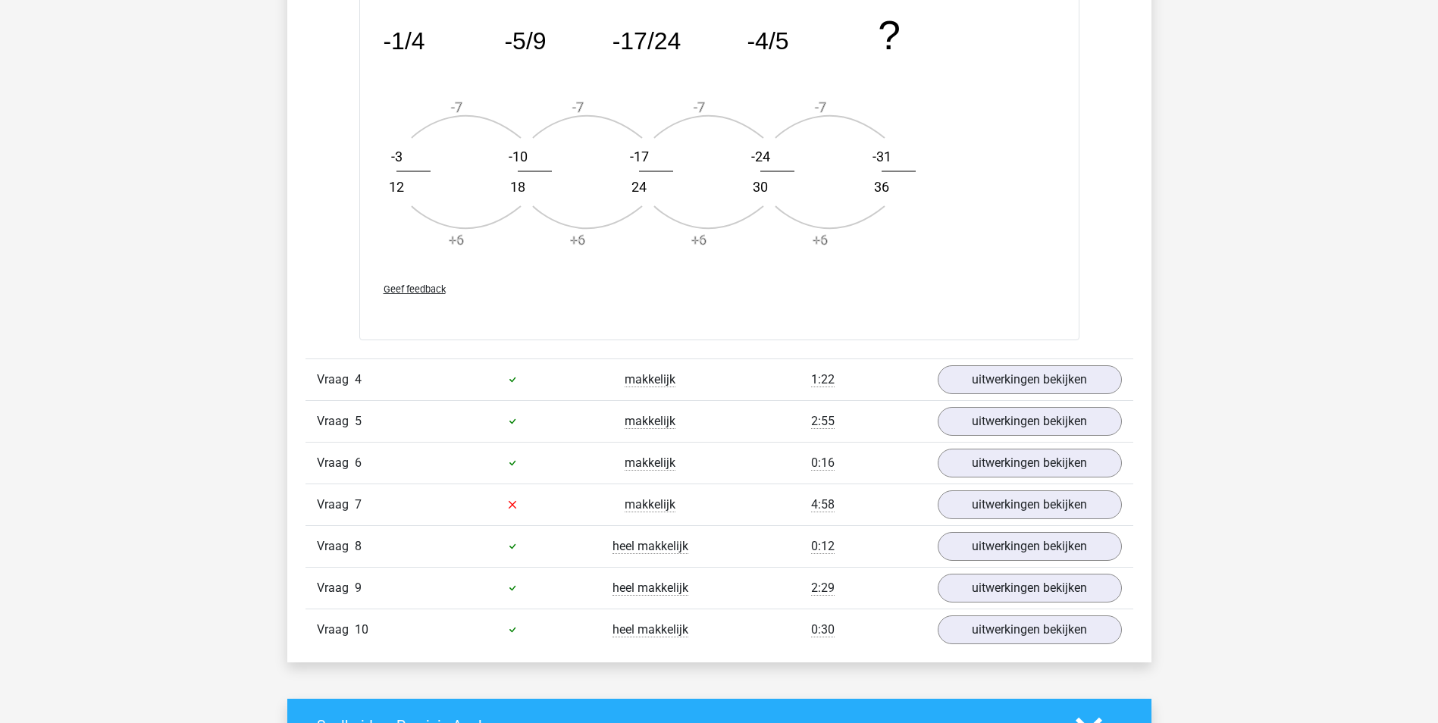
scroll to position [1743, 0]
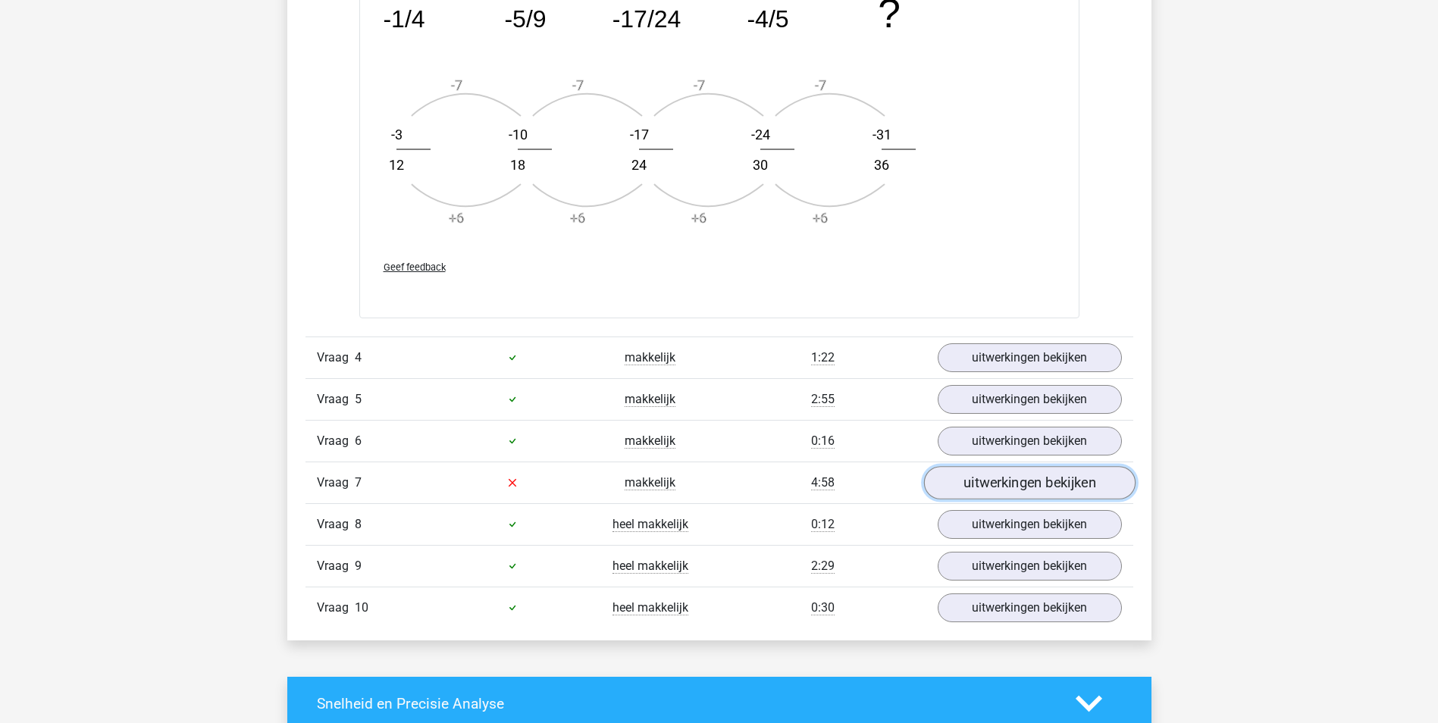
click at [987, 485] on link "uitwerkingen bekijken" at bounding box center [1028, 482] width 211 height 33
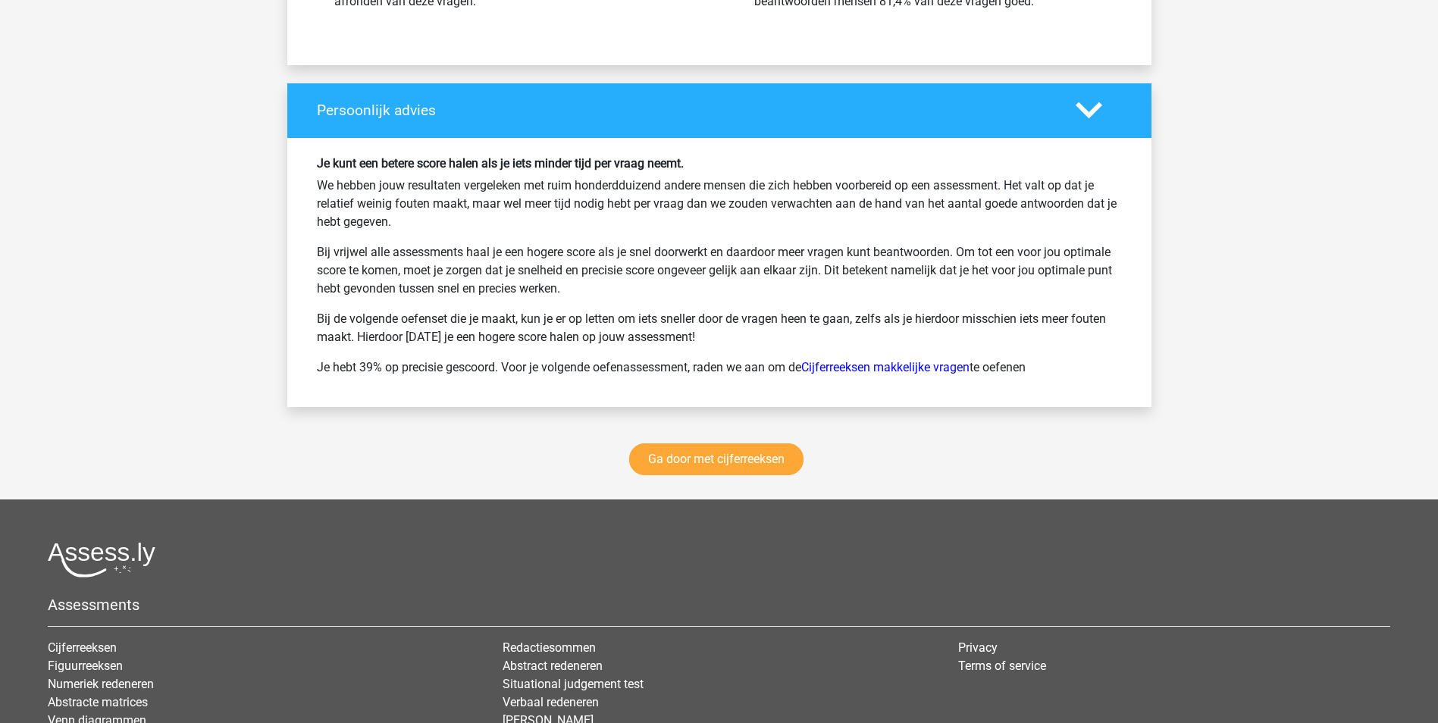
scroll to position [3713, 0]
